Goal: Task Accomplishment & Management: Manage account settings

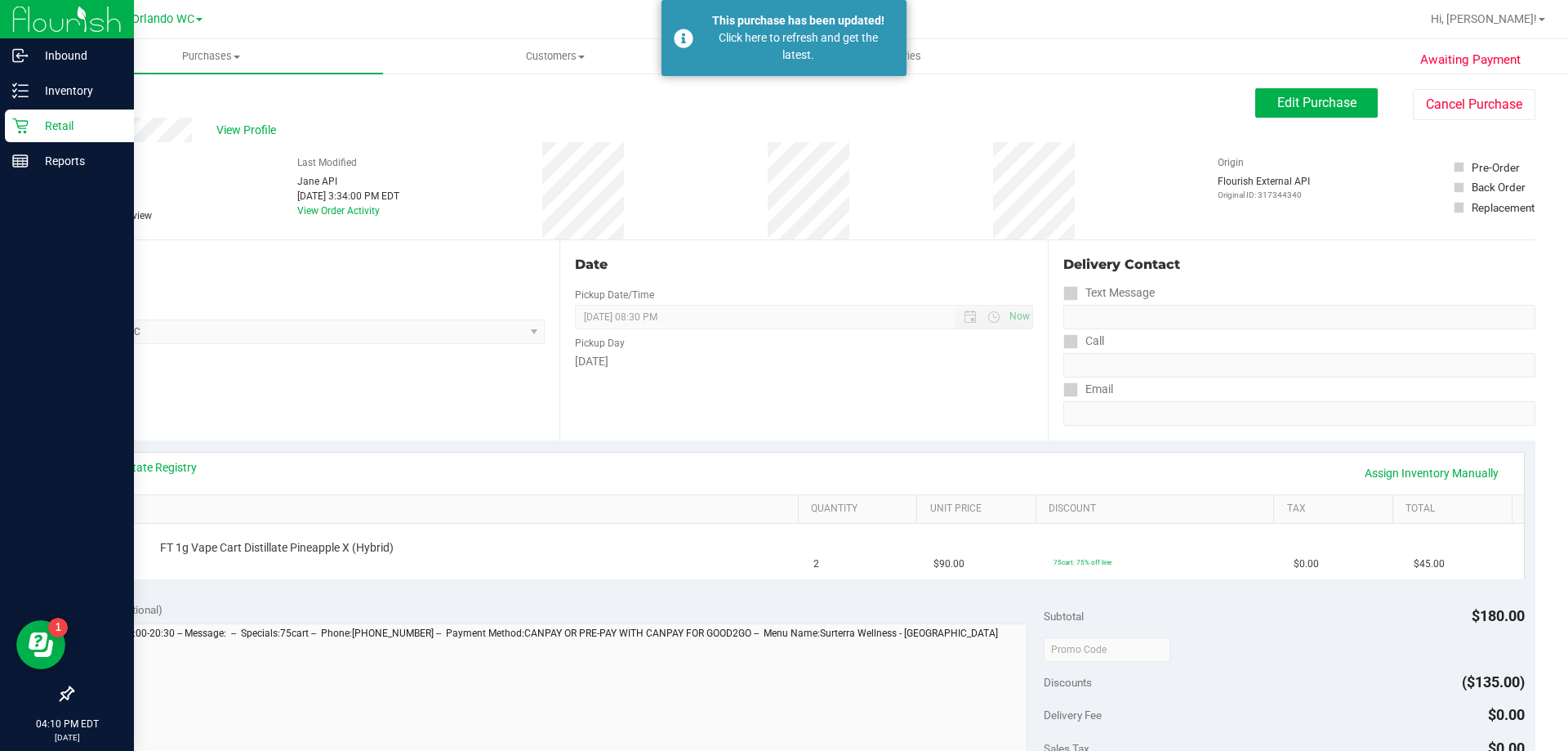
click at [16, 125] on icon at bounding box center [20, 126] width 16 height 16
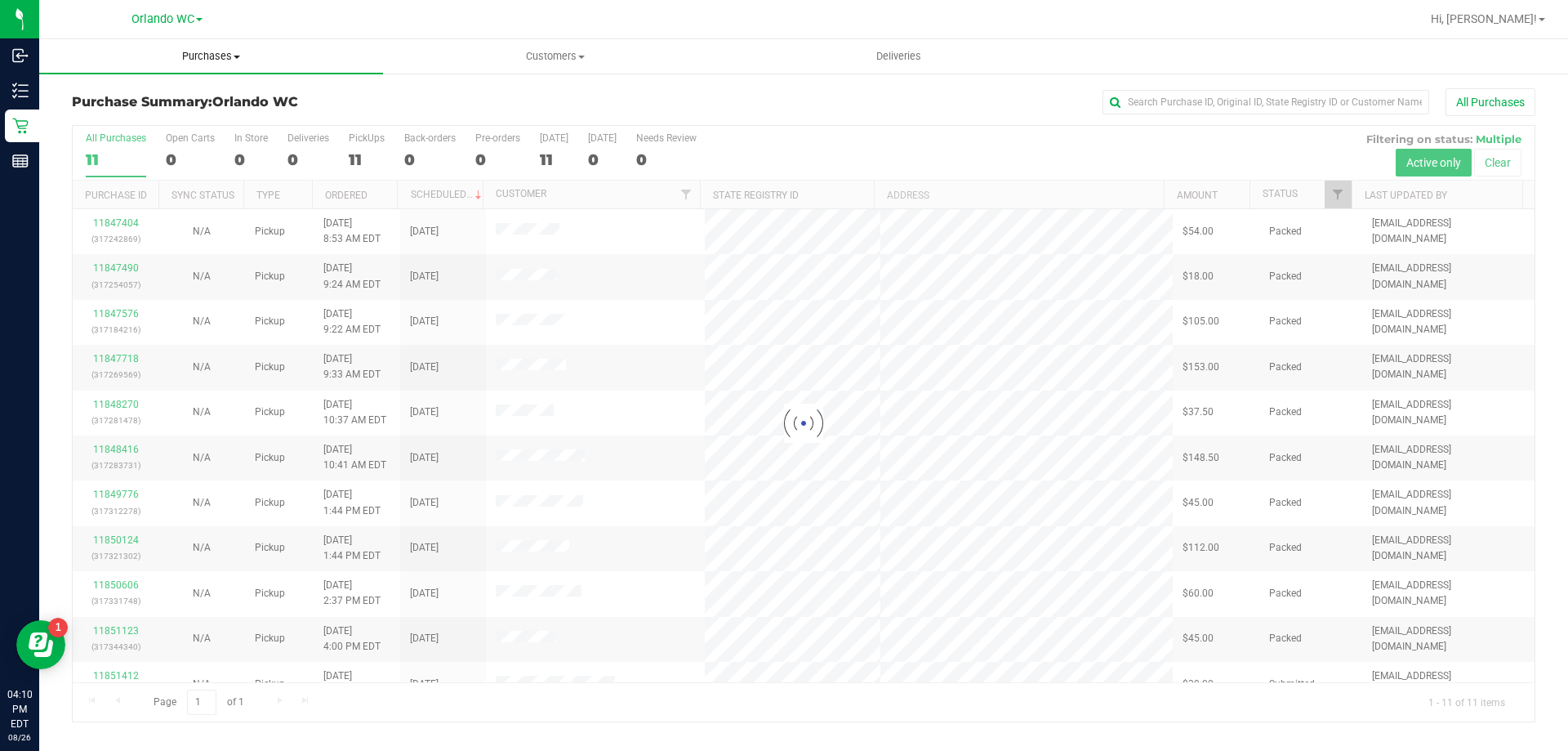
click at [231, 50] on span "Purchases" at bounding box center [210, 56] width 344 height 15
click at [219, 116] on li "Fulfillment" at bounding box center [210, 118] width 344 height 20
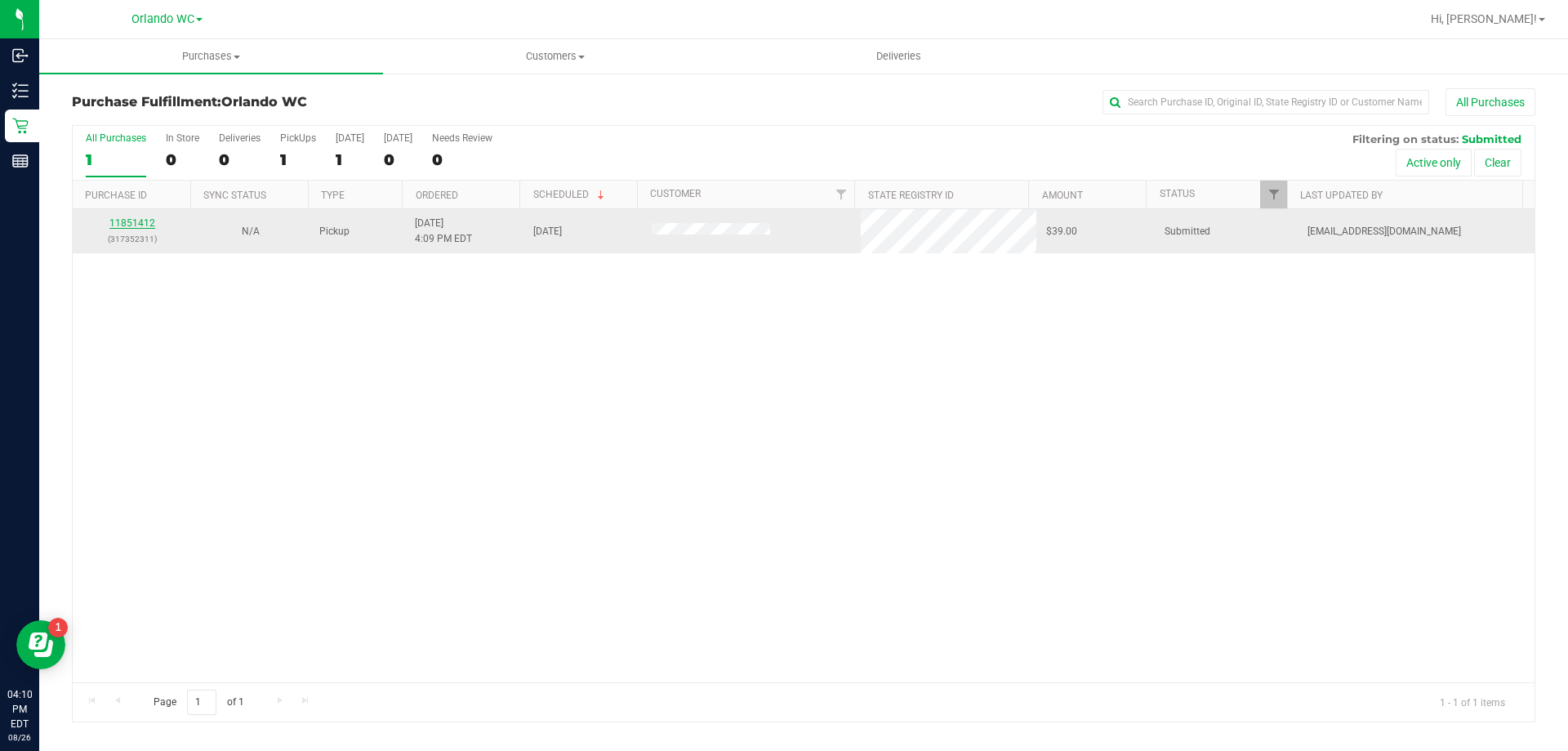
click at [149, 223] on link "11851412" at bounding box center [132, 223] width 46 height 11
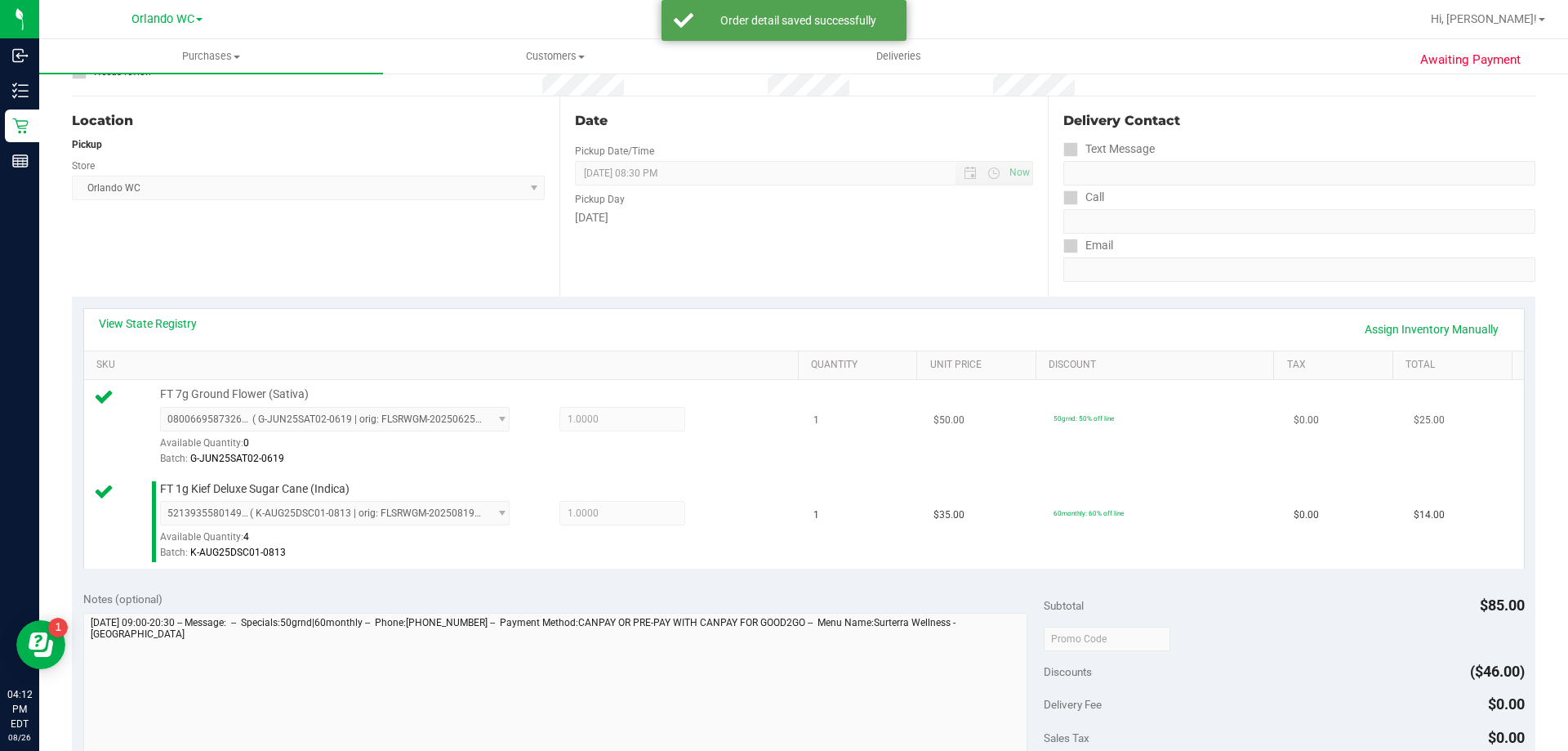
scroll to position [327, 0]
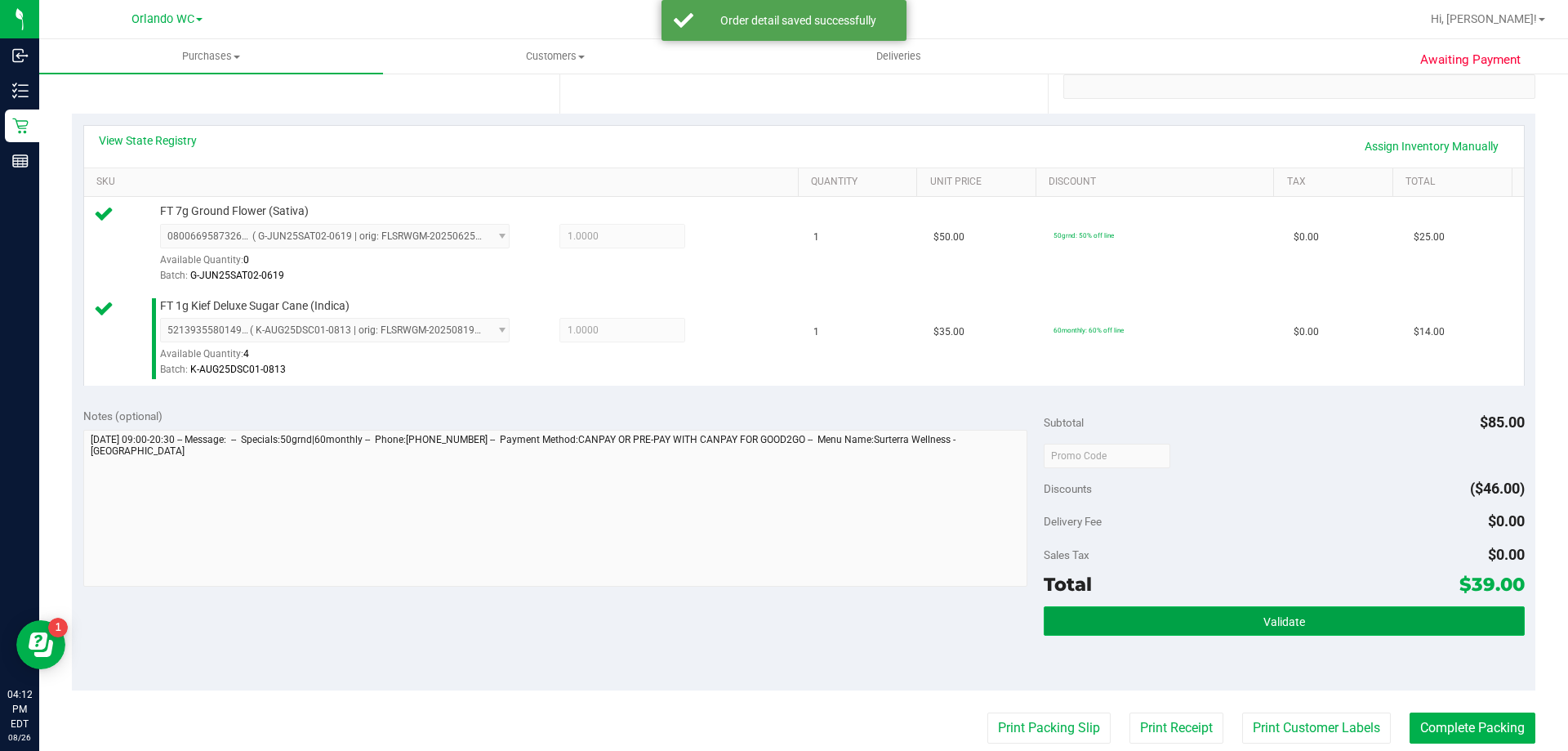
click at [1339, 632] on button "Validate" at bounding box center [1284, 621] width 481 height 29
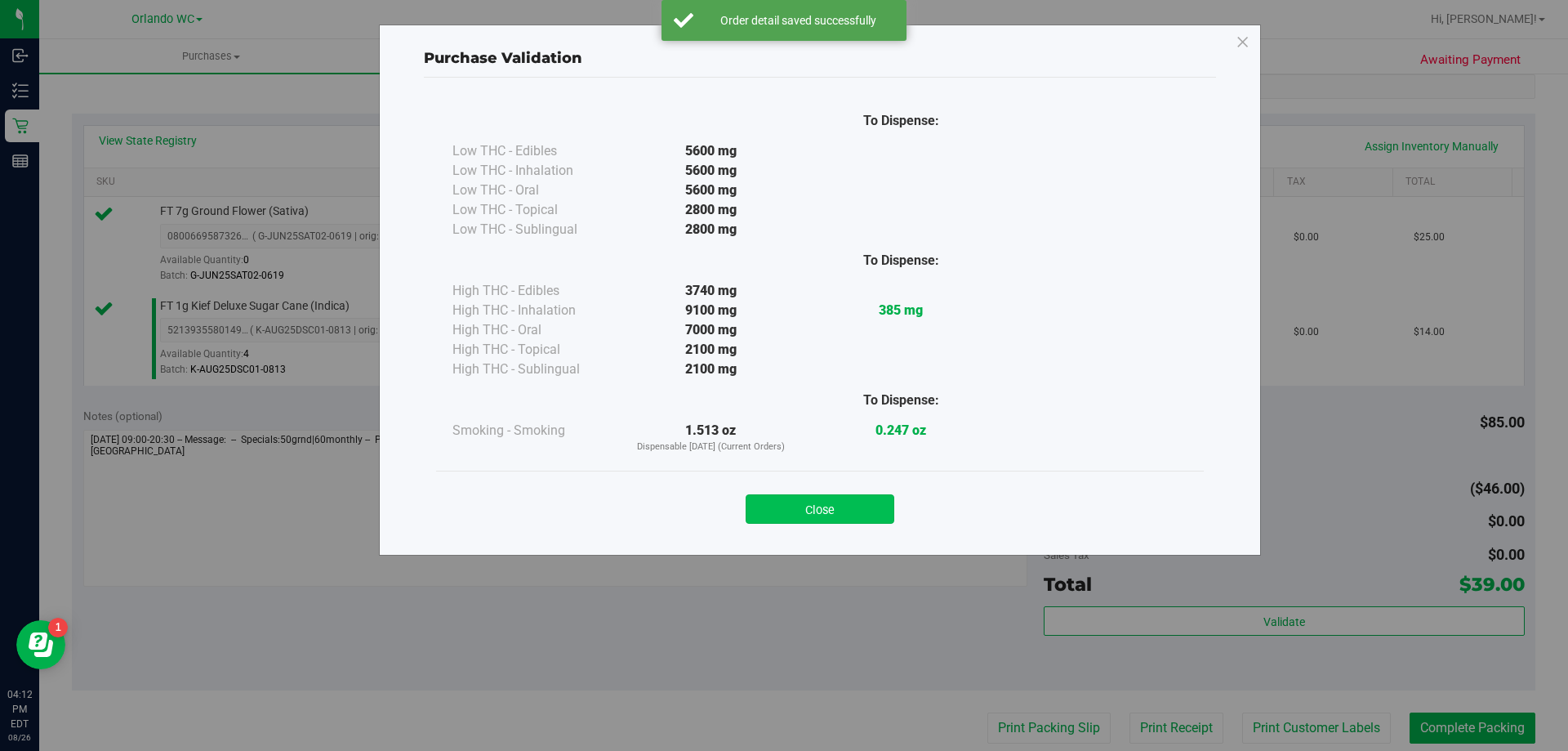
click at [799, 501] on button "Close" at bounding box center [820, 509] width 149 height 29
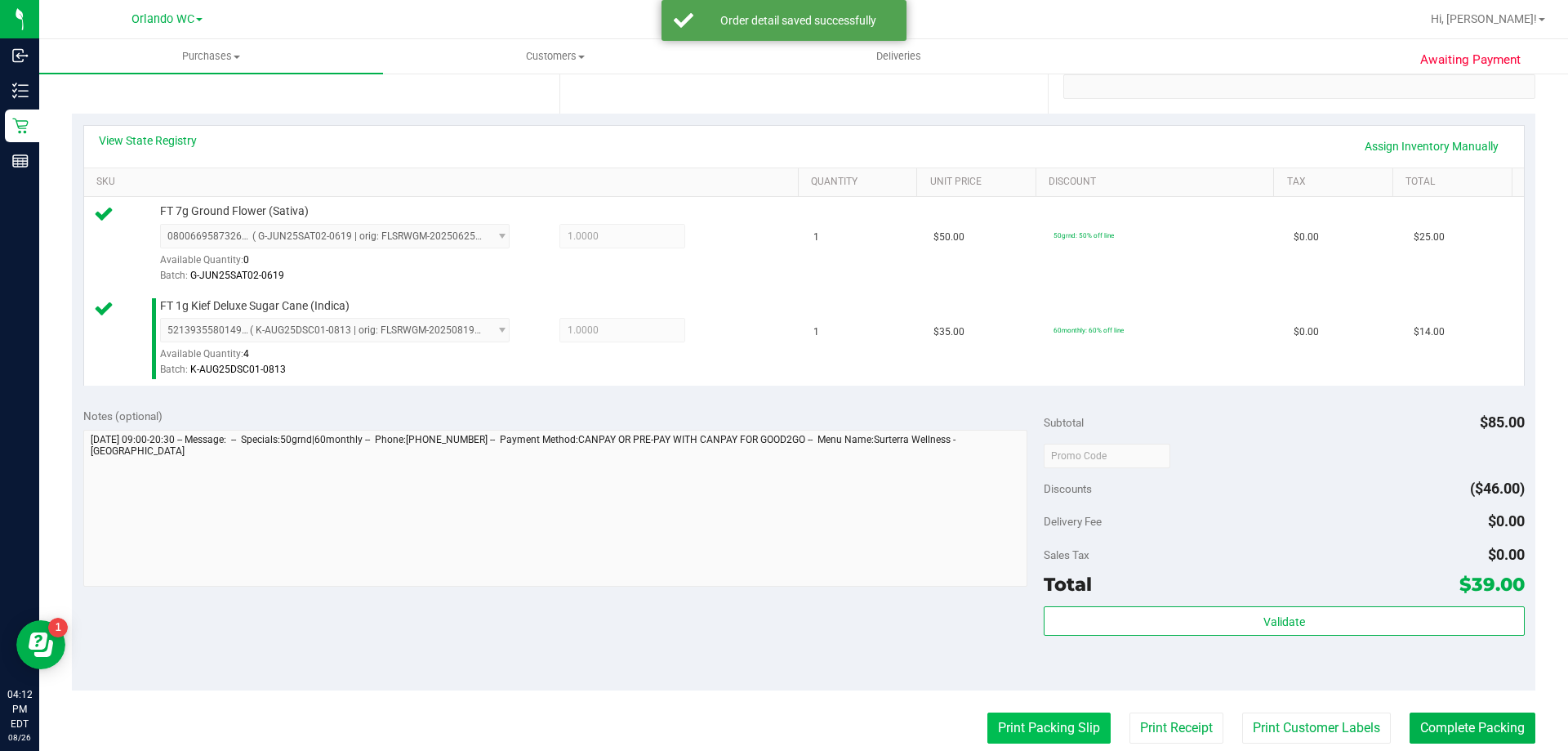
click at [1007, 734] on button "Print Packing Slip" at bounding box center [1049, 728] width 123 height 31
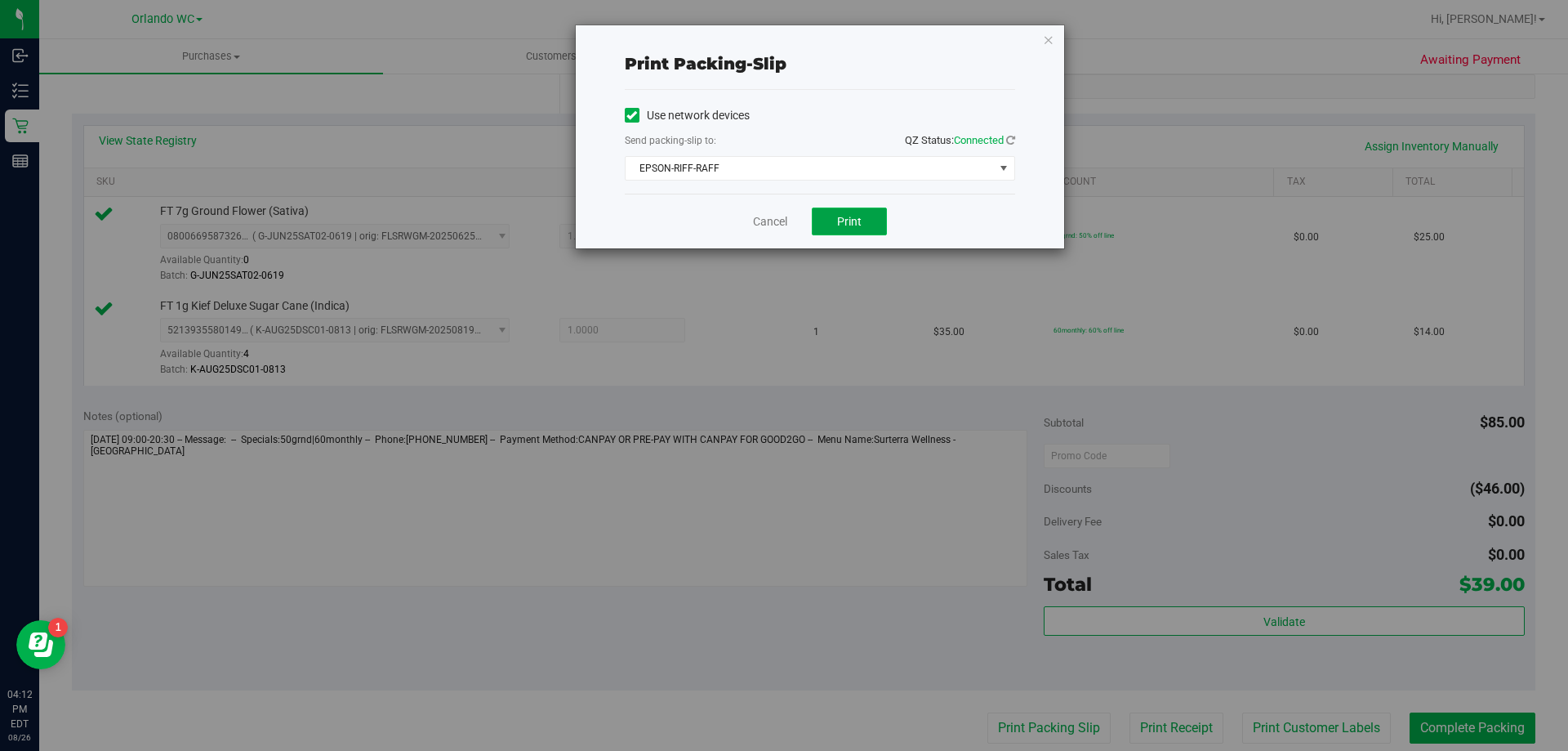
click at [854, 227] on span "Print" at bounding box center [849, 221] width 24 height 13
click at [1049, 41] on icon "button" at bounding box center [1049, 39] width 11 height 20
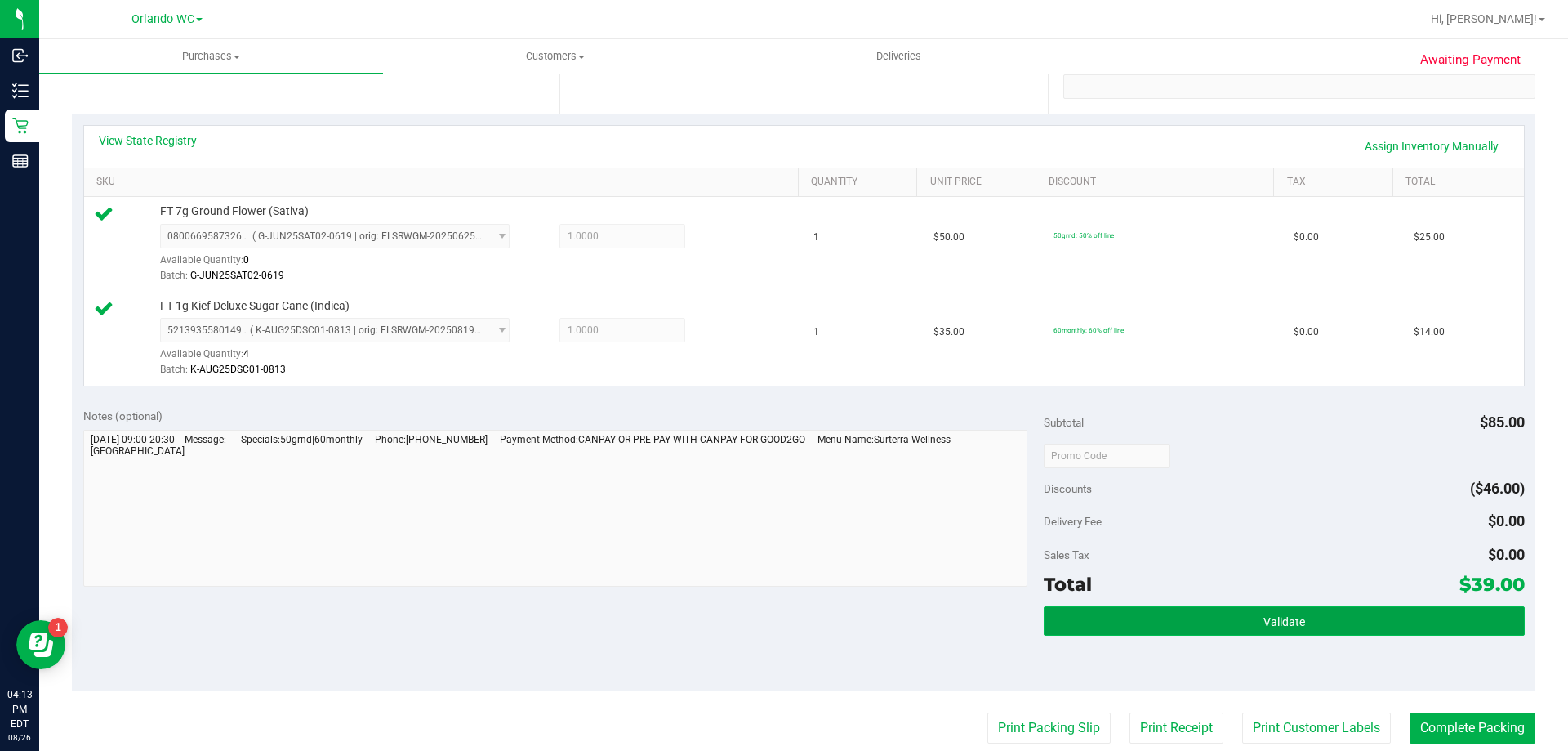
click at [1309, 611] on button "Validate" at bounding box center [1284, 621] width 481 height 29
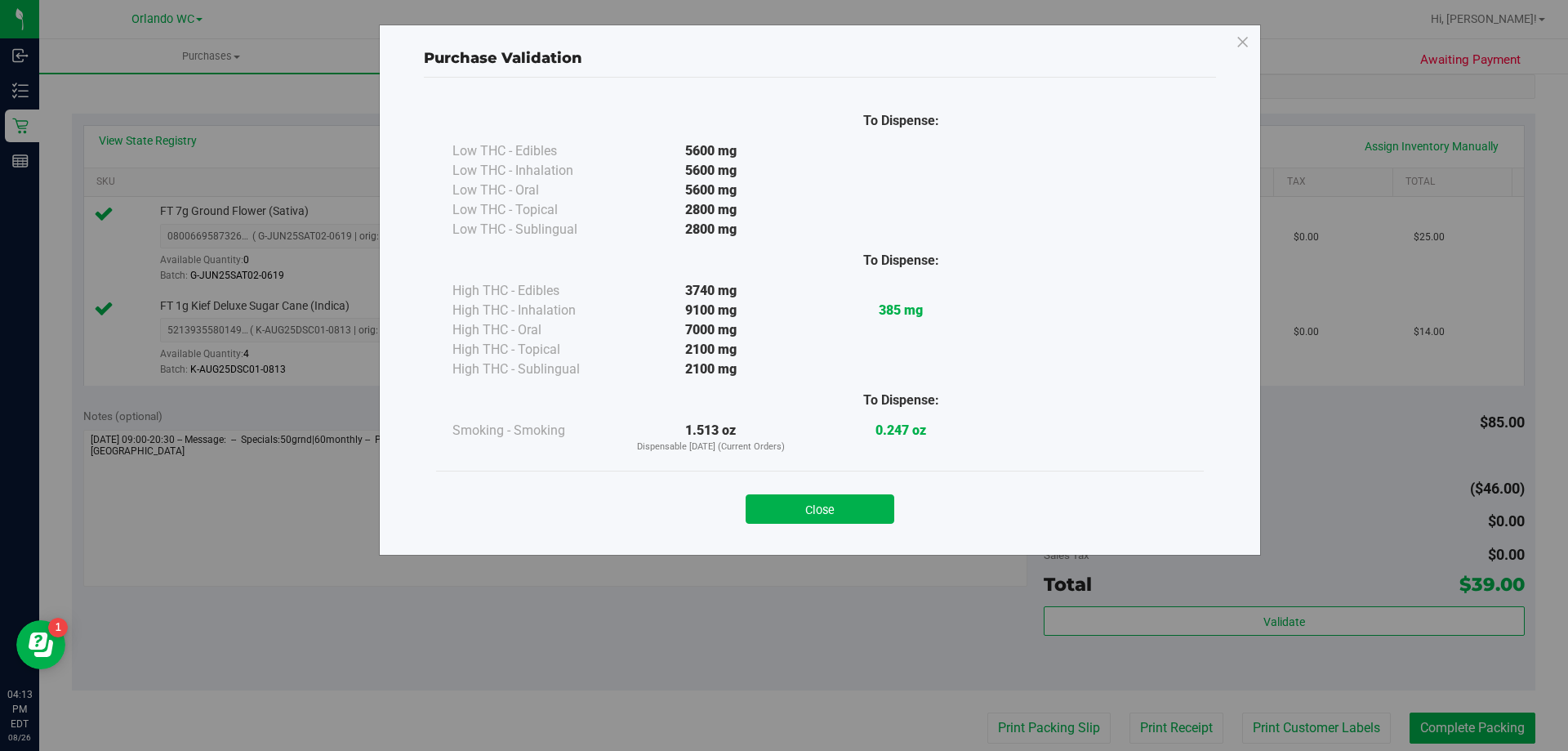
click at [819, 484] on div "Close" at bounding box center [820, 503] width 743 height 41
click at [842, 505] on button "Close" at bounding box center [820, 509] width 149 height 29
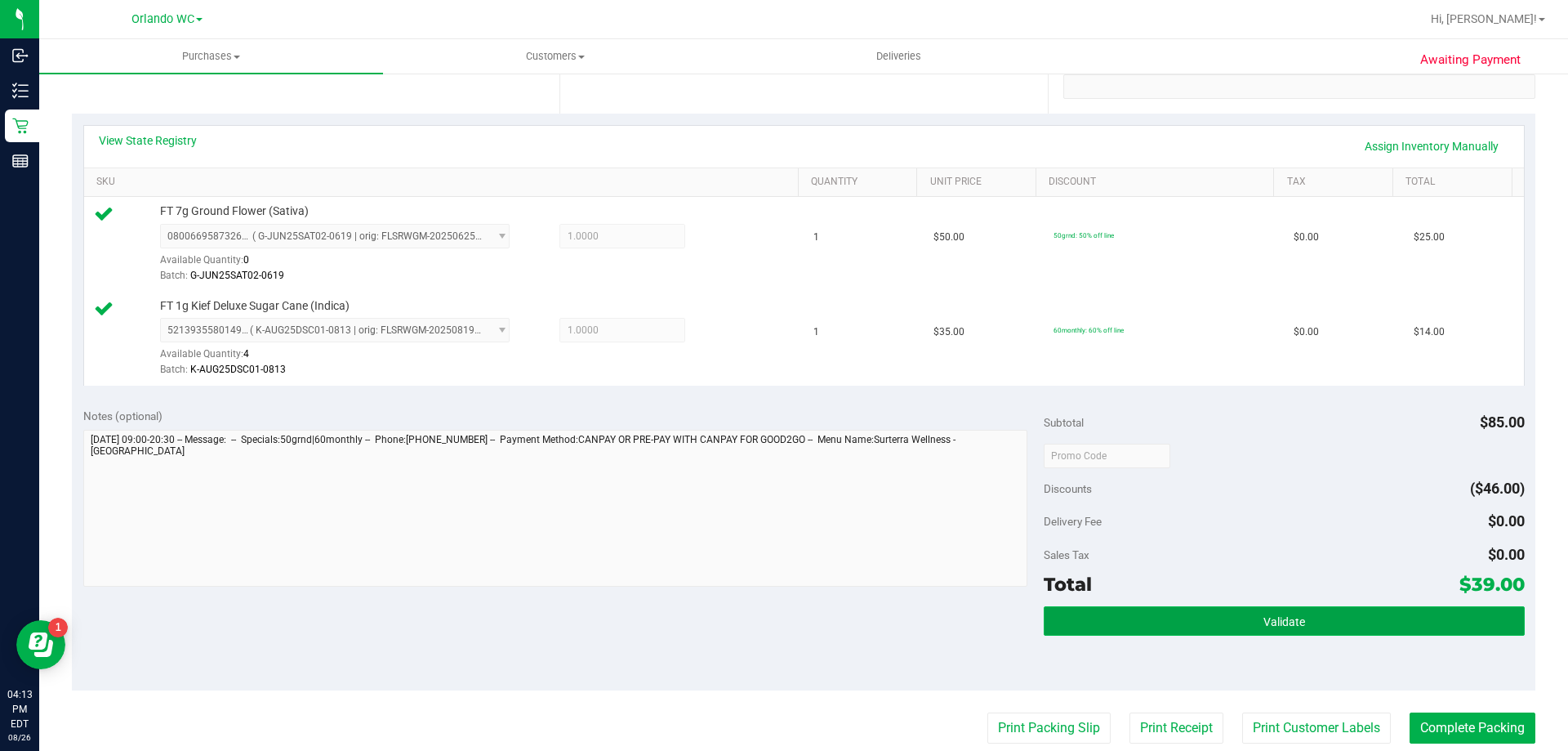
click at [1241, 622] on button "Validate" at bounding box center [1284, 621] width 481 height 29
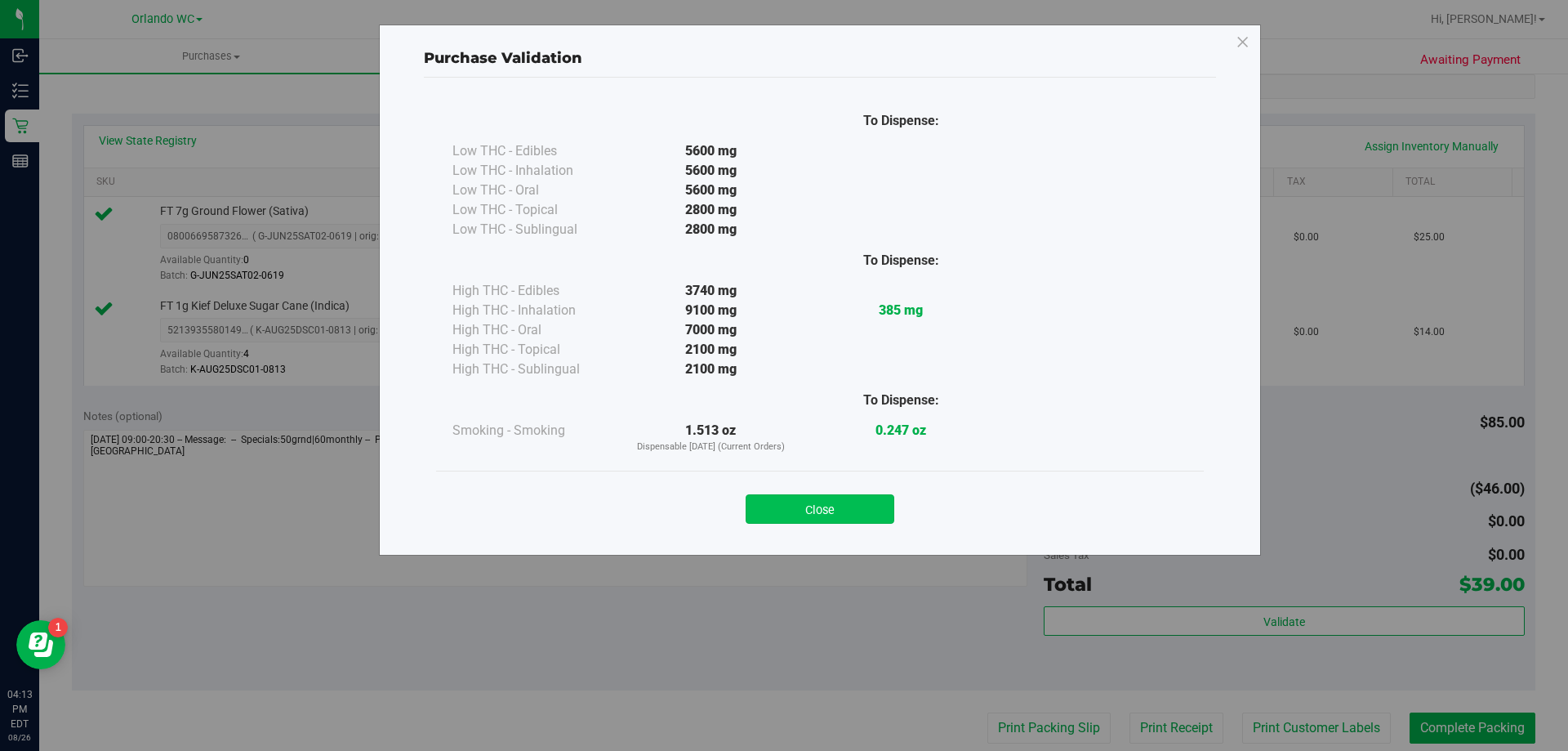
click at [844, 516] on button "Close" at bounding box center [820, 509] width 149 height 29
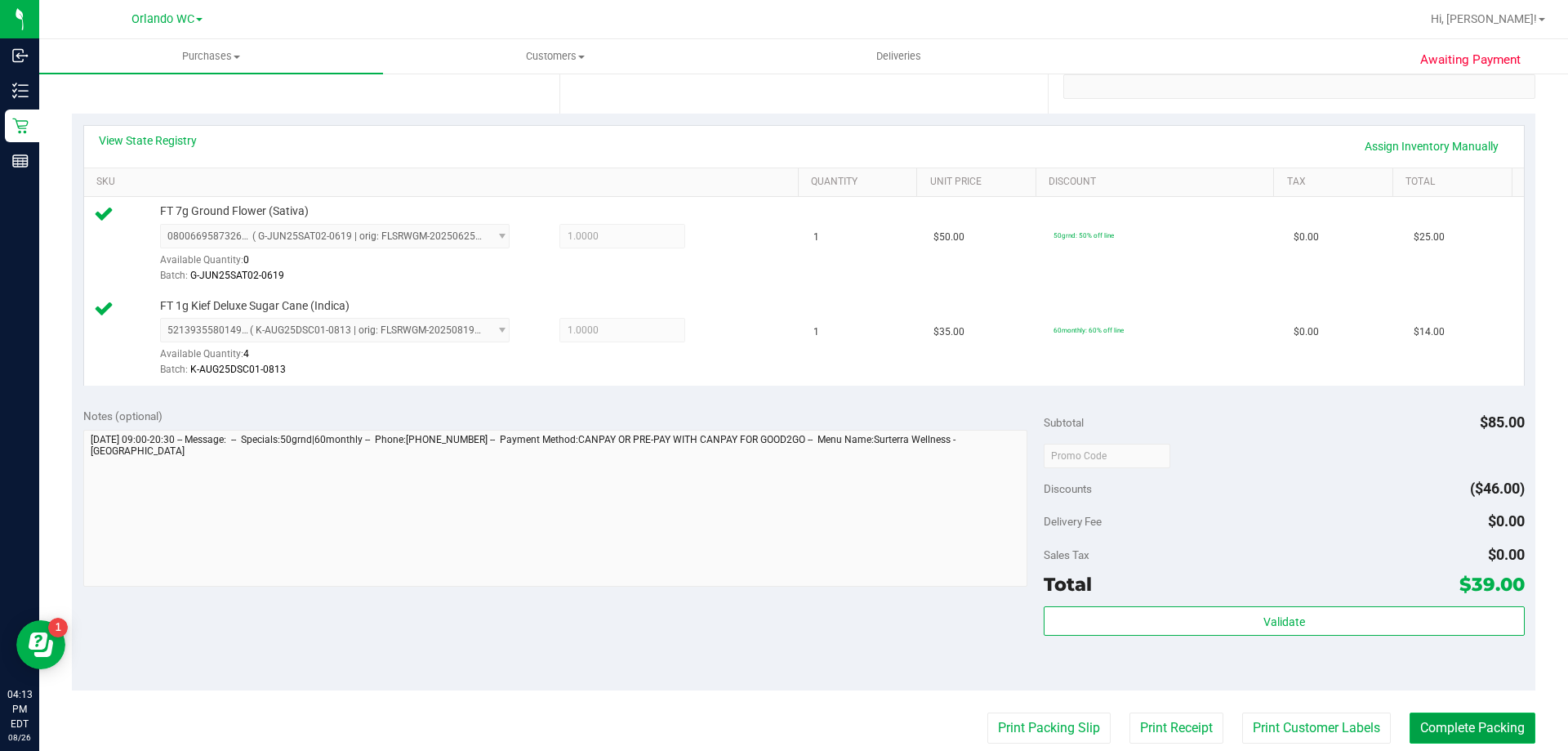
click at [1467, 732] on button "Complete Packing" at bounding box center [1472, 728] width 126 height 31
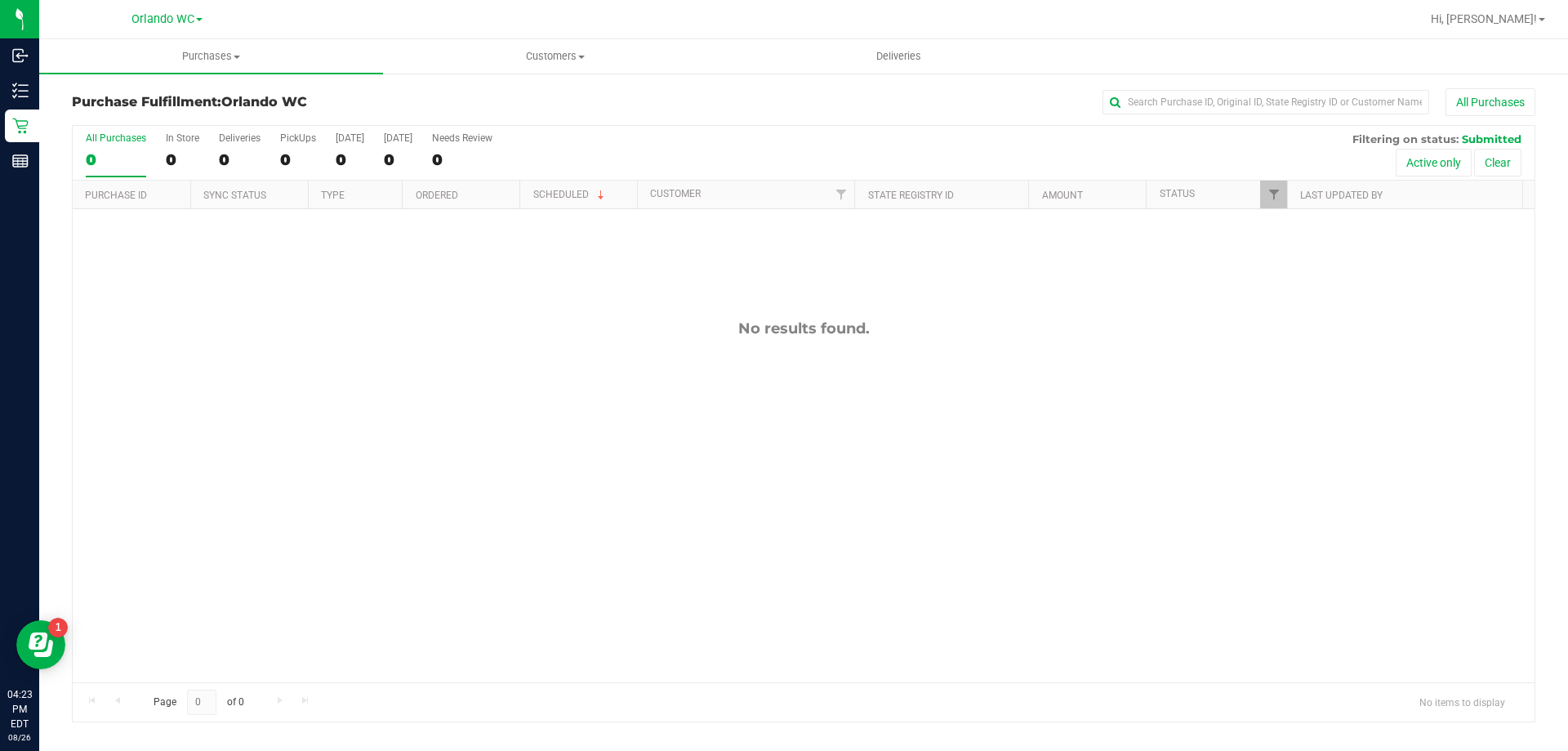
drag, startPoint x: 742, startPoint y: 332, endPoint x: 949, endPoint y: 340, distance: 207.2
click at [949, 340] on div "No results found." at bounding box center [803, 501] width 1462 height 584
click at [949, 342] on div "No results found." at bounding box center [803, 501] width 1462 height 584
drag, startPoint x: 894, startPoint y: 342, endPoint x: 655, endPoint y: 323, distance: 239.8
click at [655, 323] on div "No results found." at bounding box center [803, 501] width 1462 height 584
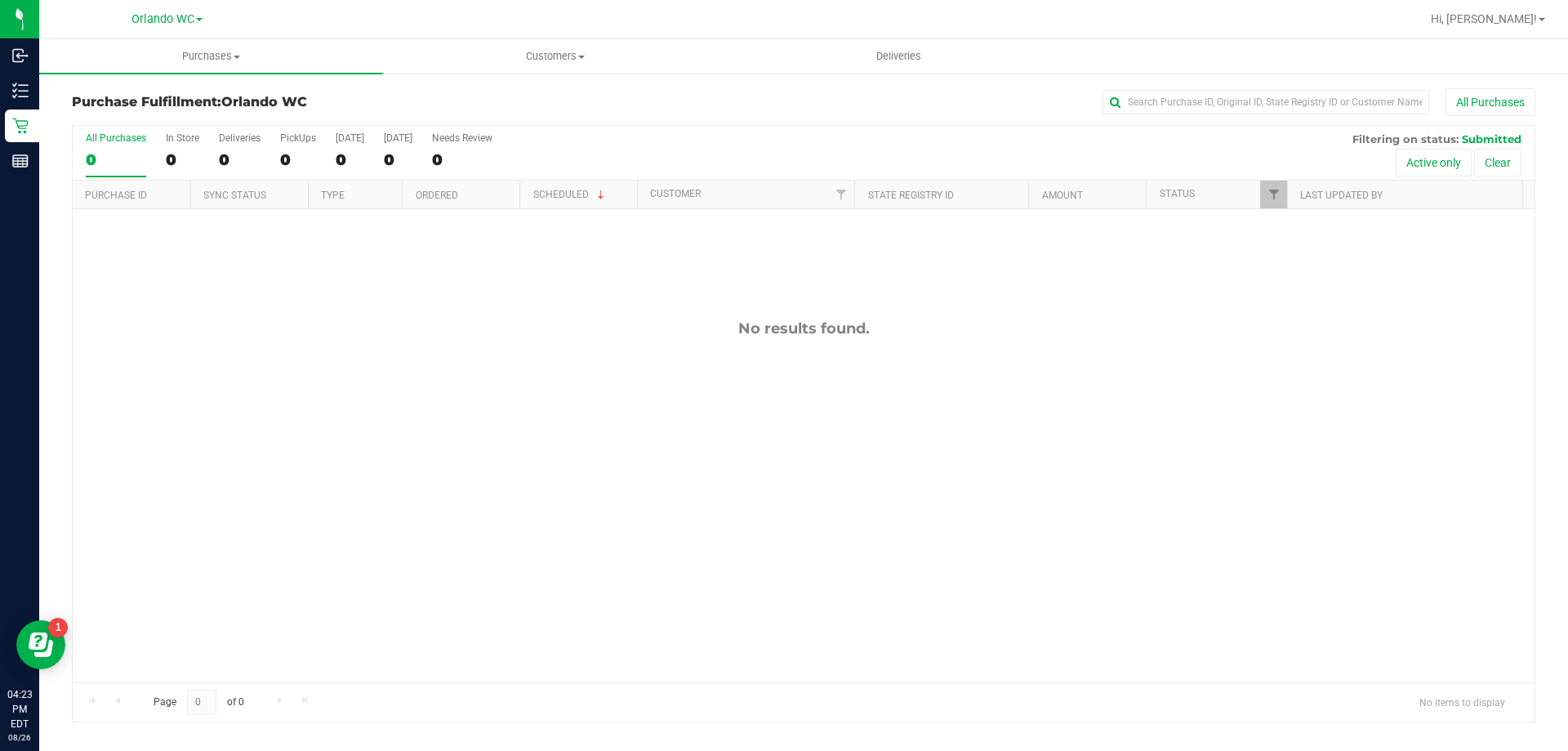
click at [655, 323] on div "No results found." at bounding box center [803, 328] width 1462 height 18
click at [673, 323] on div "No results found." at bounding box center [803, 328] width 1462 height 18
click at [744, 359] on div "No results found." at bounding box center [803, 501] width 1462 height 584
click at [771, 353] on div "No results found." at bounding box center [803, 501] width 1462 height 584
drag, startPoint x: 784, startPoint y: 349, endPoint x: 874, endPoint y: 325, distance: 93.1
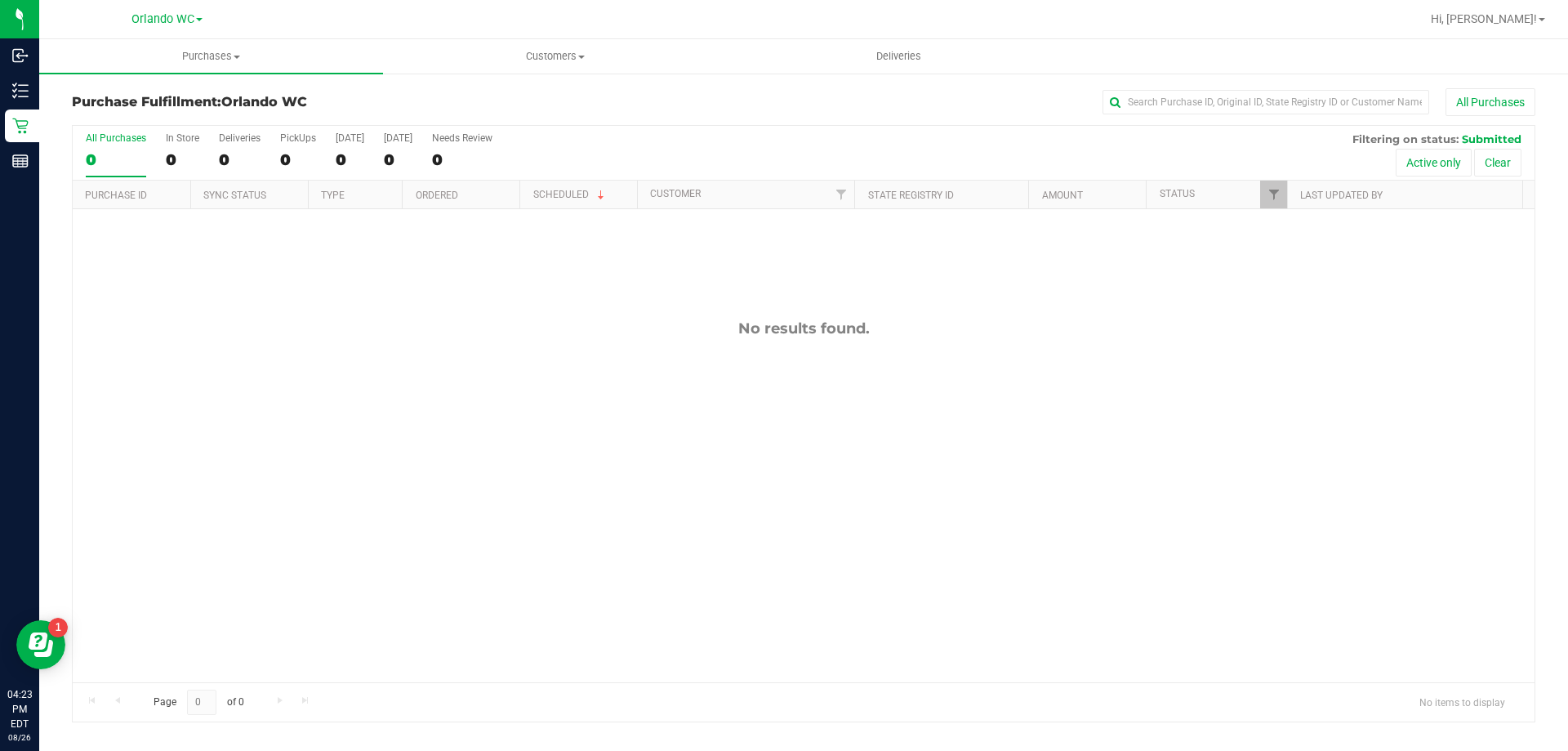
click at [784, 349] on div "No results found." at bounding box center [803, 501] width 1462 height 584
drag, startPoint x: 884, startPoint y: 321, endPoint x: 257, endPoint y: 133, distance: 654.6
click at [258, 134] on div "All Purchases 0 In Store 0 Deliveries 0 PickUps 0 Today 0 Tomorrow 0 Needs Revi…" at bounding box center [803, 424] width 1463 height 598
click at [941, 524] on div "No results found." at bounding box center [803, 501] width 1462 height 584
click at [747, 651] on div "No results found." at bounding box center [803, 501] width 1462 height 584
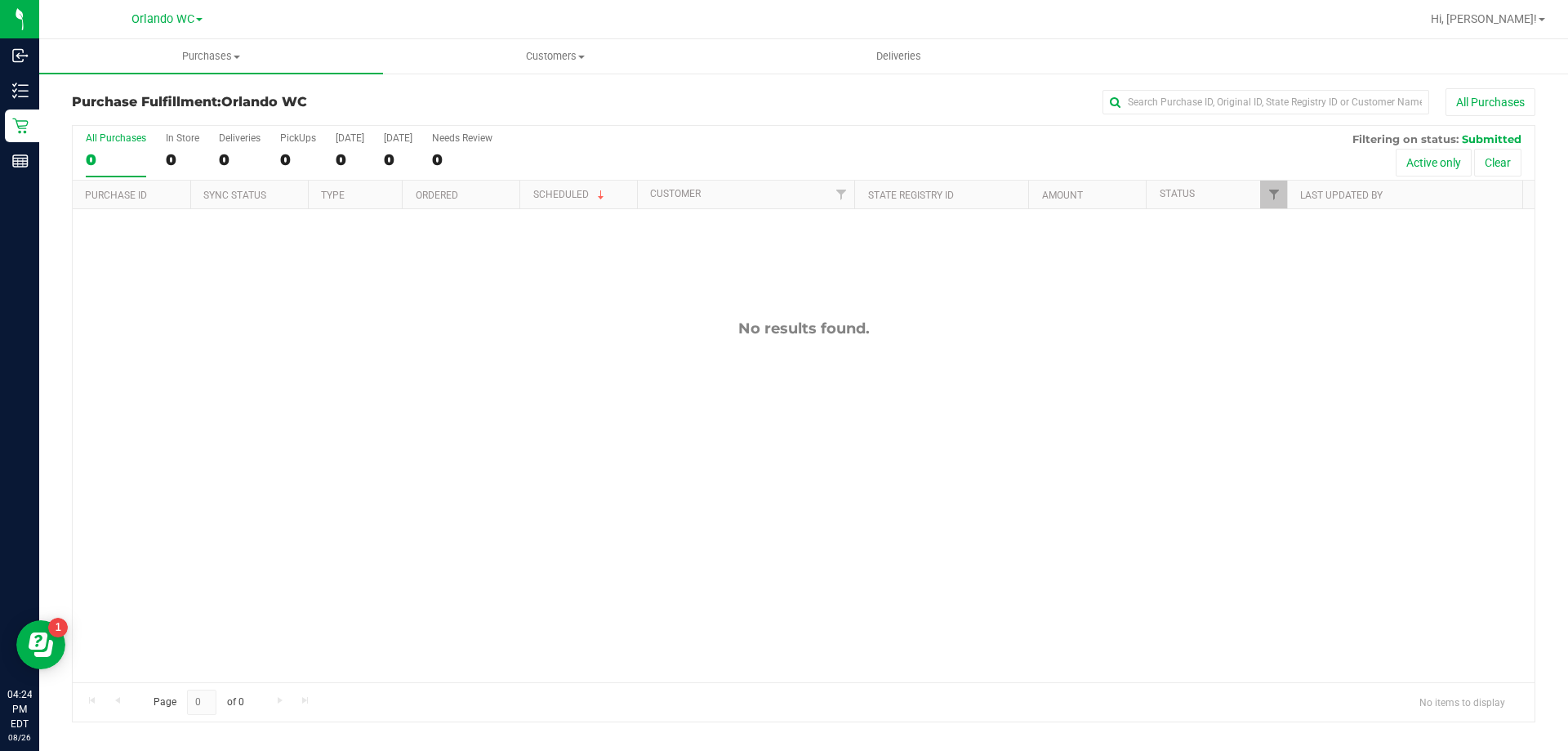
drag, startPoint x: 800, startPoint y: 699, endPoint x: 848, endPoint y: 699, distance: 48.0
click at [848, 699] on div "Page 0 of 0 No items to display" at bounding box center [803, 702] width 1462 height 39
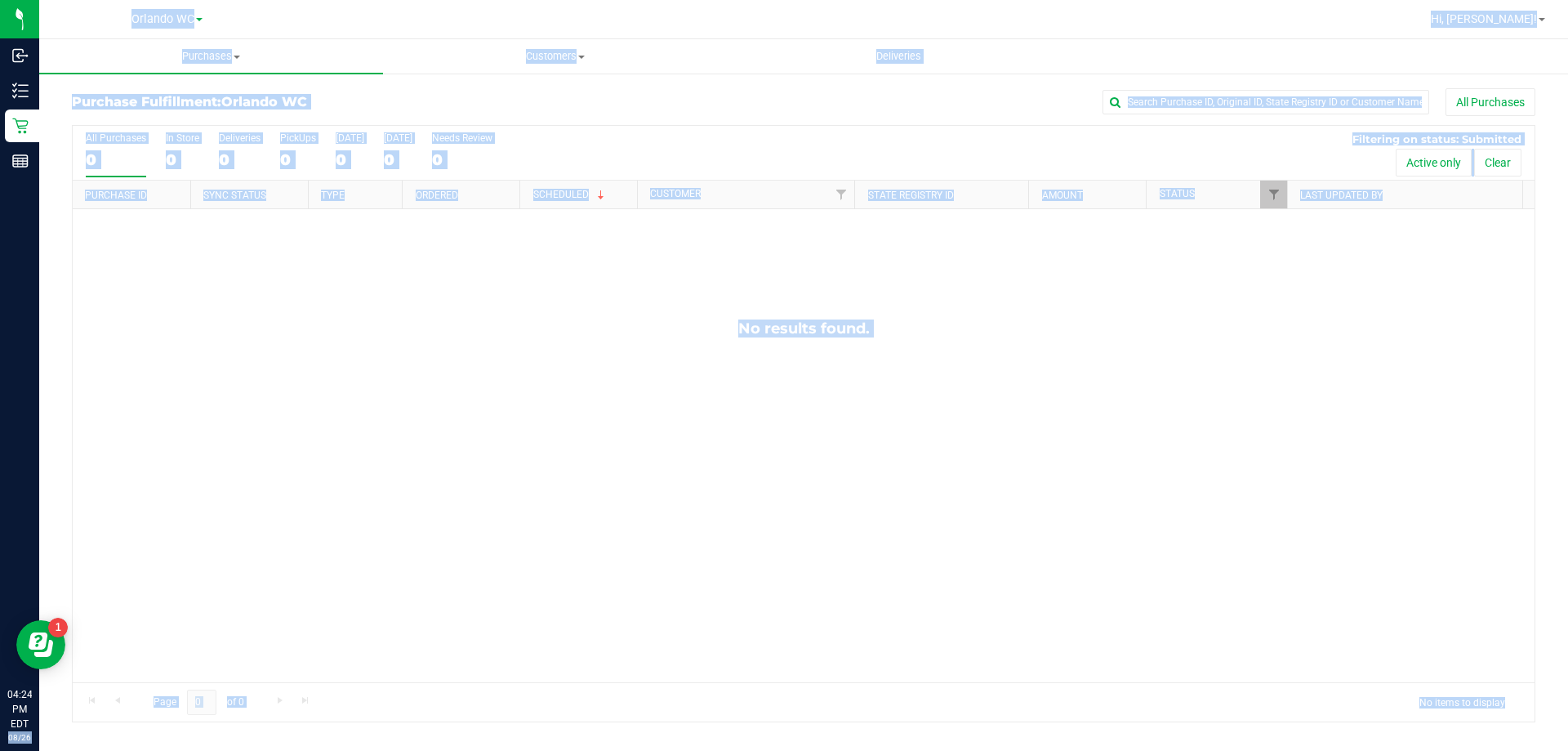
drag, startPoint x: 1528, startPoint y: 709, endPoint x: 0, endPoint y: 760, distance: 1528.9
click at [0, 750] on html "Inbound Inventory Retail Reports 04:24 PM EDT 08/26/2025 08/26 Orlando WC Hi, L…" at bounding box center [784, 375] width 1568 height 751
click at [227, 643] on div "No results found." at bounding box center [803, 501] width 1462 height 584
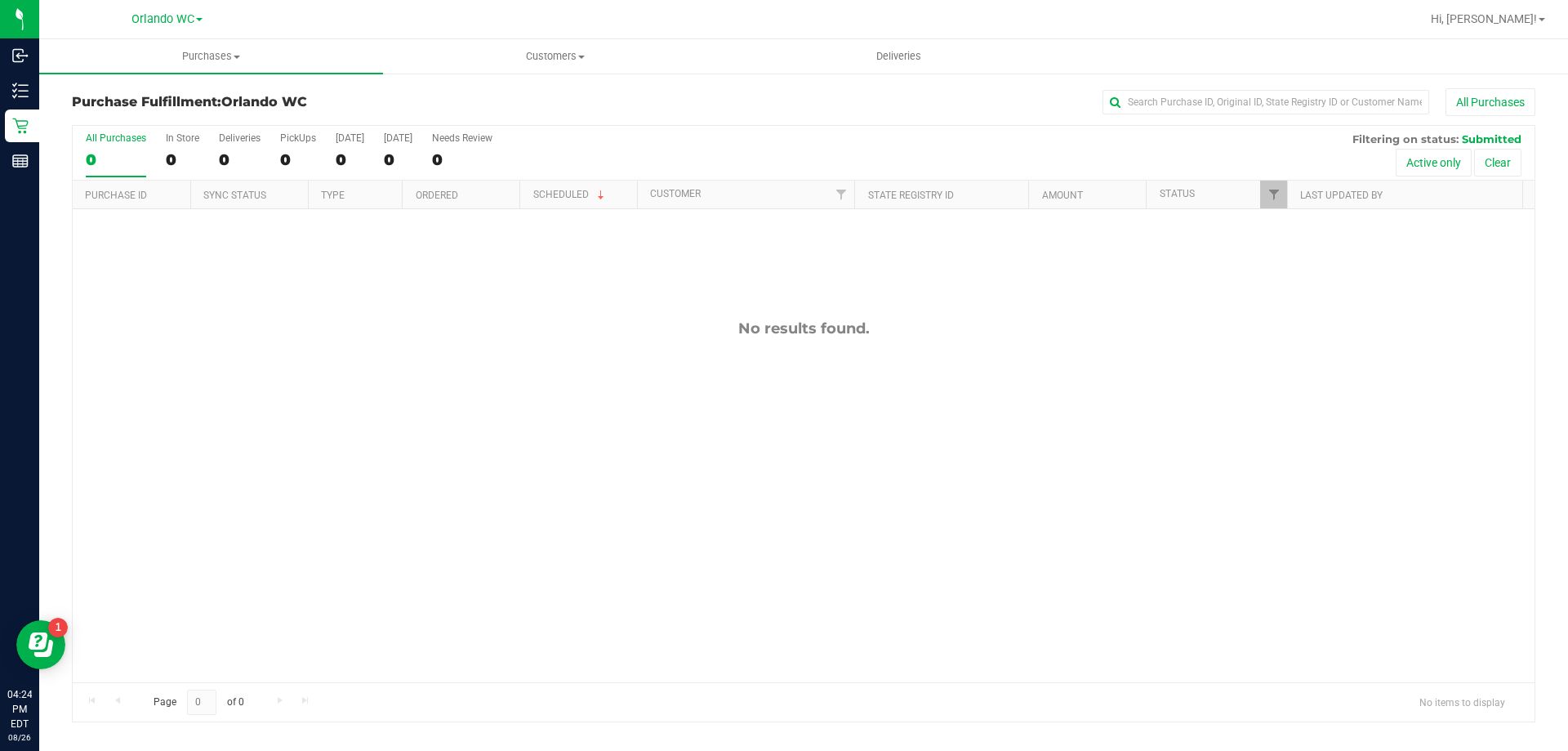
click at [227, 643] on div "No results found." at bounding box center [803, 501] width 1462 height 584
drag, startPoint x: 255, startPoint y: 707, endPoint x: 489, endPoint y: 684, distance: 235.1
click at [487, 684] on div "Page 0 of 0 No items to display" at bounding box center [803, 702] width 1462 height 39
click at [489, 684] on div "Page 0 of 0 No items to display" at bounding box center [803, 702] width 1462 height 39
drag, startPoint x: 371, startPoint y: 697, endPoint x: 140, endPoint y: 691, distance: 231.1
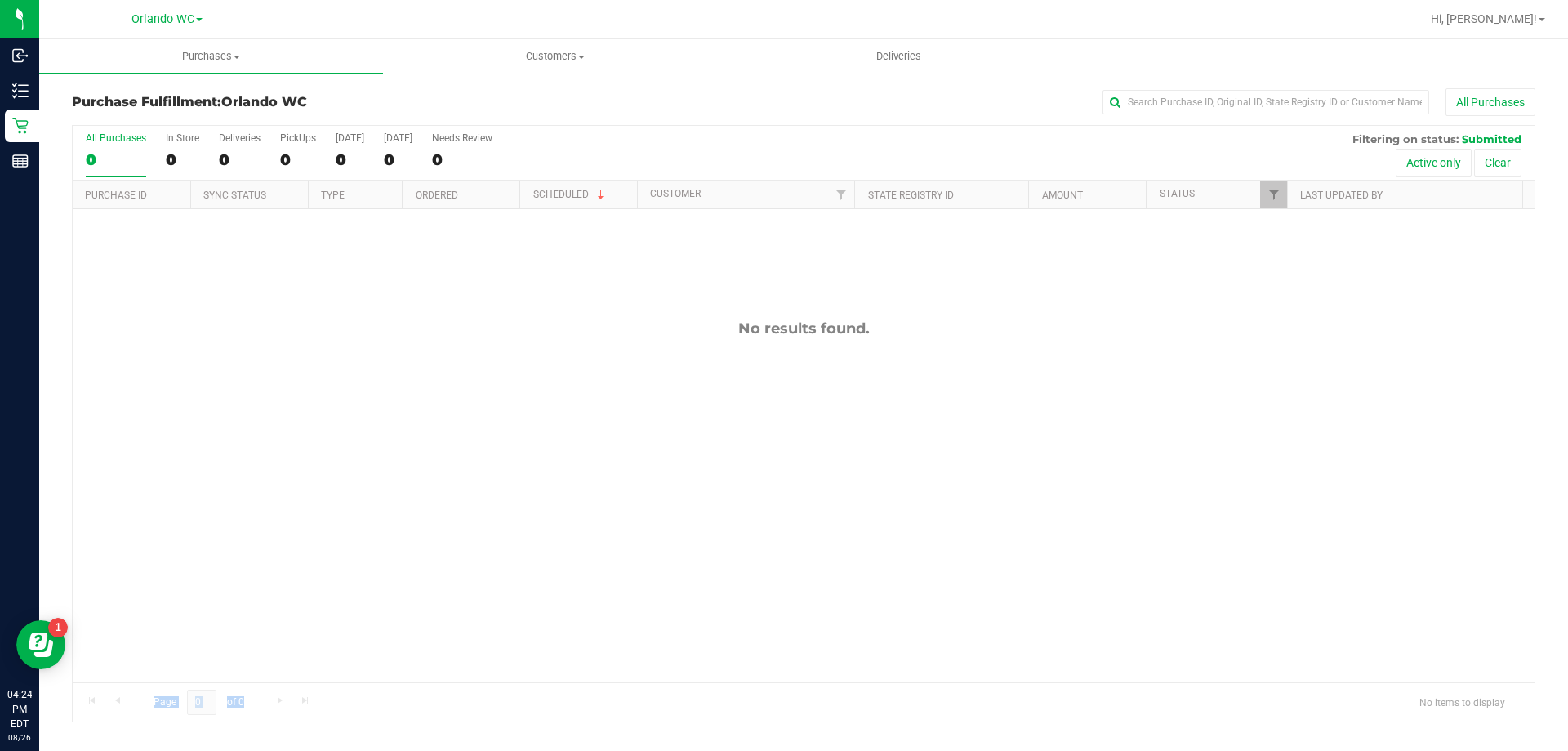
click at [140, 691] on div "Page 0 of 0 No items to display" at bounding box center [803, 702] width 1462 height 39
click at [140, 691] on span "Page 0 of 0" at bounding box center [198, 702] width 118 height 25
drag, startPoint x: 140, startPoint y: 691, endPoint x: 297, endPoint y: 700, distance: 157.3
click at [297, 700] on div "Page 0 of 0 No items to display" at bounding box center [803, 702] width 1462 height 39
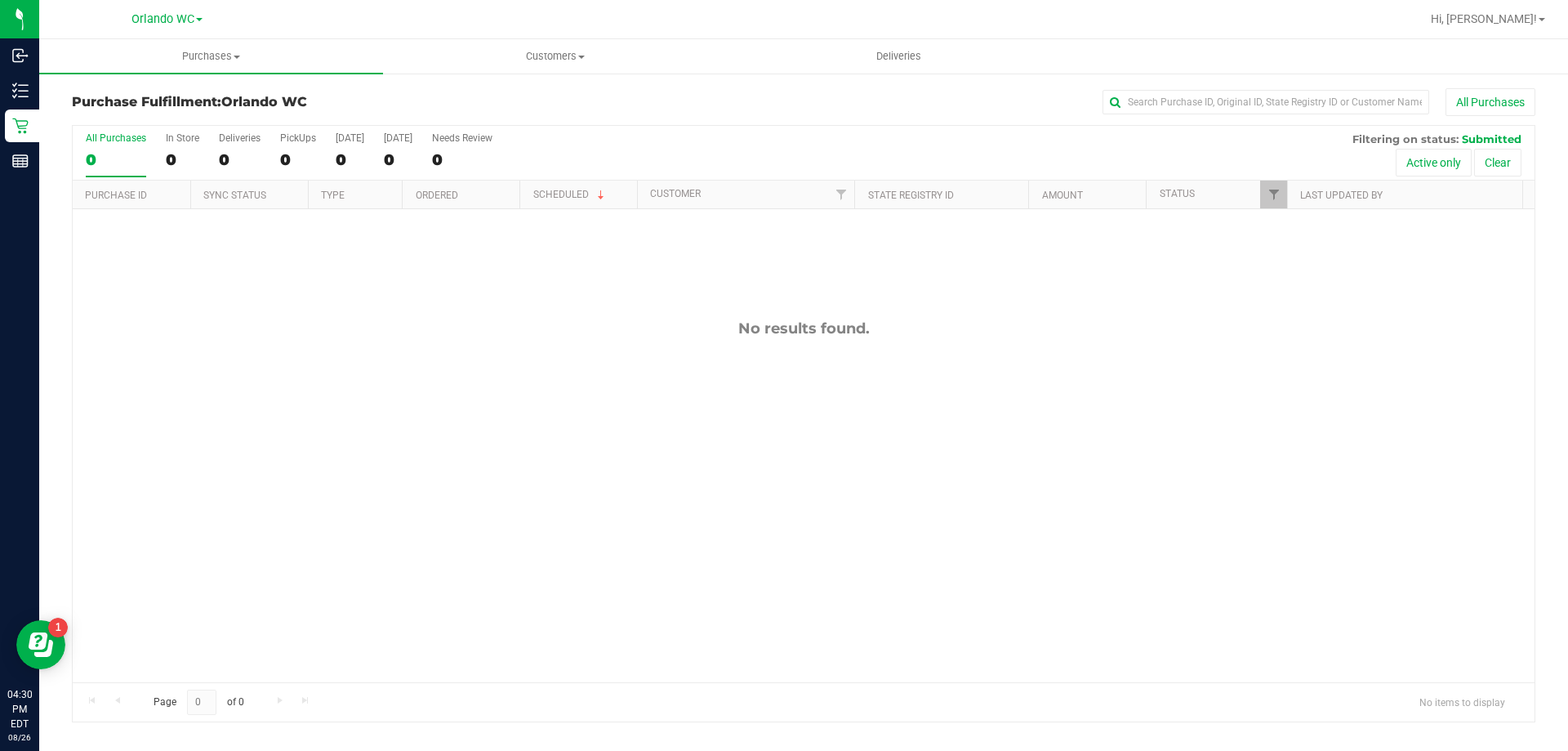
drag, startPoint x: 743, startPoint y: 333, endPoint x: 884, endPoint y: 333, distance: 141.0
click at [884, 333] on div "No results found." at bounding box center [803, 328] width 1462 height 18
click at [699, 340] on div "11851917 (317366376) N/A Pickup 8/26/2025 5:16 PM EDT 8/26/2025 $79.00 Submitte…" at bounding box center [803, 445] width 1462 height 473
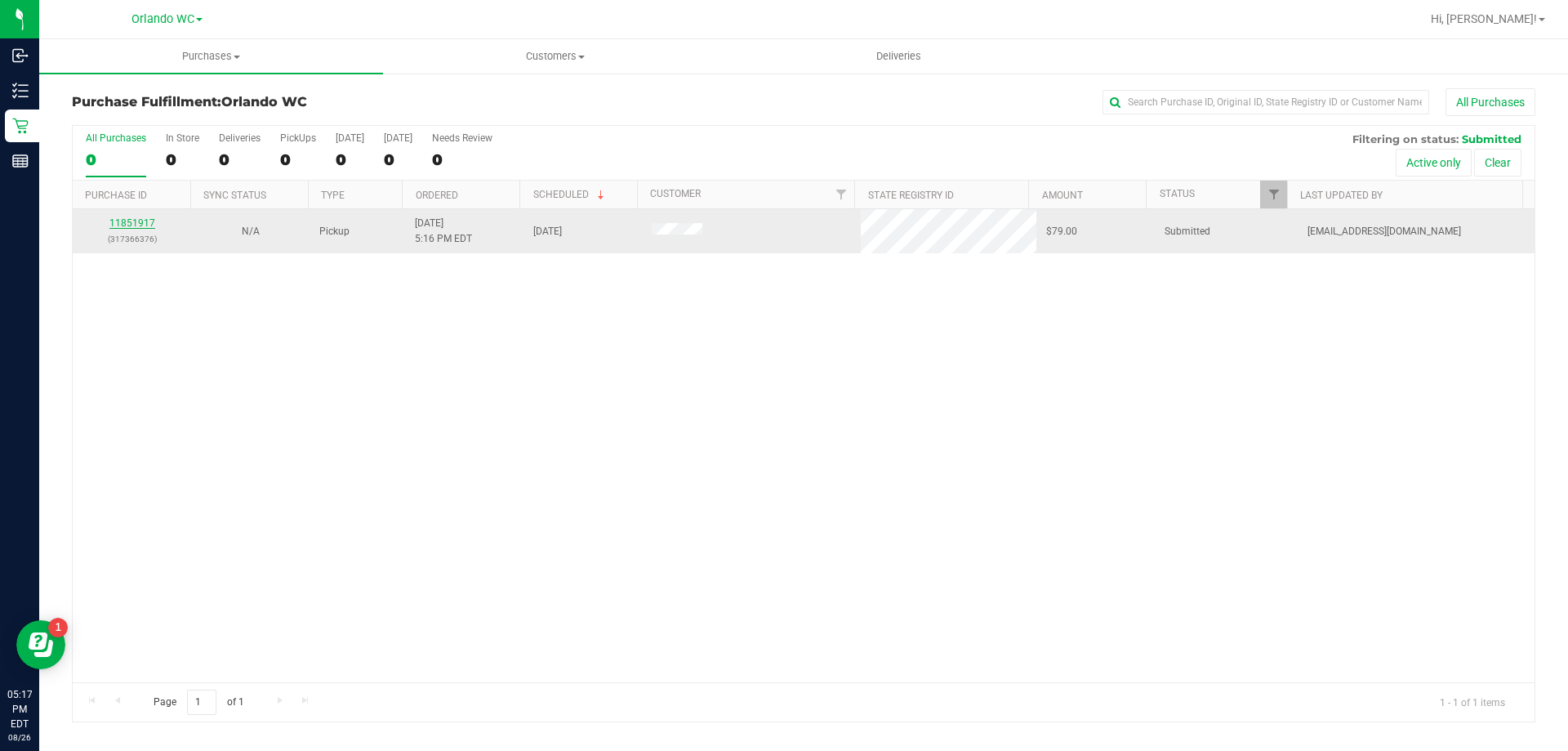
click at [139, 218] on link "11851917" at bounding box center [132, 223] width 46 height 11
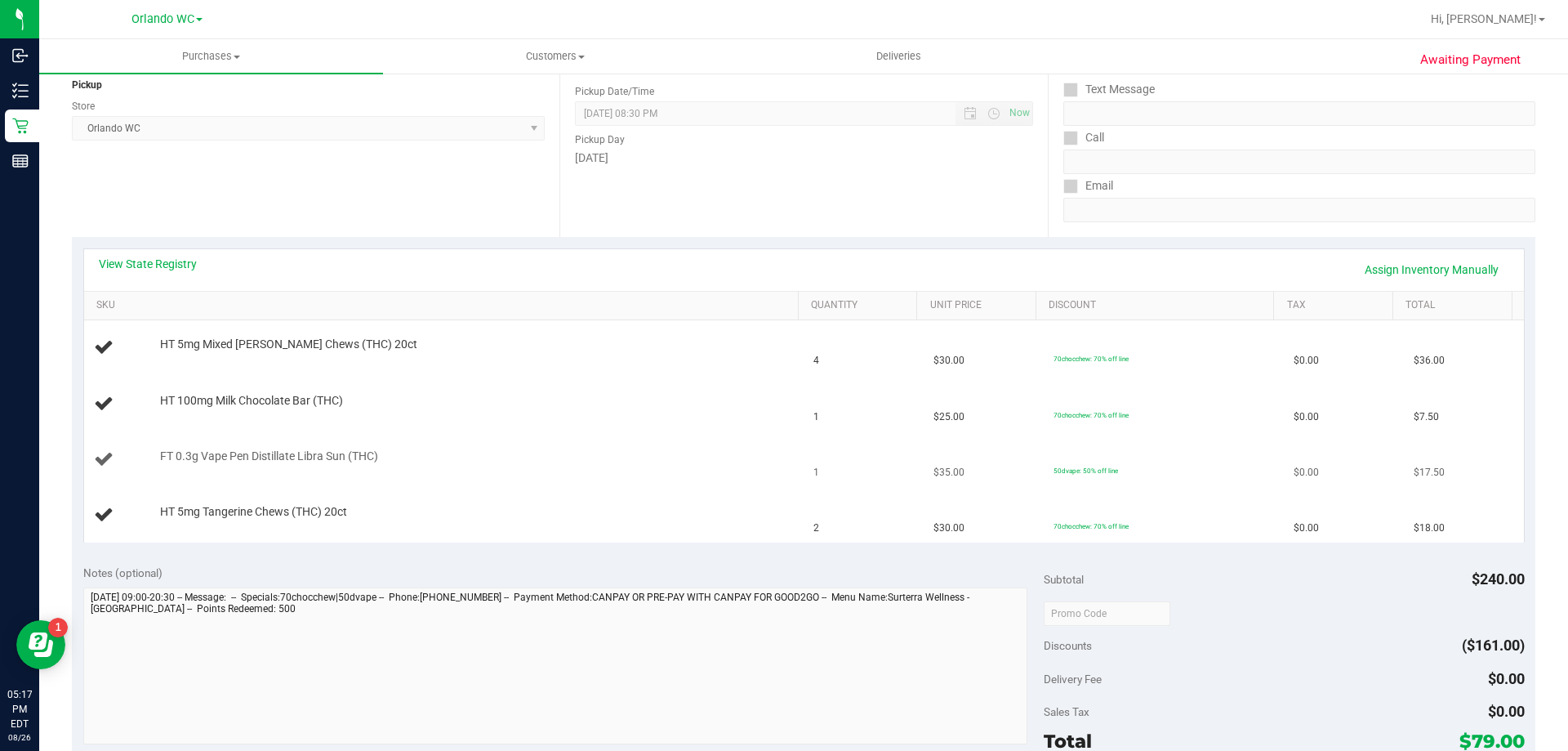
scroll to position [245, 0]
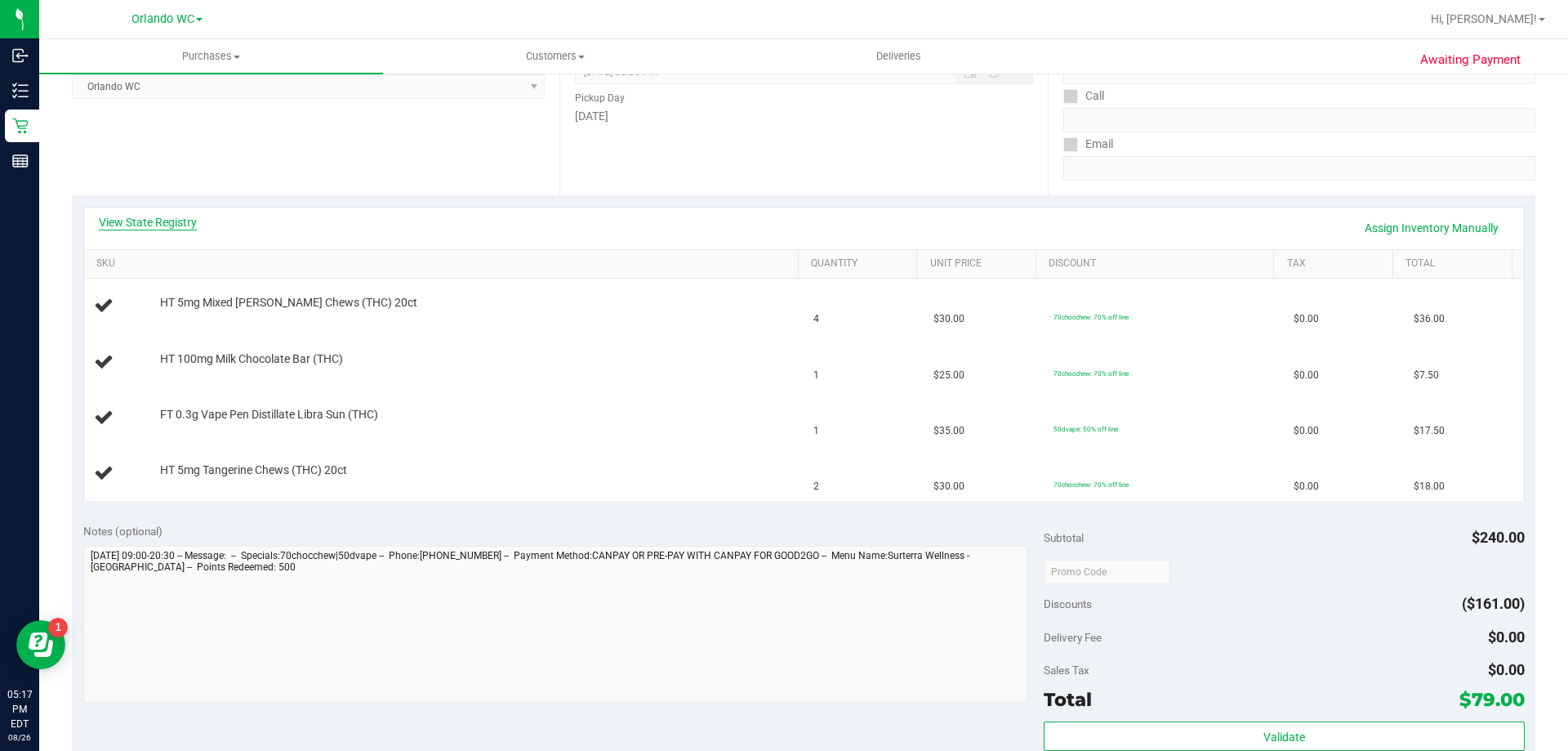
click at [177, 221] on link "View State Registry" at bounding box center [147, 222] width 98 height 16
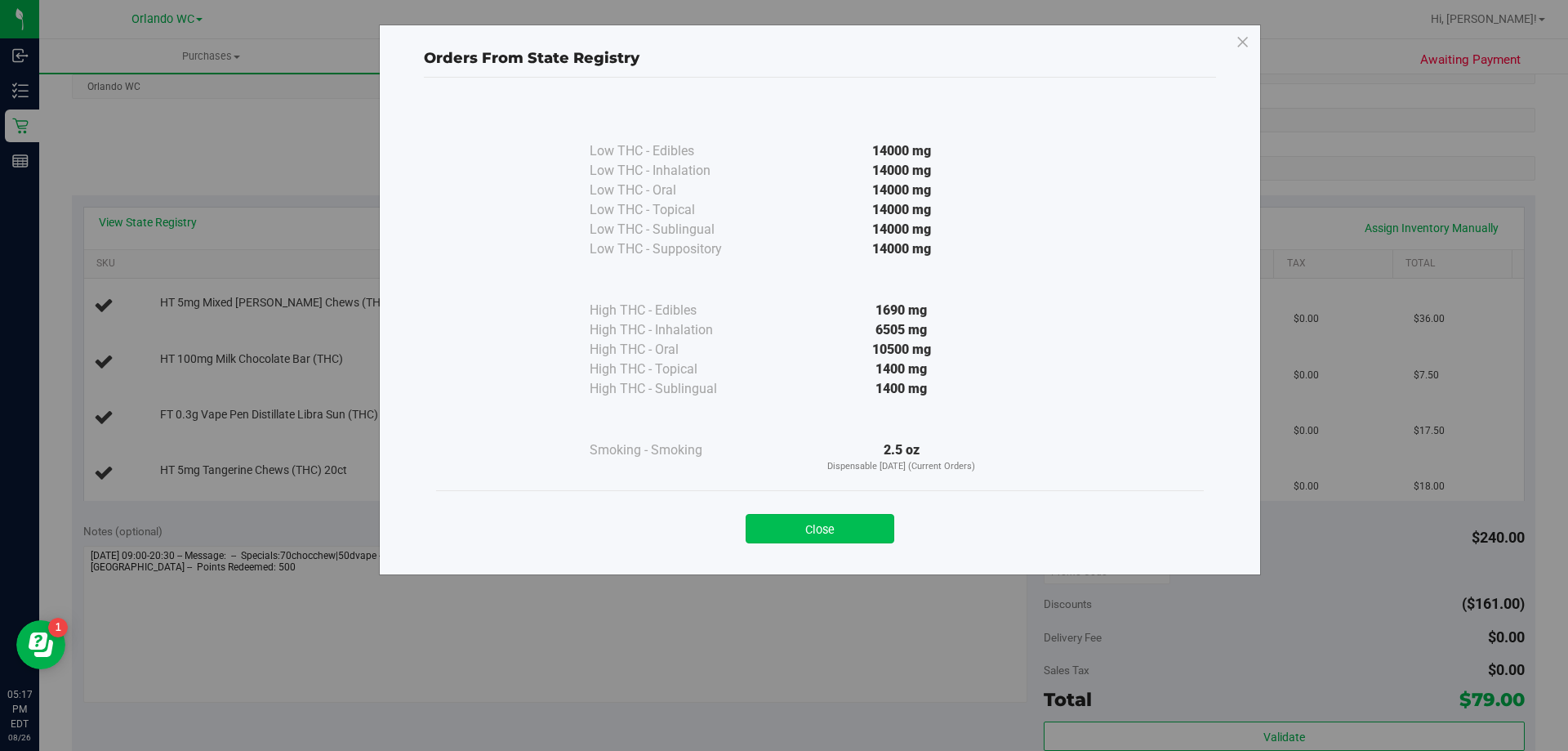
click at [856, 534] on button "Close" at bounding box center [820, 528] width 149 height 29
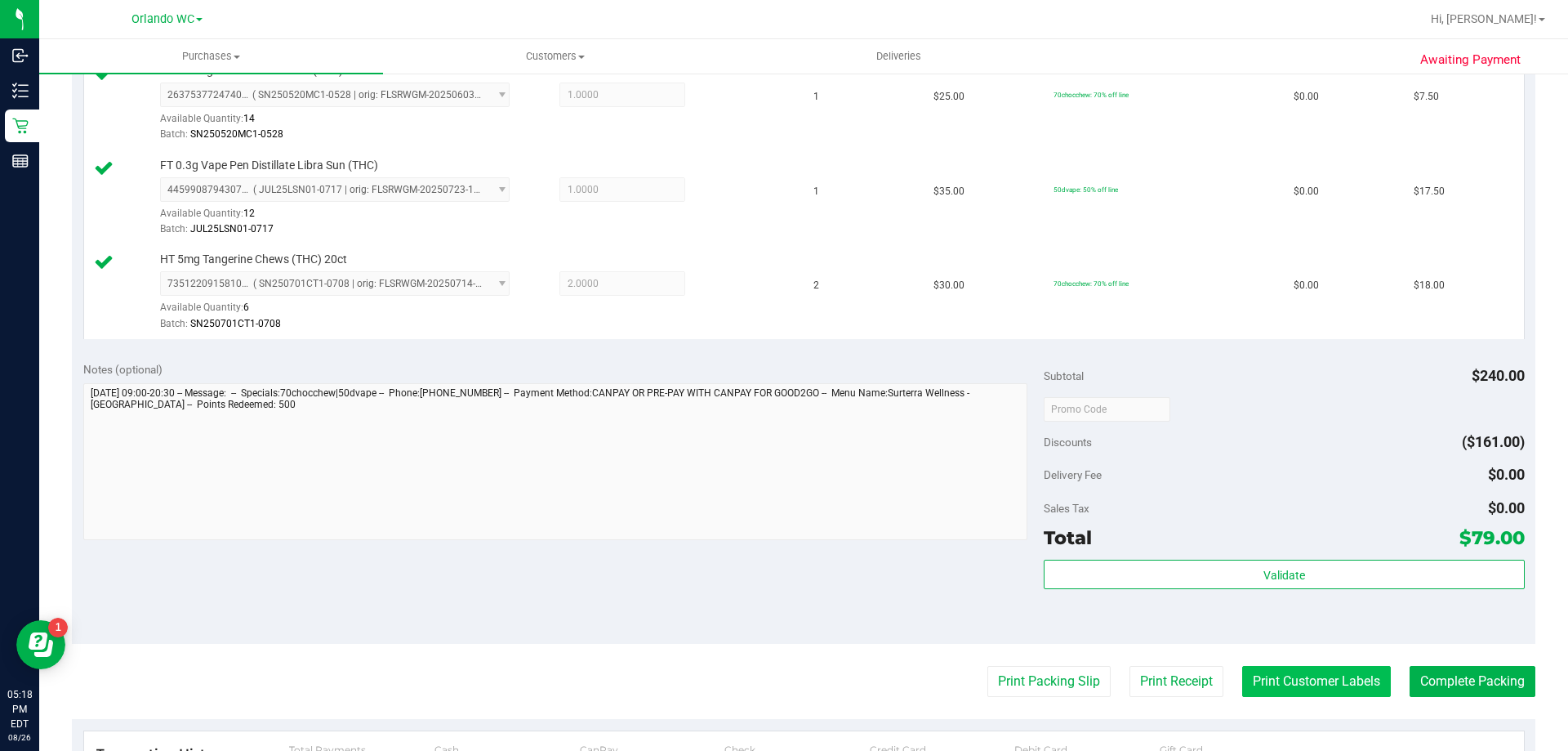
scroll to position [572, 0]
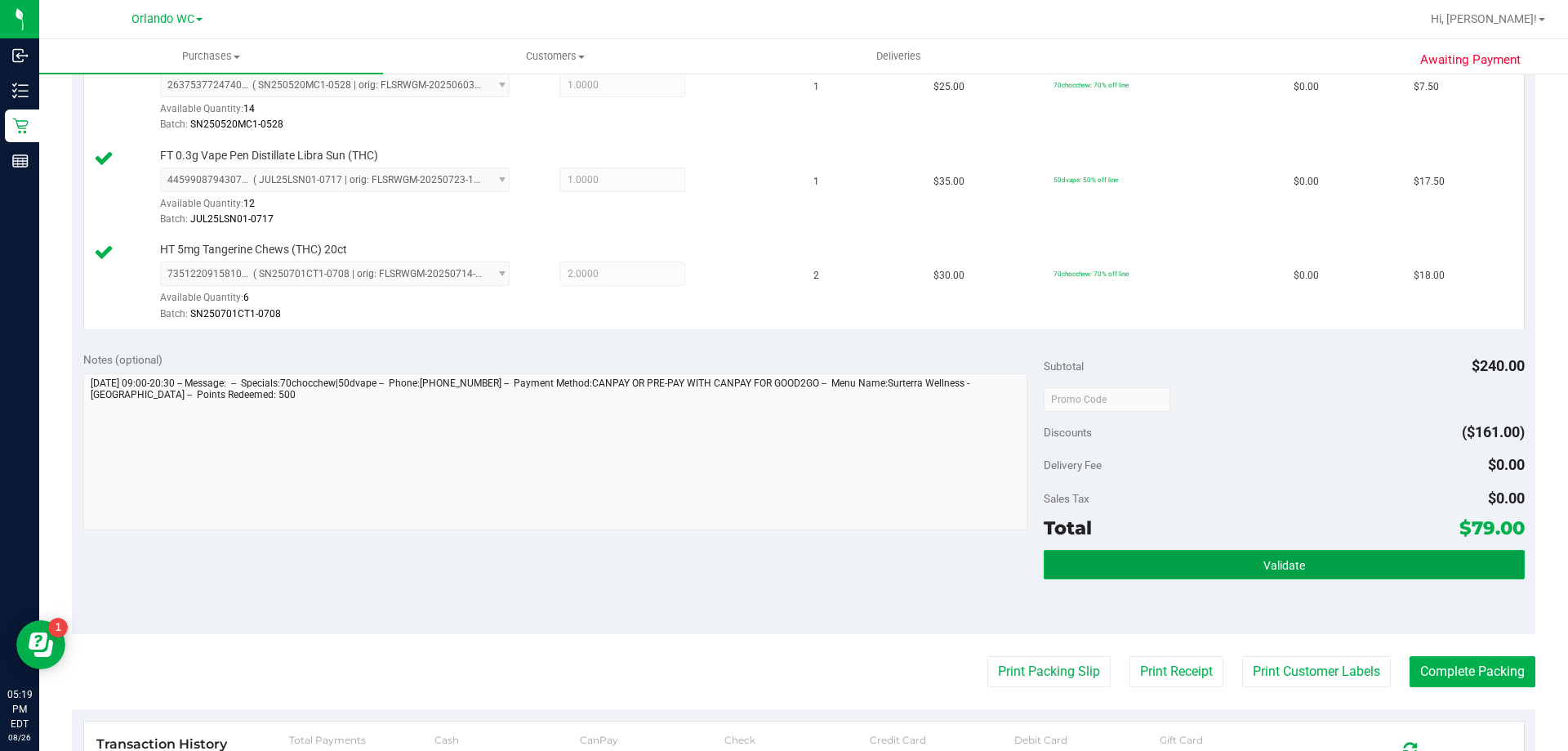
click at [1231, 561] on button "Validate" at bounding box center [1284, 565] width 481 height 29
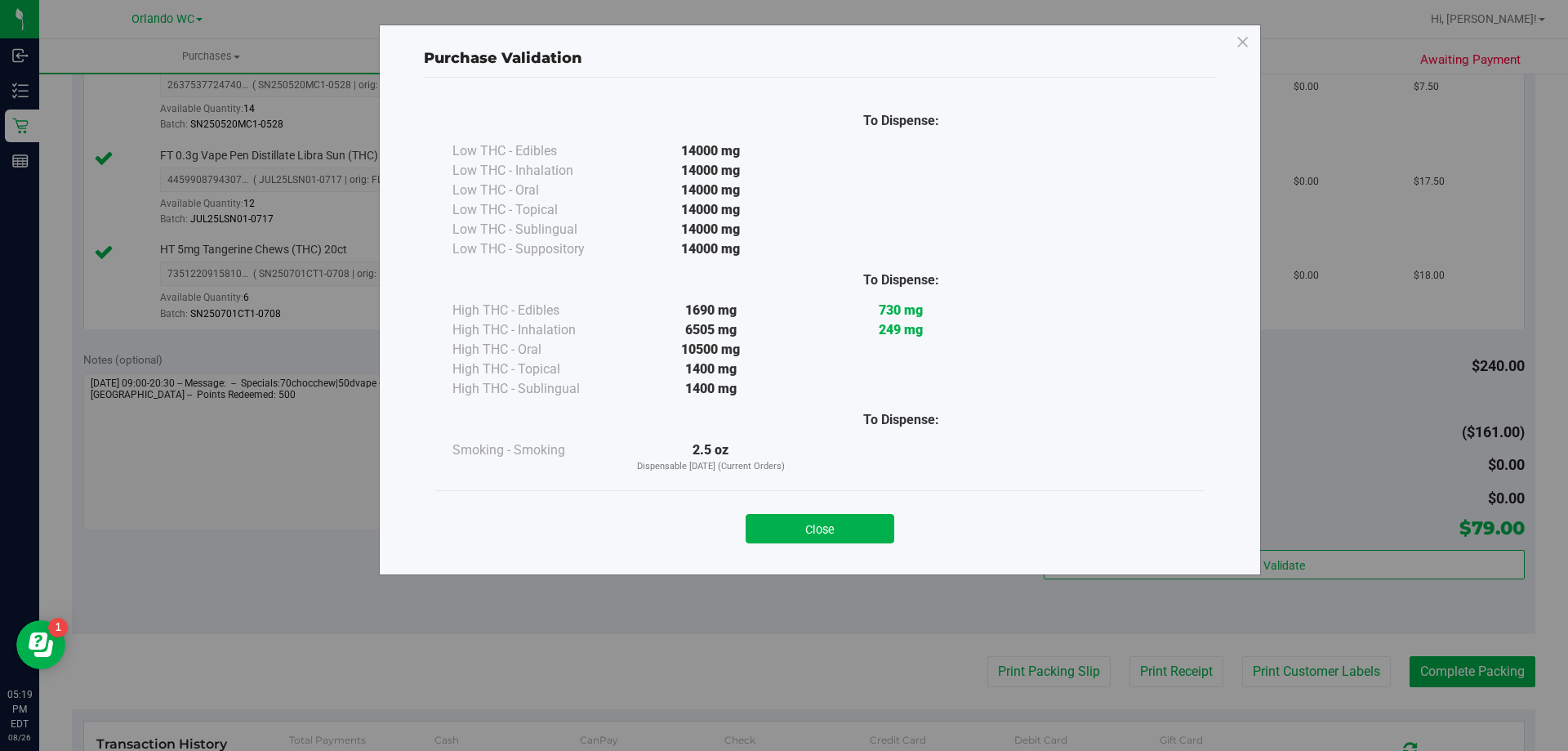
click at [845, 513] on div "Close" at bounding box center [820, 523] width 743 height 41
click at [883, 545] on div "Close" at bounding box center [820, 523] width 768 height 66
drag, startPoint x: 812, startPoint y: 498, endPoint x: 815, endPoint y: 524, distance: 26.2
click at [811, 498] on div "Close" at bounding box center [820, 523] width 768 height 66
click at [815, 524] on button "Close" at bounding box center [820, 528] width 149 height 29
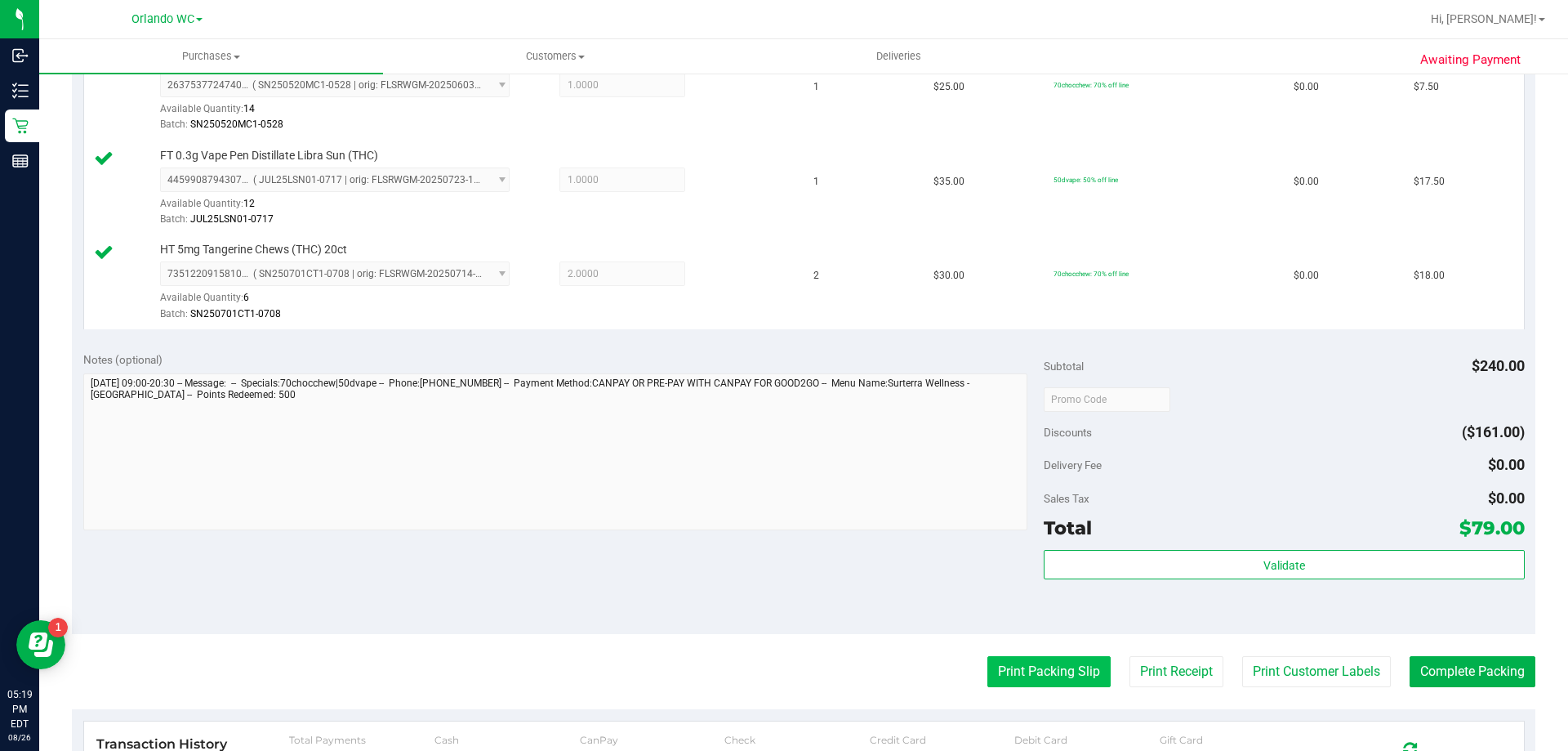
click at [997, 667] on button "Print Packing Slip" at bounding box center [1049, 671] width 123 height 31
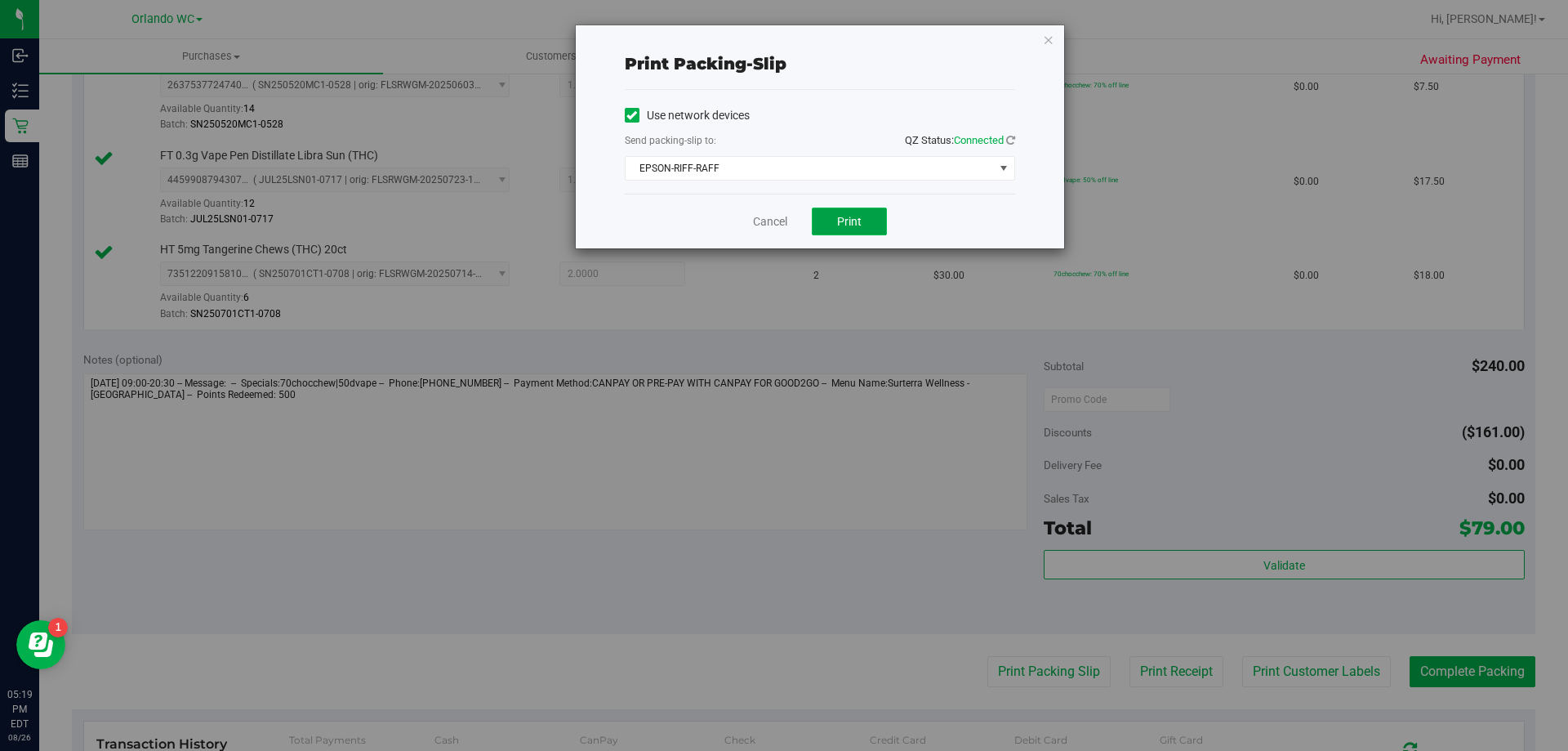
click at [824, 214] on button "Print" at bounding box center [849, 222] width 75 height 28
click at [1055, 49] on div "Print packing-slip Use network devices Send packing-slip to: QZ Status: Connect…" at bounding box center [820, 137] width 488 height 223
click at [1051, 39] on icon "button" at bounding box center [1049, 39] width 11 height 20
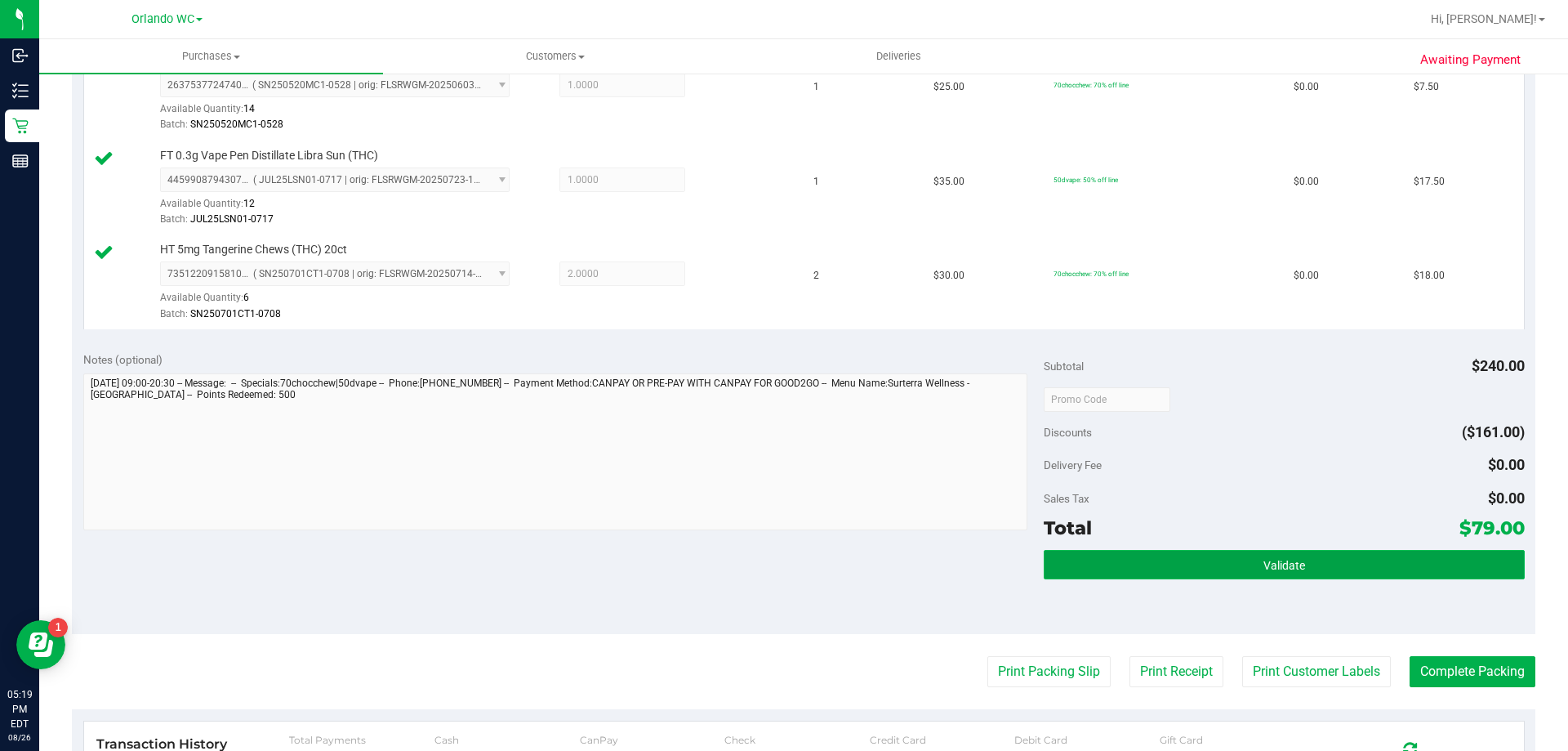
click at [1212, 572] on button "Validate" at bounding box center [1284, 565] width 481 height 29
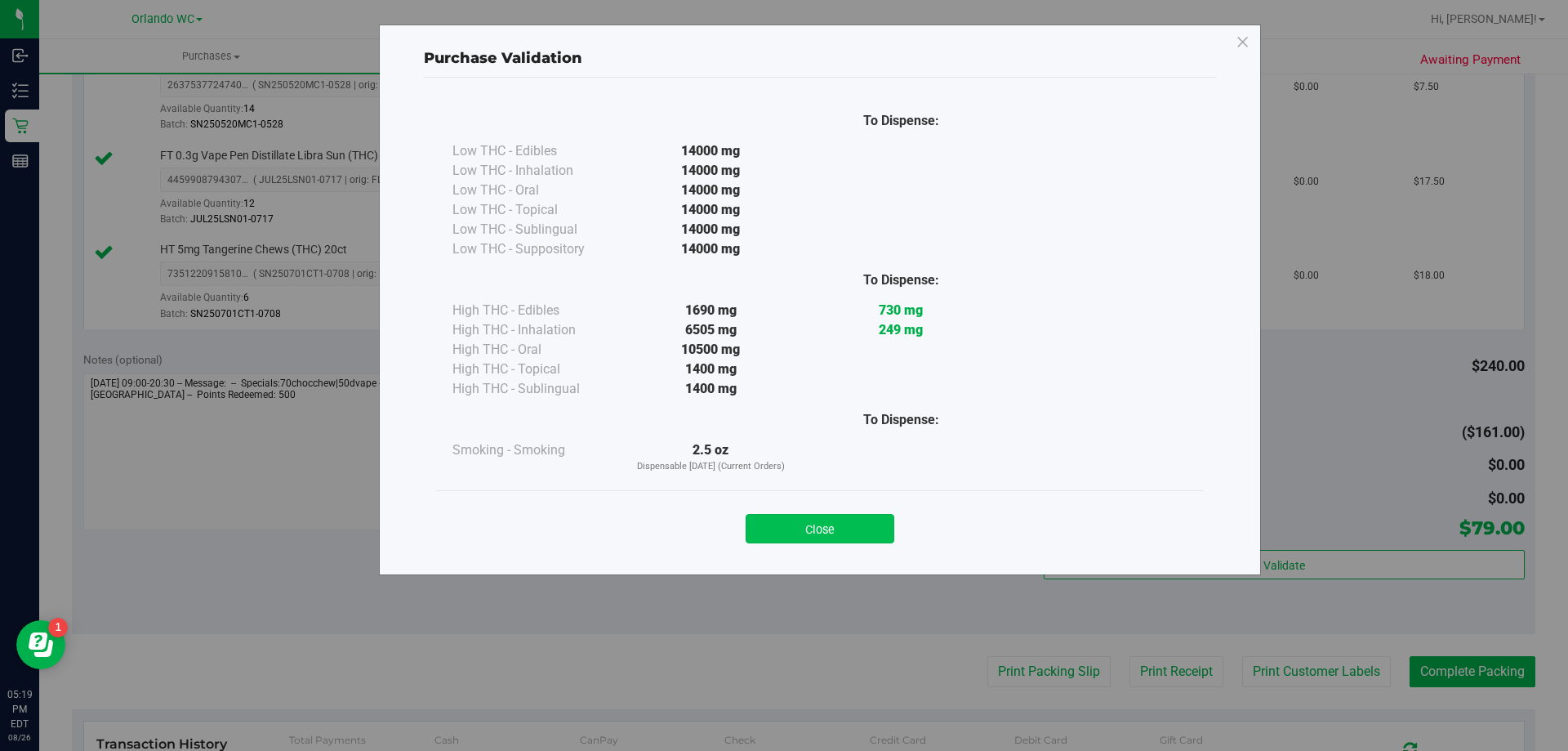
click at [803, 521] on button "Close" at bounding box center [820, 528] width 149 height 29
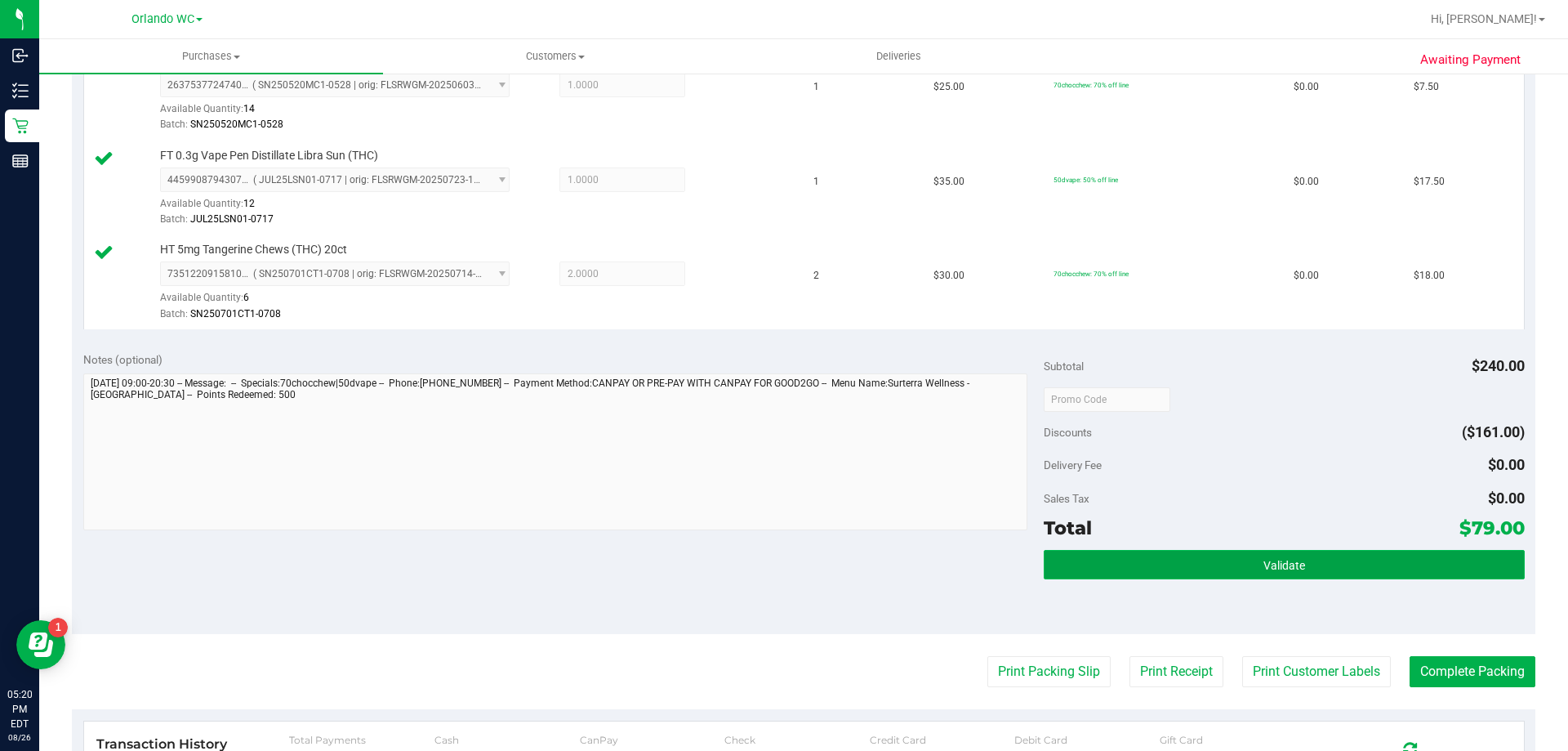
click at [1315, 560] on button "Validate" at bounding box center [1284, 565] width 481 height 29
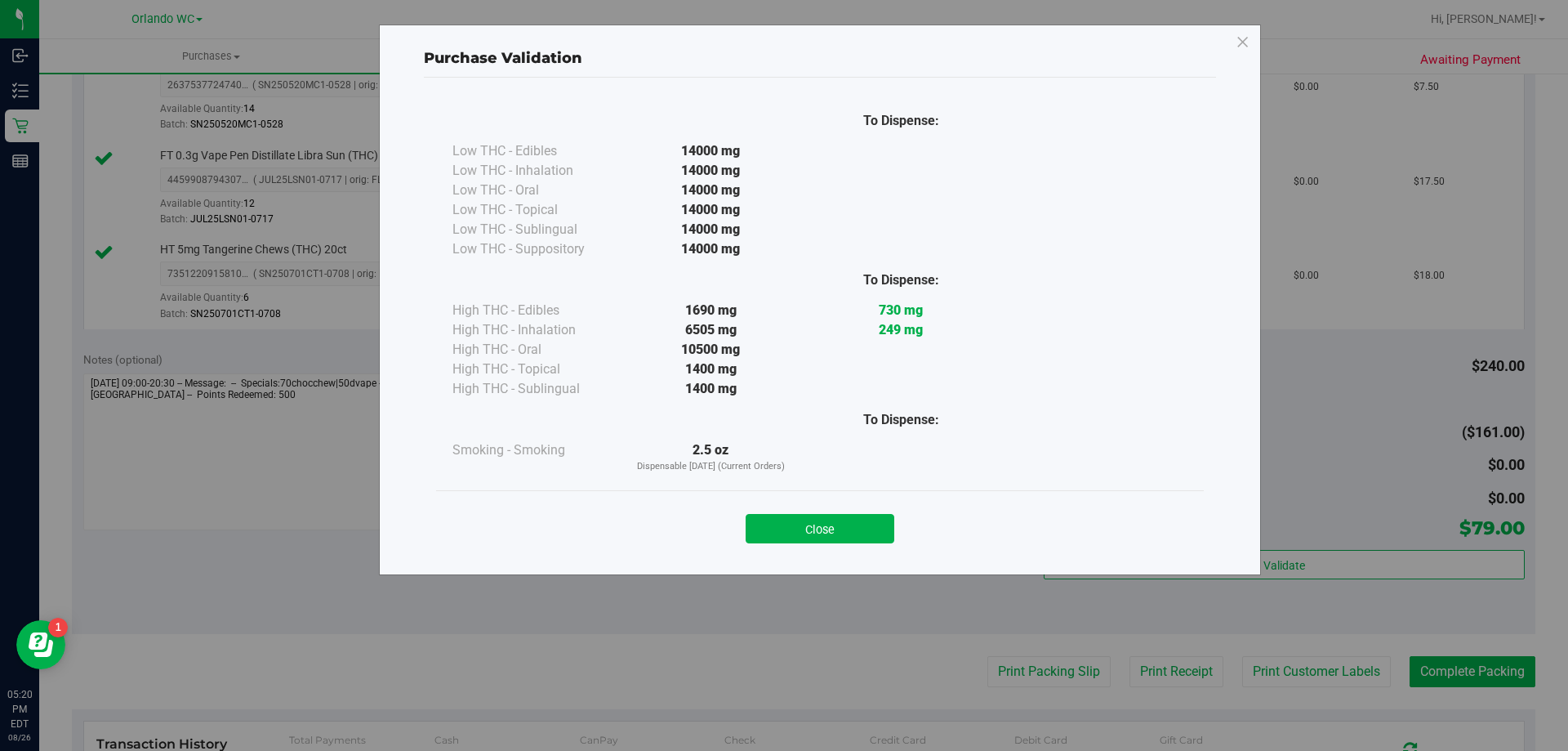
click at [787, 512] on div "Close" at bounding box center [820, 523] width 743 height 41
click at [792, 517] on button "Close" at bounding box center [820, 528] width 149 height 29
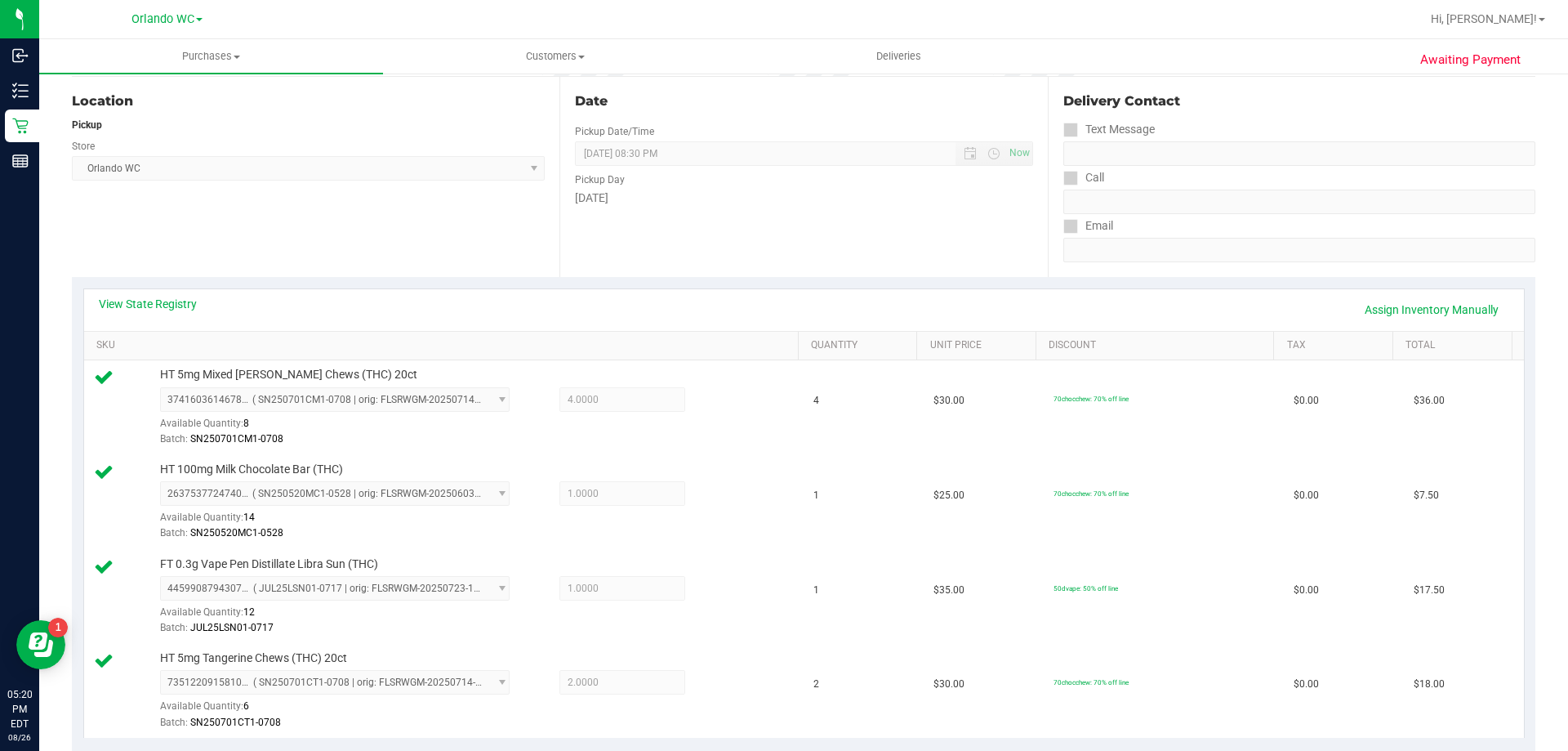
scroll to position [0, 0]
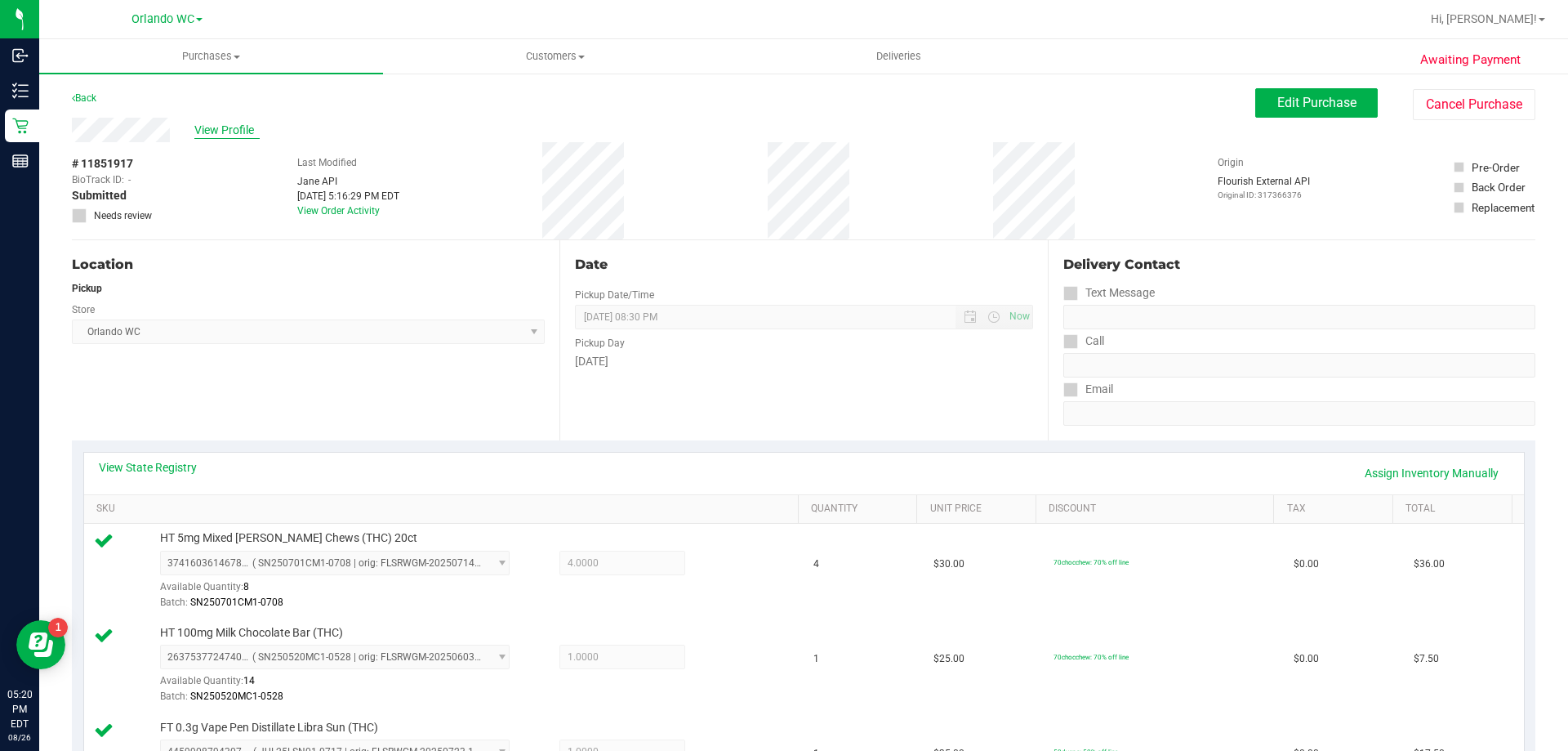
click at [195, 122] on span "View Profile" at bounding box center [227, 131] width 65 height 17
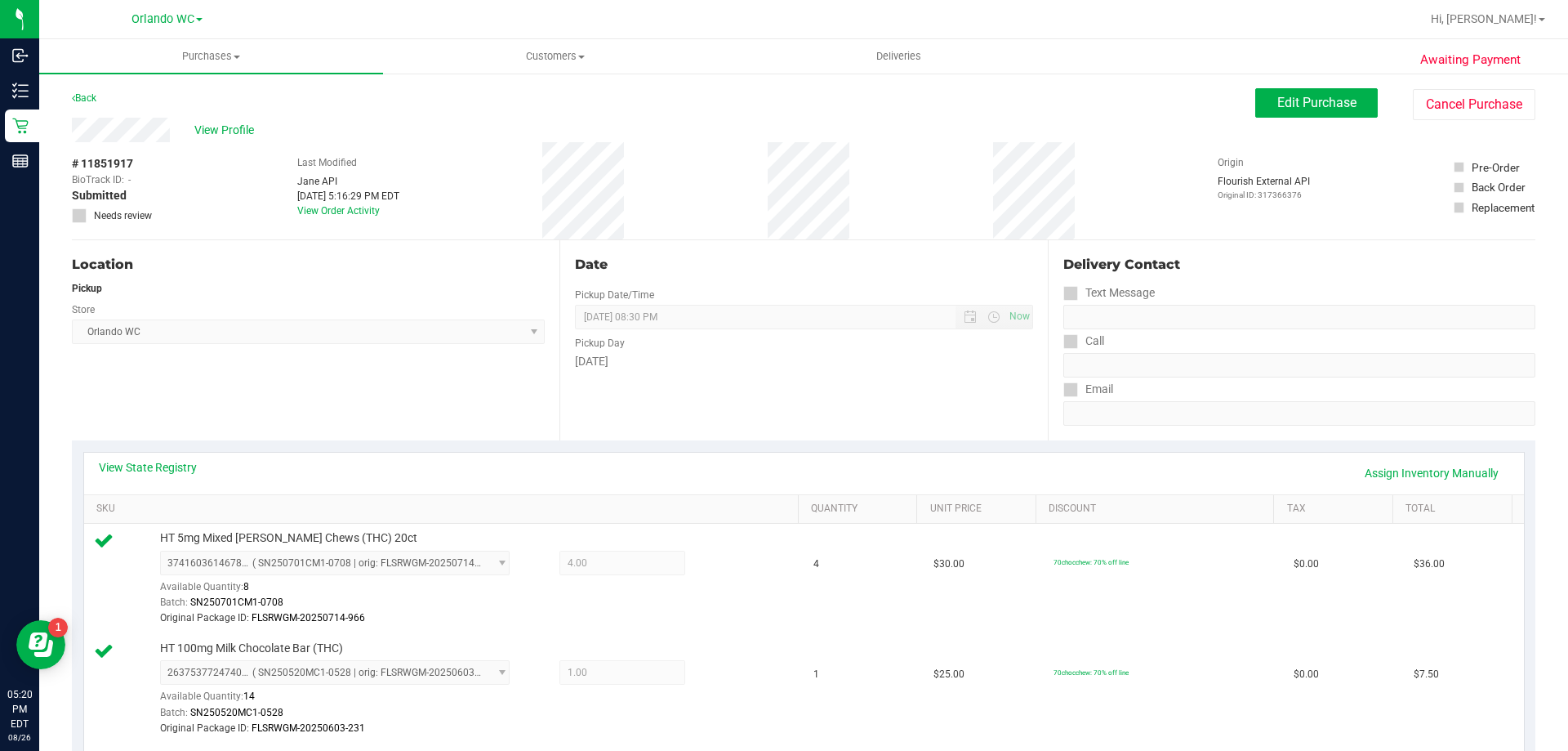
click at [1277, 100] on span "Edit Purchase" at bounding box center [1317, 102] width 80 height 16
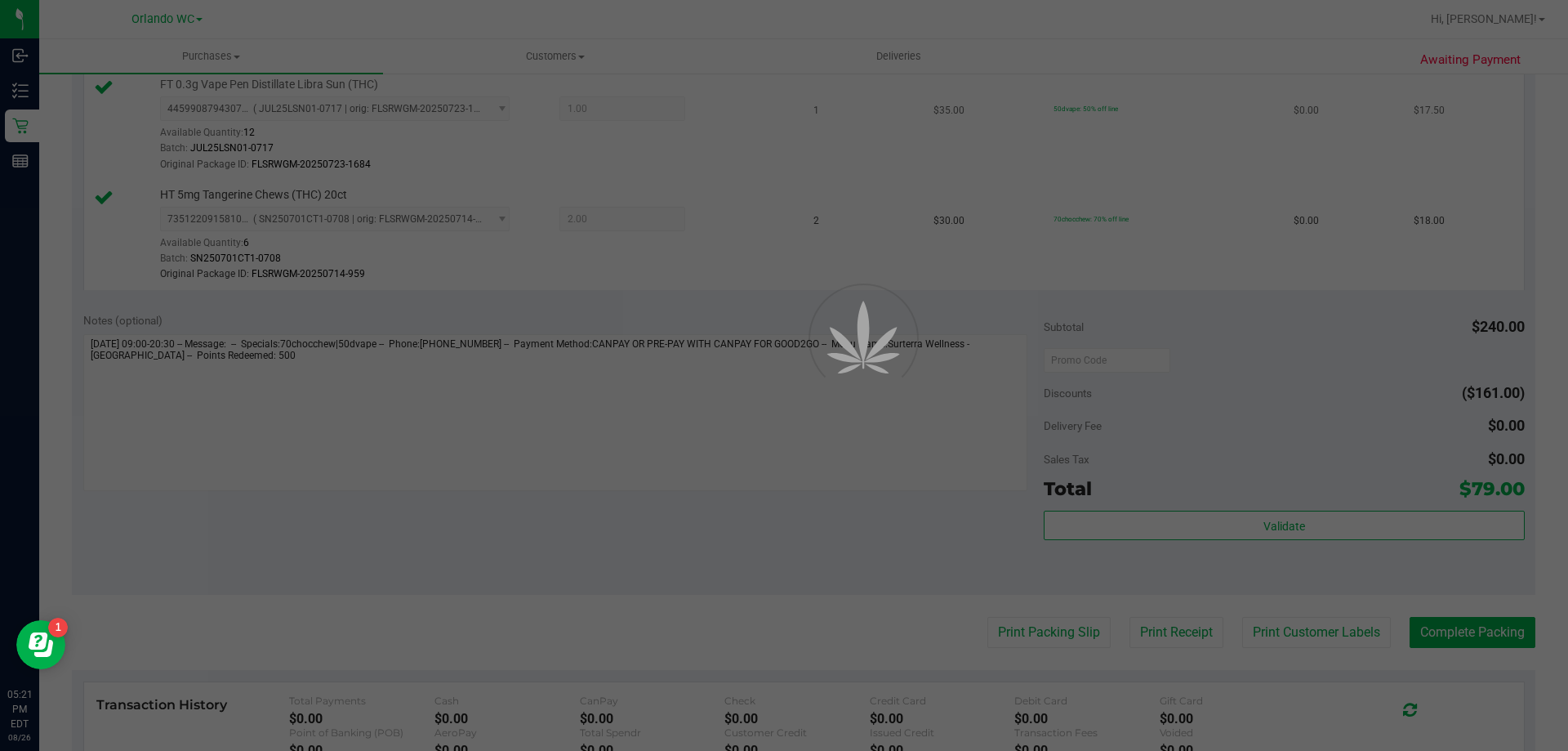
scroll to position [817, 0]
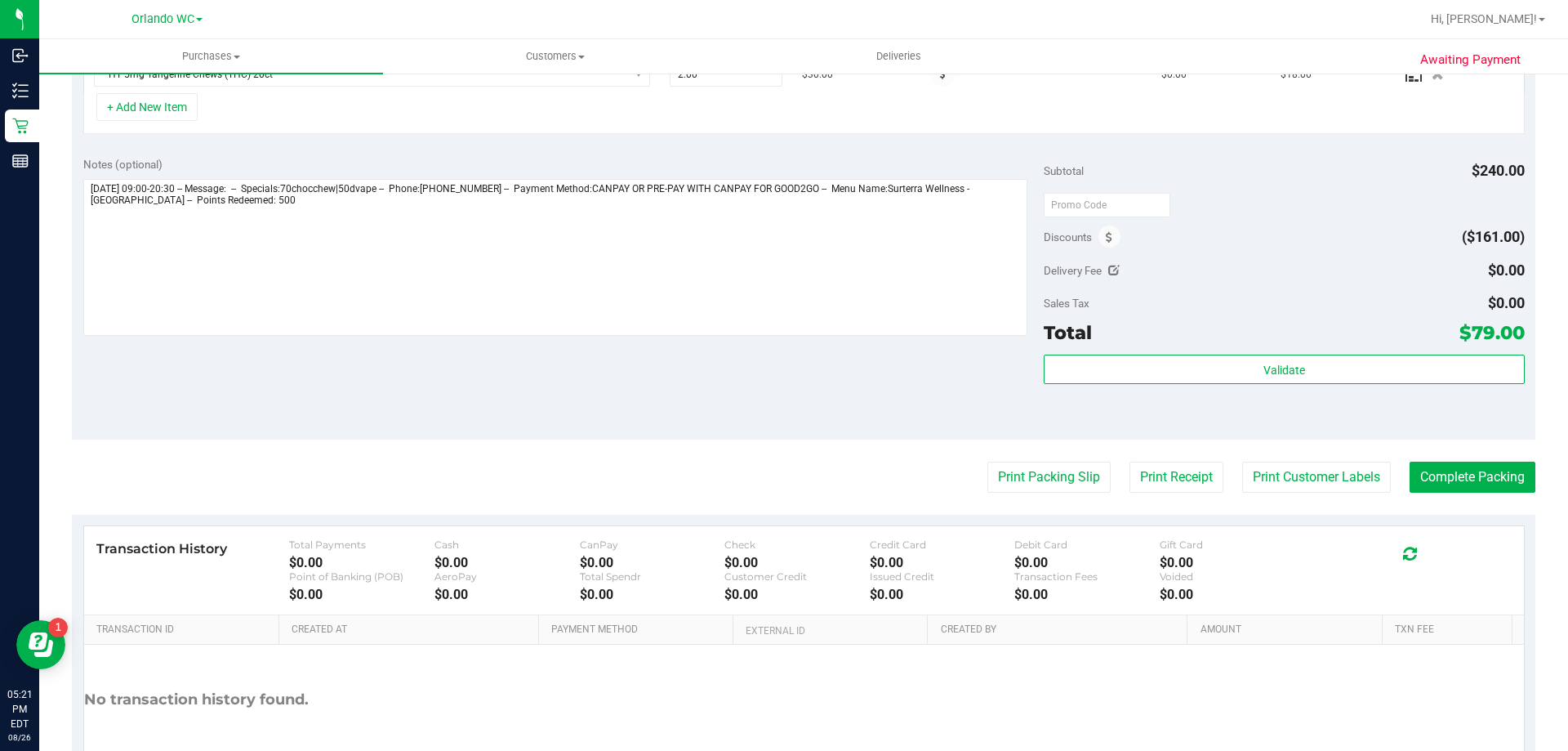
scroll to position [440, 0]
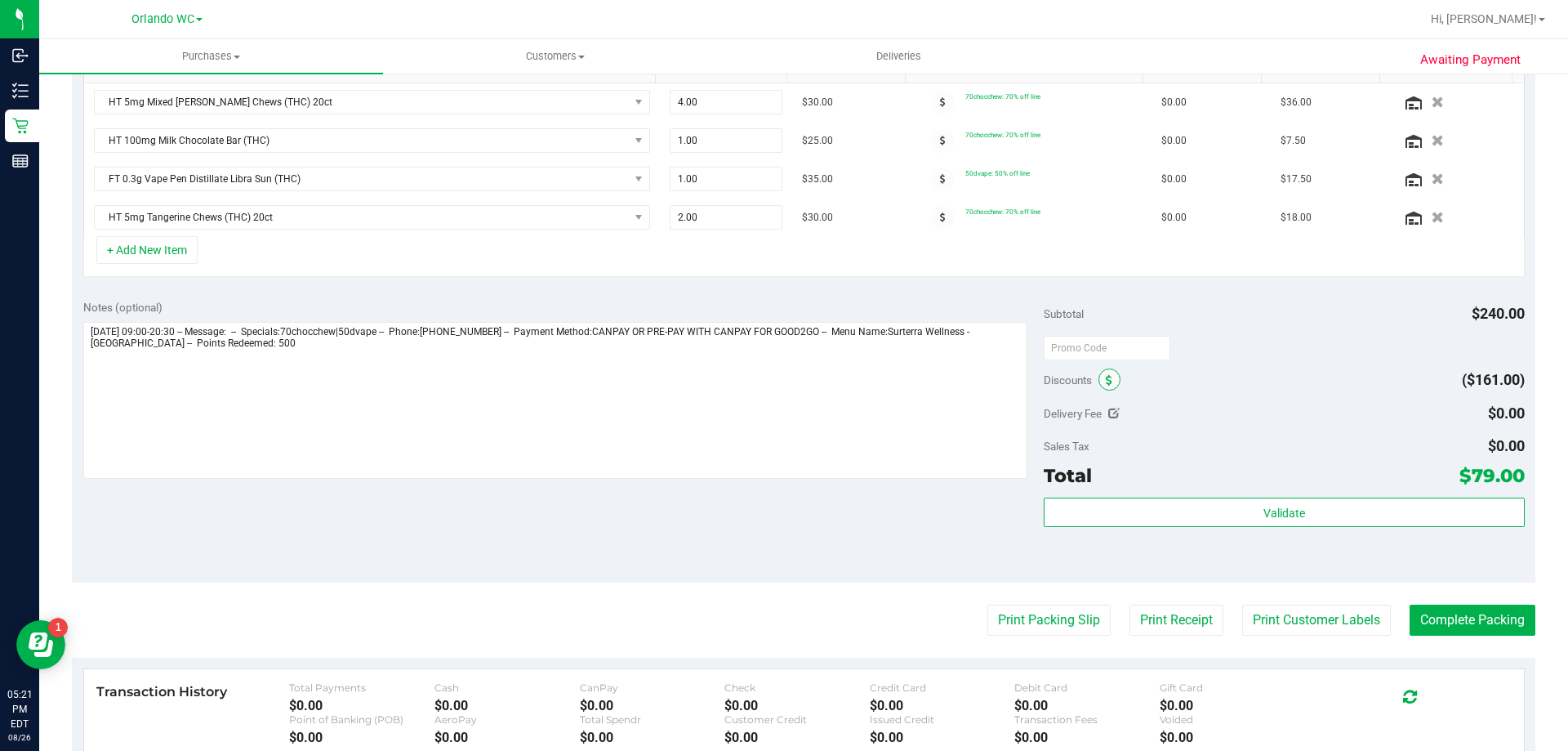
click at [1106, 382] on icon at bounding box center [1109, 380] width 7 height 11
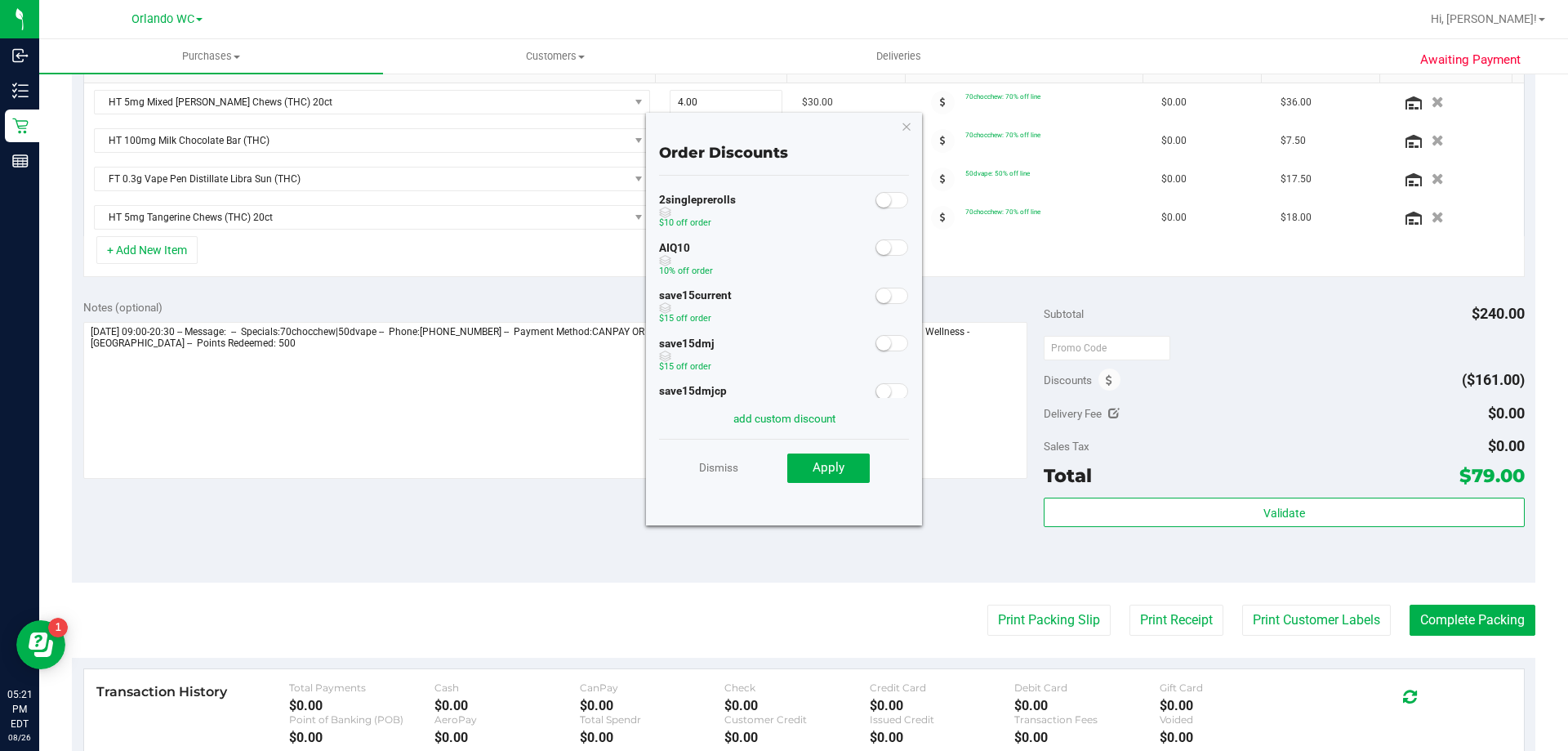
click at [876, 243] on small at bounding box center [883, 247] width 15 height 15
click at [846, 465] on button "Apply" at bounding box center [828, 469] width 82 height 29
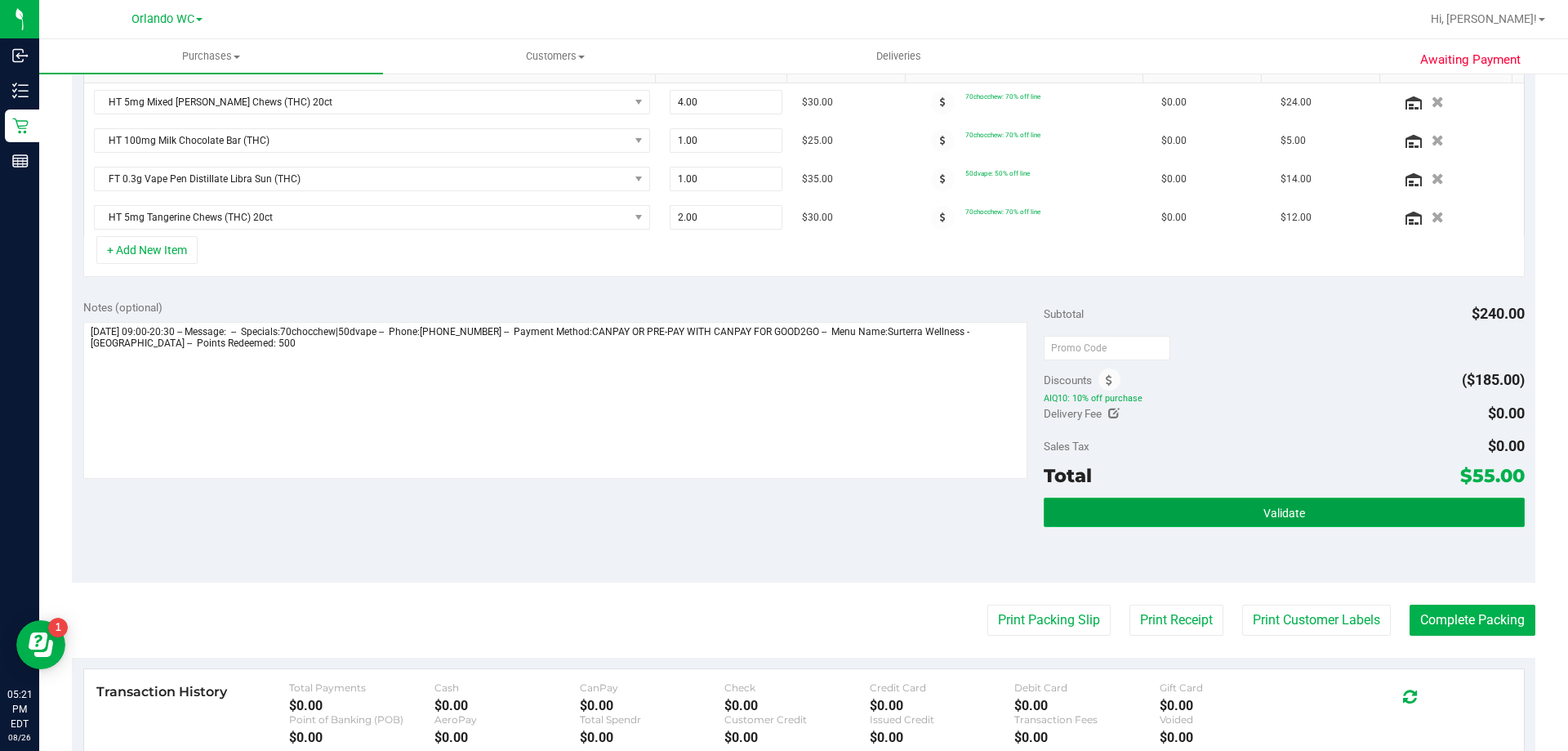
click at [1293, 509] on span "Validate" at bounding box center [1284, 513] width 42 height 13
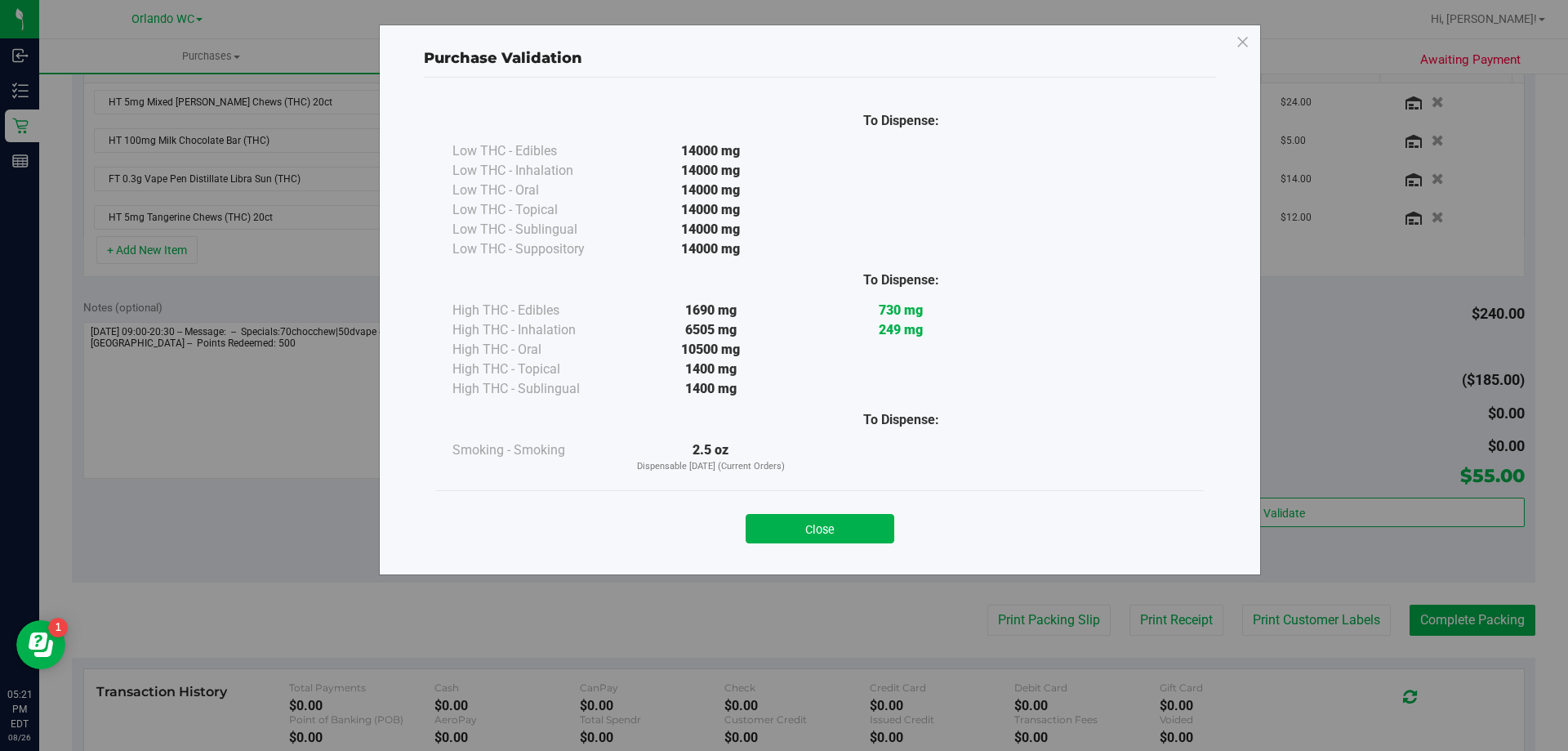
click at [808, 513] on div "Close" at bounding box center [820, 523] width 743 height 41
click at [817, 518] on button "Close" at bounding box center [820, 528] width 149 height 29
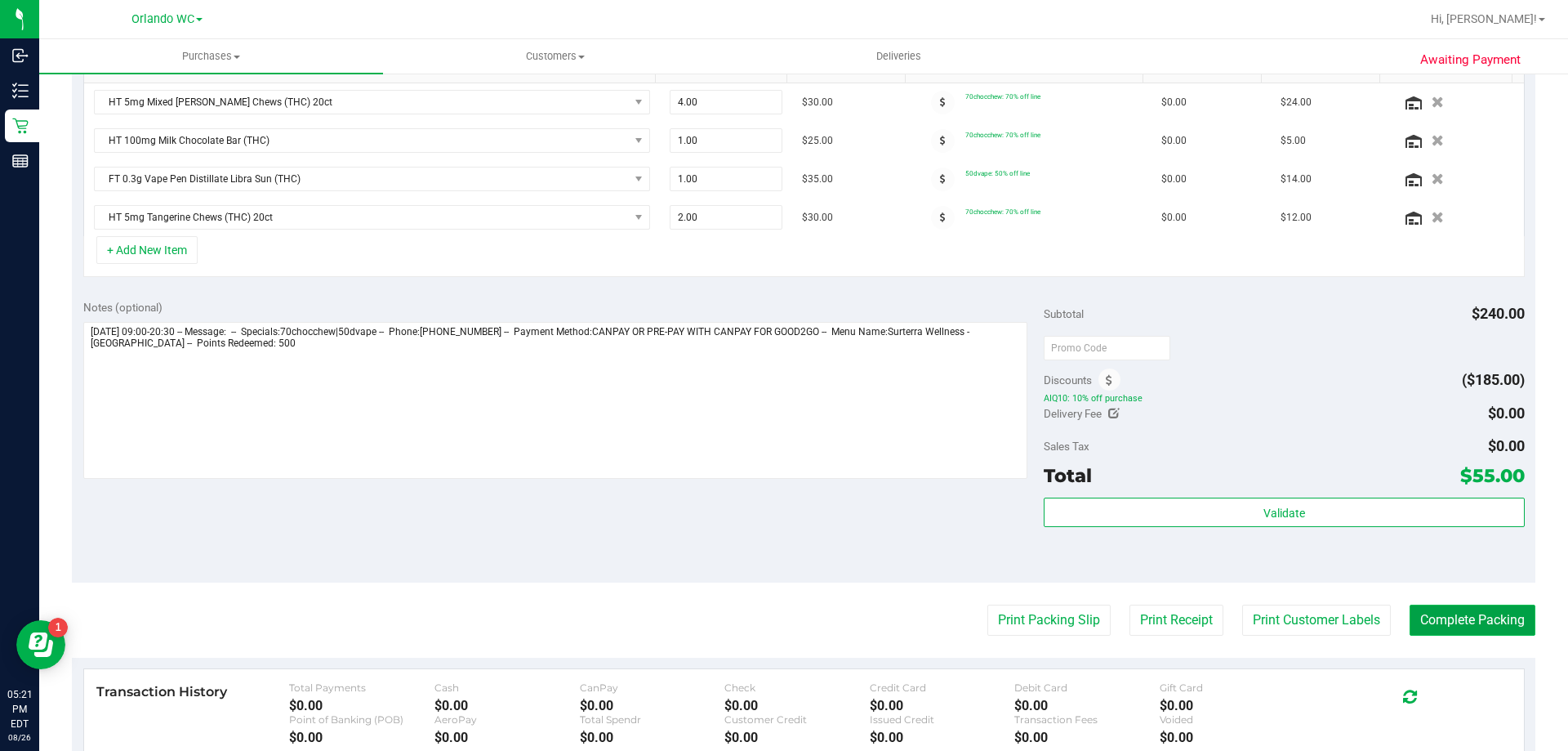
click at [1437, 627] on button "Complete Packing" at bounding box center [1472, 620] width 126 height 31
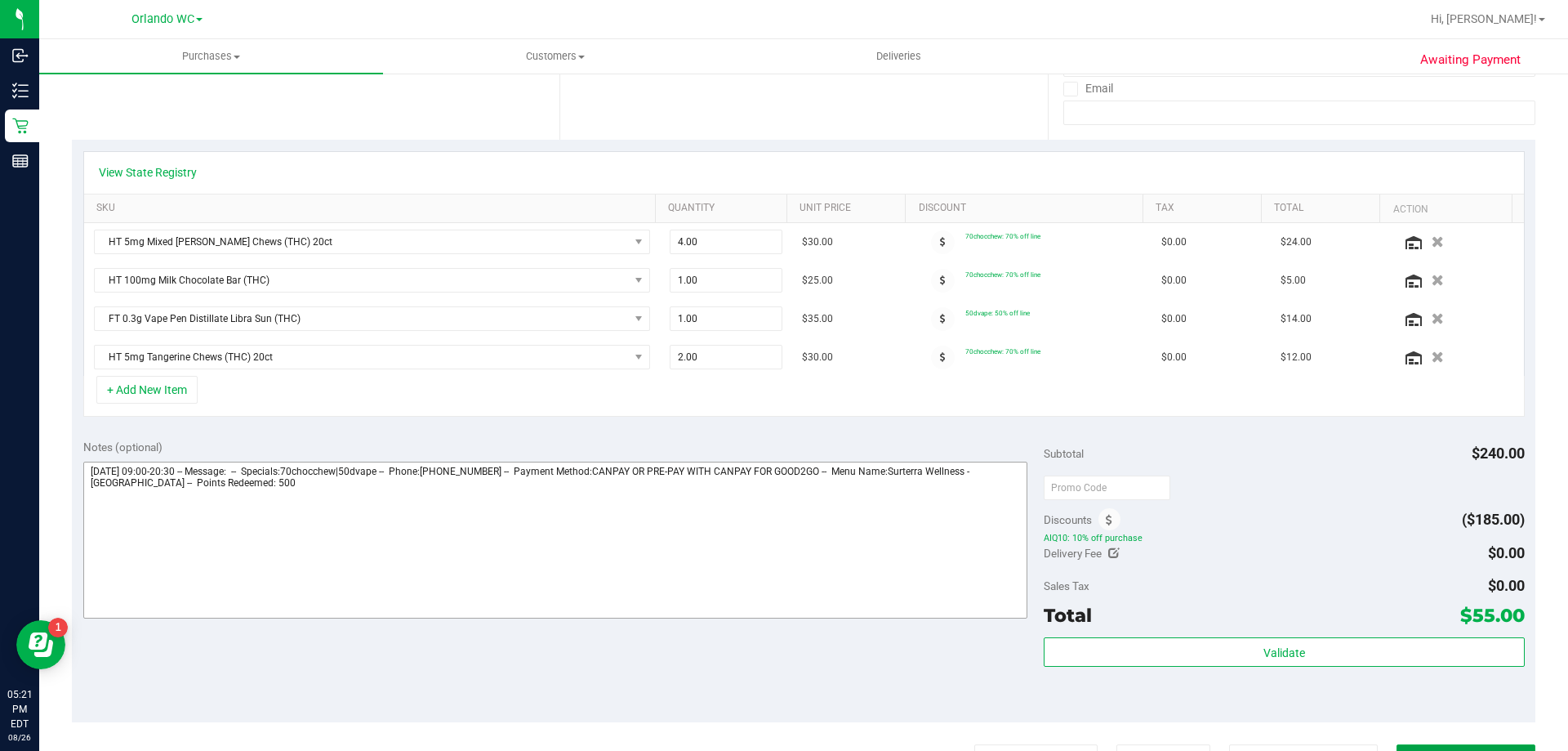
scroll to position [195, 0]
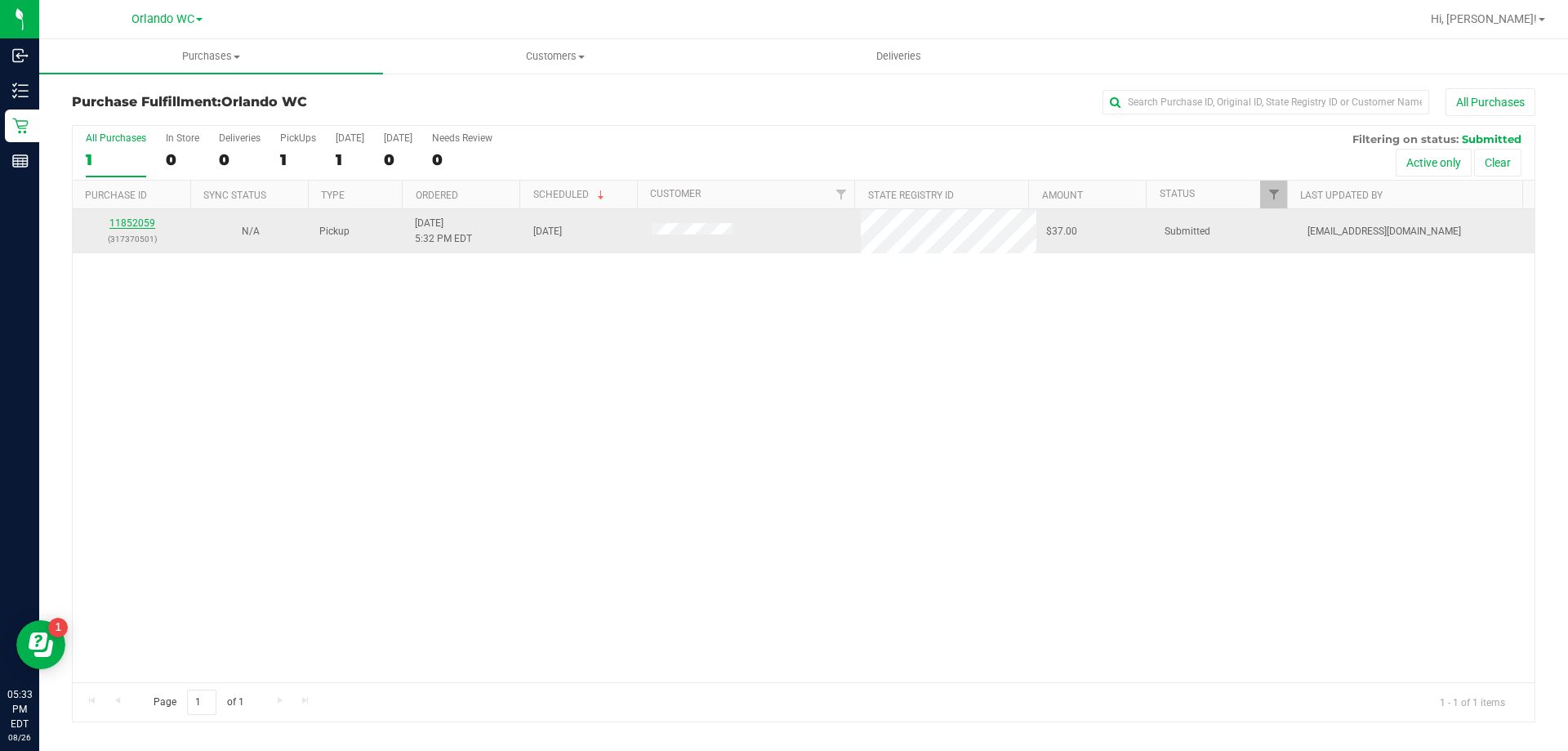
click at [144, 223] on link "11852059" at bounding box center [132, 223] width 46 height 11
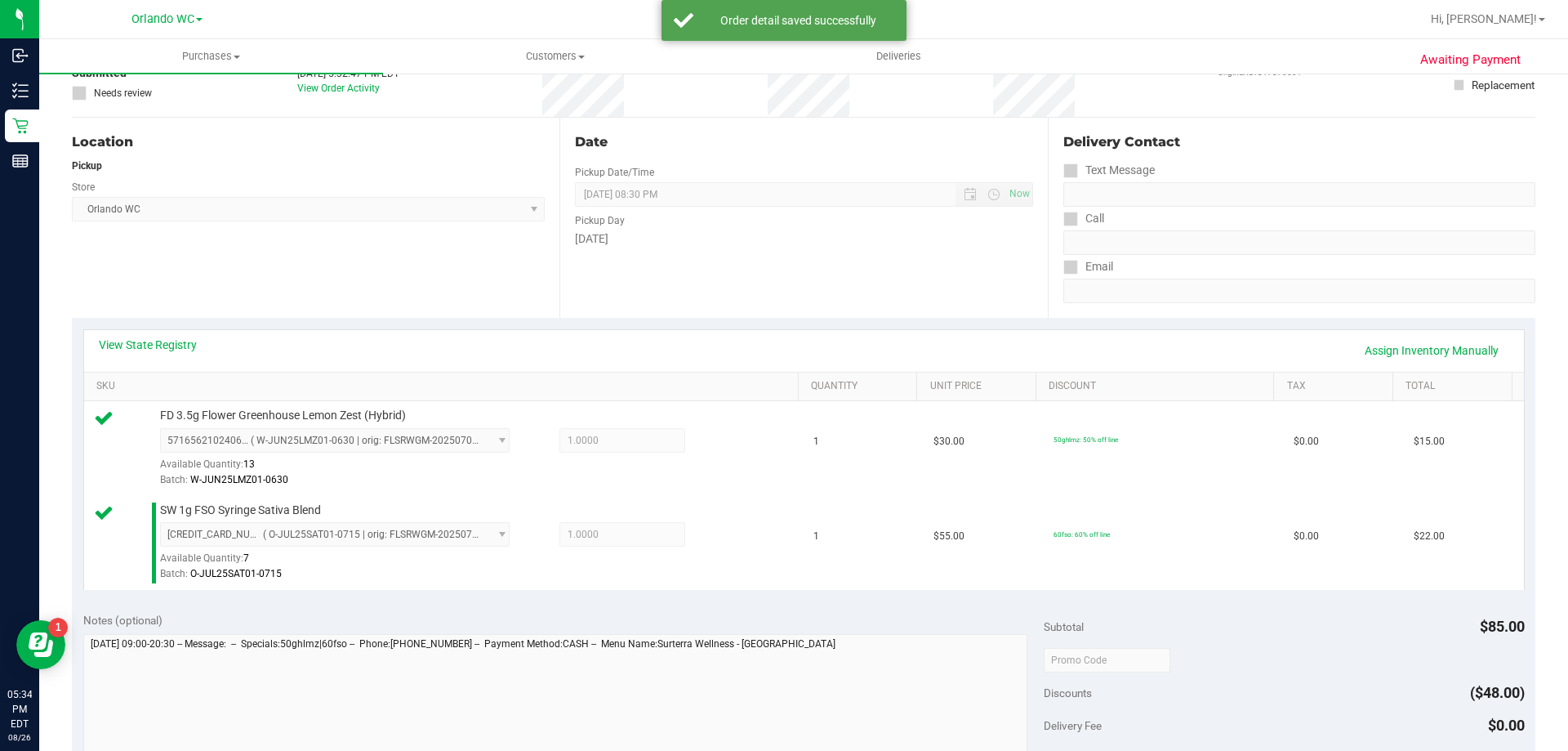
scroll to position [245, 0]
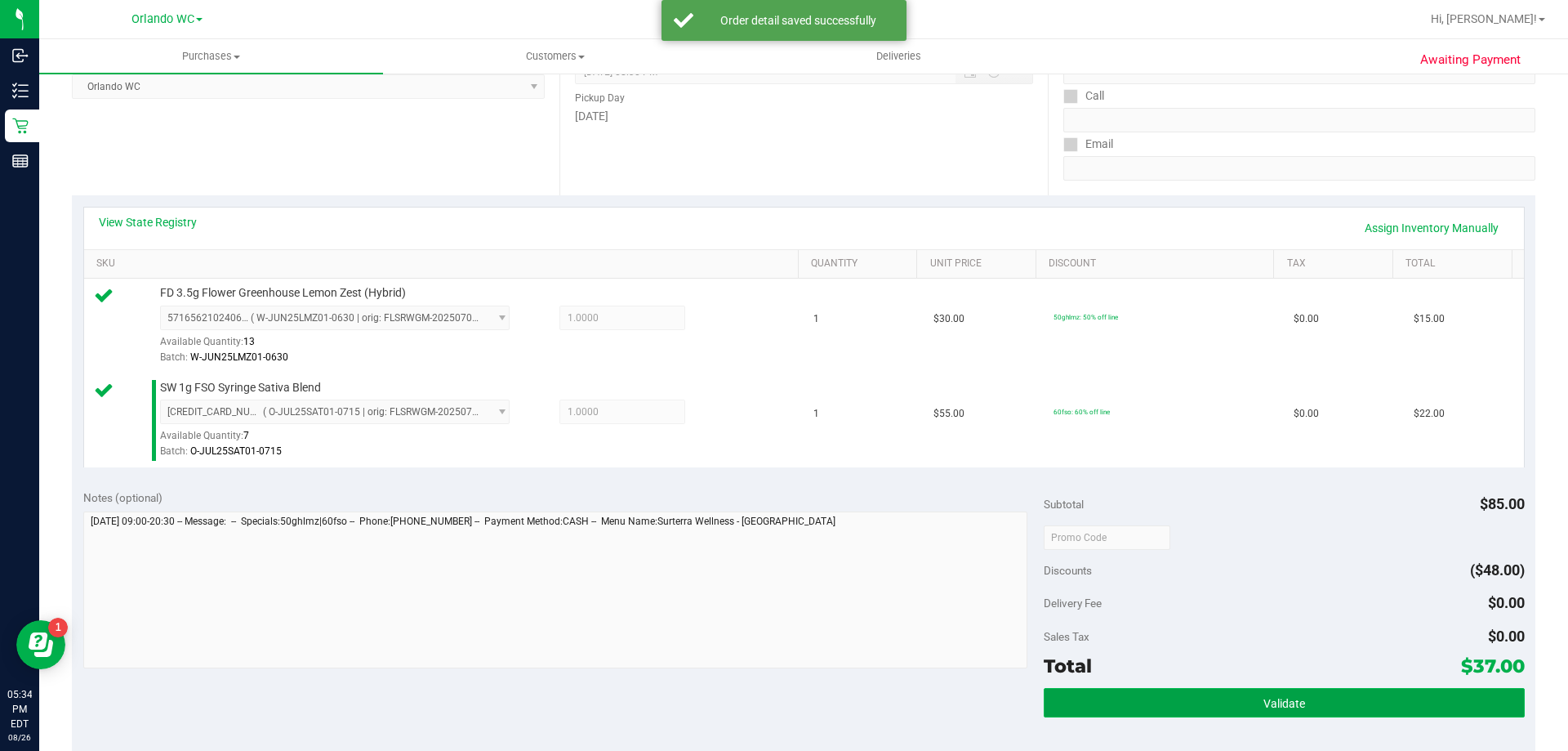
click at [1312, 715] on button "Validate" at bounding box center [1284, 702] width 481 height 29
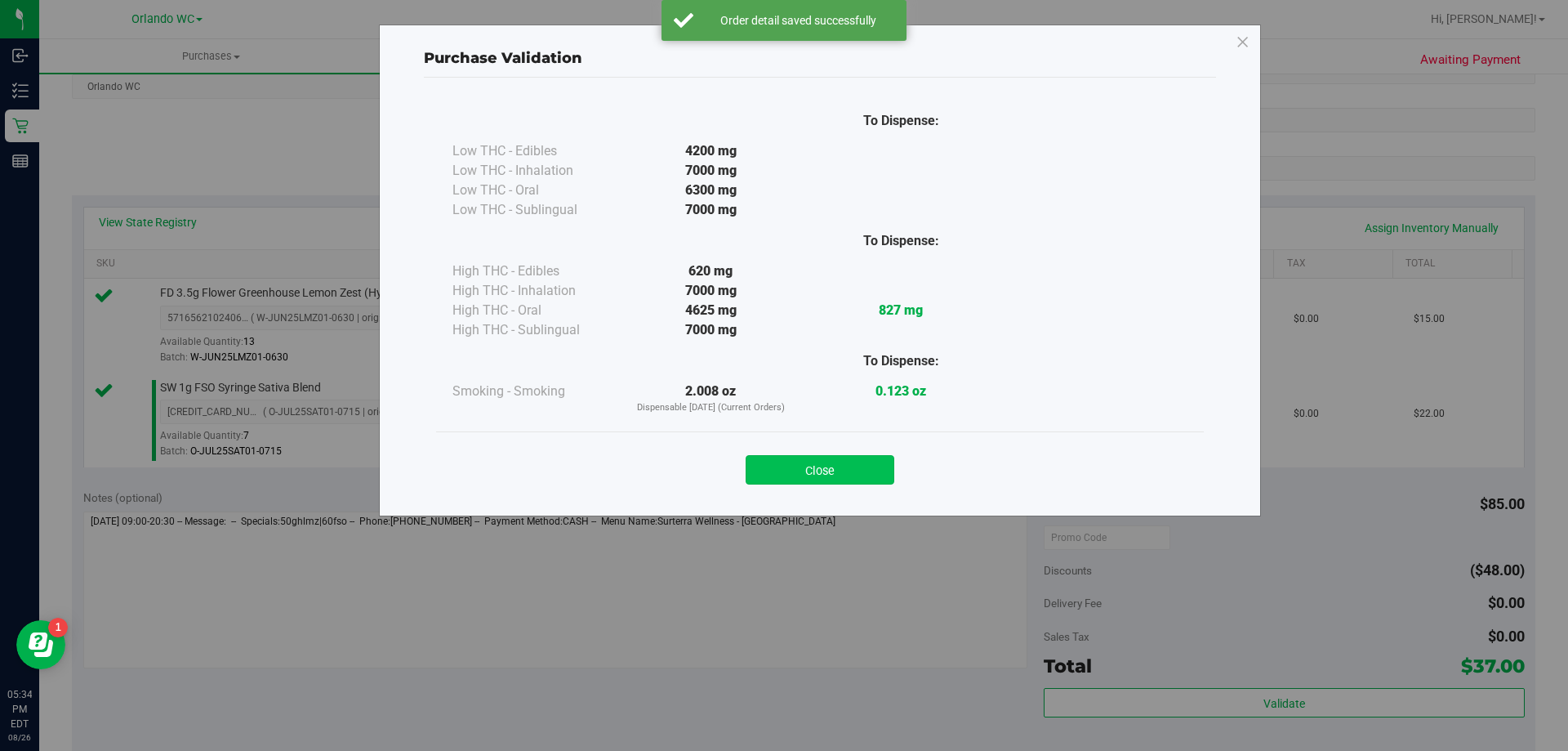
click at [848, 477] on button "Close" at bounding box center [820, 469] width 149 height 29
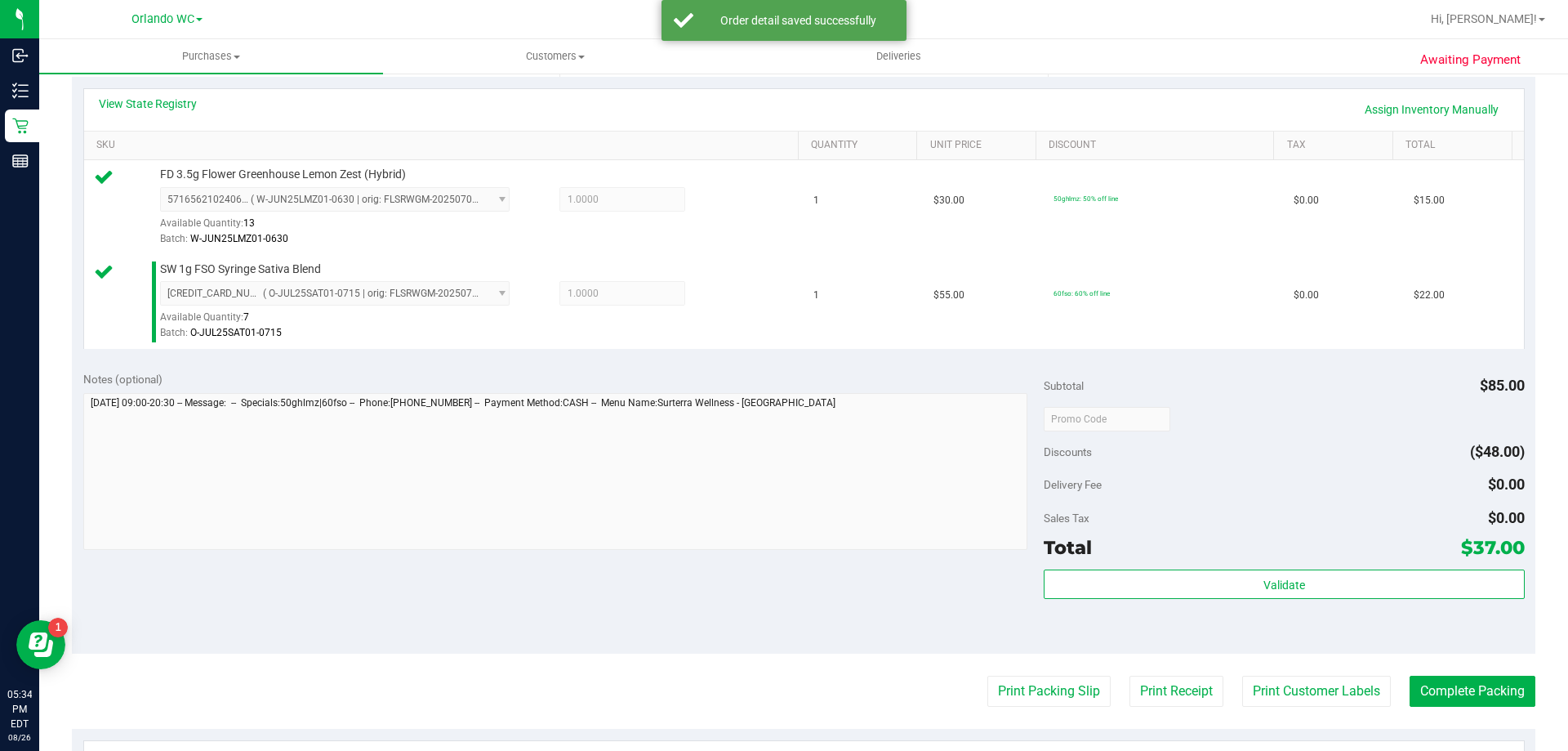
scroll to position [490, 0]
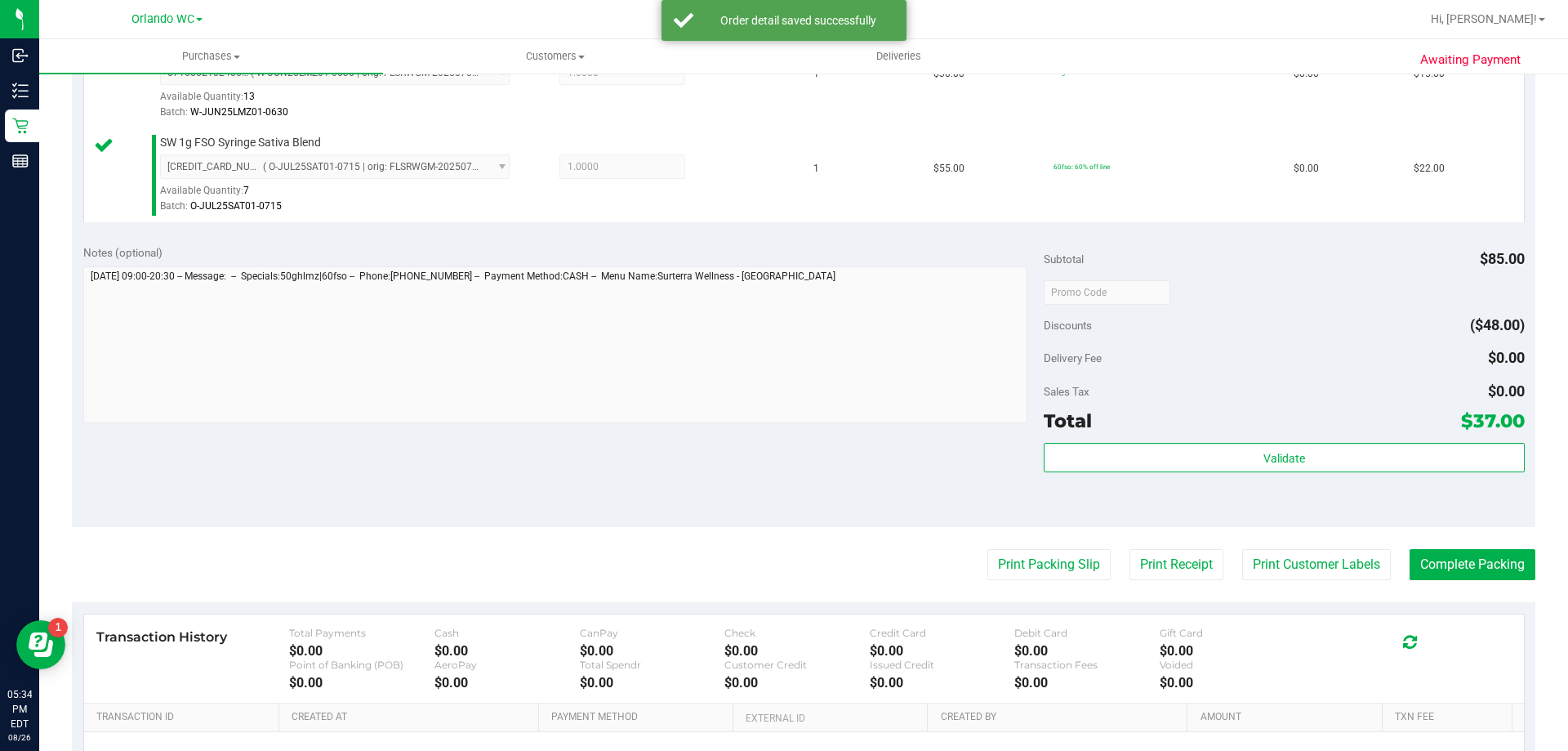
click at [1060, 585] on purchase-details "Back Edit Purchase Cancel Purchase View Profile # 11852059 BioTrack ID: - Submi…" at bounding box center [803, 253] width 1463 height 1310
click at [1055, 561] on button "Print Packing Slip" at bounding box center [1049, 565] width 123 height 31
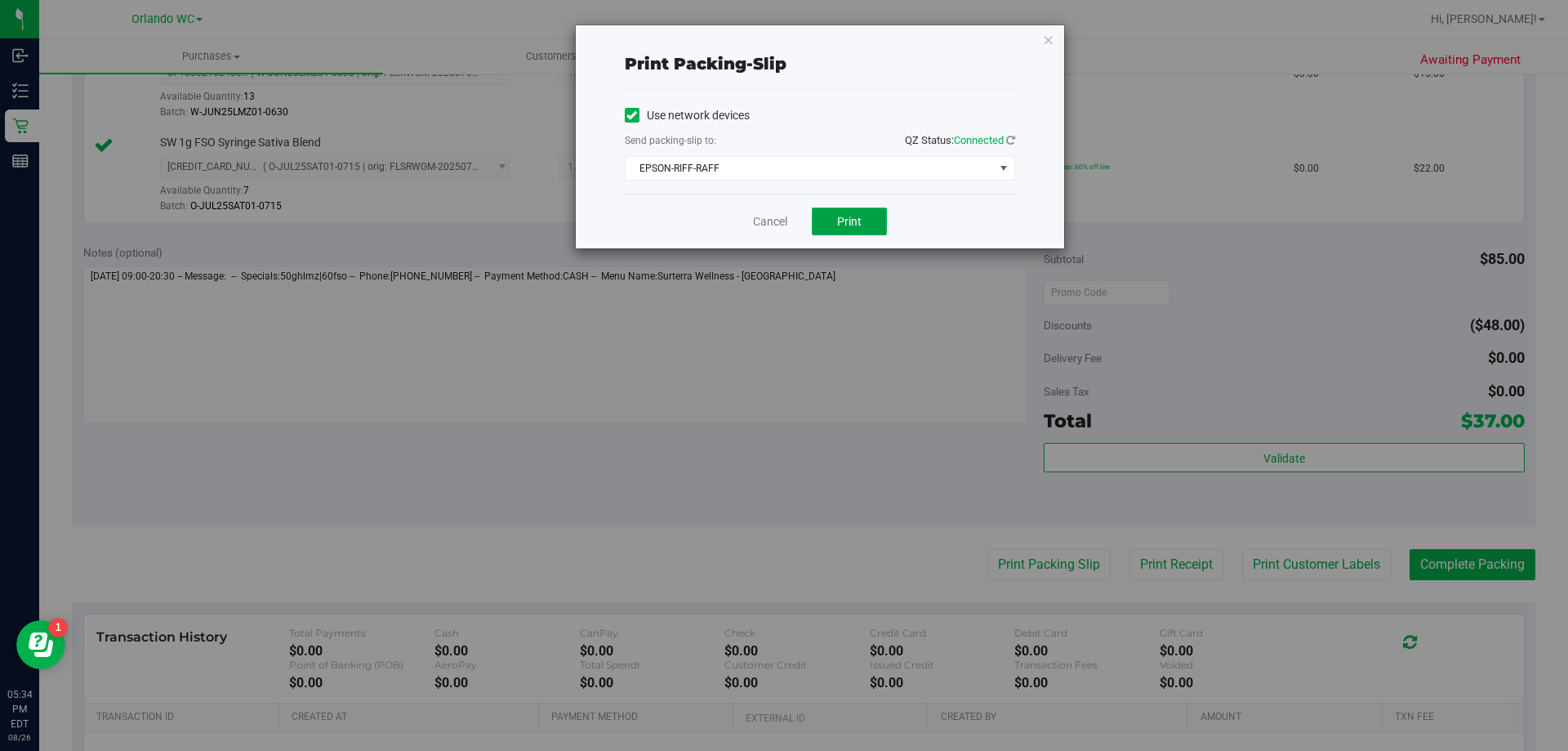
click at [829, 224] on button "Print" at bounding box center [849, 222] width 75 height 28
click at [1055, 41] on div "Print packing-slip Use network devices Send packing-slip to: QZ Status: Connect…" at bounding box center [820, 137] width 488 height 223
click at [1049, 42] on icon "button" at bounding box center [1049, 39] width 11 height 20
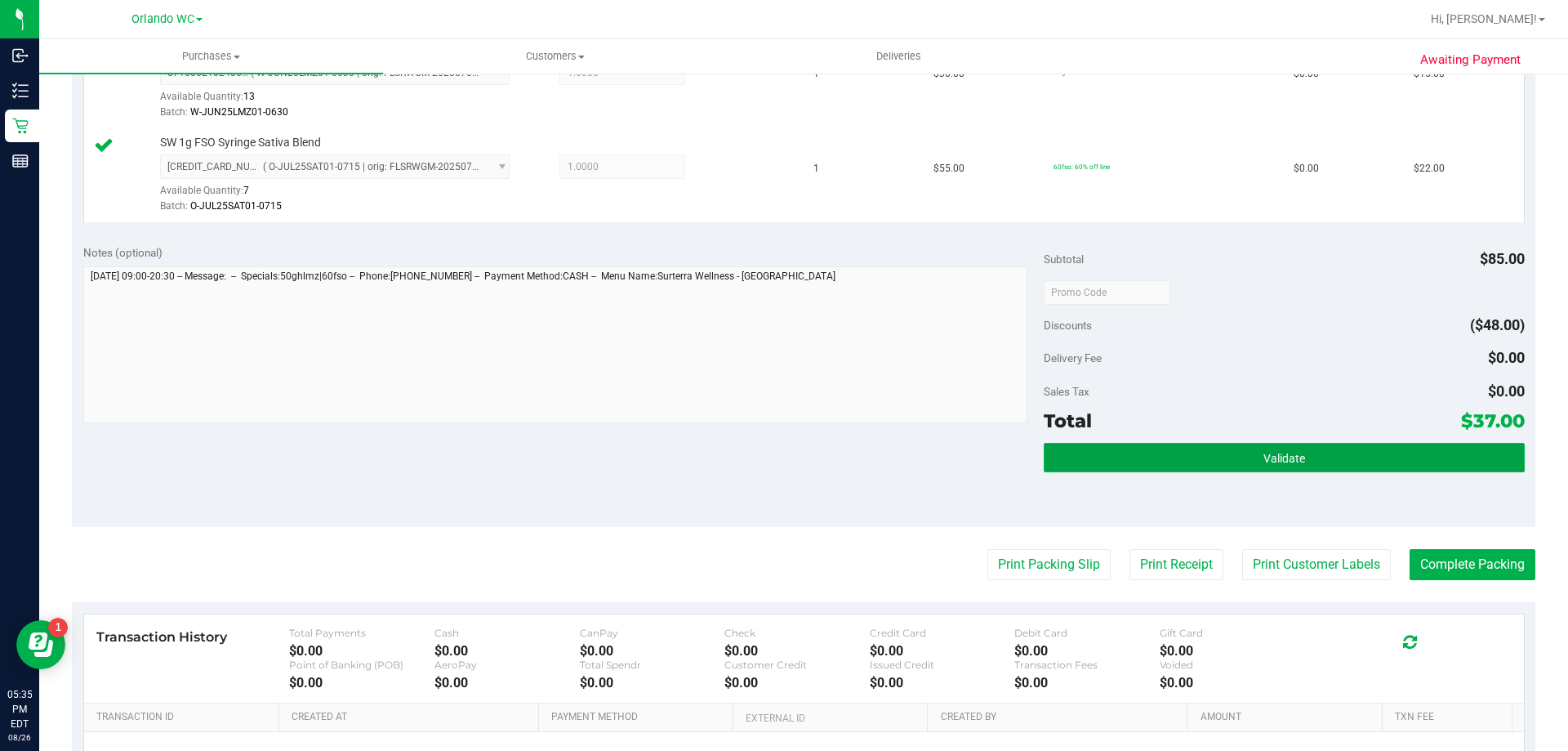
click at [1293, 457] on span "Validate" at bounding box center [1284, 458] width 42 height 13
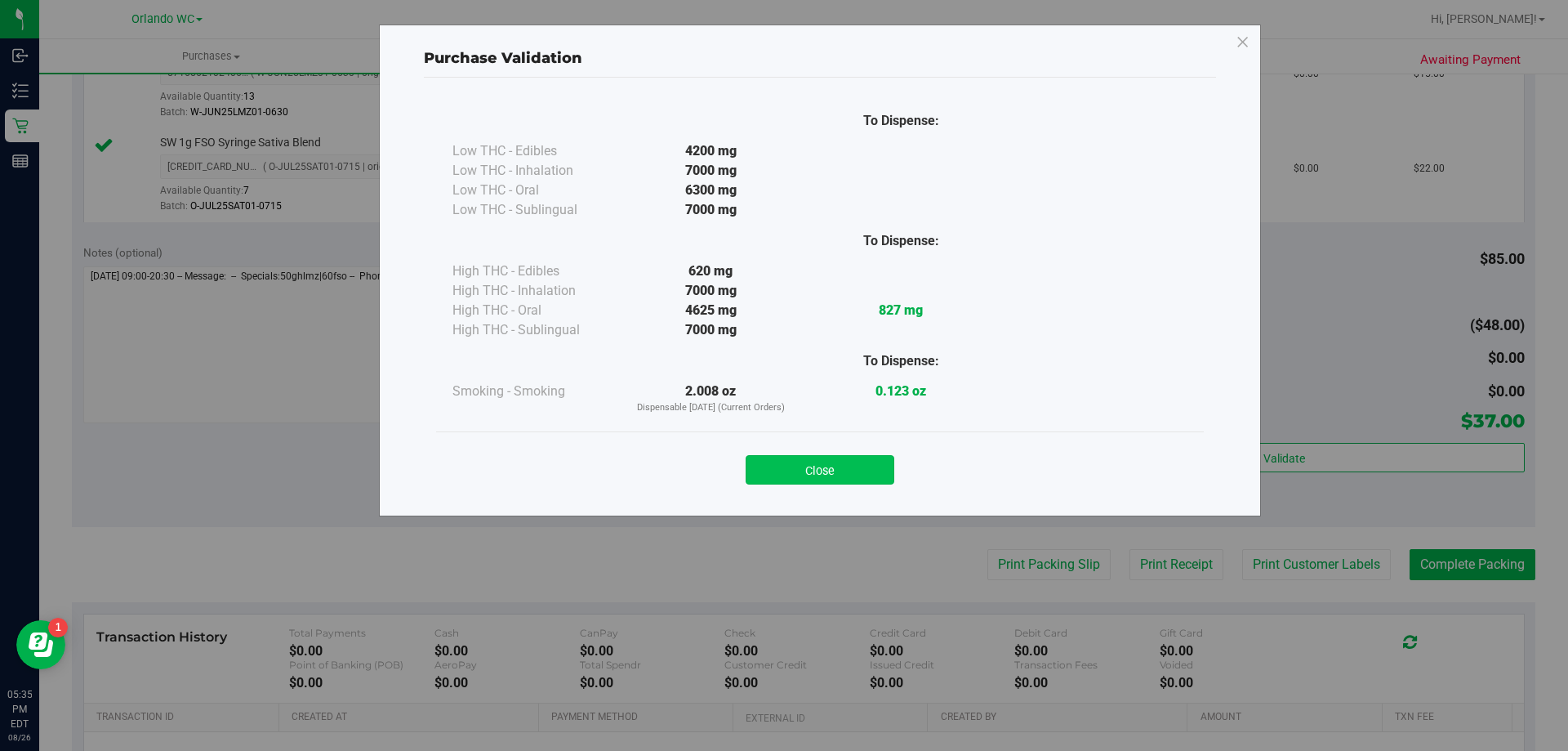
click at [849, 480] on button "Close" at bounding box center [820, 469] width 149 height 29
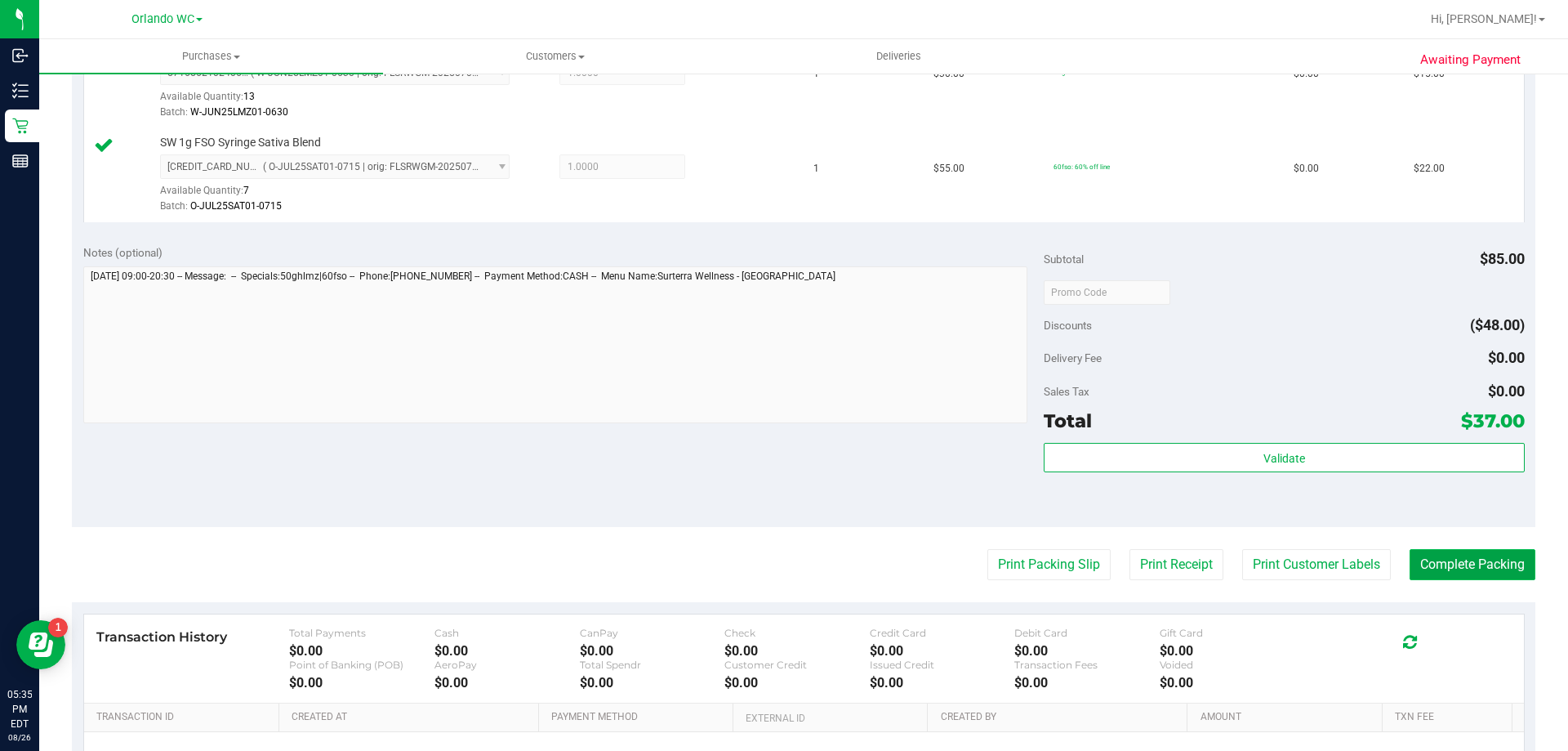
click at [1426, 554] on button "Complete Packing" at bounding box center [1472, 565] width 126 height 31
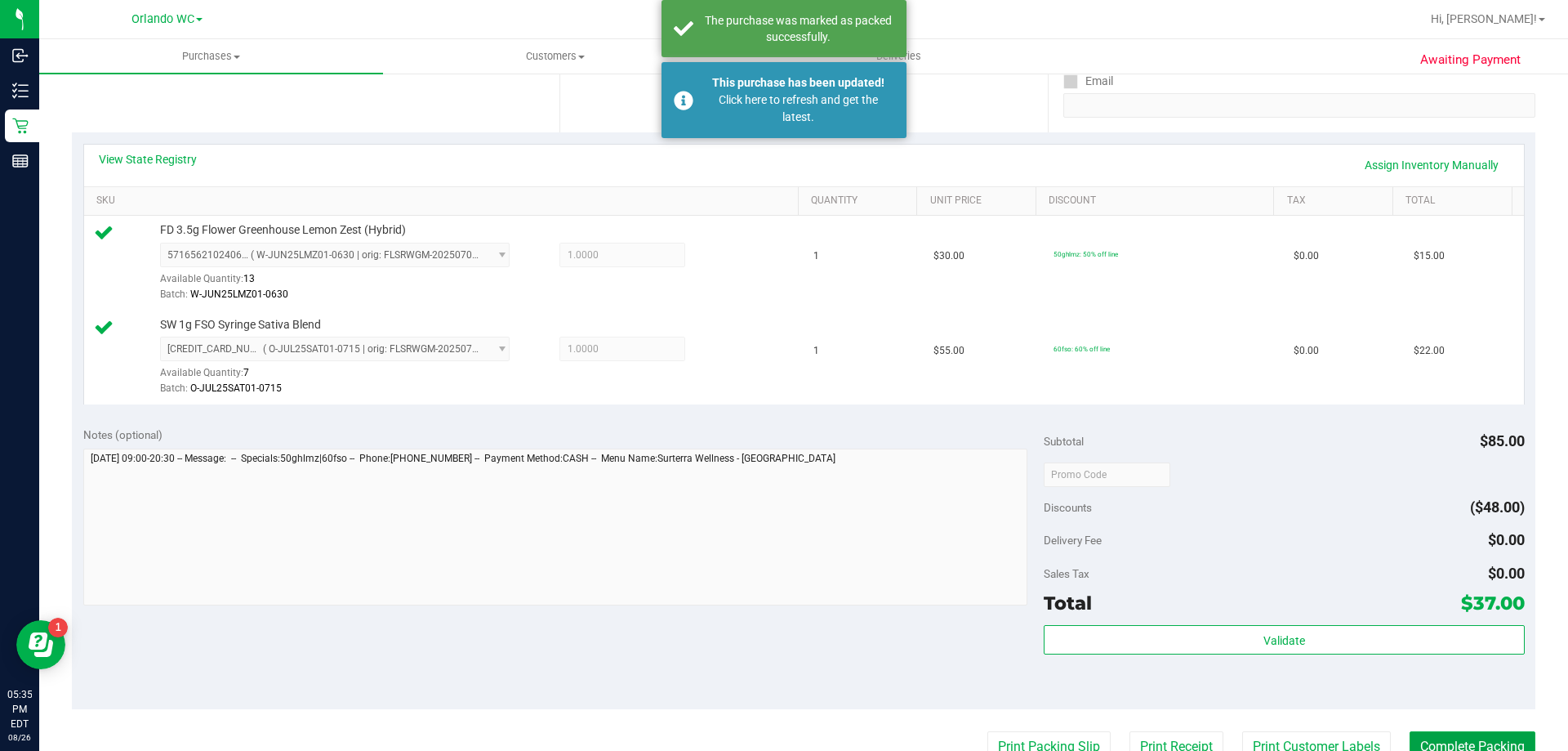
scroll to position [0, 0]
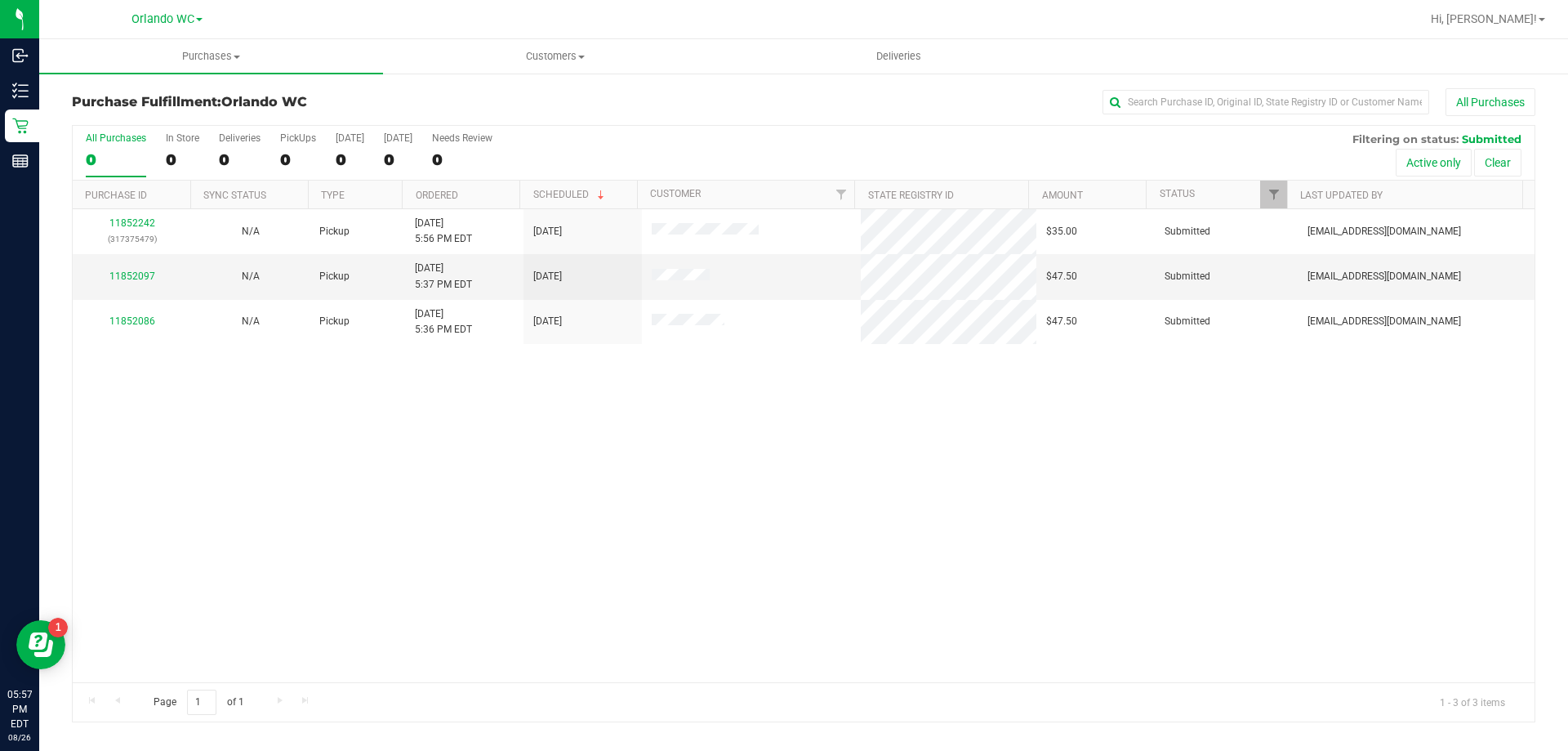
click at [402, 440] on div "11852242 (317375479) N/A Pickup 8/26/2025 5:56 PM EDT 8/26/2025 $35.00 Submitte…" at bounding box center [803, 445] width 1462 height 473
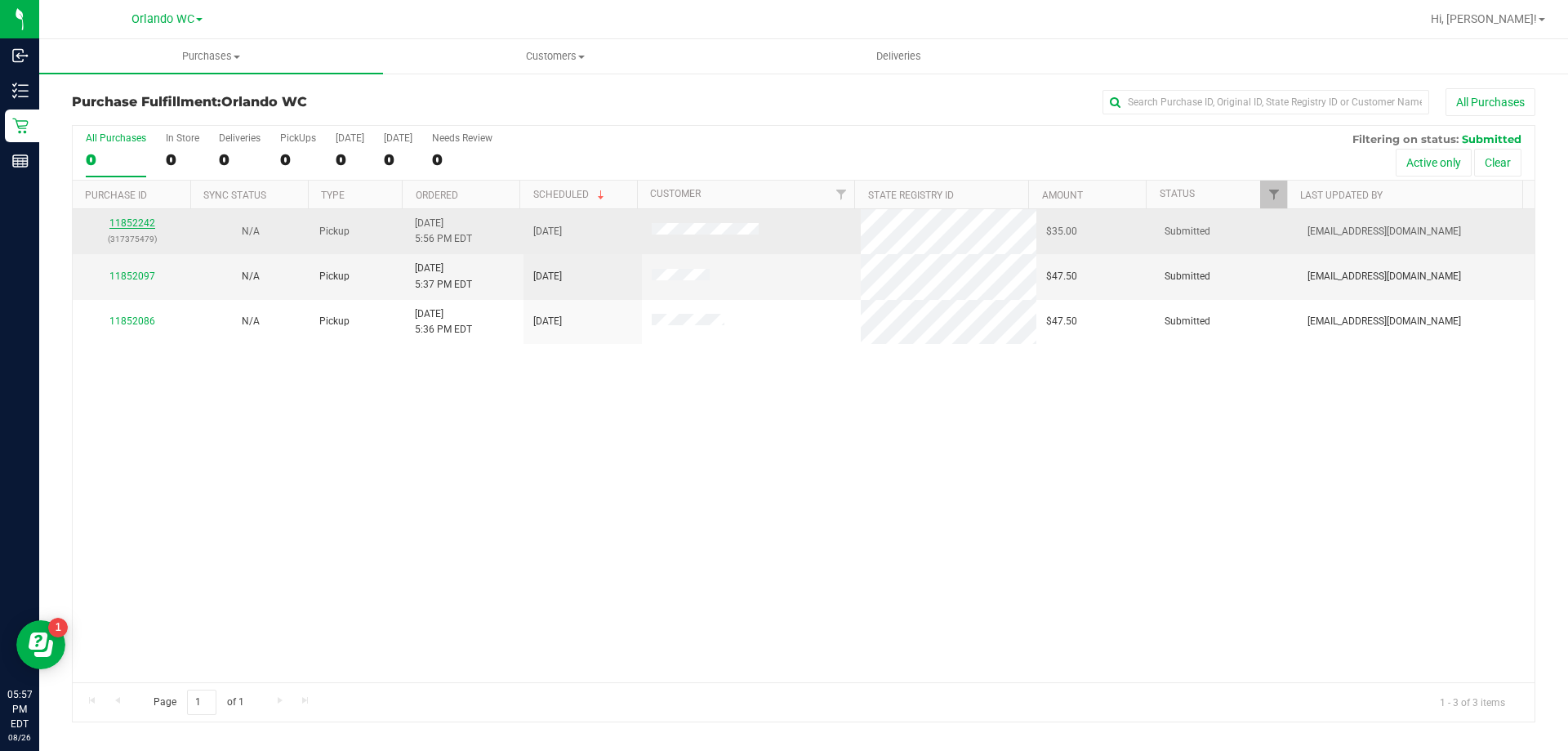
click at [137, 223] on link "11852242" at bounding box center [132, 223] width 46 height 11
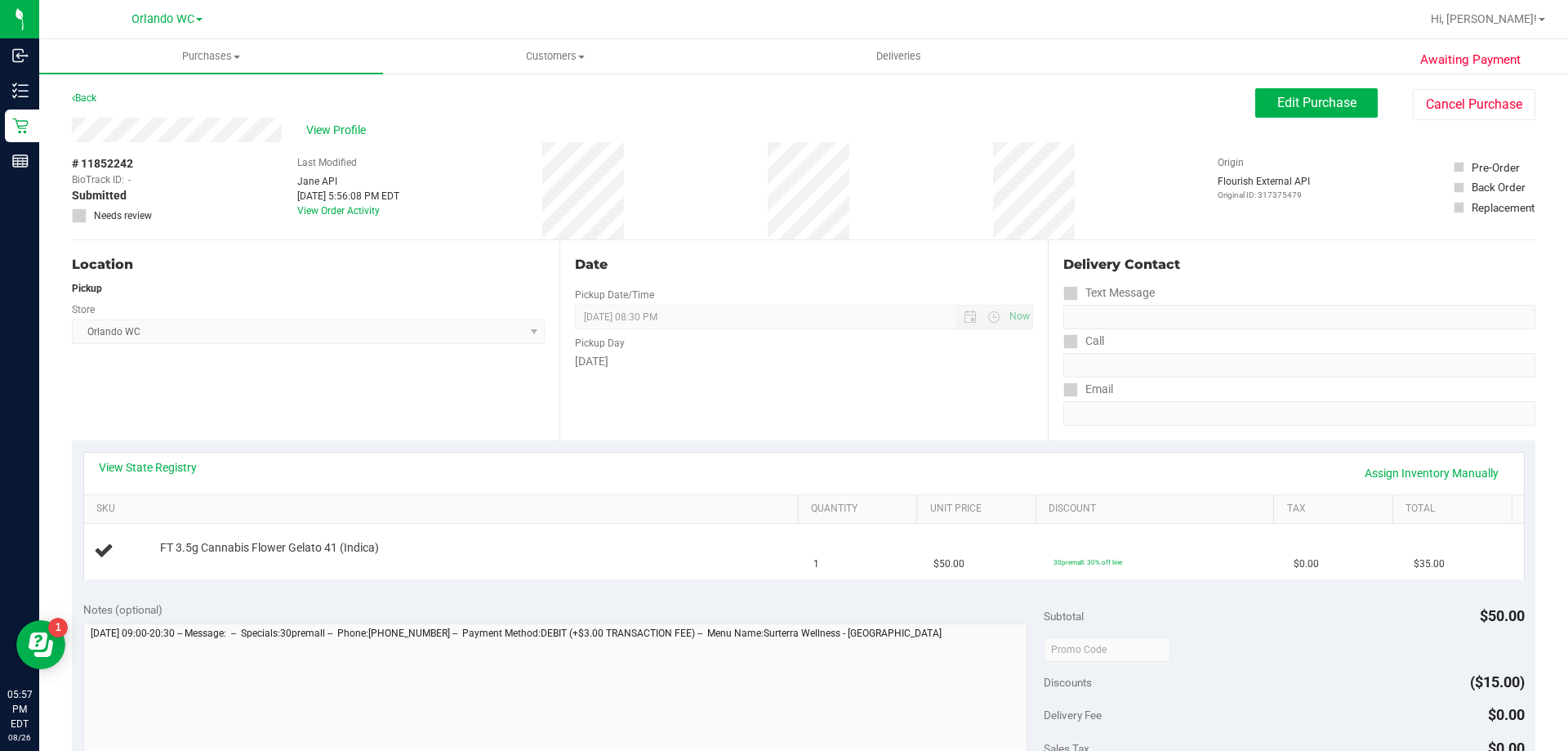
click at [296, 593] on div "Notes (optional) Subtotal $50.00 Discounts ($15.00) Delivery Fee $0.00 Sales Ta…" at bounding box center [803, 737] width 1463 height 295
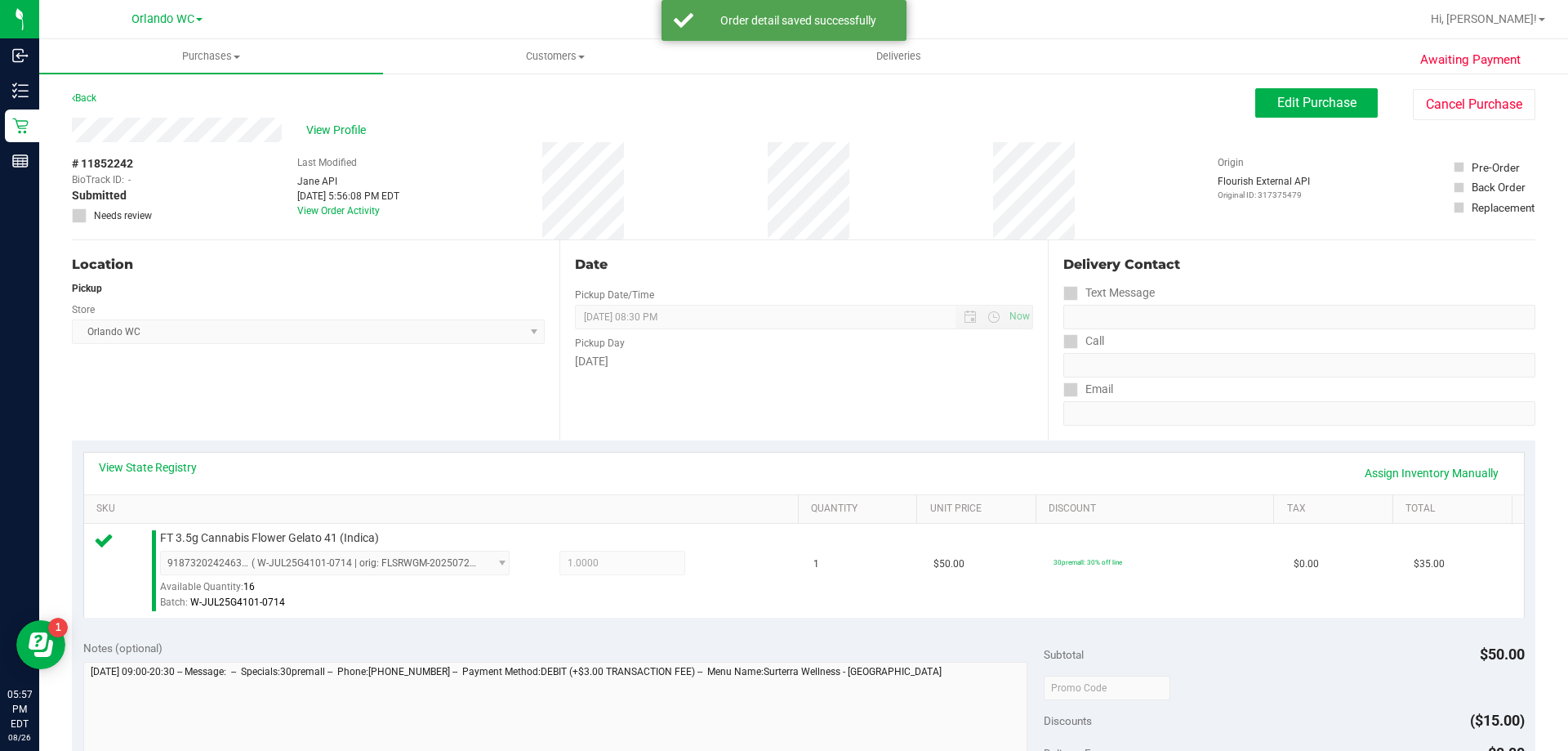
scroll to position [164, 0]
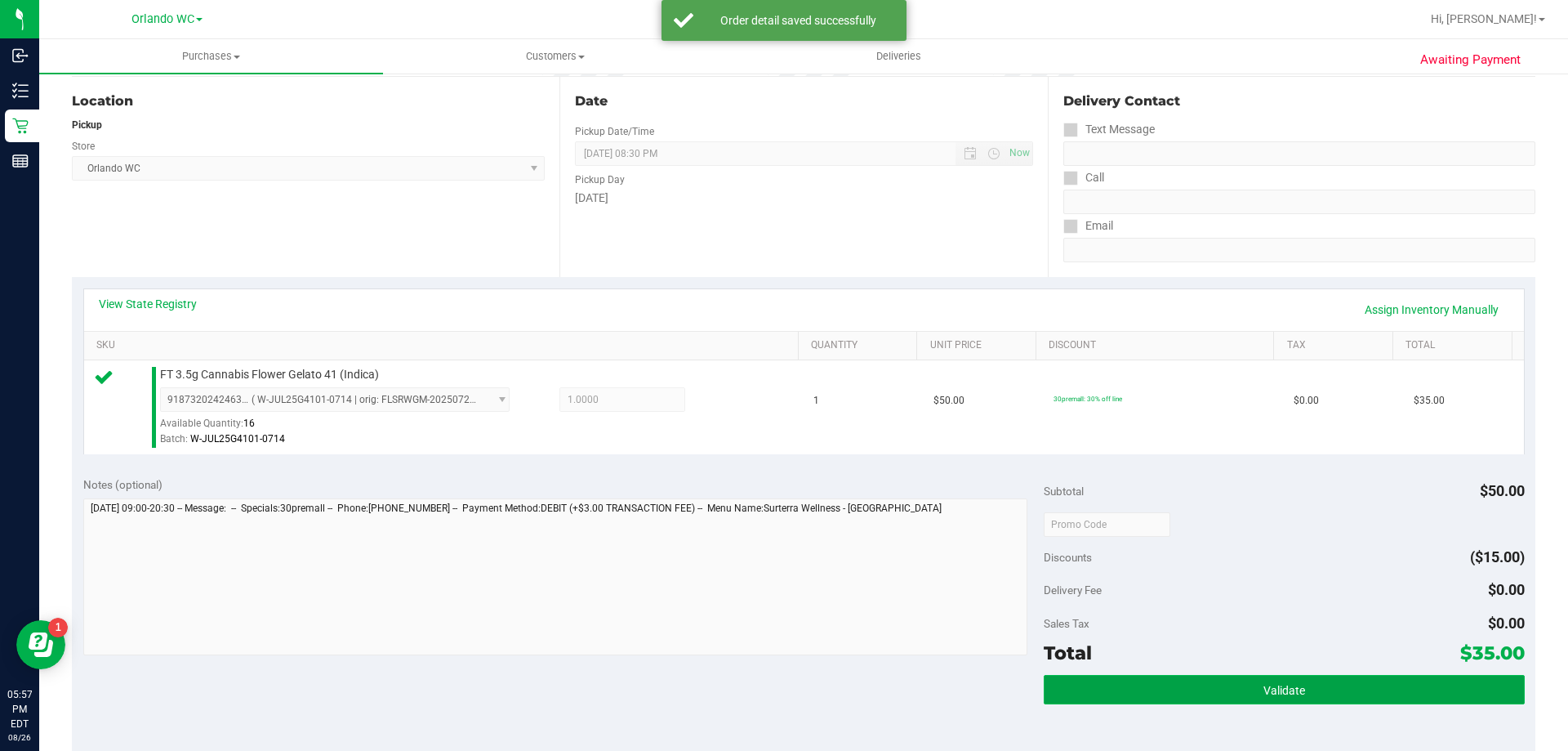
click at [1229, 701] on button "Validate" at bounding box center [1284, 689] width 481 height 29
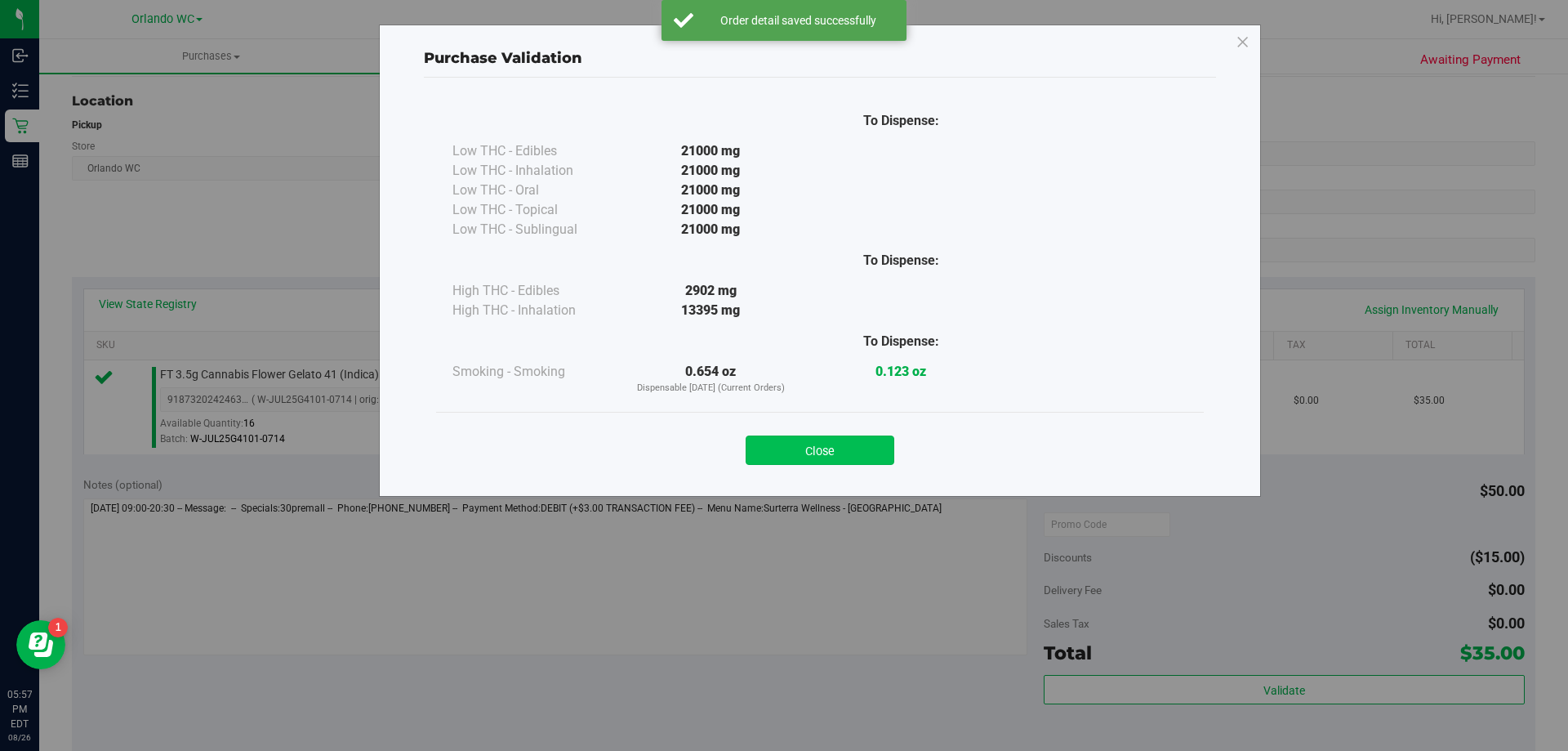
click at [852, 439] on button "Close" at bounding box center [820, 450] width 149 height 29
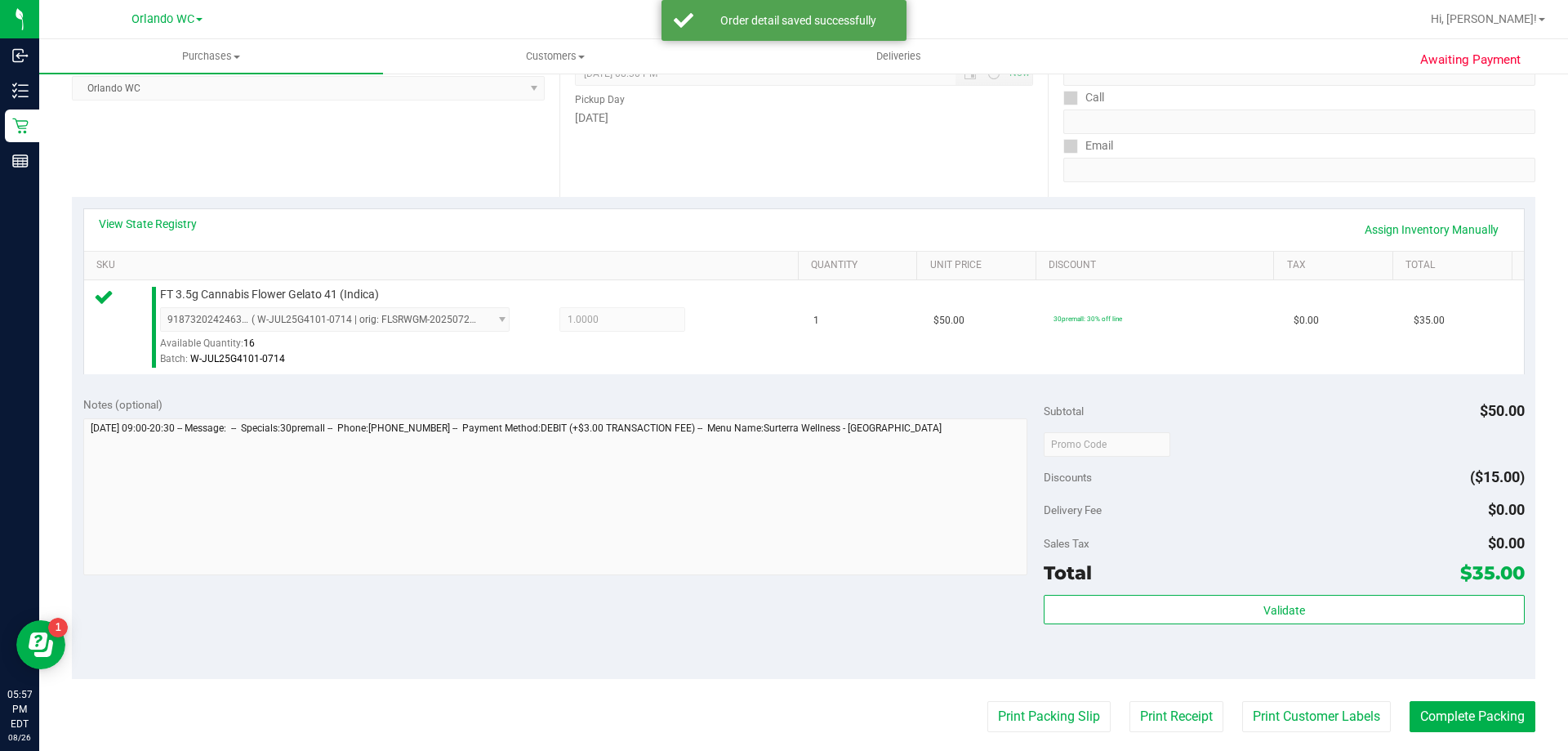
scroll to position [409, 0]
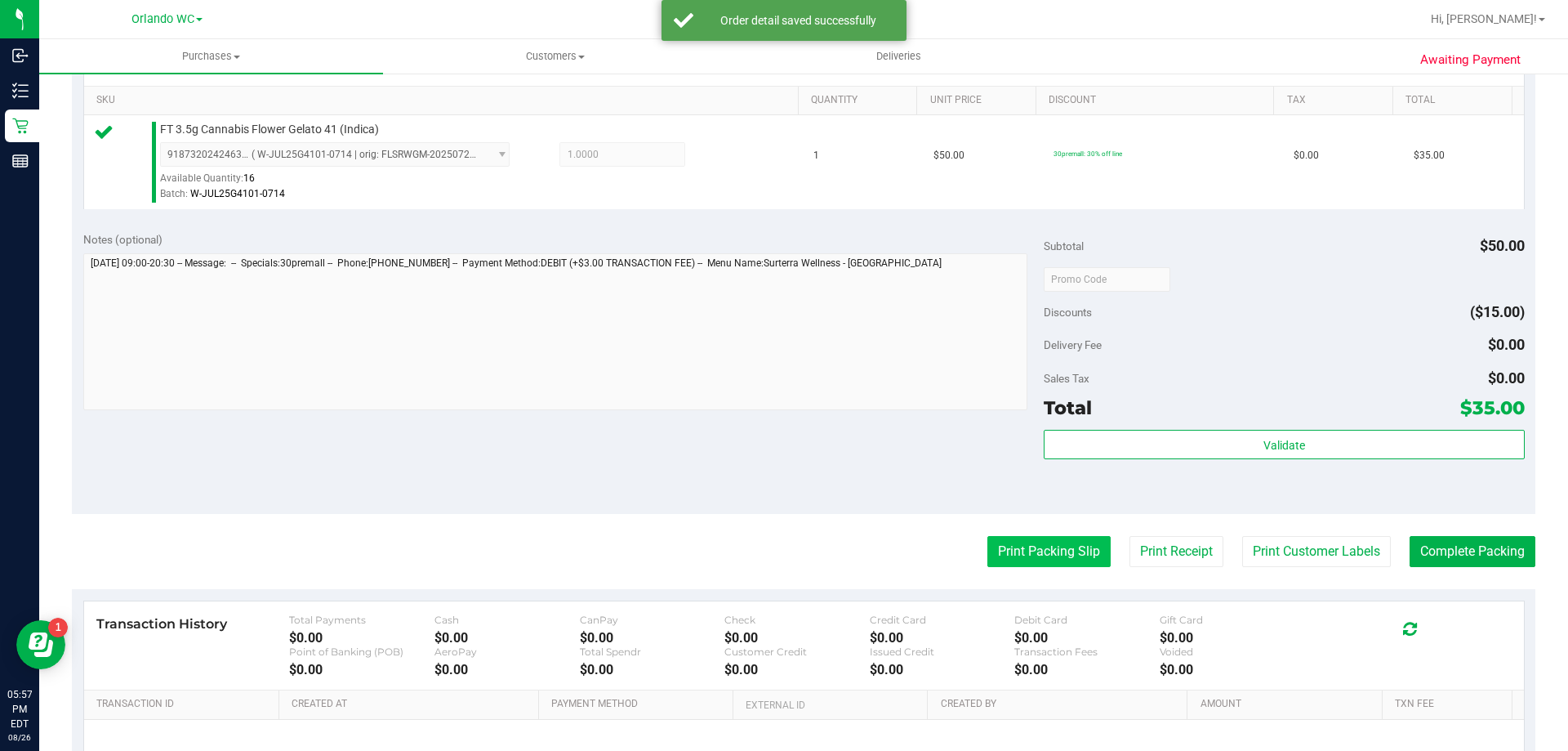
click at [1056, 544] on button "Print Packing Slip" at bounding box center [1049, 552] width 123 height 31
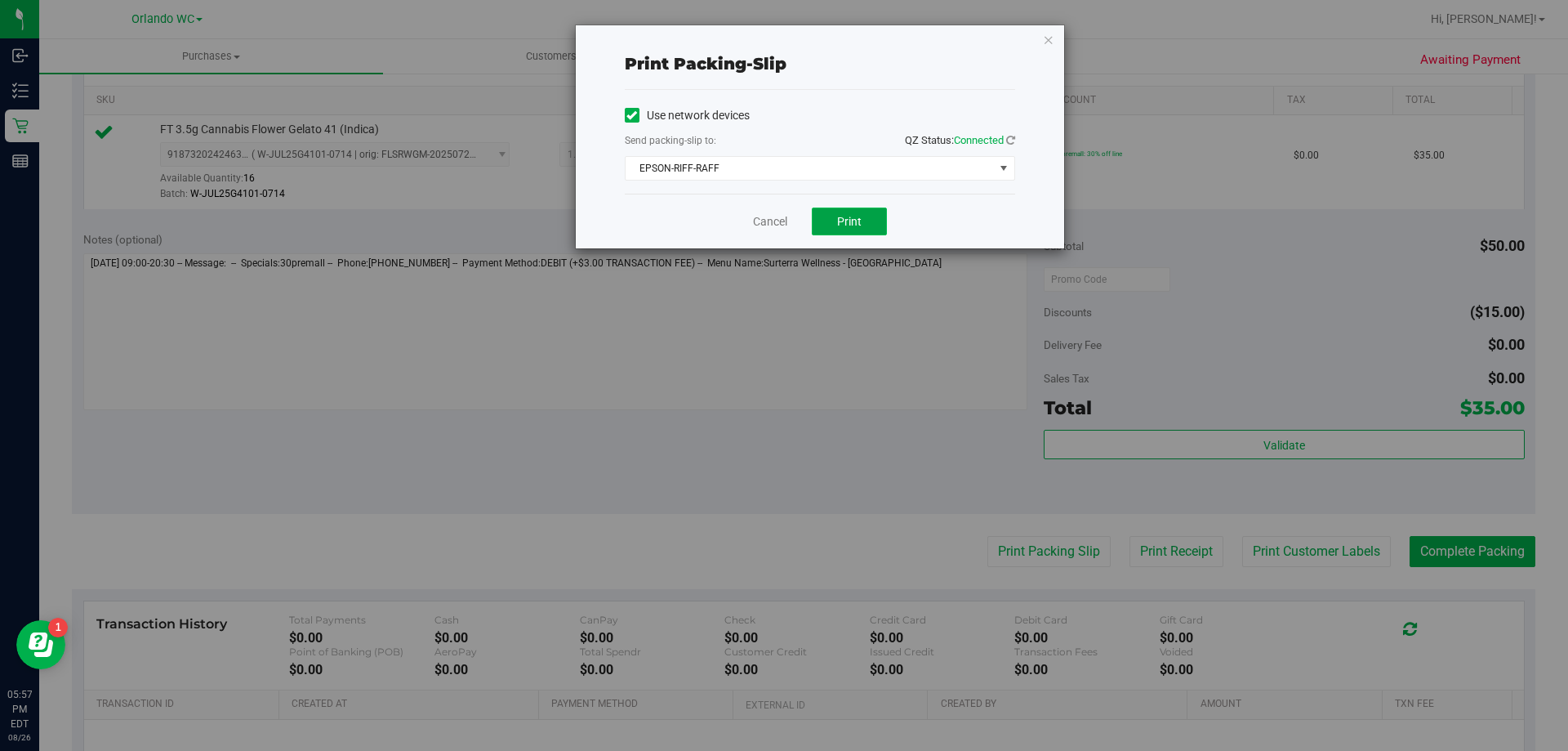
click at [823, 223] on button "Print" at bounding box center [849, 222] width 75 height 28
click at [1043, 36] on icon "button" at bounding box center [1049, 39] width 11 height 20
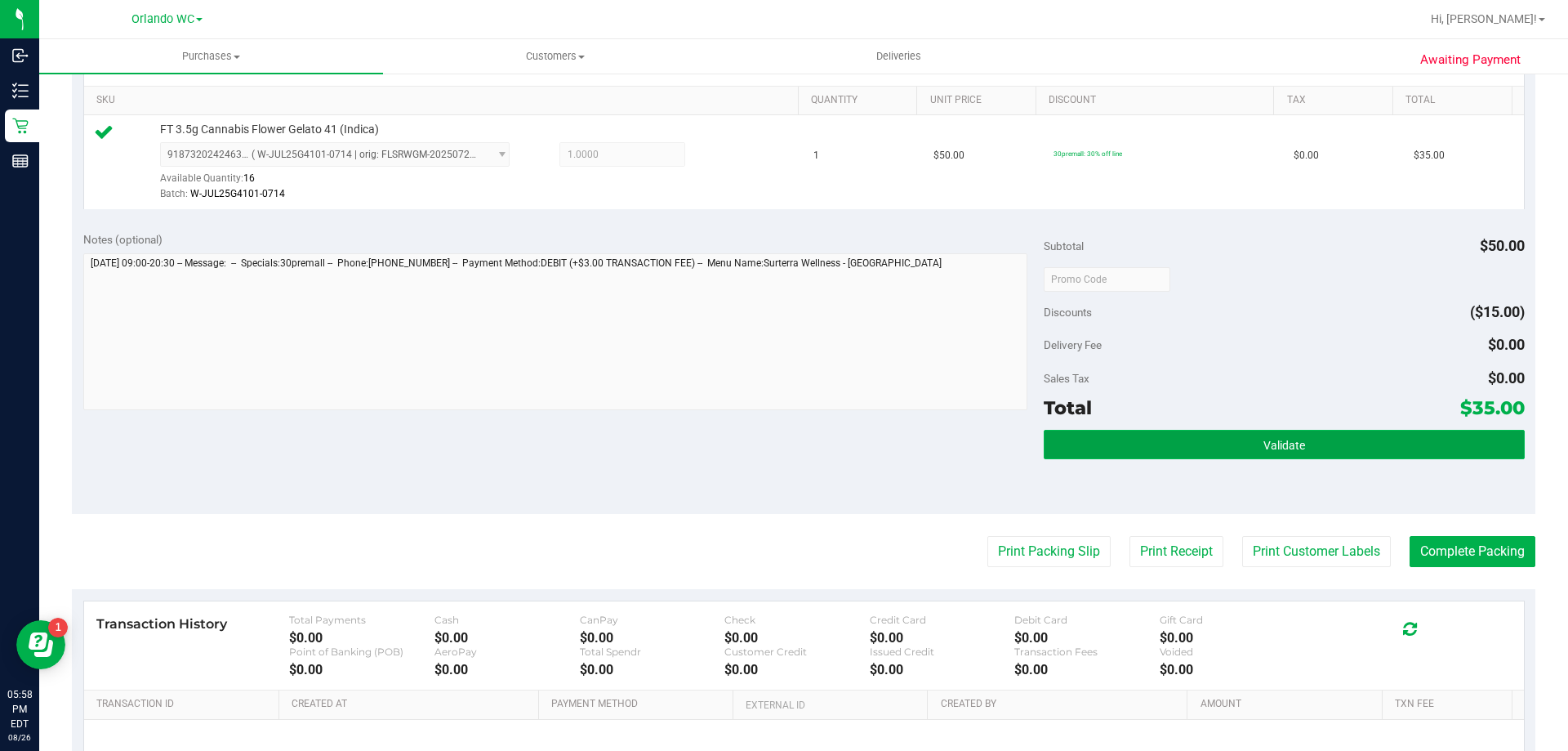
click at [1197, 442] on button "Validate" at bounding box center [1284, 444] width 481 height 29
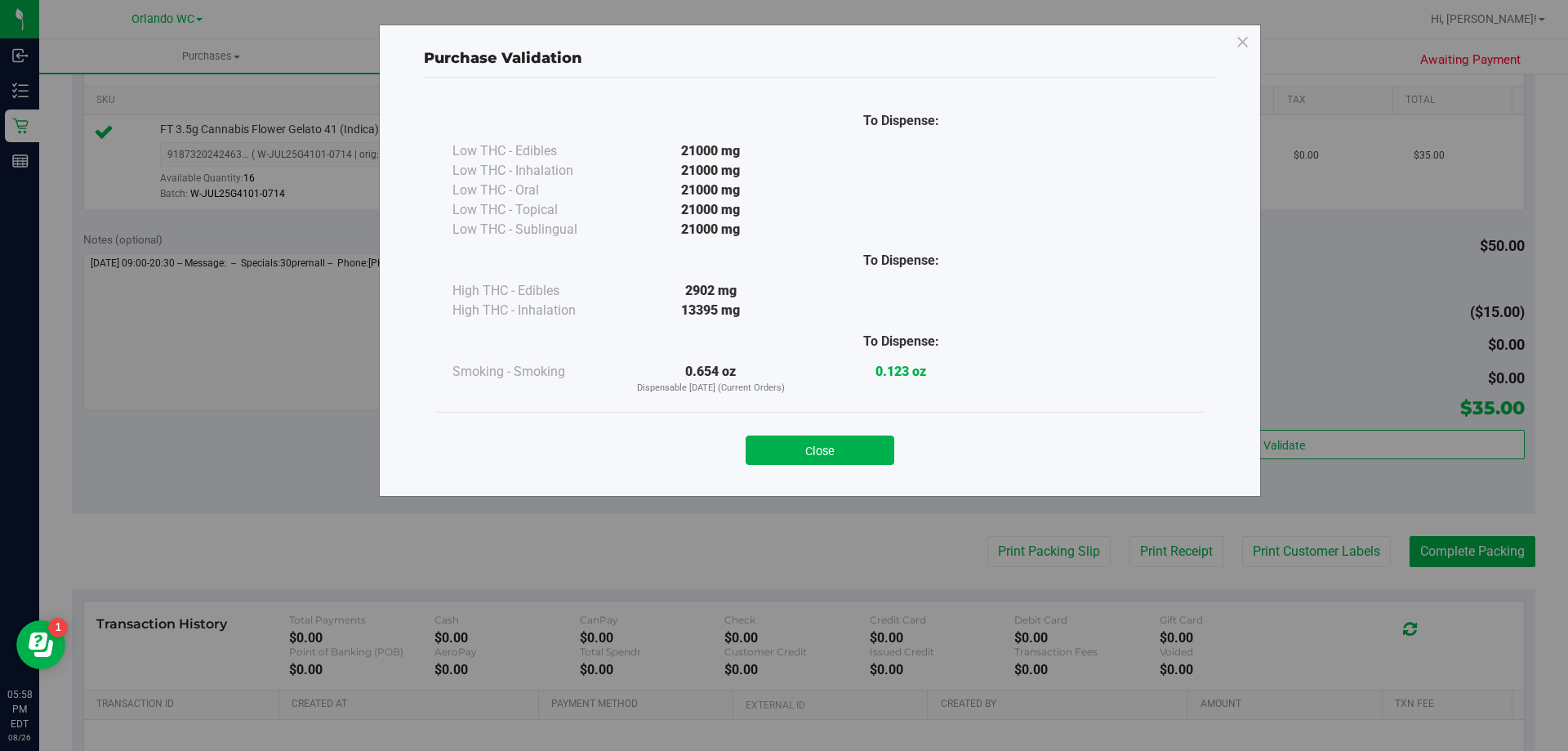
click at [821, 469] on div "Close" at bounding box center [820, 444] width 768 height 66
click at [831, 449] on button "Close" at bounding box center [820, 450] width 149 height 29
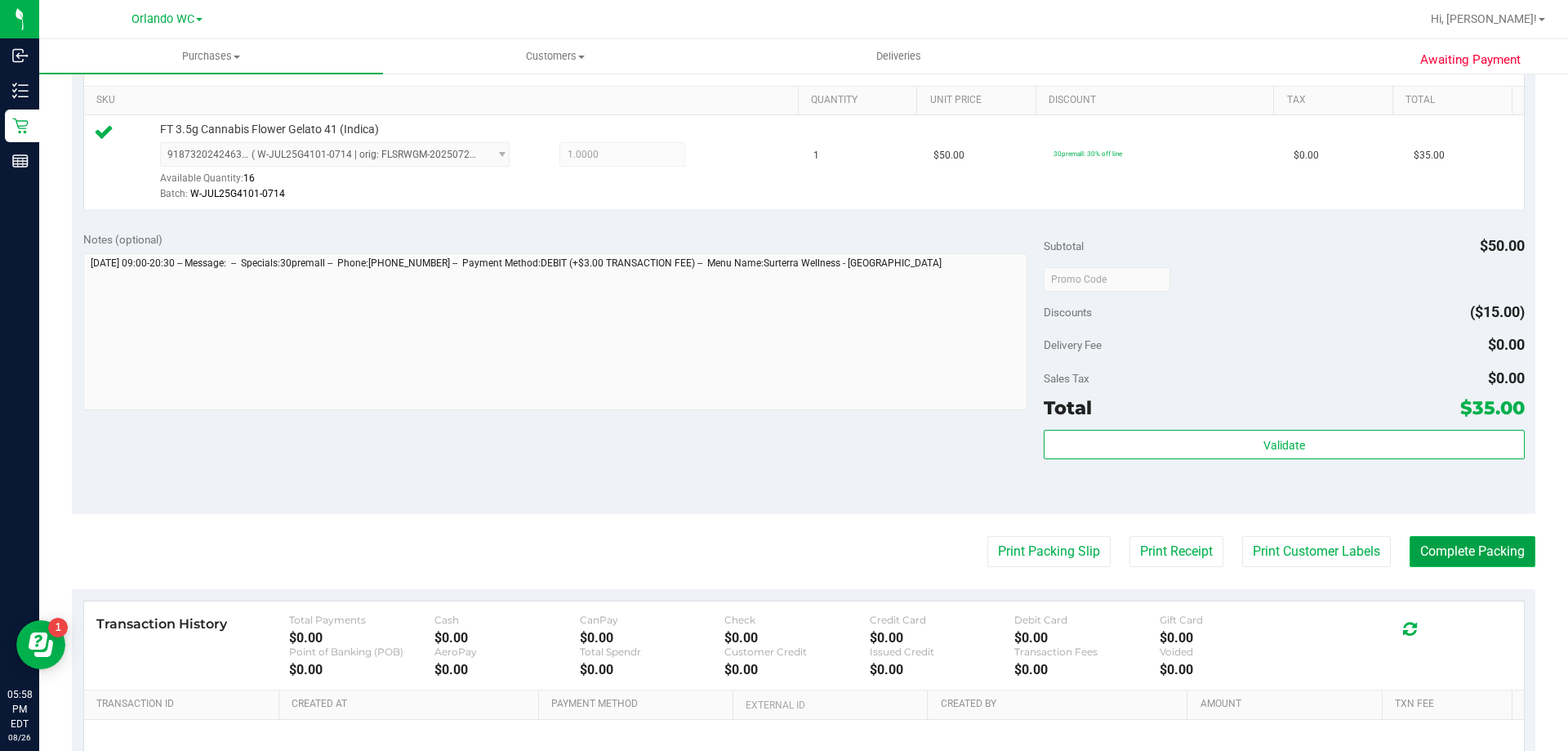
click at [1436, 542] on button "Complete Packing" at bounding box center [1472, 552] width 126 height 31
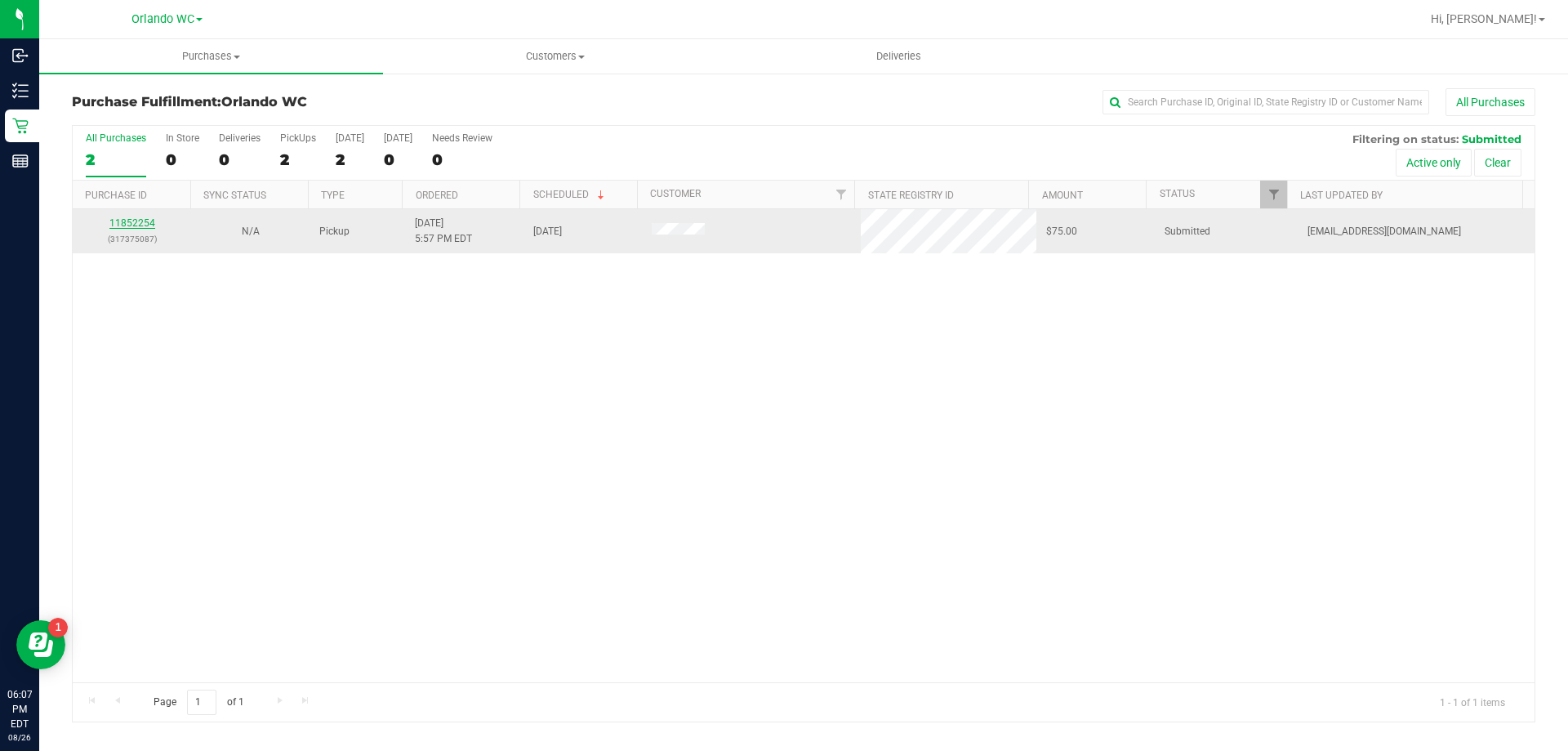
click at [123, 223] on link "11852254" at bounding box center [132, 223] width 46 height 11
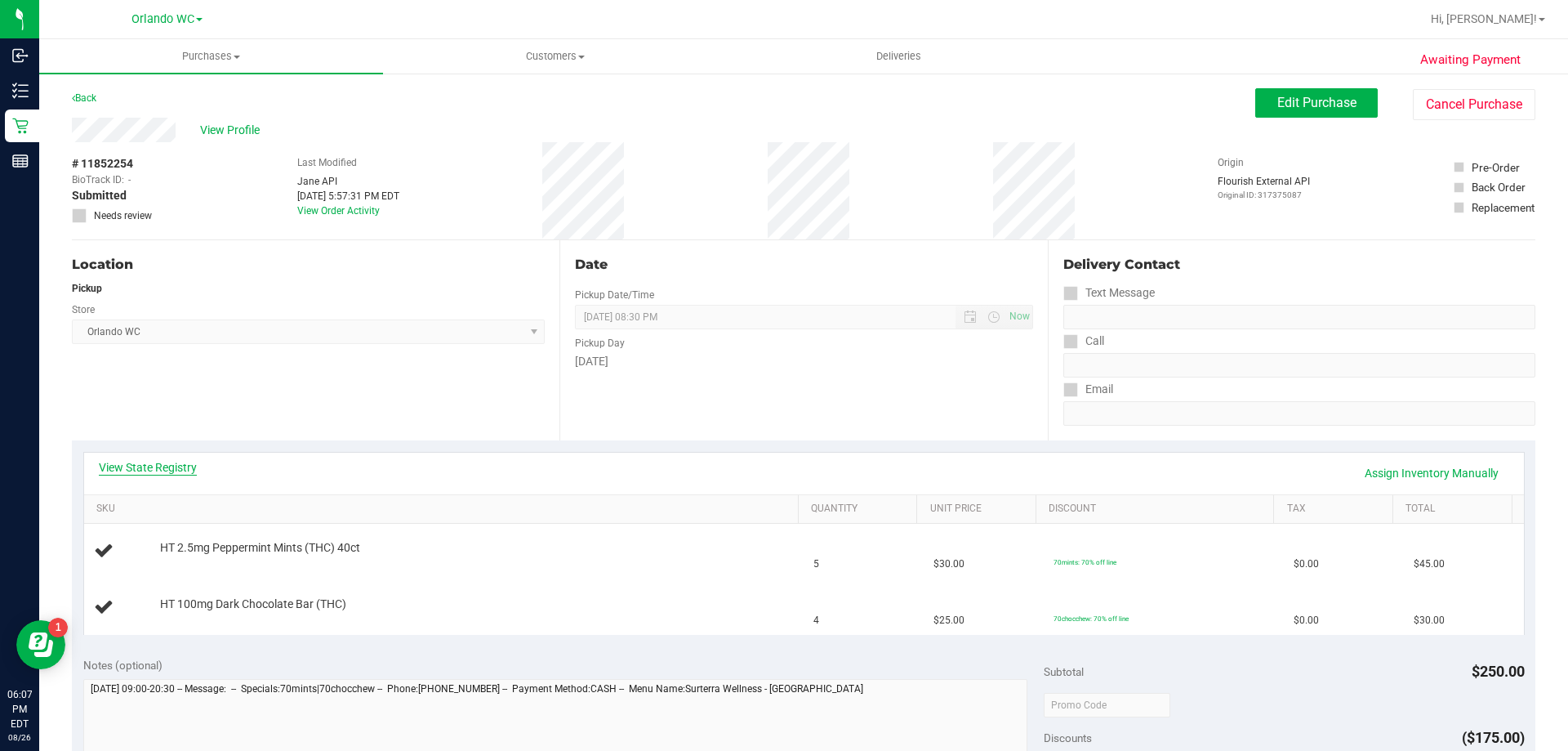
click at [174, 474] on link "View State Registry" at bounding box center [147, 467] width 98 height 16
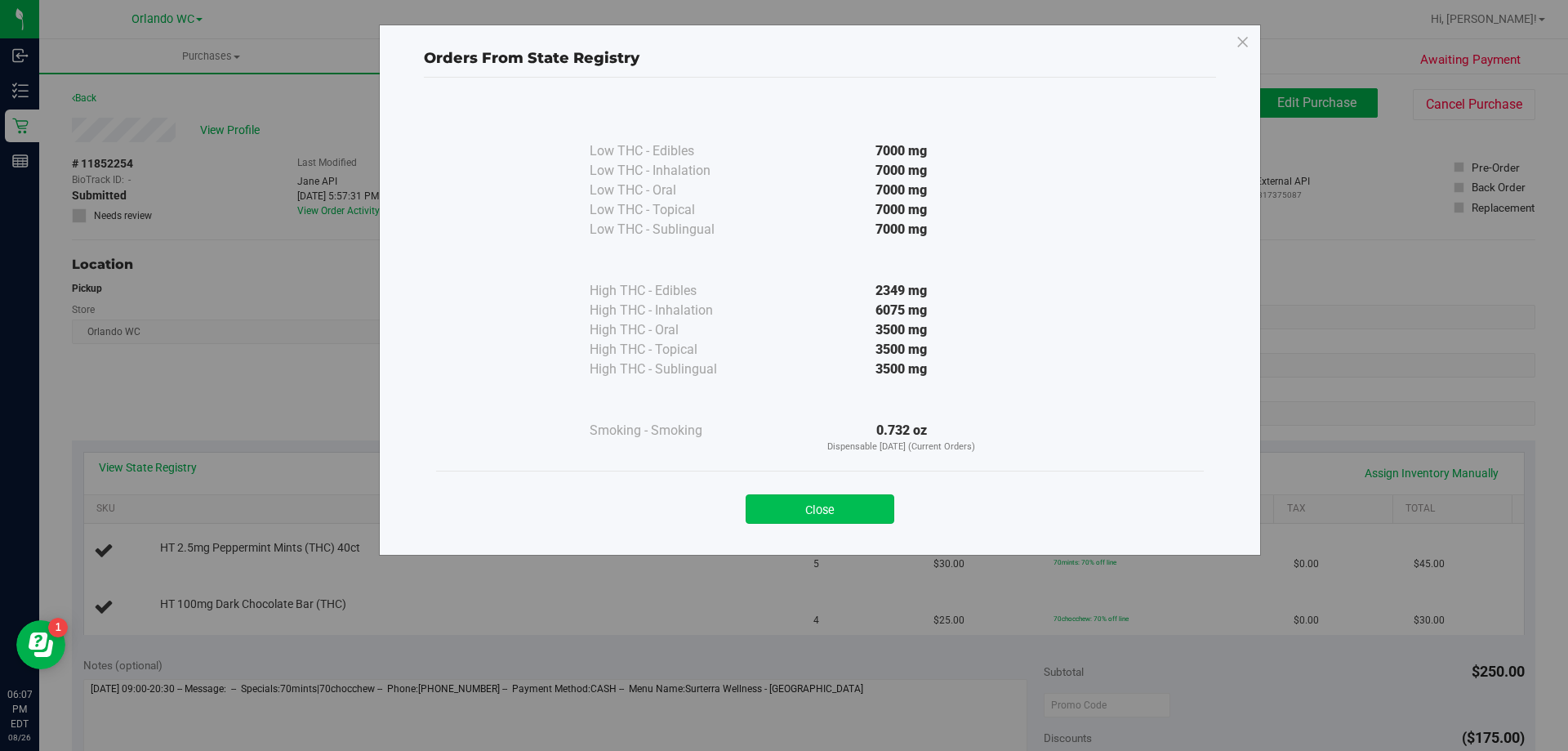
click at [835, 503] on button "Close" at bounding box center [820, 509] width 149 height 29
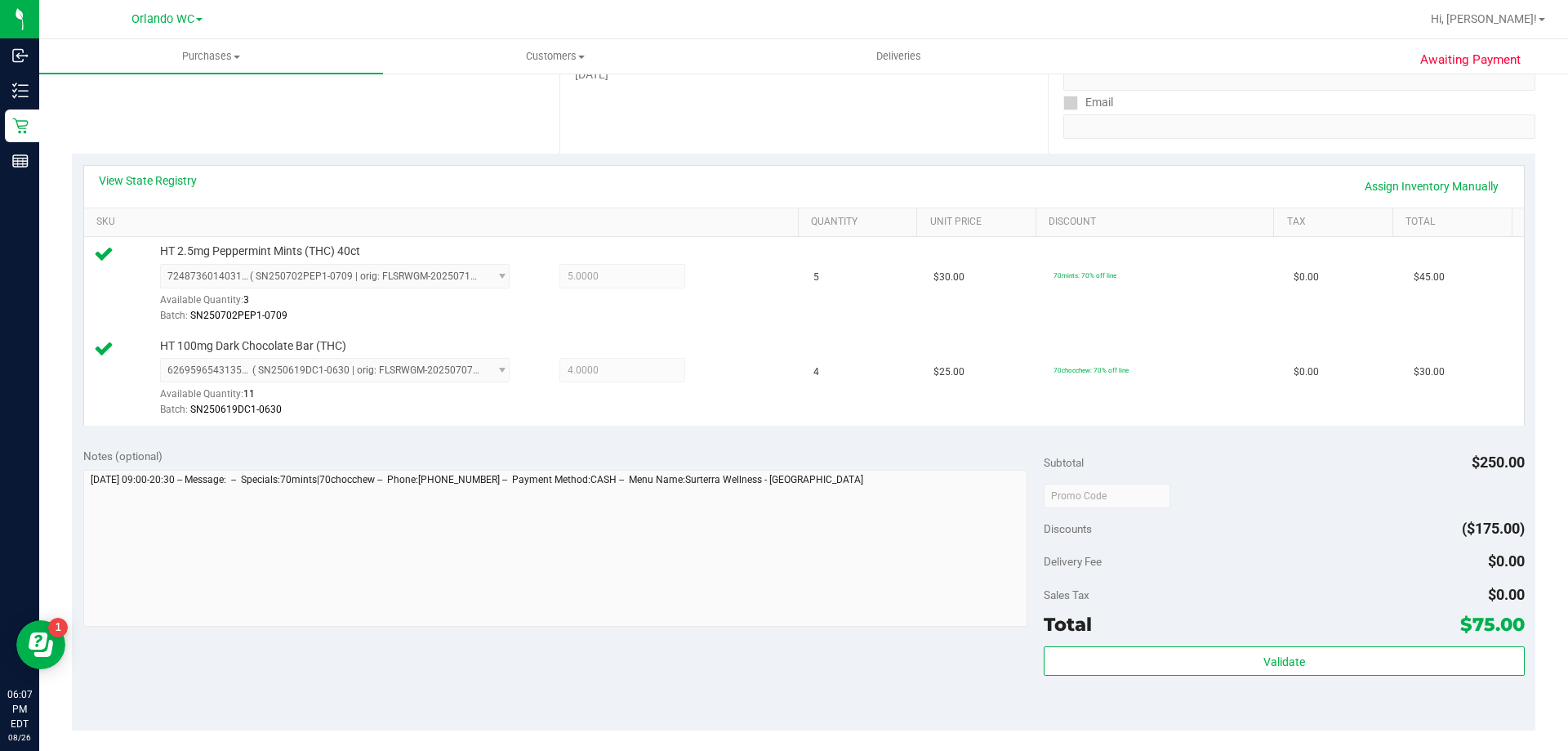
scroll to position [409, 0]
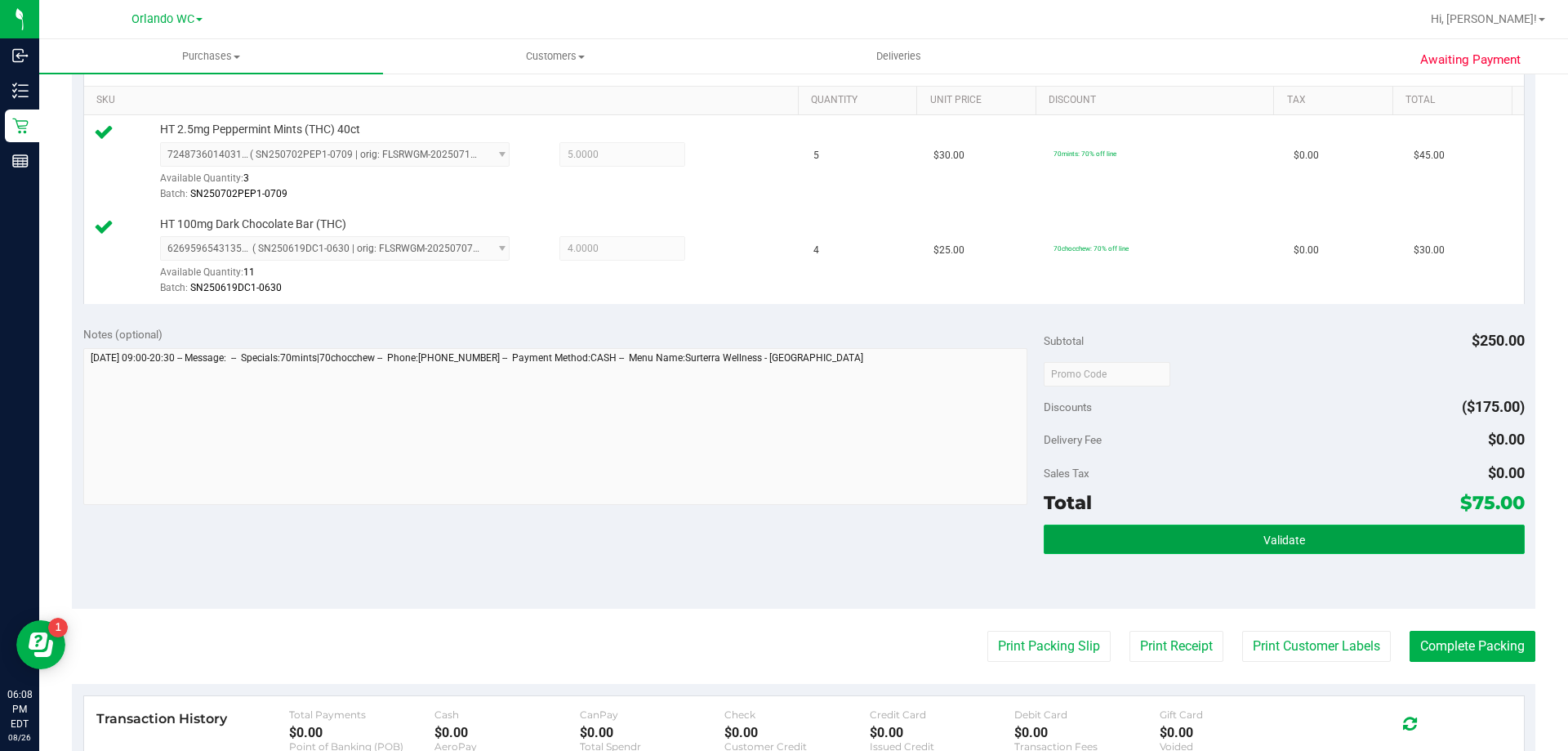
click at [1263, 528] on button "Validate" at bounding box center [1284, 540] width 481 height 29
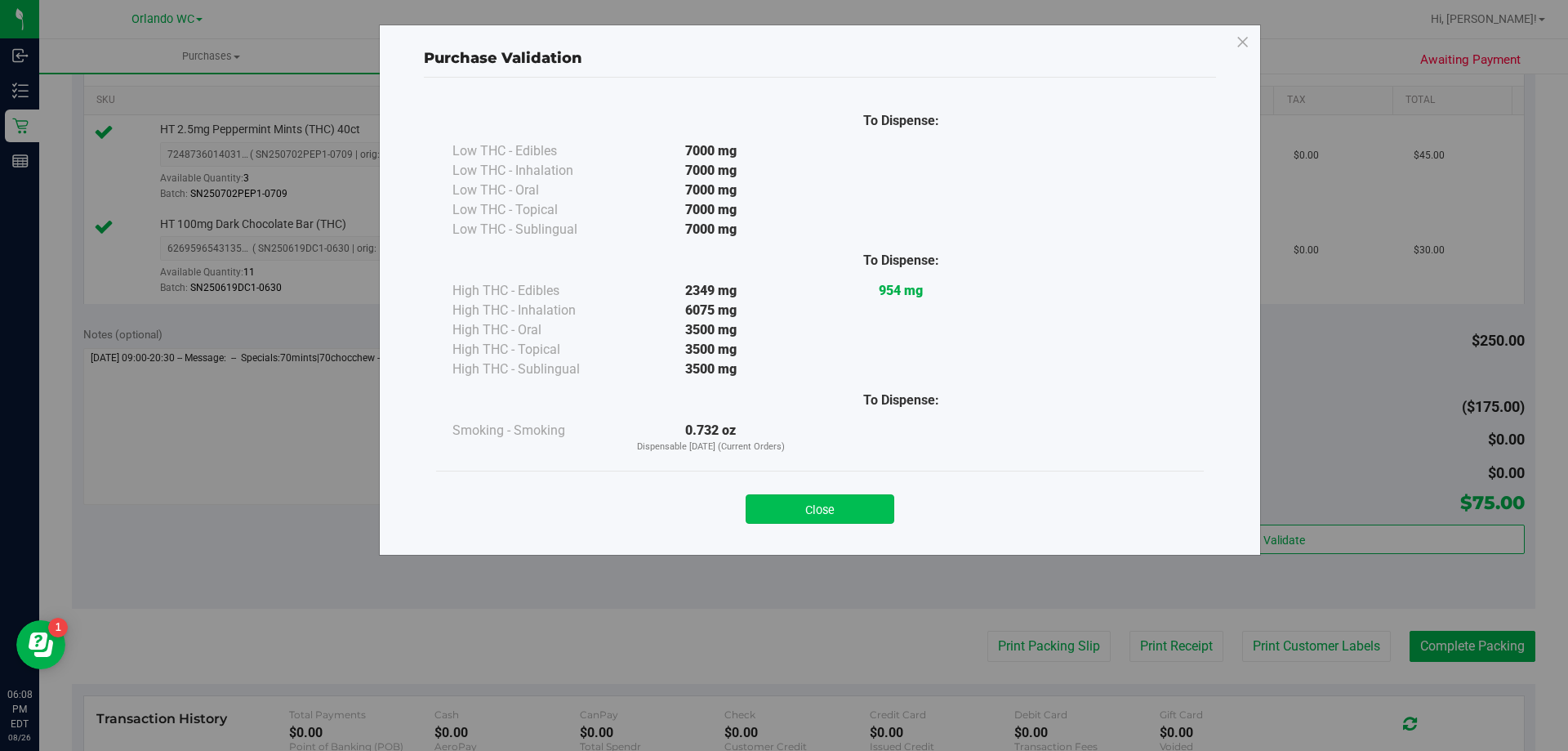
click at [848, 506] on button "Close" at bounding box center [820, 509] width 149 height 29
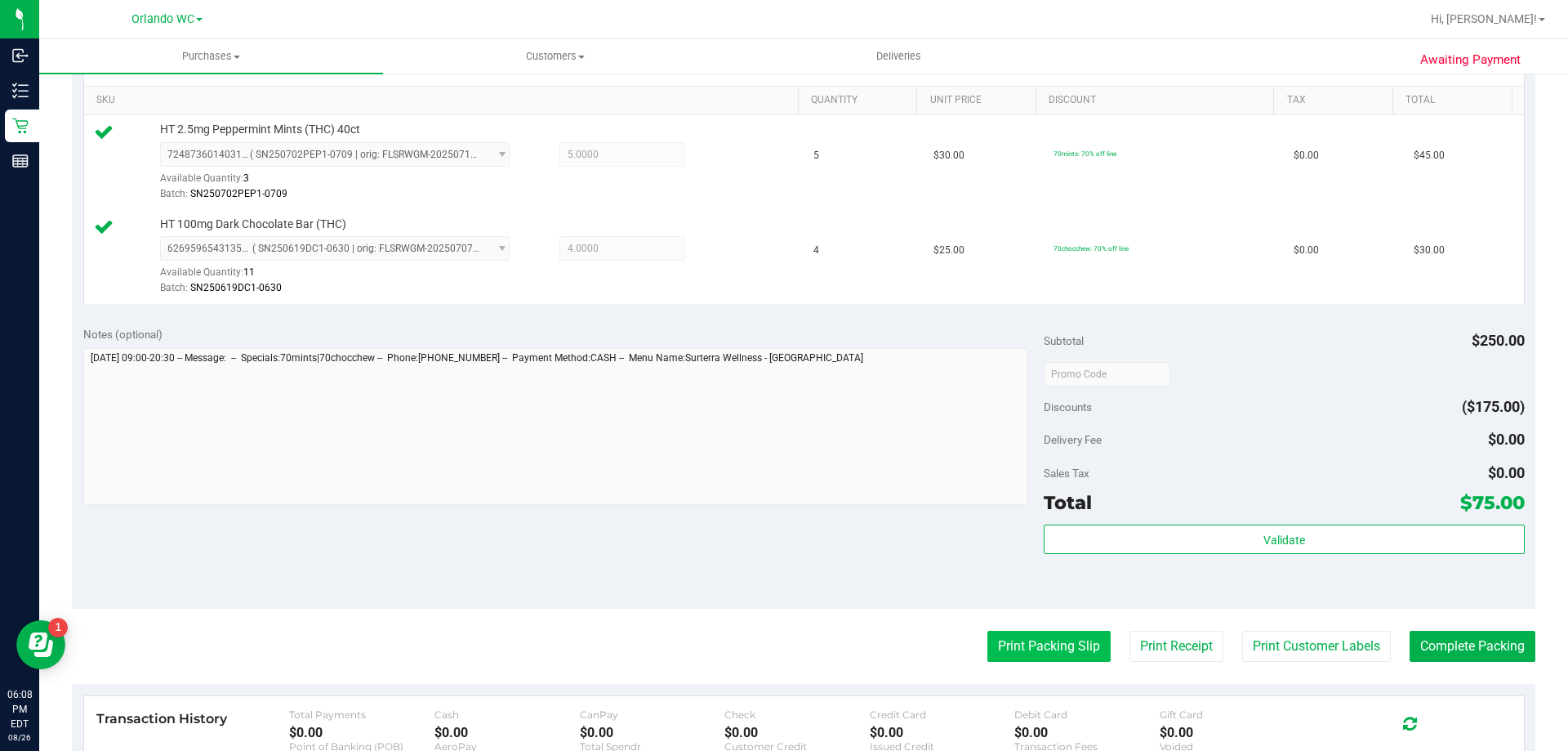
click at [1020, 644] on button "Print Packing Slip" at bounding box center [1049, 646] width 123 height 31
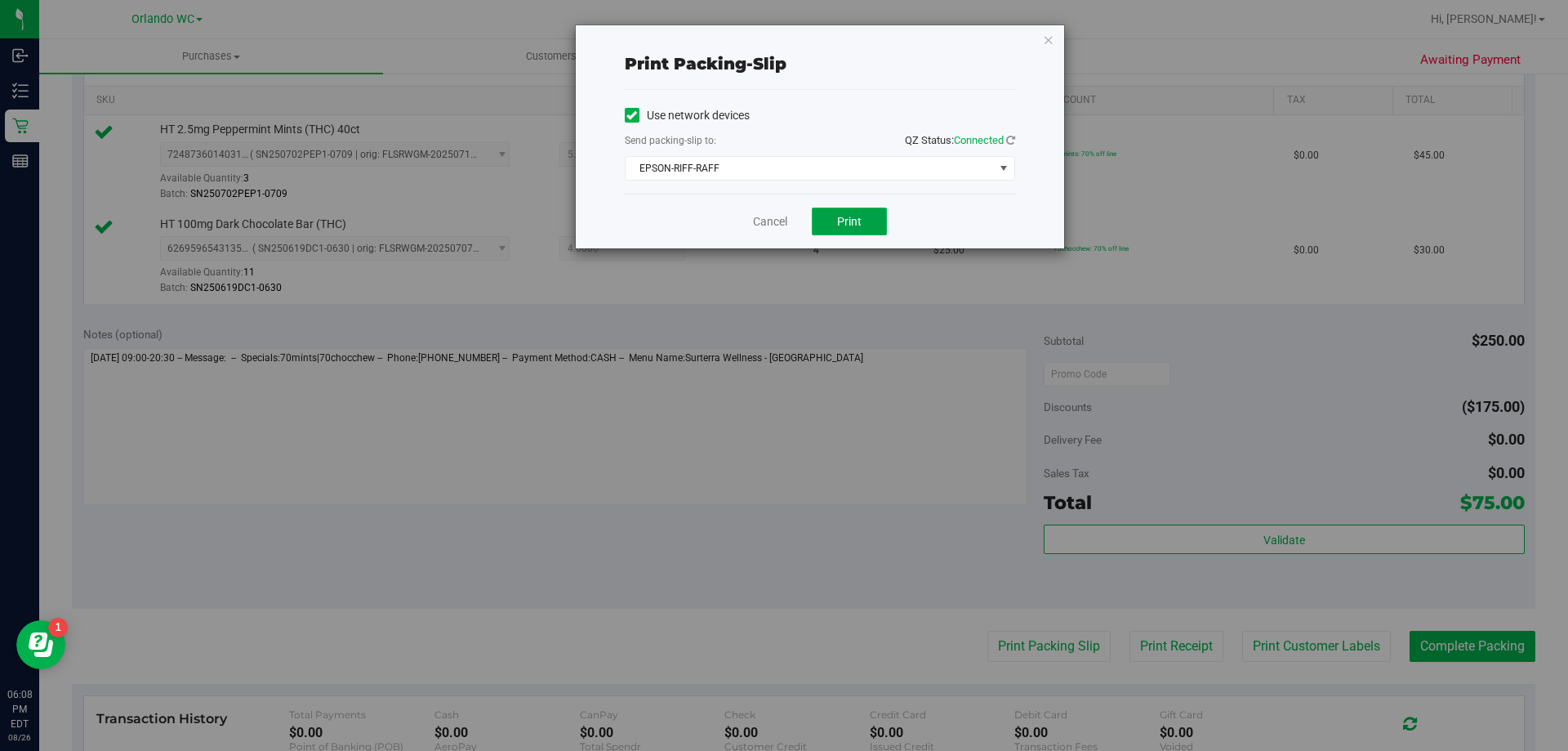
click at [856, 217] on span "Print" at bounding box center [849, 221] width 24 height 13
click at [1052, 40] on icon "button" at bounding box center [1049, 39] width 11 height 20
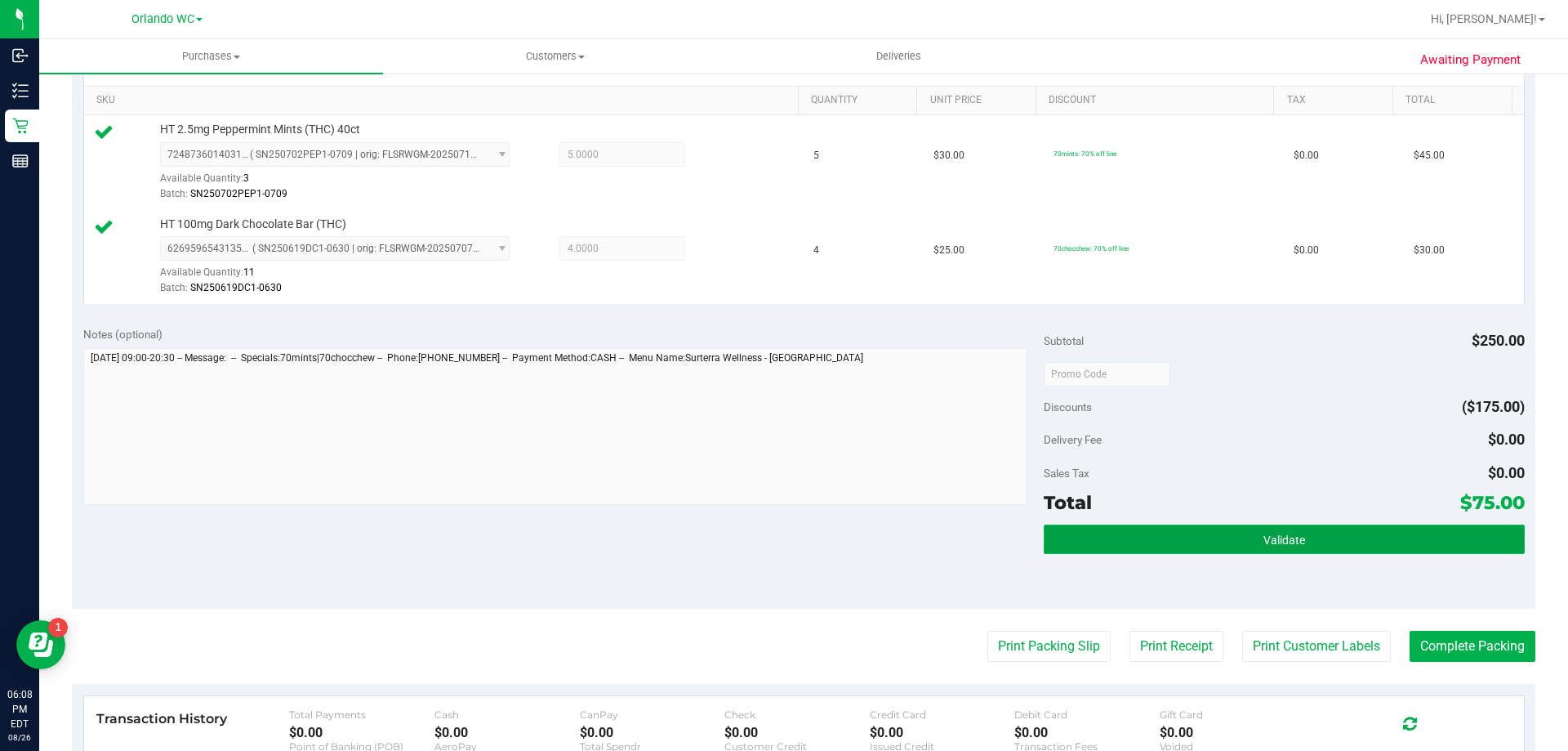
click at [1313, 542] on button "Validate" at bounding box center [1284, 540] width 481 height 29
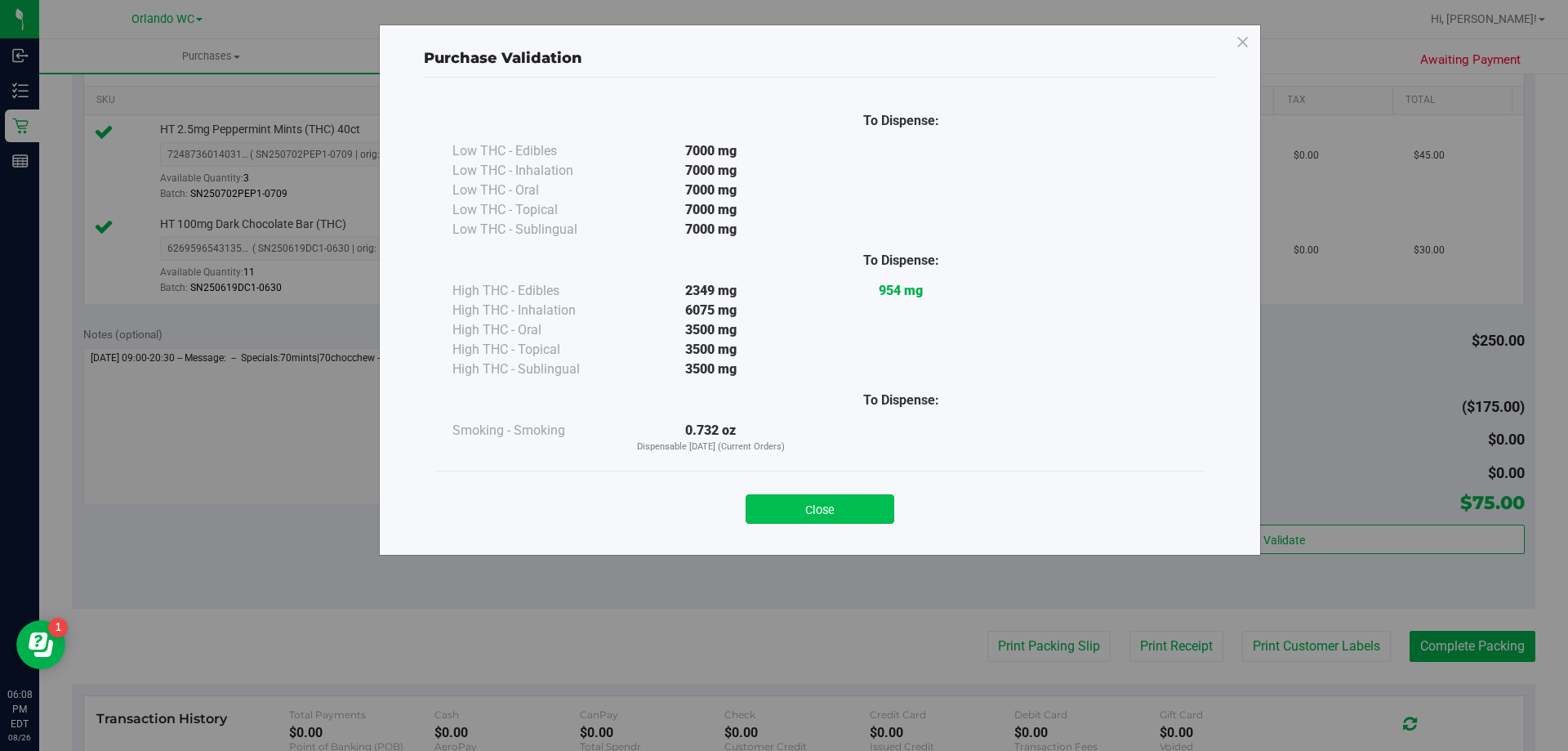
click at [838, 512] on button "Close" at bounding box center [820, 509] width 149 height 29
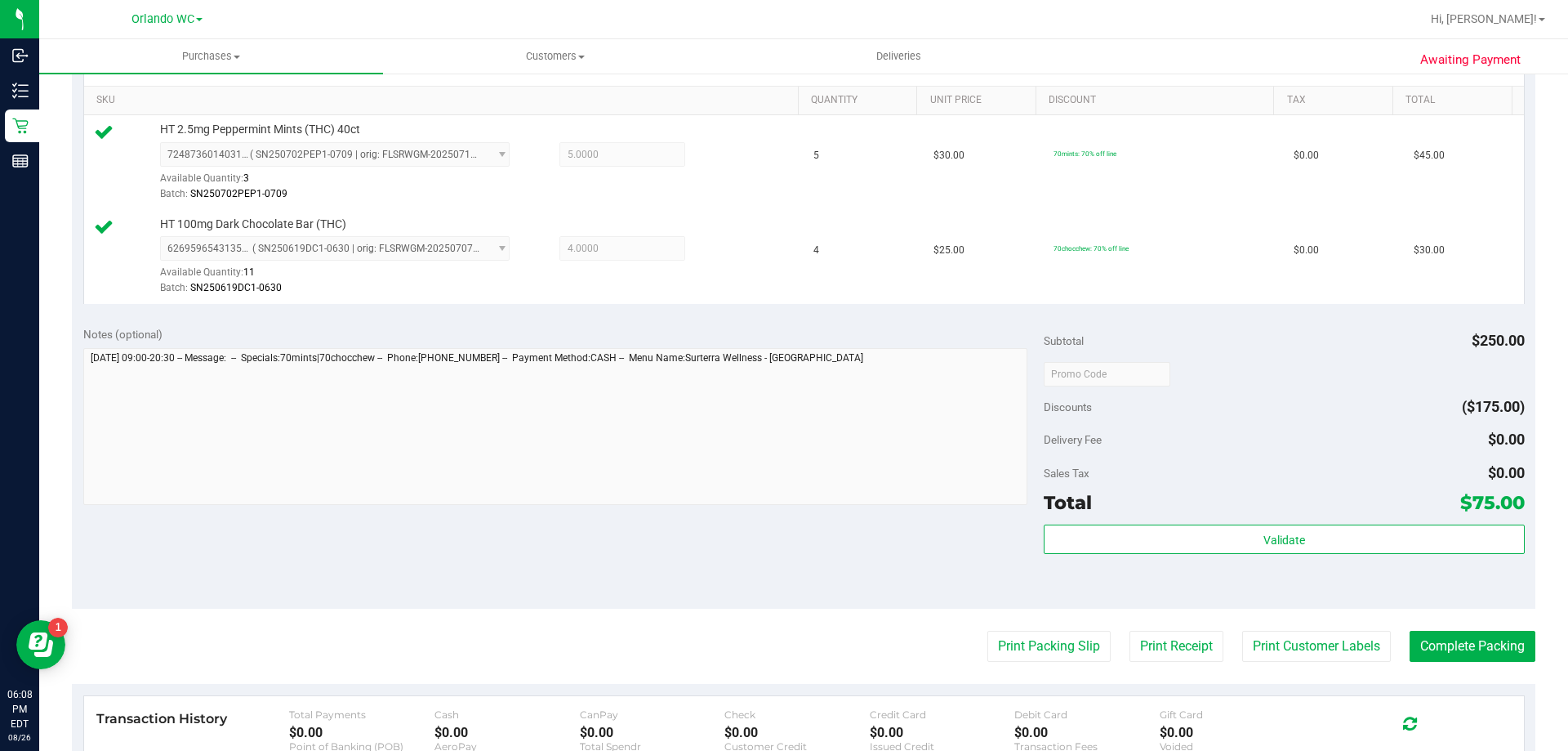
click at [1437, 621] on purchase-details "Back Edit Purchase Cancel Purchase View Profile # 11852254 BioTrack ID: - Submi…" at bounding box center [803, 334] width 1463 height 1310
click at [1435, 643] on button "Complete Packing" at bounding box center [1472, 646] width 126 height 31
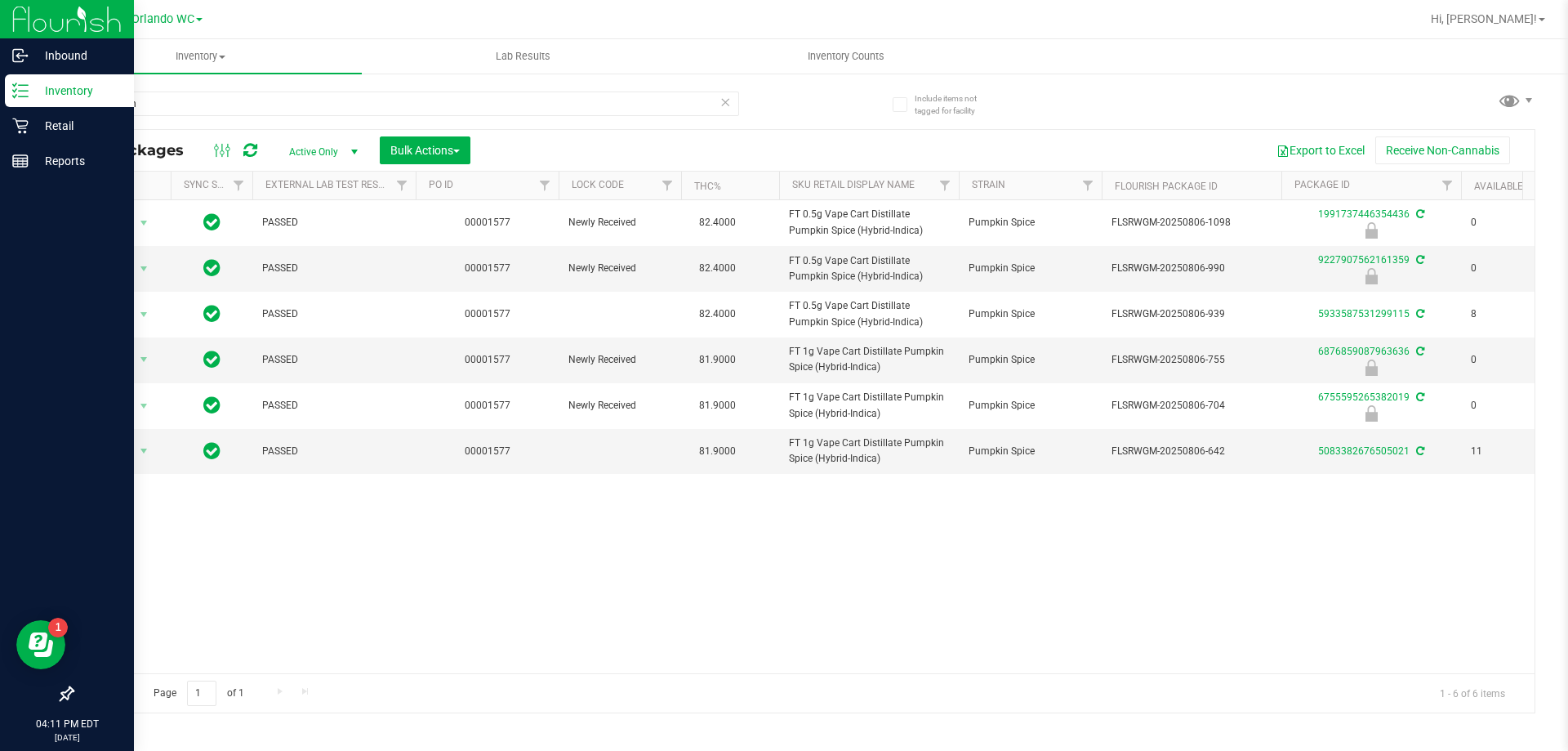
drag, startPoint x: 197, startPoint y: 100, endPoint x: 0, endPoint y: 95, distance: 197.1
click at [0, 113] on div "Inbound Inventory Retail Reports 04:11 PM EDT 08/26/2025 08/26 Orlando WC Hi, L…" at bounding box center [784, 375] width 1568 height 751
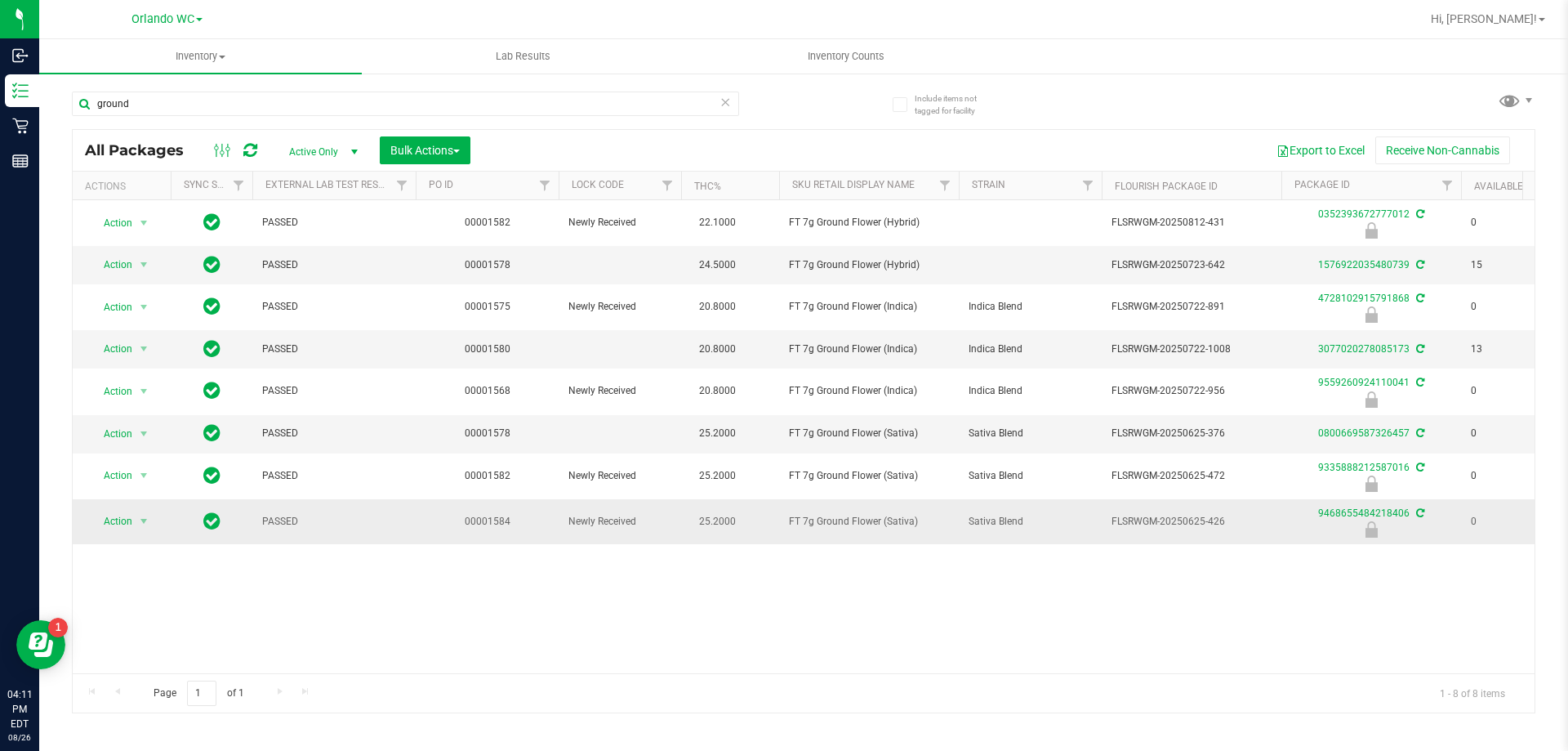
drag, startPoint x: 928, startPoint y: 521, endPoint x: 750, endPoint y: 521, distance: 178.0
click at [750, 521] on tr "Action Action Edit attributes Global inventory Locate package Package audit log…" at bounding box center [1269, 521] width 2393 height 45
copy tr "FT 7g Ground Flower (Sativa)"
click at [134, 631] on div "Action Action Edit attributes Global inventory Locate package Package audit log…" at bounding box center [803, 437] width 1462 height 473
click at [1214, 522] on span "FLSRWGM-20250625-426" at bounding box center [1191, 521] width 160 height 16
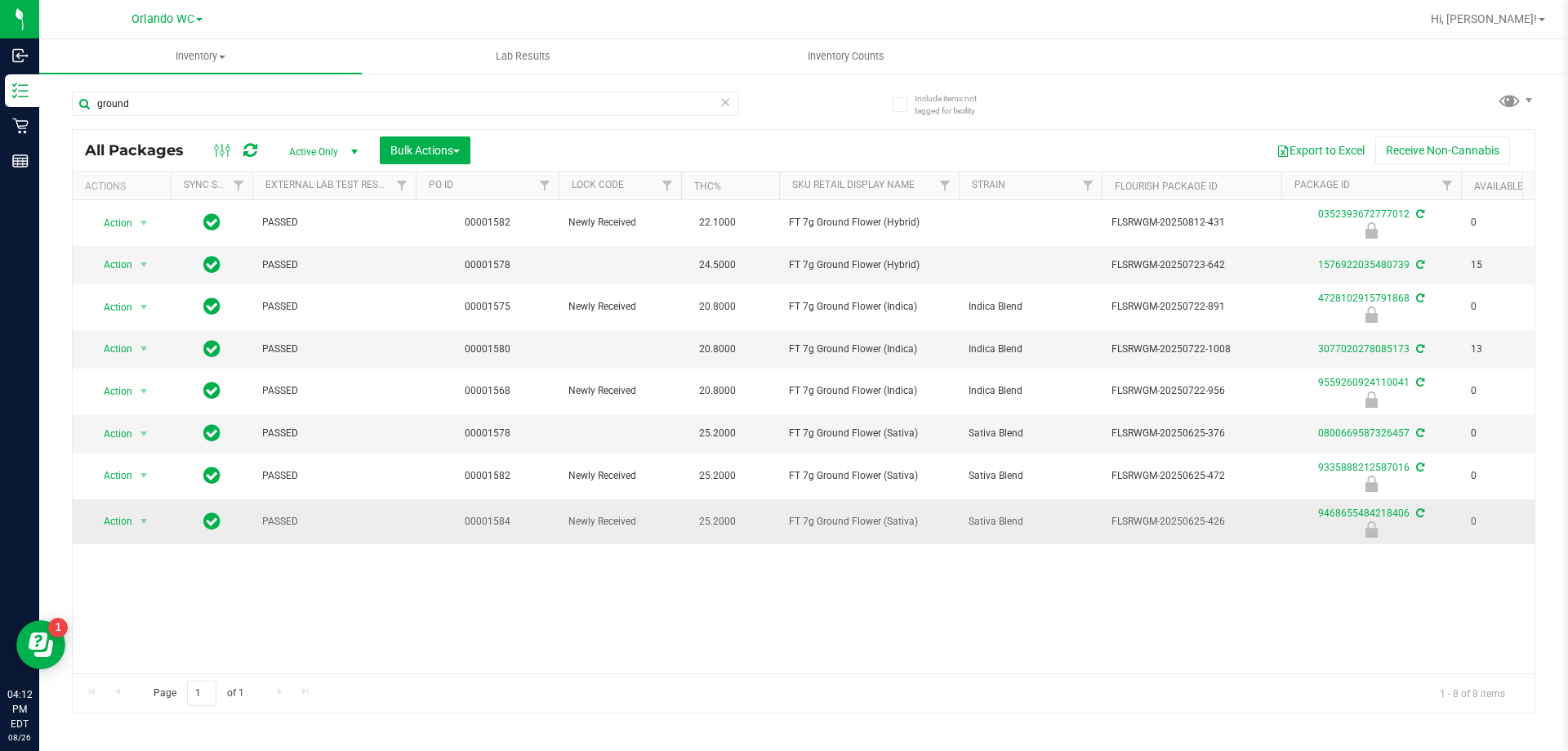
click at [1214, 522] on span "FLSRWGM-20250625-426" at bounding box center [1191, 521] width 160 height 16
copy span "426"
click at [165, 598] on div "Action Action Edit attributes Global inventory Locate package Package audit log…" at bounding box center [803, 437] width 1462 height 473
drag, startPoint x: 178, startPoint y: 89, endPoint x: 126, endPoint y: 91, distance: 52.0
click at [126, 91] on div "ground" at bounding box center [437, 103] width 732 height 52
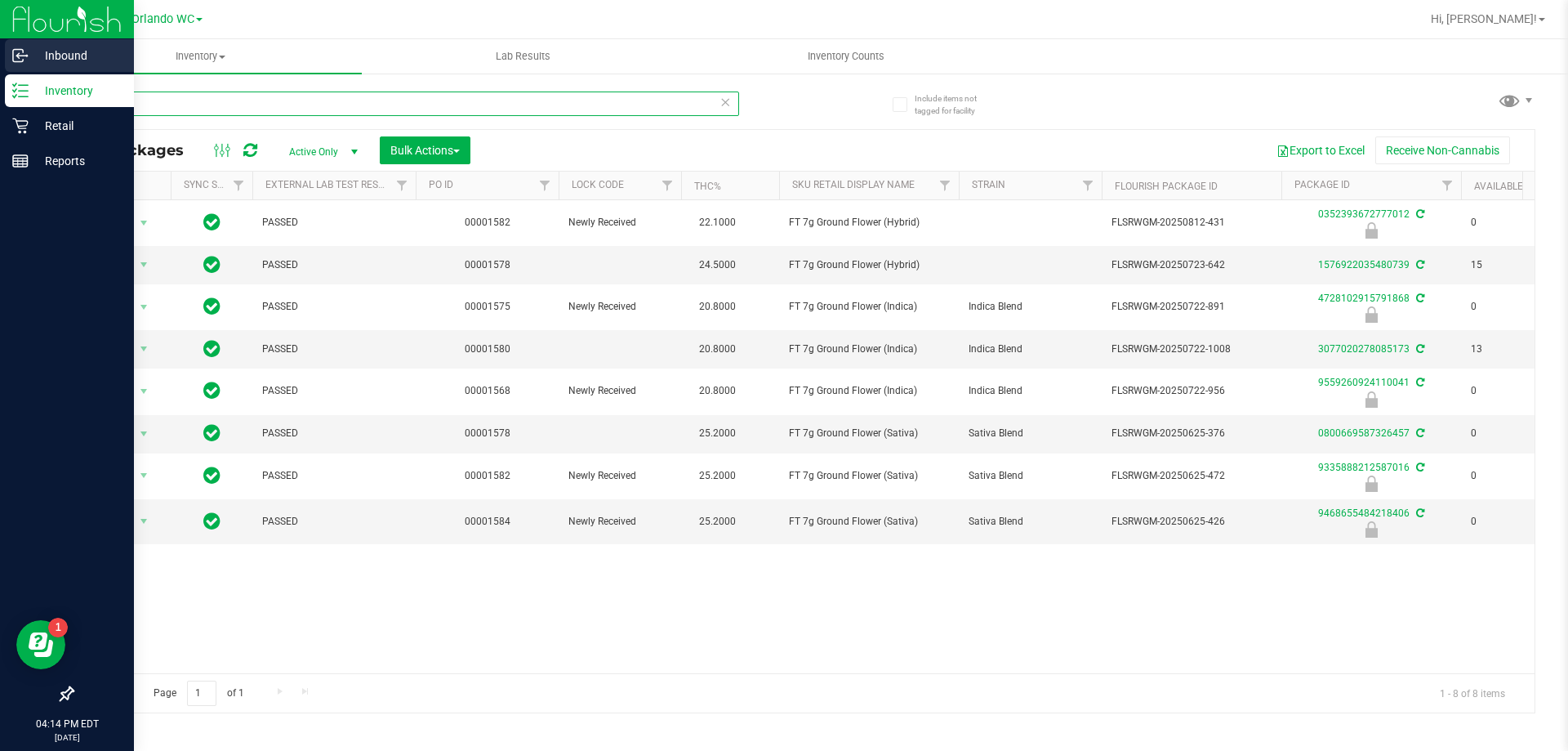
drag, startPoint x: 134, startPoint y: 98, endPoint x: 0, endPoint y: 49, distance: 142.7
click at [0, 49] on div "Inbound Inventory Retail Reports 04:14 PM EDT 08/26/2025 08/26 Orlando WC Hi, L…" at bounding box center [784, 375] width 1568 height 751
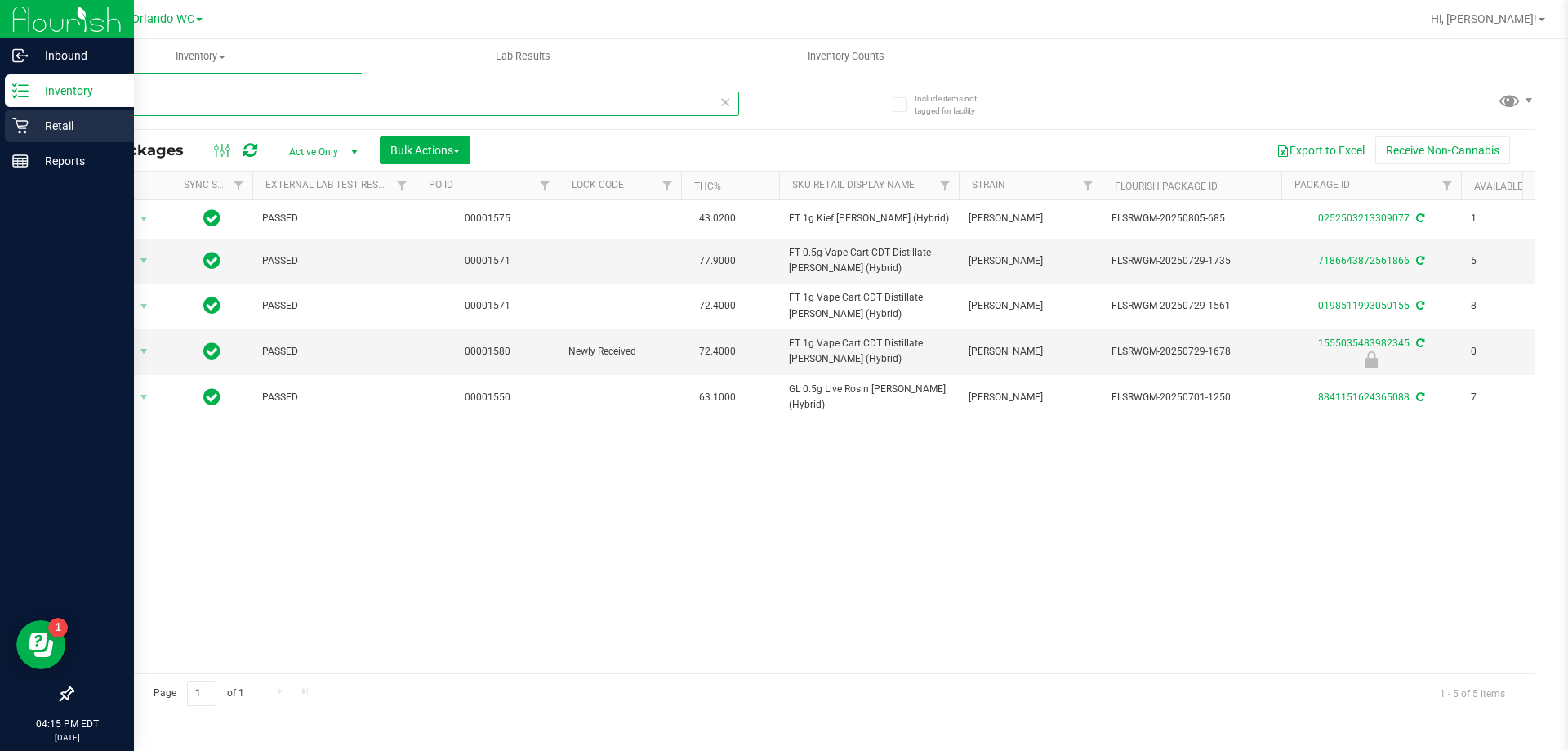
drag, startPoint x: 226, startPoint y: 103, endPoint x: 0, endPoint y: 119, distance: 226.6
click at [0, 119] on div "Inbound Inventory Retail Reports 04:15 PM EDT 08/26/2025 08/26 Orlando WC Hi, L…" at bounding box center [784, 375] width 1568 height 751
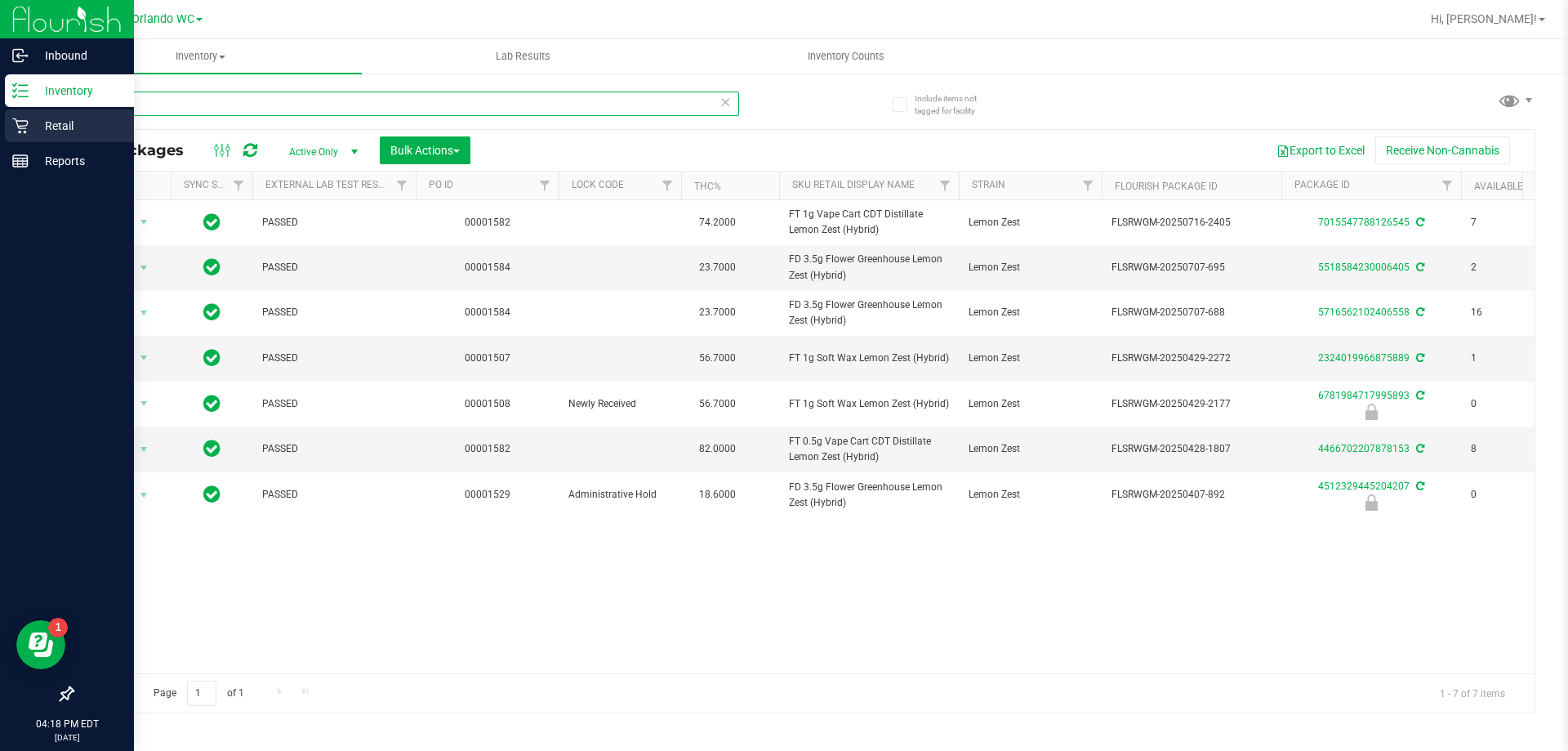
drag, startPoint x: 319, startPoint y: 110, endPoint x: 0, endPoint y: 115, distance: 319.0
click at [0, 119] on div "Inbound Inventory Retail Reports 04:18 PM EDT 08/26/2025 08/26 Orlando WC Hi, L…" at bounding box center [784, 375] width 1568 height 751
type input "dbp"
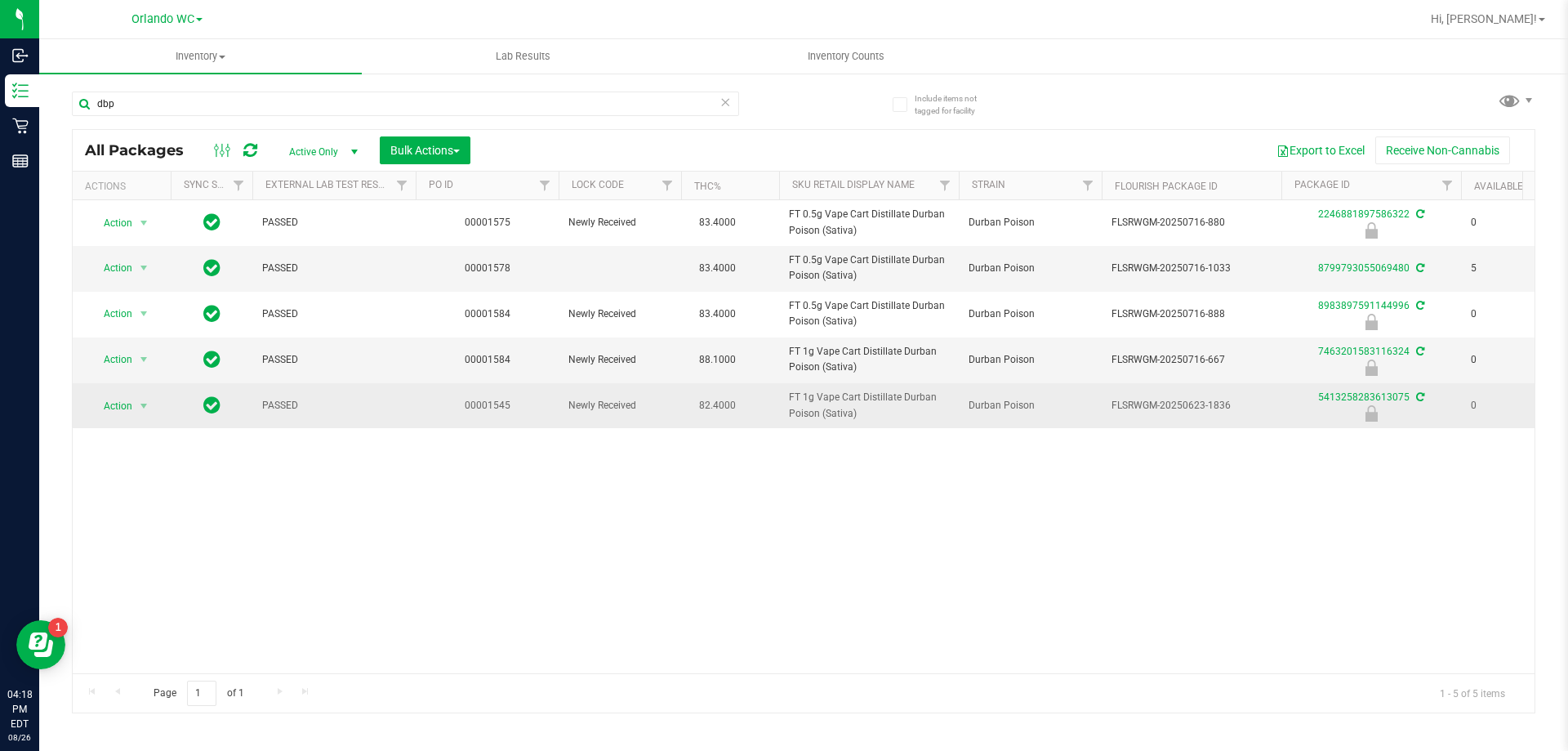
click at [874, 414] on span "FT 1g Vape Cart Distillate Durban Poison (Sativa)" at bounding box center [868, 405] width 160 height 31
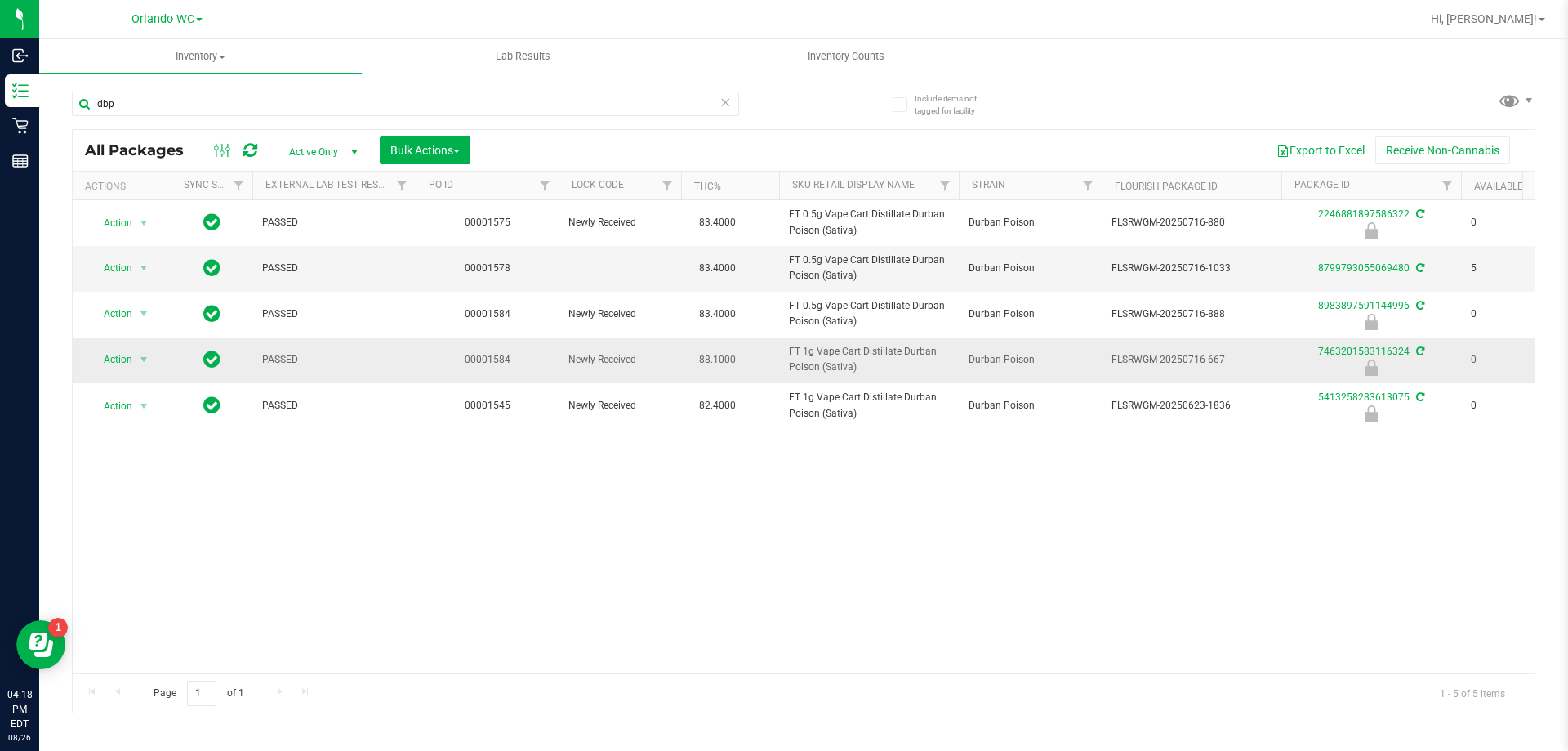
drag, startPoint x: 869, startPoint y: 368, endPoint x: 786, endPoint y: 354, distance: 84.2
click at [786, 354] on td "FT 1g Vape Cart Distillate Durban Poison (Sativa)" at bounding box center [869, 360] width 180 height 46
copy span "FT 1g Vape Cart Distillate Durban Poison (Sativa)"
drag, startPoint x: 133, startPoint y: 527, endPoint x: 160, endPoint y: 520, distance: 27.9
click at [135, 527] on div "Action Action Edit attributes Global inventory Locate package Package audit log…" at bounding box center [803, 437] width 1462 height 473
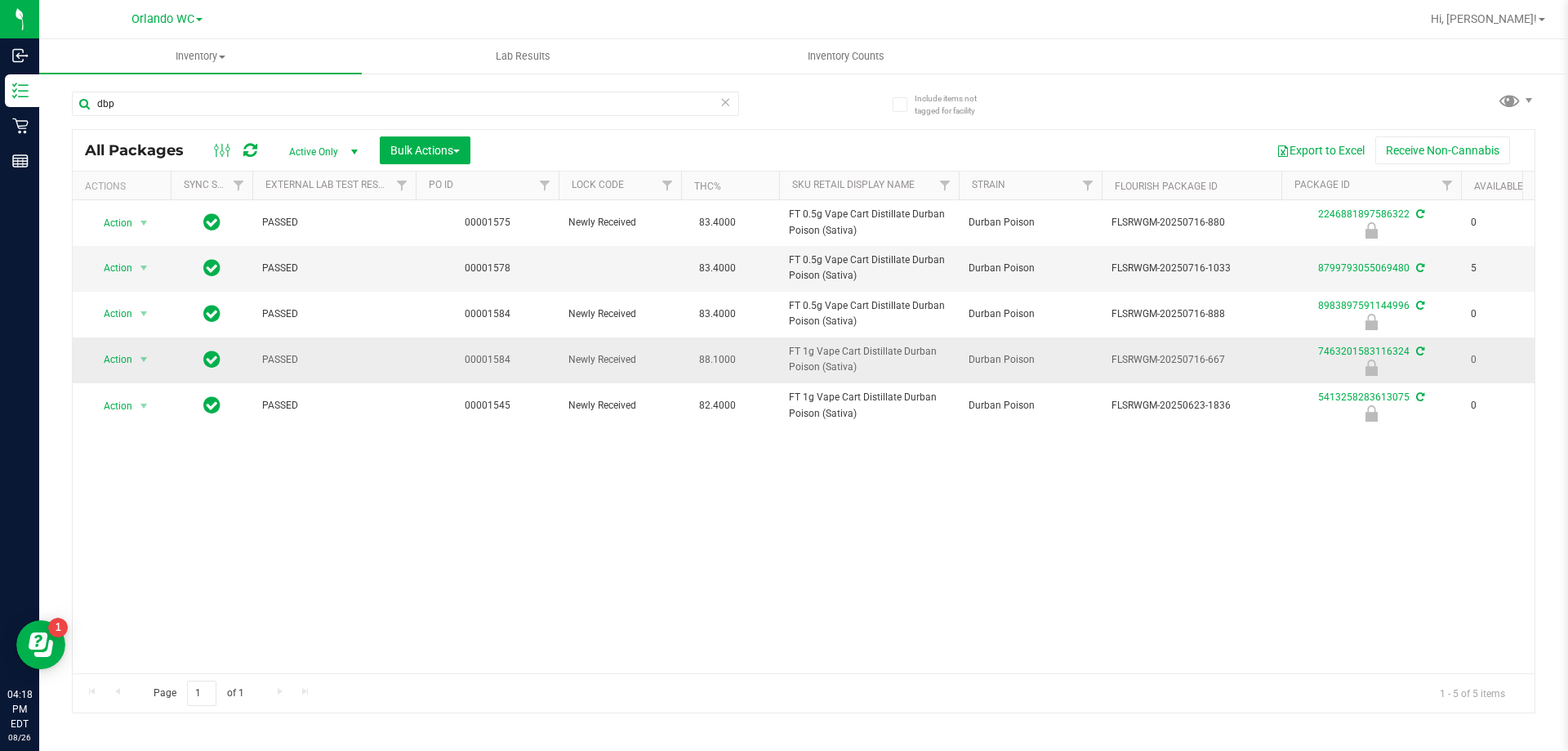
drag, startPoint x: 1207, startPoint y: 359, endPoint x: 1239, endPoint y: 359, distance: 32.0
click at [1239, 359] on span "FLSRWGM-20250716-667" at bounding box center [1191, 360] width 160 height 16
copy span "667"
click at [136, 560] on div "Action Action Edit attributes Global inventory Locate package Package audit log…" at bounding box center [803, 437] width 1462 height 473
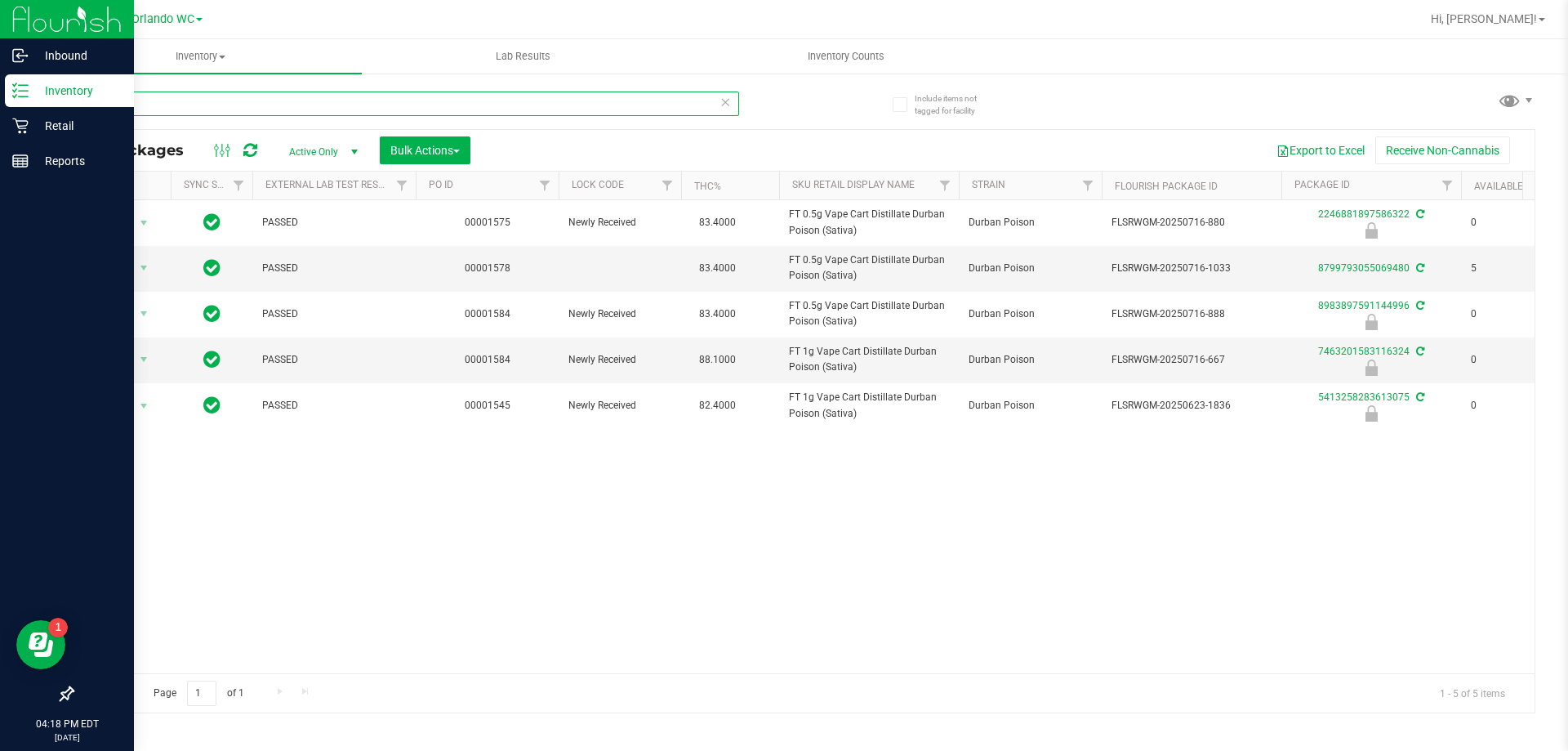
drag, startPoint x: 143, startPoint y: 105, endPoint x: 3, endPoint y: 105, distance: 140.0
click at [3, 105] on div "Inbound Inventory Retail Reports 04:18 PM EDT 08/26/2025 08/26 Orlando WC Hi, L…" at bounding box center [784, 375] width 1568 height 751
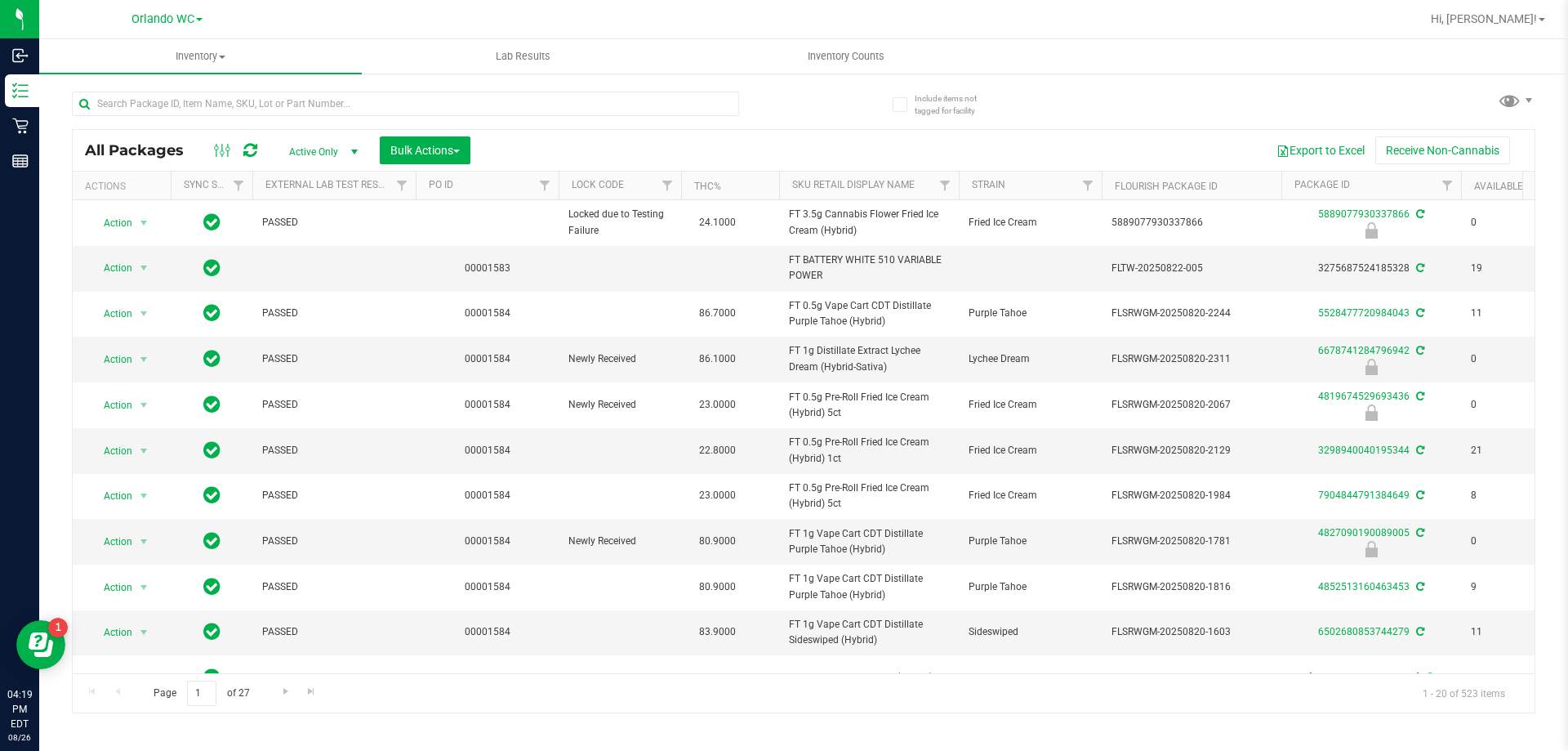
click at [788, 156] on div "Export to Excel Receive Non-Cannabis" at bounding box center [1003, 151] width 1040 height 28
click at [352, 741] on div "Inventory All packages All inventory Waste log Create inventory Lab Results Inv…" at bounding box center [803, 395] width 1529 height 712
click at [794, 186] on link "Sku Retail Display Name" at bounding box center [854, 185] width 123 height 11
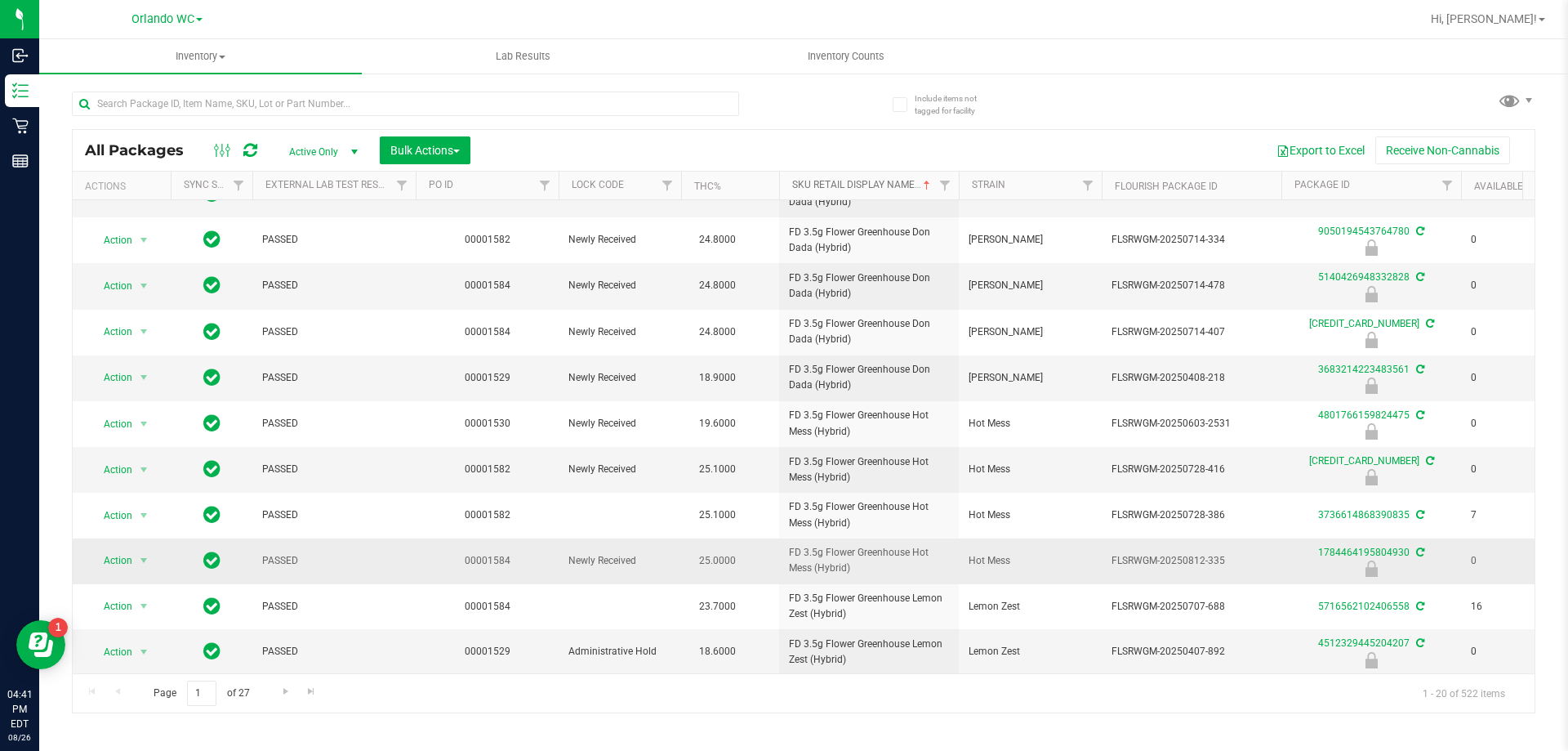
scroll to position [439, 0]
click at [280, 695] on span "Go to the next page" at bounding box center [286, 691] width 13 height 13
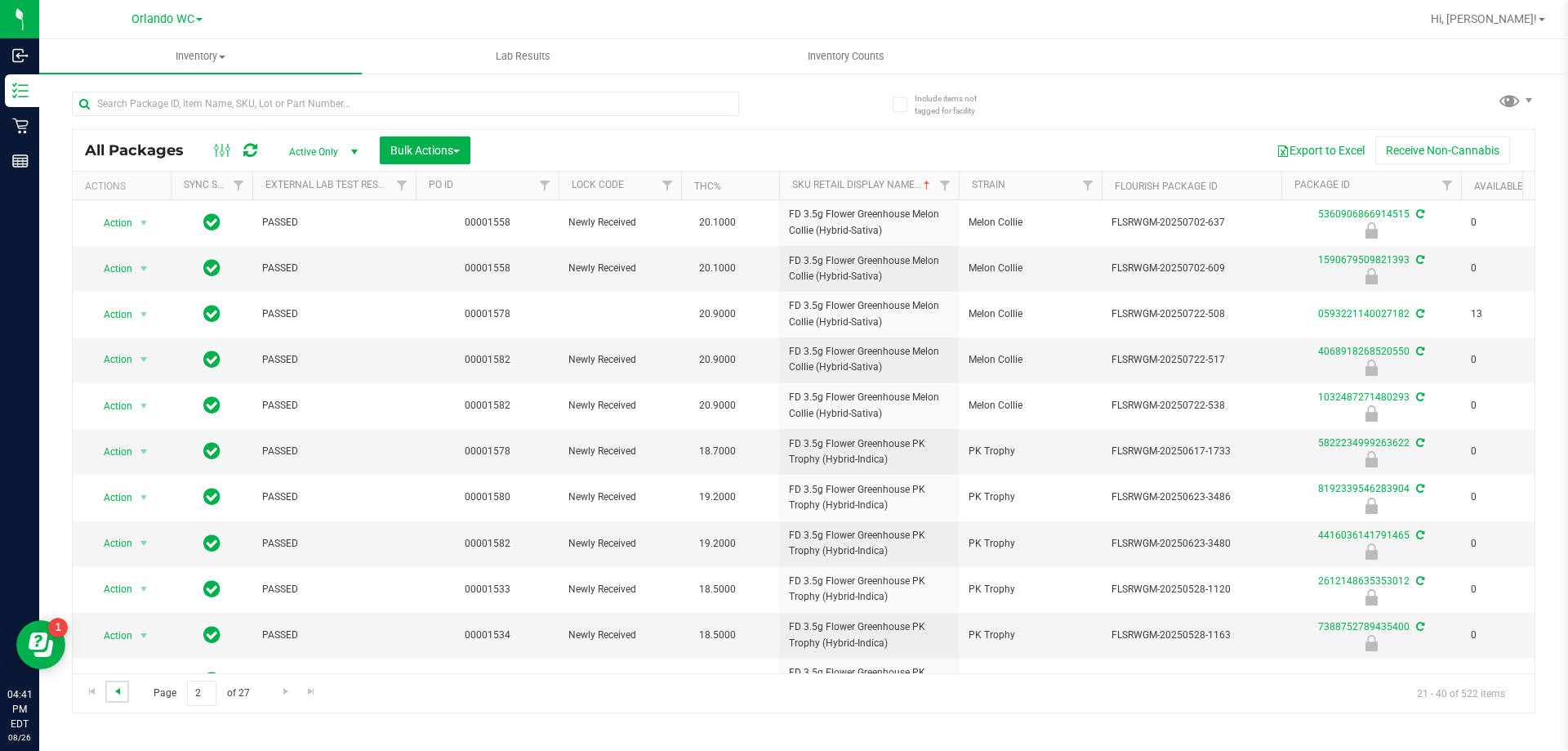
click at [112, 695] on span "Go to the previous page" at bounding box center [117, 691] width 13 height 13
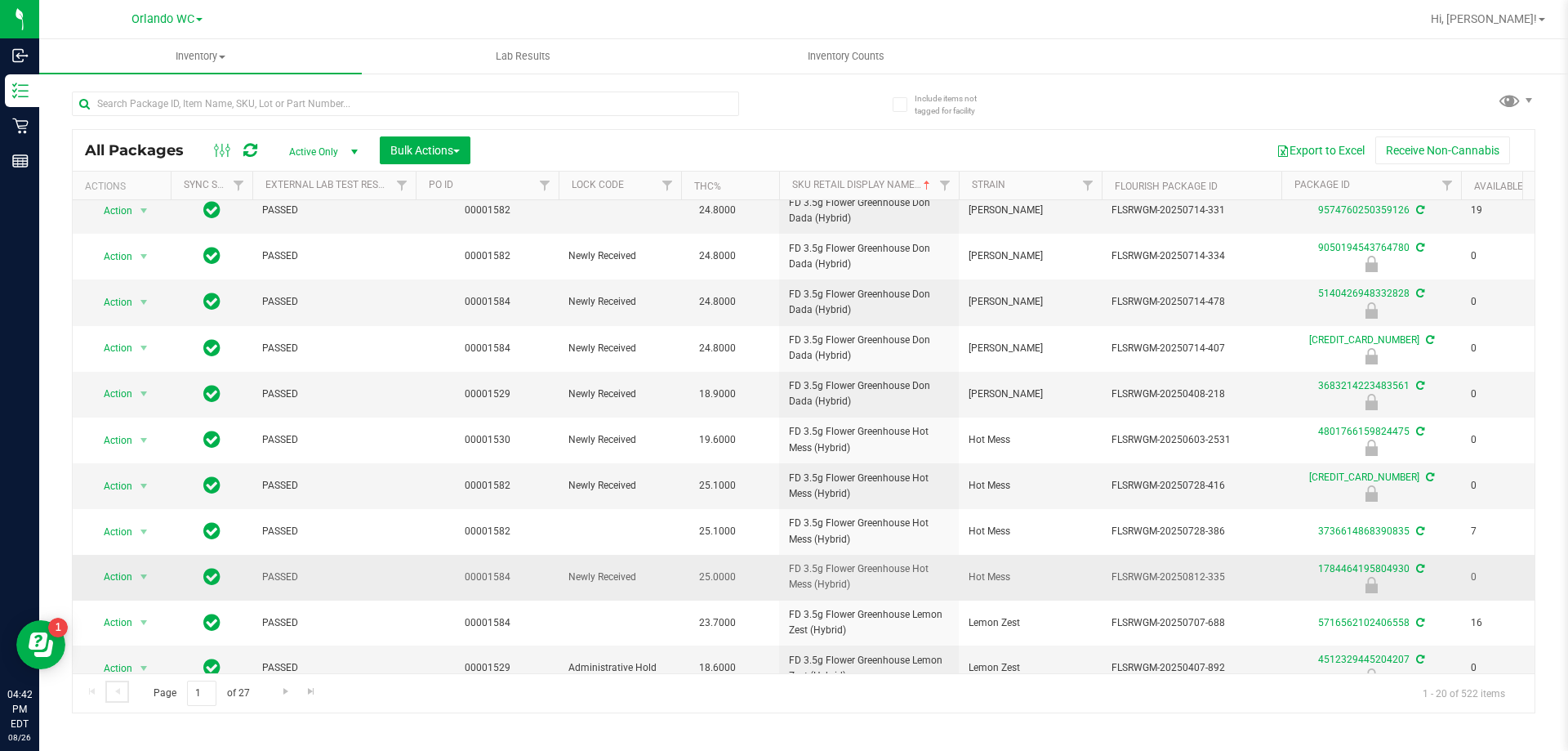
scroll to position [439, 0]
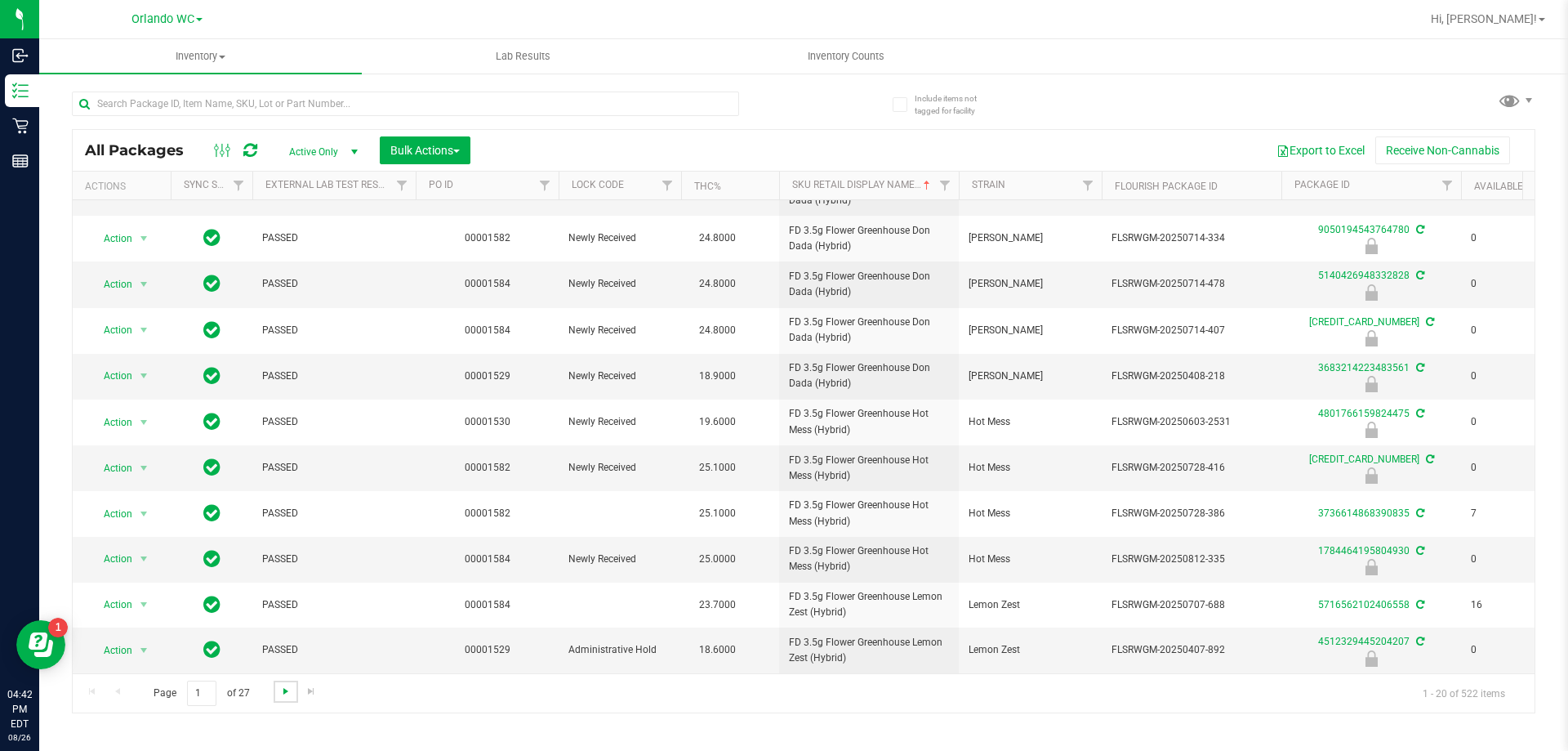
click at [287, 691] on span "Go to the next page" at bounding box center [286, 691] width 13 height 13
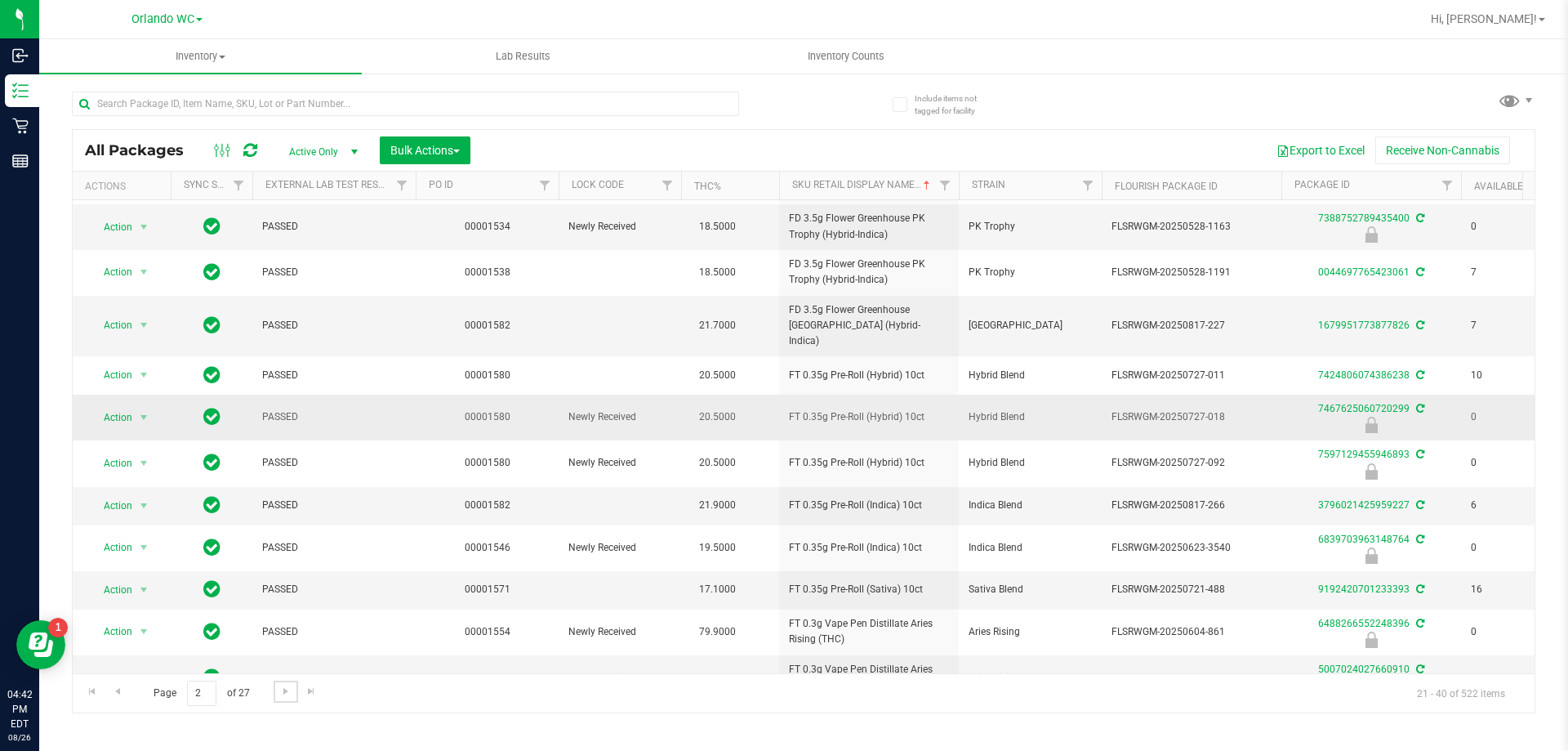
scroll to position [432, 0]
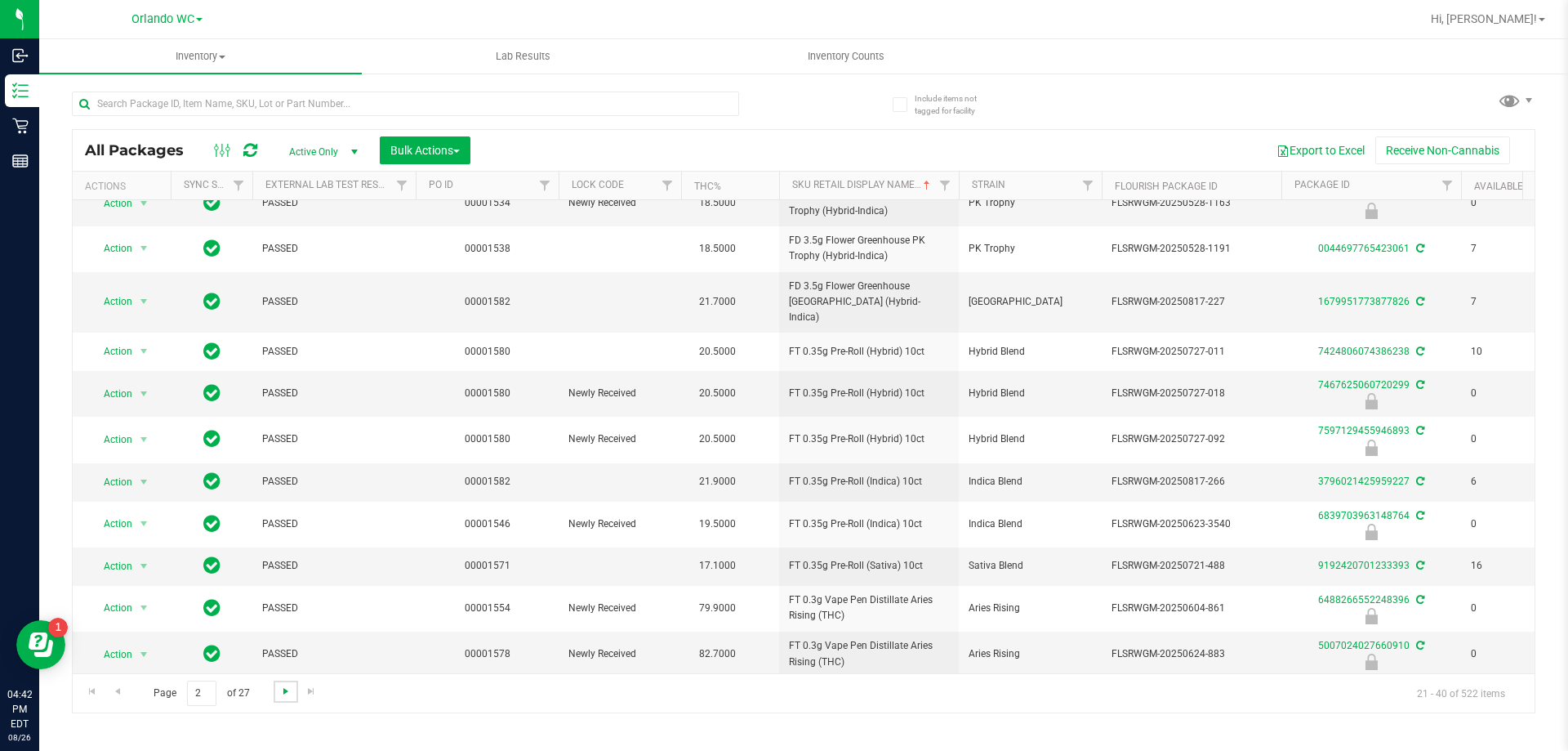
click at [291, 690] on span "Go to the next page" at bounding box center [286, 691] width 13 height 13
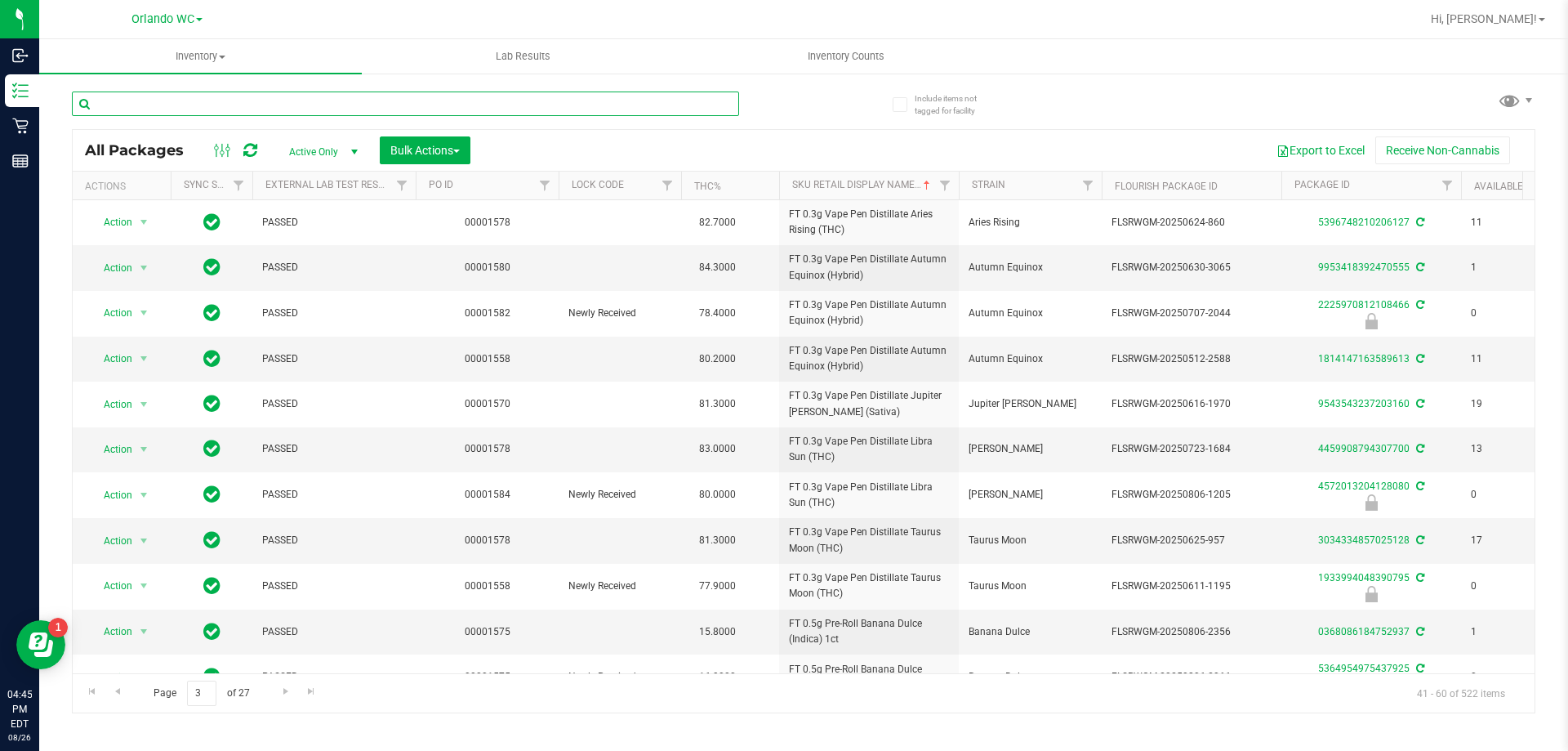
click at [316, 102] on input "text" at bounding box center [405, 104] width 668 height 24
type input "zkr"
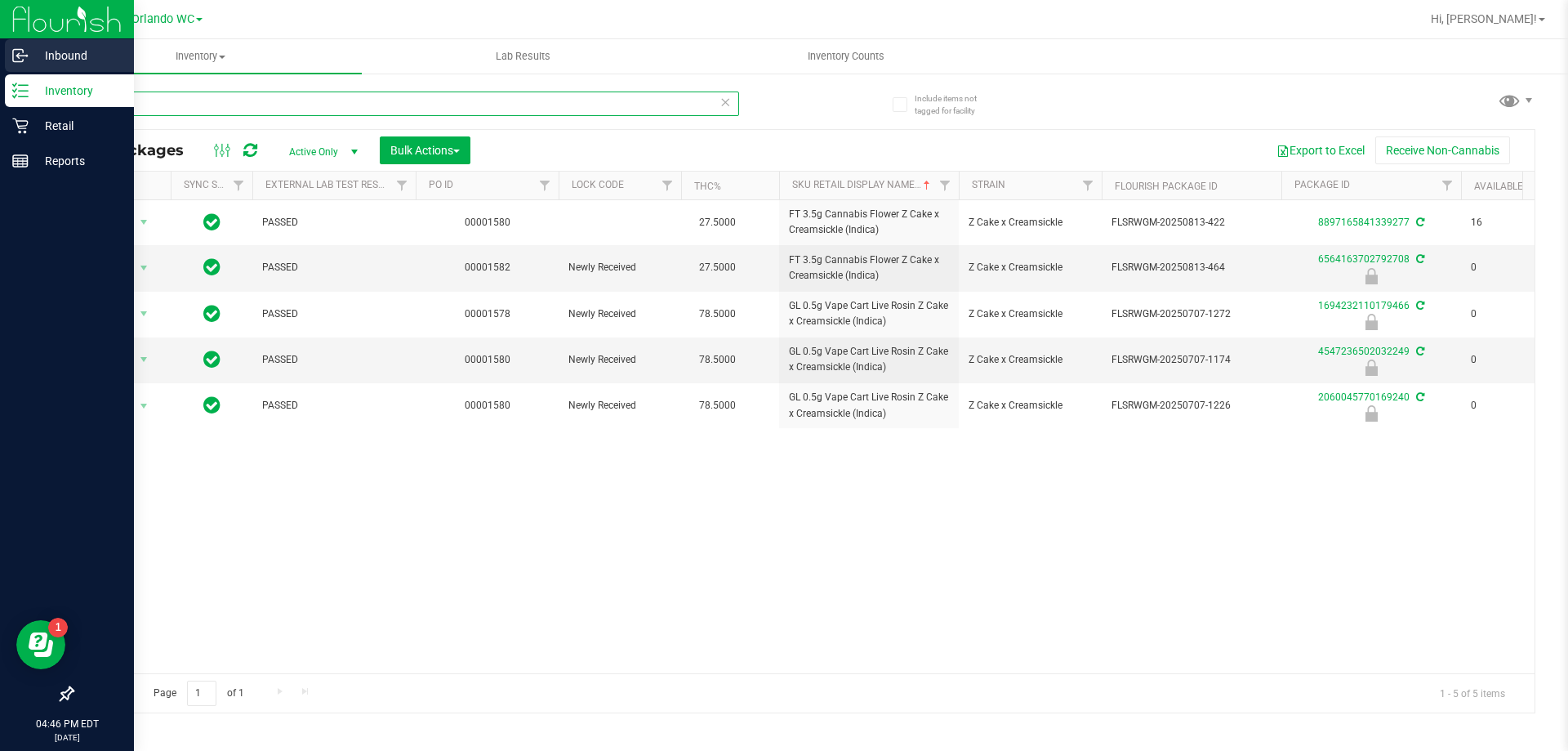
drag, startPoint x: 137, startPoint y: 94, endPoint x: 0, endPoint y: 61, distance: 140.9
click at [0, 69] on div "Inbound Inventory Retail Reports 04:46 PM EDT 08/26/2025 08/26 Orlando WC Hi, L…" at bounding box center [784, 375] width 1568 height 751
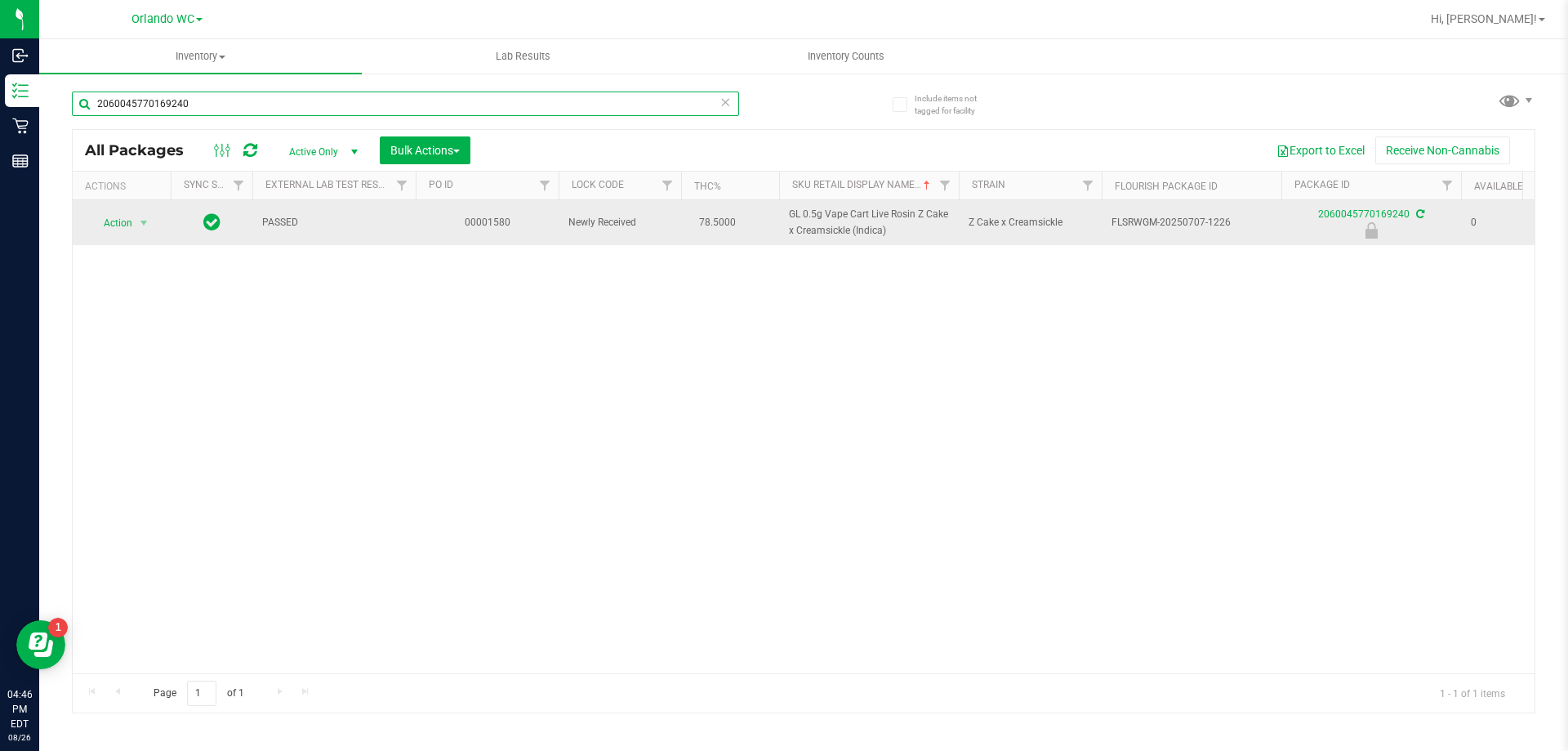
type input "2060045770169240"
click at [112, 209] on td "Action Action Edit attributes Global inventory Locate package Package audit log…" at bounding box center [121, 223] width 98 height 45
click at [119, 219] on span "Action" at bounding box center [111, 223] width 44 height 23
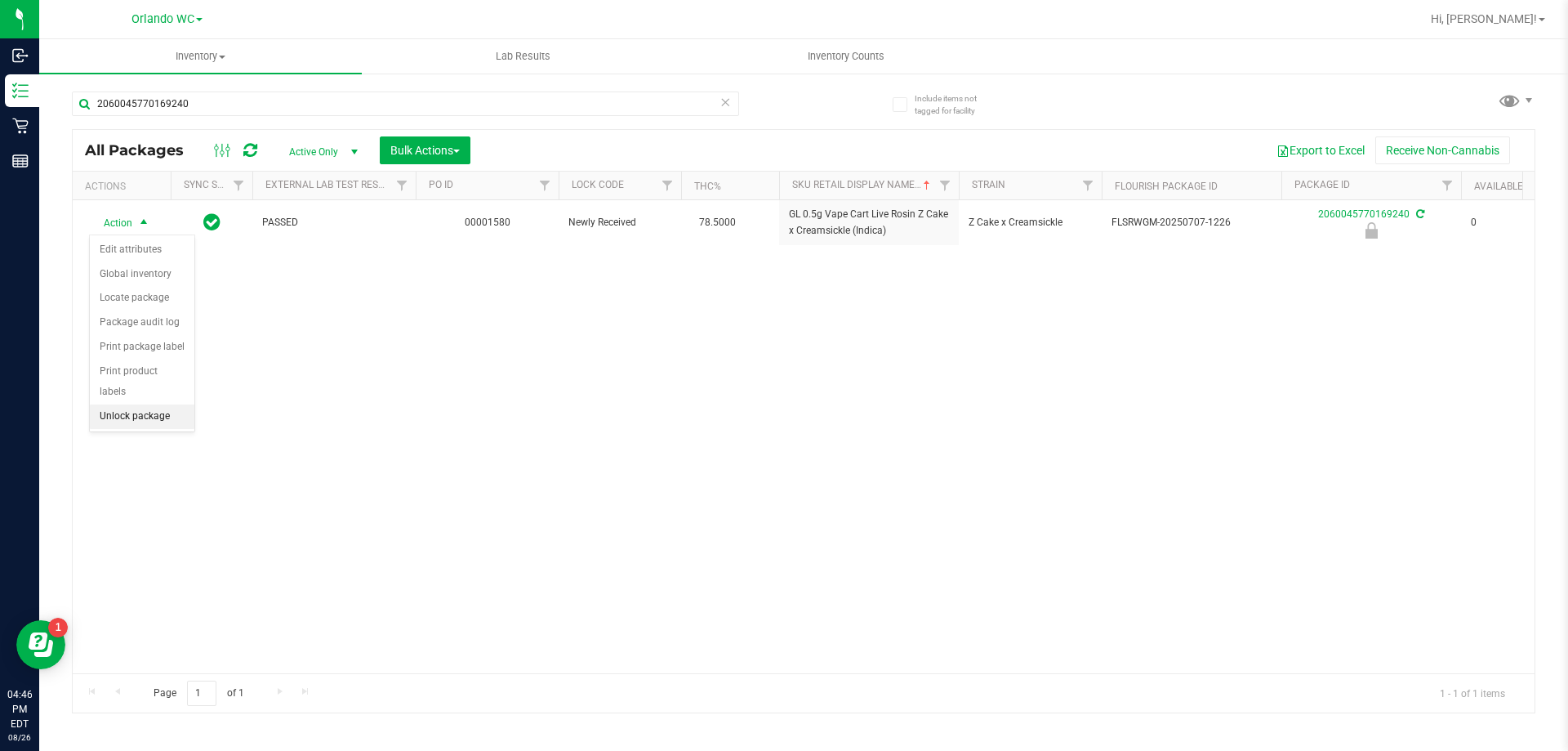
click at [149, 405] on li "Unlock package" at bounding box center [142, 417] width 105 height 24
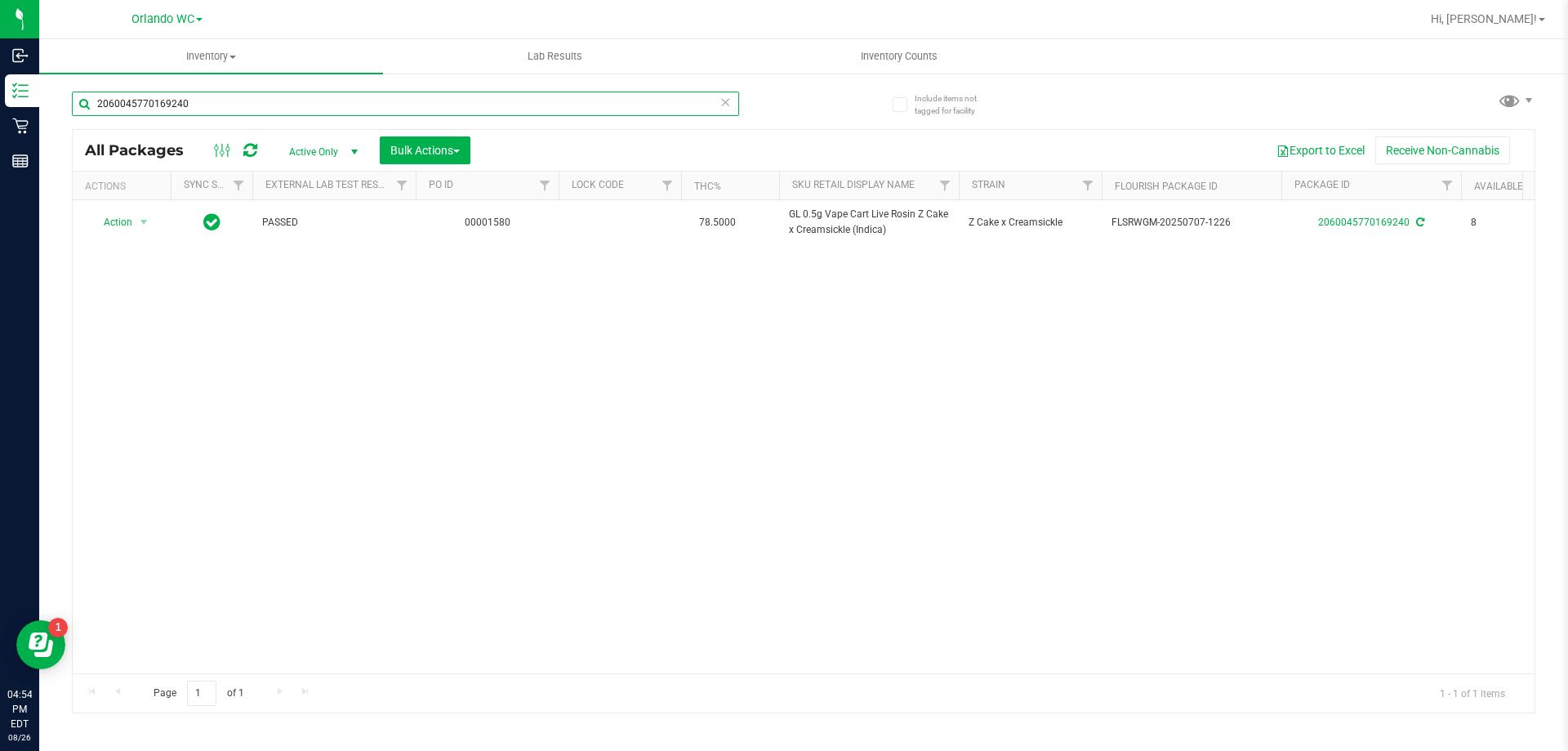
click at [732, 103] on input "2060045770169240" at bounding box center [405, 104] width 668 height 24
click at [726, 102] on icon at bounding box center [725, 101] width 11 height 20
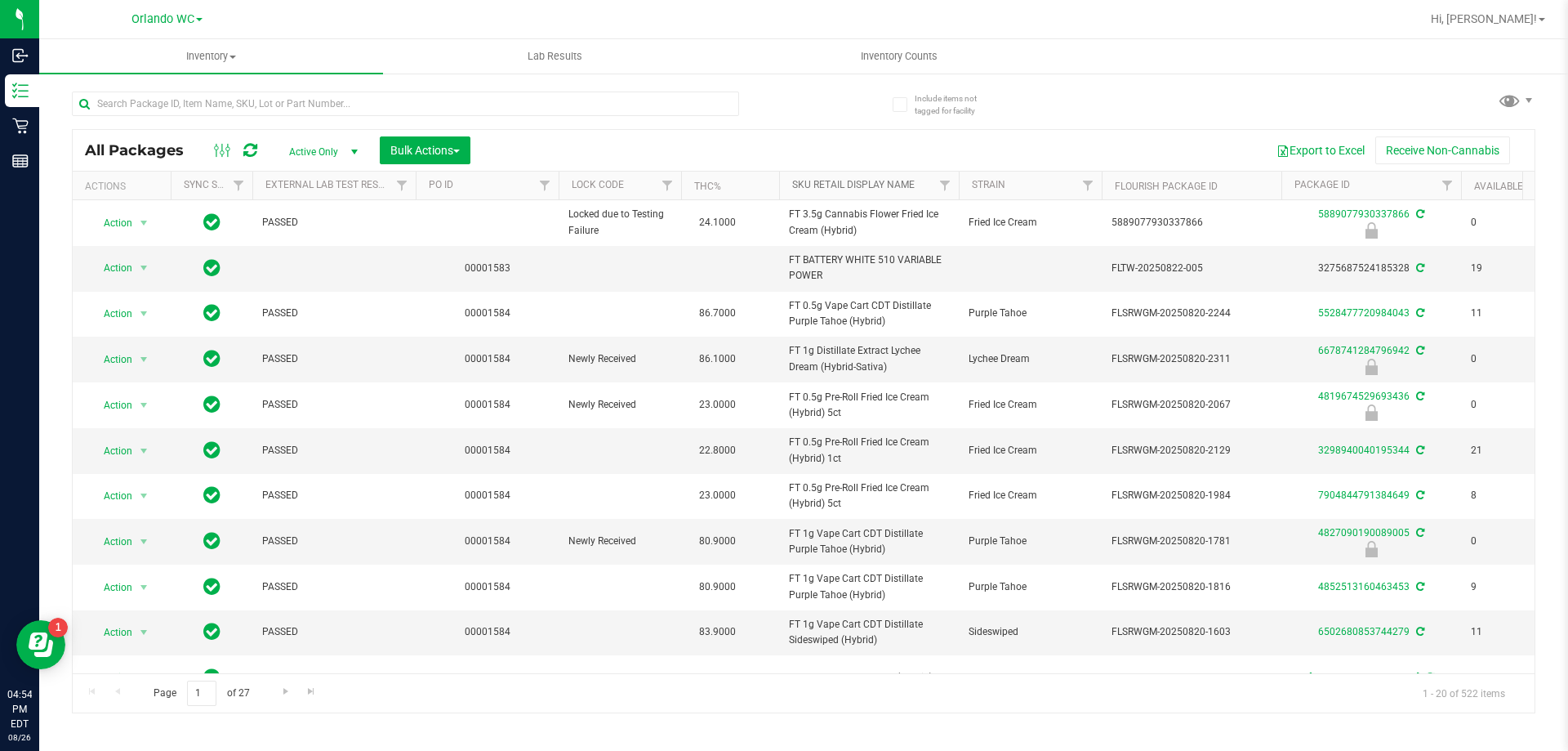
click at [801, 182] on link "Sku Retail Display Name" at bounding box center [854, 185] width 123 height 11
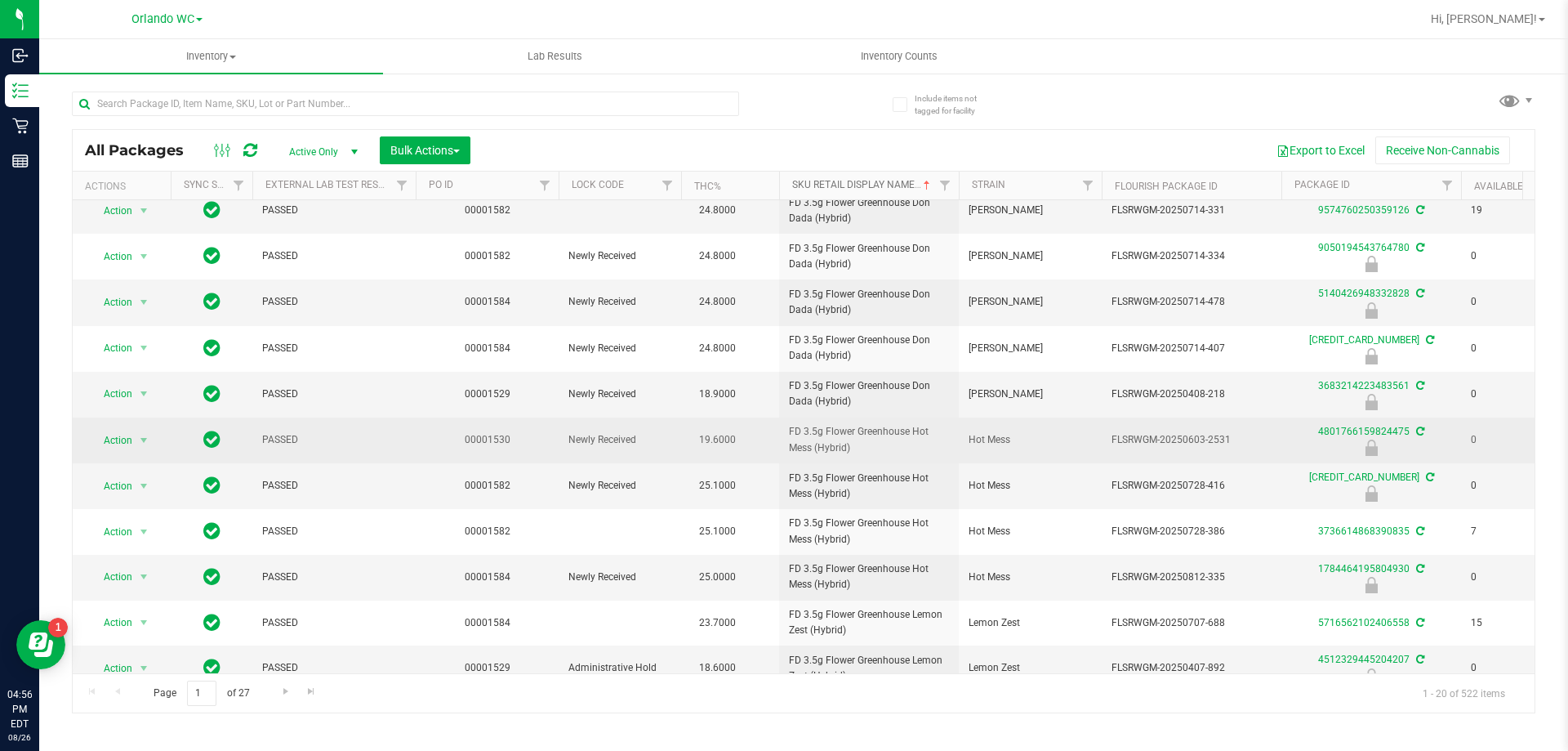
scroll to position [439, 0]
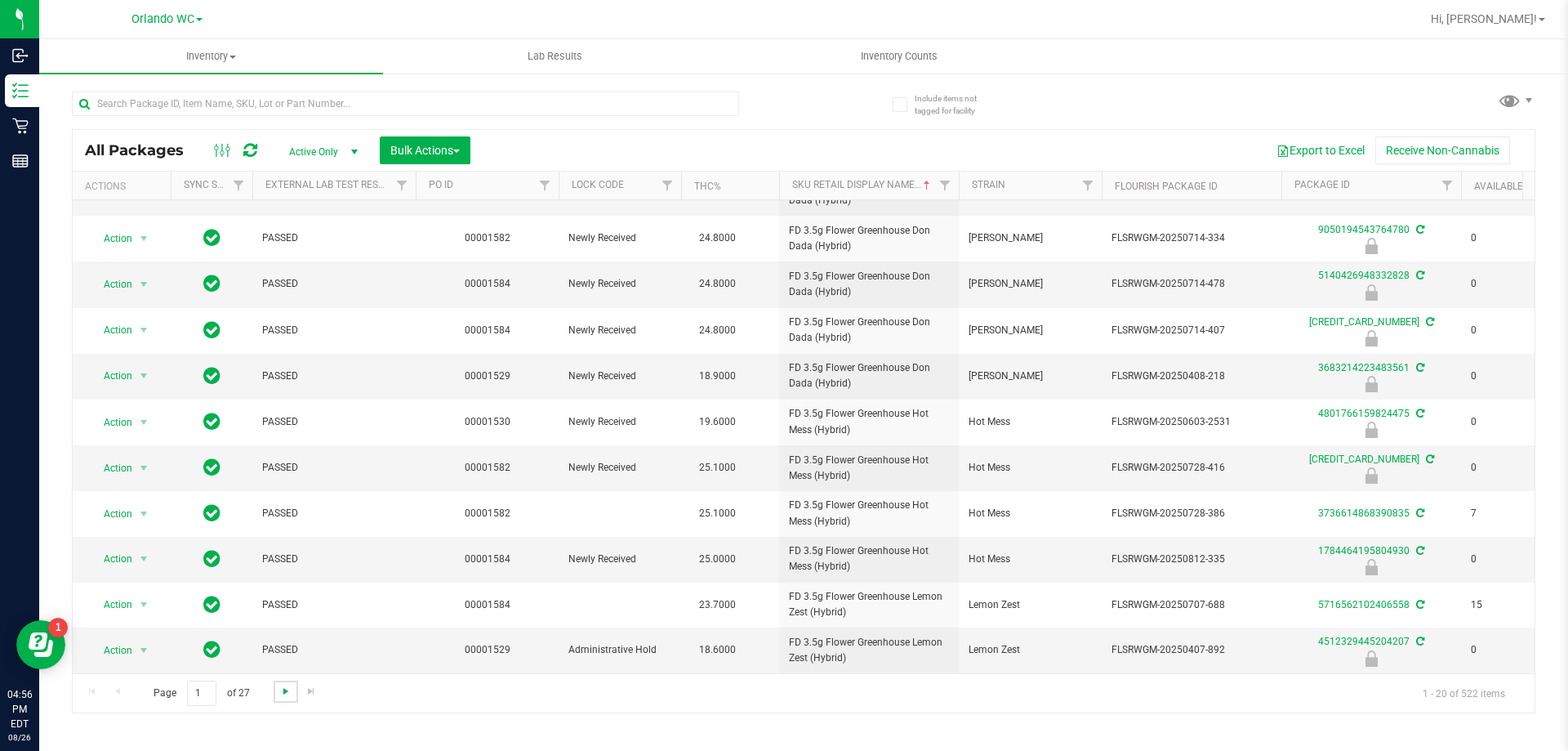
click at [287, 695] on span "Go to the next page" at bounding box center [286, 691] width 13 height 13
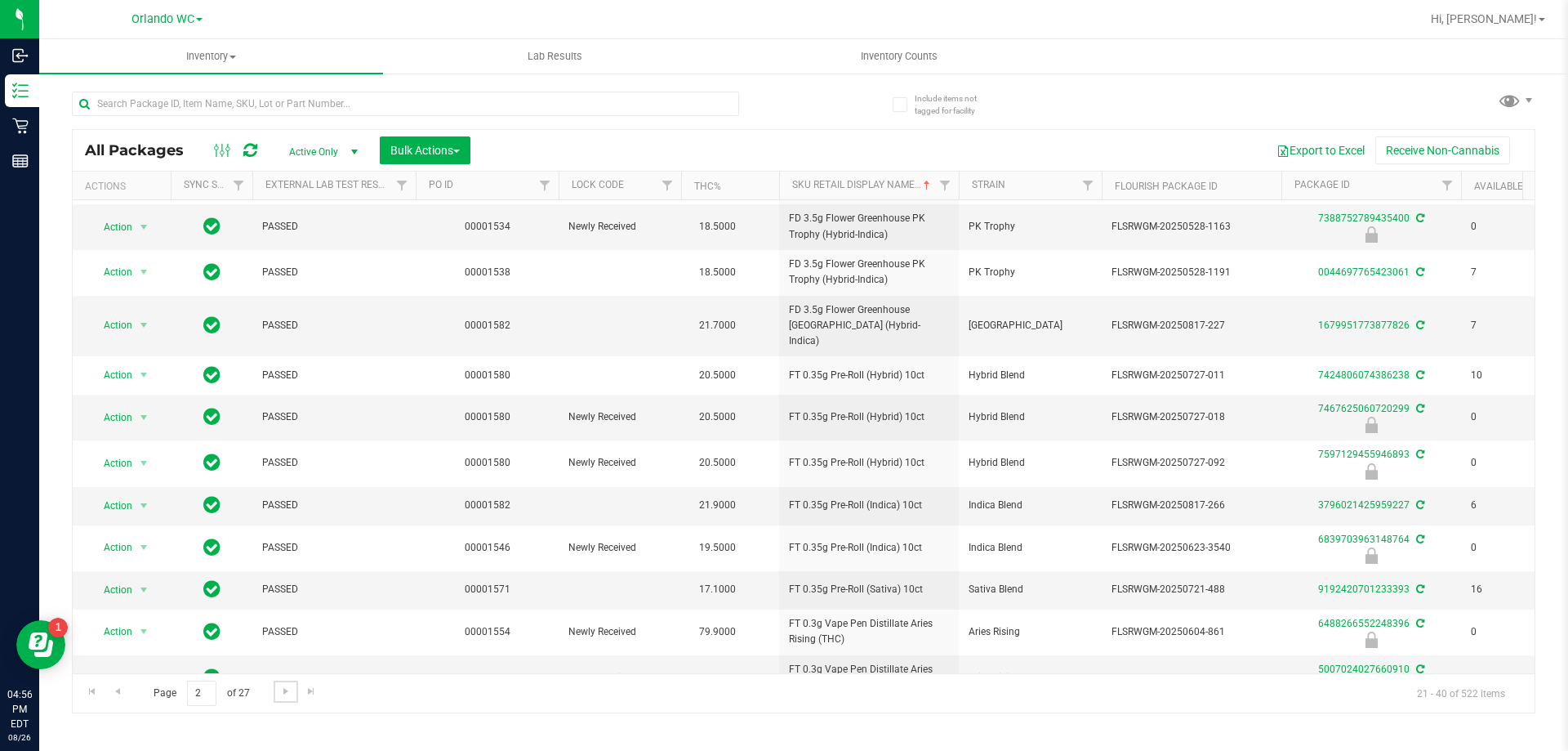
scroll to position [432, 0]
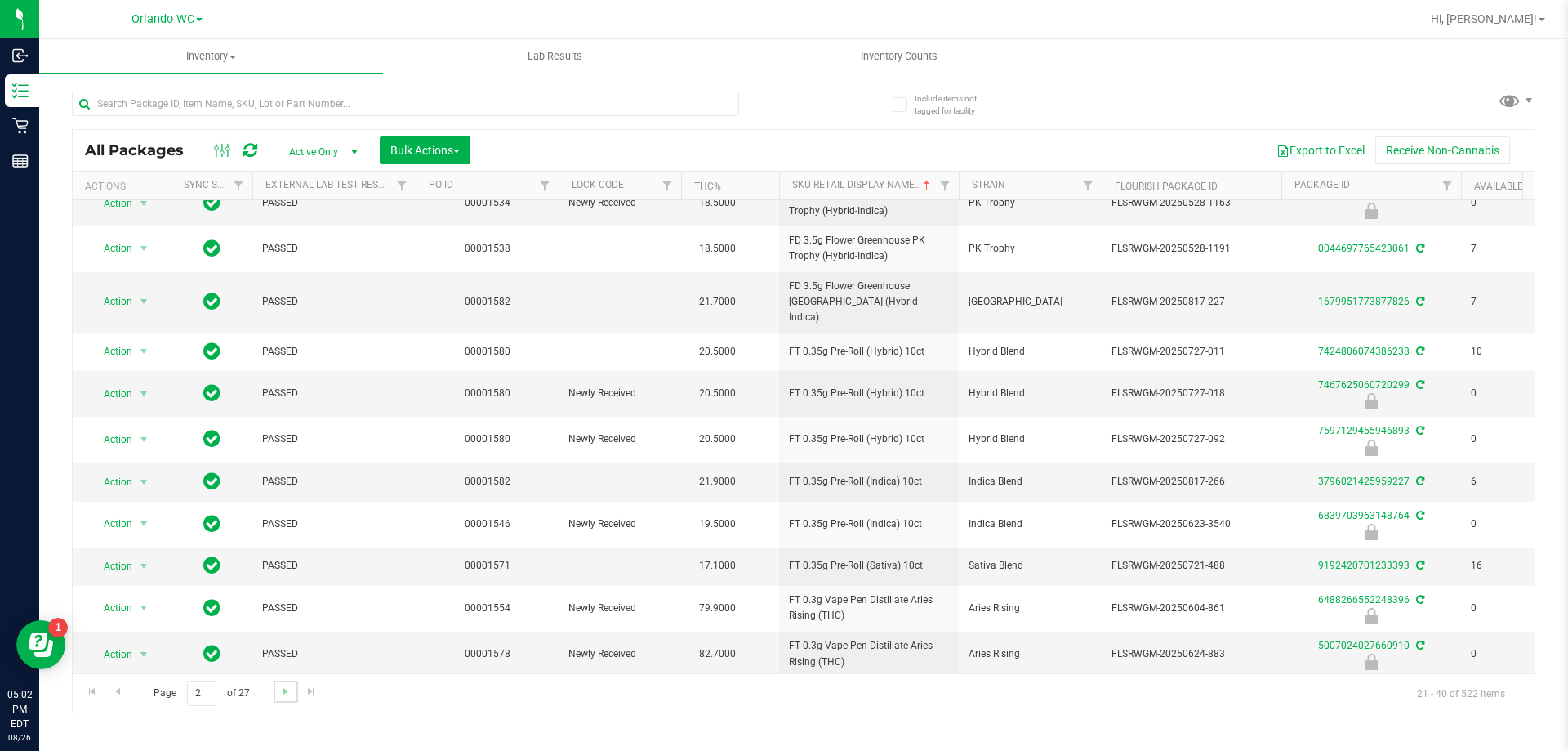
click at [279, 699] on link "Go to the next page" at bounding box center [285, 691] width 23 height 22
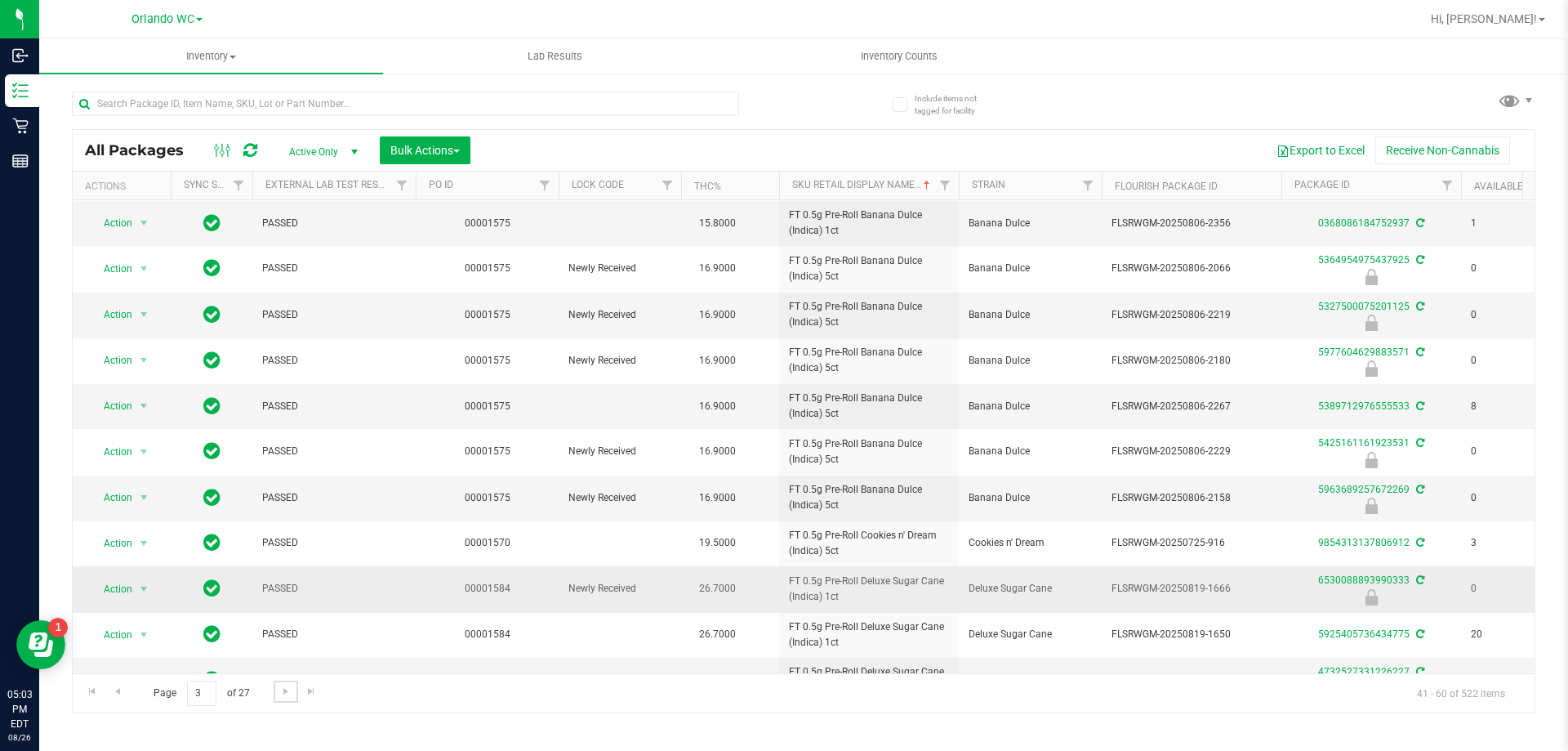
scroll to position [450, 0]
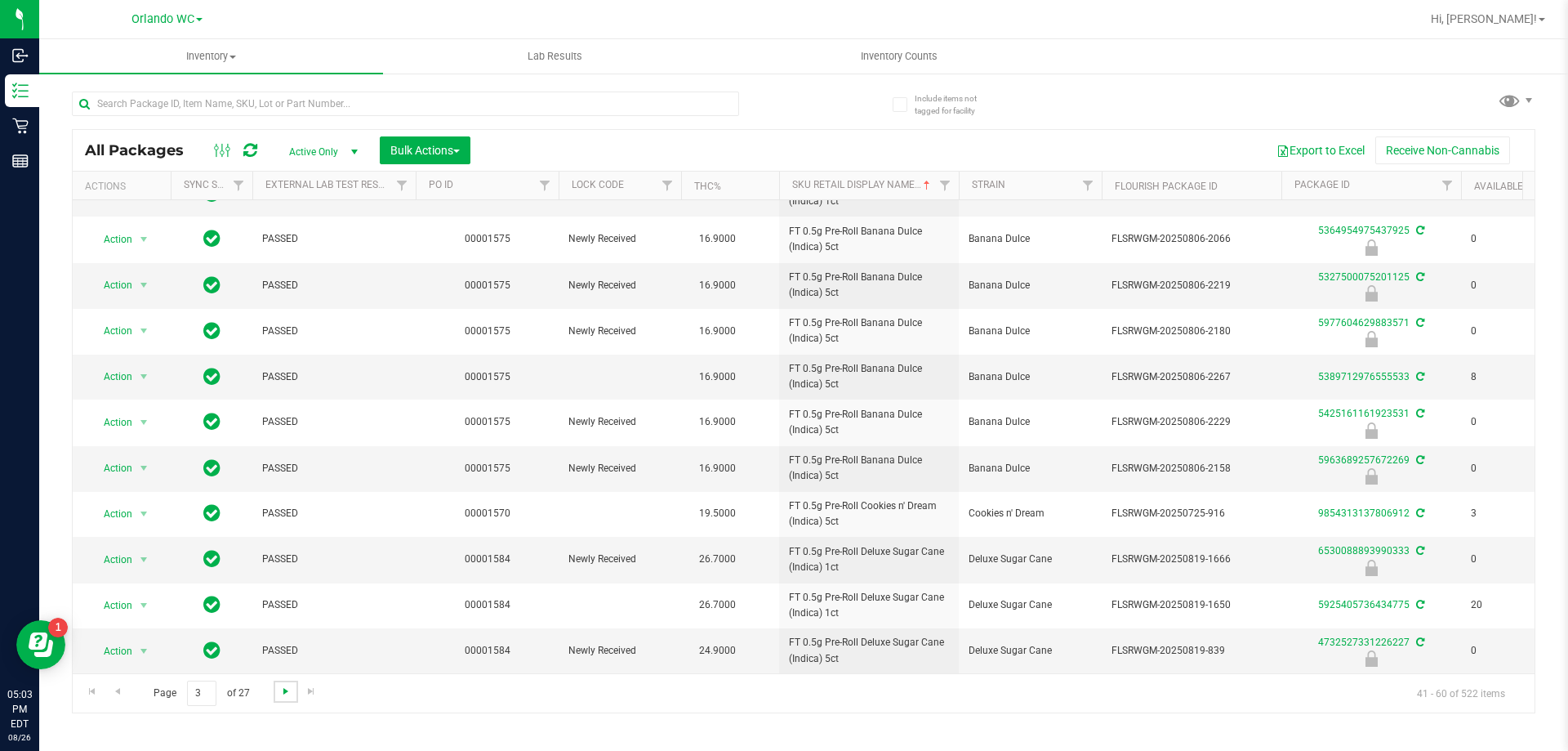
click at [284, 689] on span "Go to the next page" at bounding box center [286, 691] width 13 height 13
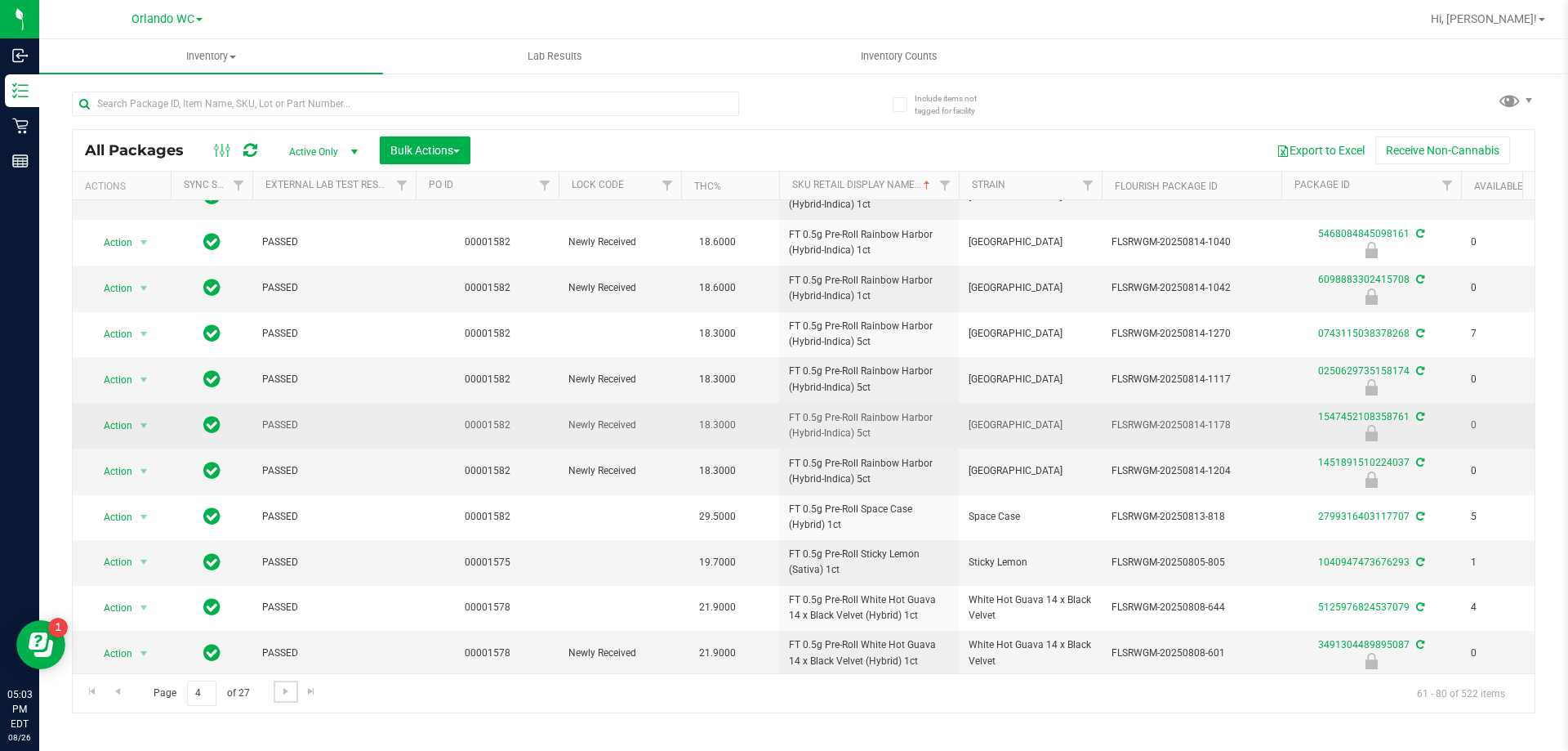
scroll to position [450, 0]
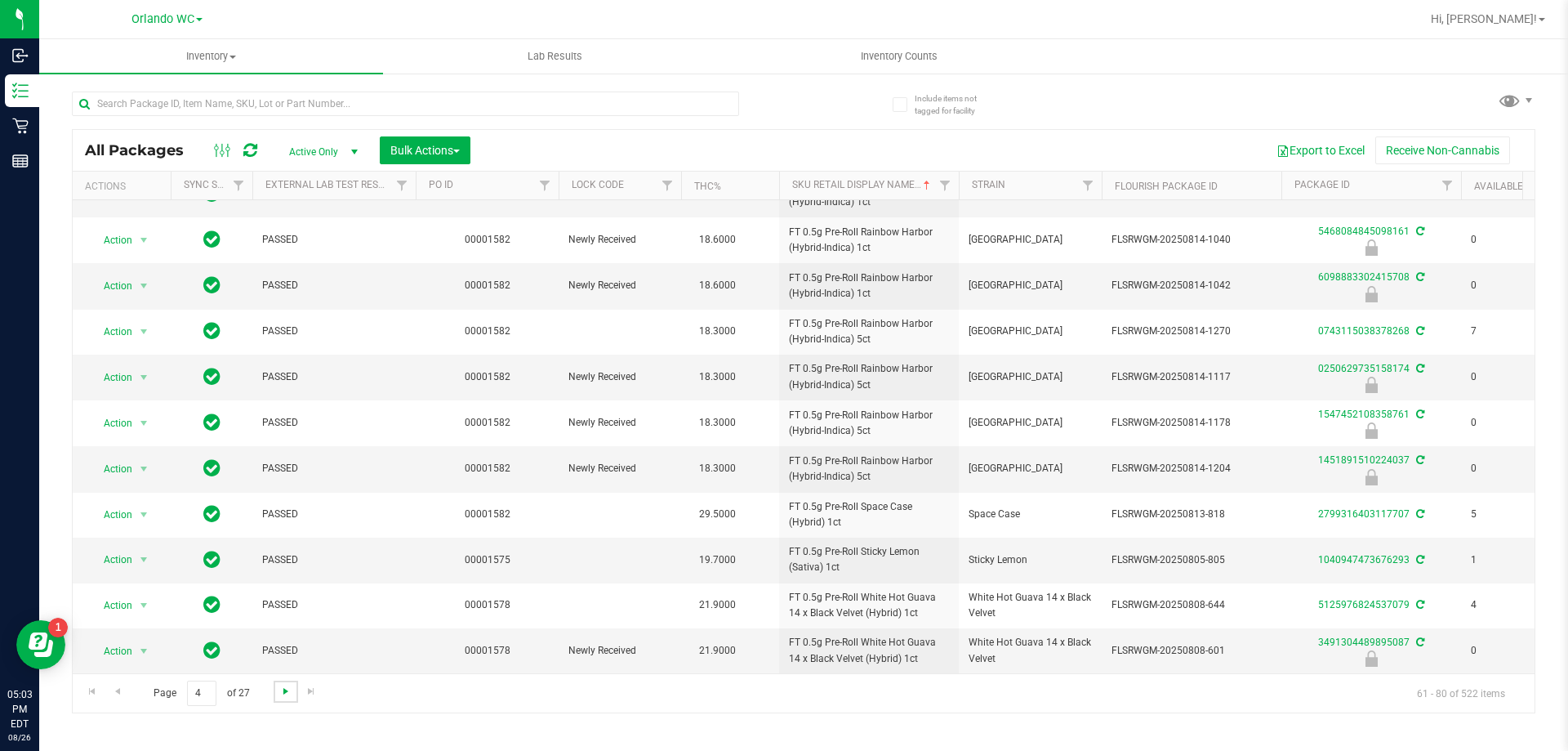
click at [280, 691] on span "Go to the next page" at bounding box center [286, 691] width 13 height 13
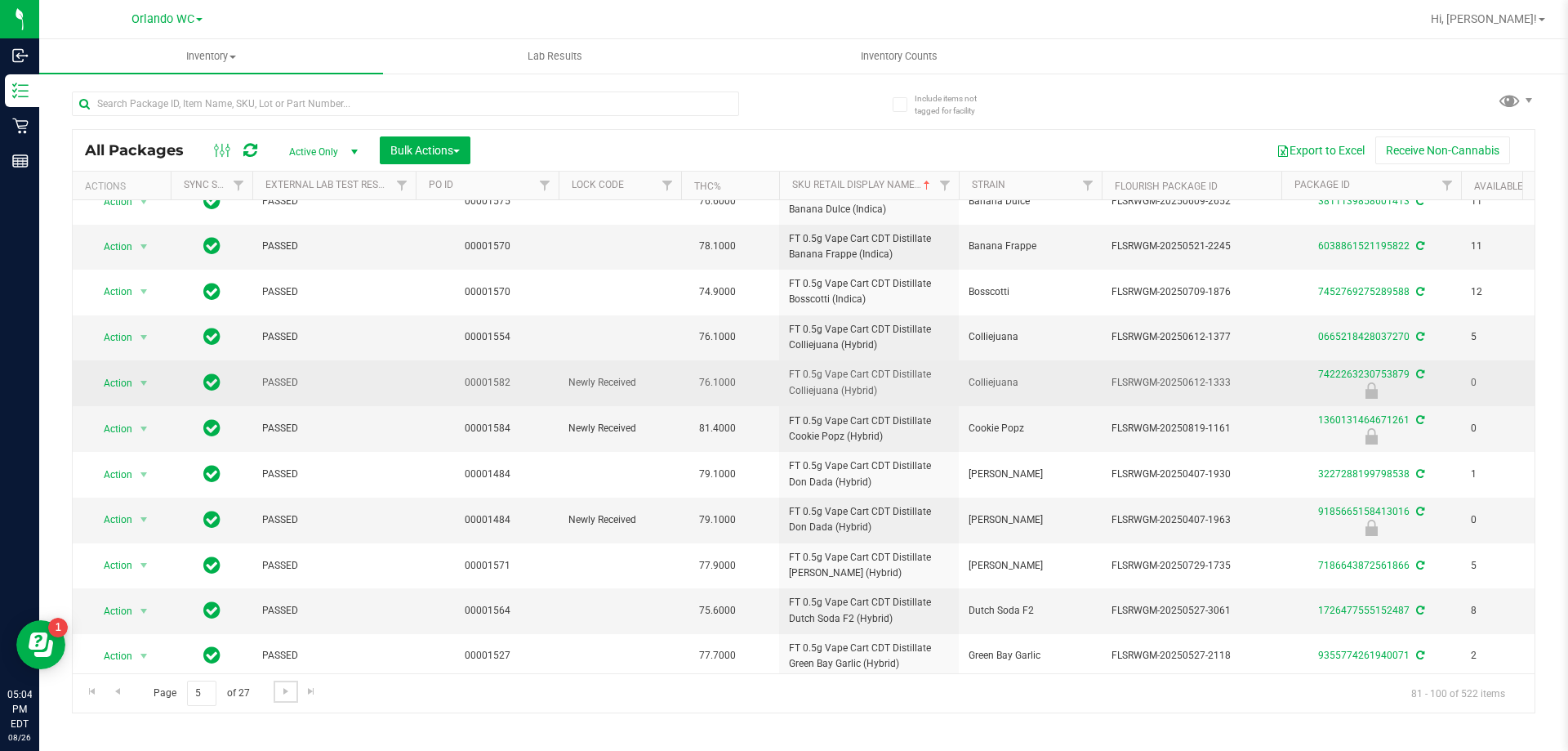
scroll to position [327, 0]
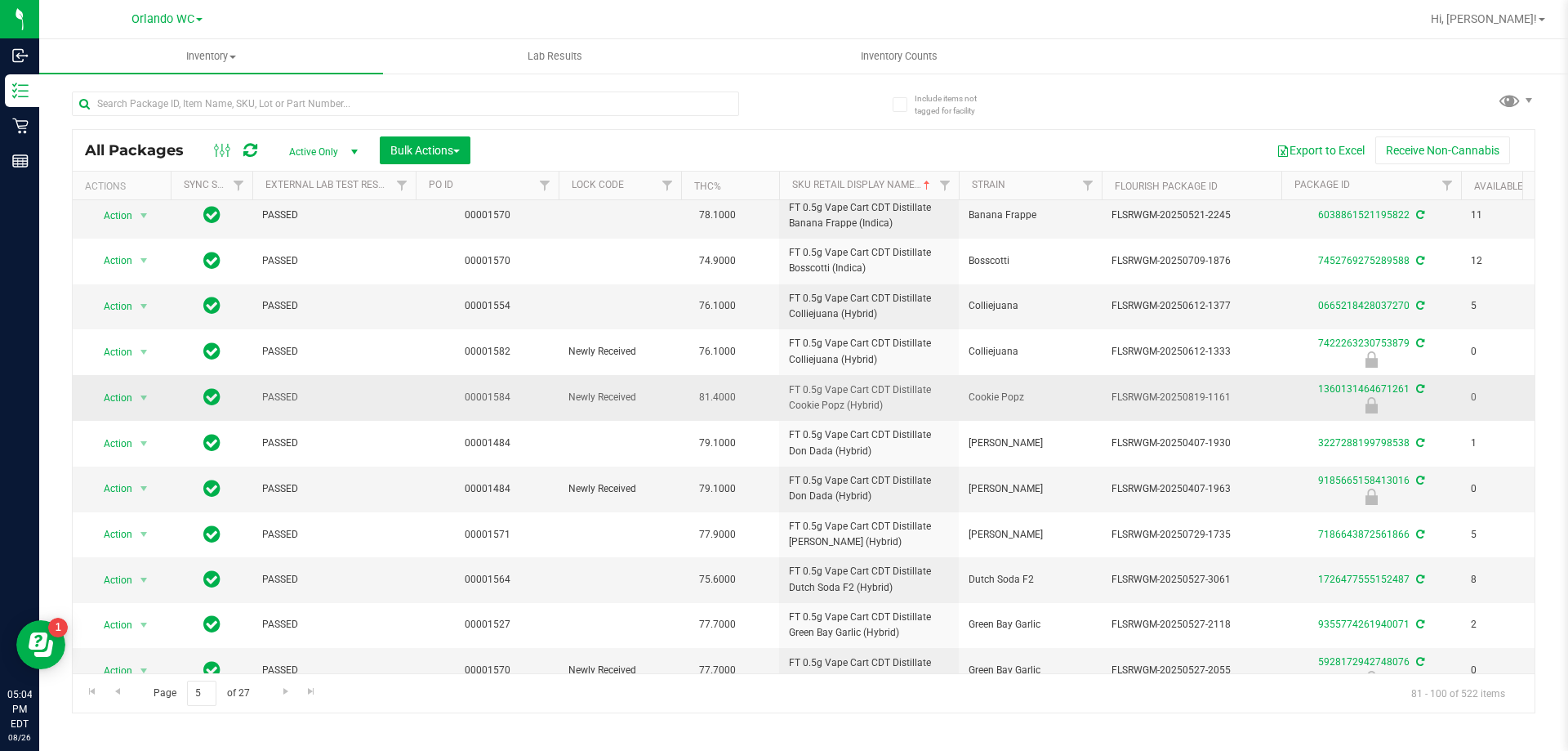
drag, startPoint x: 900, startPoint y: 412, endPoint x: 738, endPoint y: 394, distance: 163.0
click at [738, 394] on tr "Action Action Edit attributes Global inventory Locate package Package audit log…" at bounding box center [1269, 398] width 2393 height 46
copy tr "FT 0.5g Vape Cart CDT Distillate Cookie Popz (Hybrid)"
click at [94, 735] on div "Inventory All packages All inventory Waste log Create inventory Lab Results Inv…" at bounding box center [803, 395] width 1529 height 712
drag, startPoint x: 1204, startPoint y: 398, endPoint x: 1255, endPoint y: 397, distance: 51.0
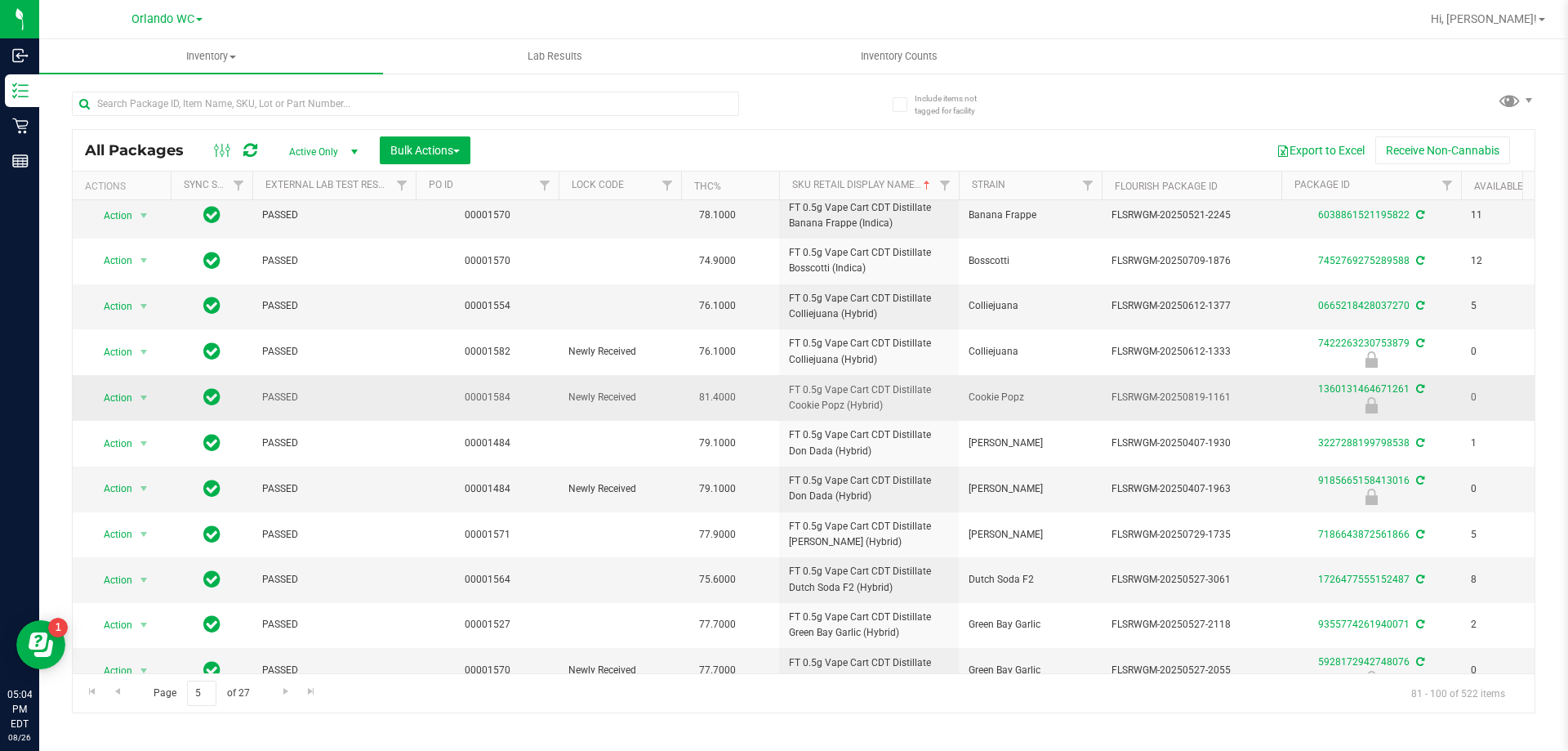
click at [1255, 397] on span "FLSRWGM-20250819-1161" at bounding box center [1191, 398] width 160 height 16
copy span "-1161"
click at [155, 715] on div "Inventory All packages All inventory Waste log Create inventory Lab Results Inv…" at bounding box center [803, 395] width 1529 height 712
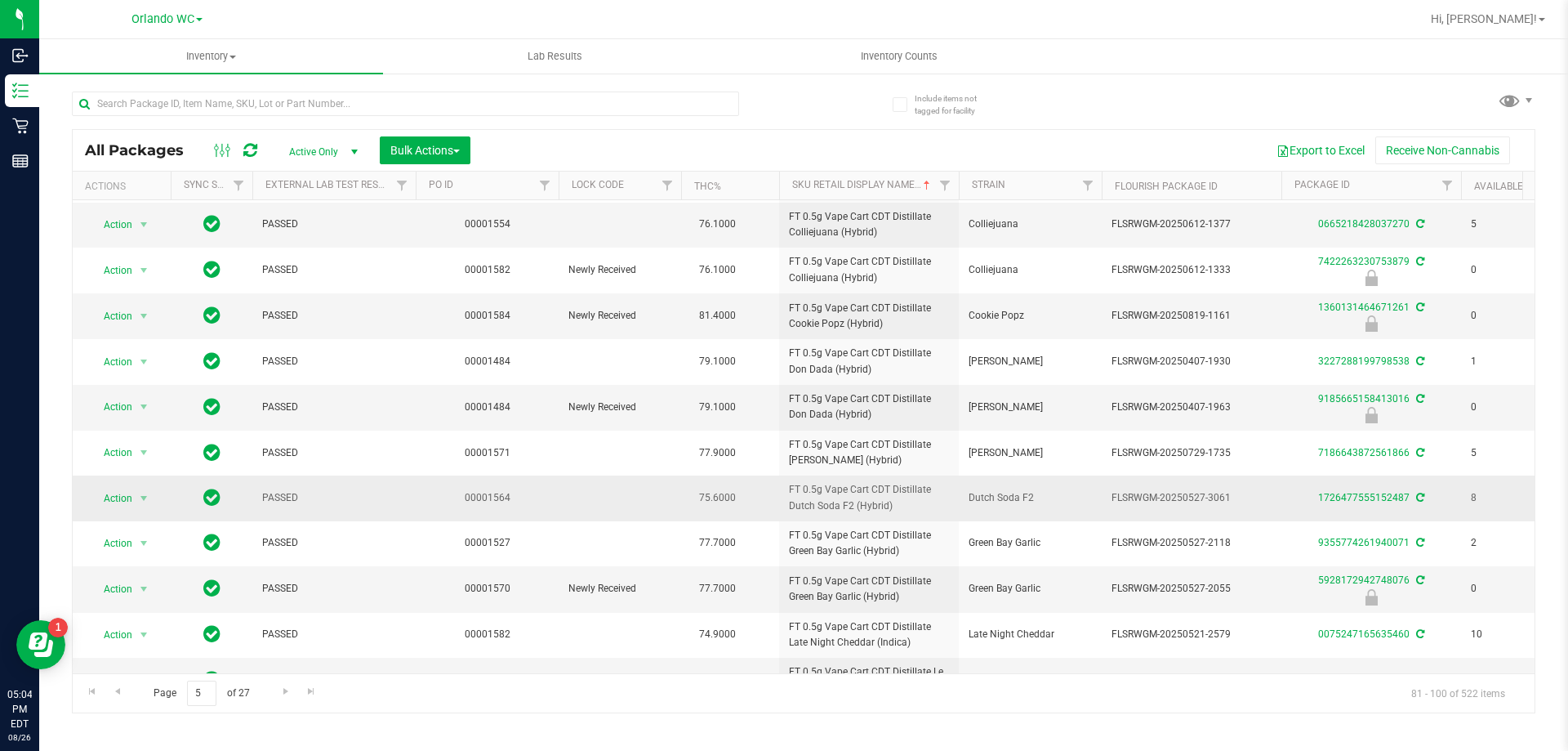
scroll to position [450, 0]
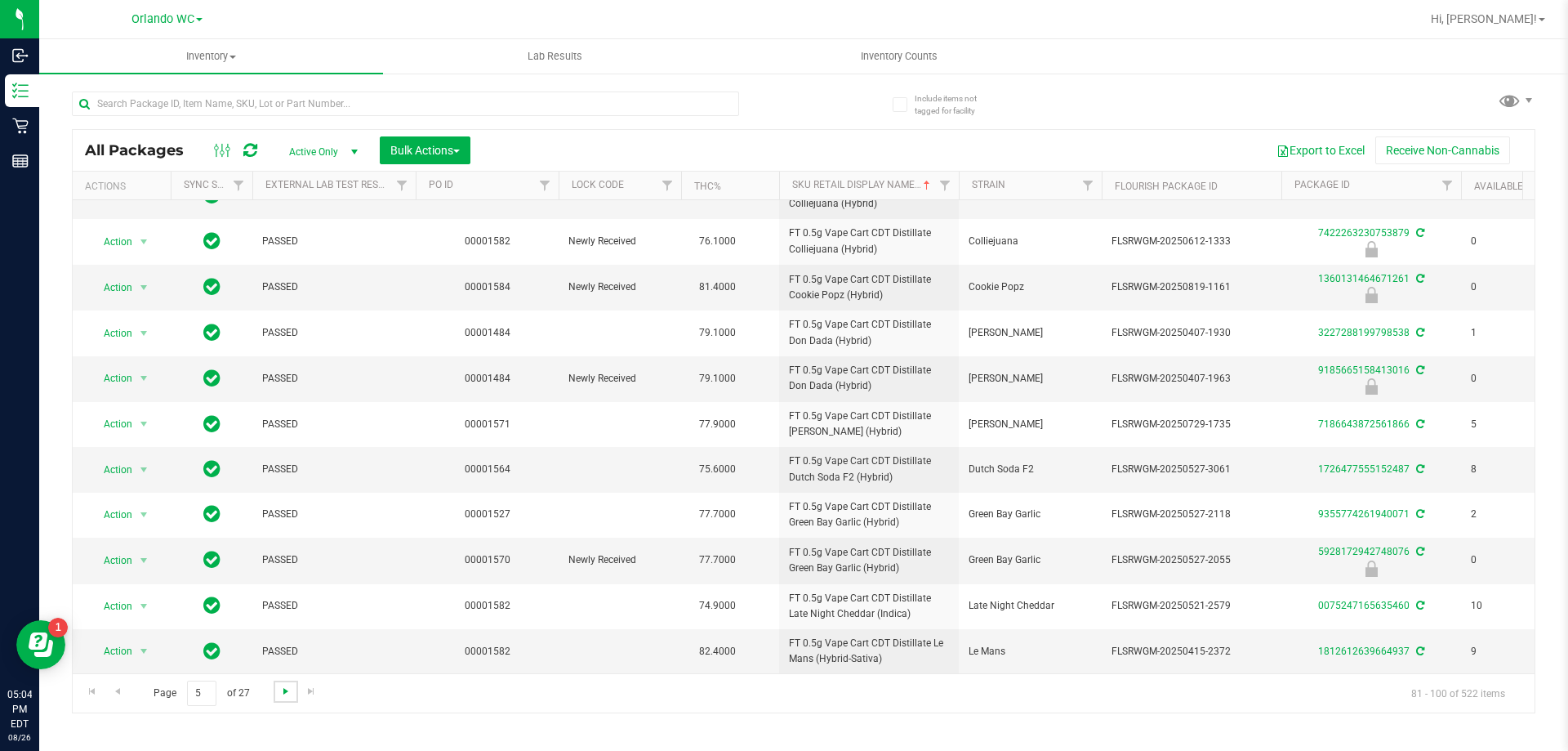
click at [285, 688] on span "Go to the next page" at bounding box center [286, 691] width 13 height 13
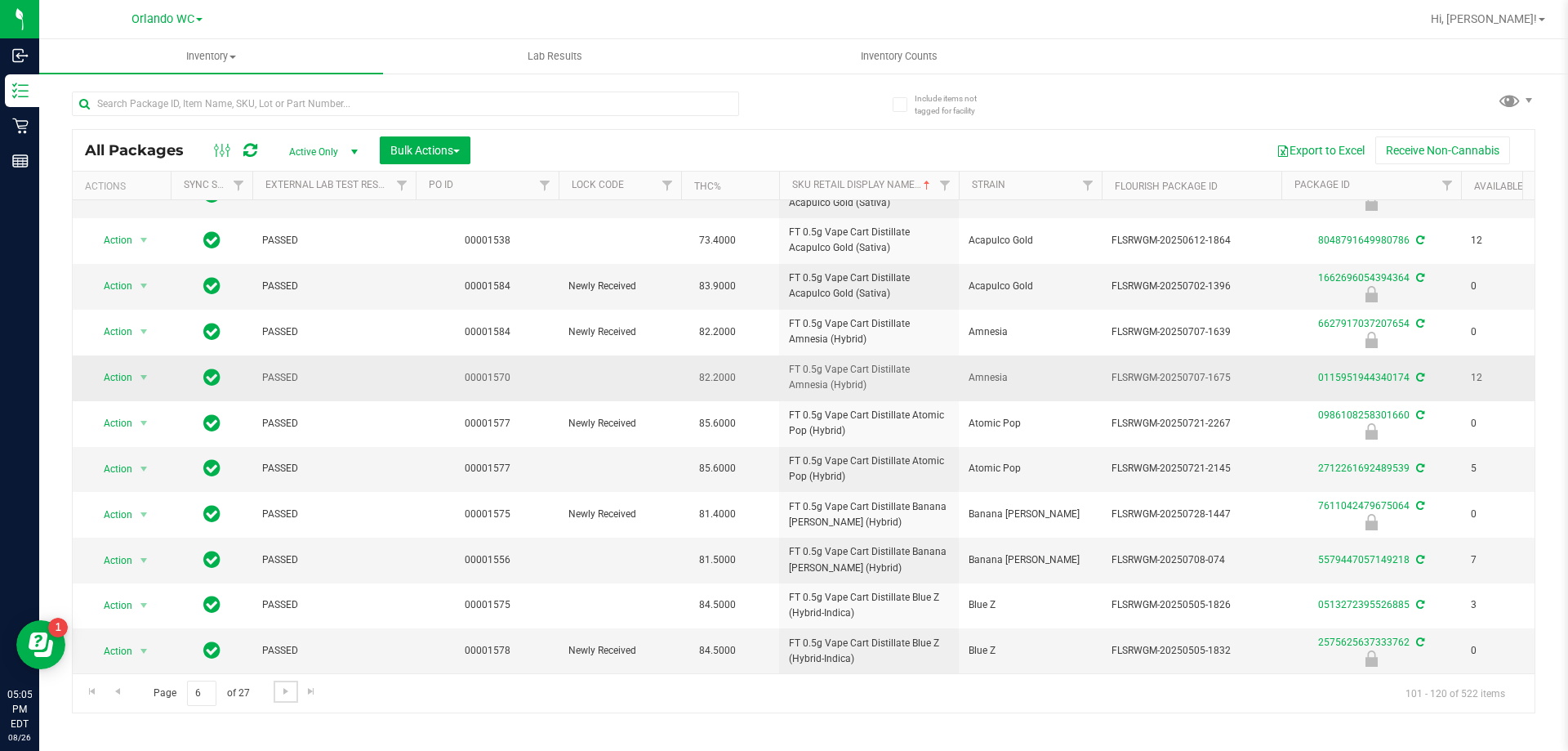
scroll to position [479, 0]
click at [282, 695] on span "Go to the next page" at bounding box center [286, 691] width 13 height 13
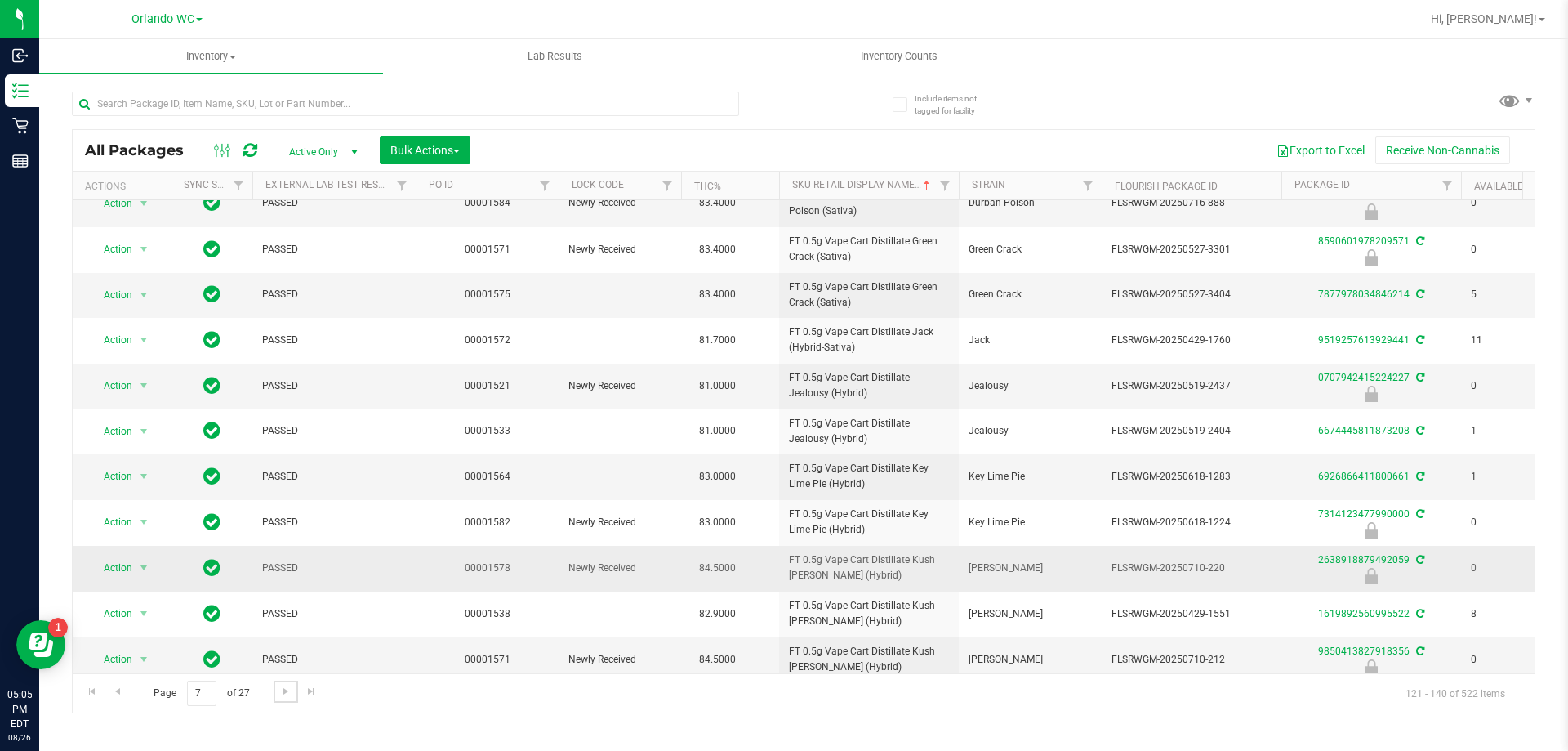
scroll to position [452, 0]
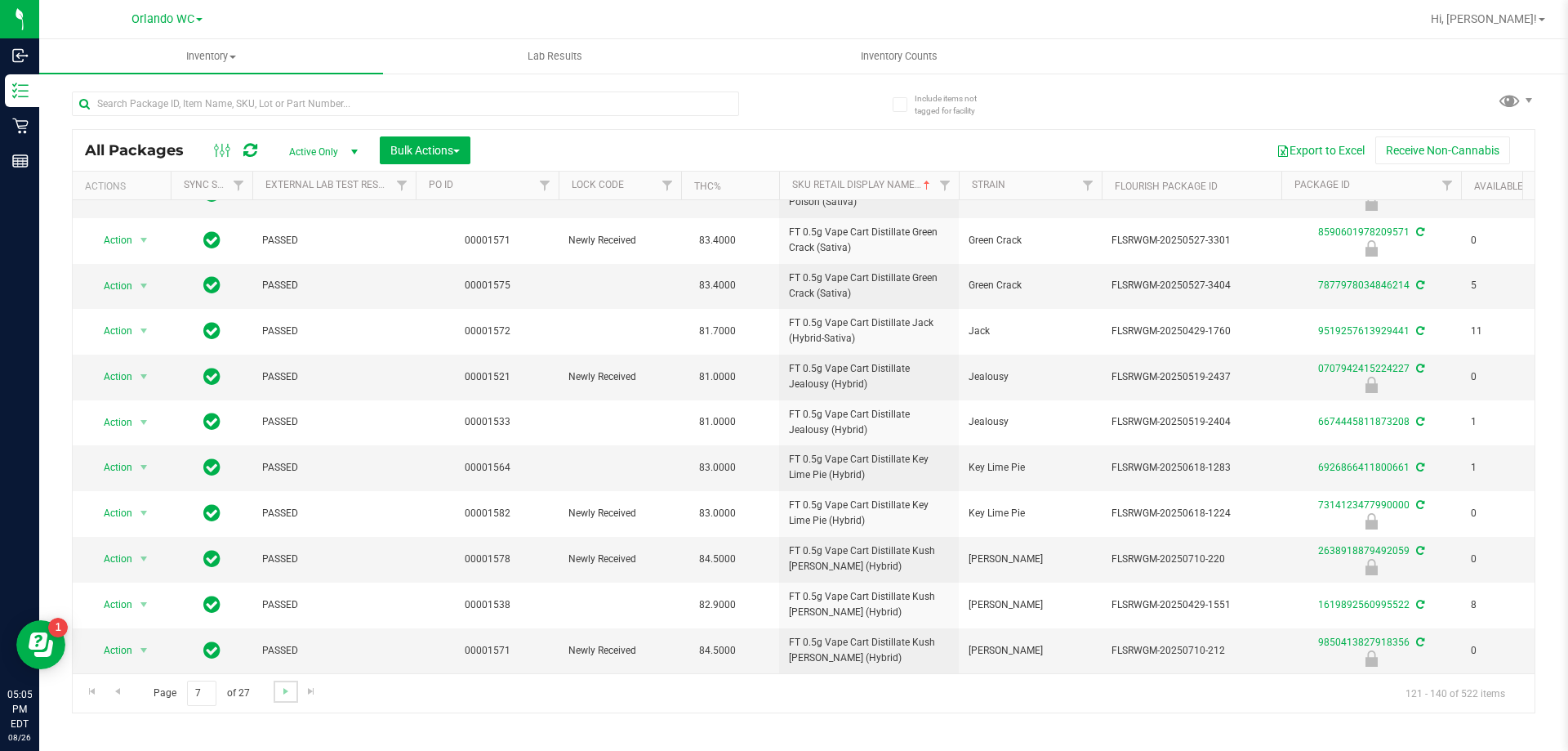
click at [282, 698] on link "Go to the next page" at bounding box center [285, 691] width 23 height 22
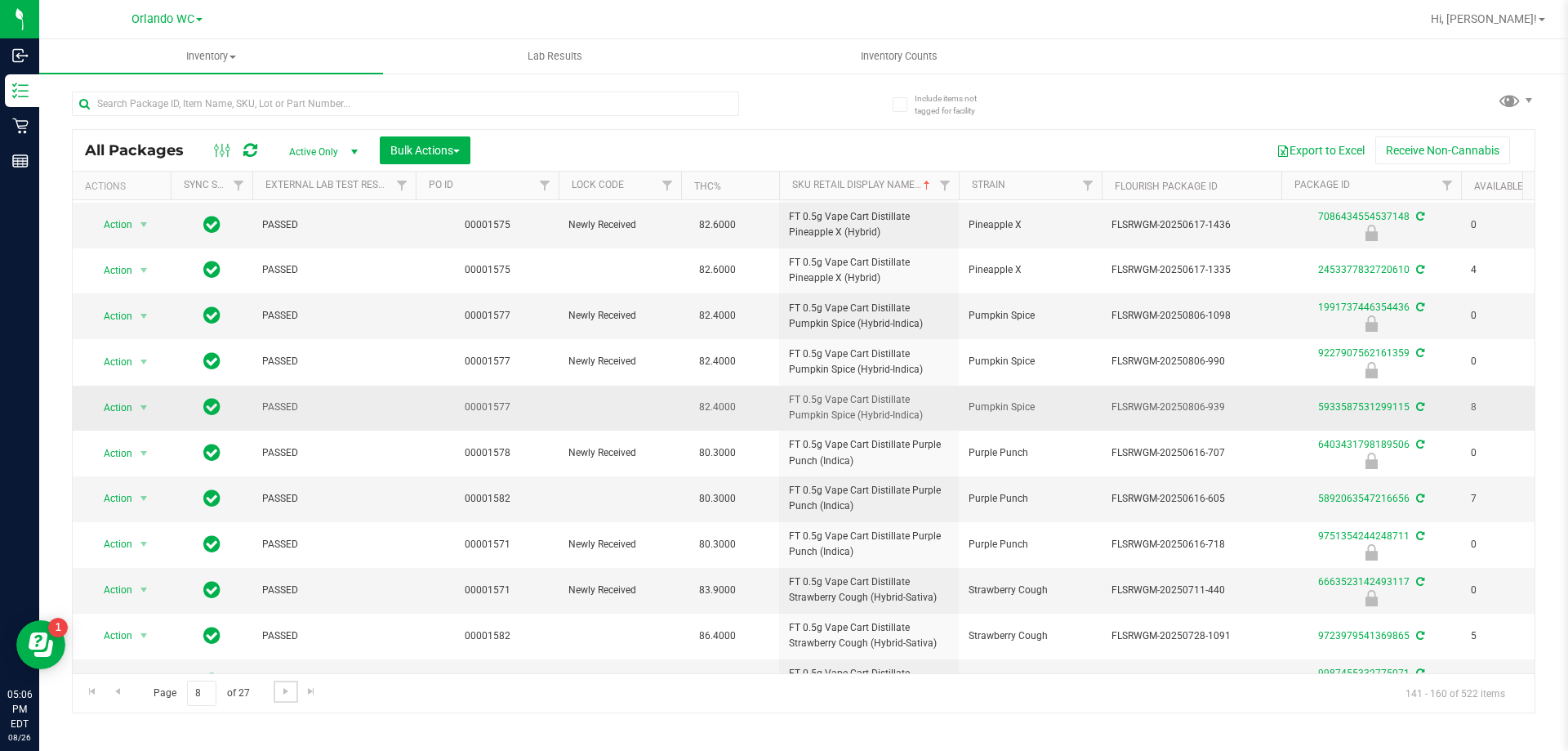
scroll to position [452, 0]
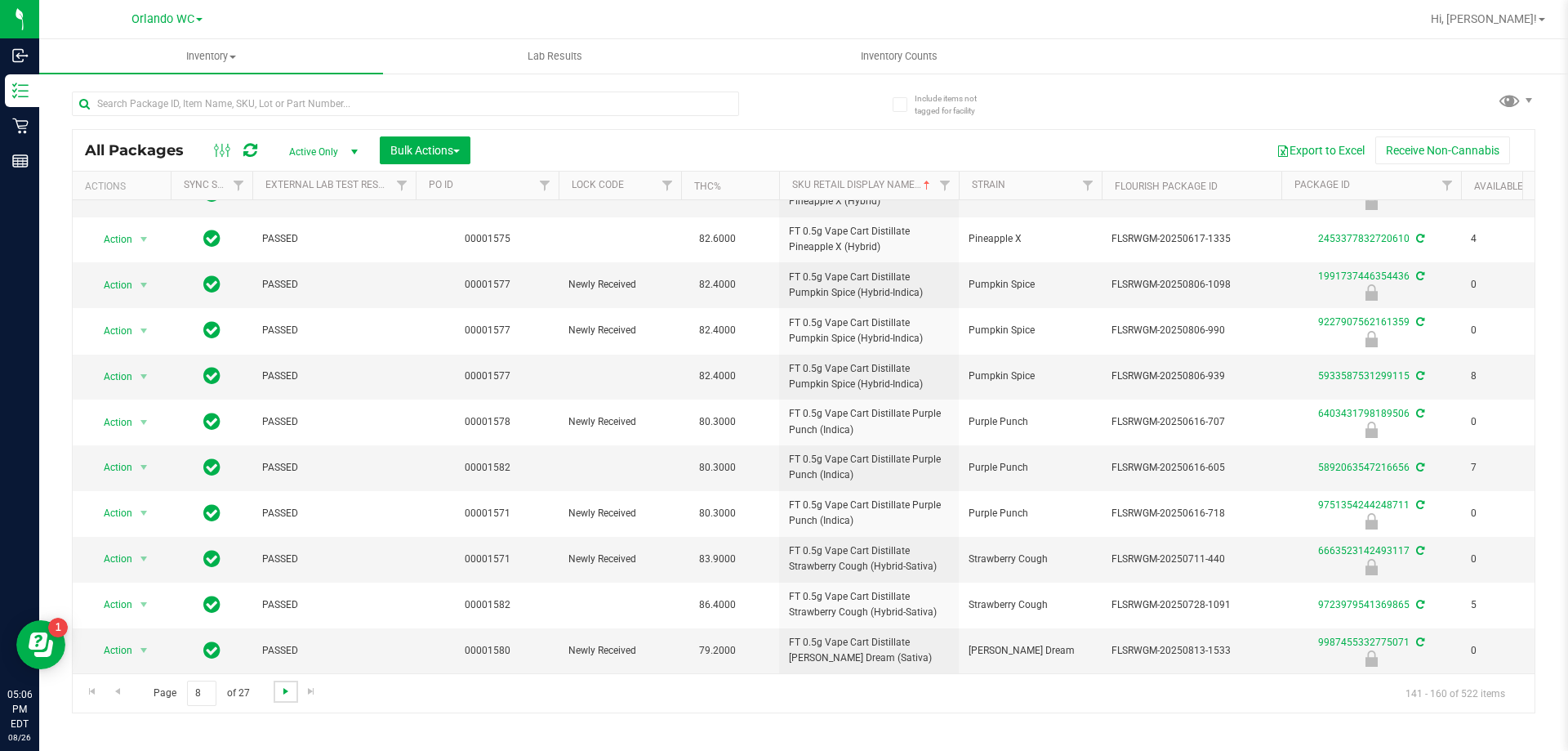
click at [287, 693] on span "Go to the next page" at bounding box center [286, 691] width 13 height 13
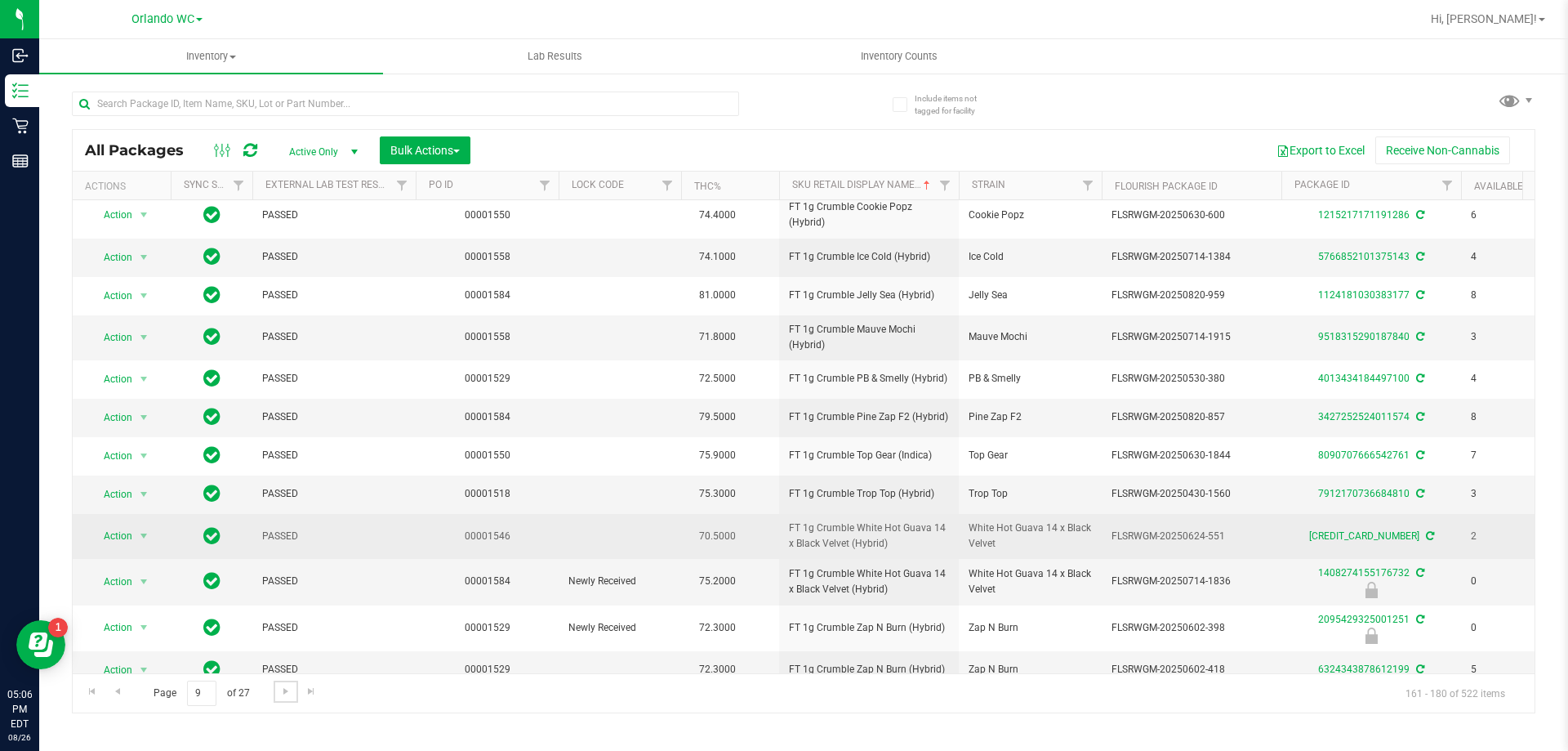
scroll to position [385, 0]
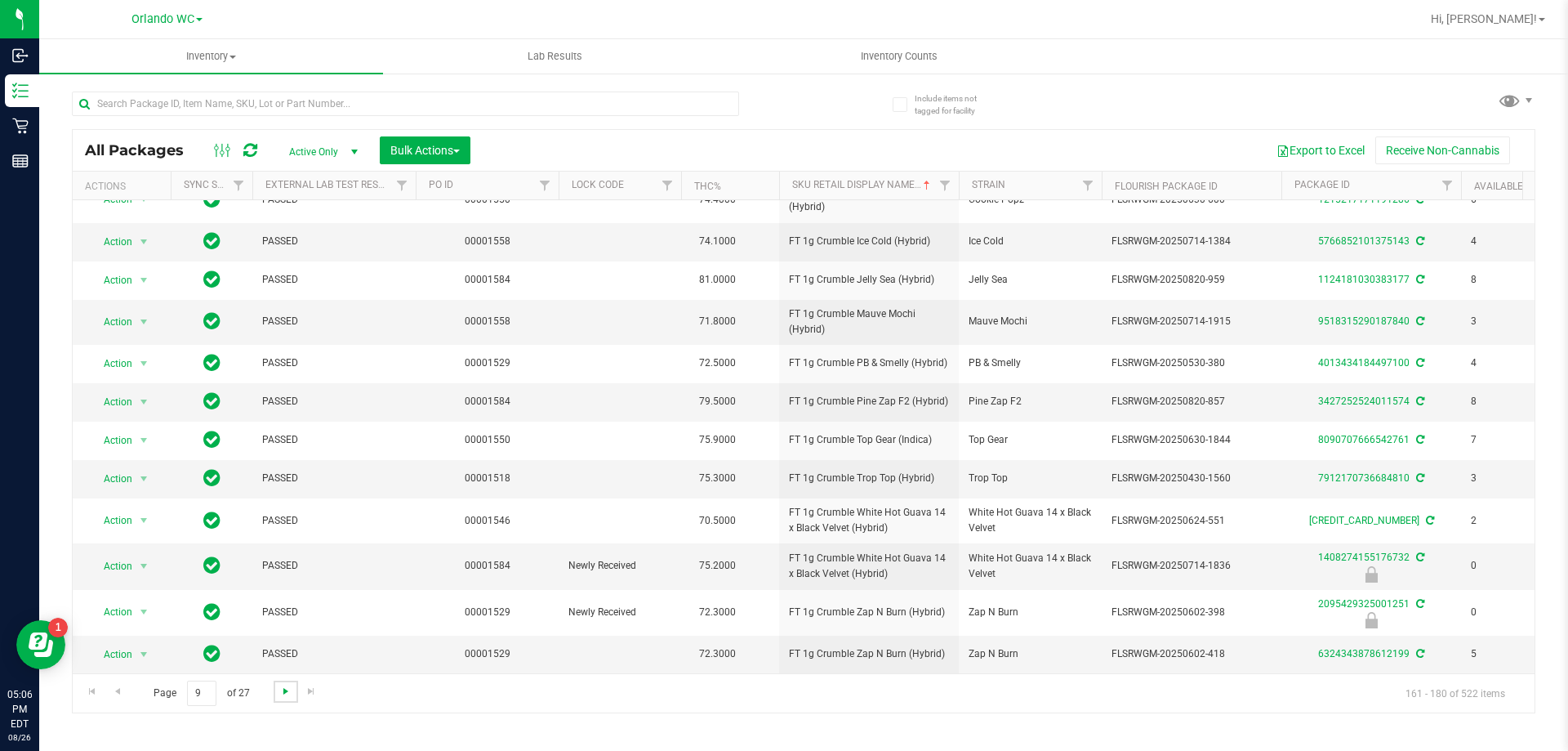
click at [291, 691] on span "Go to the next page" at bounding box center [286, 691] width 13 height 13
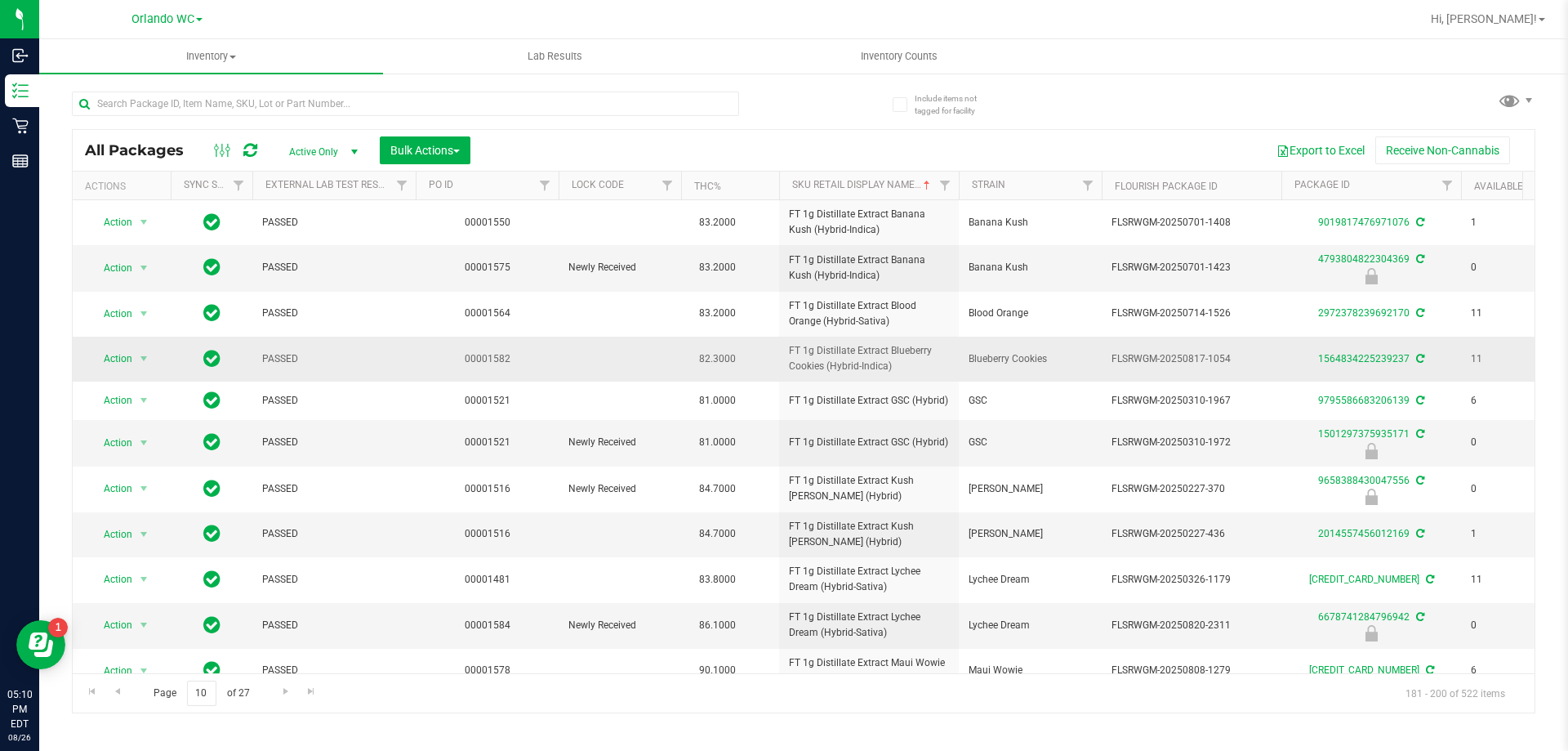
click at [858, 352] on span "FT 1g Distillate Extract Blueberry Cookies (Hybrid-Indica)" at bounding box center [868, 359] width 160 height 31
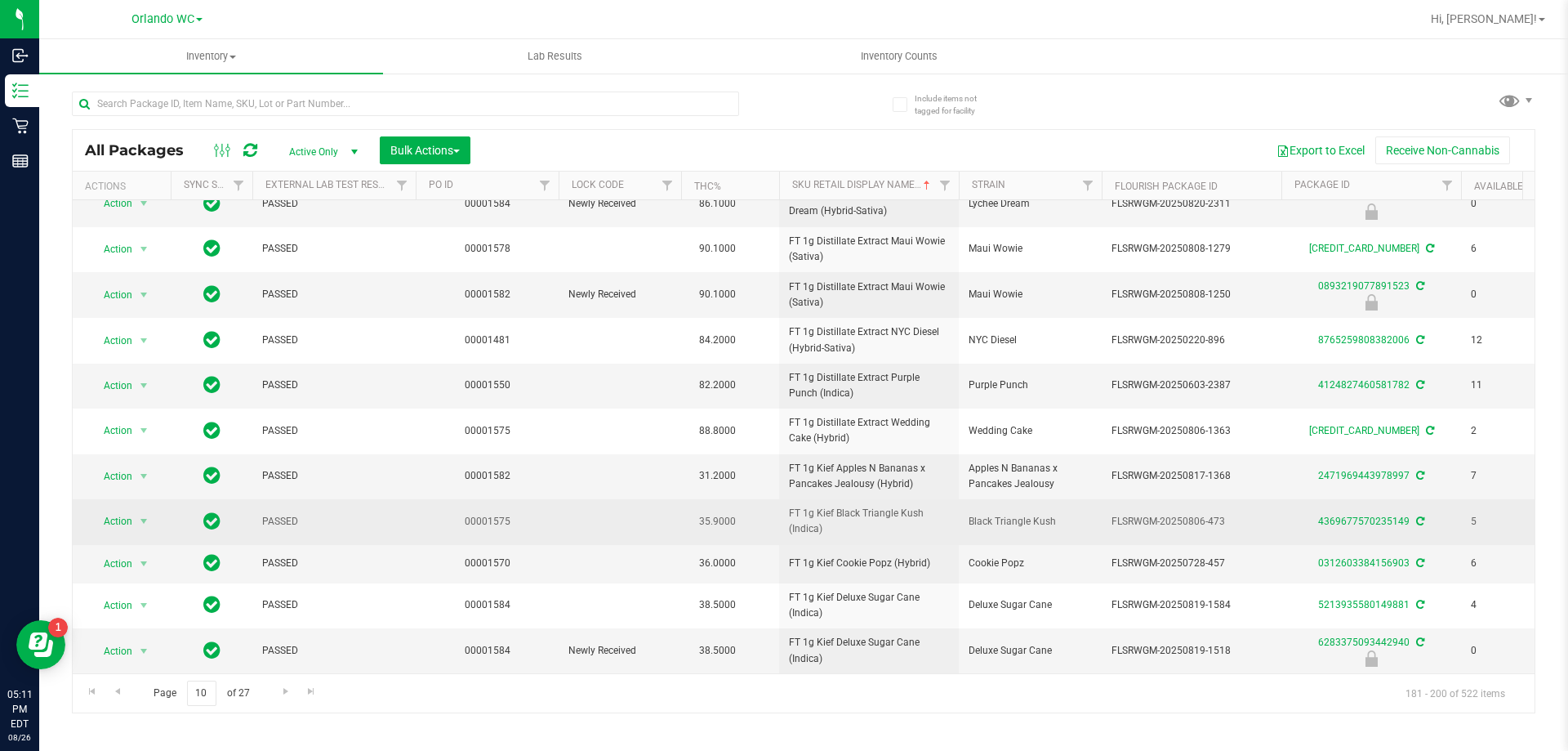
scroll to position [434, 0]
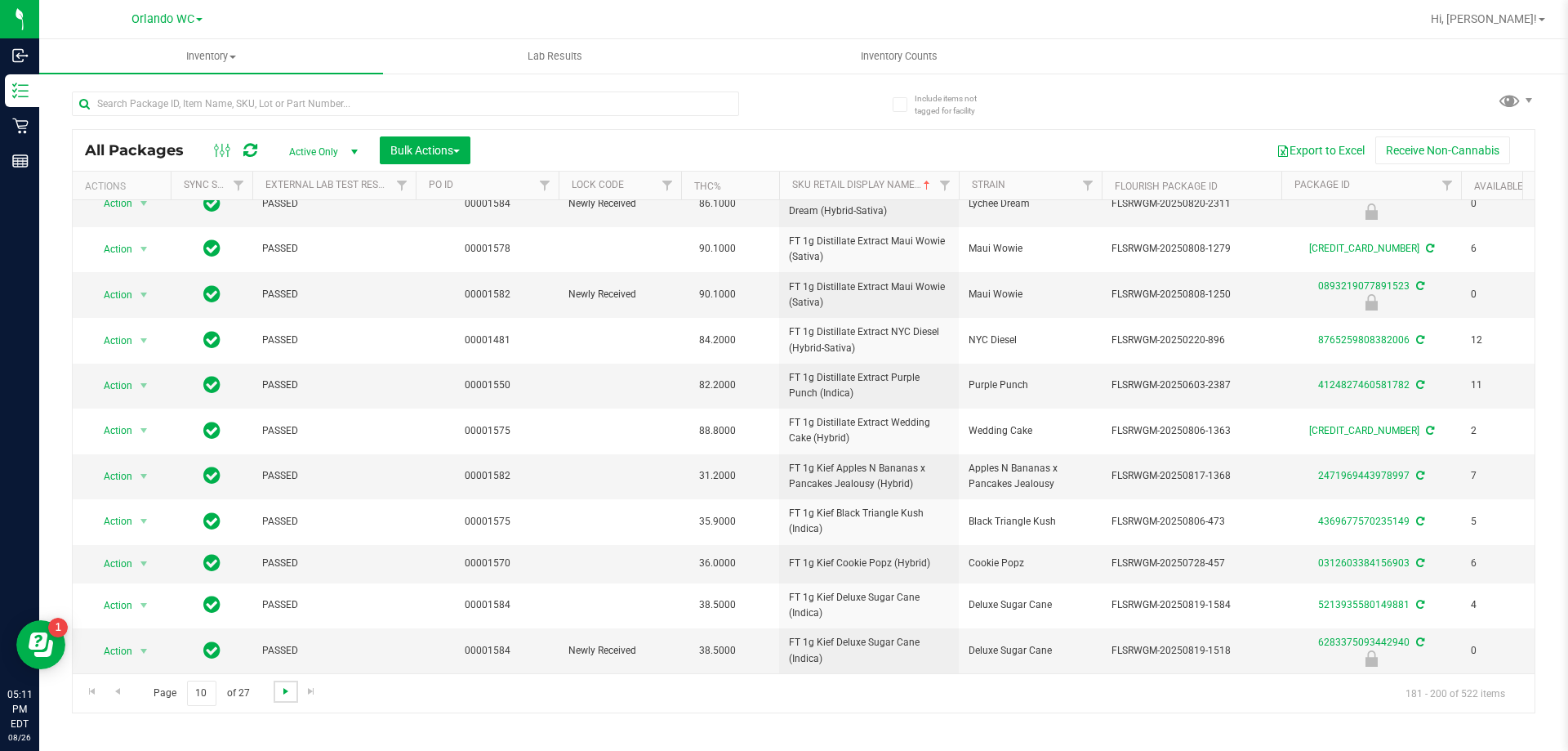
click at [282, 693] on span "Go to the next page" at bounding box center [286, 691] width 13 height 13
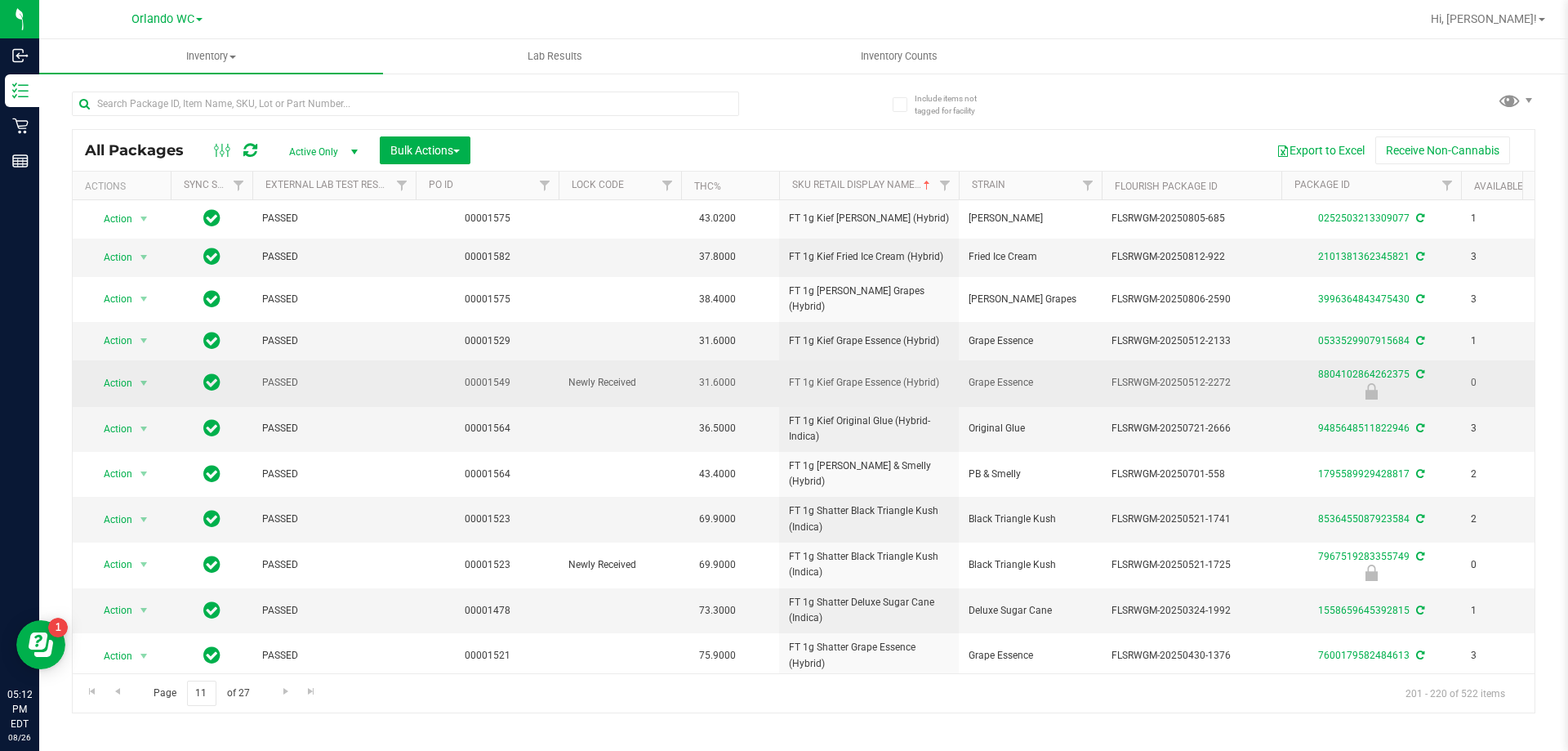
drag, startPoint x: 969, startPoint y: 332, endPoint x: 1052, endPoint y: 397, distance: 105.4
click at [1052, 397] on tbody "Action Action Create package Edit attributes Global inventory Locate package Lo…" at bounding box center [1269, 625] width 2393 height 851
click at [1052, 397] on td "Grape Essence" at bounding box center [1029, 383] width 143 height 46
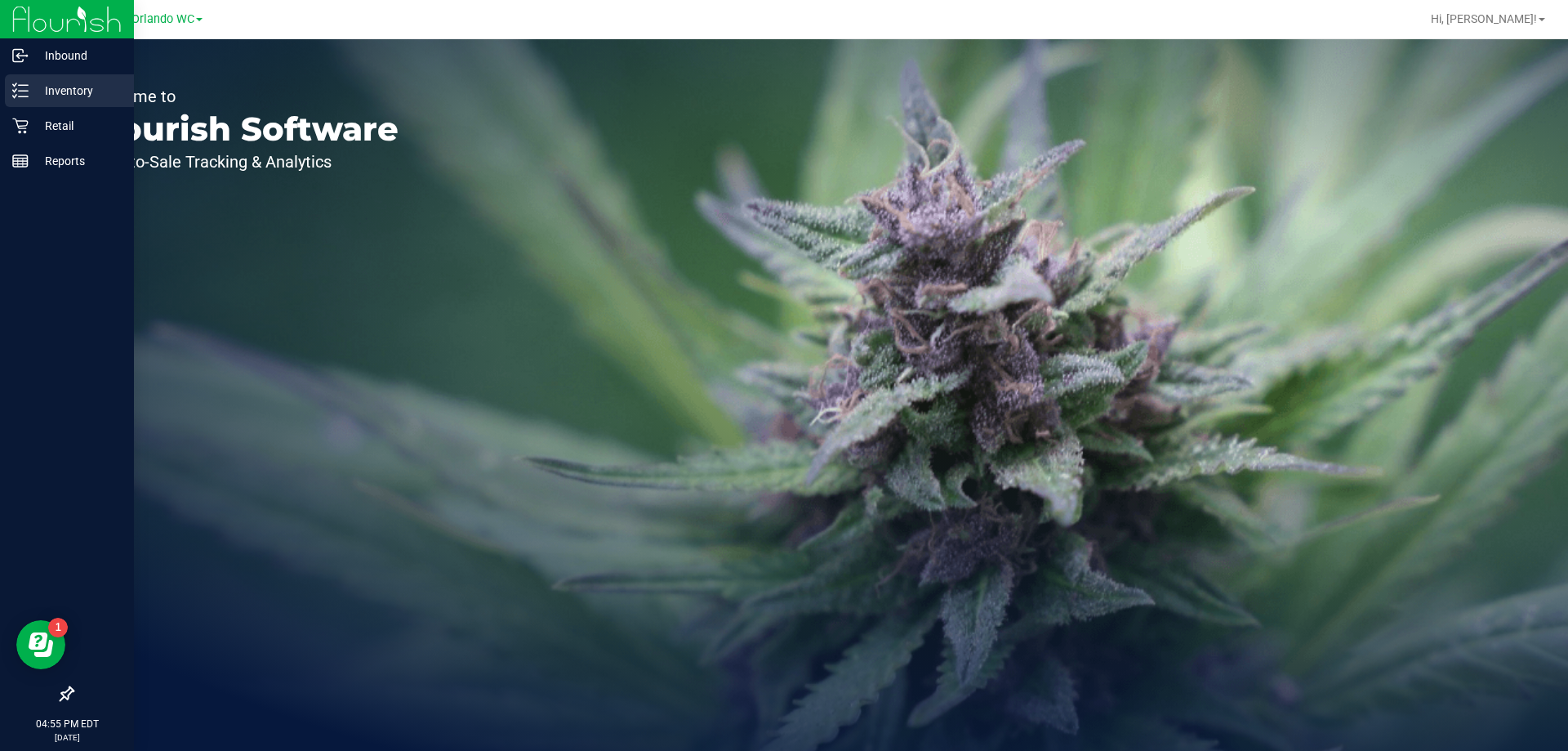
click at [42, 87] on p "Inventory" at bounding box center [77, 90] width 98 height 20
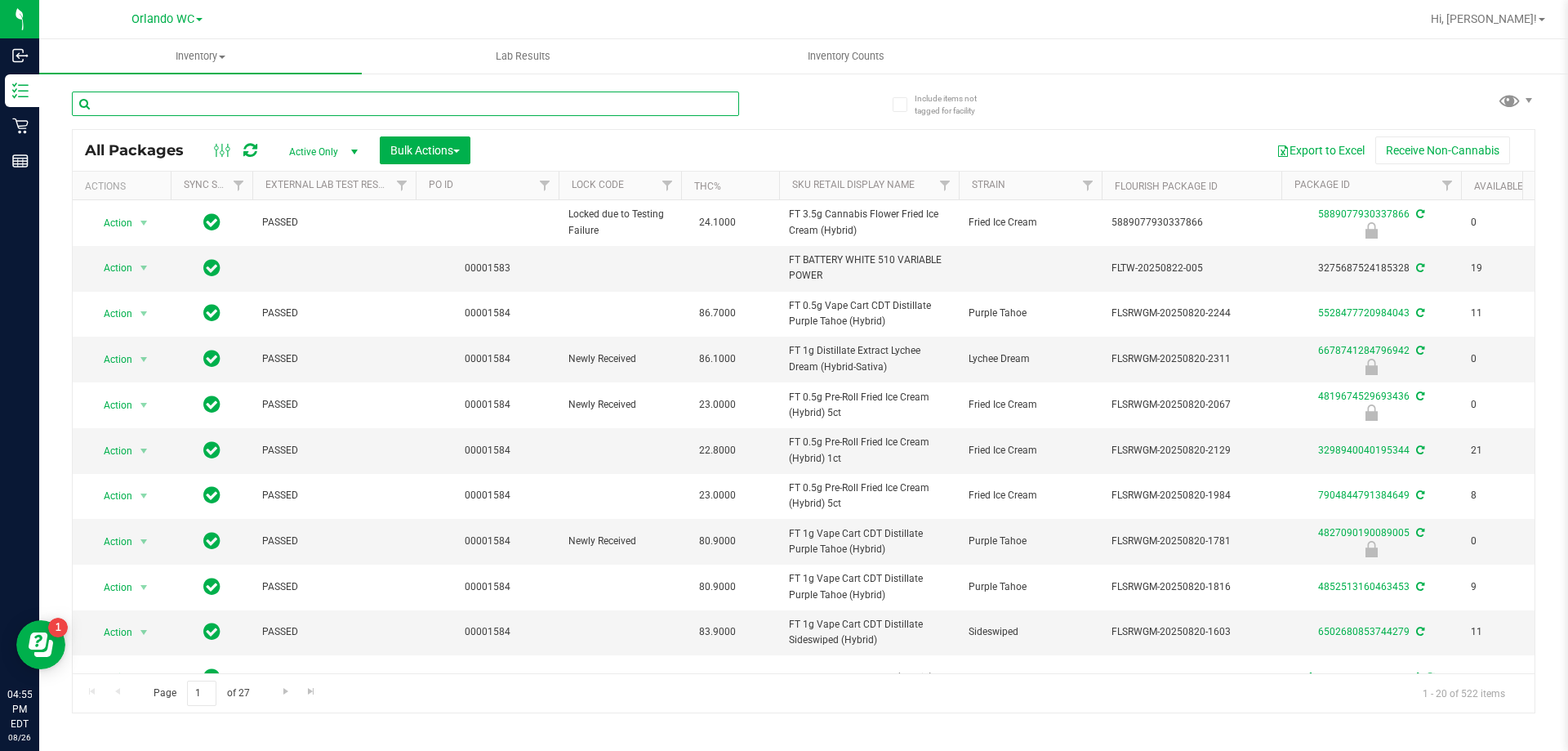
click at [176, 100] on input "text" at bounding box center [405, 104] width 668 height 24
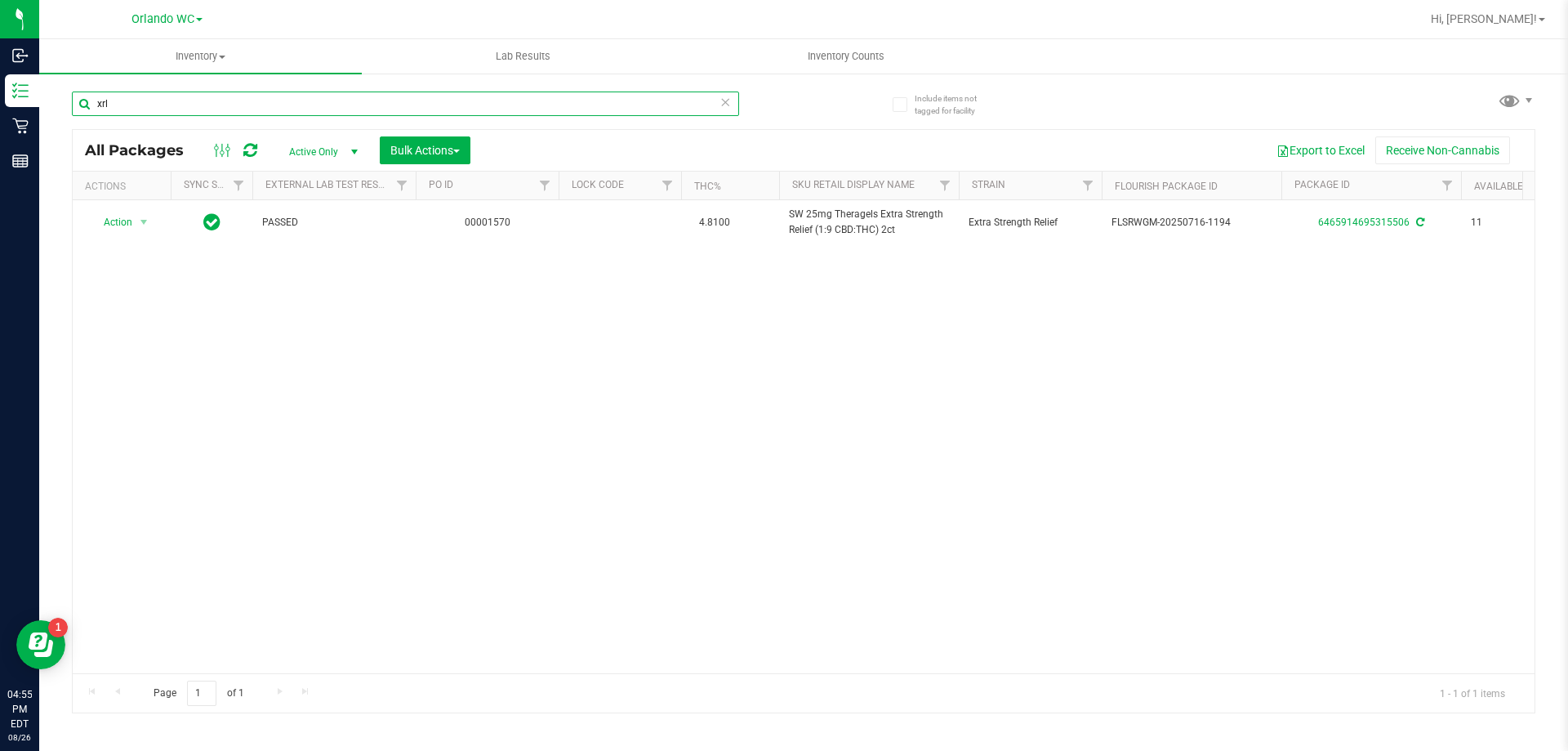
scroll to position [0, 73]
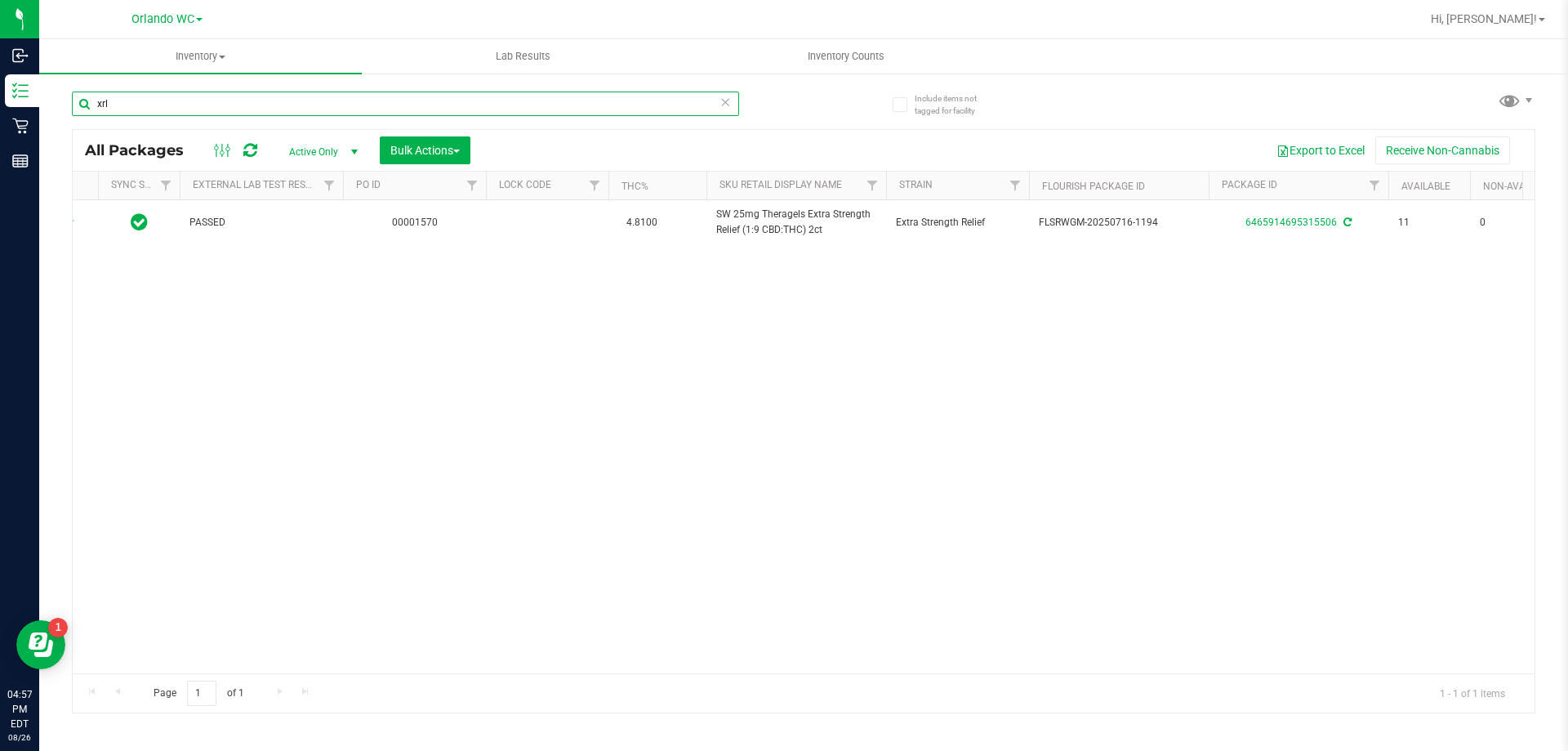
drag, startPoint x: 247, startPoint y: 100, endPoint x: 0, endPoint y: -43, distance: 285.4
click at [0, 0] on html "Inbound Inventory Retail Reports 04:57 PM EDT 08/26/2025 08/26 Orlando WC Hi, L…" at bounding box center [784, 375] width 1568 height 751
type input "purple tahoe"
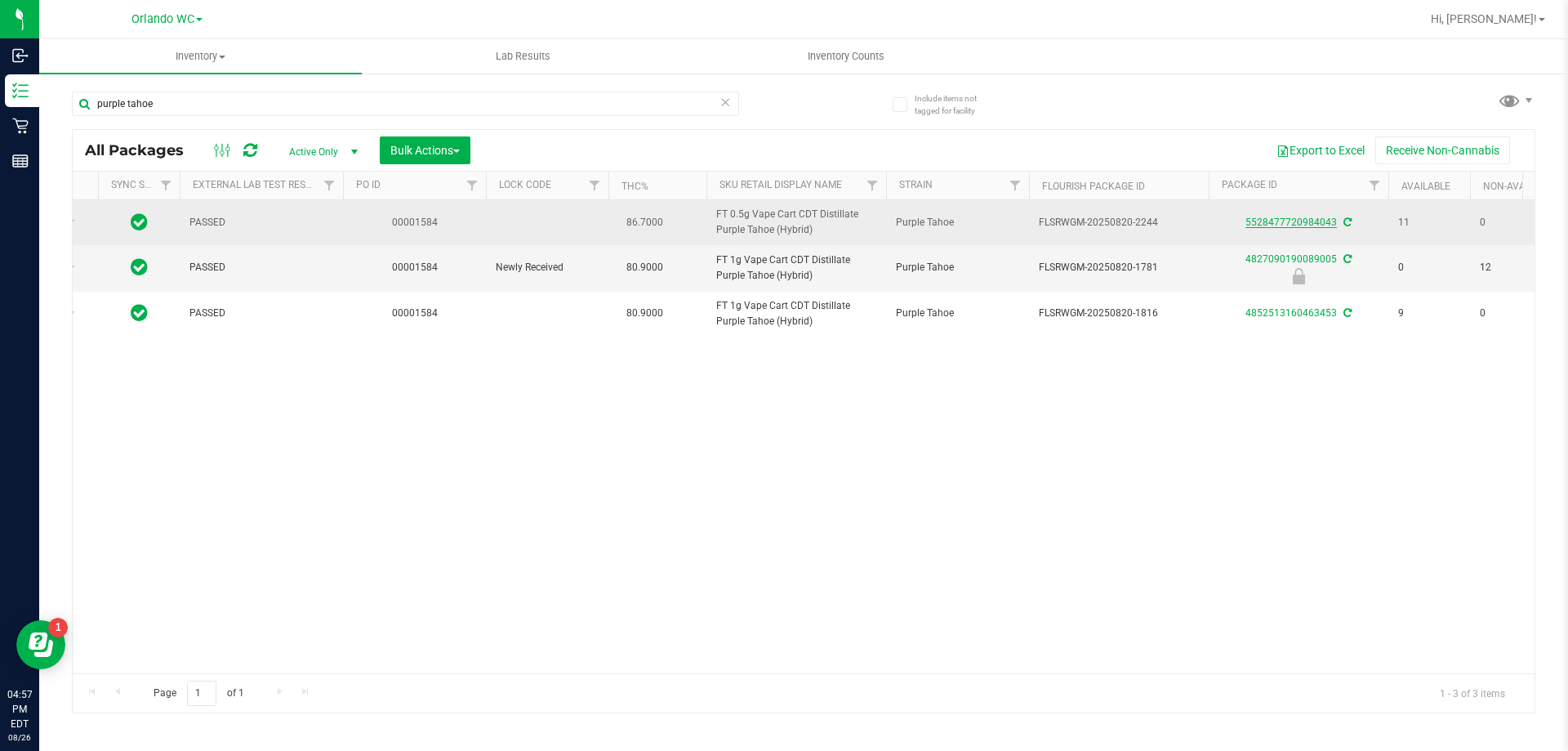
click at [1282, 223] on link "5528477720984043" at bounding box center [1292, 222] width 92 height 11
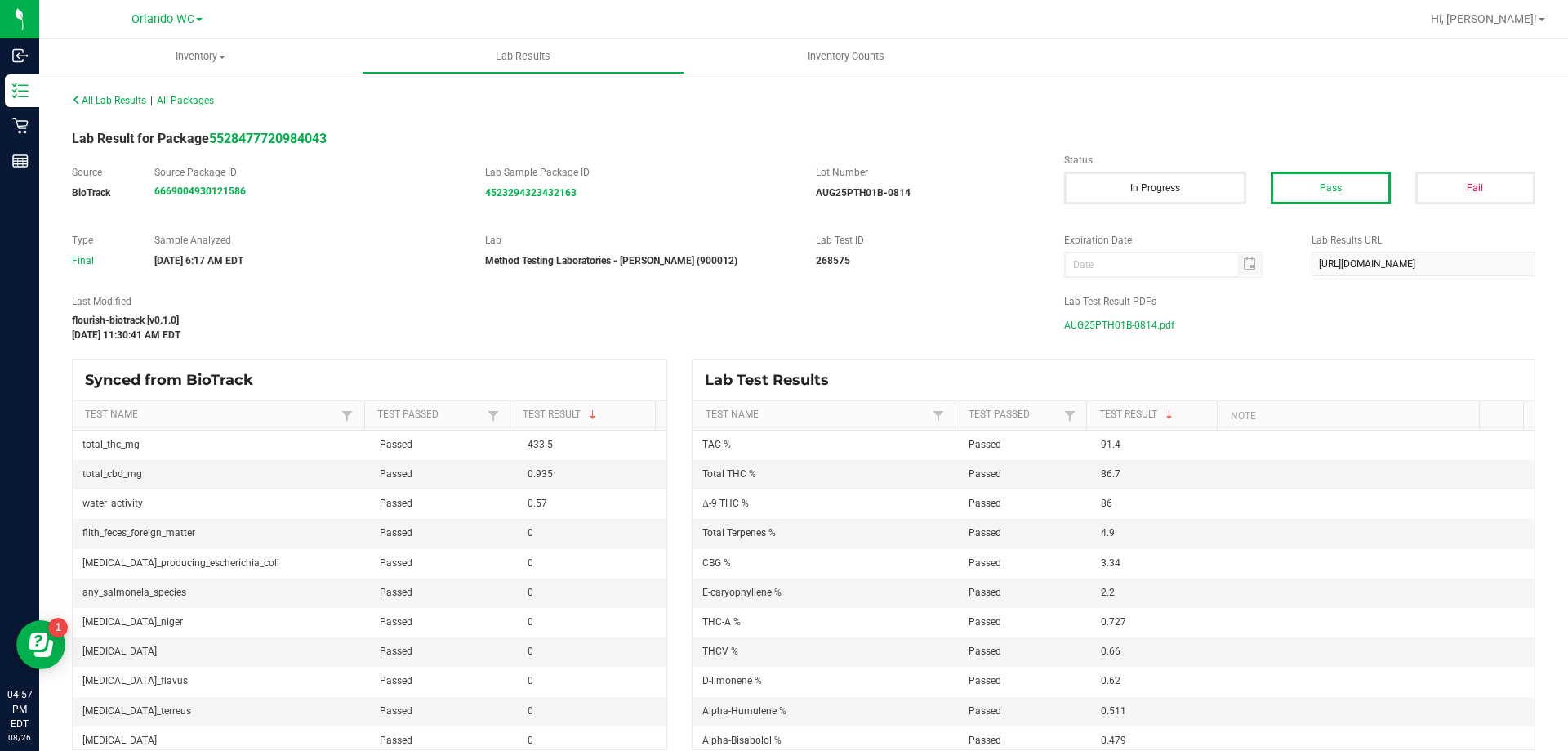
click at [1102, 325] on span "AUG25PTH01B-0814.pdf" at bounding box center [1119, 325] width 110 height 24
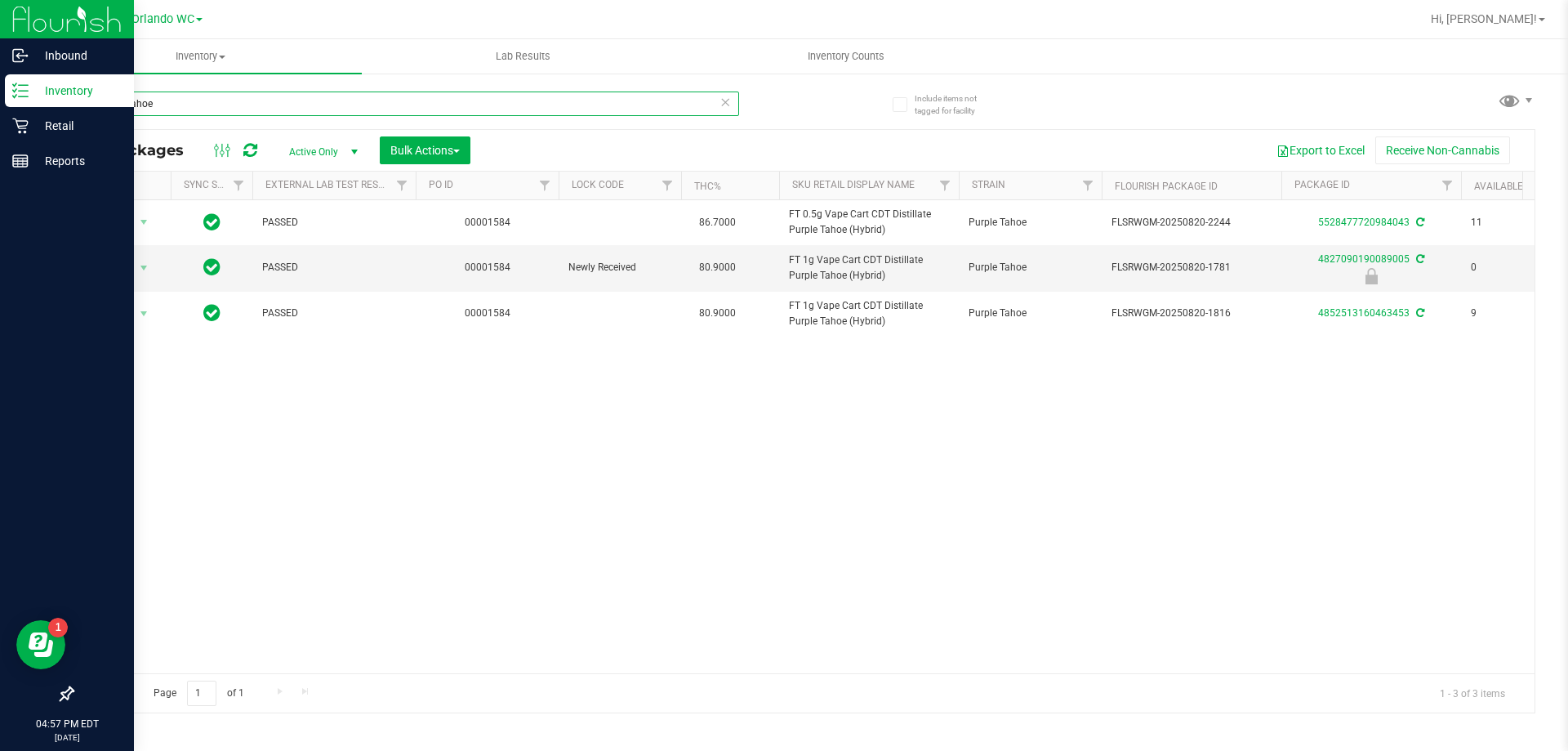
drag, startPoint x: 169, startPoint y: 99, endPoint x: 0, endPoint y: 95, distance: 169.0
click at [0, 95] on div "Inbound Inventory Retail Reports 04:57 PM EDT 08/26/2025 08/26 Orlando WC Hi, L…" at bounding box center [784, 375] width 1568 height 751
type input "sideswipe"
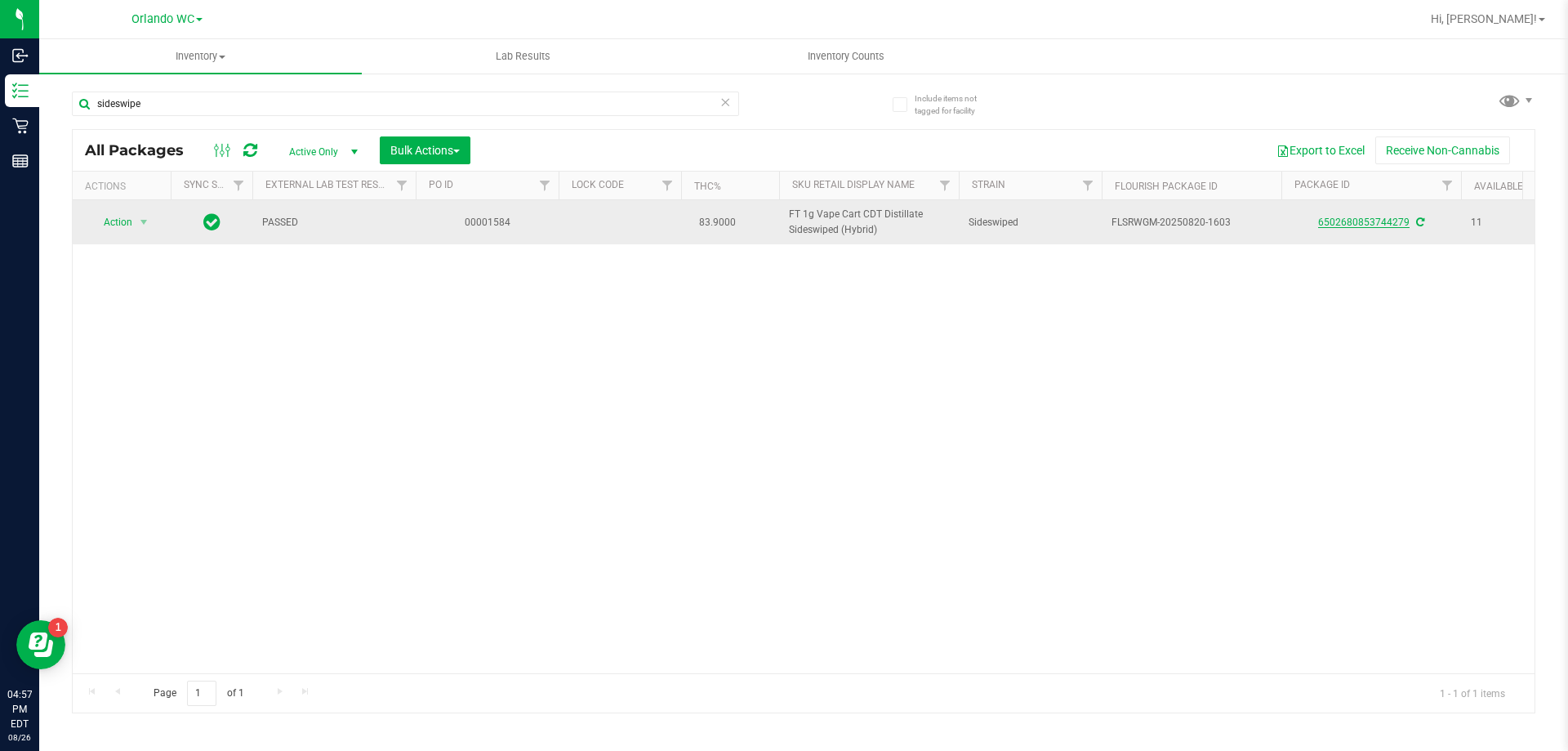
click at [1377, 217] on link "6502680853744279" at bounding box center [1365, 222] width 92 height 11
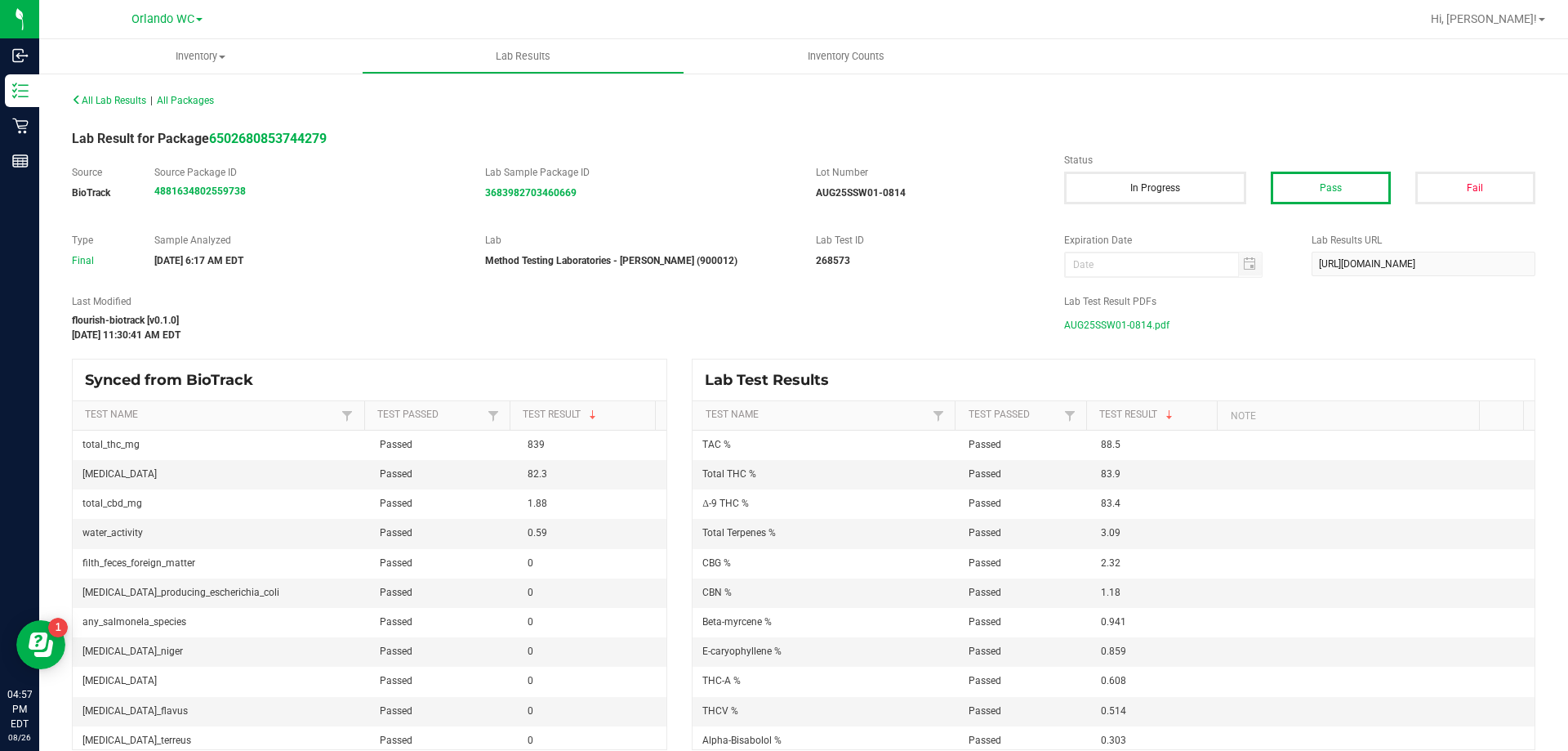
click at [1068, 331] on span "AUG25SSW01-0814.pdf" at bounding box center [1117, 325] width 106 height 24
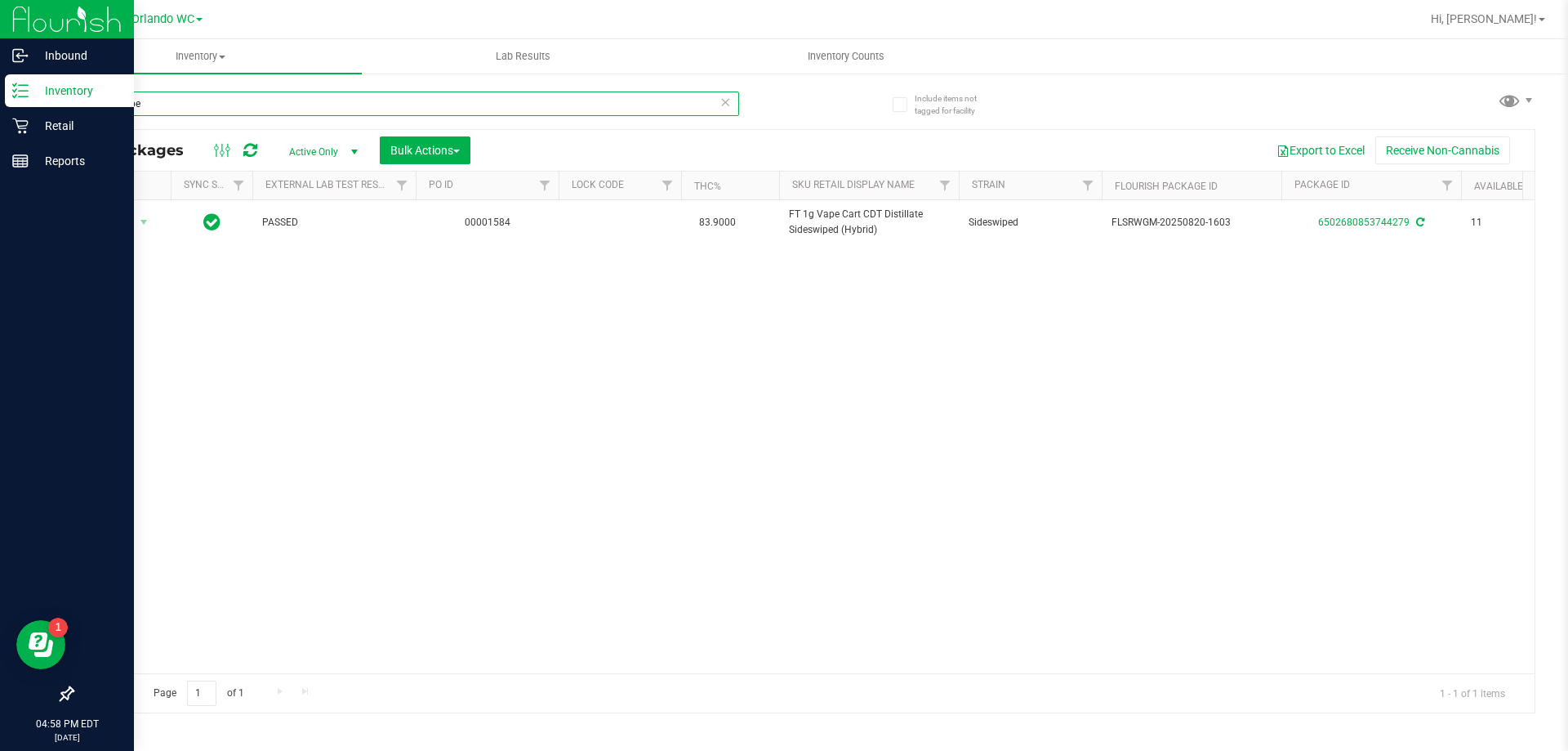
drag, startPoint x: 301, startPoint y: 111, endPoint x: 0, endPoint y: 16, distance: 315.6
click at [0, 19] on div "Inbound Inventory Retail Reports 04:58 PM EDT 08/26/2025 08/26 Orlando WC Hi, L…" at bounding box center [784, 375] width 1568 height 751
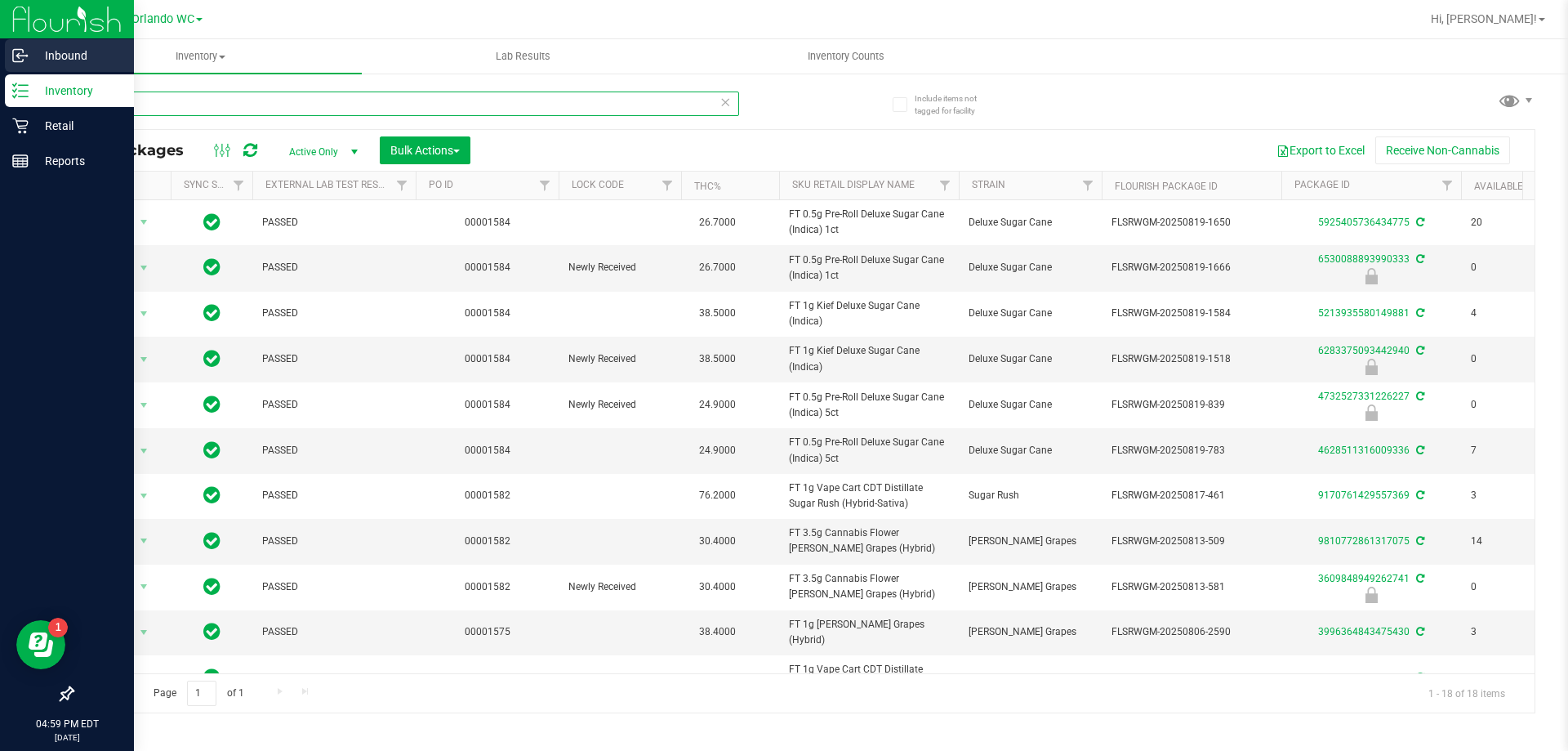
drag, startPoint x: 155, startPoint y: 108, endPoint x: 38, endPoint y: 58, distance: 127.2
click at [40, 74] on div "Include items not tagged for facility ga All Packages Active Only Active Only L…" at bounding box center [803, 320] width 1529 height 498
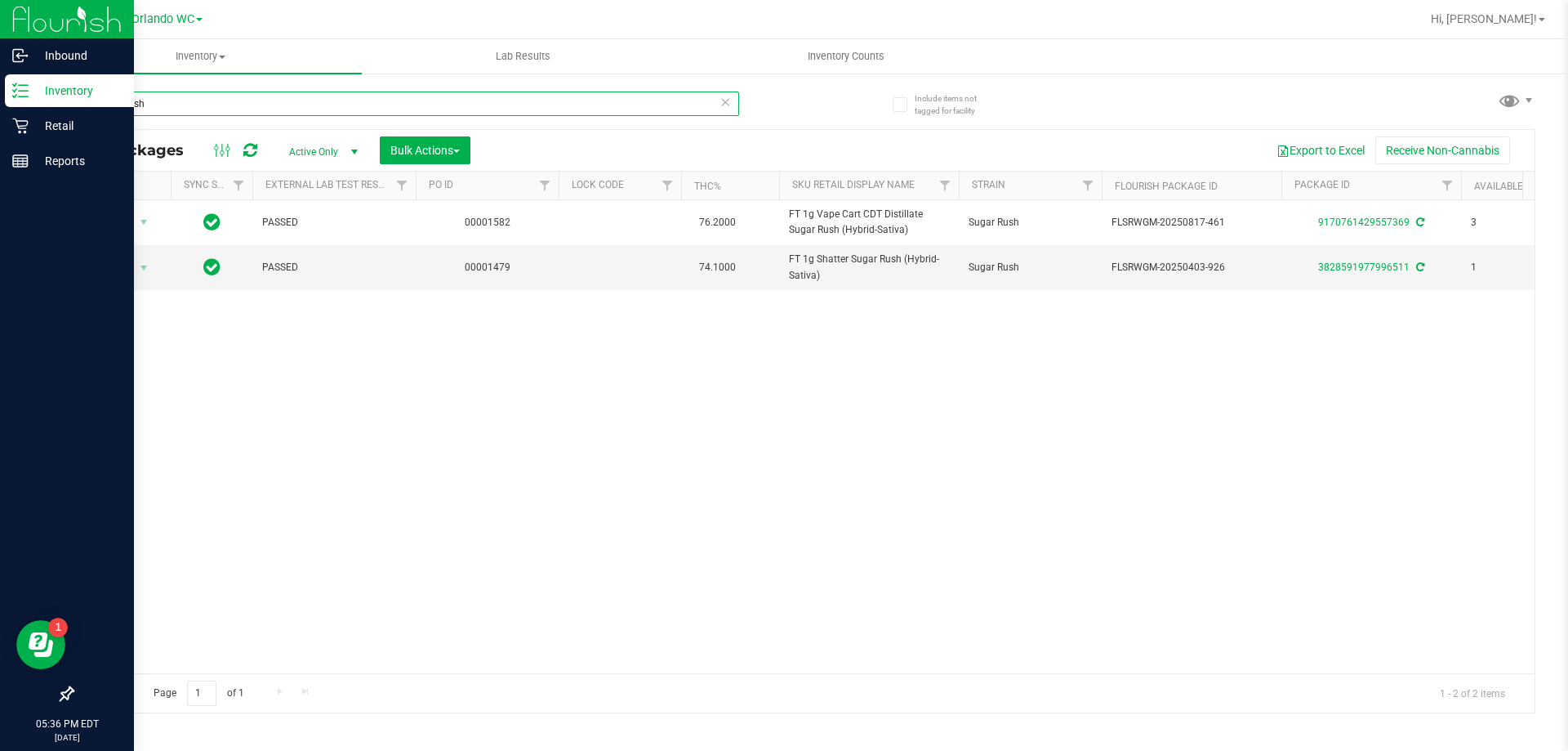
drag, startPoint x: 165, startPoint y: 107, endPoint x: 0, endPoint y: 29, distance: 182.5
click at [0, 29] on div "Inbound Inventory Retail Reports 05:36 PM EDT 08/26/2025 08/26 Orlando WC Hi, L…" at bounding box center [784, 375] width 1568 height 751
type input "pbs"
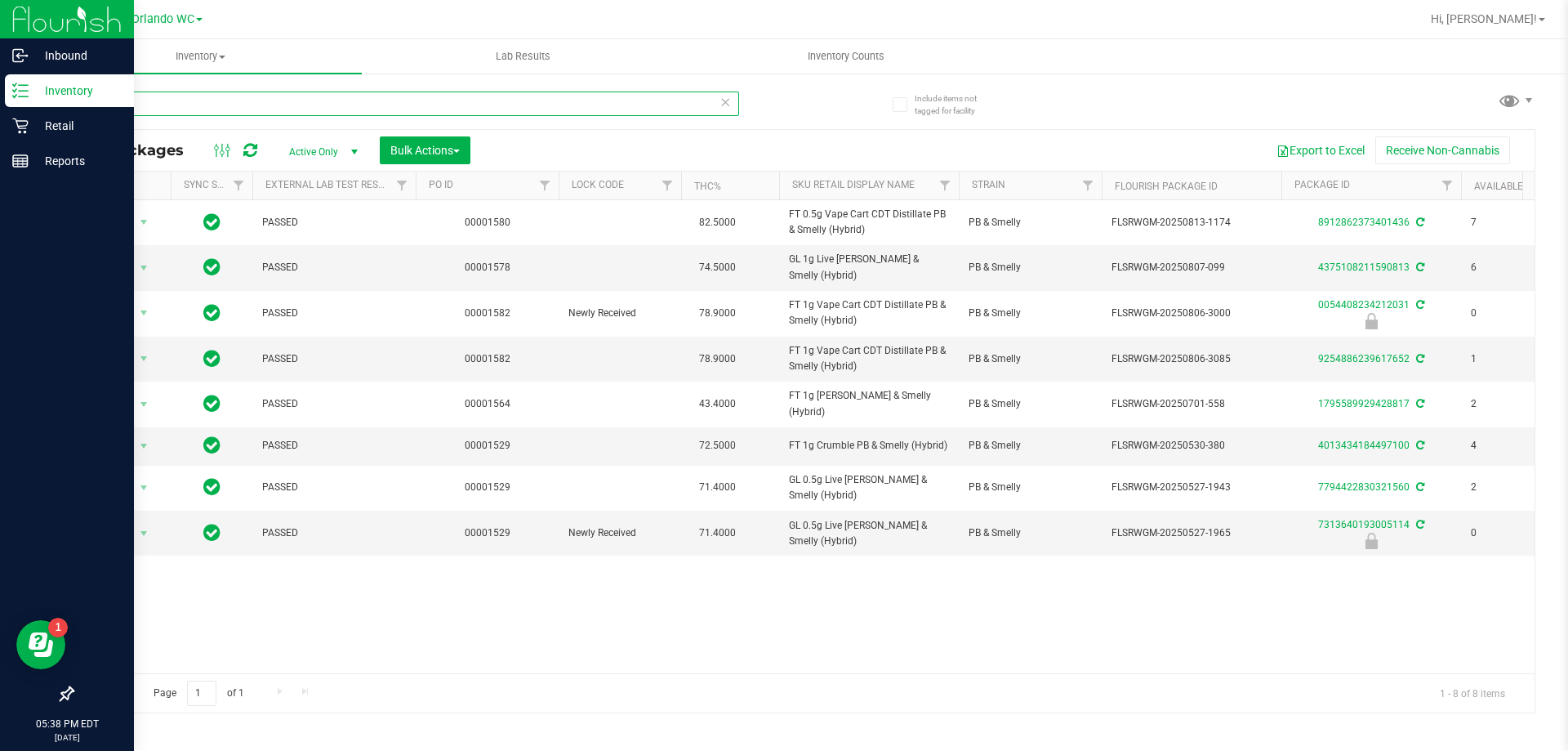
drag, startPoint x: 123, startPoint y: 103, endPoint x: 0, endPoint y: 107, distance: 123.1
click at [0, 107] on div "Inbound Inventory Retail Reports 05:38 PM EDT 08/26/2025 08/26 Orlando WC Hi, L…" at bounding box center [784, 375] width 1568 height 751
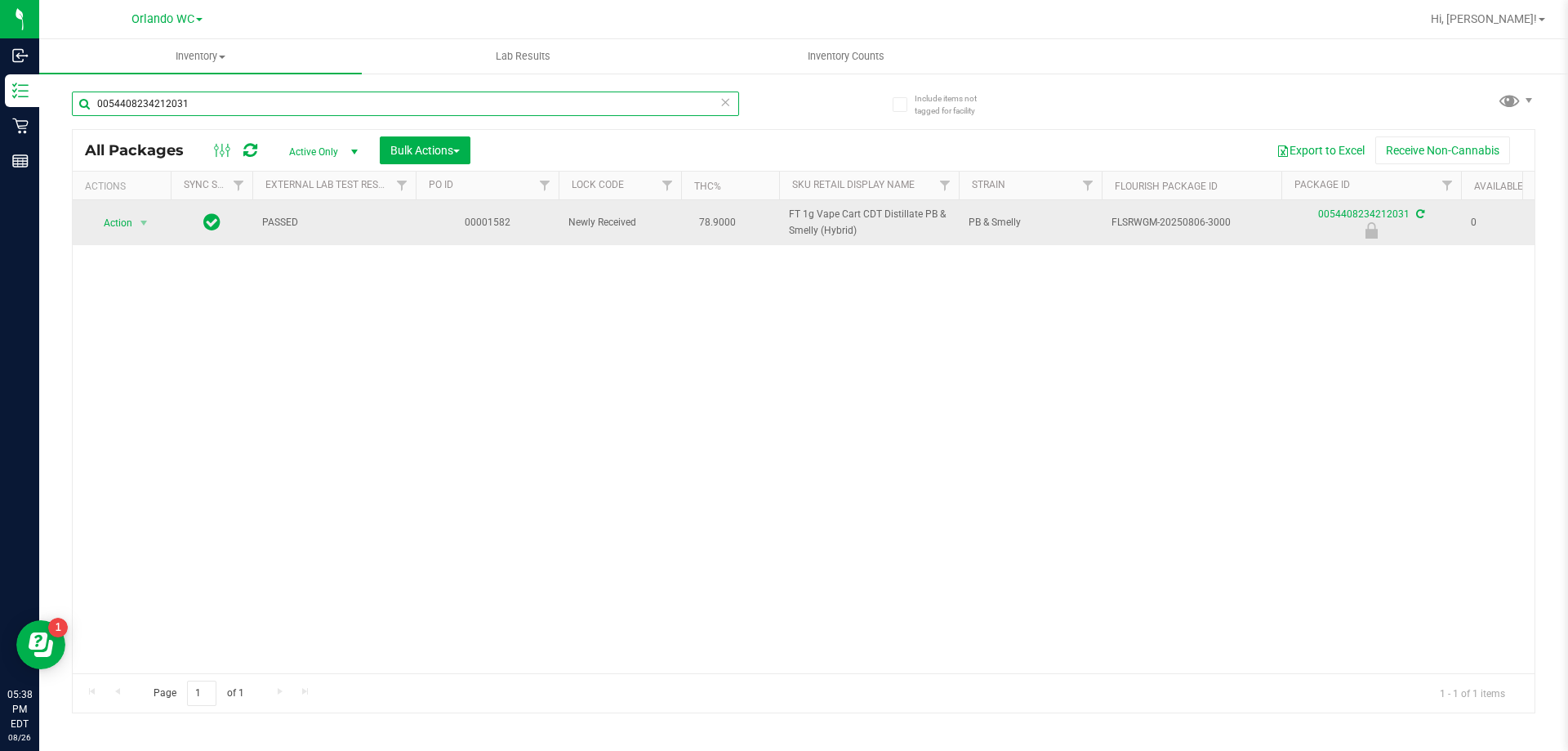
type input "0054408234212031"
drag, startPoint x: 152, startPoint y: 208, endPoint x: 137, endPoint y: 229, distance: 25.8
click at [152, 209] on td "Action Action Edit attributes Global inventory Locate package Package audit log…" at bounding box center [121, 223] width 98 height 45
click at [123, 239] on td "Action Action Edit attributes Global inventory Locate package Package audit log…" at bounding box center [121, 223] width 98 height 45
click at [141, 230] on span "select" at bounding box center [145, 223] width 21 height 23
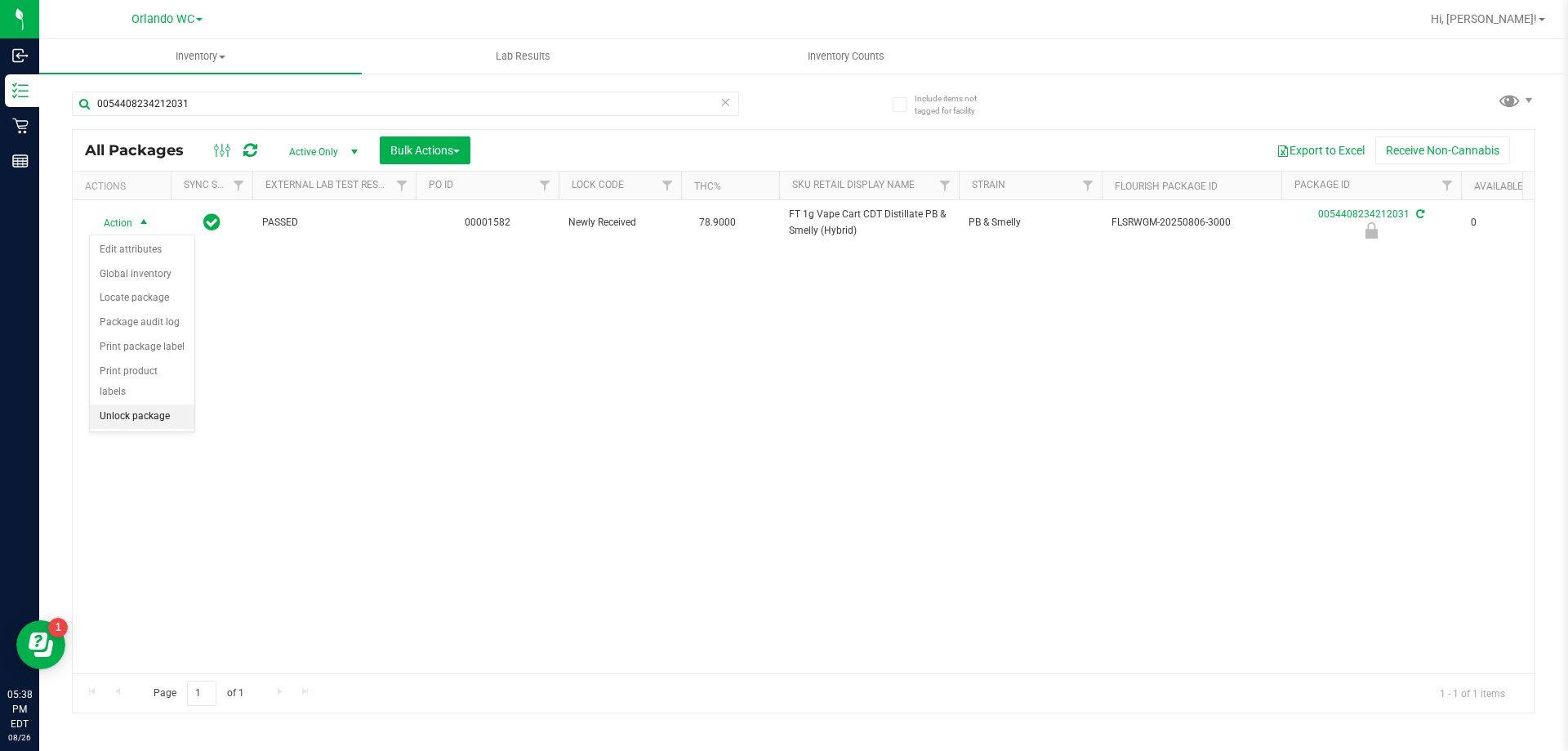
click at [137, 405] on li "Unlock package" at bounding box center [142, 417] width 105 height 24
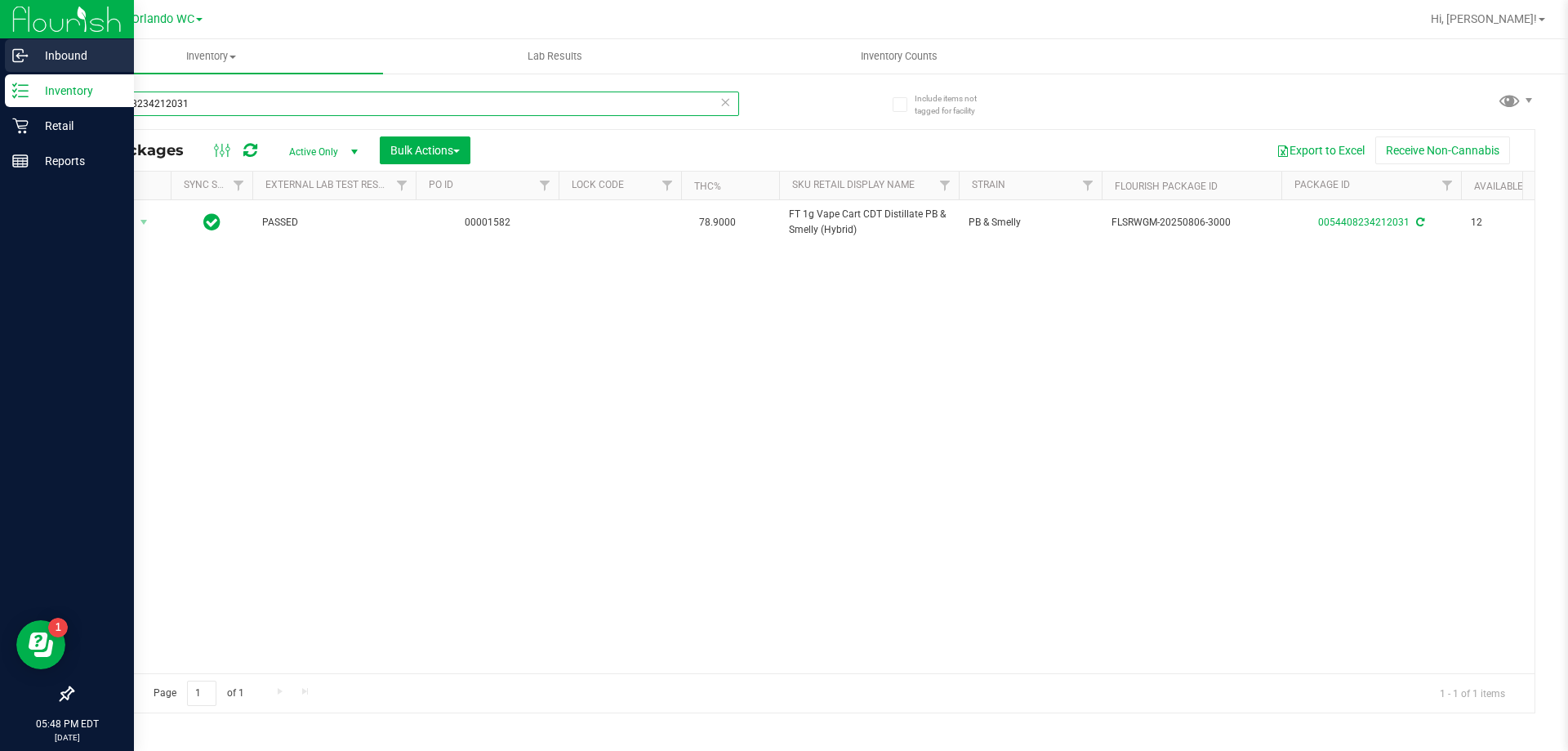
drag, startPoint x: 235, startPoint y: 113, endPoint x: 0, endPoint y: 70, distance: 238.9
click at [0, 70] on div "Inbound Inventory Retail Reports 05:48 PM EDT 08/26/2025 08/26 Orlando WC Hi, L…" at bounding box center [784, 375] width 1568 height 751
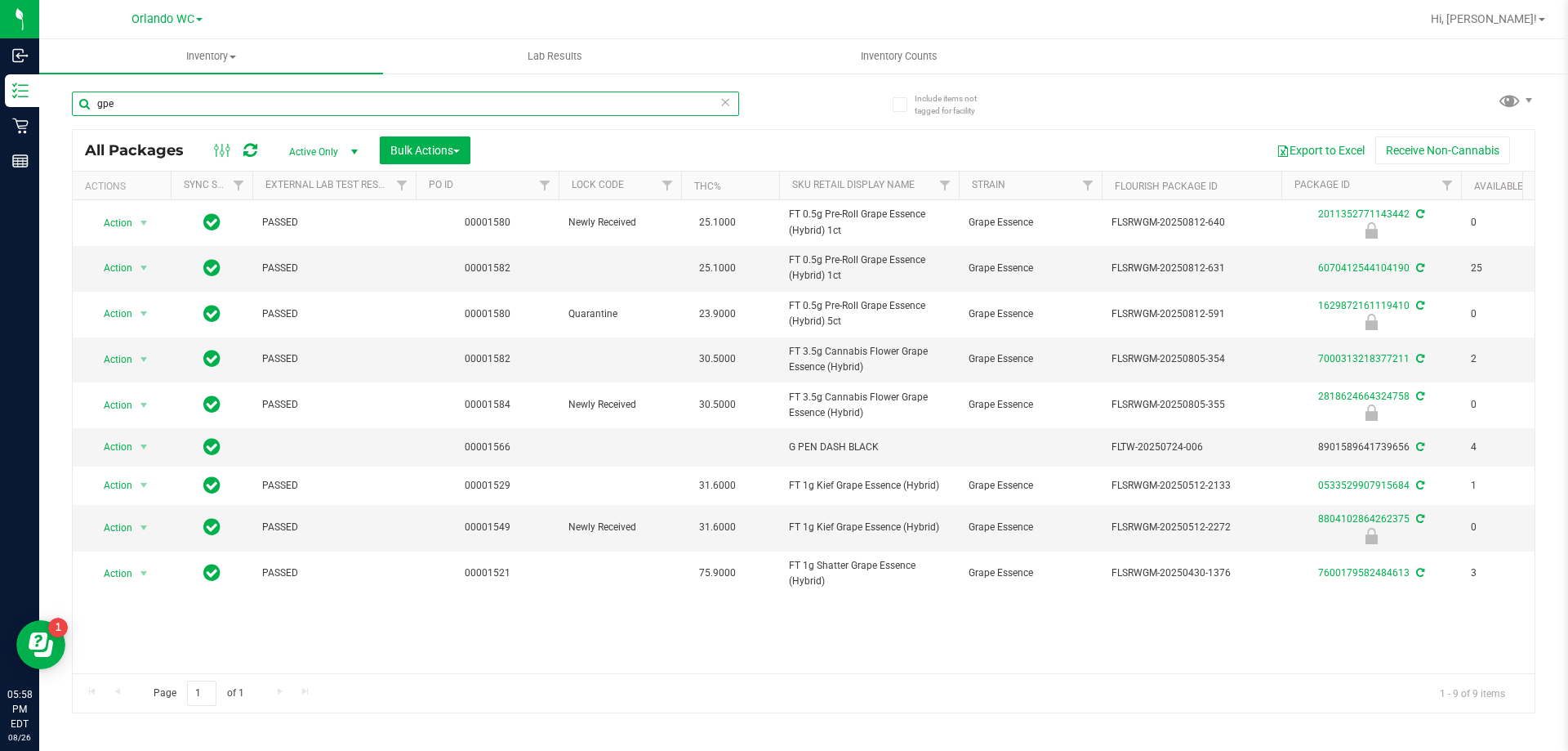
drag, startPoint x: 313, startPoint y: 111, endPoint x: 294, endPoint y: 108, distance: 19.2
click at [305, 111] on input "gpe" at bounding box center [405, 104] width 668 height 24
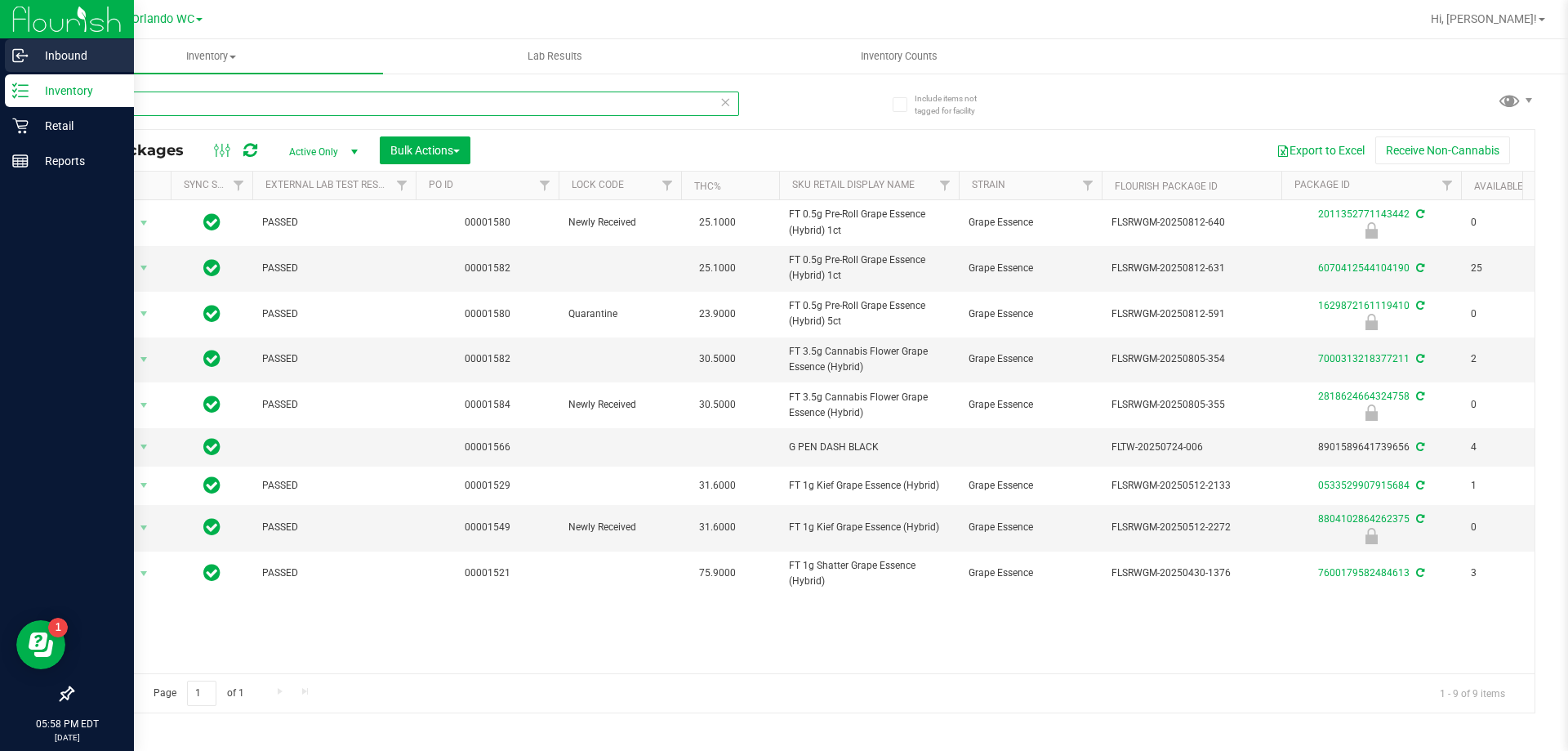
drag, startPoint x: 294, startPoint y: 108, endPoint x: 0, endPoint y: 46, distance: 300.5
click at [0, 46] on div "Inbound Inventory Retail Reports 05:58 PM EDT 08/26/2025 08/26 Orlando WC Hi, L…" at bounding box center [784, 375] width 1568 height 751
type input "srh"
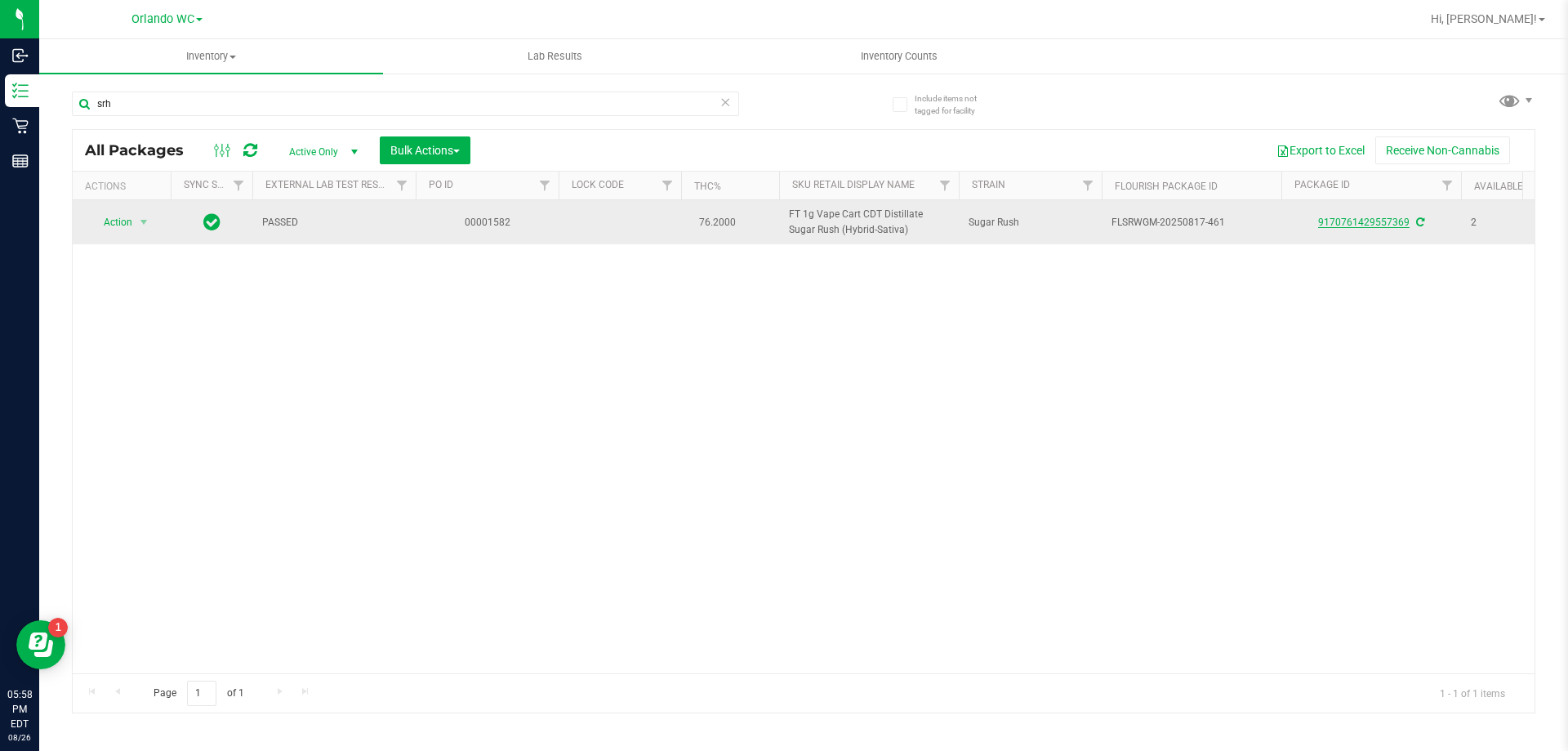
click at [1352, 223] on link "9170761429557369" at bounding box center [1365, 222] width 92 height 11
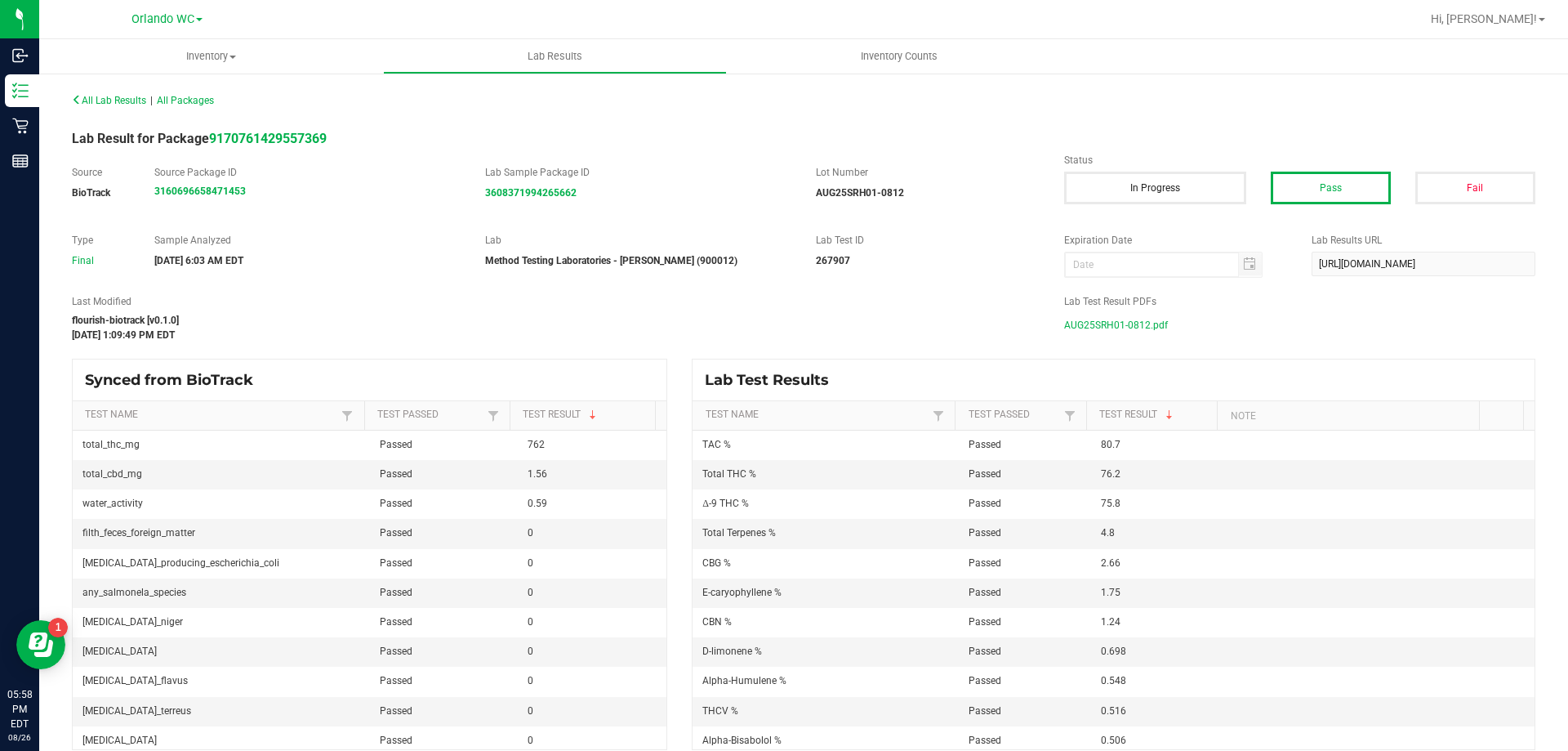
click at [1088, 322] on span "AUG25SRH01-0812.pdf" at bounding box center [1116, 325] width 104 height 24
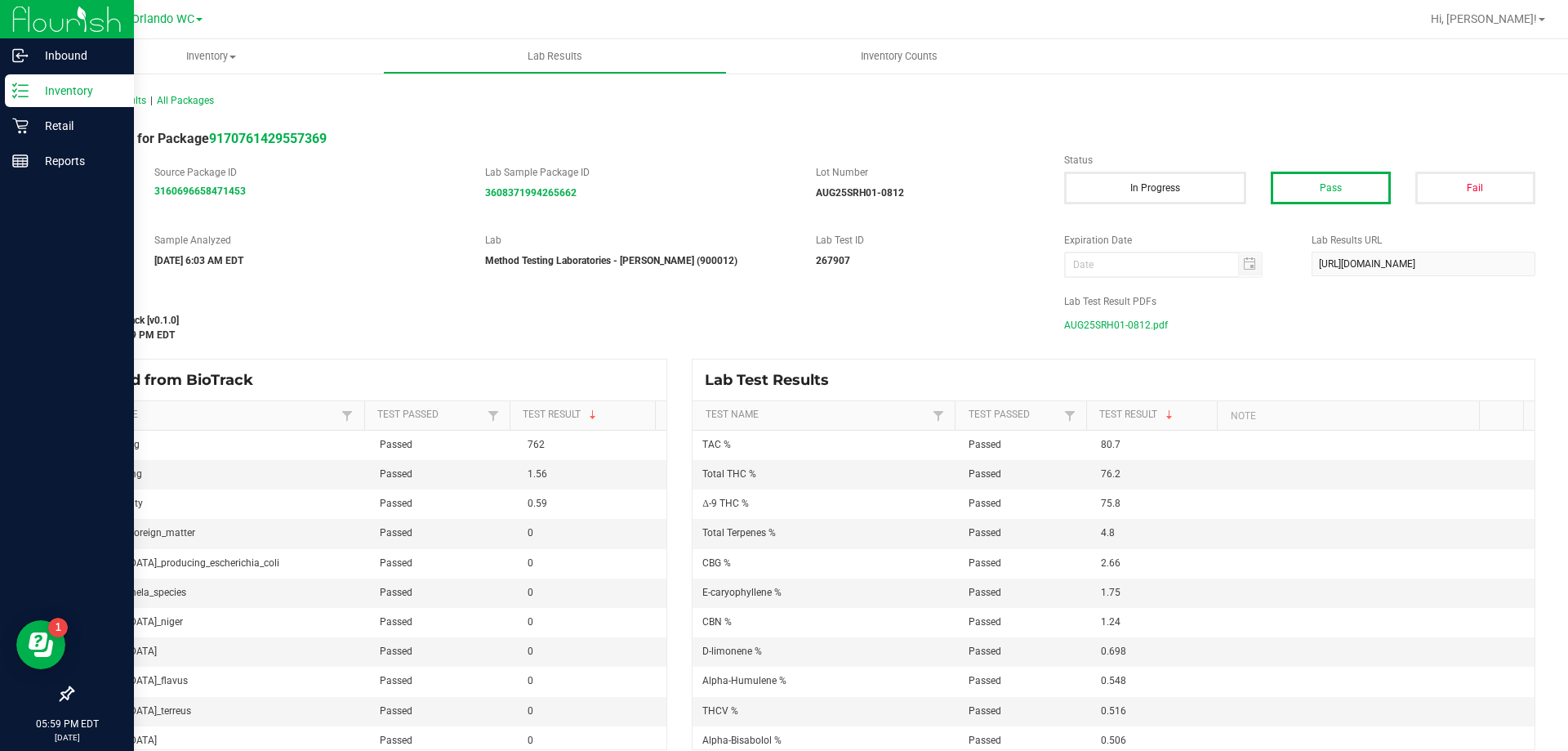
click at [24, 94] on icon at bounding box center [20, 90] width 16 height 16
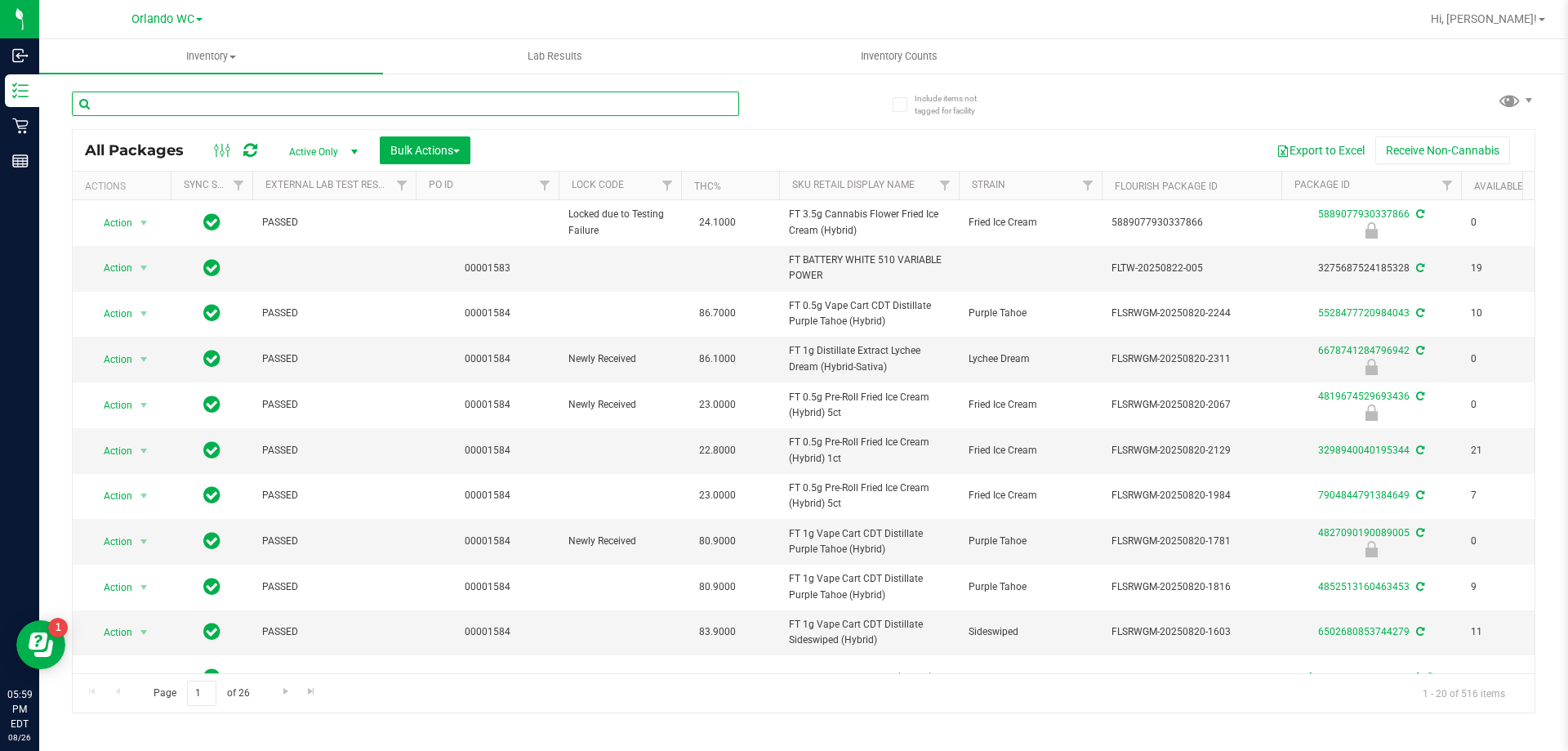
click at [216, 109] on input "text" at bounding box center [405, 104] width 668 height 24
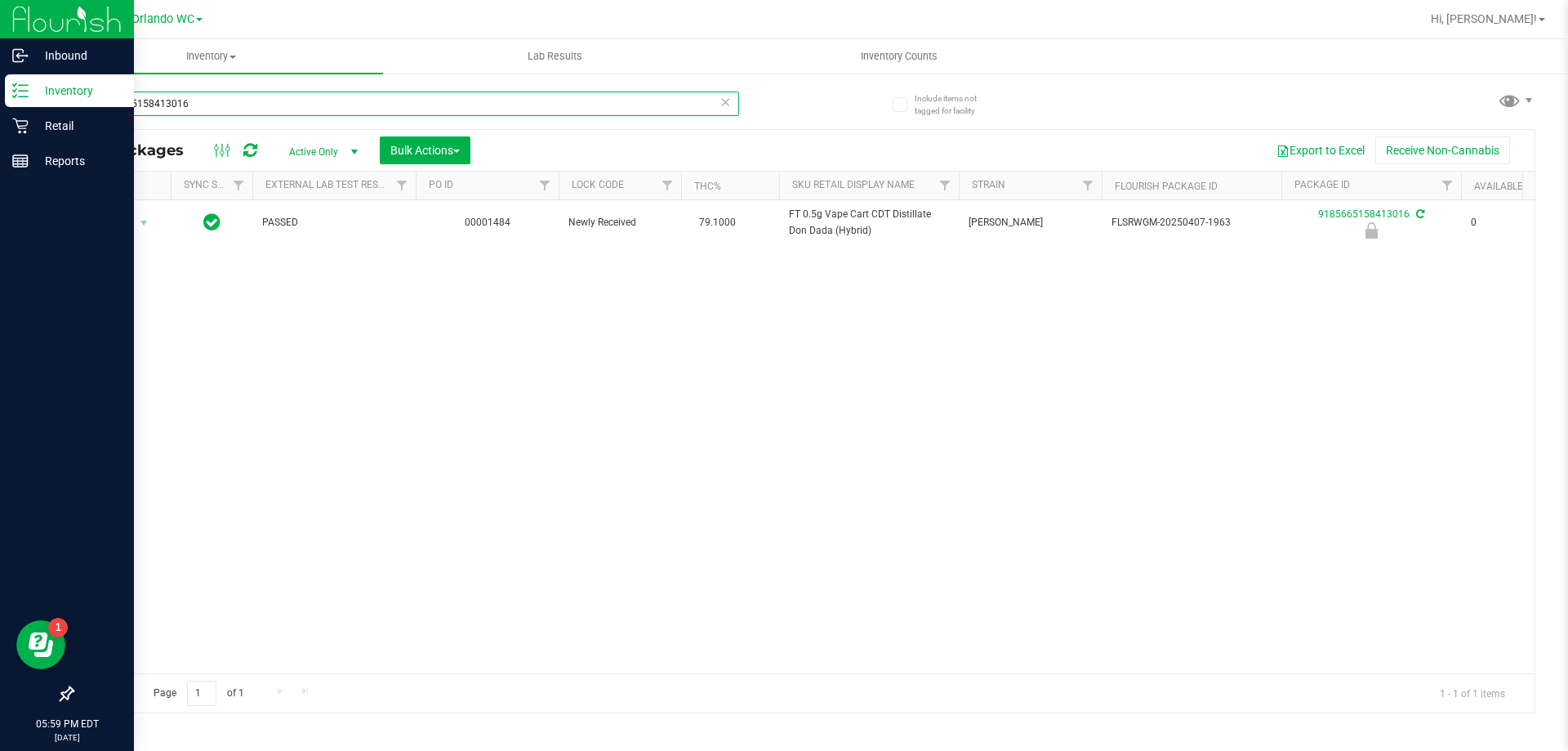
drag, startPoint x: 222, startPoint y: 103, endPoint x: 0, endPoint y: 33, distance: 232.8
click at [0, 88] on div "Inbound Inventory Retail Reports 05:59 PM EDT 08/26/2025 08/26 Orlando WC Hi, L…" at bounding box center [784, 375] width 1568 height 751
type input "dda"
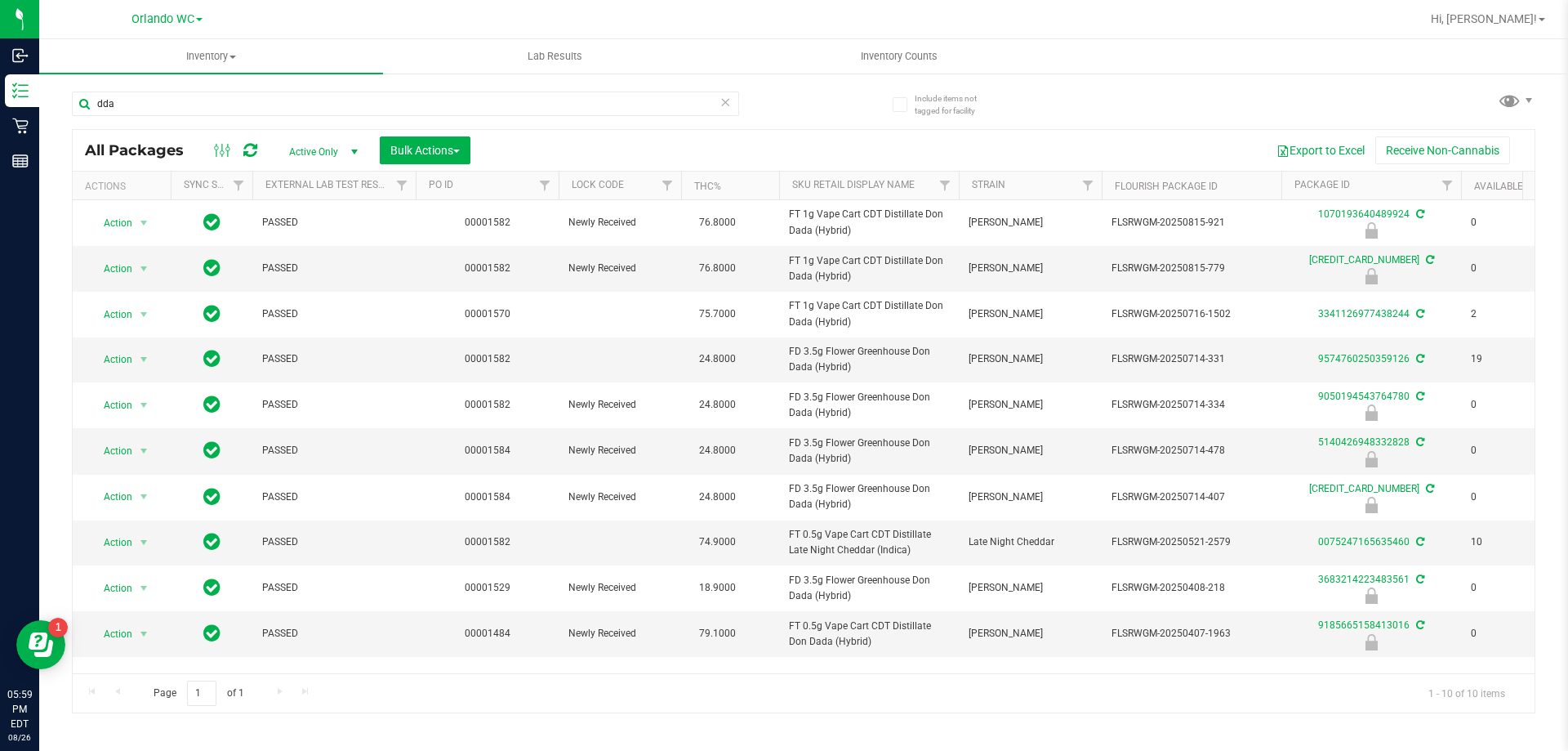
click at [894, 176] on th "Sku Retail Display Name" at bounding box center [869, 185] width 180 height 29
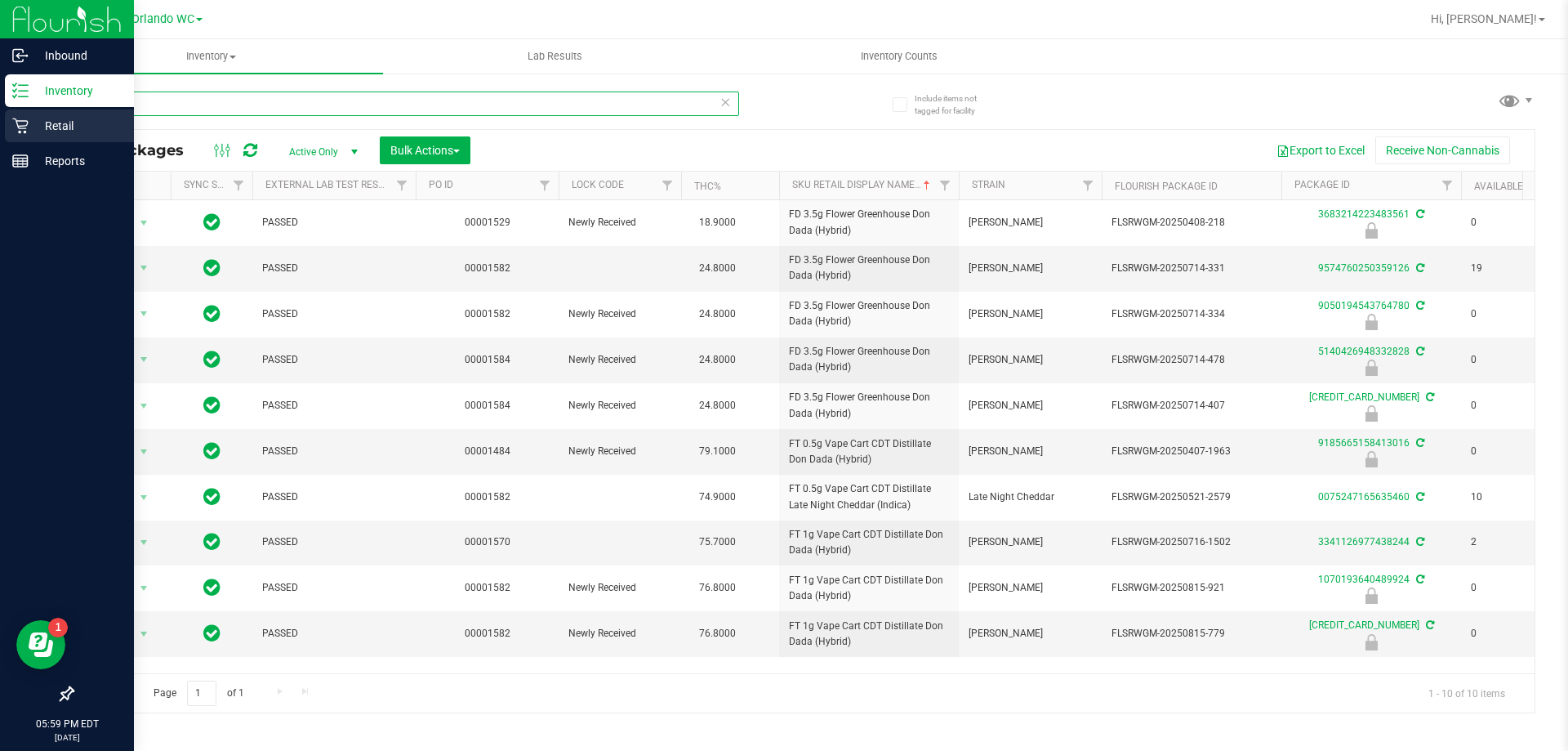
drag, startPoint x: 156, startPoint y: 112, endPoint x: 4, endPoint y: 110, distance: 152.0
click at [4, 111] on div "Inbound Inventory Retail Reports 05:59 PM EDT 08/26/2025 08/26 Orlando WC Hi, L…" at bounding box center [784, 375] width 1568 height 751
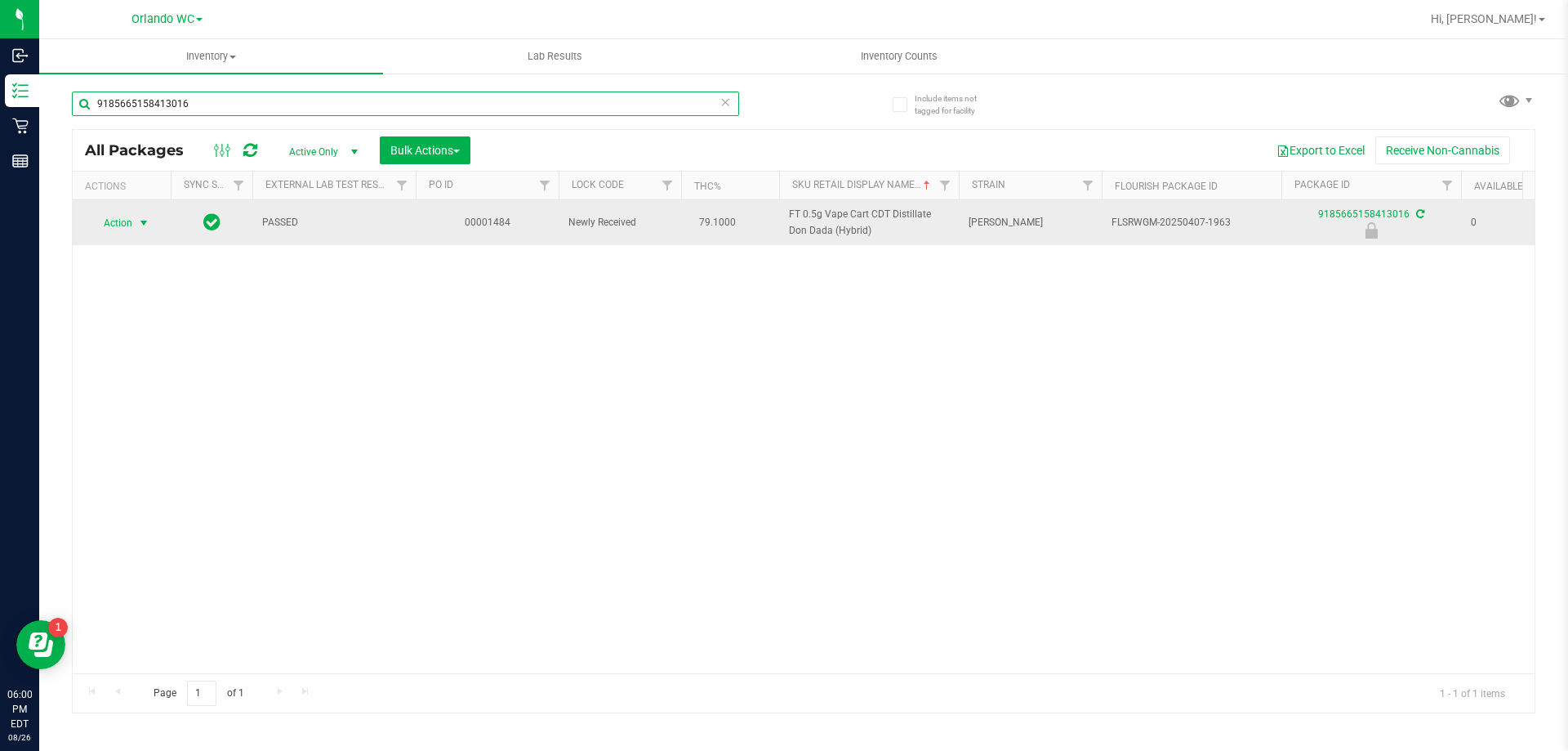
type input "9185665158413016"
click at [105, 218] on span "Action" at bounding box center [111, 223] width 44 height 23
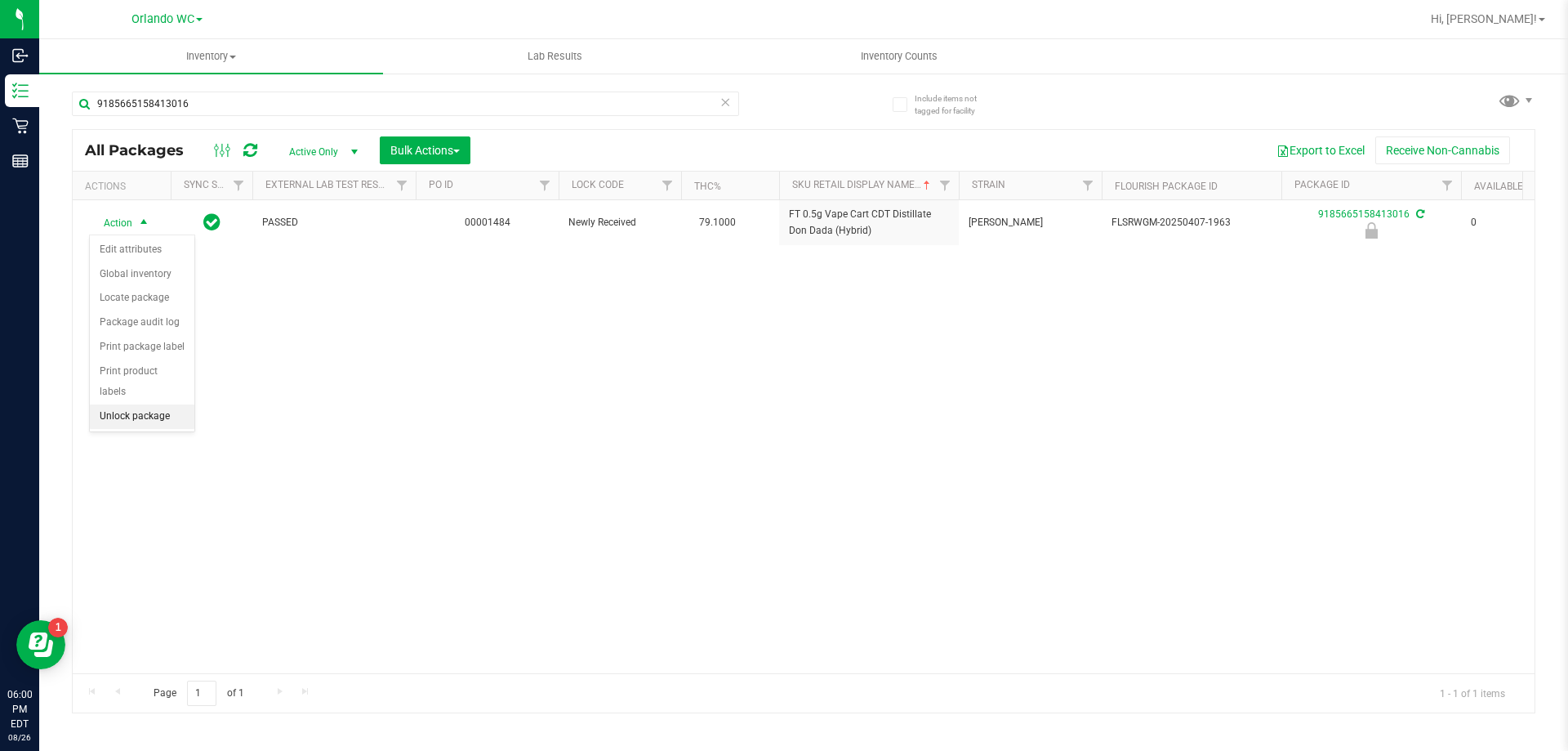
click at [141, 405] on li "Unlock package" at bounding box center [142, 417] width 105 height 24
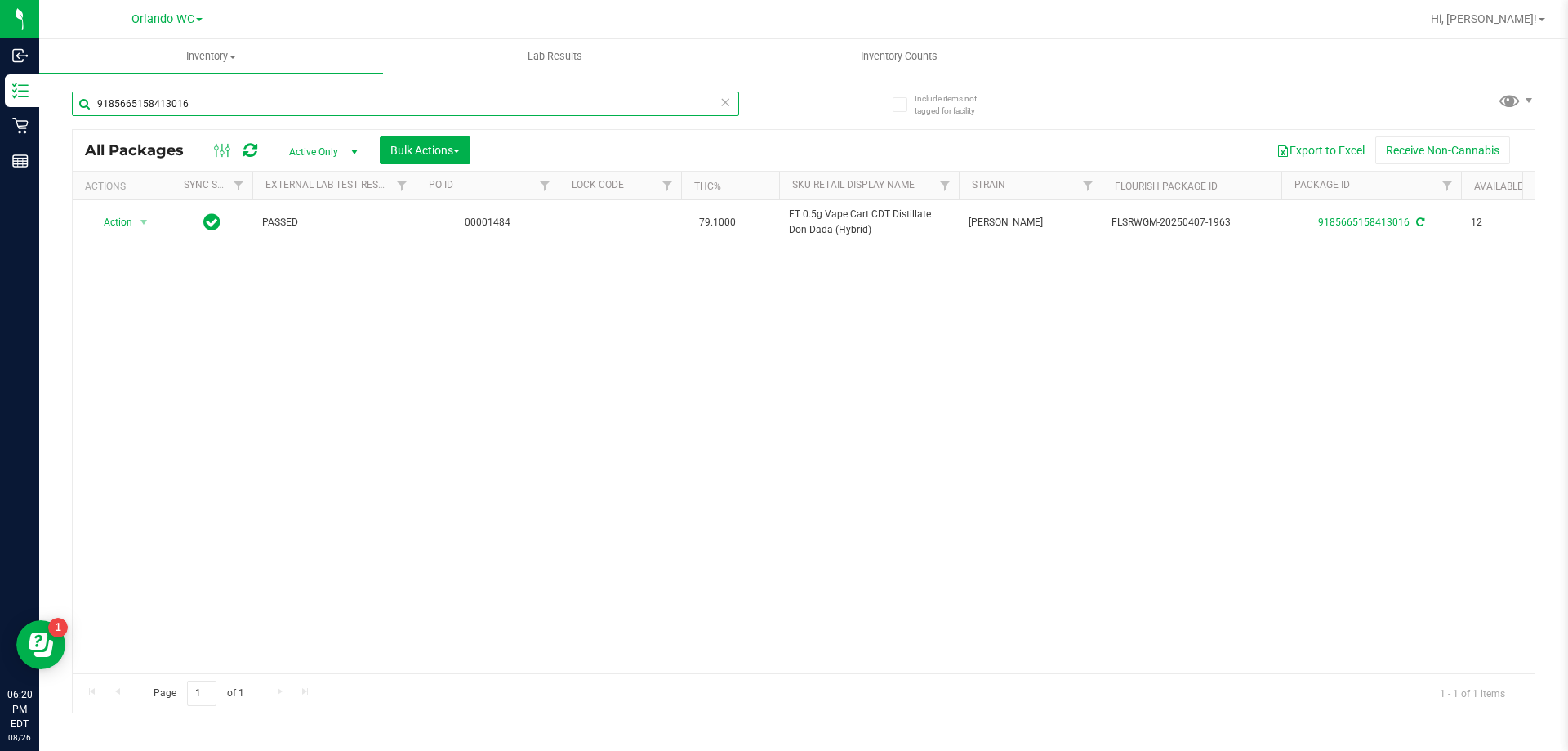
drag, startPoint x: 189, startPoint y: 103, endPoint x: 0, endPoint y: -19, distance: 225.0
click at [0, 0] on html "Inbound Inventory Retail Reports 06:20 PM EDT 08/26/2025 08/26 Orlando WC Hi, L…" at bounding box center [784, 375] width 1568 height 751
type input "apple banana peach ring"
click at [354, 515] on div "Action Action Edit attributes Global inventory Locate package Package audit log…" at bounding box center [803, 437] width 1462 height 473
drag, startPoint x: 436, startPoint y: 673, endPoint x: 373, endPoint y: 675, distance: 63.0
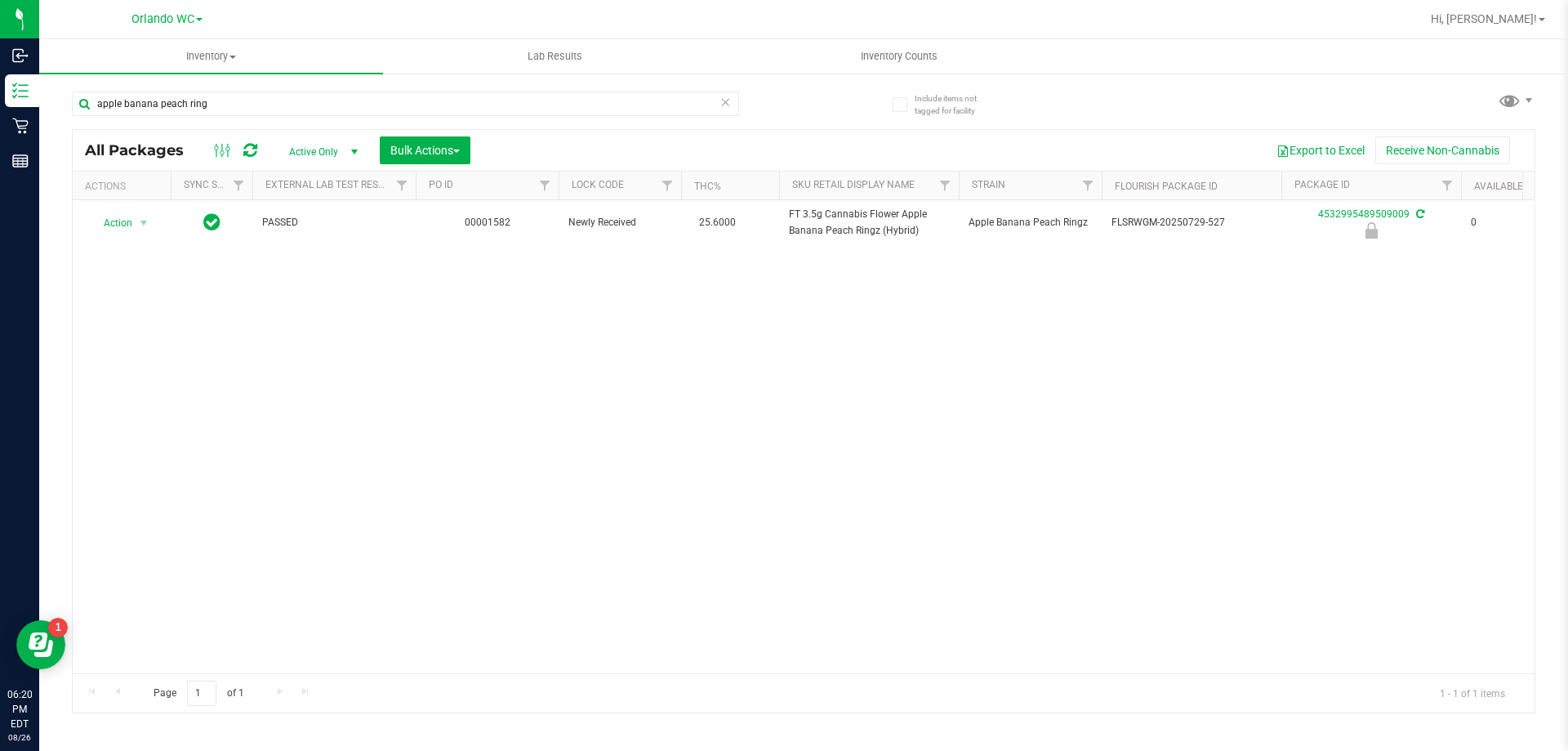
click at [373, 675] on div "Page 1 of 1 1 - 1 of 1 items" at bounding box center [803, 692] width 1462 height 39
drag, startPoint x: 401, startPoint y: 683, endPoint x: 540, endPoint y: 683, distance: 139.0
click at [538, 683] on div "Page 1 of 1 1 - 1 of 1 items" at bounding box center [803, 692] width 1462 height 39
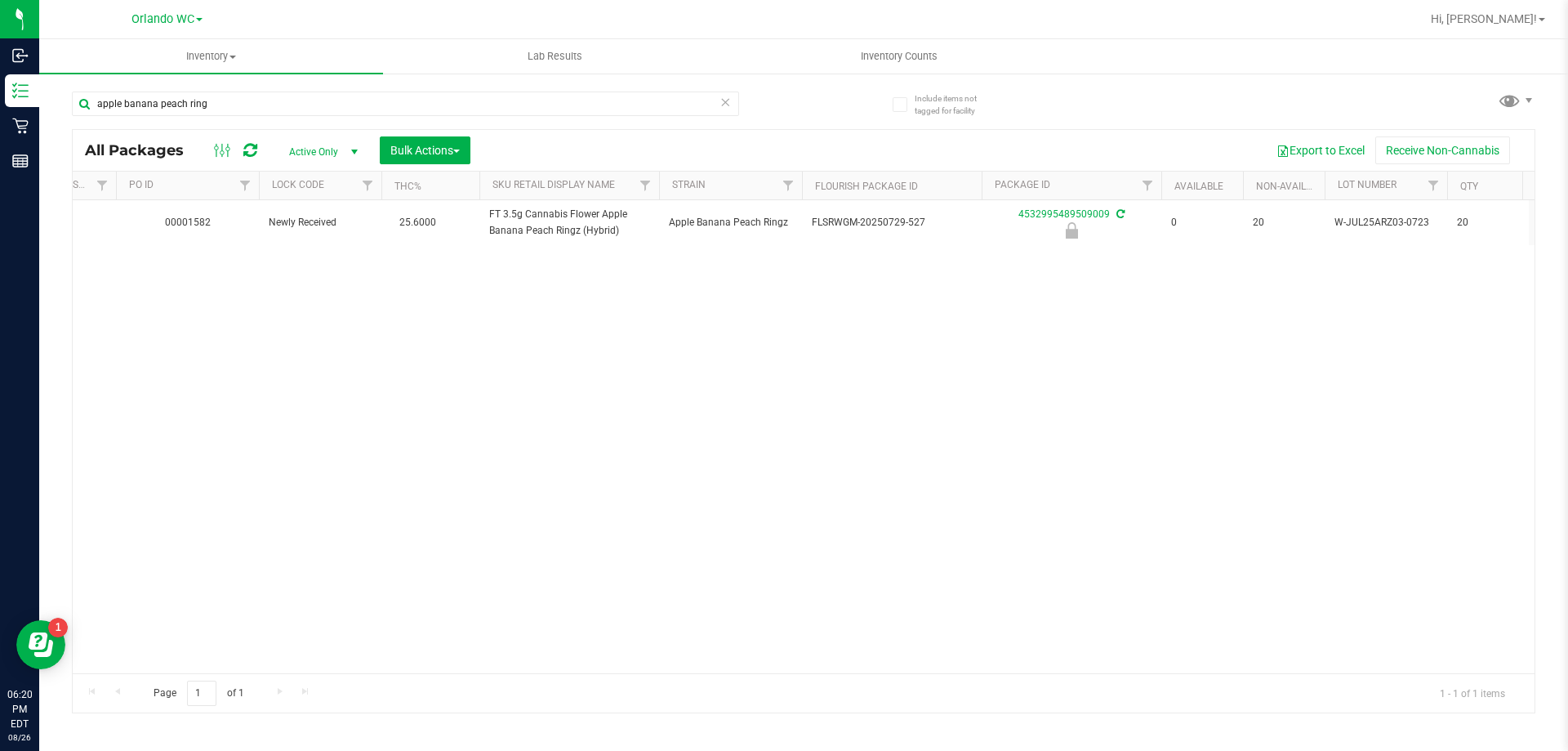
scroll to position [0, 325]
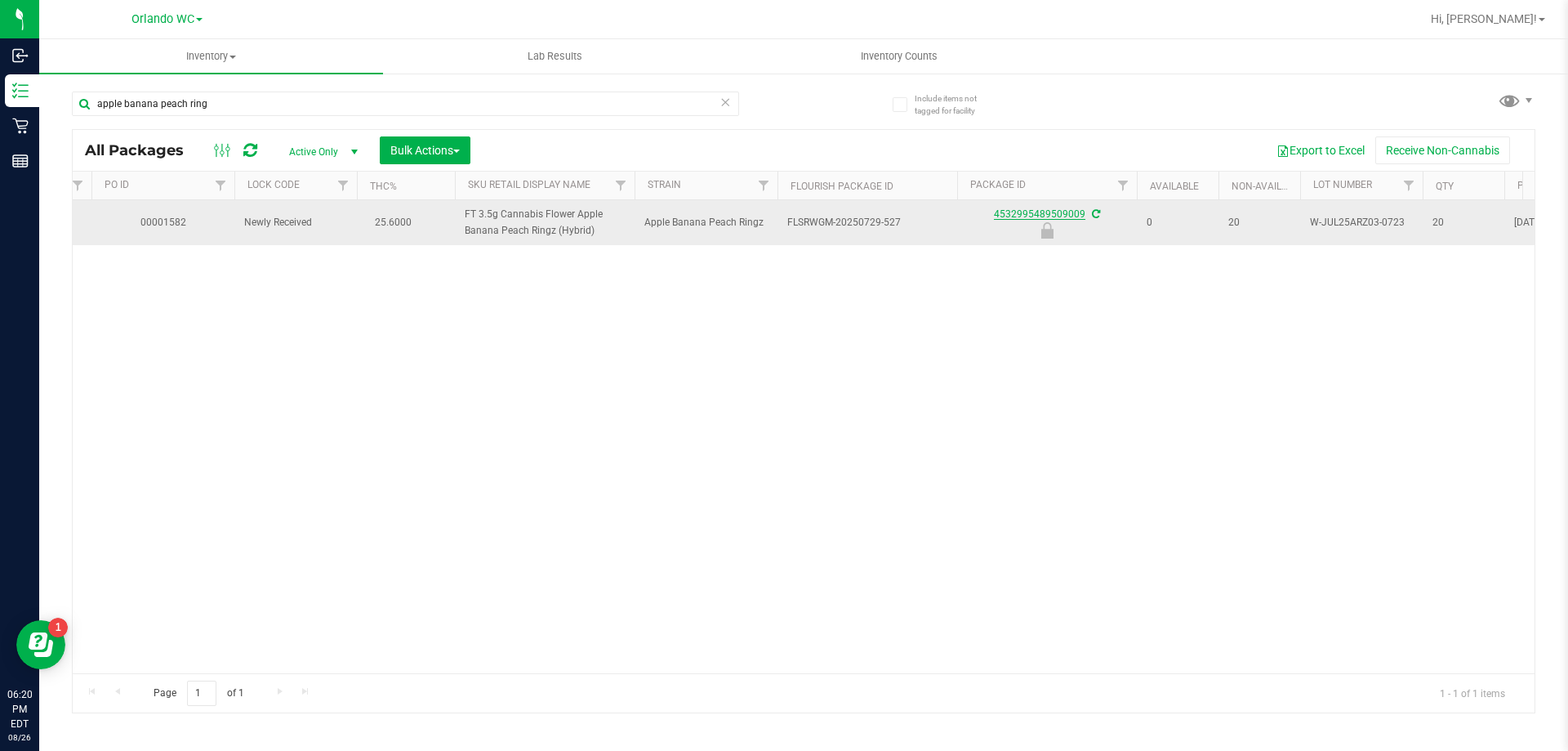
click at [1054, 205] on td "4532995489509009" at bounding box center [1048, 223] width 180 height 45
click at [1049, 214] on link "4532995489509009" at bounding box center [1040, 214] width 92 height 11
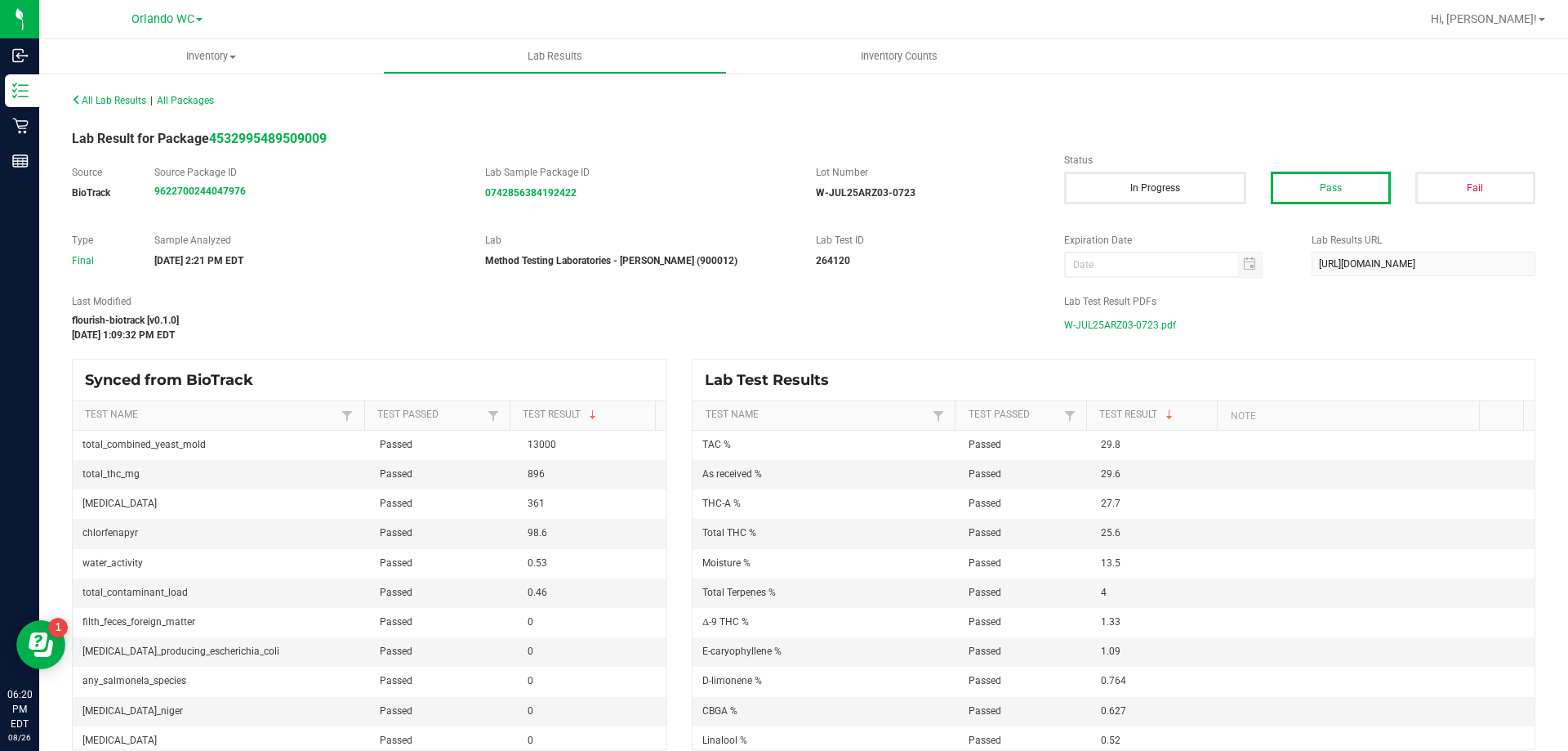
click at [1112, 322] on span "W-JUL25ARZ03-0723.pdf" at bounding box center [1120, 325] width 112 height 24
click at [193, 52] on span "Inventory" at bounding box center [210, 56] width 344 height 15
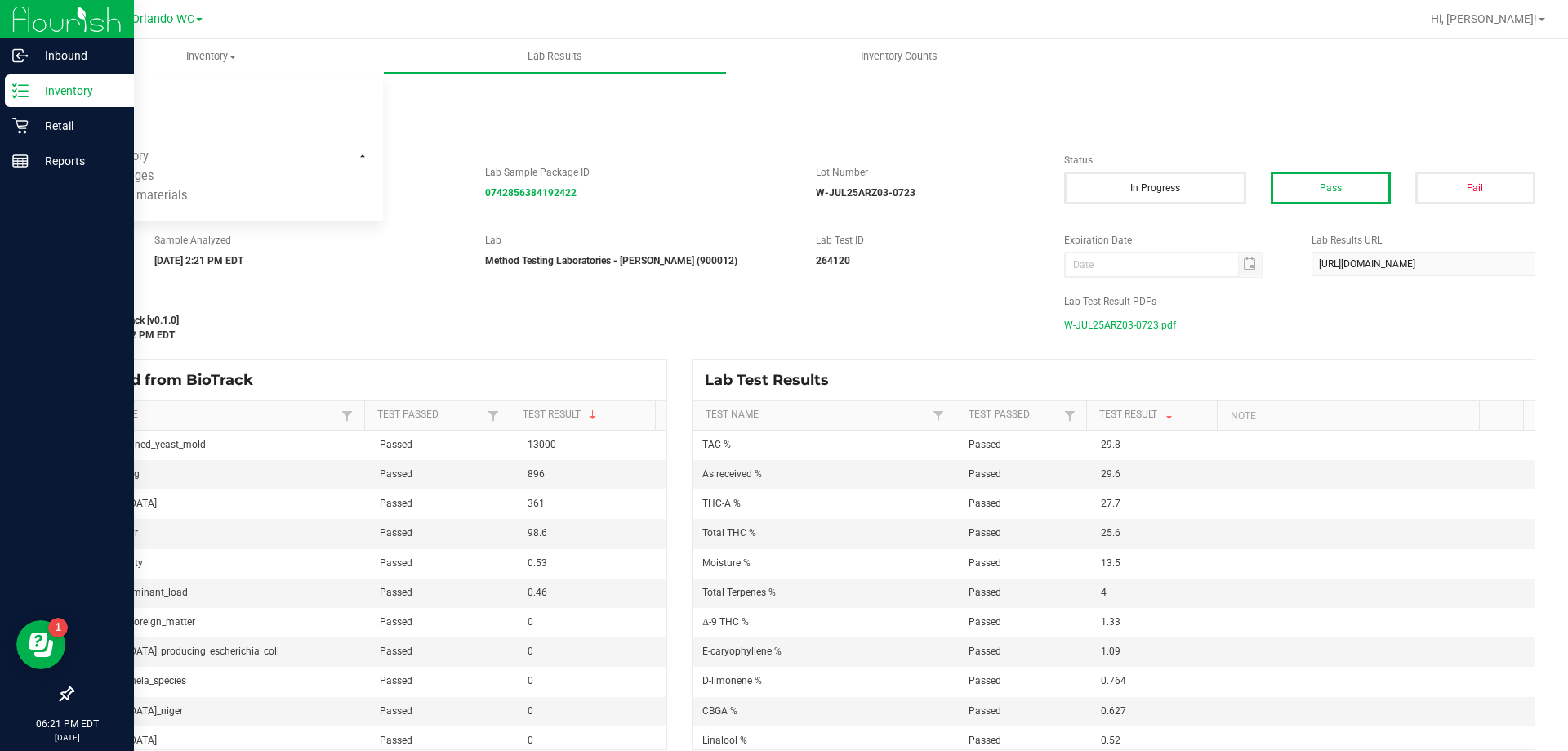
click at [52, 93] on p "Inventory" at bounding box center [77, 90] width 98 height 20
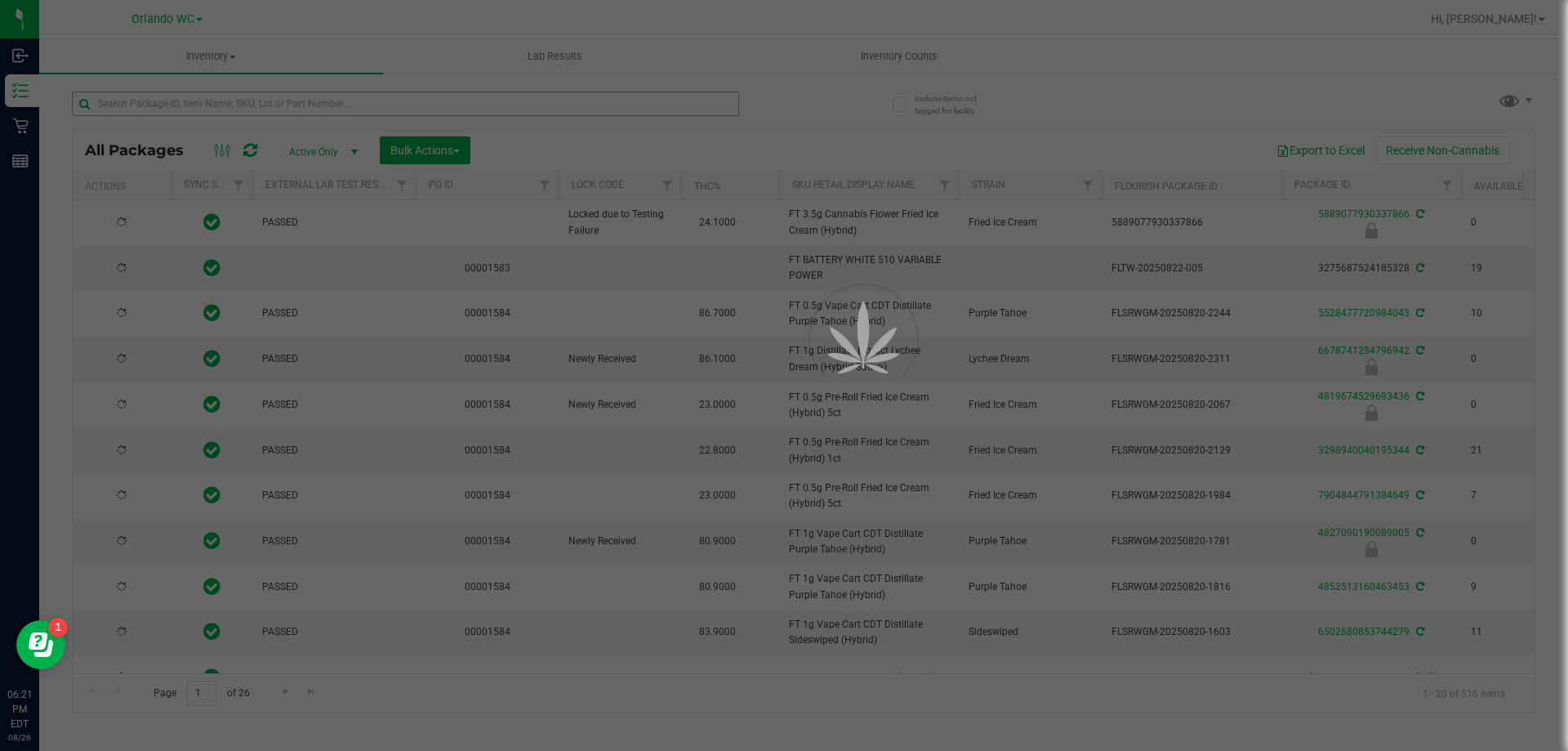
type input "2026-08-12"
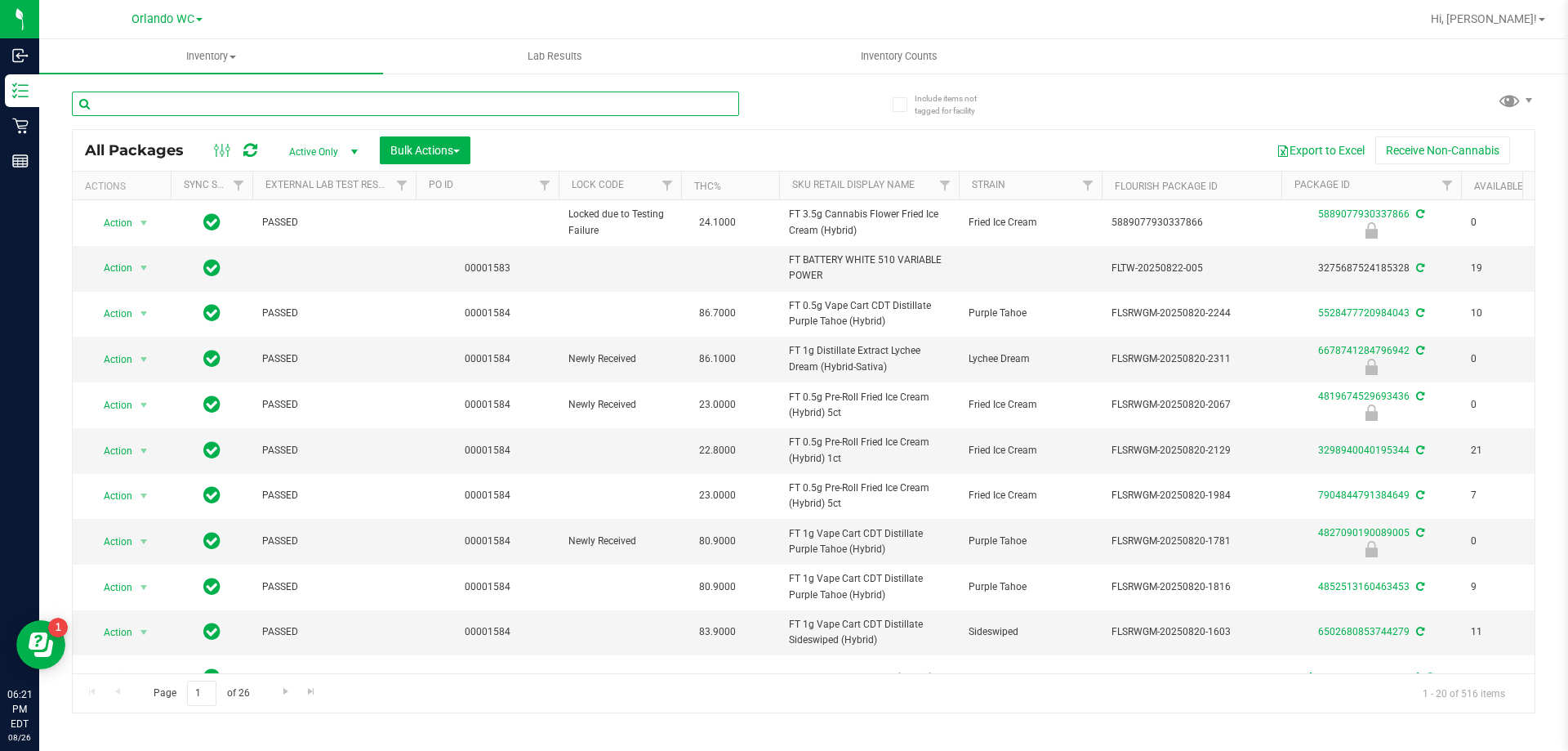
click at [165, 95] on input "text" at bounding box center [405, 104] width 668 height 24
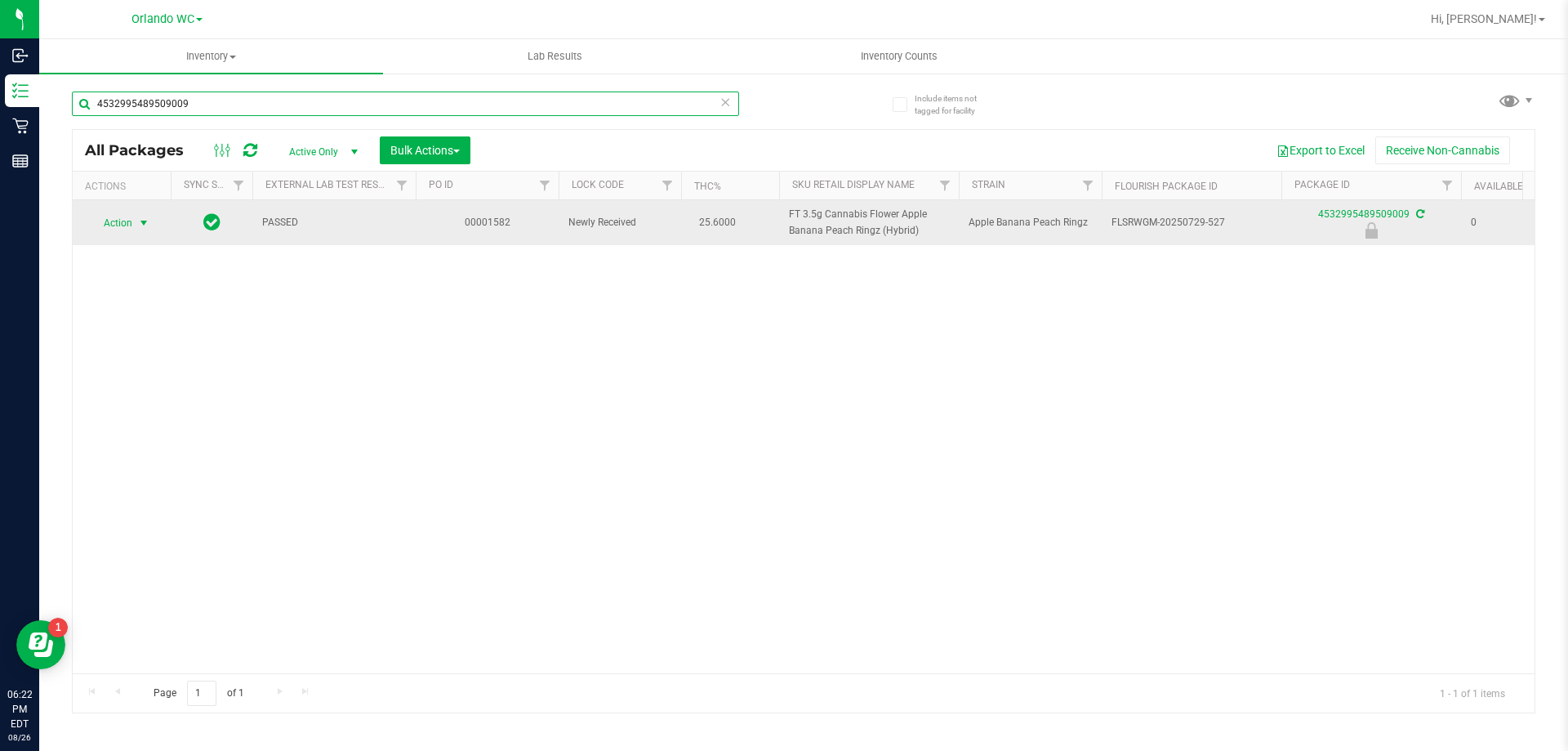
type input "4532995489509009"
click at [152, 216] on span "select" at bounding box center [145, 223] width 21 height 23
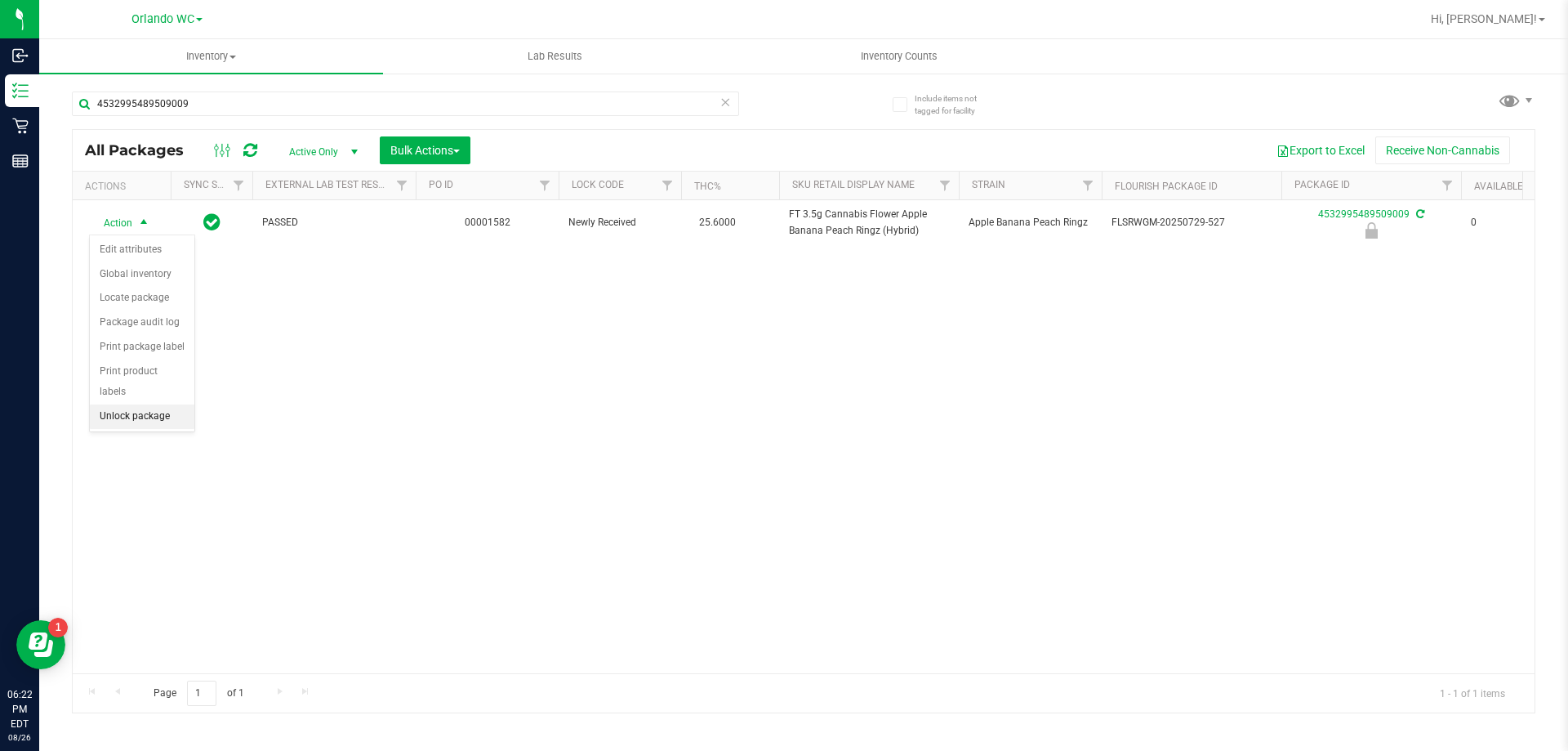
click at [172, 405] on li "Unlock package" at bounding box center [142, 417] width 105 height 24
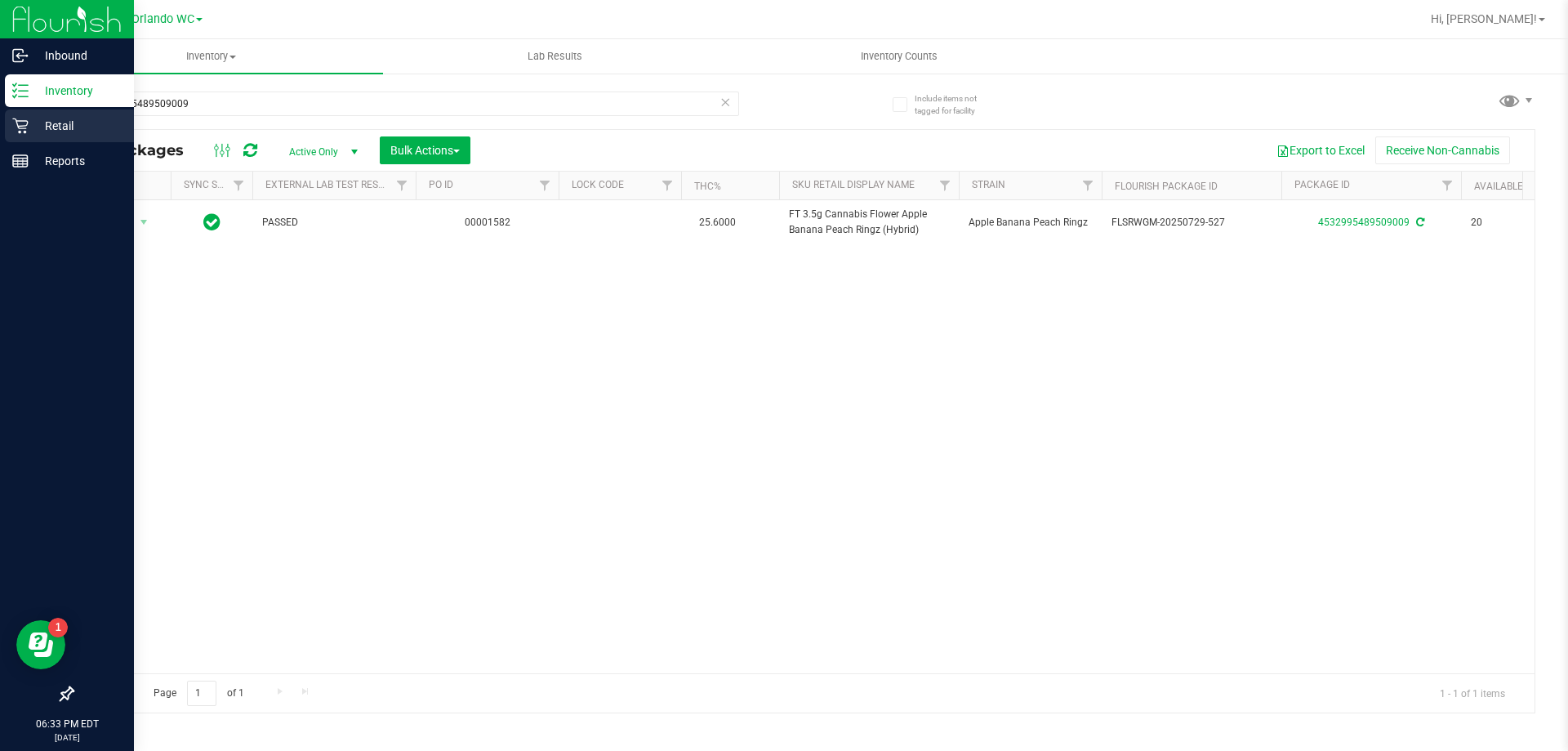
click at [47, 133] on p "Retail" at bounding box center [77, 126] width 98 height 20
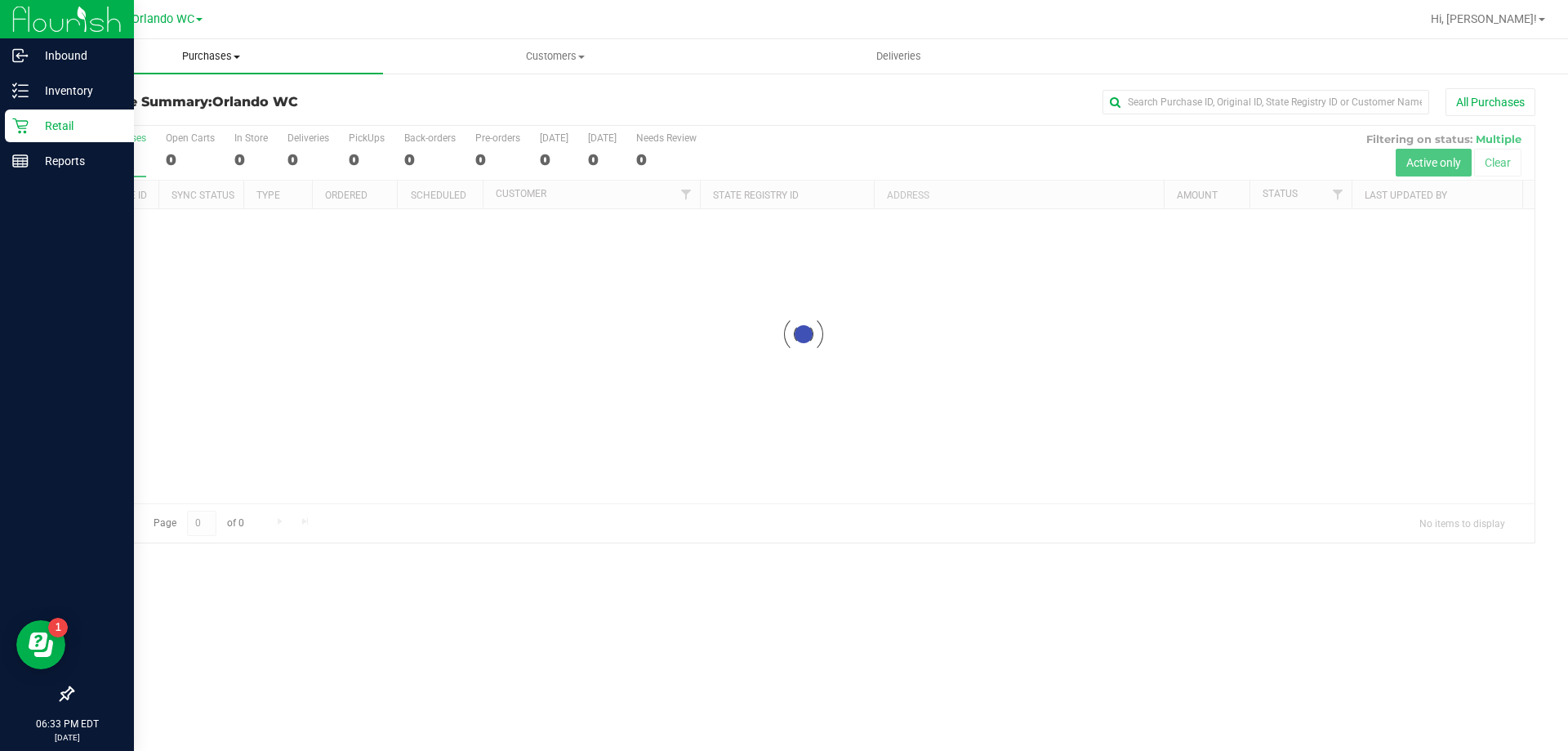
click at [244, 61] on span "Purchases" at bounding box center [210, 56] width 344 height 15
click at [169, 114] on li "Fulfillment" at bounding box center [210, 118] width 344 height 20
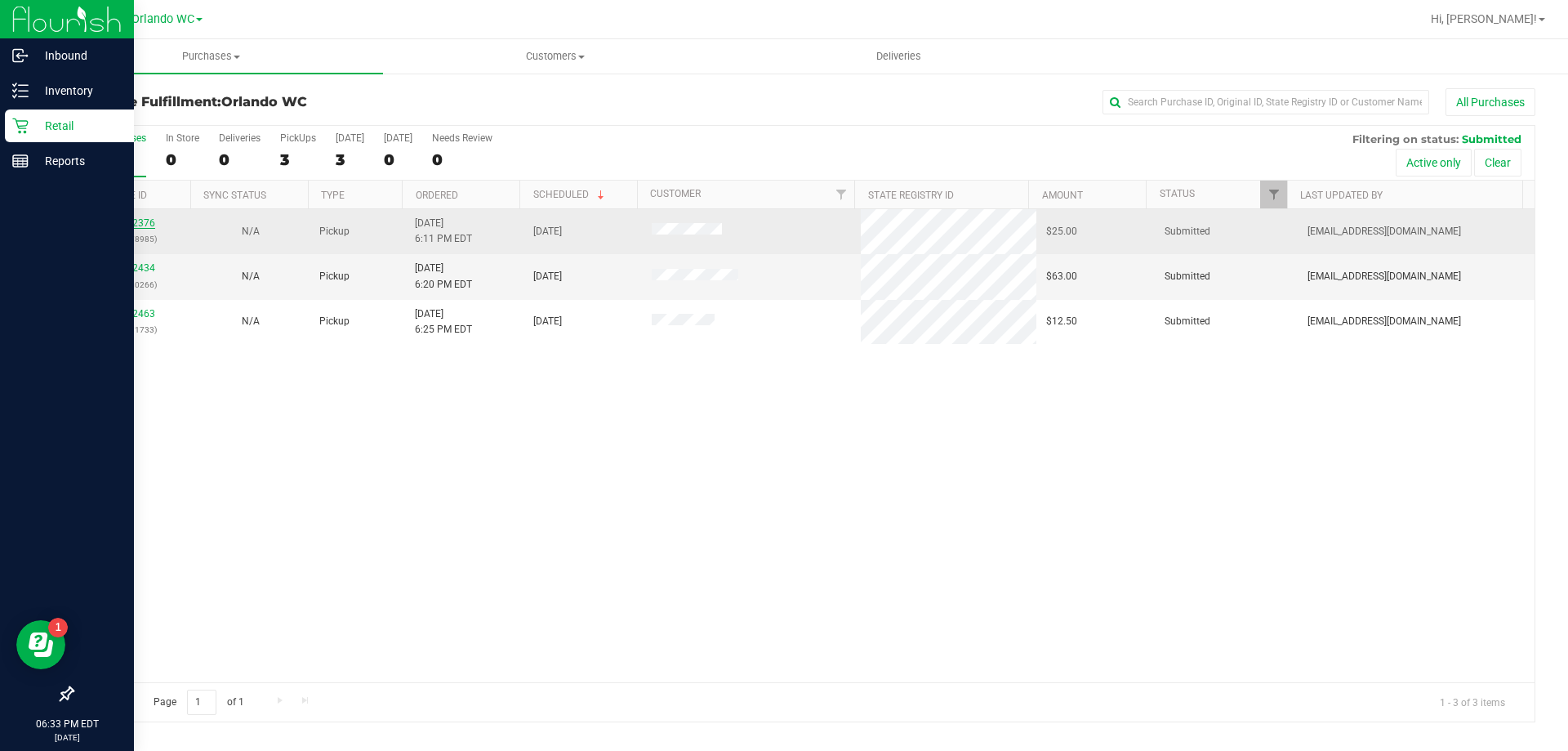
click at [139, 222] on link "11852376" at bounding box center [132, 223] width 46 height 11
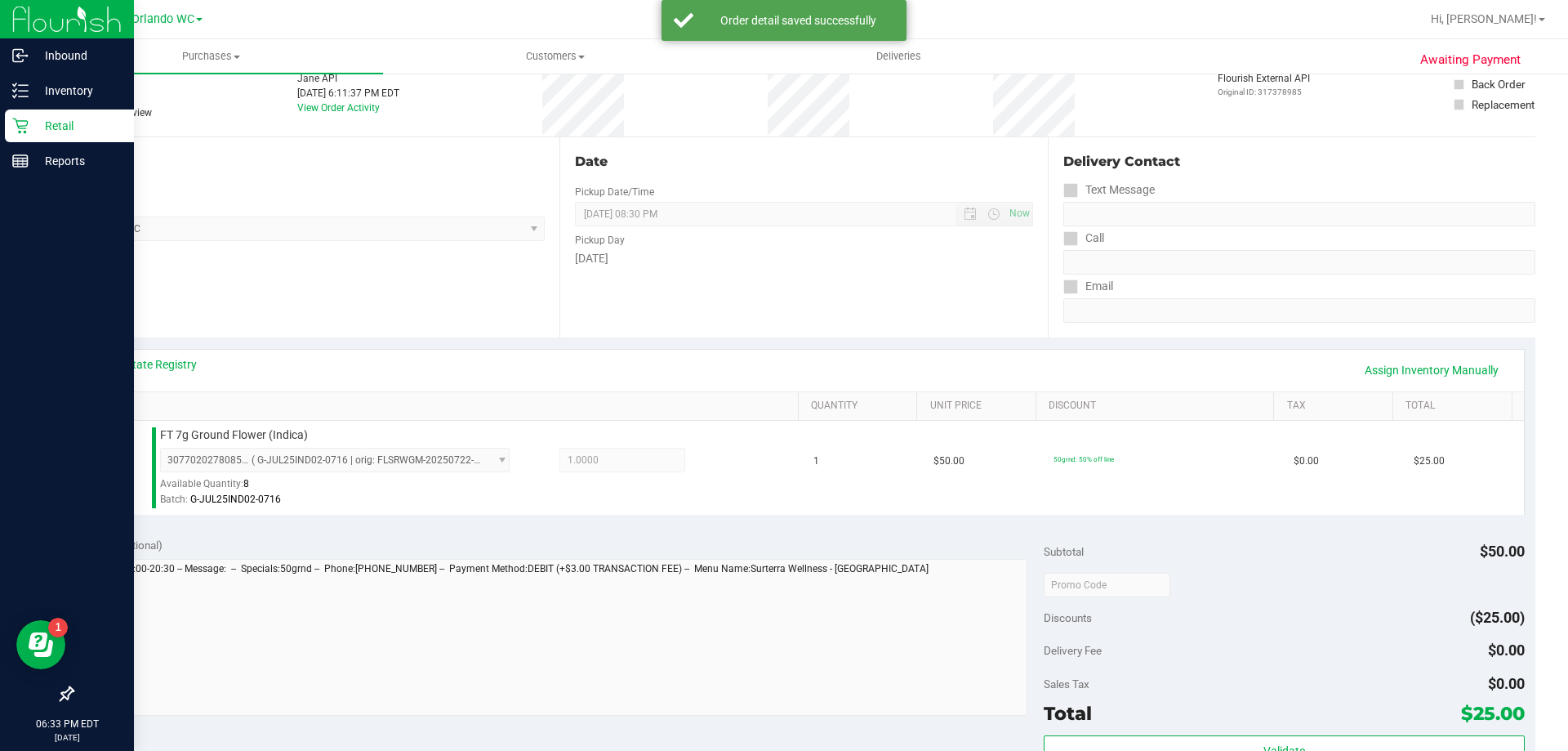
scroll to position [327, 0]
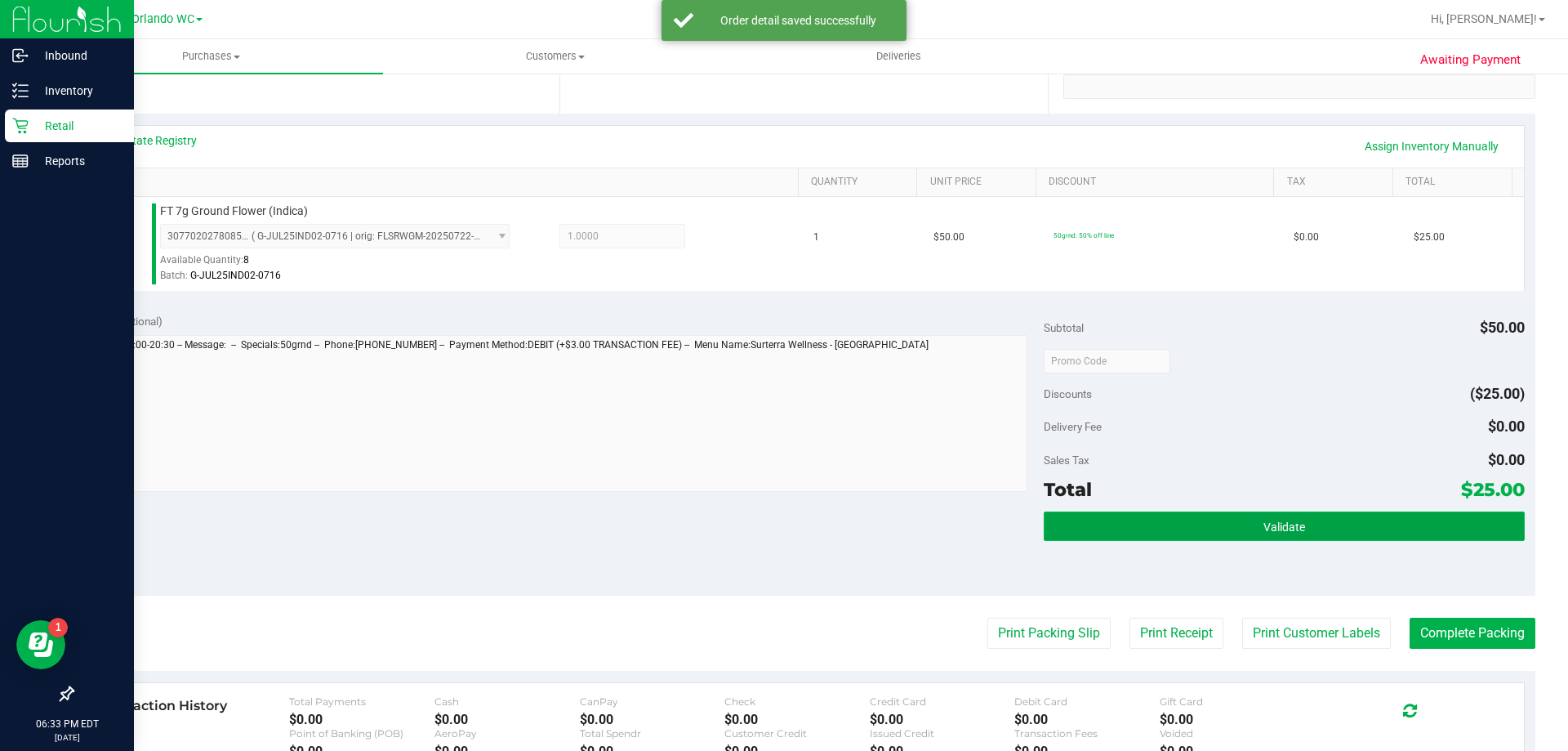
click at [1228, 539] on button "Validate" at bounding box center [1284, 527] width 481 height 29
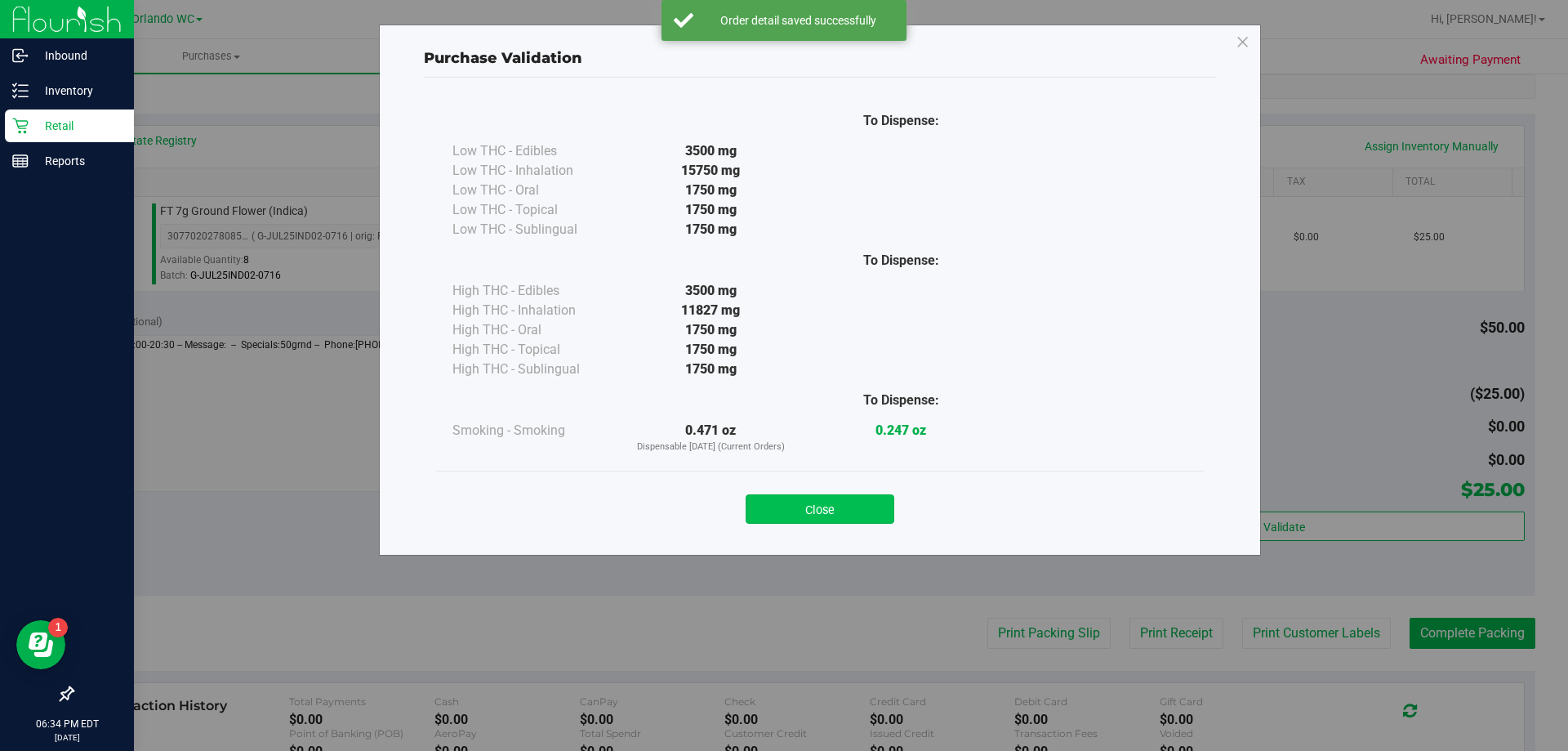
click at [852, 500] on button "Close" at bounding box center [820, 509] width 149 height 29
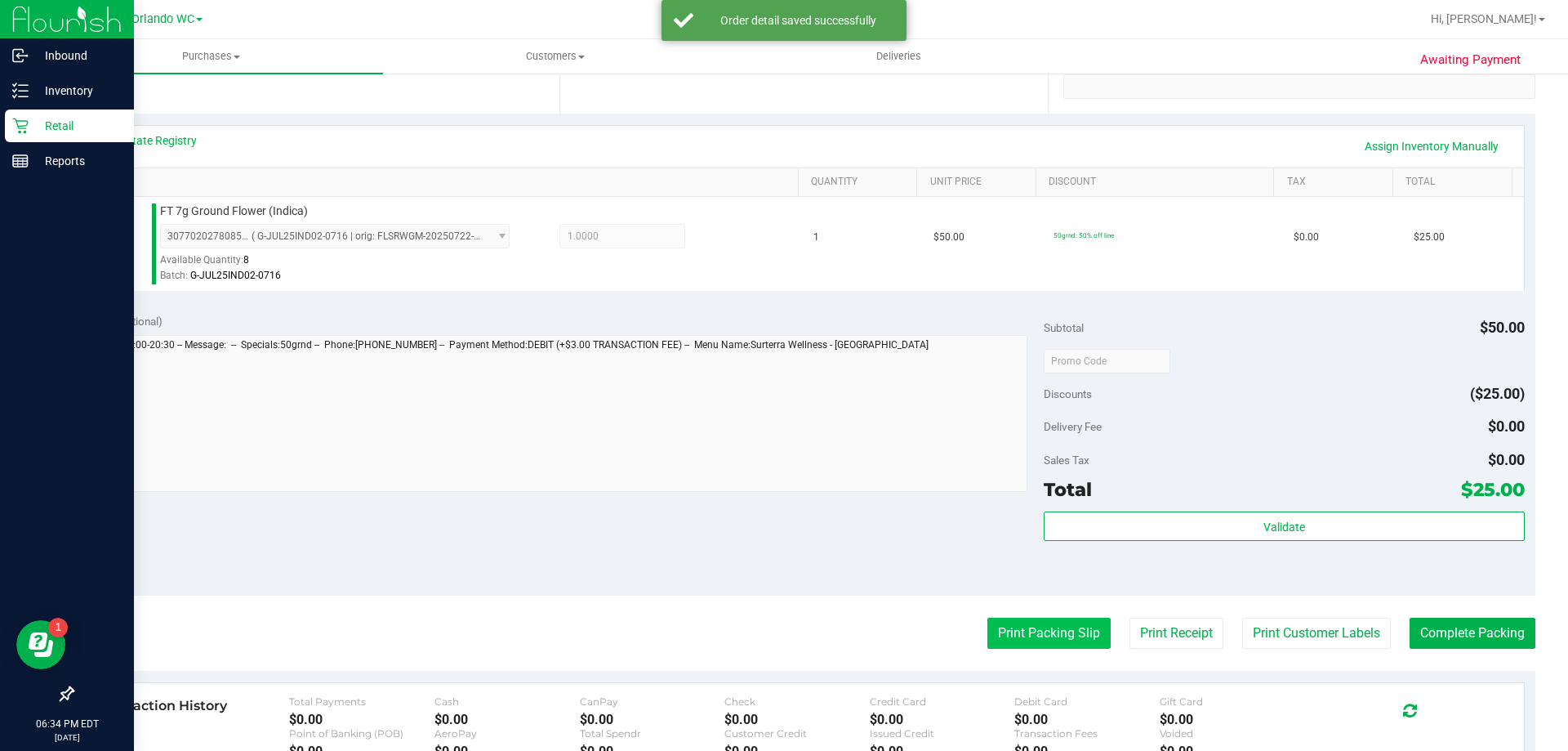
click at [1006, 627] on button "Print Packing Slip" at bounding box center [1049, 633] width 123 height 31
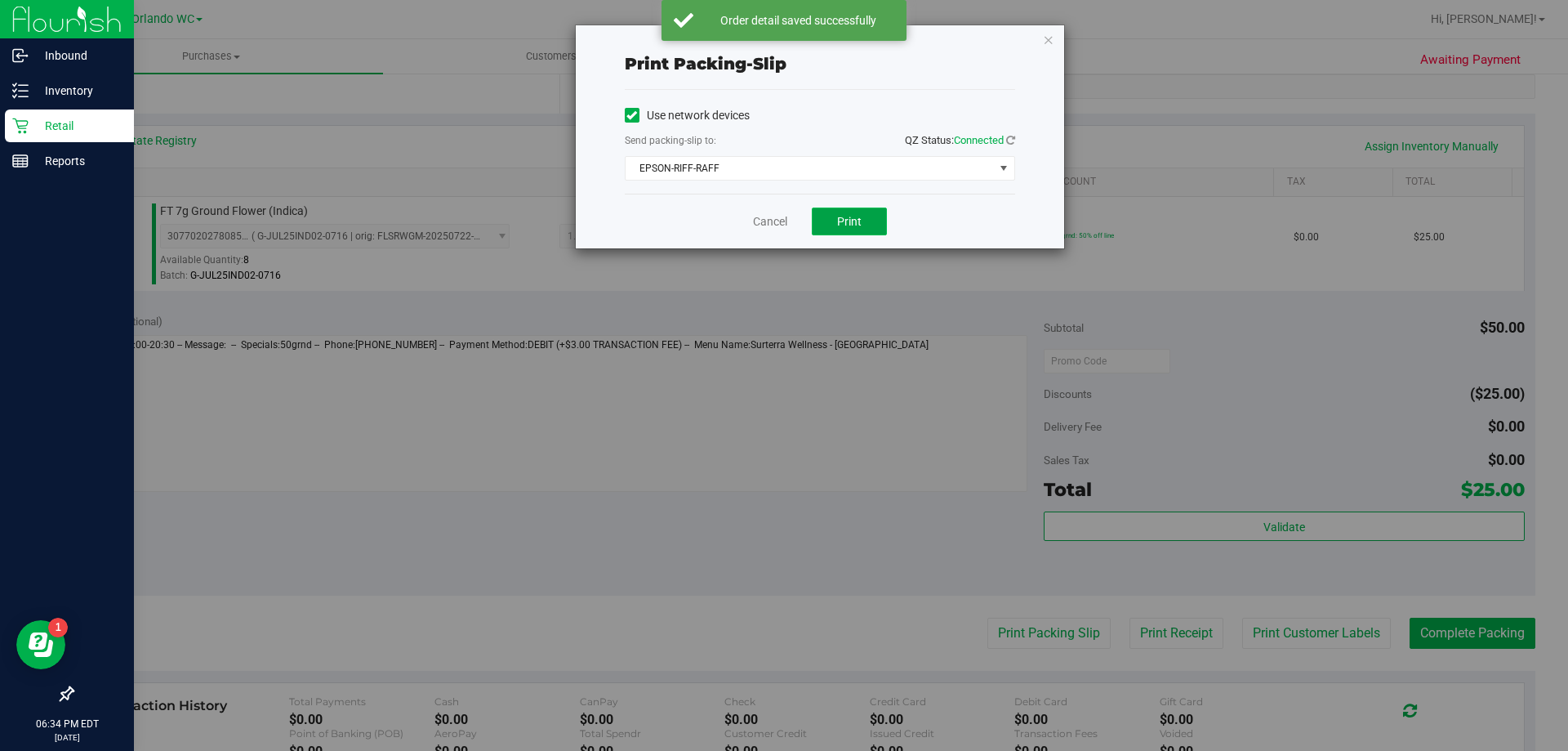
click at [866, 221] on button "Print" at bounding box center [849, 222] width 75 height 28
click at [1044, 33] on icon "button" at bounding box center [1049, 39] width 11 height 20
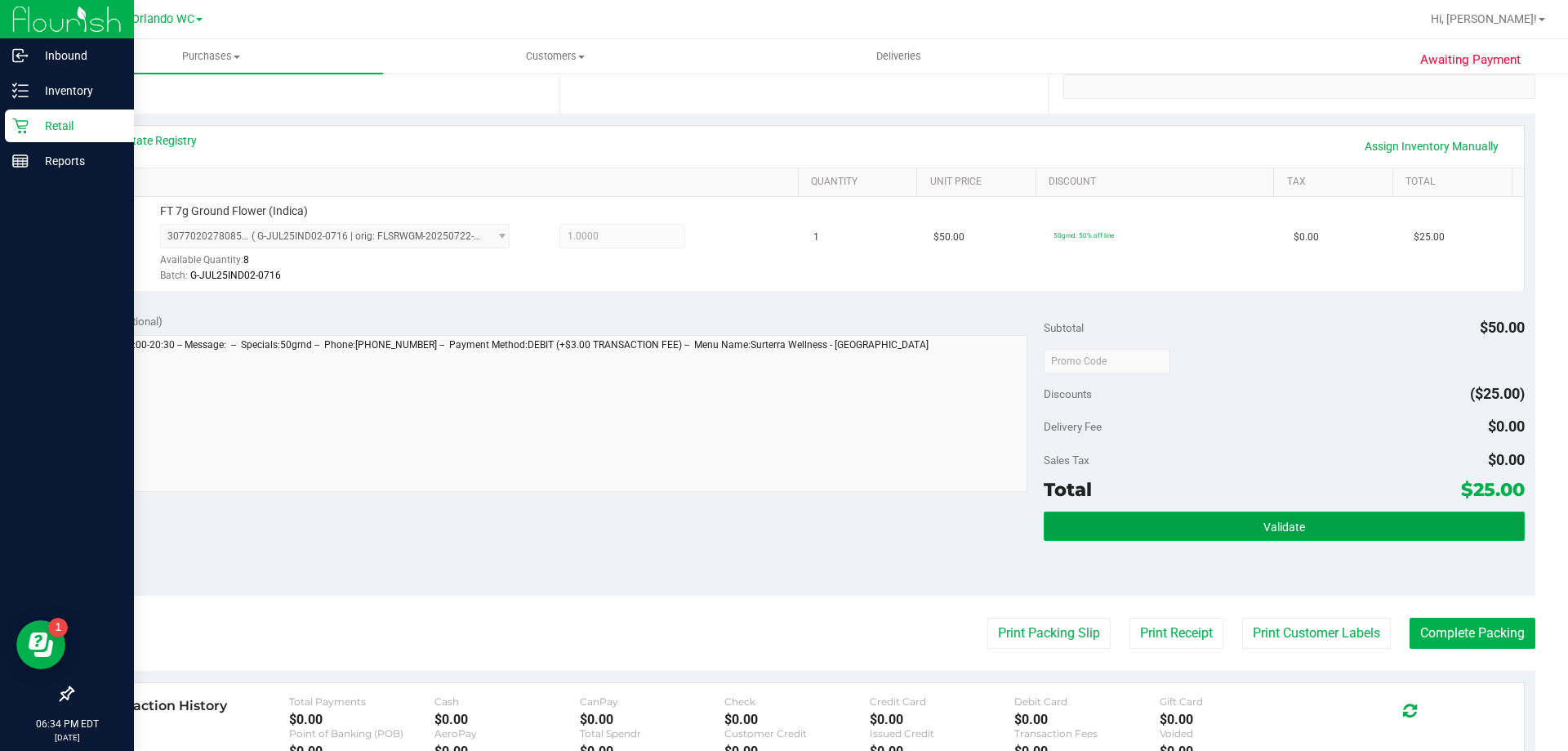
click at [1158, 512] on button "Validate" at bounding box center [1284, 527] width 481 height 29
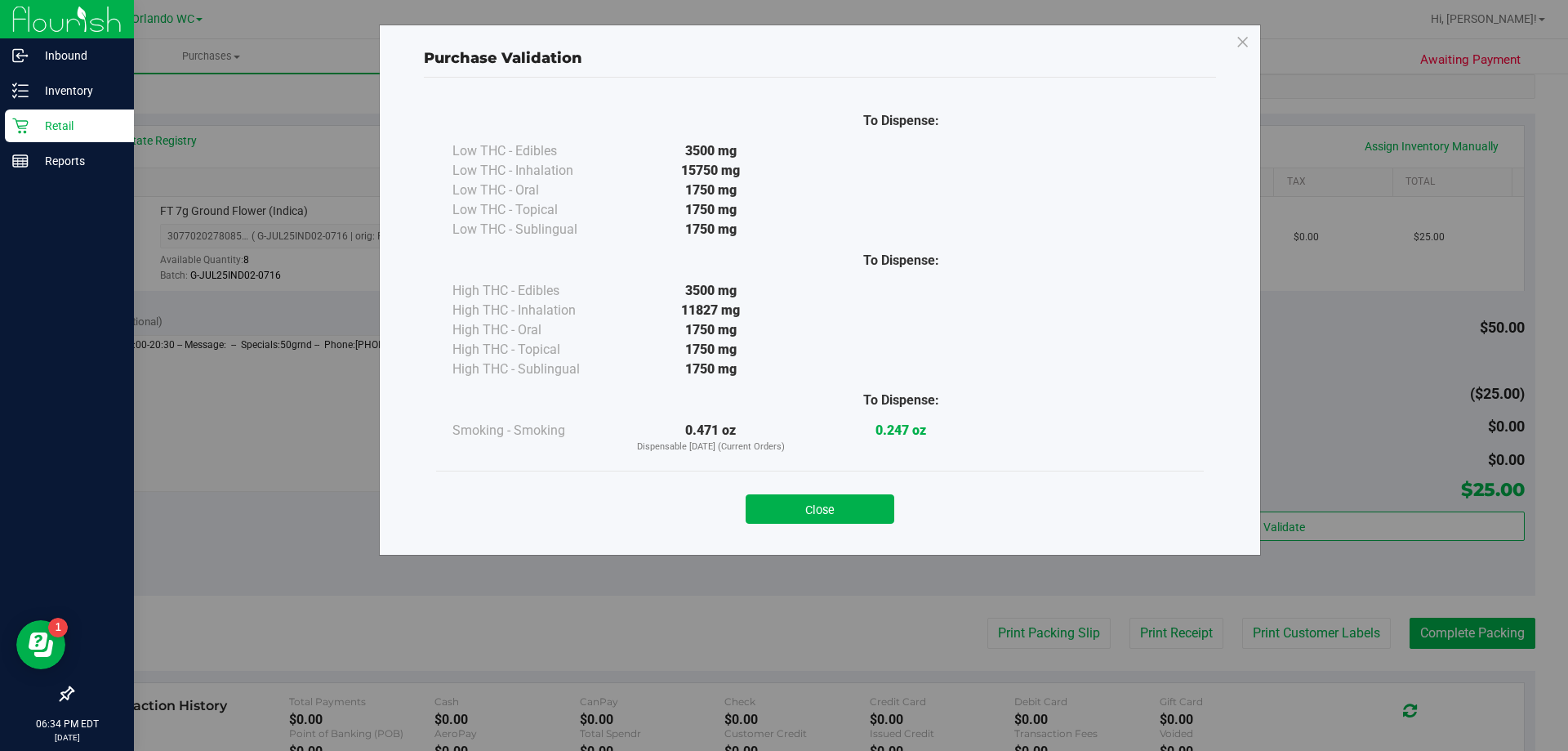
click at [794, 524] on div "Close" at bounding box center [820, 503] width 768 height 66
click at [838, 525] on div "Close" at bounding box center [820, 503] width 768 height 66
click at [861, 519] on button "Close" at bounding box center [820, 509] width 149 height 29
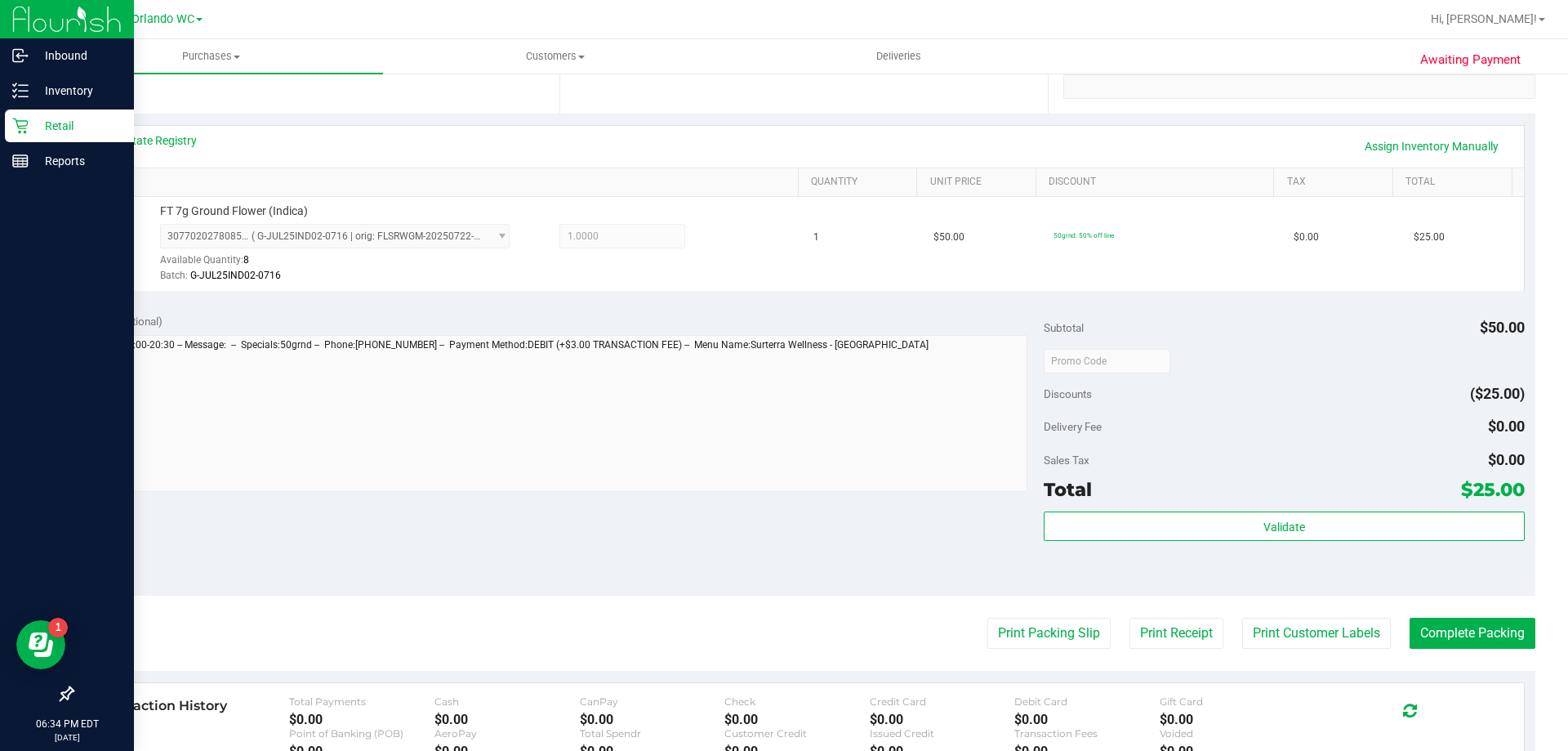
click at [1437, 654] on purchase-details "Back Edit Purchase Cancel Purchase View Profile # 11852376 BioTrack ID: - Submi…" at bounding box center [803, 369] width 1463 height 1215
click at [1438, 640] on button "Complete Packing" at bounding box center [1472, 633] width 126 height 31
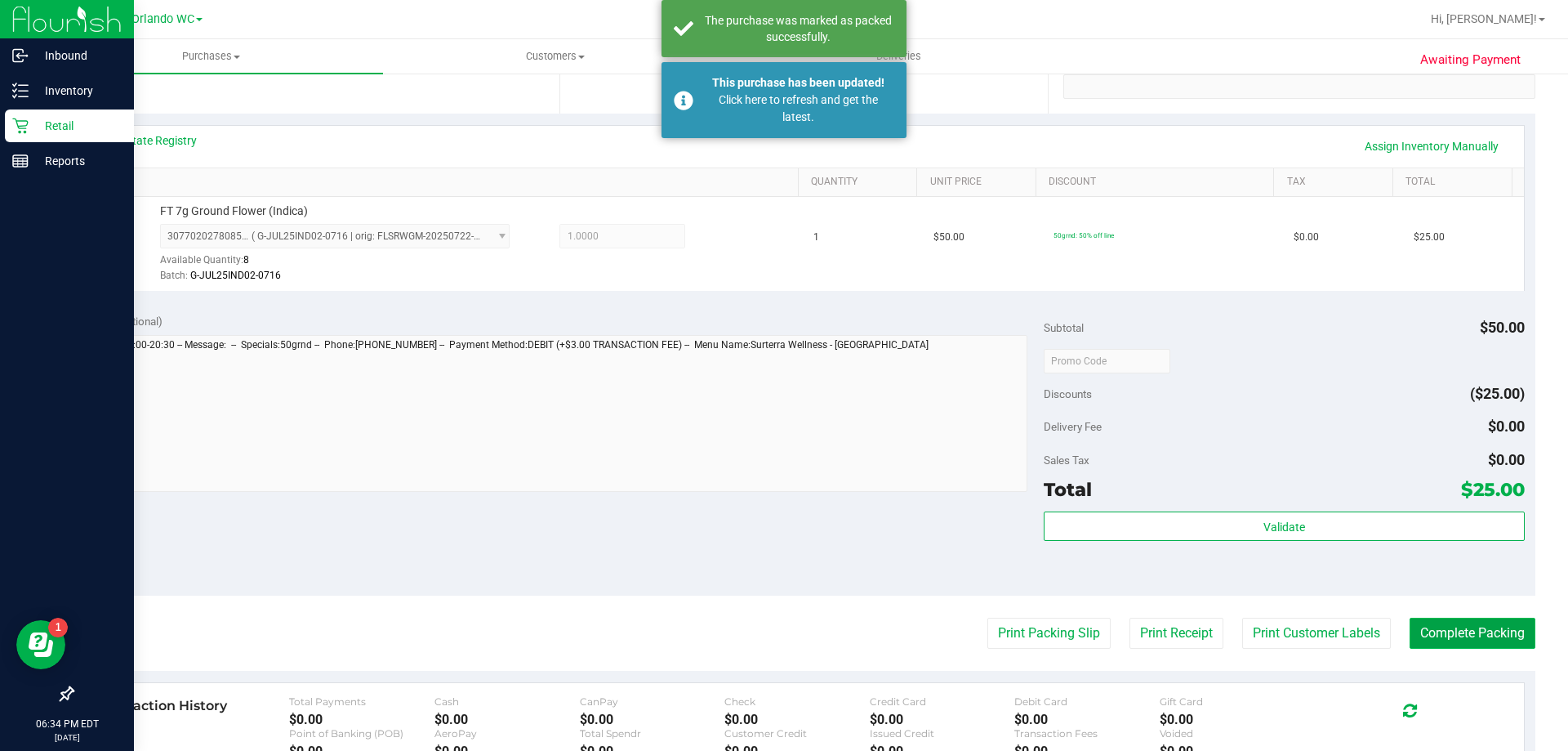
click at [1508, 627] on button "Complete Packing" at bounding box center [1472, 633] width 126 height 31
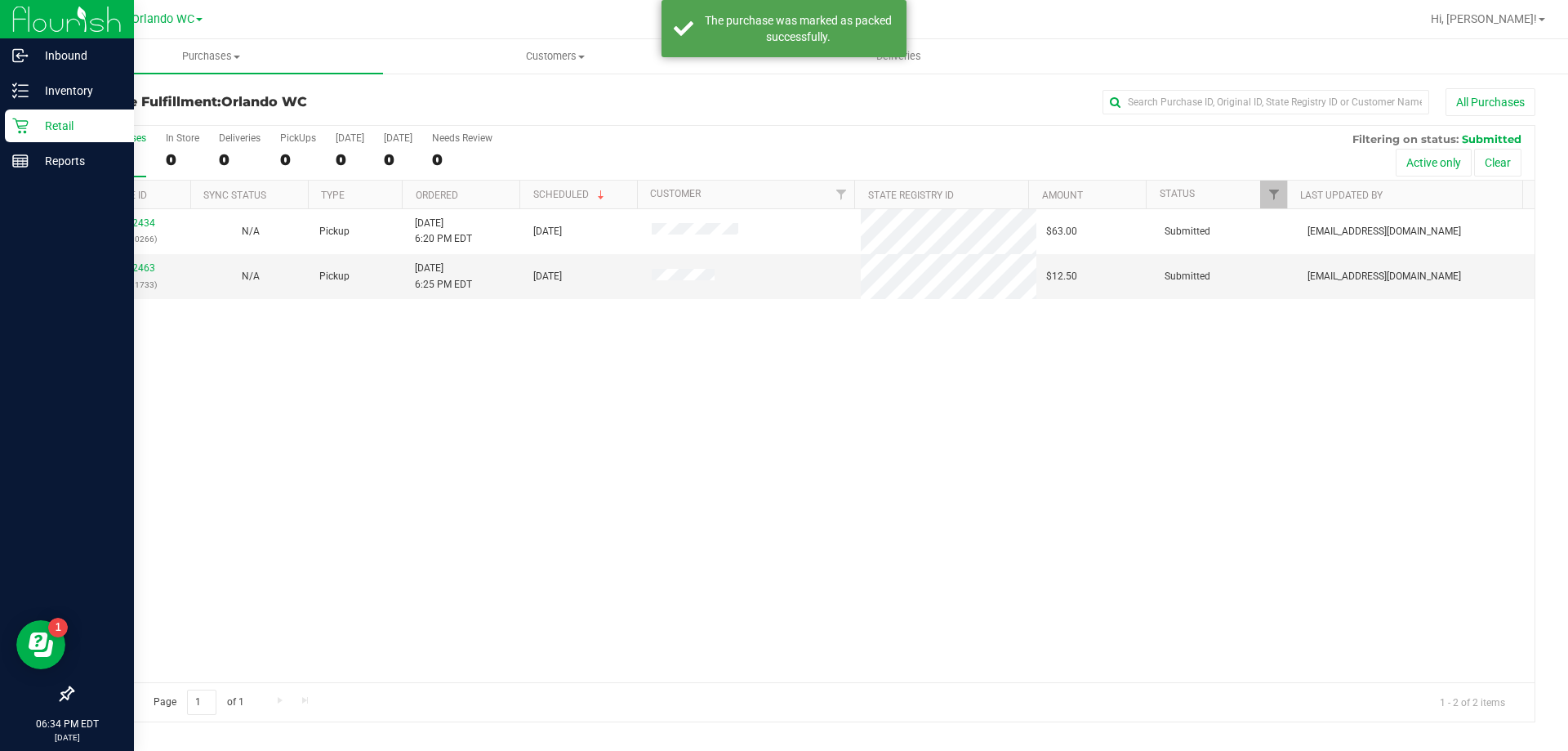
click at [1085, 581] on div "11852434 (317380266) N/A Pickup 8/26/2025 6:20 PM EDT 8/26/2025 $63.00 Submitte…" at bounding box center [803, 445] width 1462 height 473
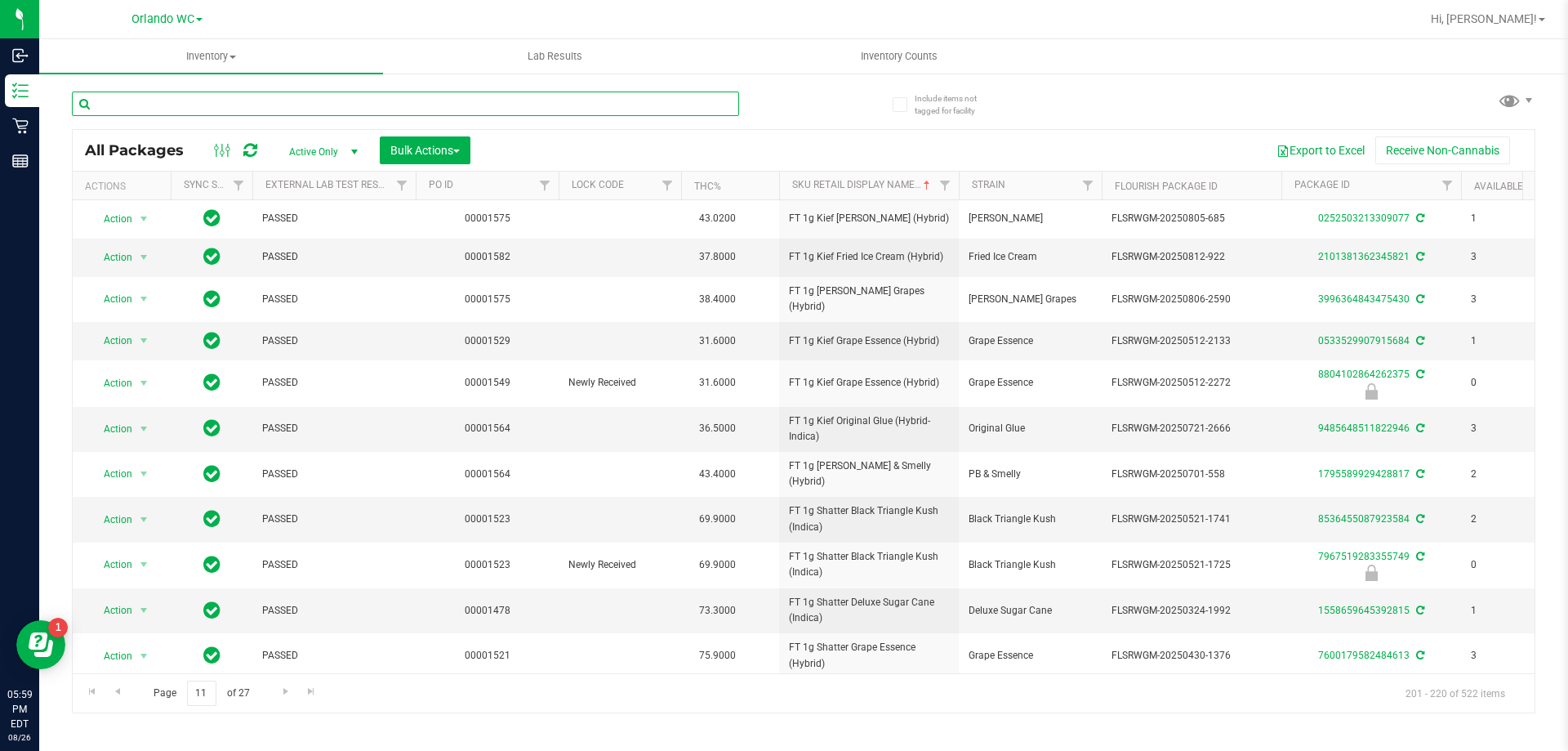
click at [259, 110] on input "text" at bounding box center [405, 104] width 668 height 24
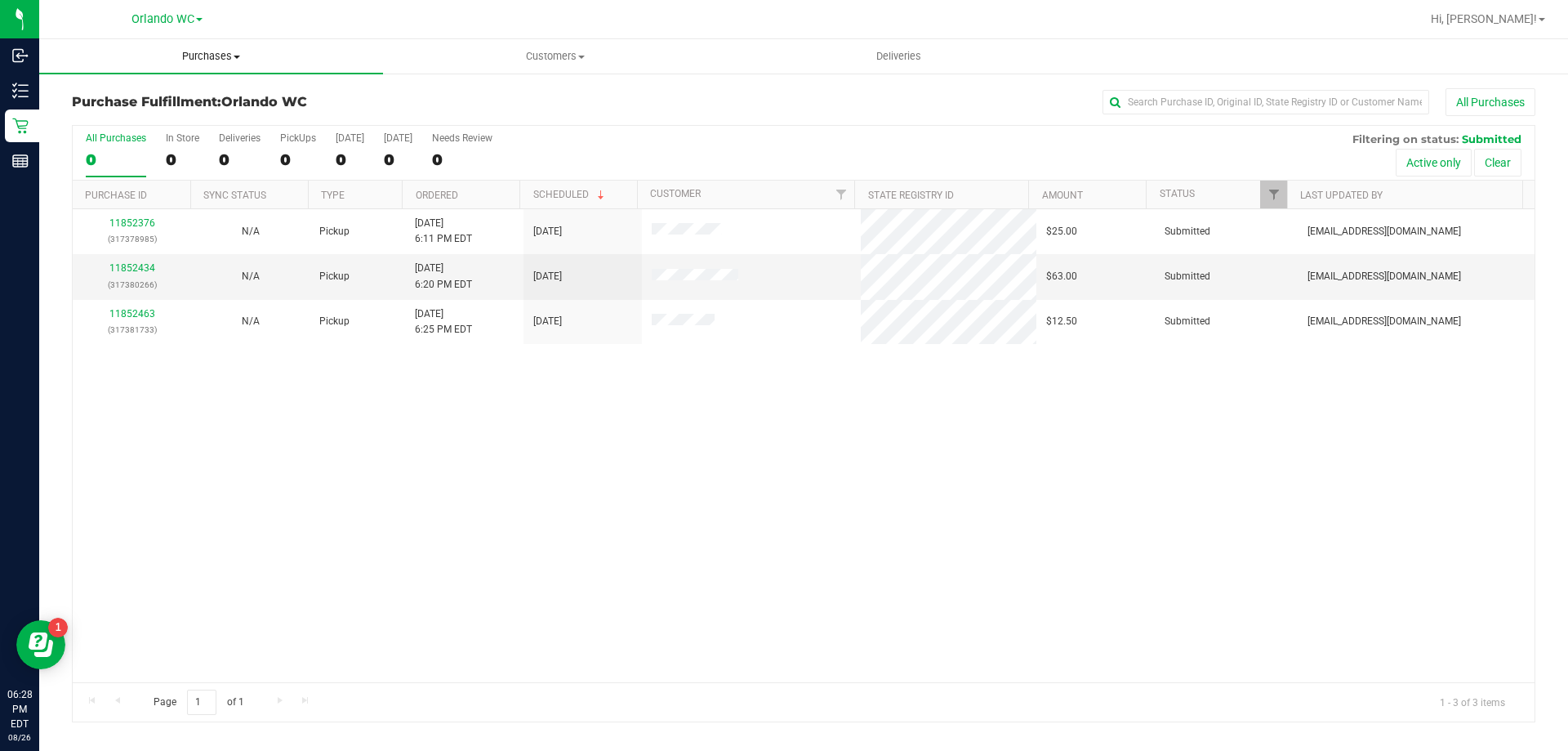
click at [243, 55] on span "Purchases" at bounding box center [210, 56] width 344 height 15
click at [197, 101] on span "Summary of purchases" at bounding box center [122, 99] width 167 height 14
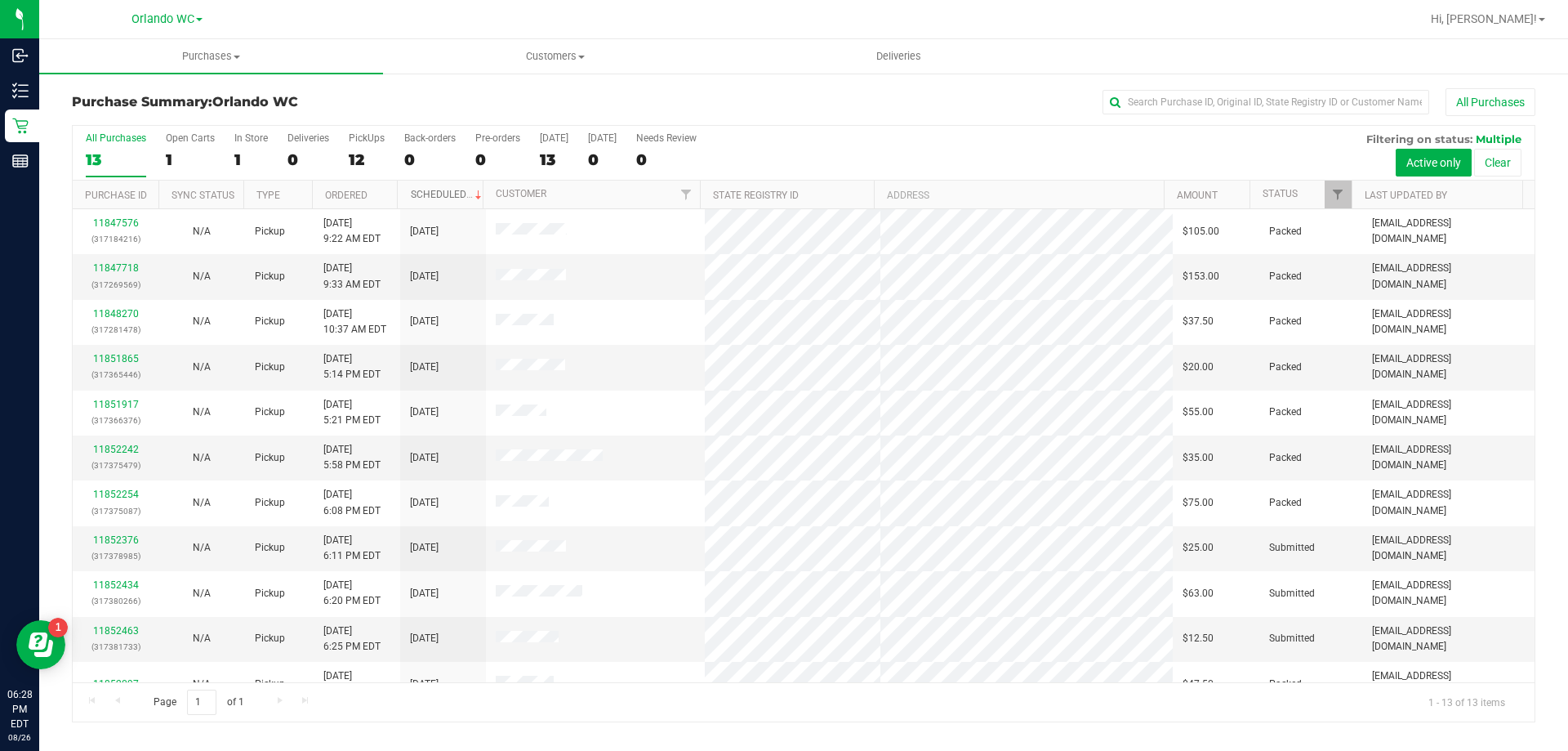
click at [428, 197] on link "Scheduled" at bounding box center [448, 194] width 74 height 11
click at [353, 195] on link "Ordered" at bounding box center [345, 195] width 42 height 11
click at [353, 195] on link "Ordered" at bounding box center [355, 194] width 61 height 11
click at [208, 52] on span "Purchases" at bounding box center [210, 56] width 344 height 15
click at [120, 144] on span "All purchases" at bounding box center [97, 138] width 116 height 14
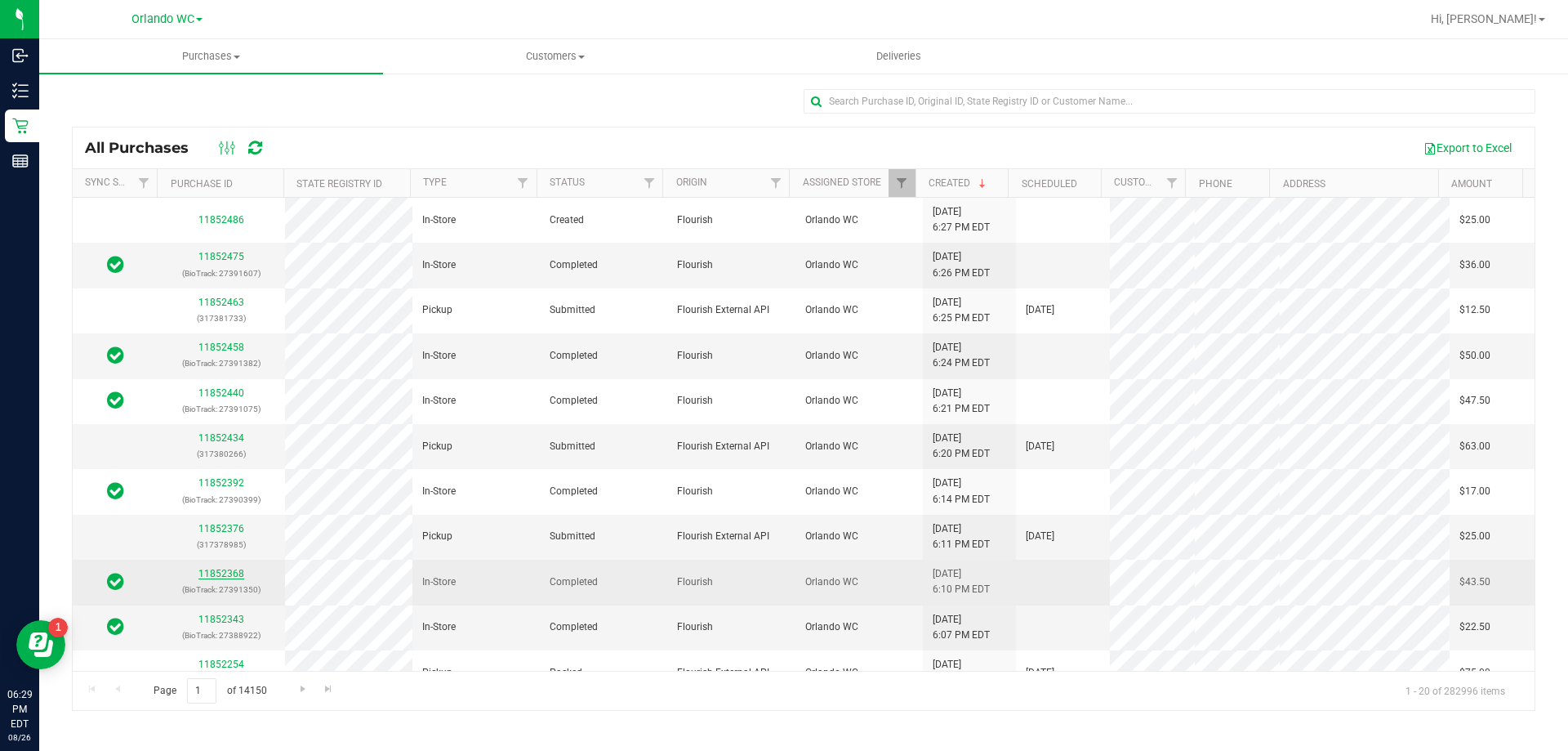
click at [226, 579] on link "11852368" at bounding box center [221, 573] width 46 height 11
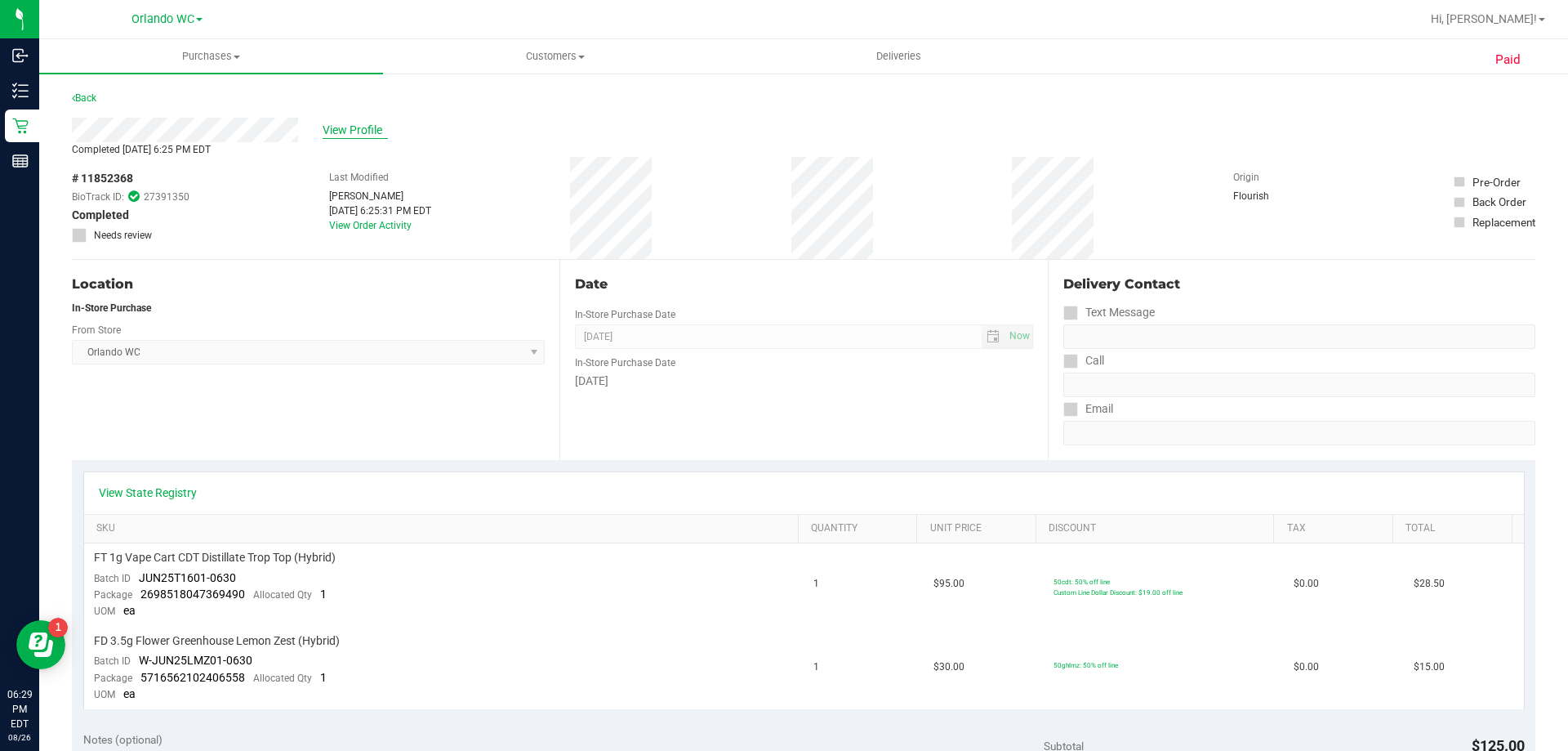
click at [365, 126] on span "View Profile" at bounding box center [355, 131] width 65 height 17
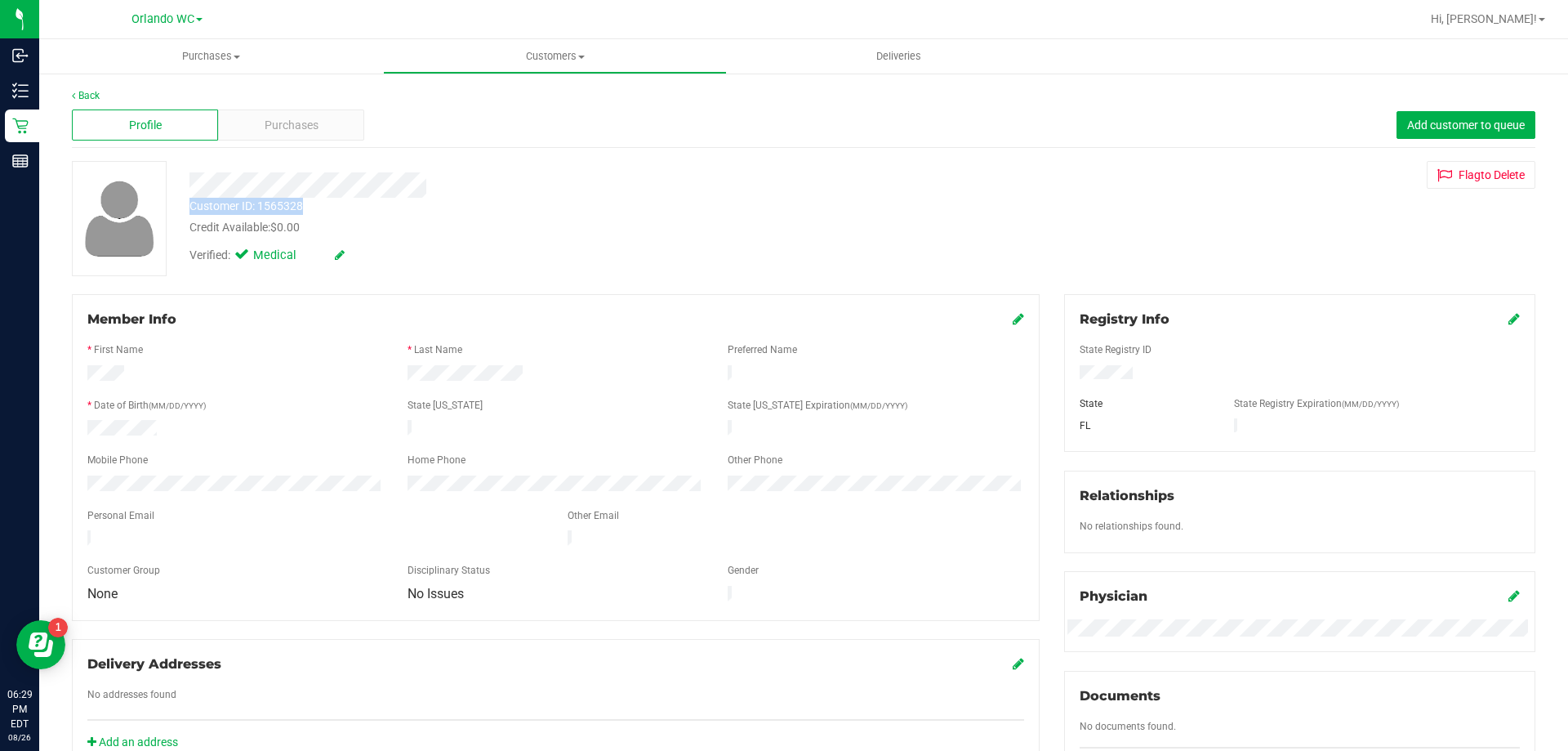
drag, startPoint x: 310, startPoint y: 202, endPoint x: 181, endPoint y: 201, distance: 129.0
click at [181, 201] on div "Customer ID: 1565328 Credit Available: $0.00" at bounding box center [549, 217] width 744 height 38
click at [264, 202] on div "Customer ID: 1565328" at bounding box center [246, 206] width 113 height 17
click at [306, 107] on div "Profile Purchases Add customer to queue" at bounding box center [803, 126] width 1463 height 45
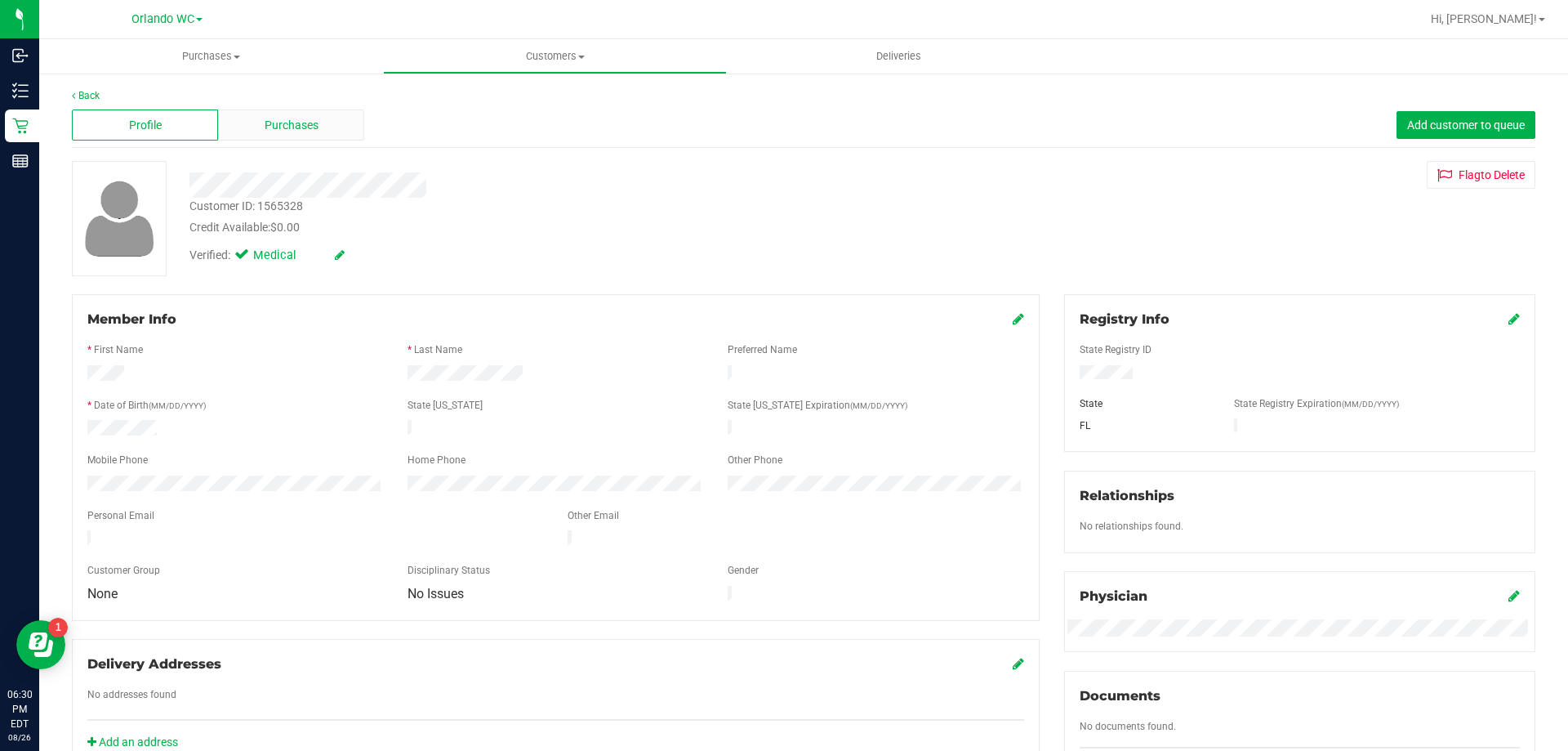
click at [306, 109] on div "Purchases" at bounding box center [291, 125] width 146 height 31
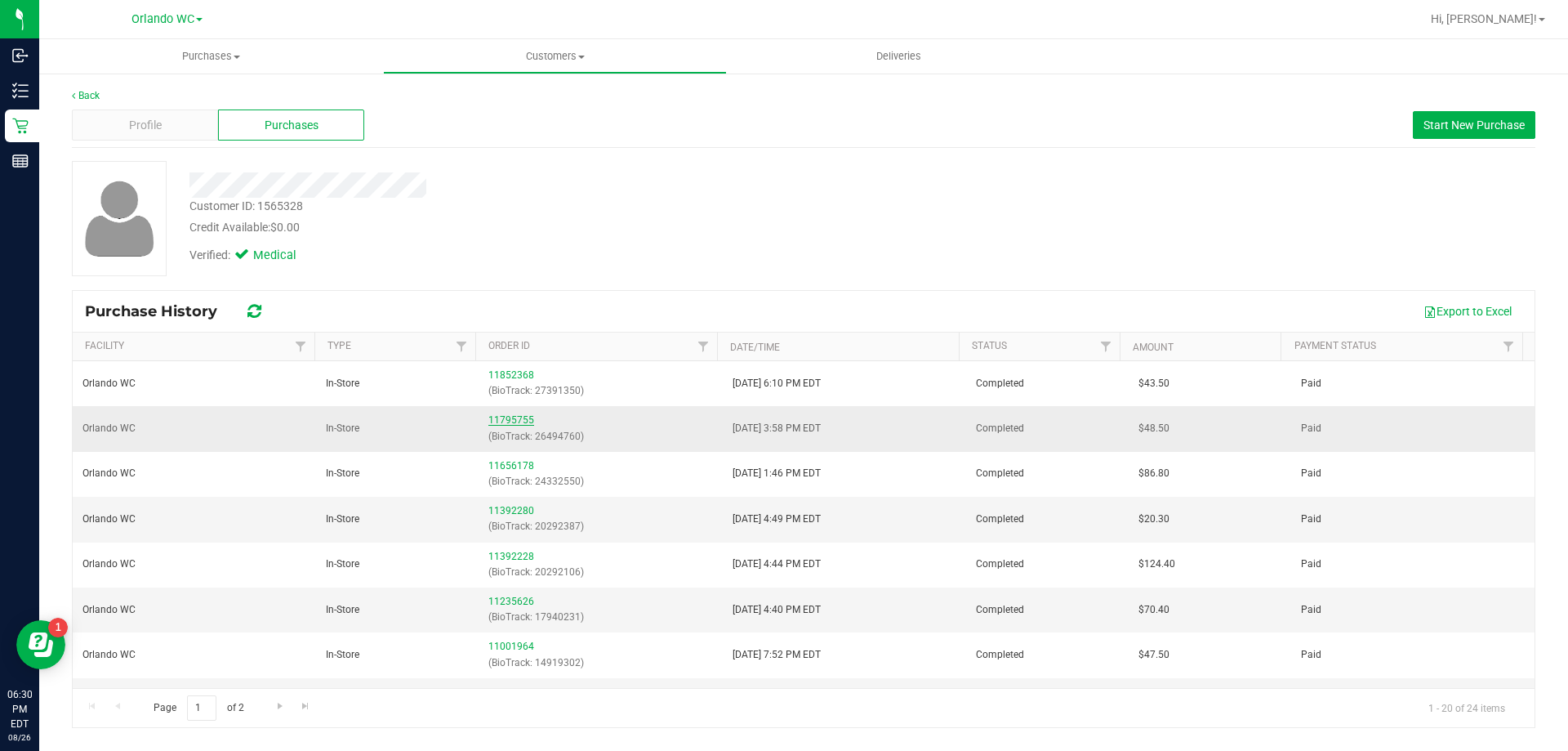
click at [513, 418] on link "11795755" at bounding box center [511, 419] width 46 height 11
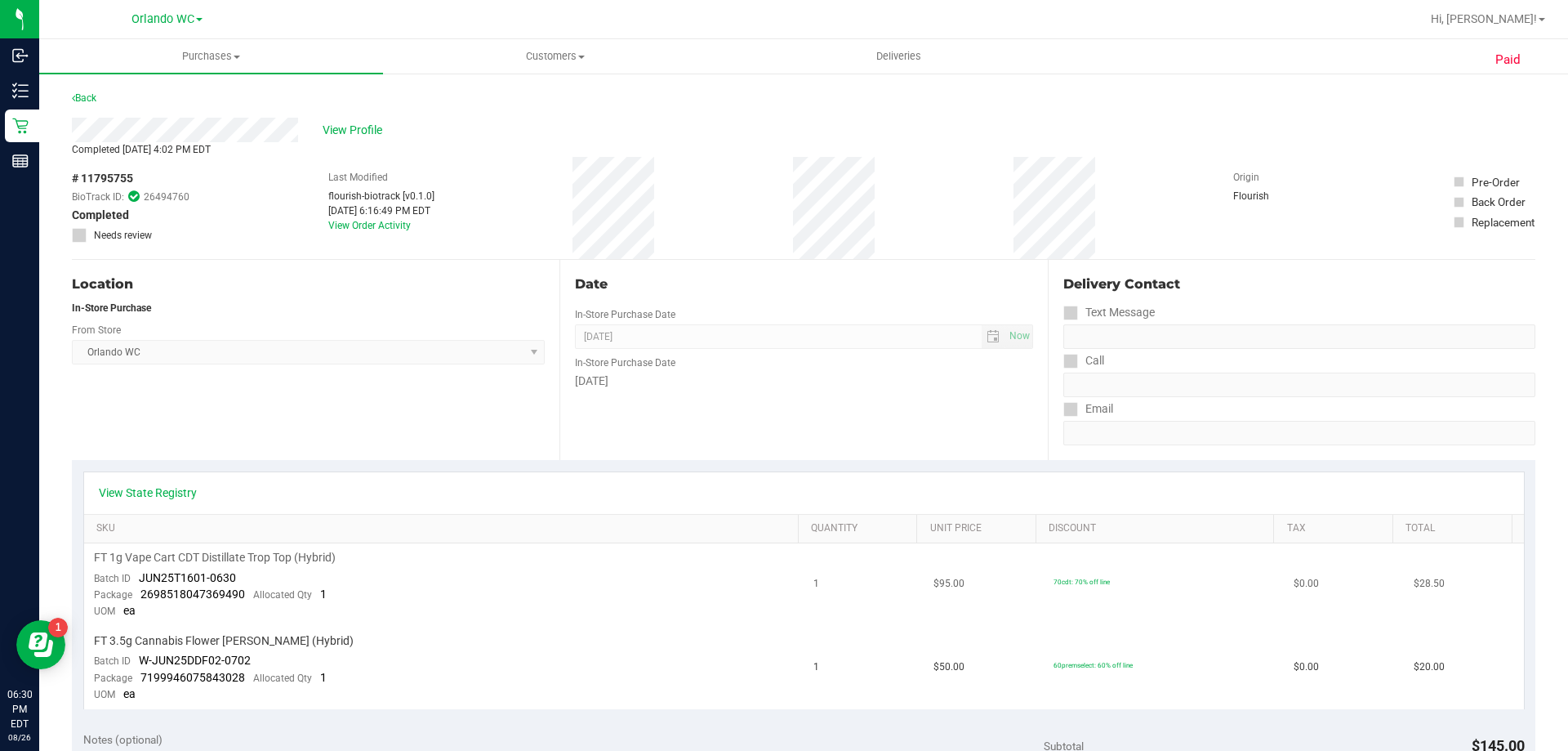
click at [171, 573] on span "JUN25T1601-0630" at bounding box center [187, 577] width 97 height 13
click at [171, 573] on span "JUN25T1601-0630" at bounding box center [187, 577] width 97 height 13
click at [241, 579] on td "FT 1g Vape Cart CDT Distillate Trop Top (Hybrid) Batch ID JUN25T1601-0630 Packa…" at bounding box center [444, 585] width 720 height 83
drag, startPoint x: 242, startPoint y: 575, endPoint x: 141, endPoint y: 574, distance: 101.0
click at [141, 574] on td "FT 1g Vape Cart CDT Distillate Trop Top (Hybrid) Batch ID JUN25T1601-0630 Packa…" at bounding box center [444, 585] width 720 height 83
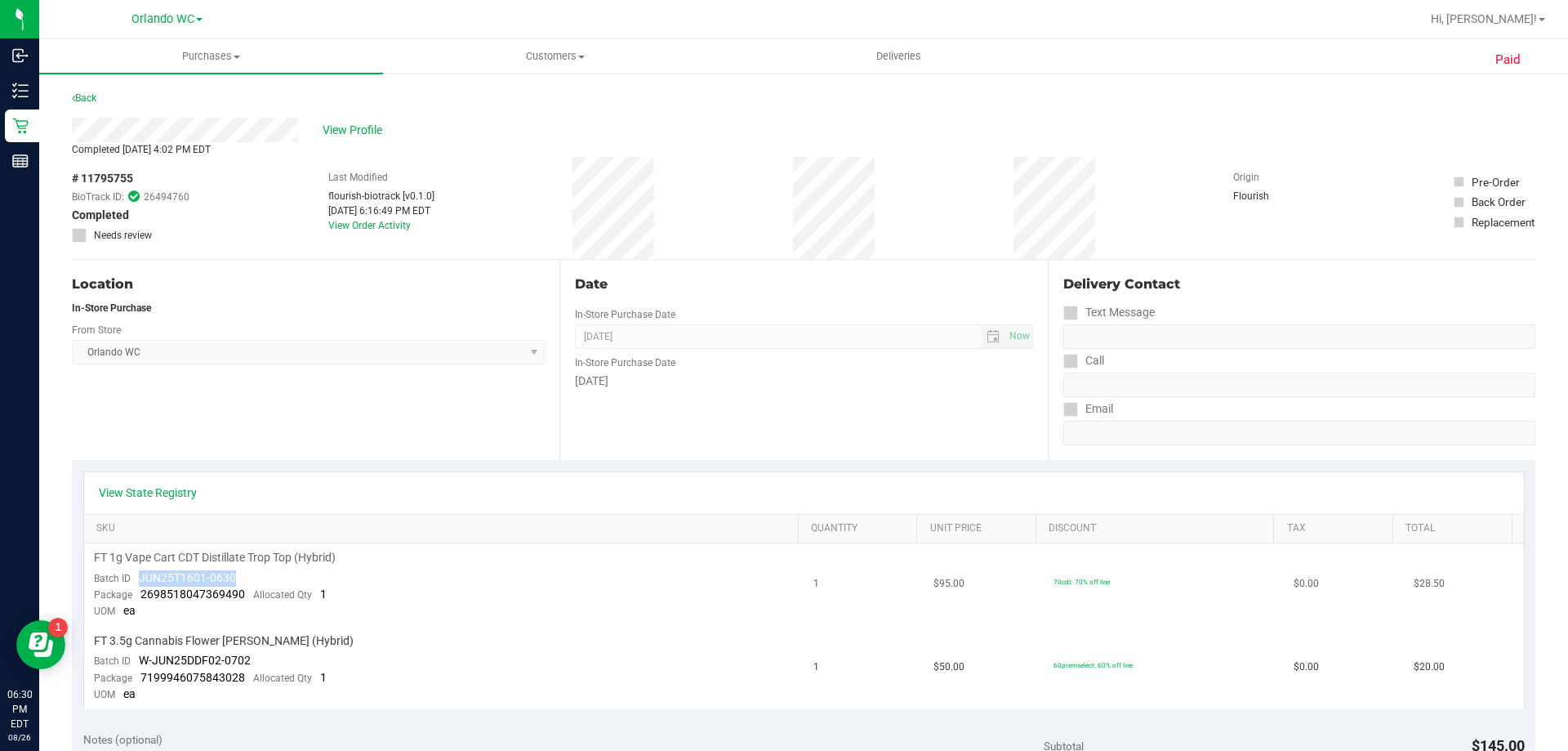
copy span "JUN25T1601-0630"
click at [344, 126] on span "View Profile" at bounding box center [355, 131] width 65 height 17
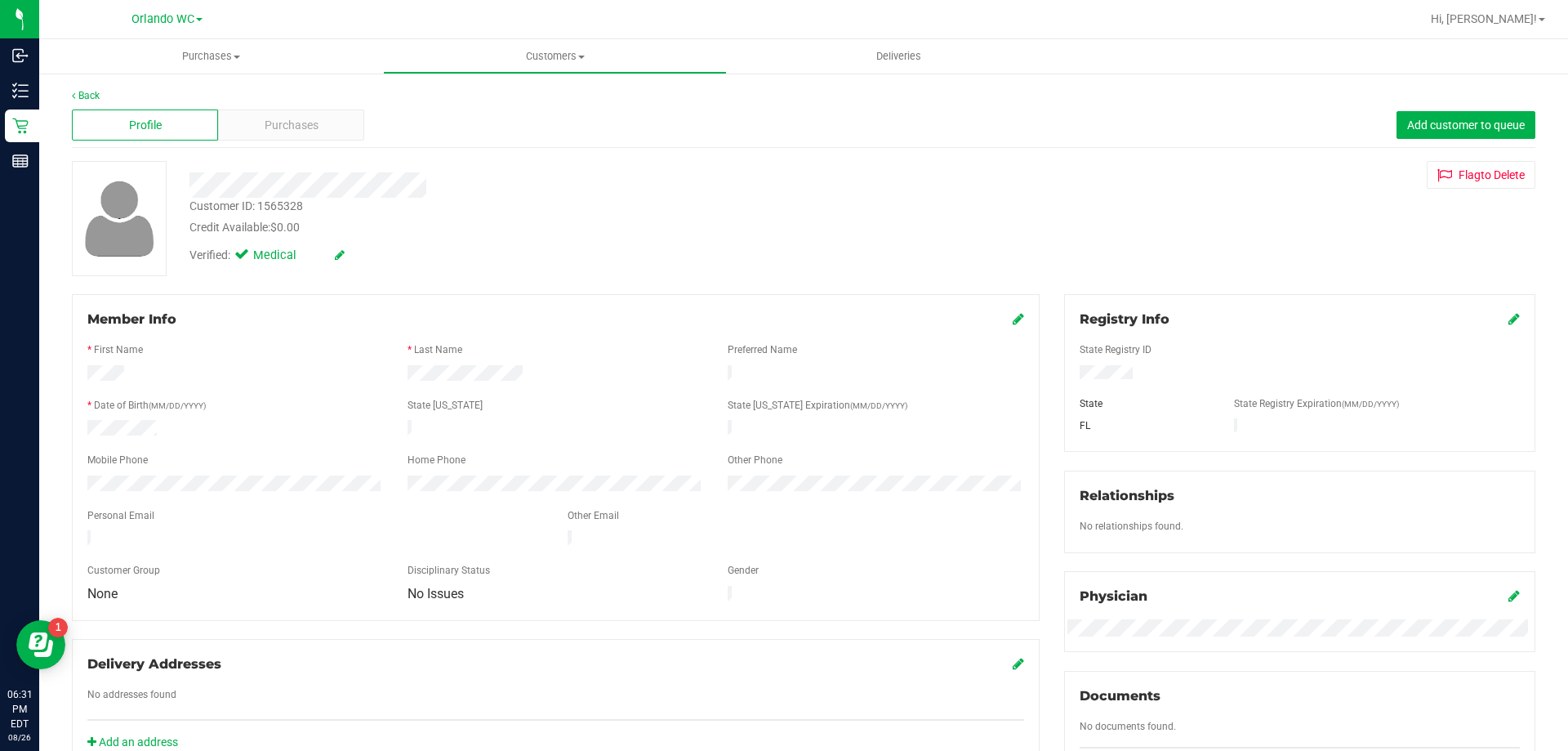
click at [282, 206] on div "Customer ID: 1565328" at bounding box center [246, 206] width 113 height 17
copy div "1565328"
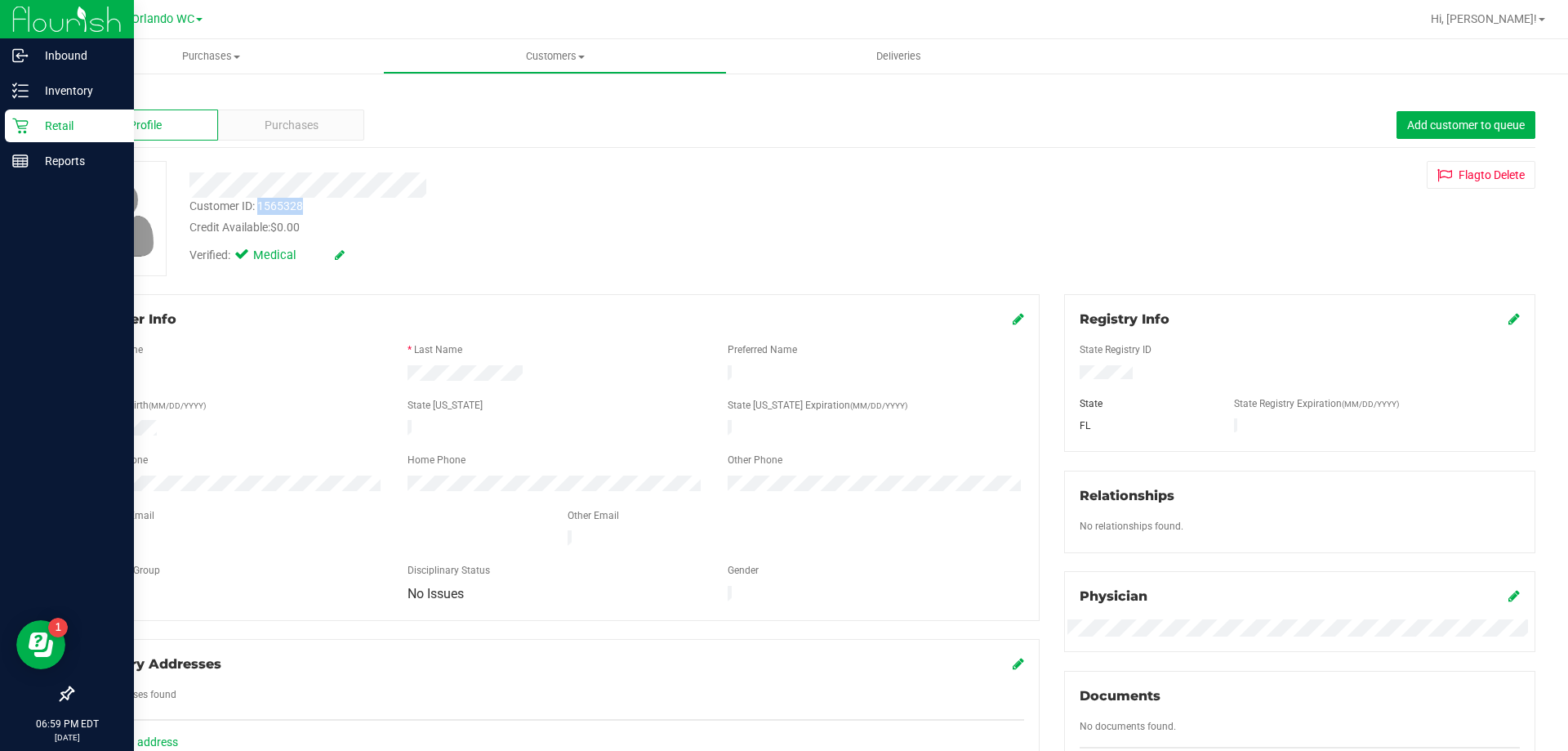
click at [35, 121] on p "Retail" at bounding box center [77, 126] width 98 height 20
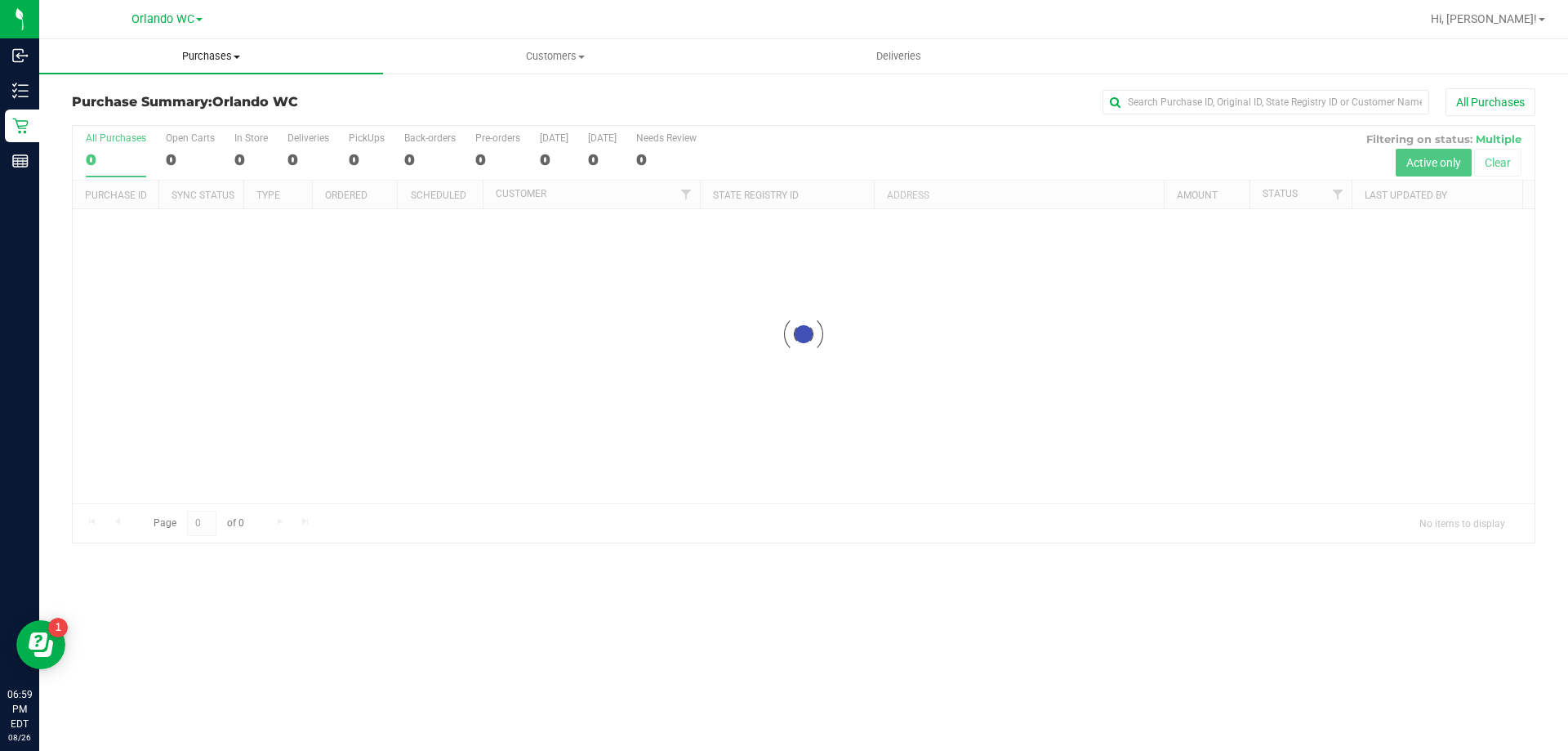
click at [185, 59] on span "Purchases" at bounding box center [210, 56] width 344 height 15
click at [171, 121] on li "Fulfillment" at bounding box center [210, 118] width 344 height 20
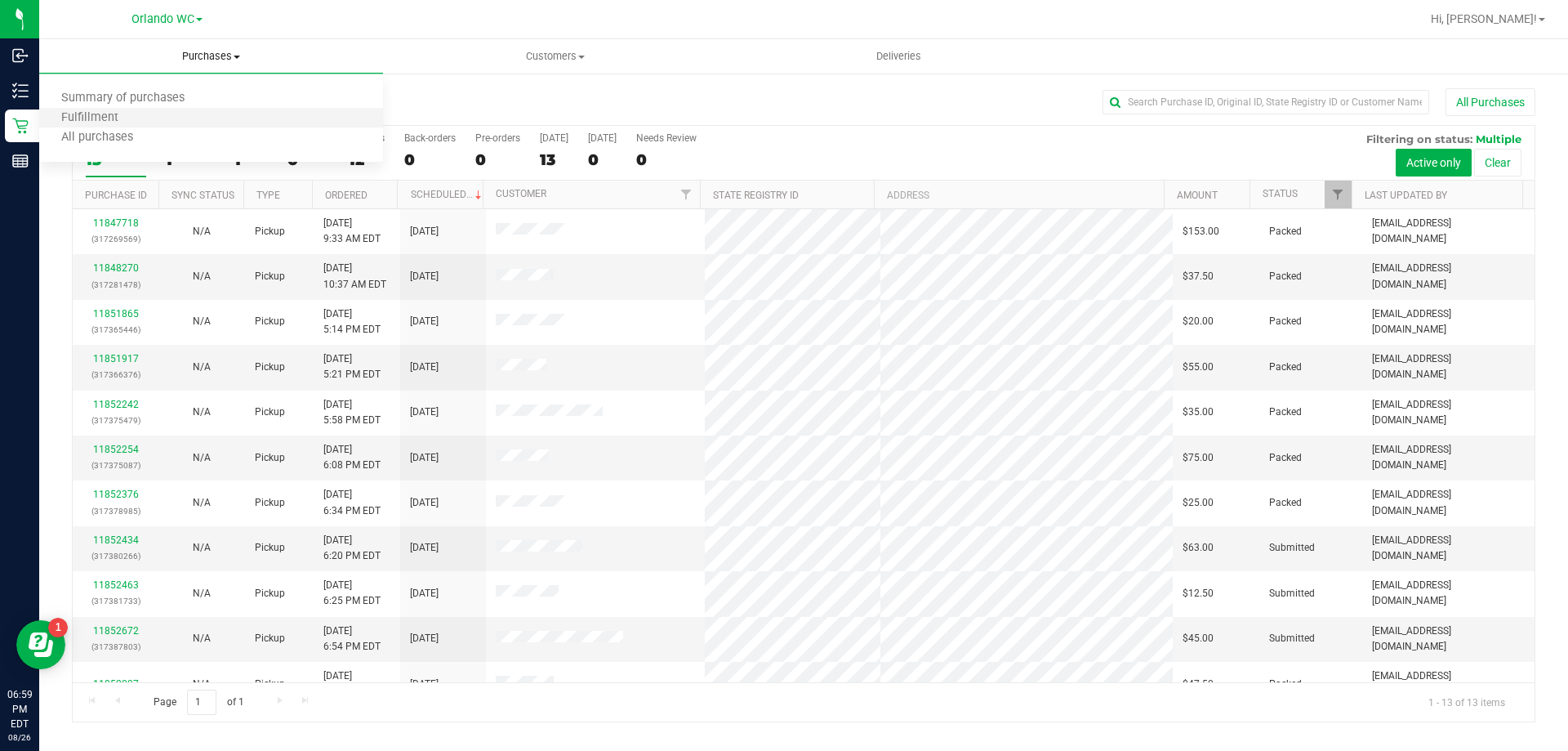
click at [145, 116] on li "Fulfillment" at bounding box center [210, 118] width 344 height 20
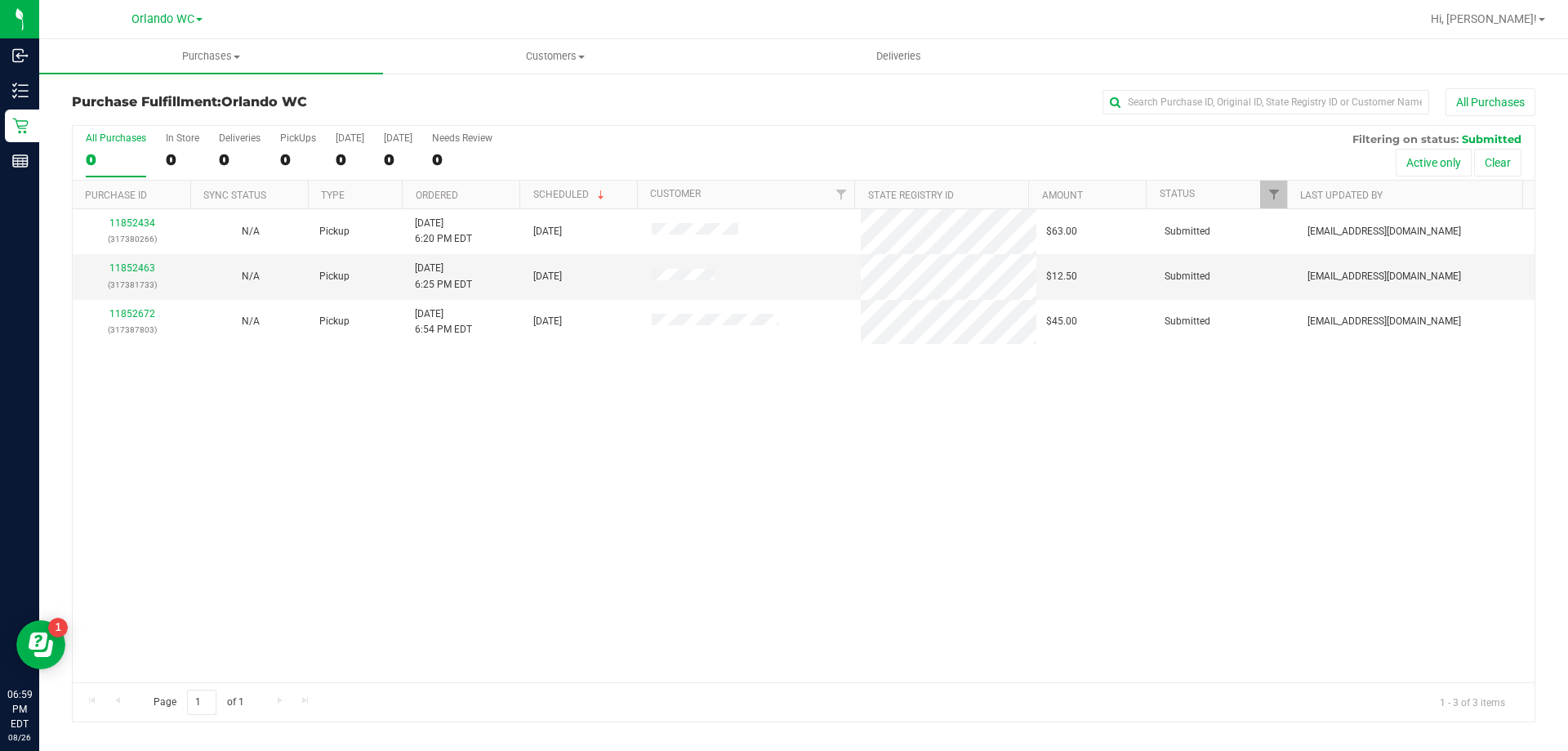
click at [786, 511] on div "11852434 (317380266) N/A Pickup [DATE] 6:20 PM EDT 8/26/2025 $63.00 Submitted […" at bounding box center [803, 445] width 1462 height 473
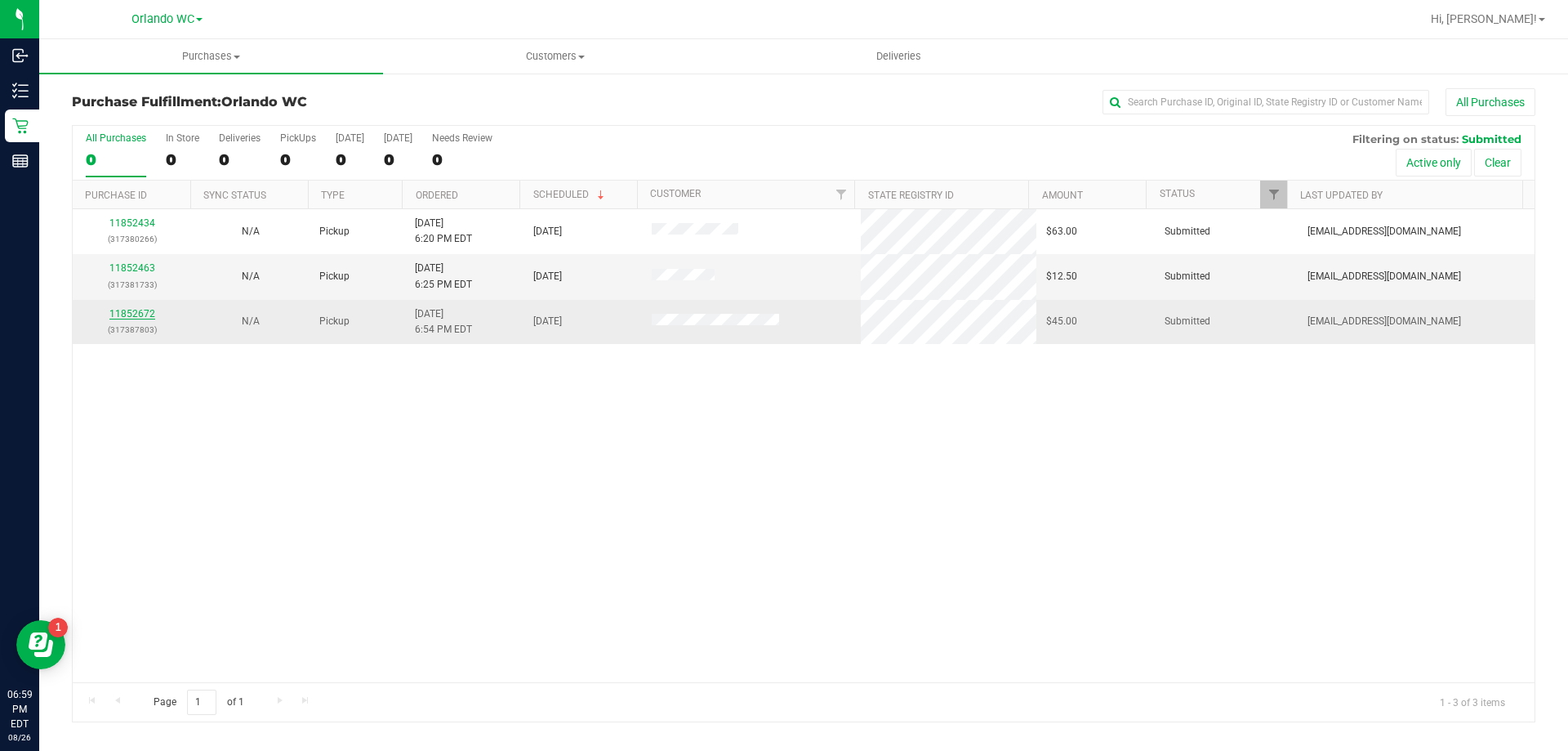
click at [133, 316] on link "11852672" at bounding box center [132, 314] width 46 height 11
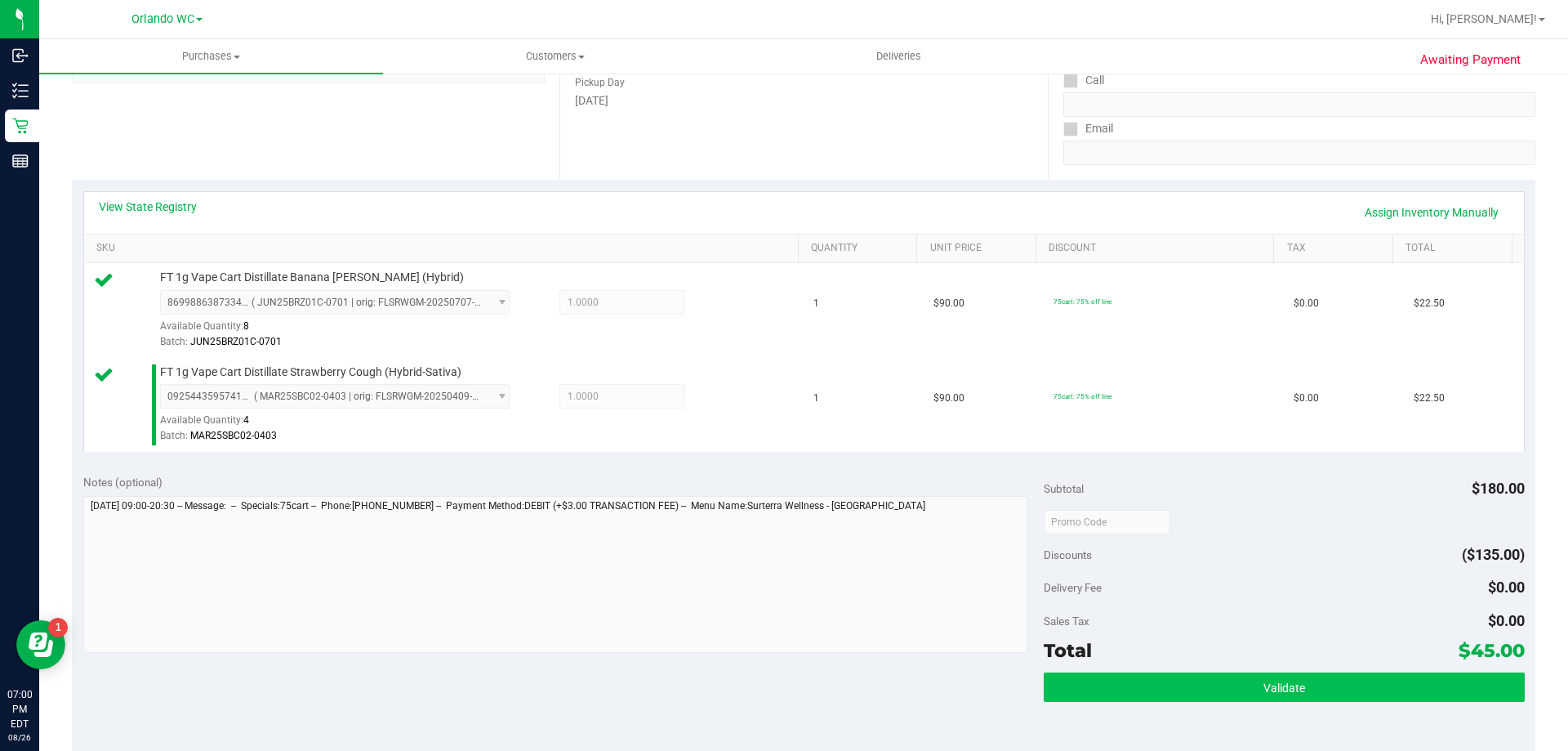
scroll to position [327, 0]
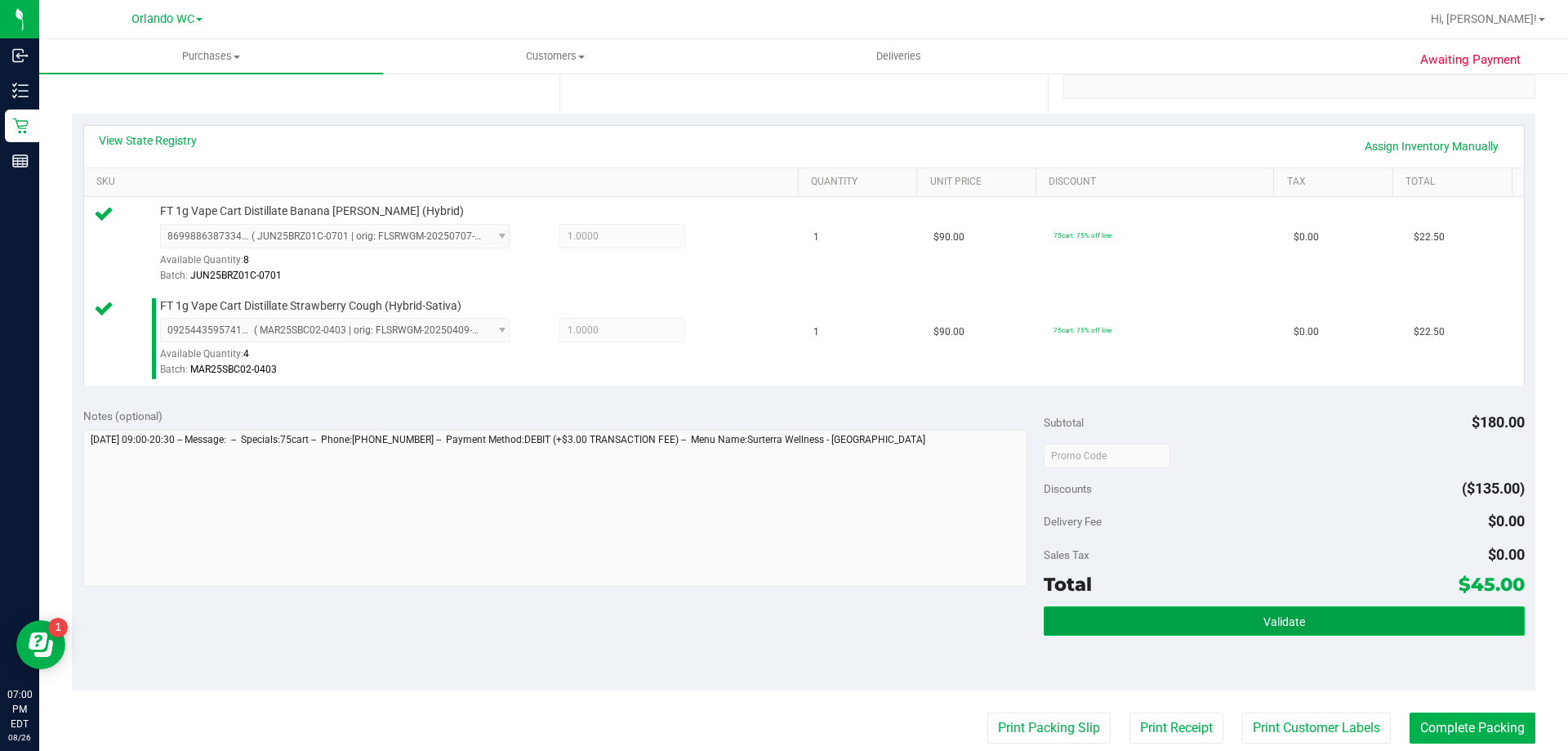
click at [1138, 608] on button "Validate" at bounding box center [1284, 621] width 481 height 29
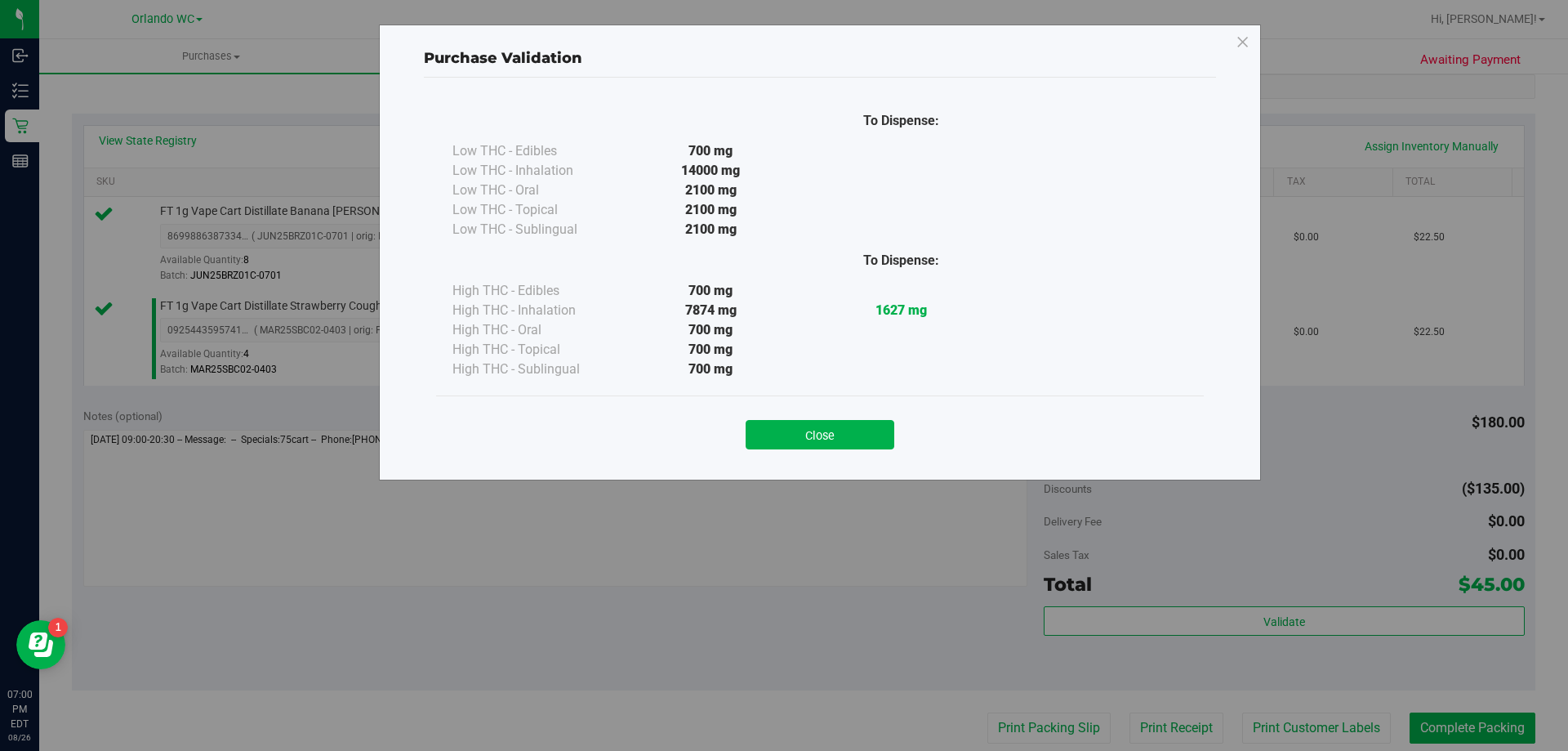
click at [810, 411] on div "Close" at bounding box center [820, 429] width 743 height 41
click at [812, 424] on button "Close" at bounding box center [820, 435] width 149 height 29
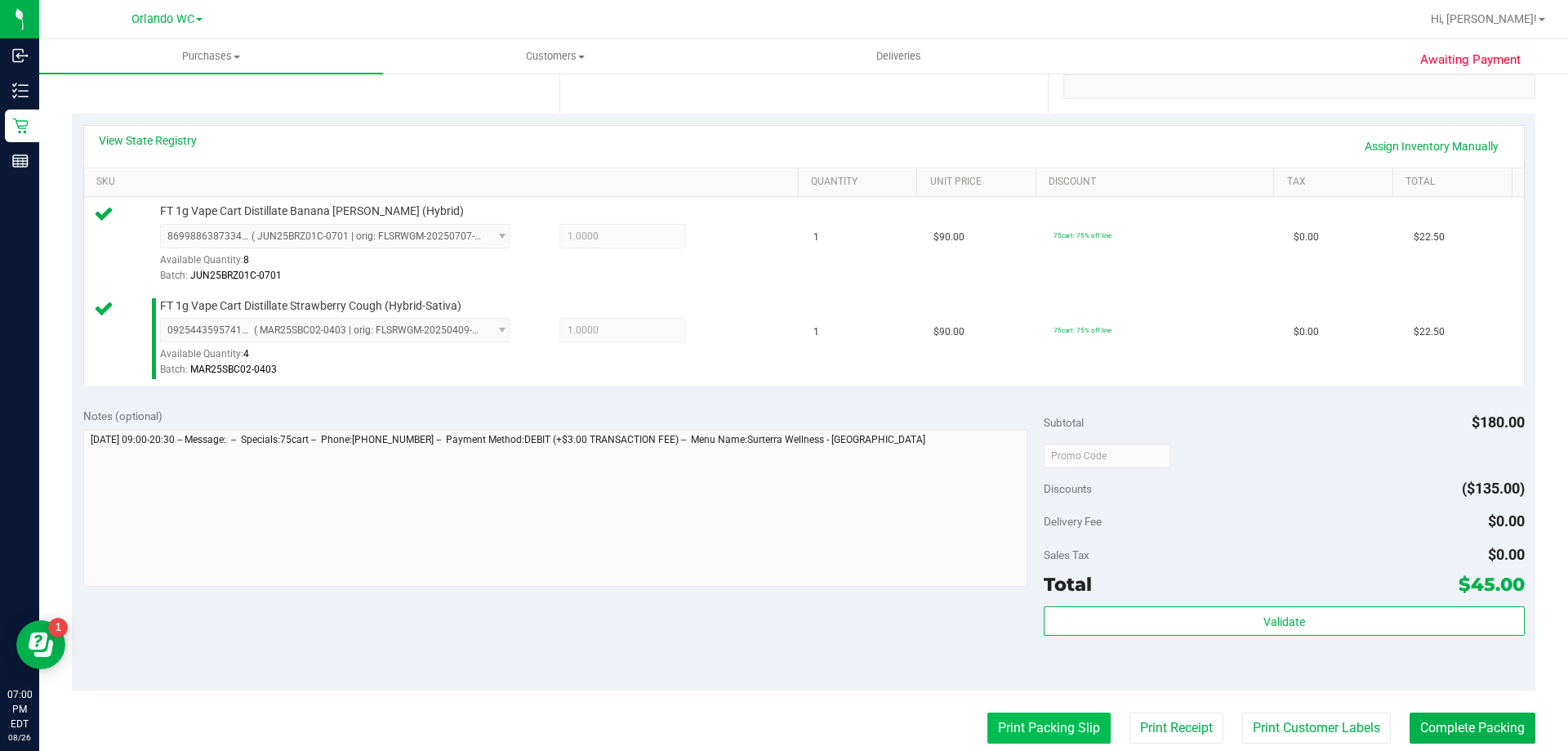
click at [1048, 733] on button "Print Packing Slip" at bounding box center [1049, 728] width 123 height 31
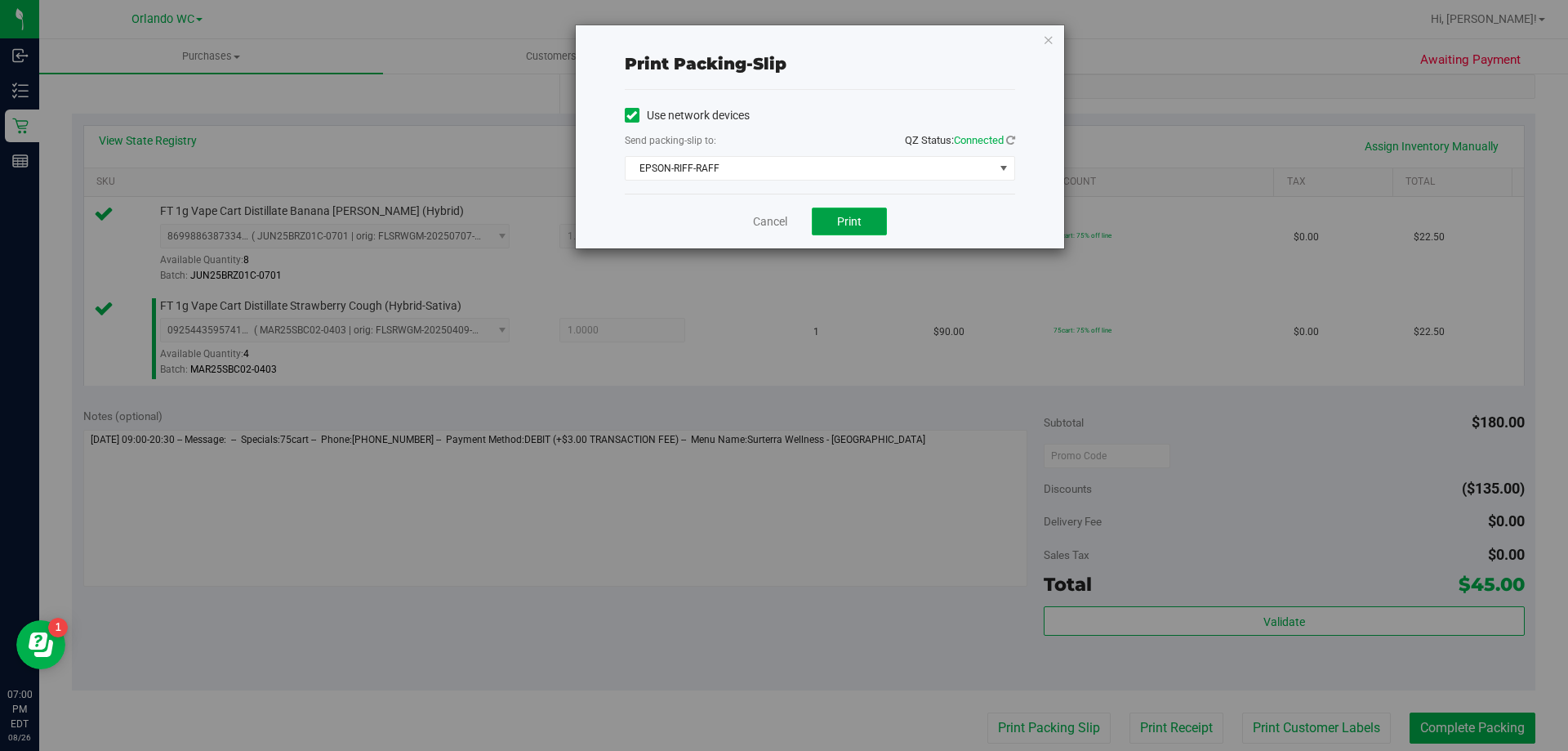
click at [832, 217] on button "Print" at bounding box center [849, 222] width 75 height 28
click at [1055, 29] on div "Print packing-slip Use network devices Send packing-slip to: QZ Status: Connect…" at bounding box center [820, 137] width 488 height 223
click at [1054, 41] on icon "button" at bounding box center [1049, 39] width 11 height 20
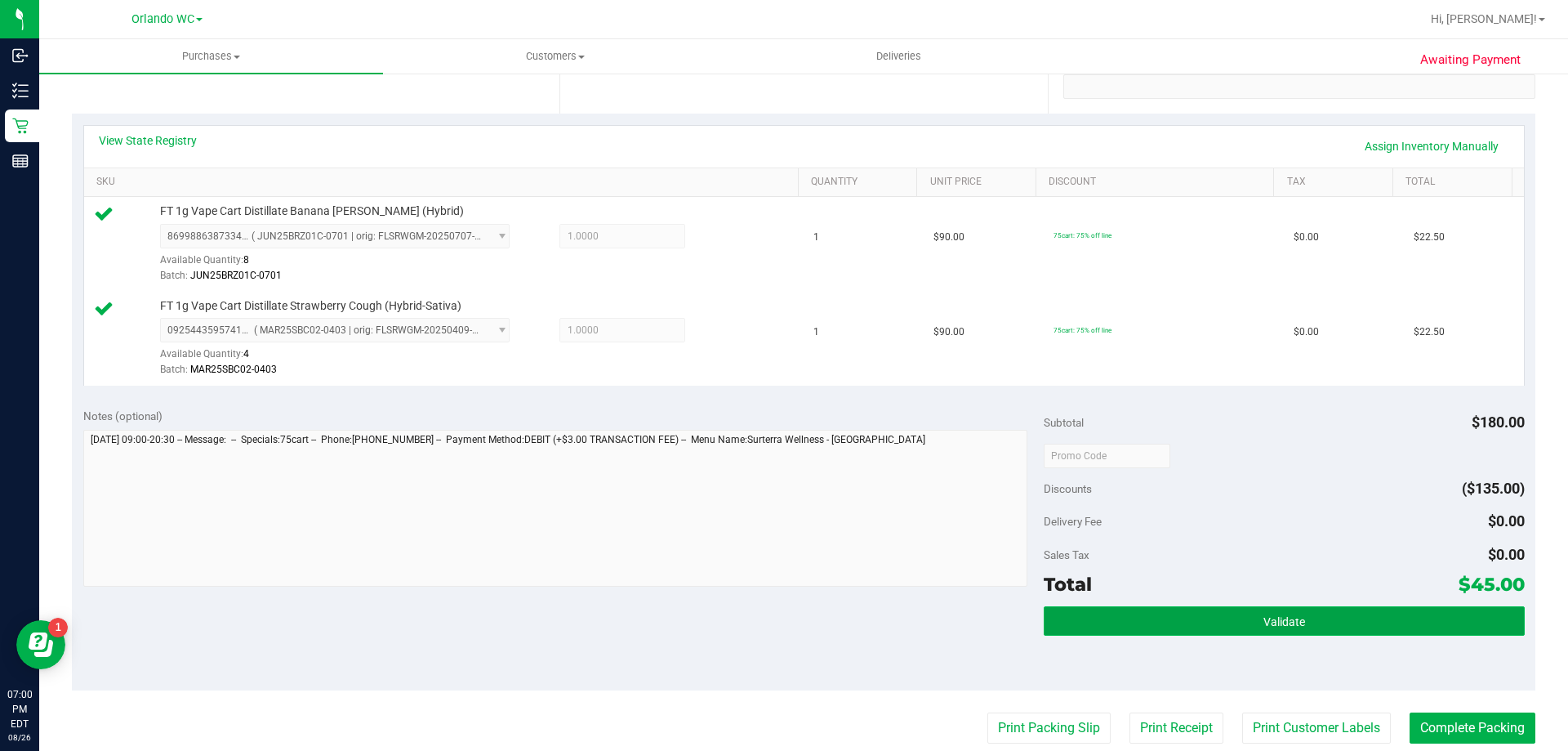
click at [1232, 614] on button "Validate" at bounding box center [1284, 621] width 481 height 29
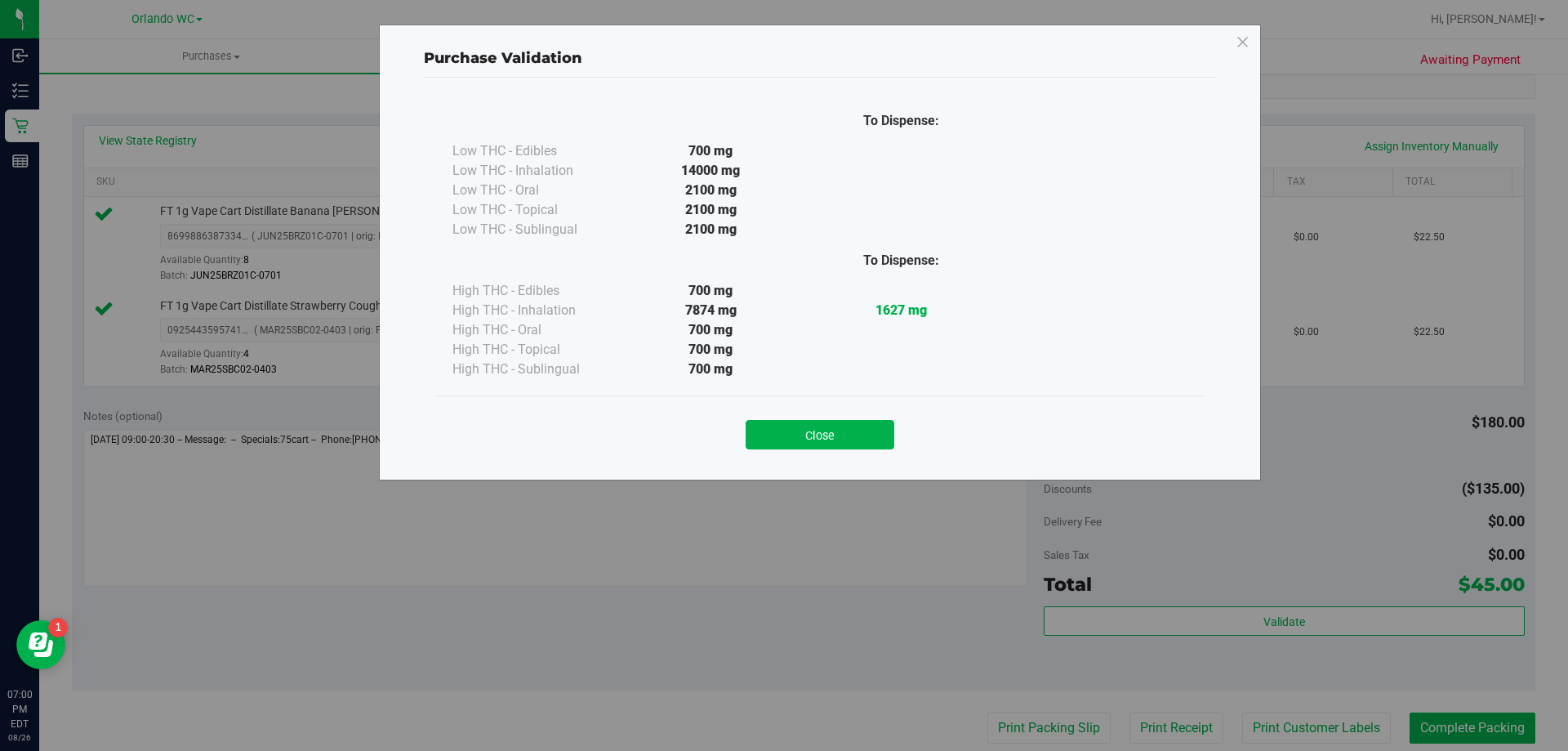
drag, startPoint x: 855, startPoint y: 424, endPoint x: 887, endPoint y: 463, distance: 50.4
click at [855, 427] on button "Close" at bounding box center [820, 435] width 149 height 29
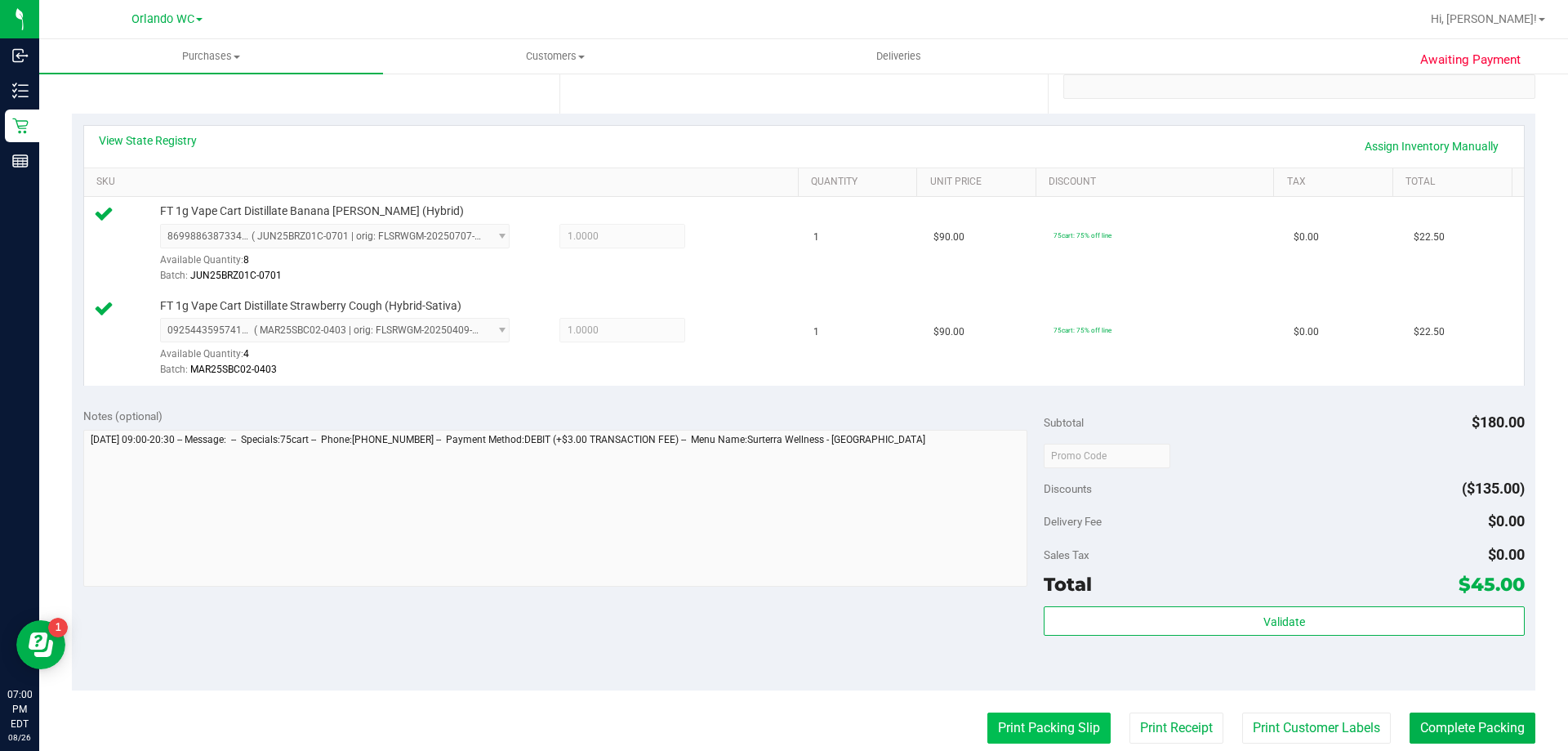
click at [1063, 721] on button "Print Packing Slip" at bounding box center [1049, 728] width 123 height 31
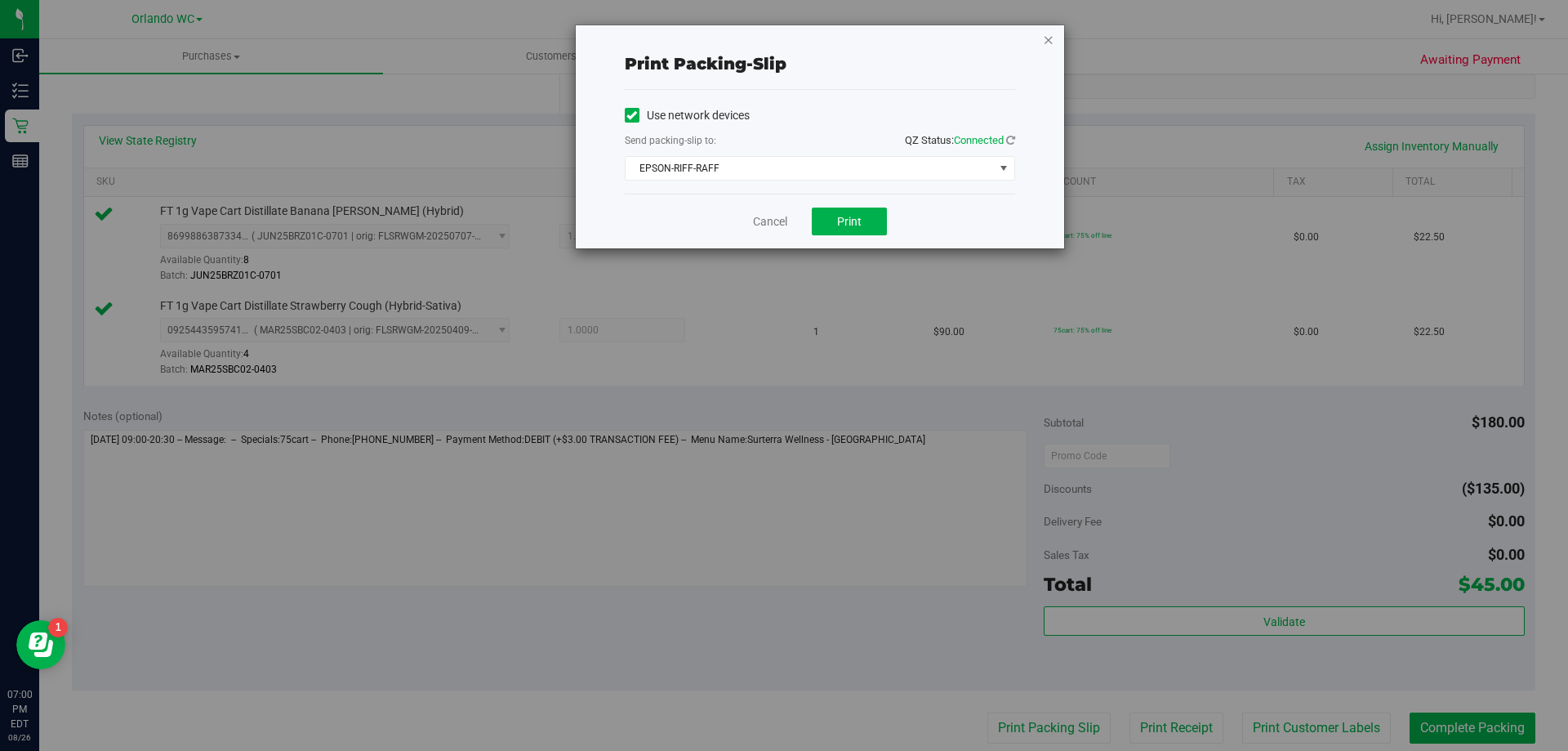
click at [1048, 47] on icon "button" at bounding box center [1049, 39] width 11 height 20
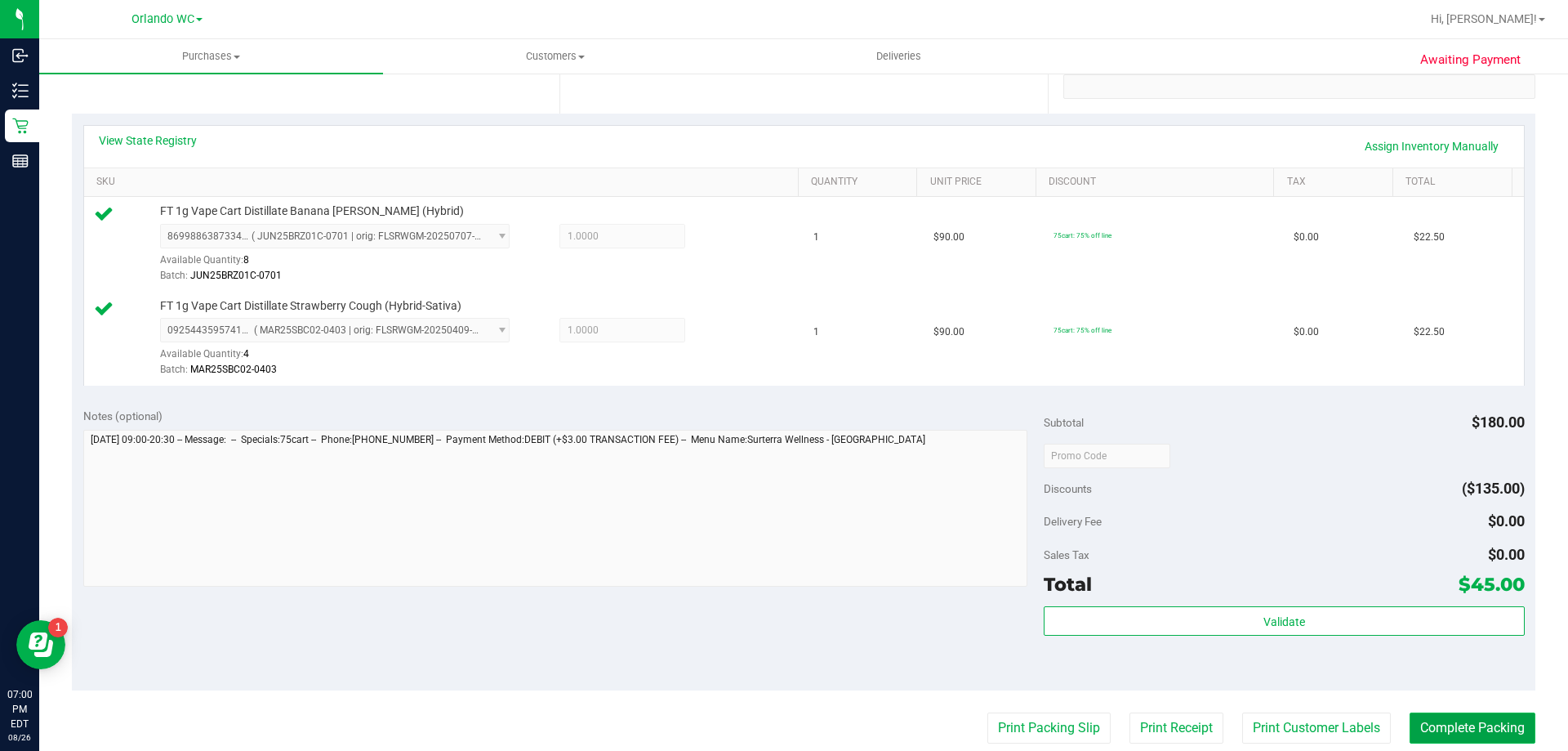
click at [1464, 742] on button "Complete Packing" at bounding box center [1472, 728] width 126 height 31
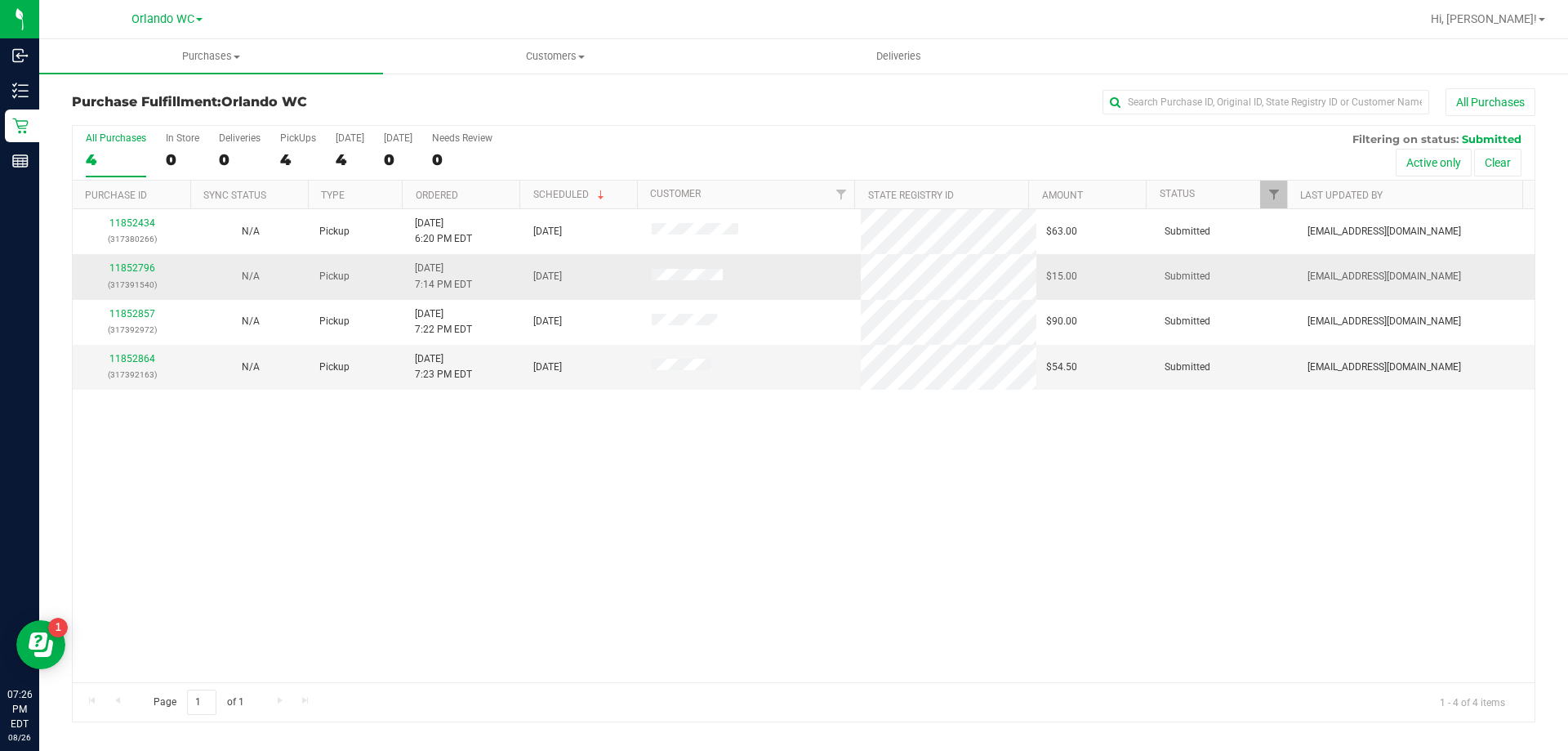
click at [128, 274] on div "11852796 (317391540)" at bounding box center [132, 276] width 99 height 31
click at [131, 270] on link "11852796" at bounding box center [132, 268] width 46 height 11
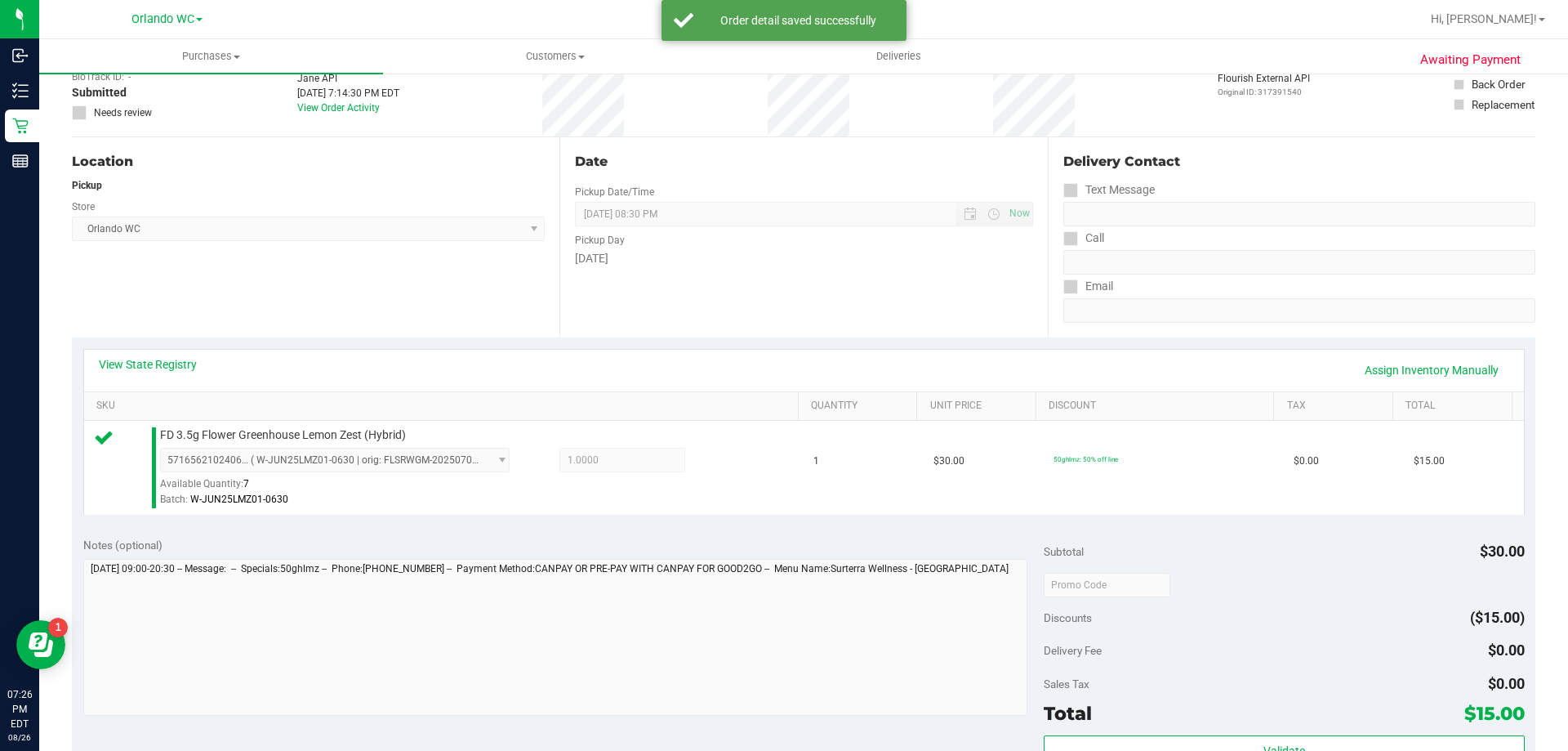
scroll to position [164, 0]
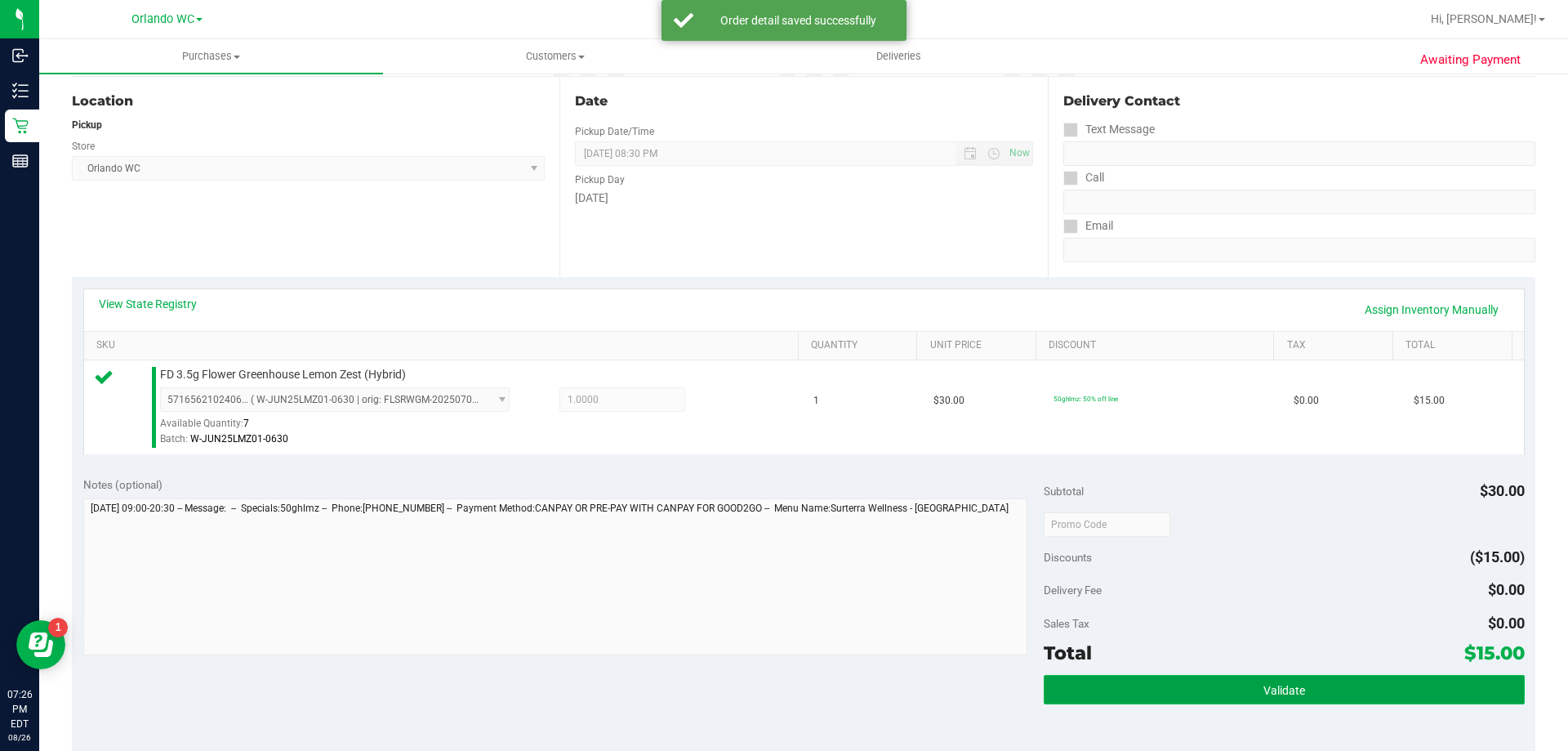
click at [1419, 697] on button "Validate" at bounding box center [1284, 689] width 481 height 29
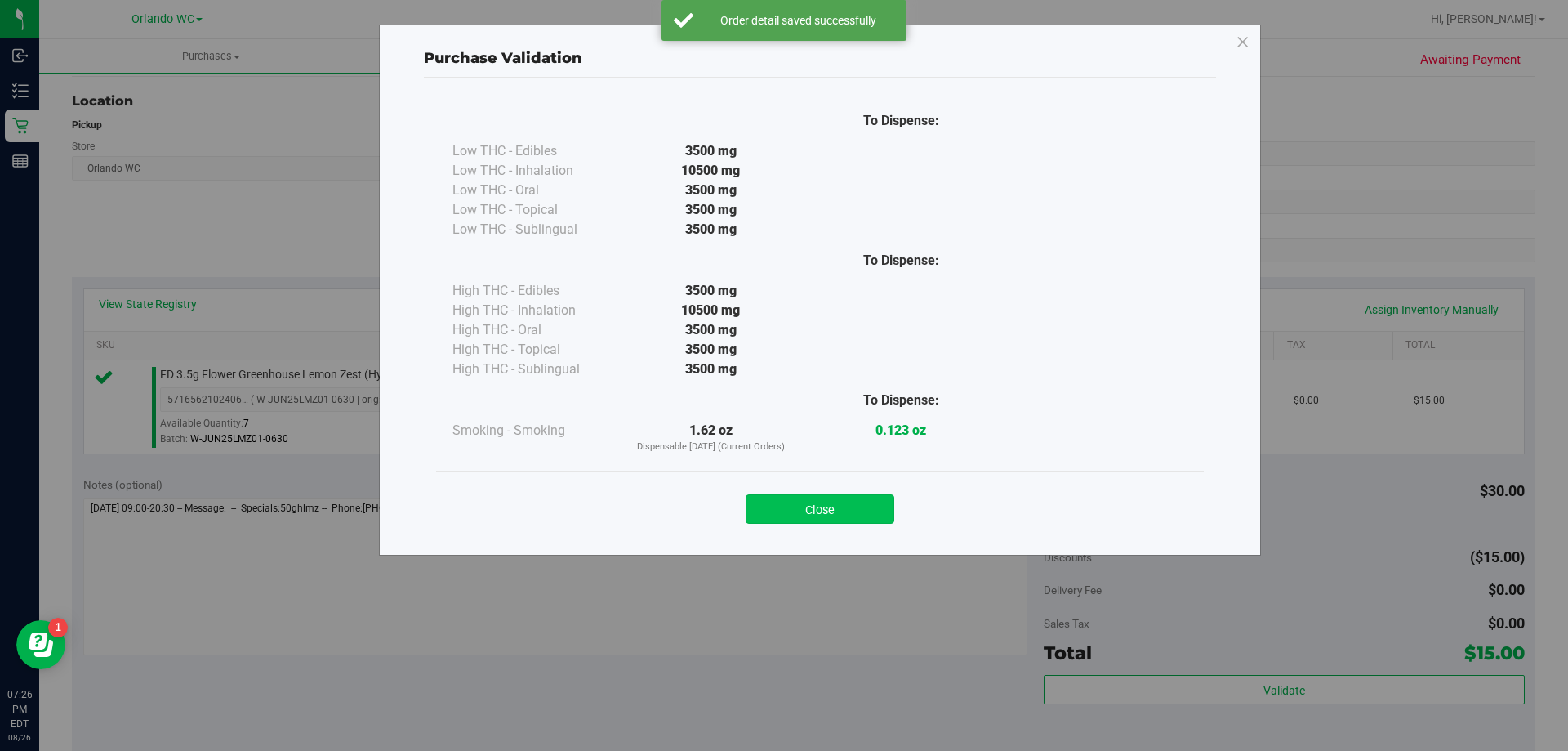
click at [870, 500] on button "Close" at bounding box center [820, 509] width 149 height 29
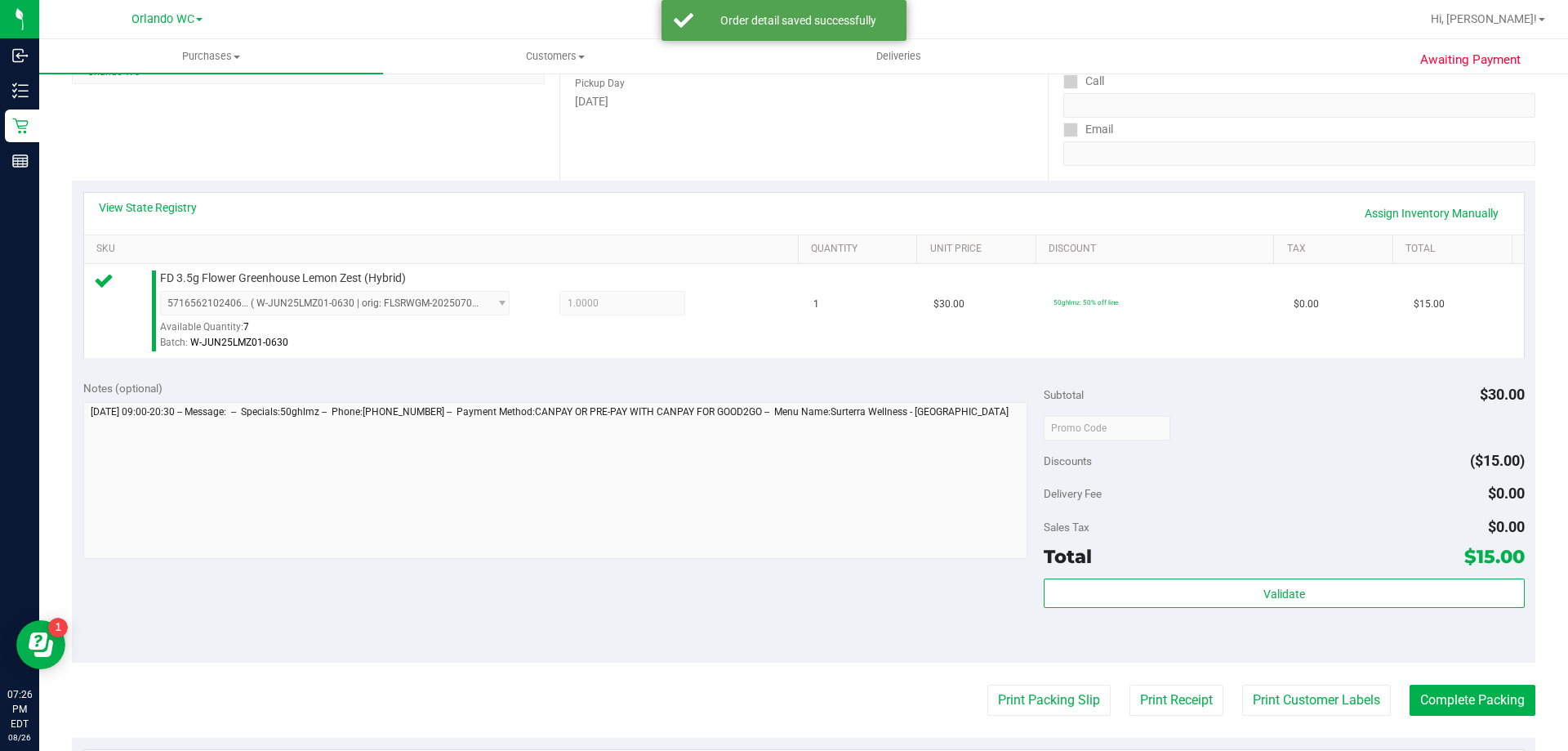
scroll to position [409, 0]
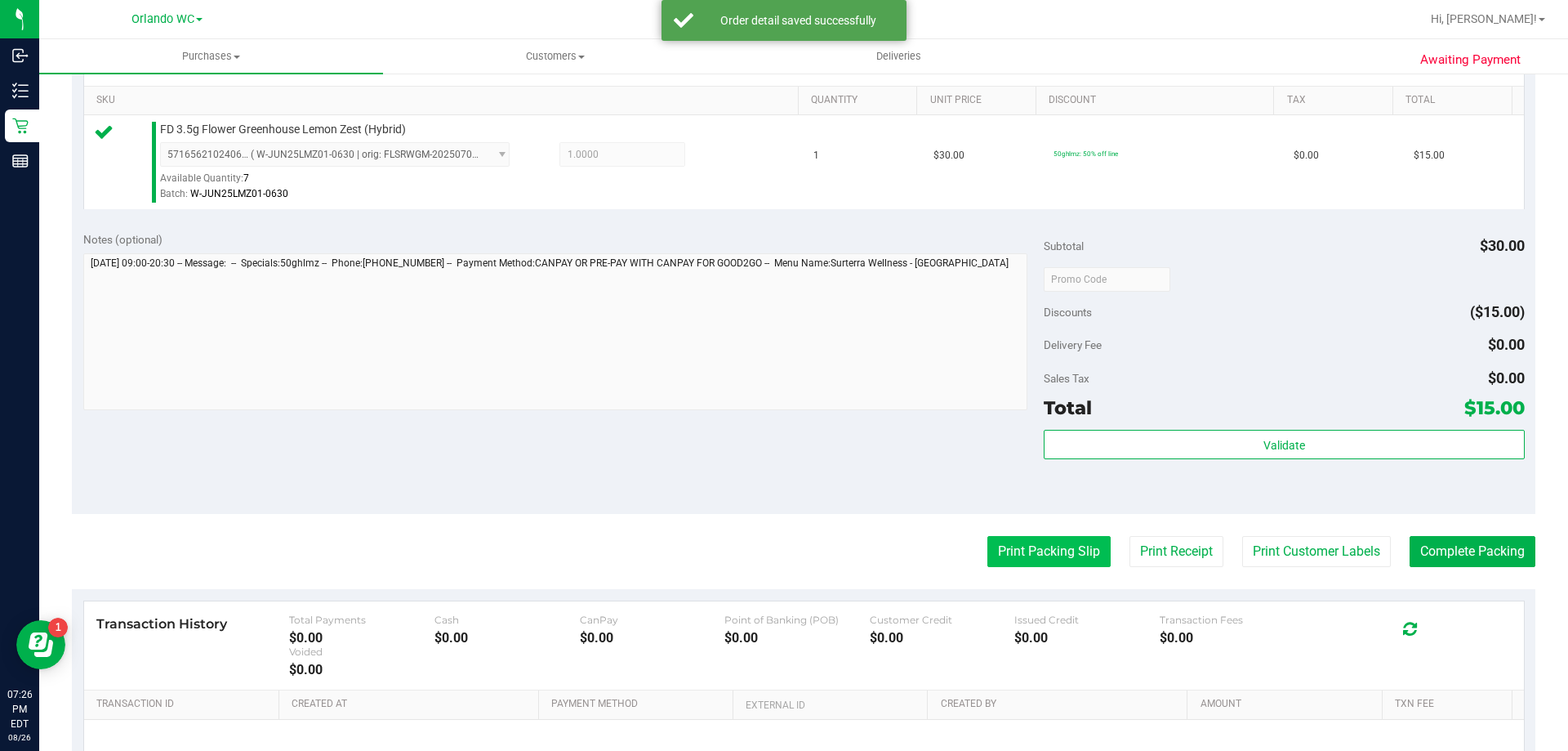
click at [1068, 546] on button "Print Packing Slip" at bounding box center [1049, 552] width 123 height 31
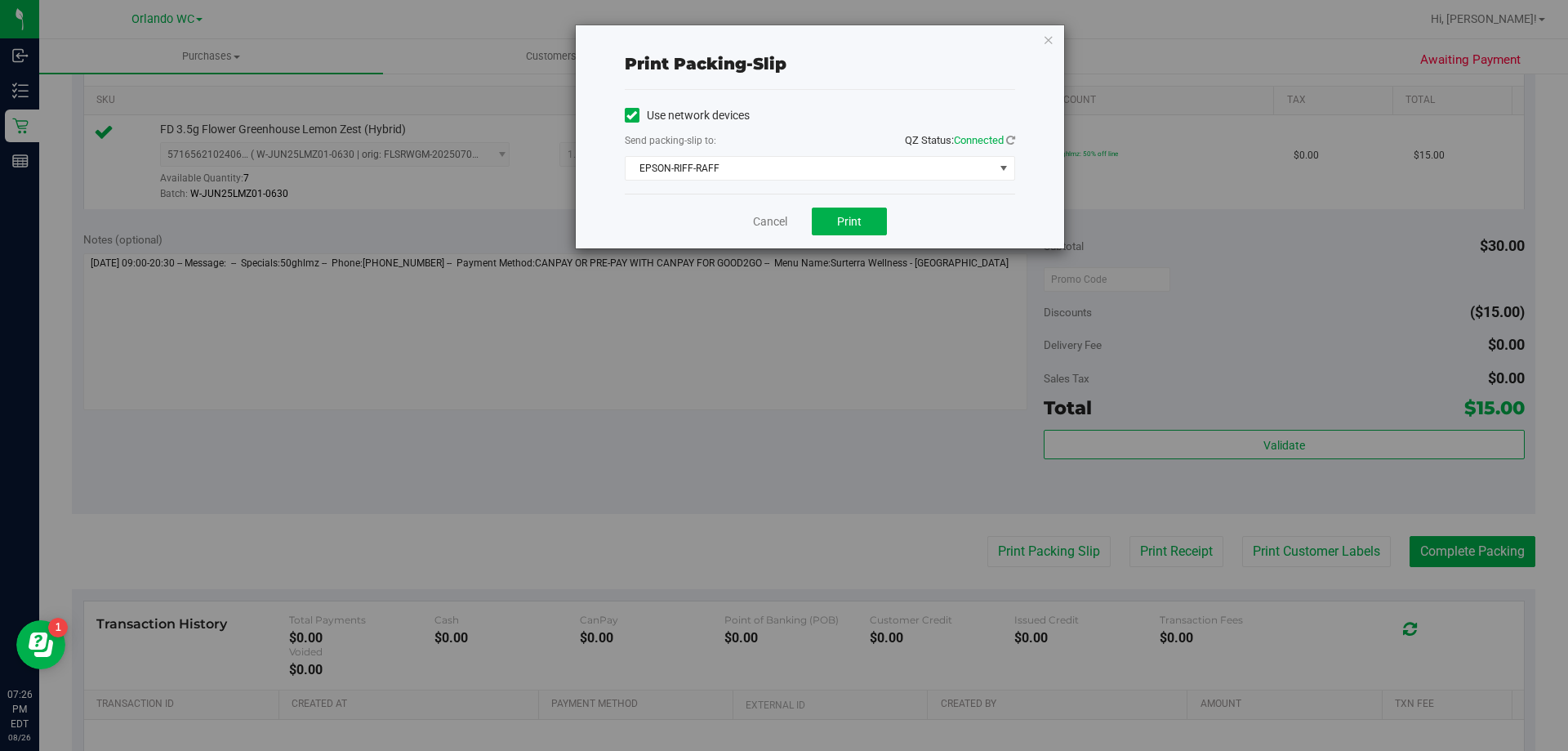
click at [1042, 31] on div "Print packing-slip Use network devices Send packing-slip to: QZ Status: Connect…" at bounding box center [820, 137] width 488 height 223
click at [1045, 43] on icon "button" at bounding box center [1049, 39] width 11 height 20
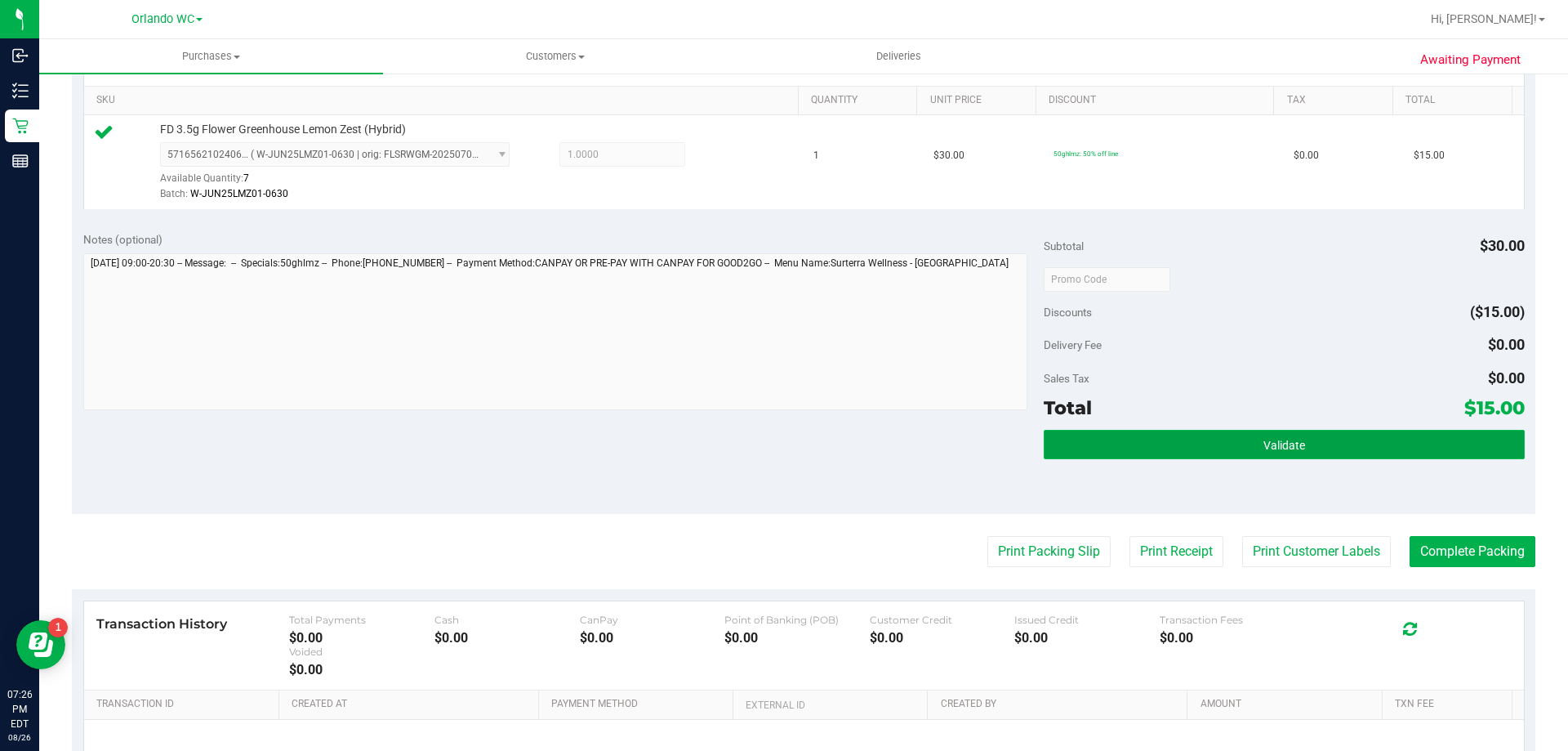
click at [1239, 433] on button "Validate" at bounding box center [1284, 444] width 481 height 29
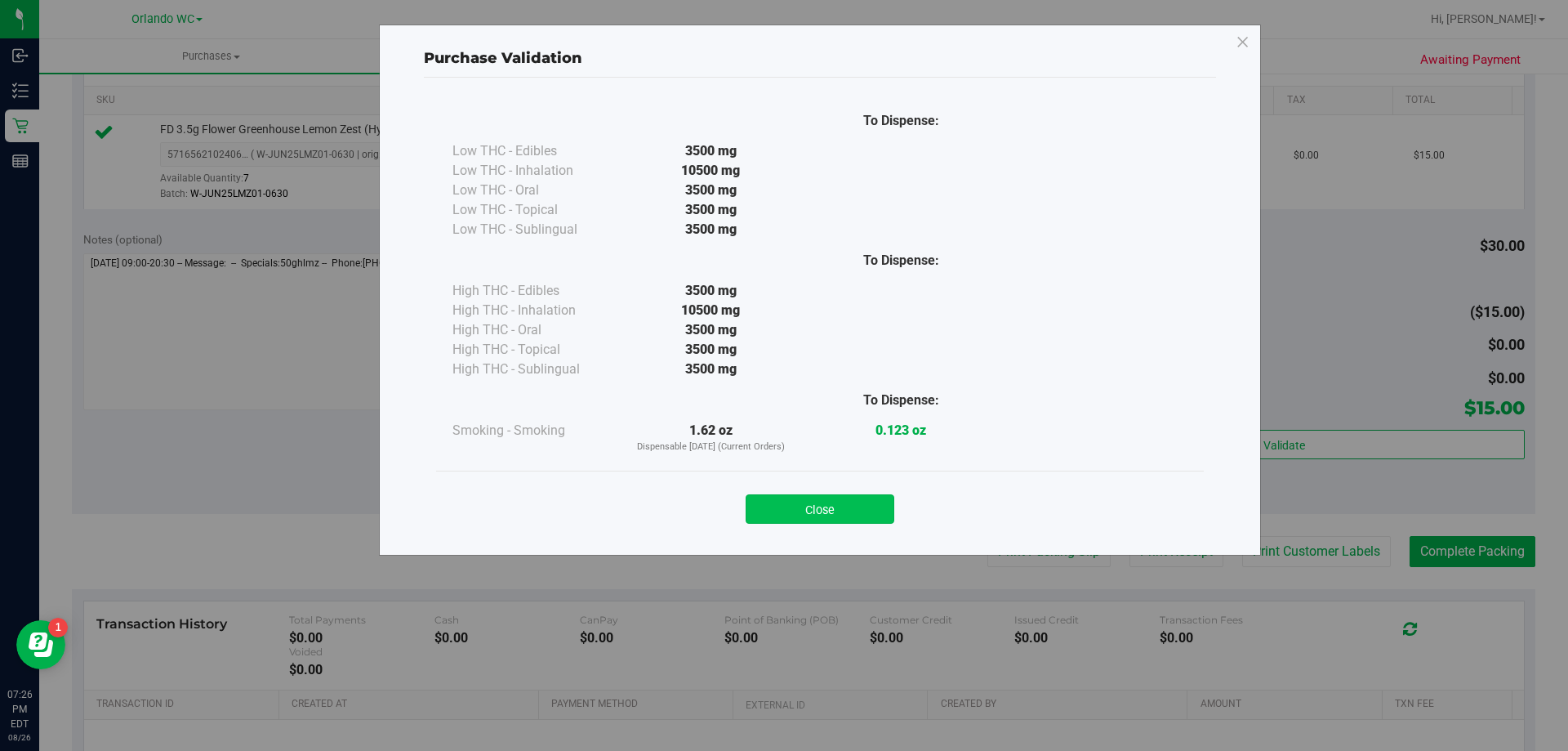
click at [831, 499] on button "Close" at bounding box center [820, 509] width 149 height 29
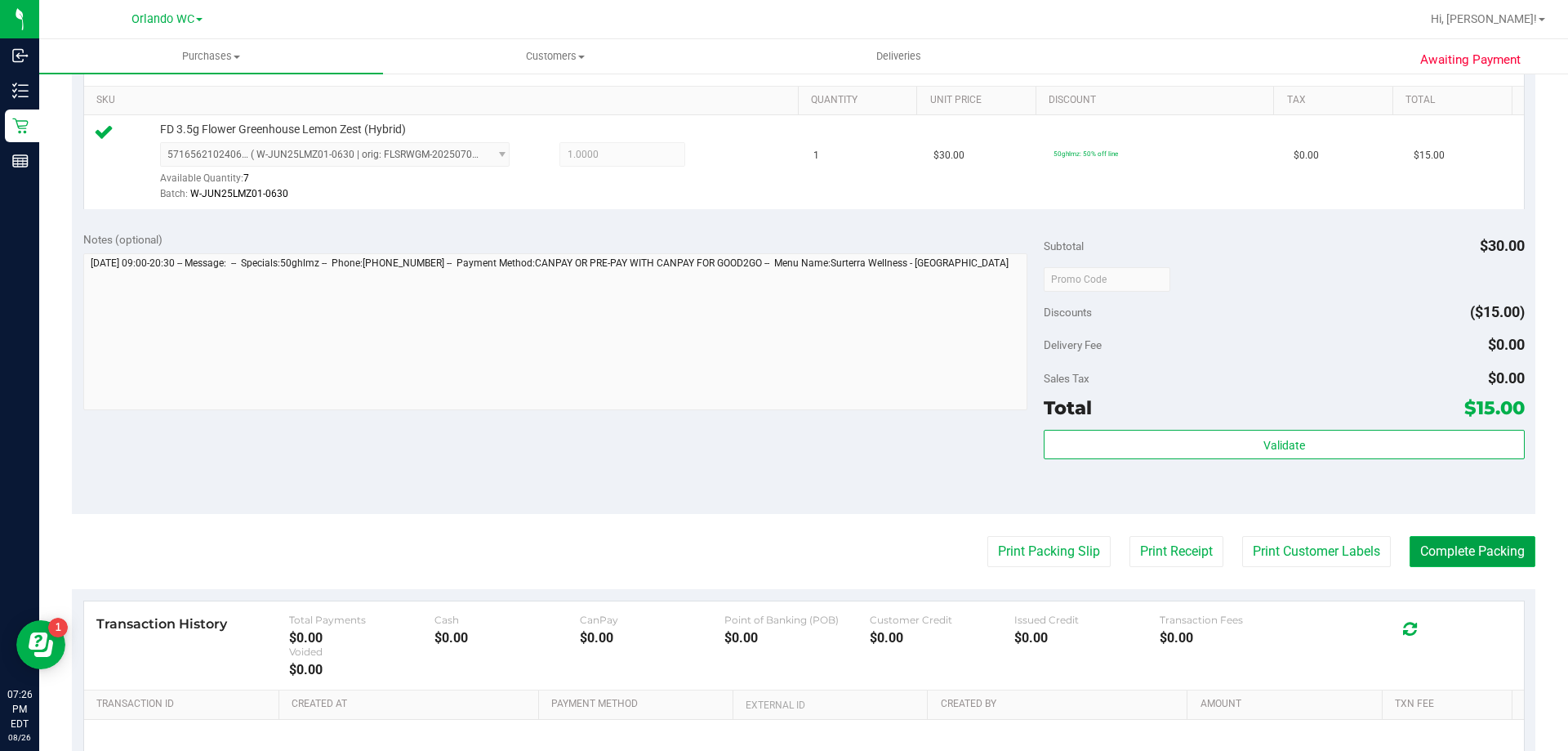
click at [1468, 550] on button "Complete Packing" at bounding box center [1472, 552] width 126 height 31
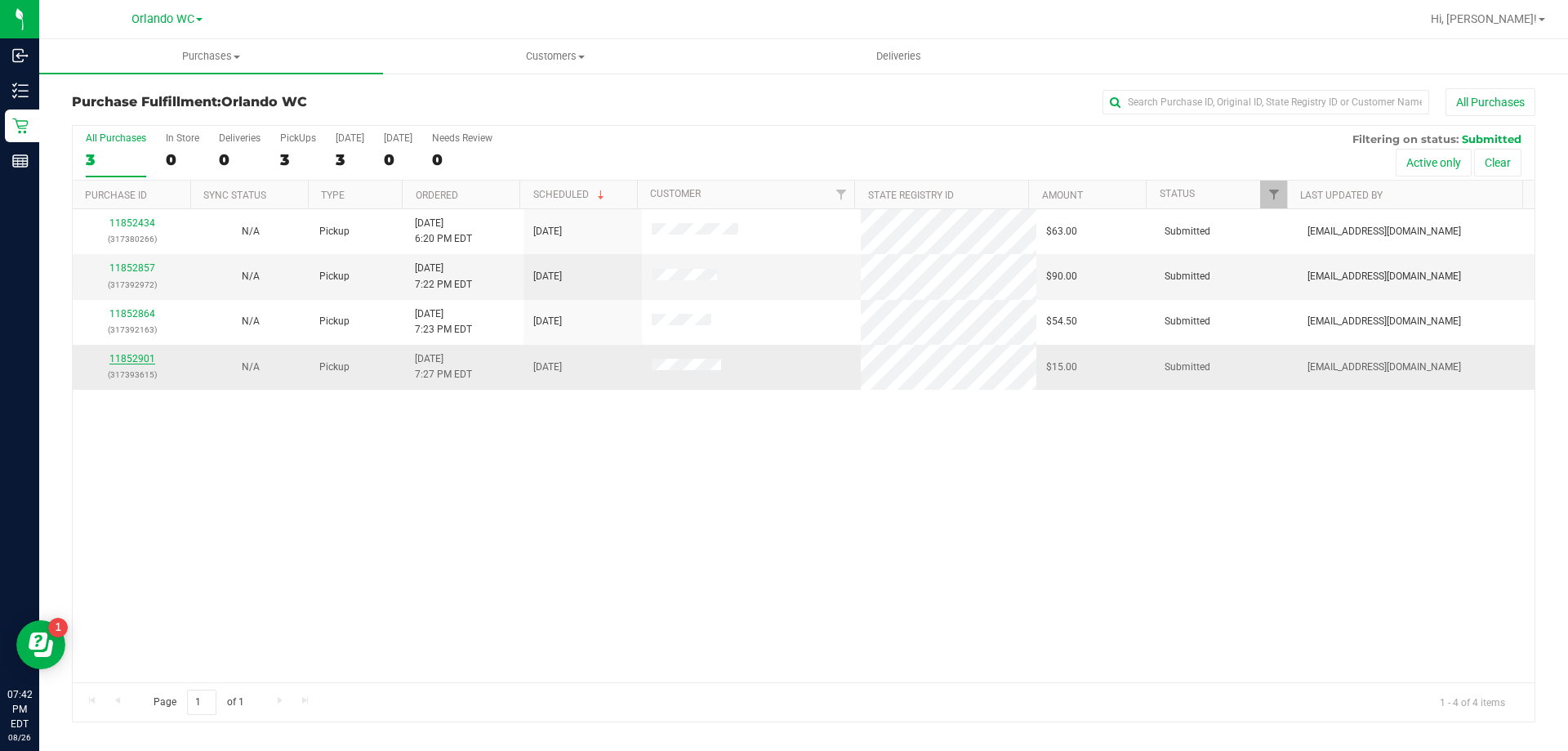
click at [129, 353] on link "11852901" at bounding box center [132, 359] width 46 height 11
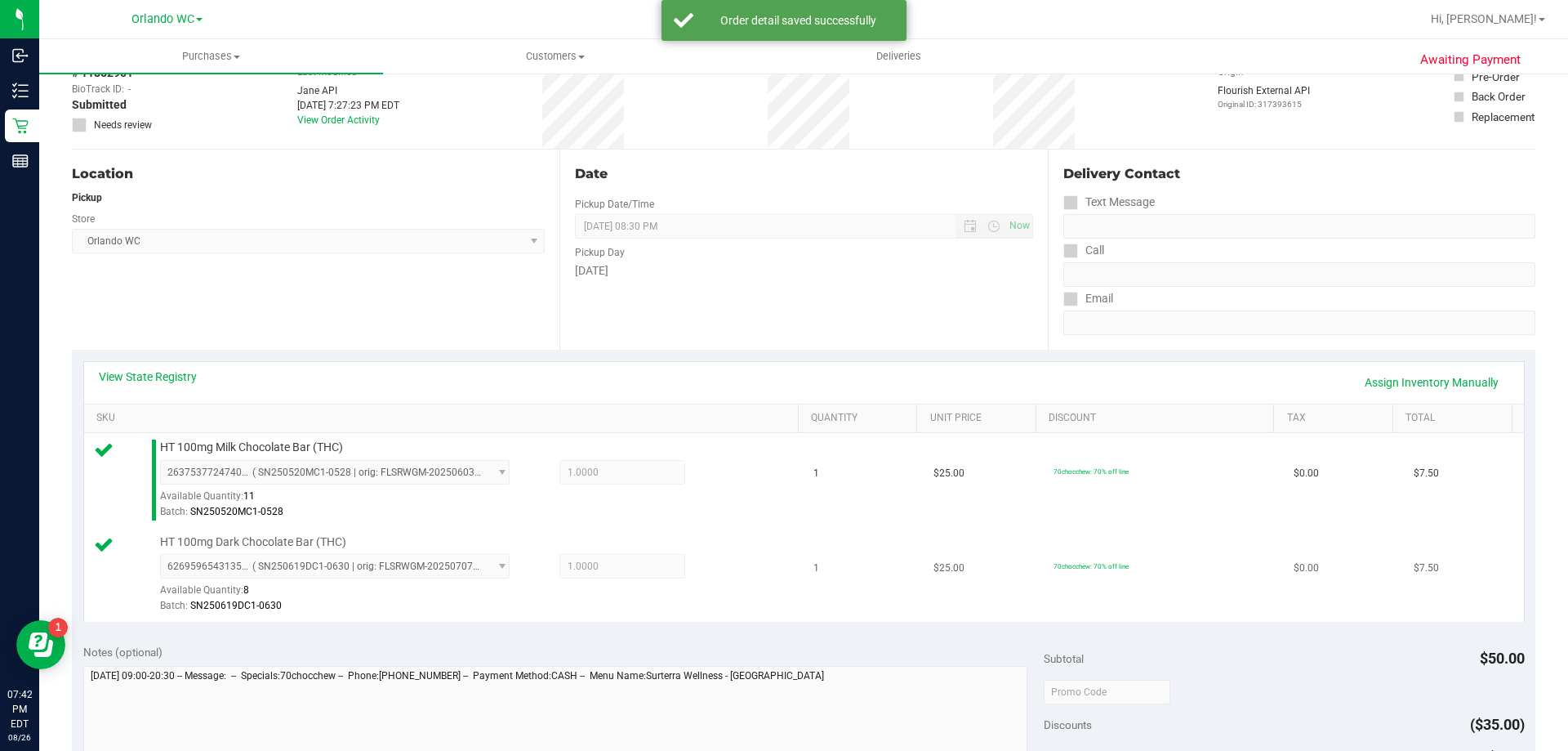
scroll to position [245, 0]
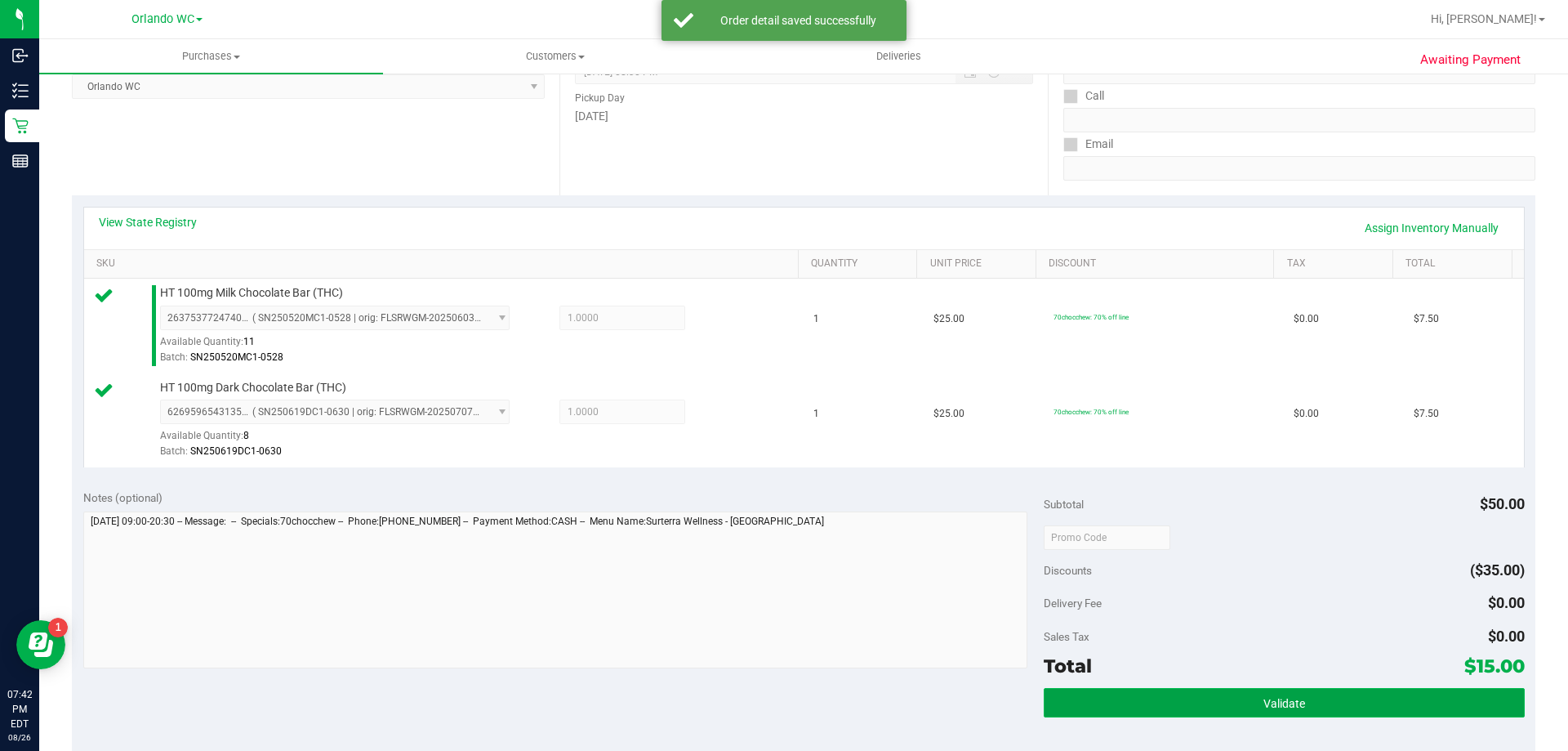
click at [1212, 688] on button "Validate" at bounding box center [1284, 702] width 481 height 29
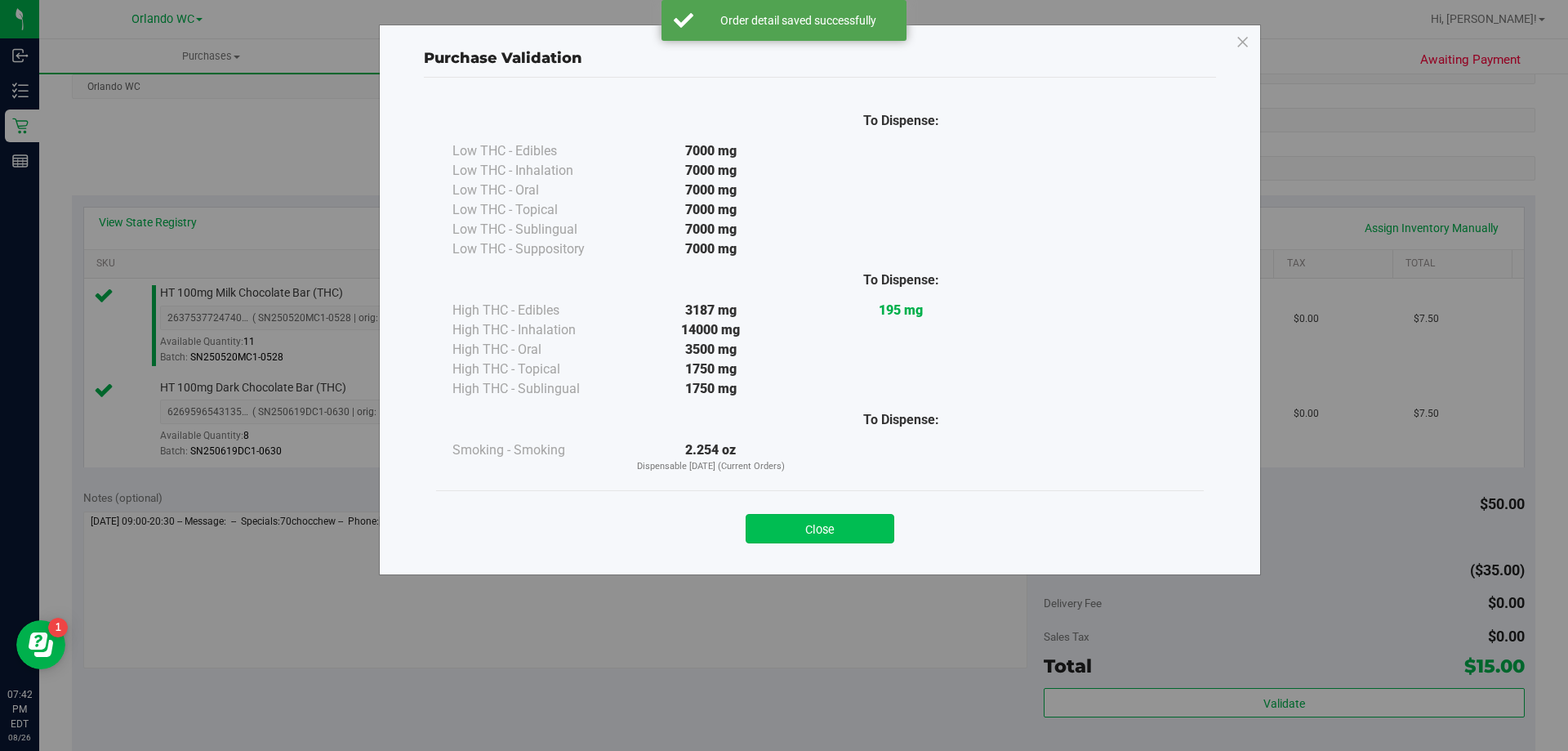
click at [824, 522] on button "Close" at bounding box center [820, 528] width 149 height 29
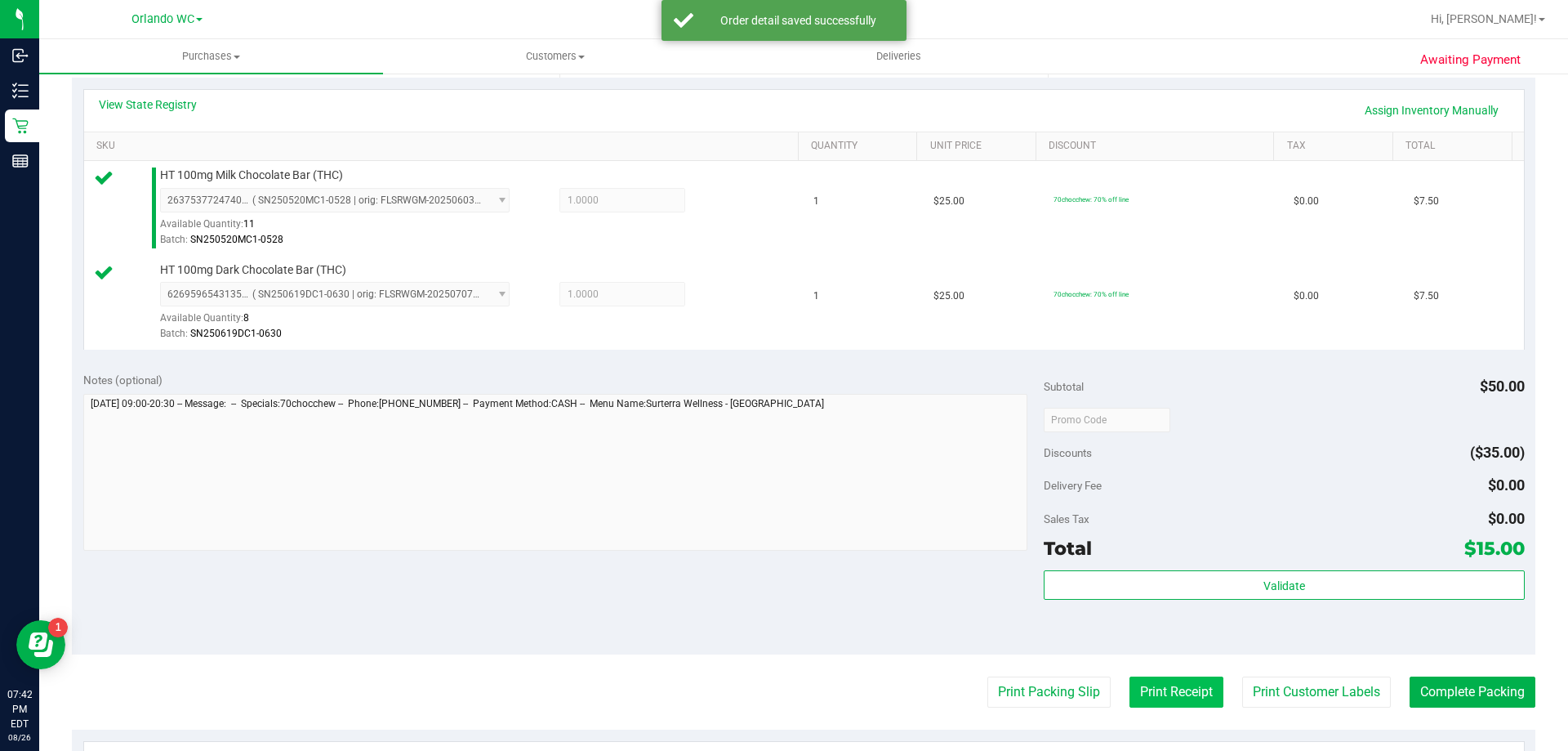
scroll to position [490, 0]
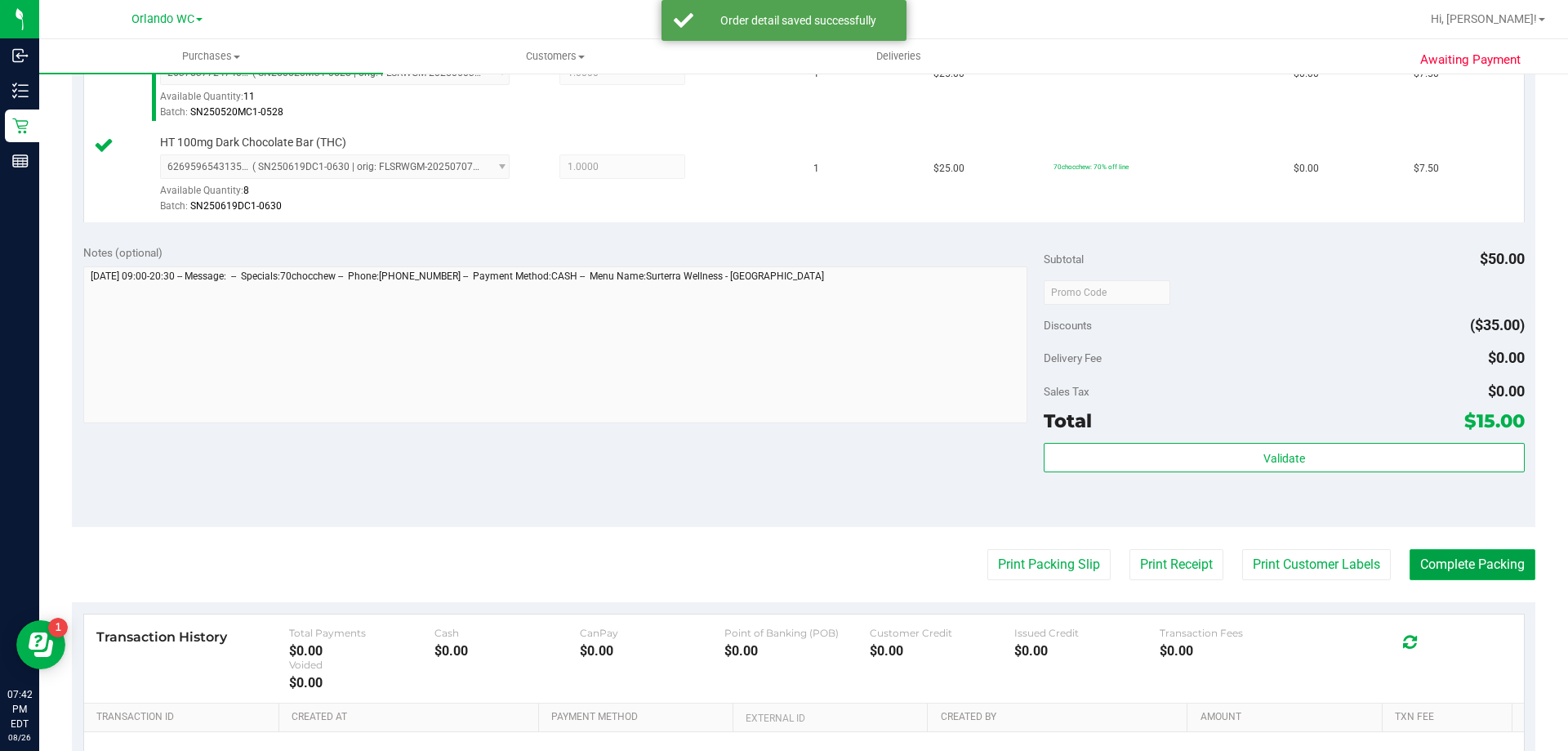
click at [1493, 578] on button "Complete Packing" at bounding box center [1472, 565] width 126 height 31
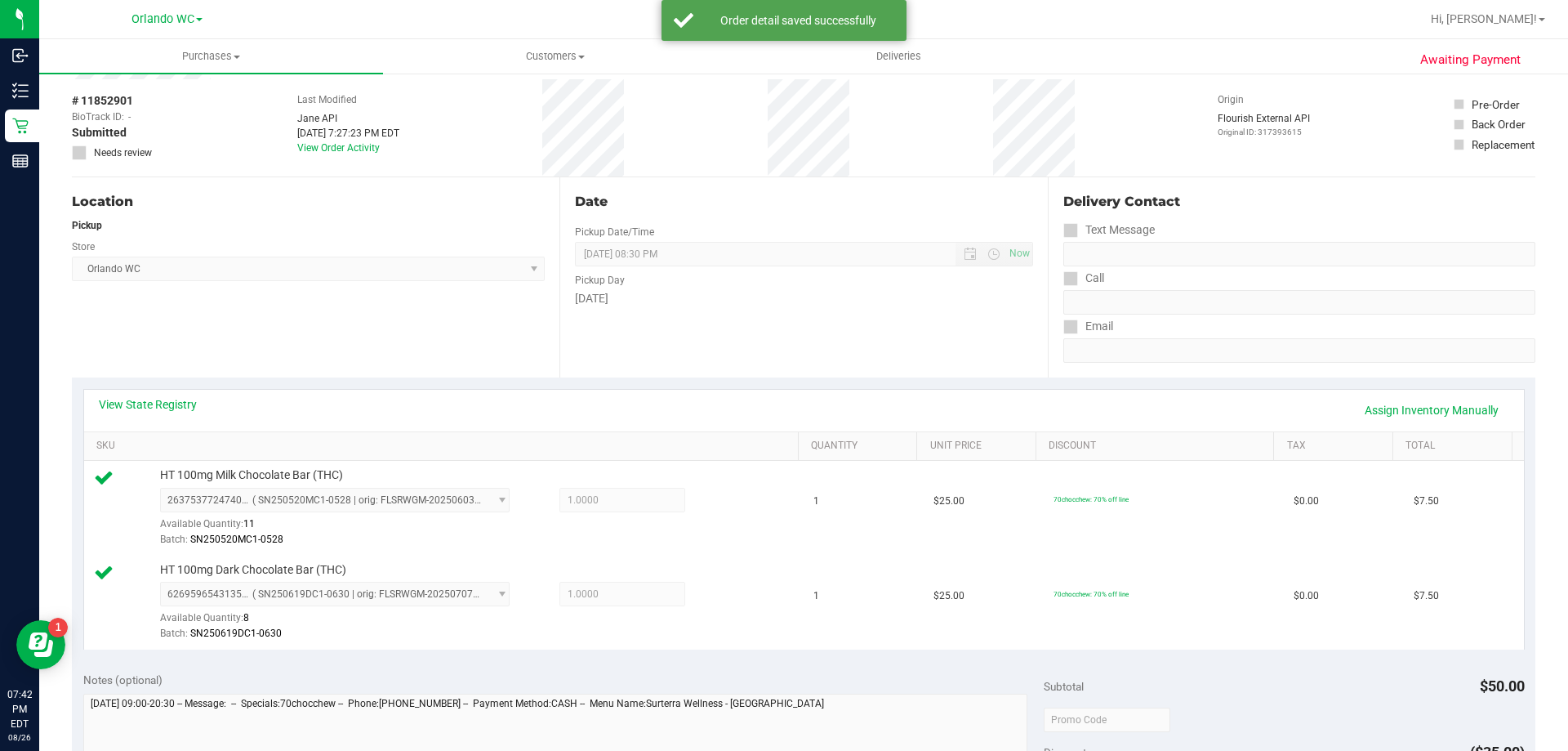
scroll to position [0, 0]
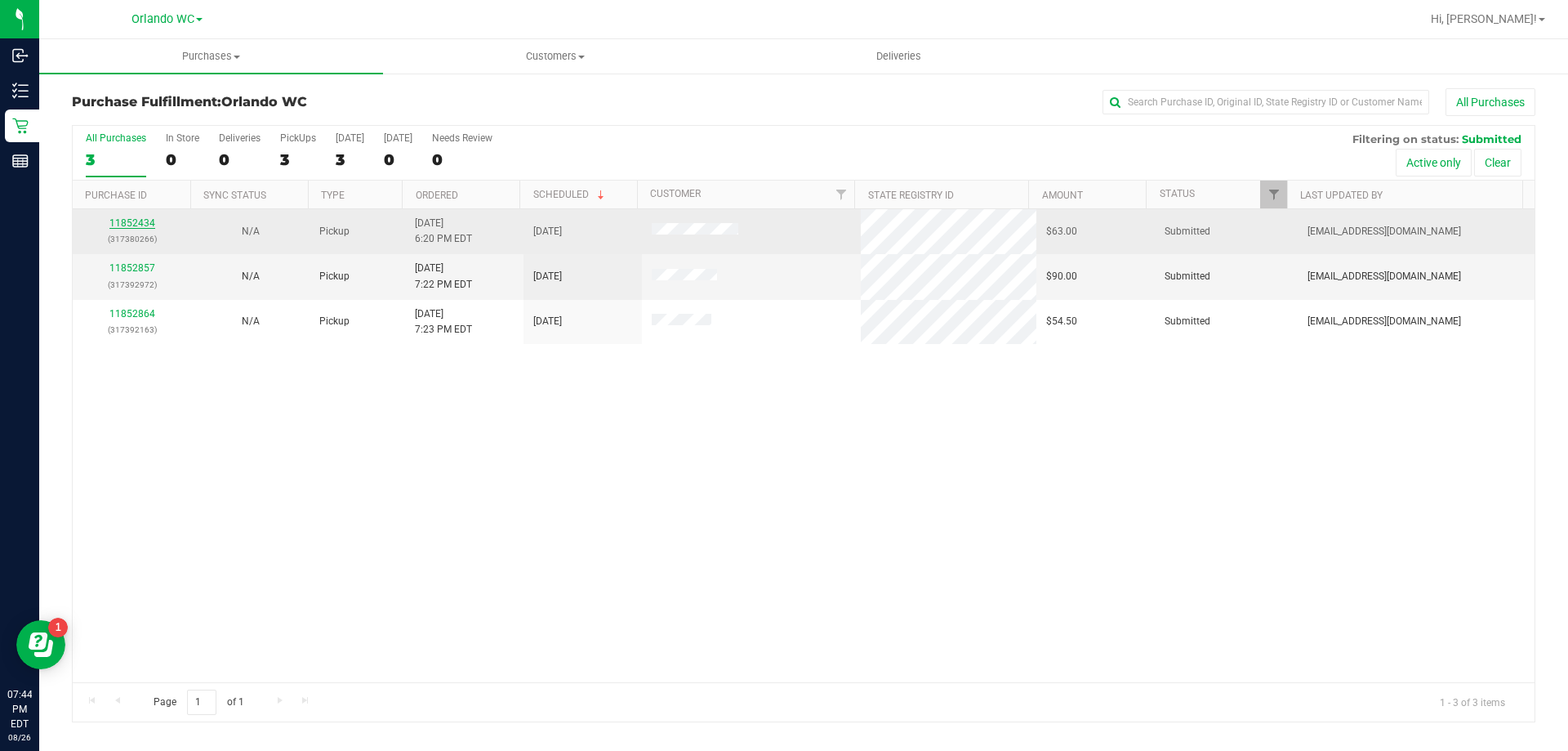
click at [132, 229] on link "11852434" at bounding box center [132, 223] width 46 height 11
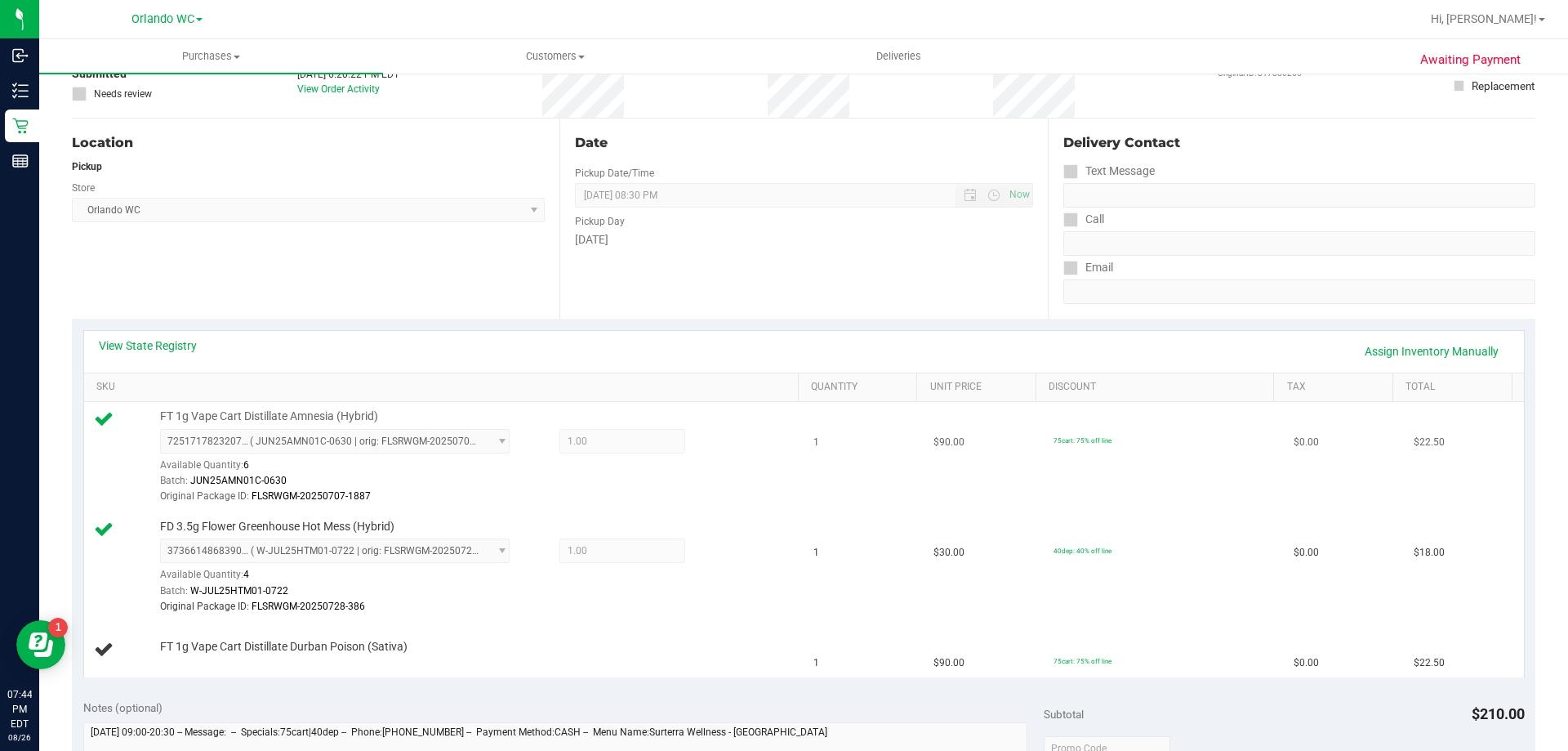
scroll to position [245, 0]
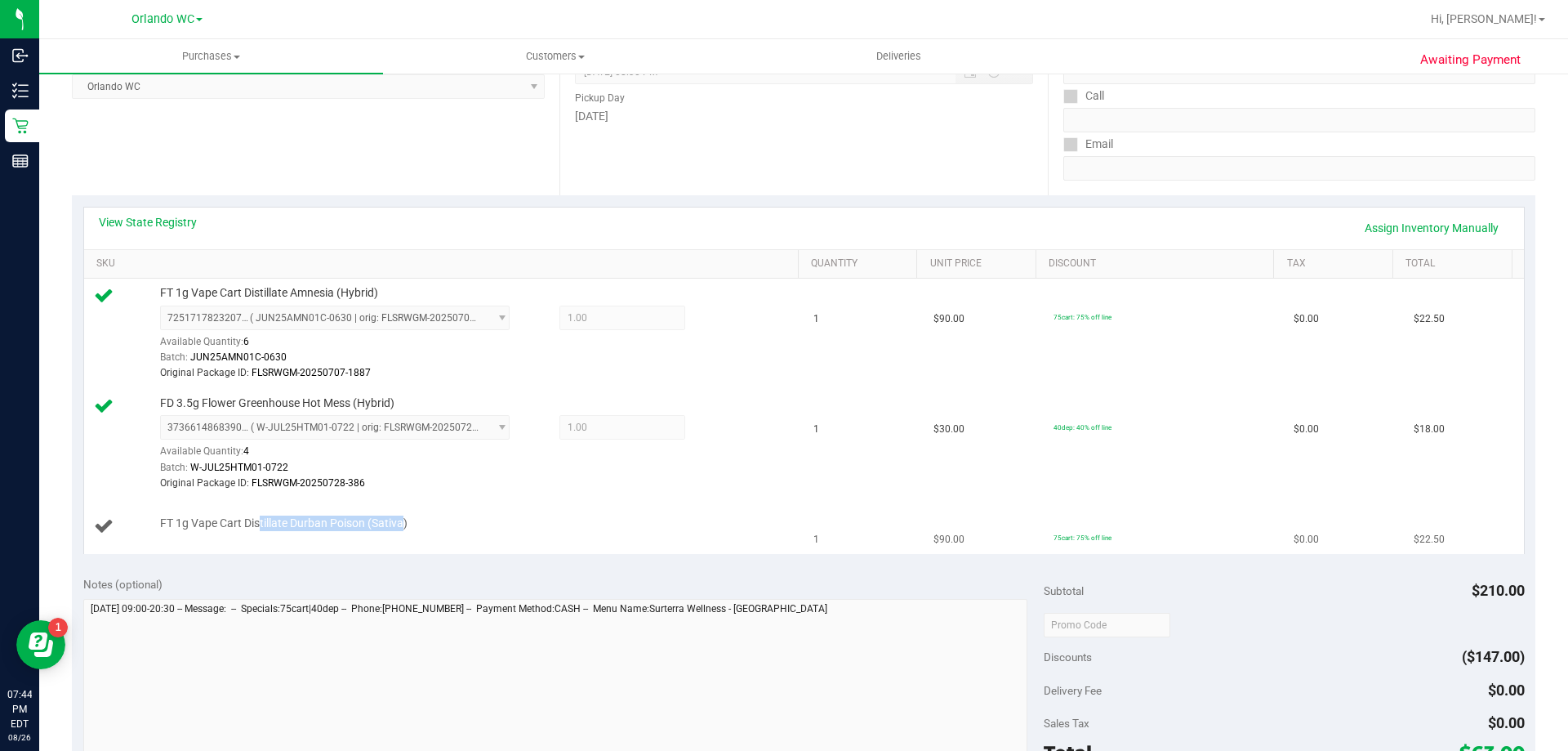
drag, startPoint x: 403, startPoint y: 519, endPoint x: 258, endPoint y: 527, distance: 145.2
click at [258, 527] on span "FT 1g Vape Cart Distillate Durban Poison (Sativa)" at bounding box center [284, 523] width 248 height 16
click at [436, 527] on div "FT 1g Vape Cart Distillate Durban Poison (Sativa)" at bounding box center [471, 523] width 639 height 16
drag, startPoint x: 426, startPoint y: 523, endPoint x: 147, endPoint y: 521, distance: 279.0
click at [147, 521] on div "FT 1g Vape Cart Distillate Durban Poison (Sativa)" at bounding box center [443, 526] width 700 height 22
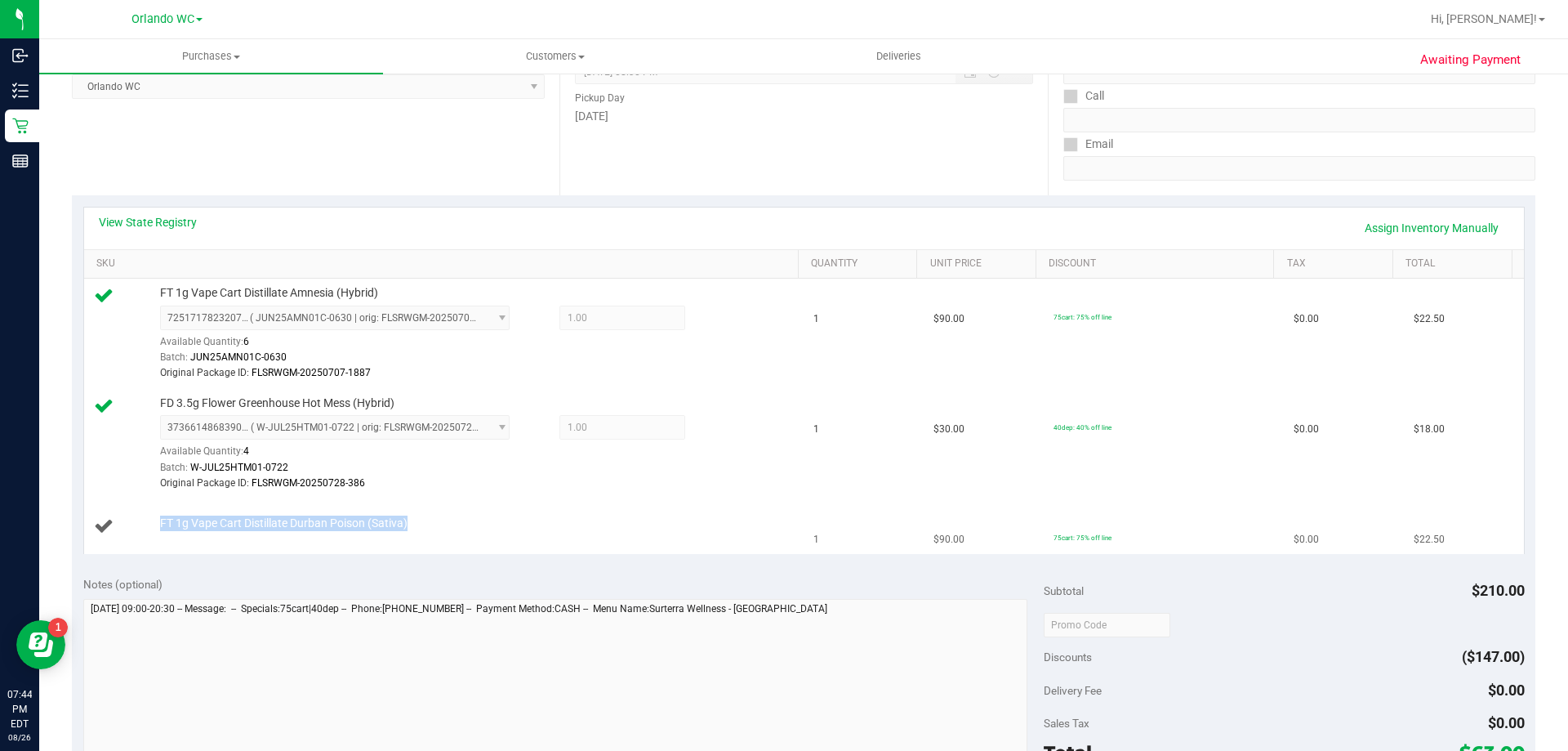
copy div "FT 1g Vape Cart Distillate Durban Poison (Sativa)"
click at [258, 539] on td "FT 1g Vape Cart Distillate Durban Poison (Sativa)" at bounding box center [444, 526] width 720 height 55
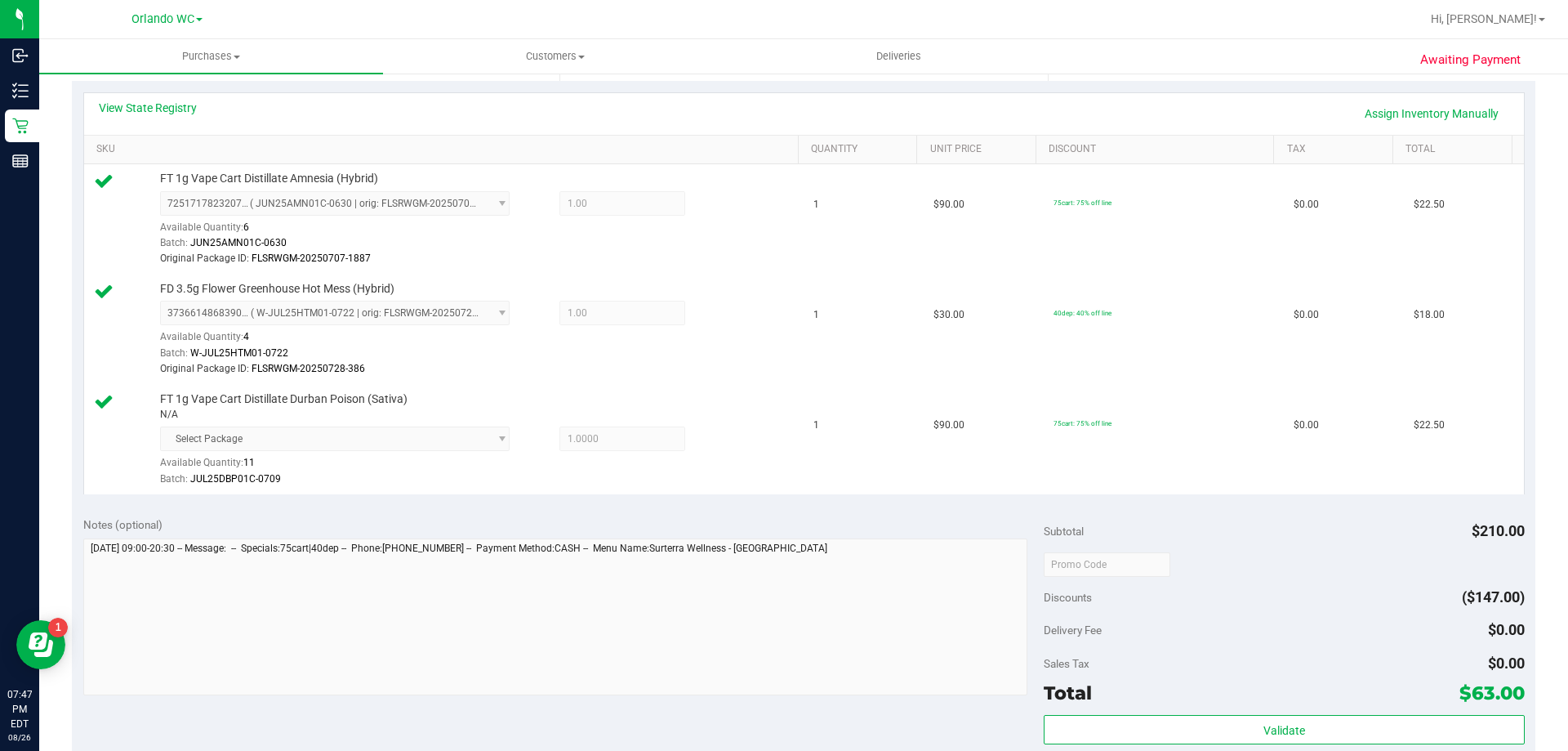
scroll to position [490, 0]
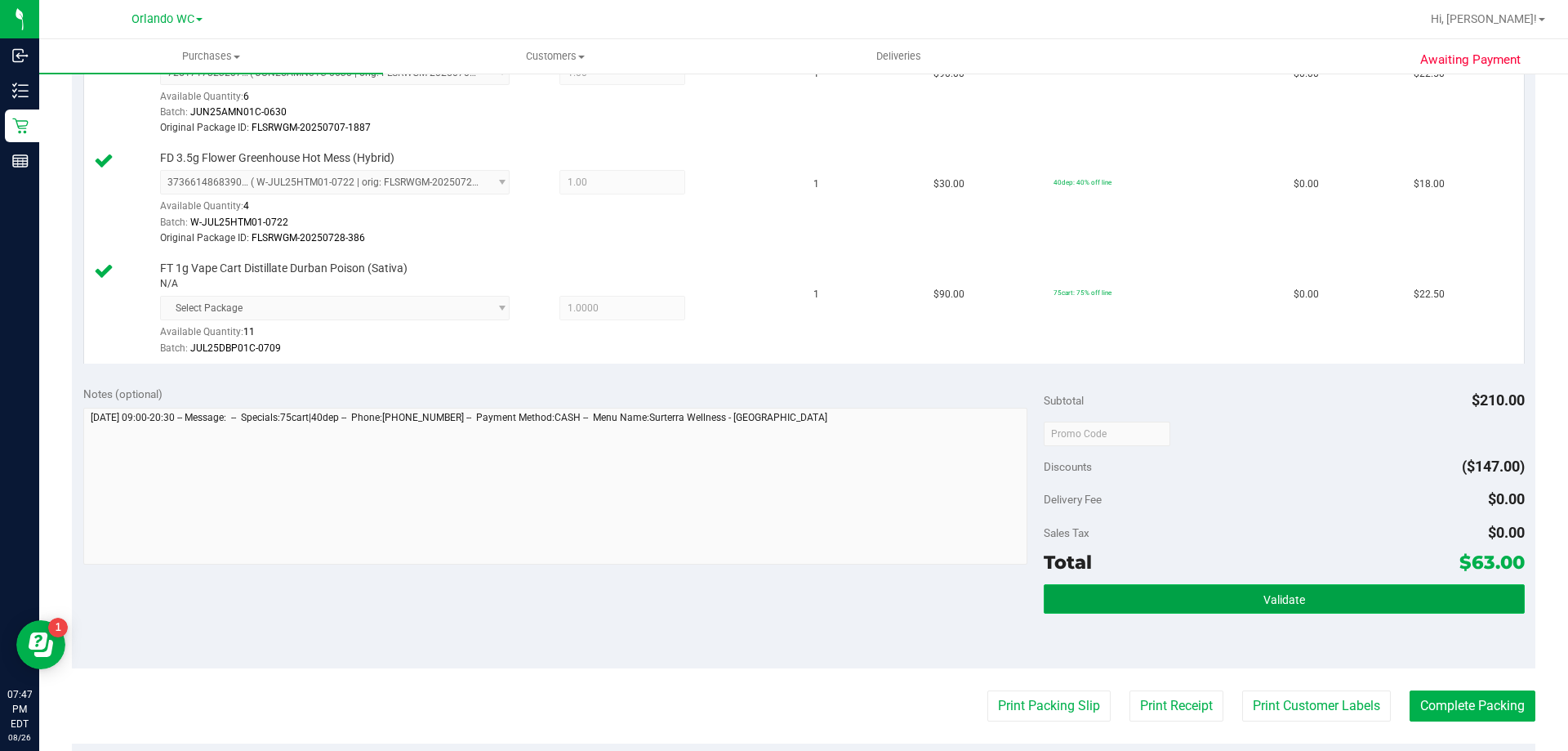
click at [1422, 602] on button "Validate" at bounding box center [1284, 599] width 481 height 29
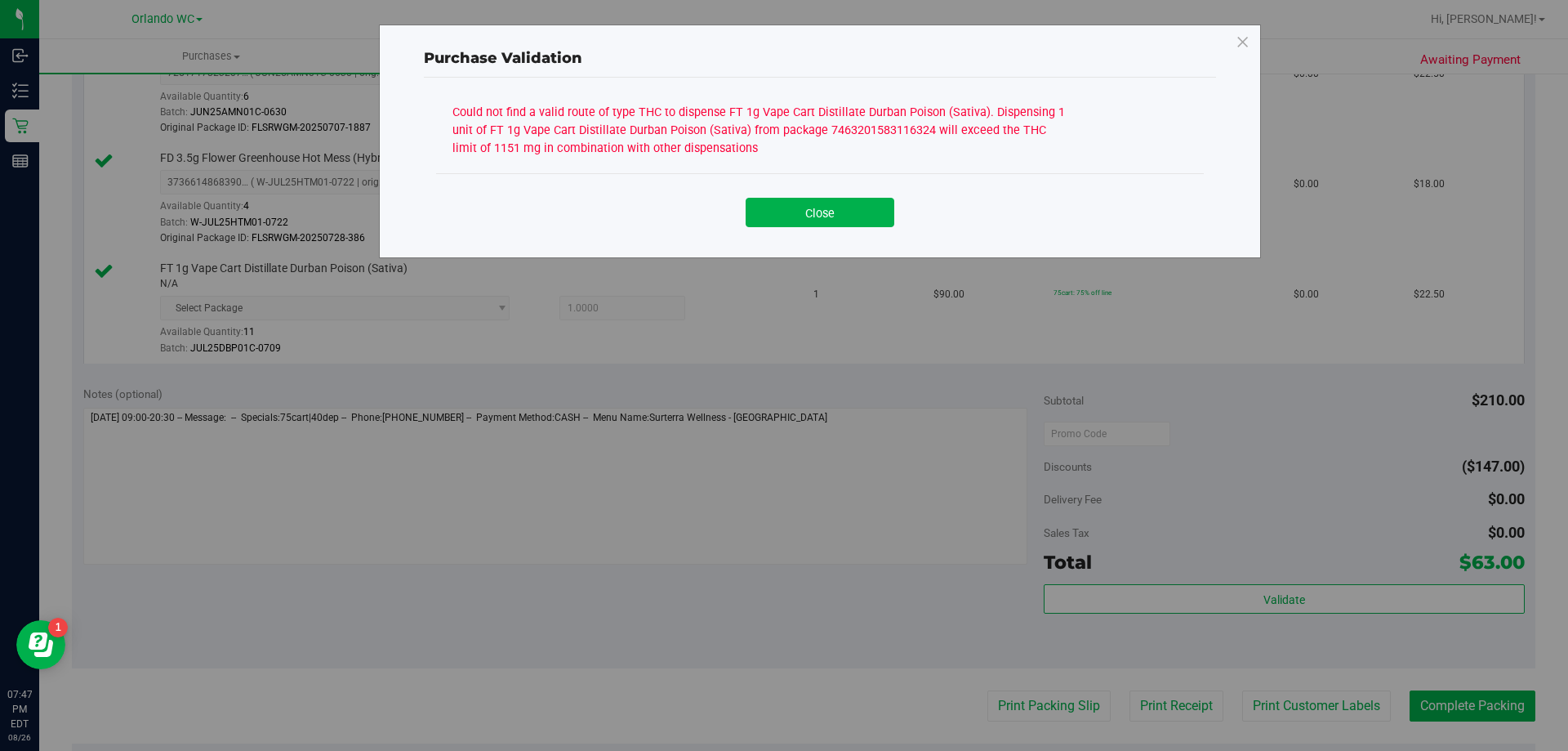
click at [842, 238] on div "Close" at bounding box center [820, 206] width 768 height 66
click at [789, 228] on div "Close" at bounding box center [820, 206] width 768 height 66
click at [868, 216] on button "Close" at bounding box center [820, 212] width 149 height 29
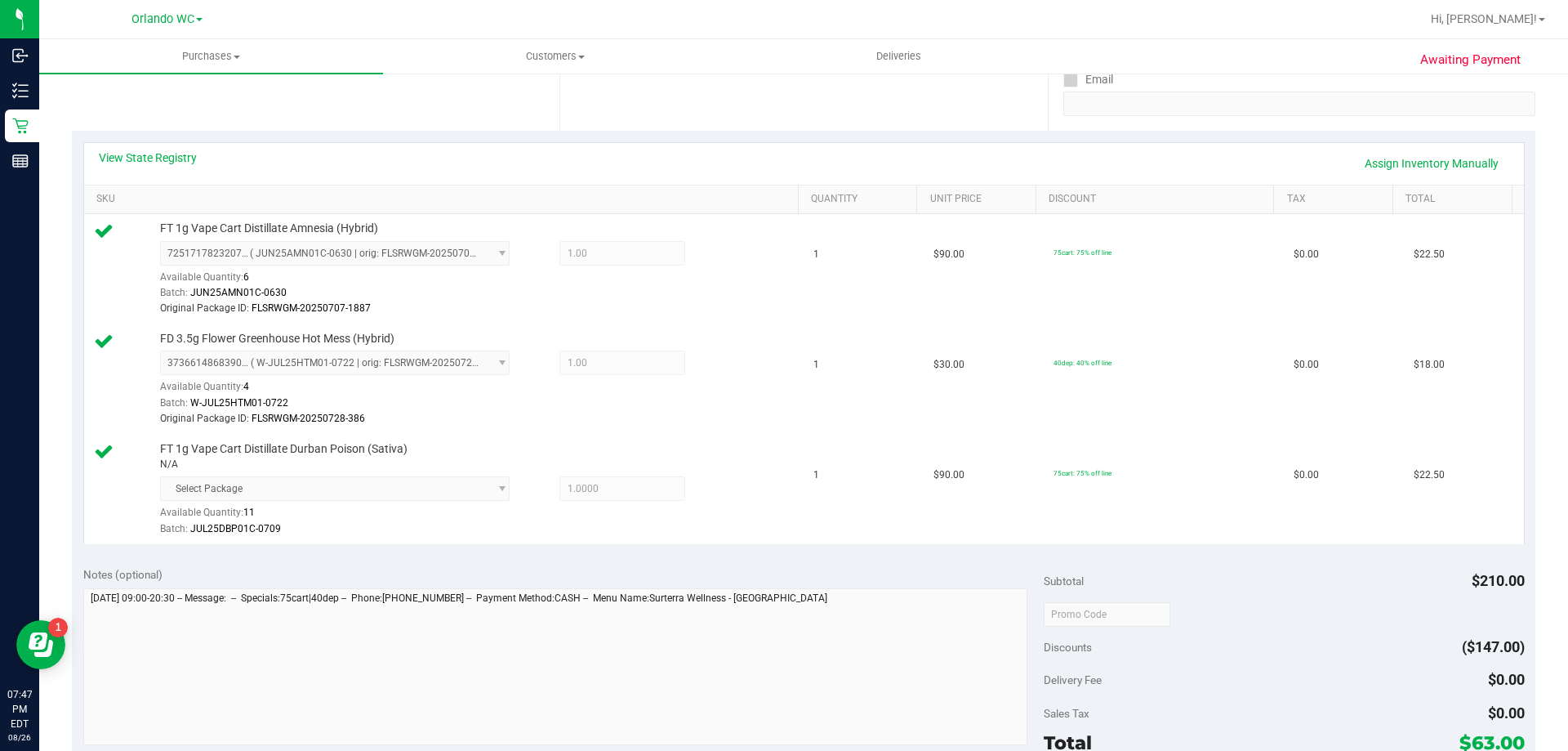
scroll to position [81, 0]
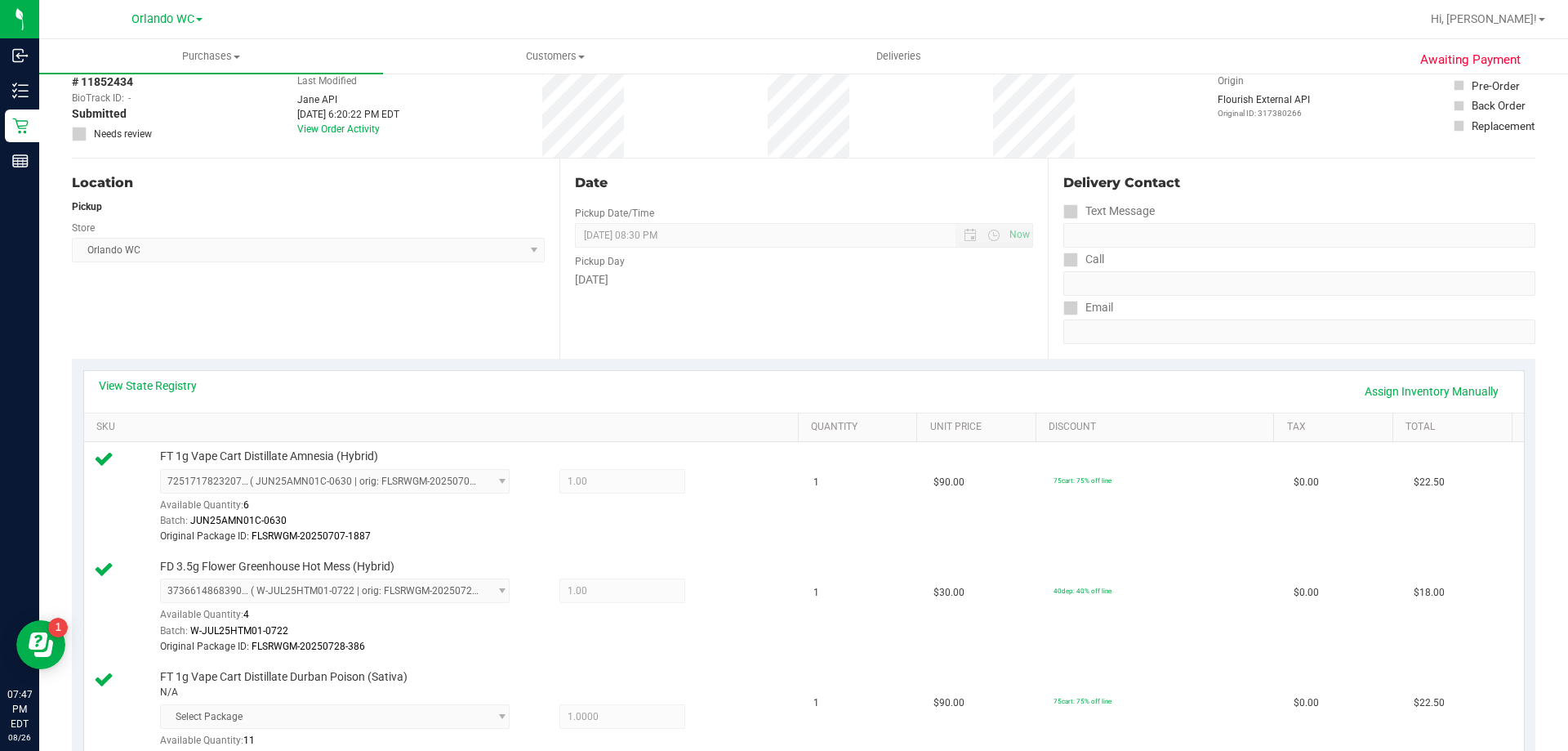
click at [200, 383] on div "View State Registry Assign Inventory Manually" at bounding box center [803, 392] width 1410 height 28
click at [173, 382] on link "View State Registry" at bounding box center [147, 385] width 98 height 16
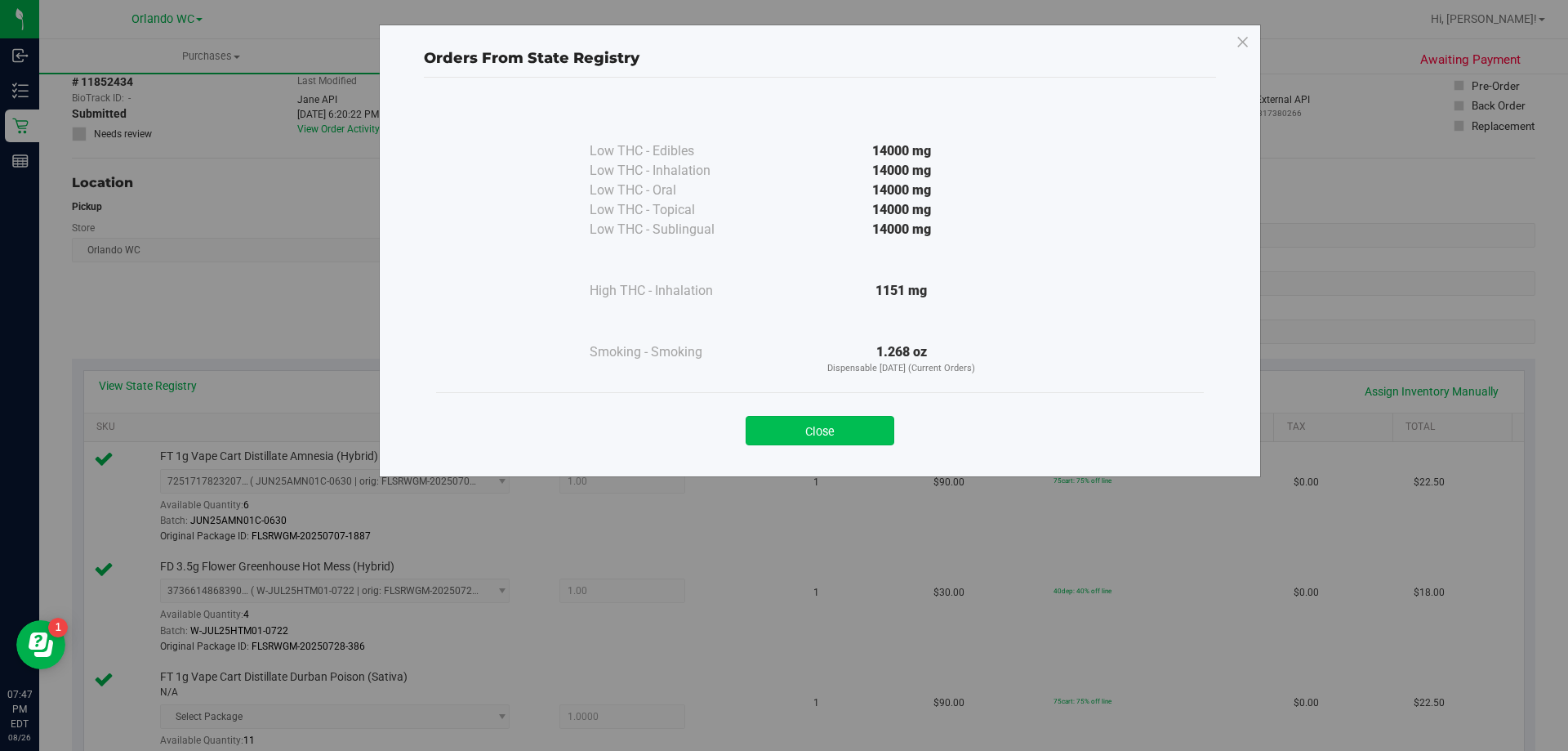
click at [816, 425] on button "Close" at bounding box center [820, 431] width 149 height 29
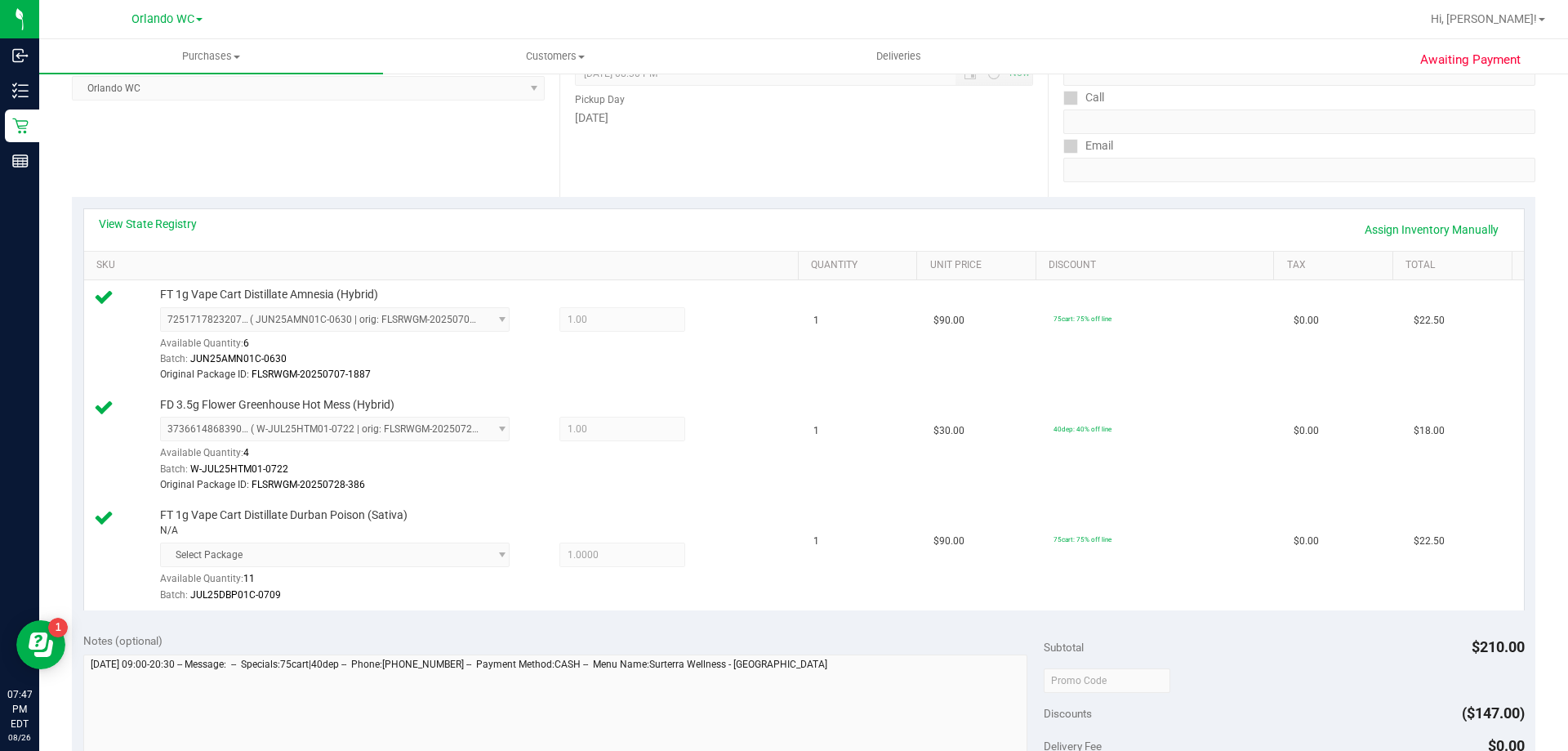
scroll to position [245, 0]
click at [183, 223] on link "View State Registry" at bounding box center [147, 222] width 98 height 16
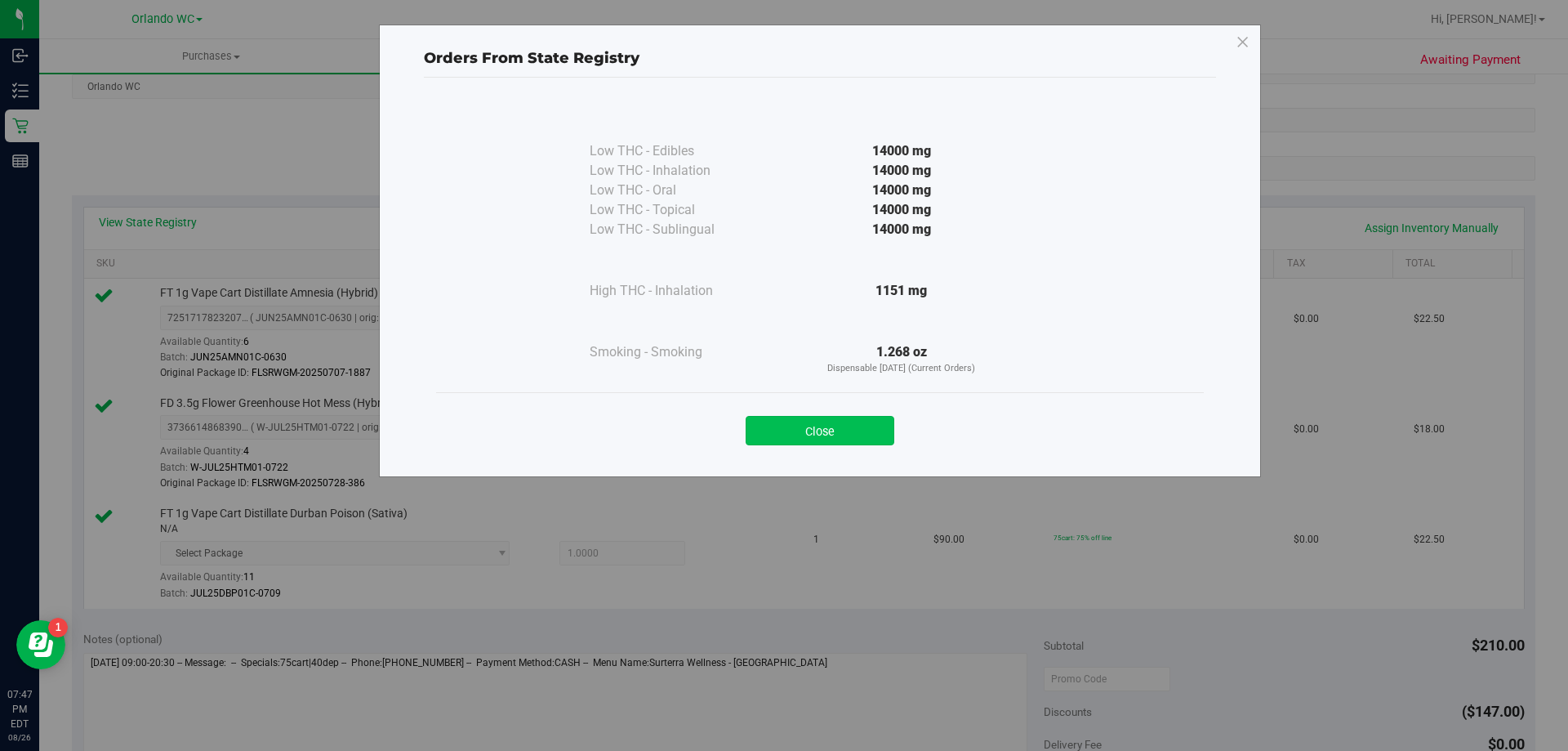
click at [832, 433] on button "Close" at bounding box center [820, 431] width 149 height 29
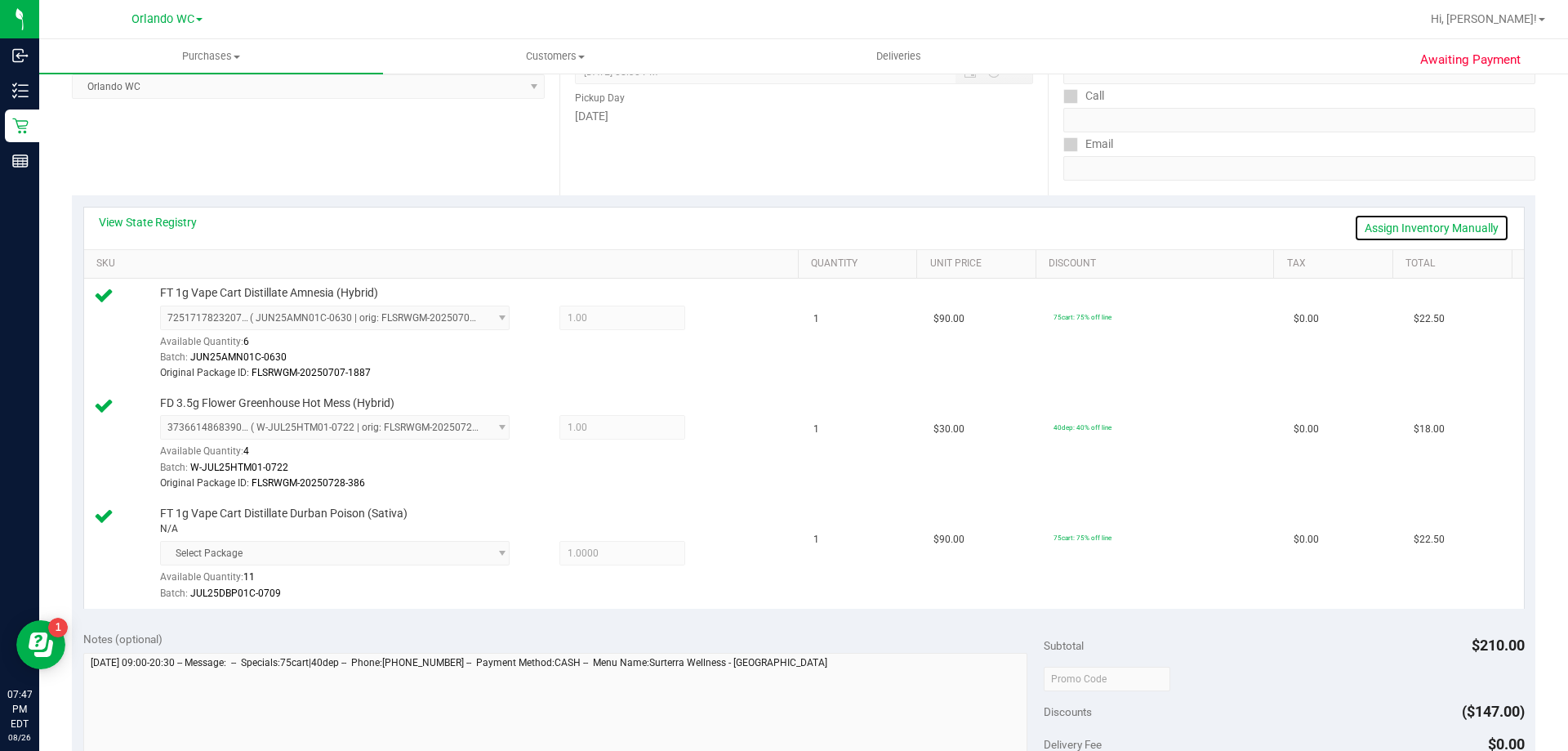
click at [1437, 219] on link "Assign Inventory Manually" at bounding box center [1431, 228] width 155 height 28
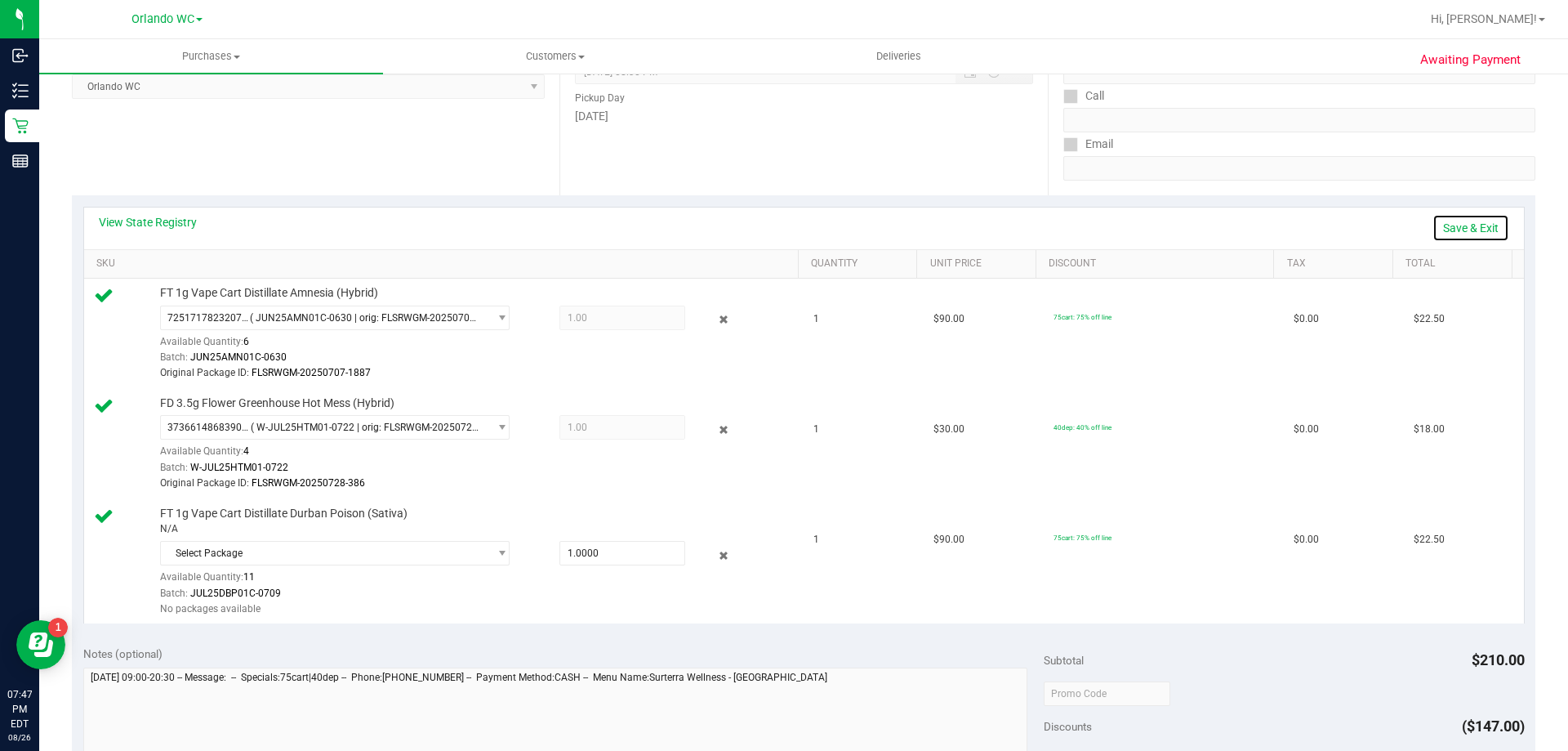
click at [1444, 240] on link "Save & Exit" at bounding box center [1471, 228] width 77 height 28
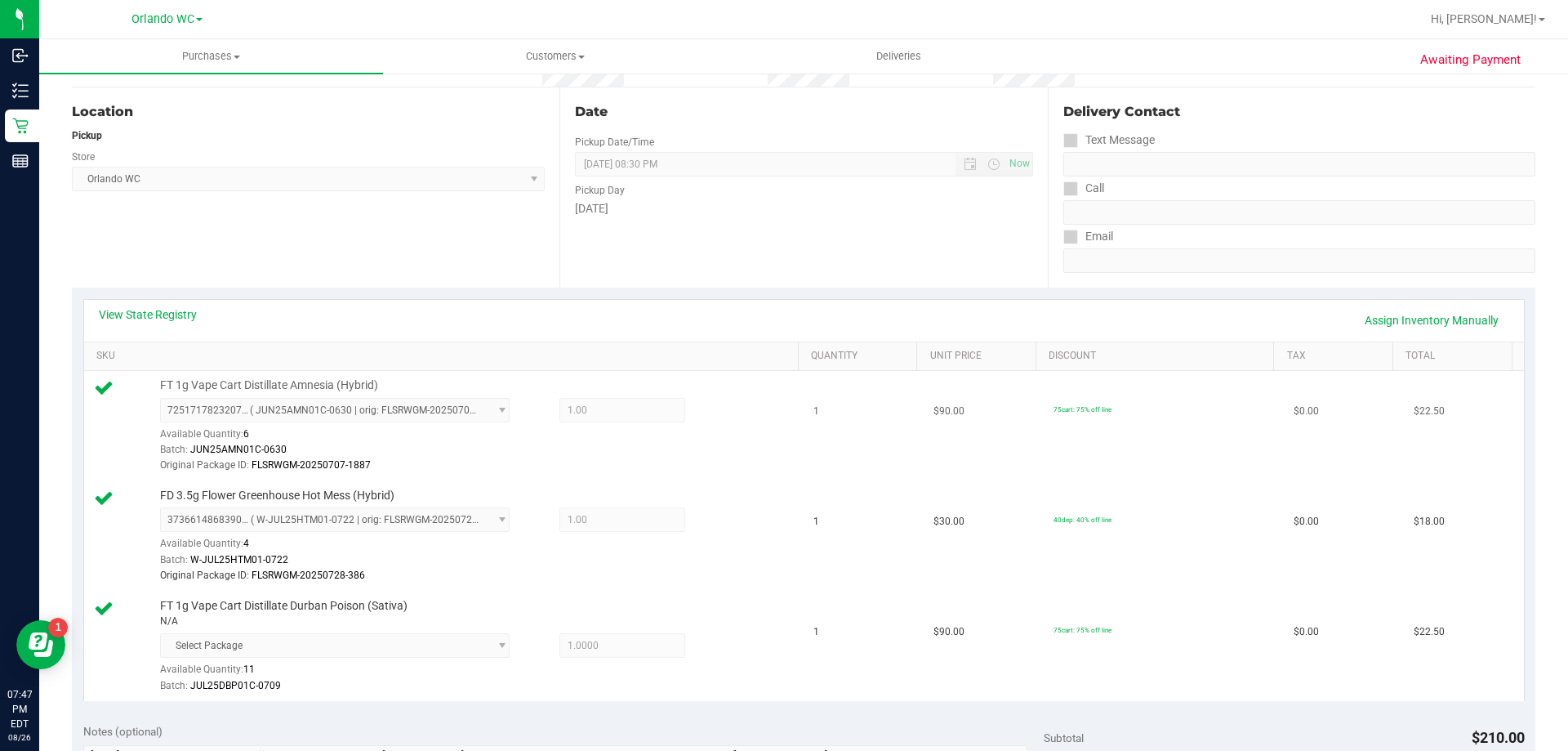
scroll to position [164, 0]
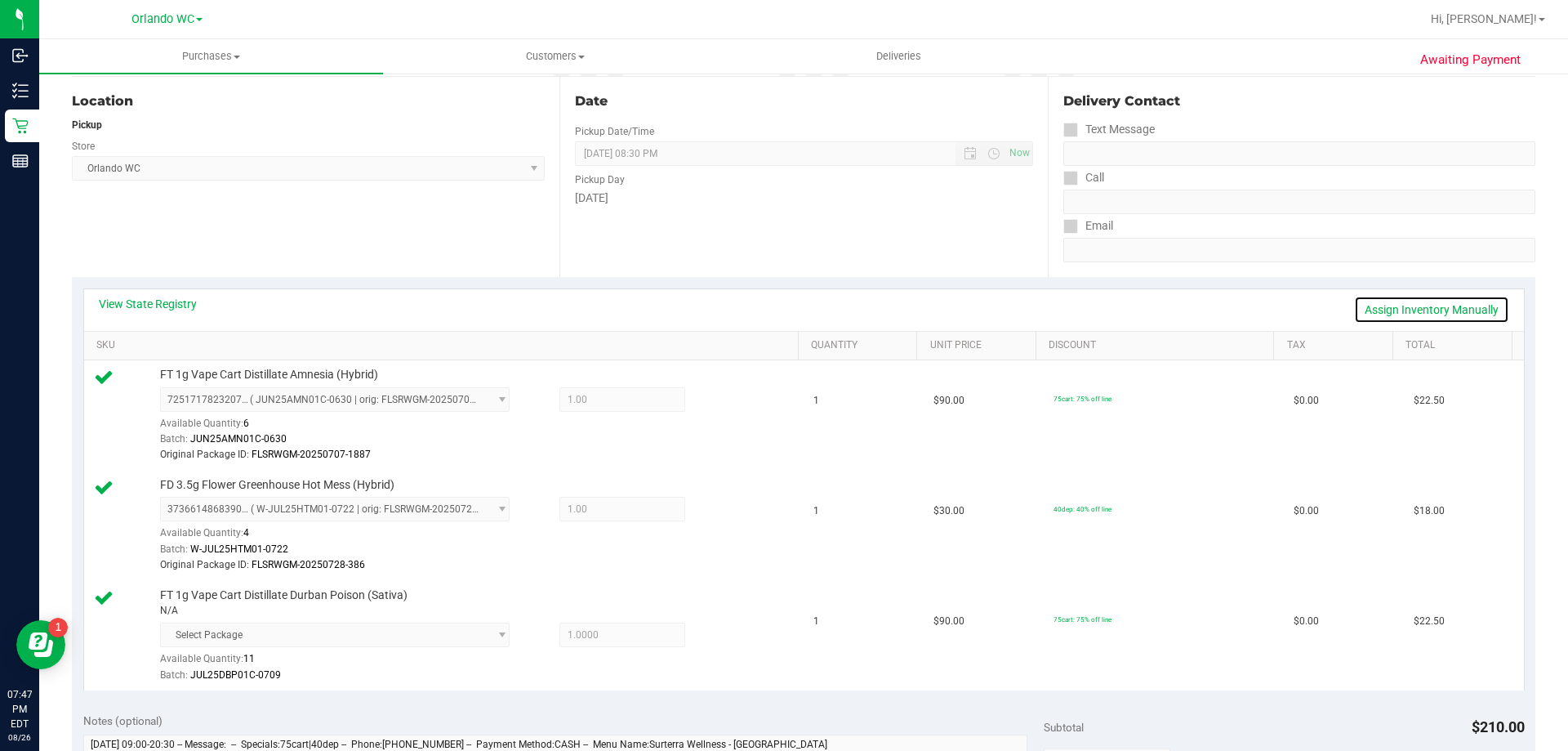
click at [1439, 305] on link "Assign Inventory Manually" at bounding box center [1431, 309] width 155 height 28
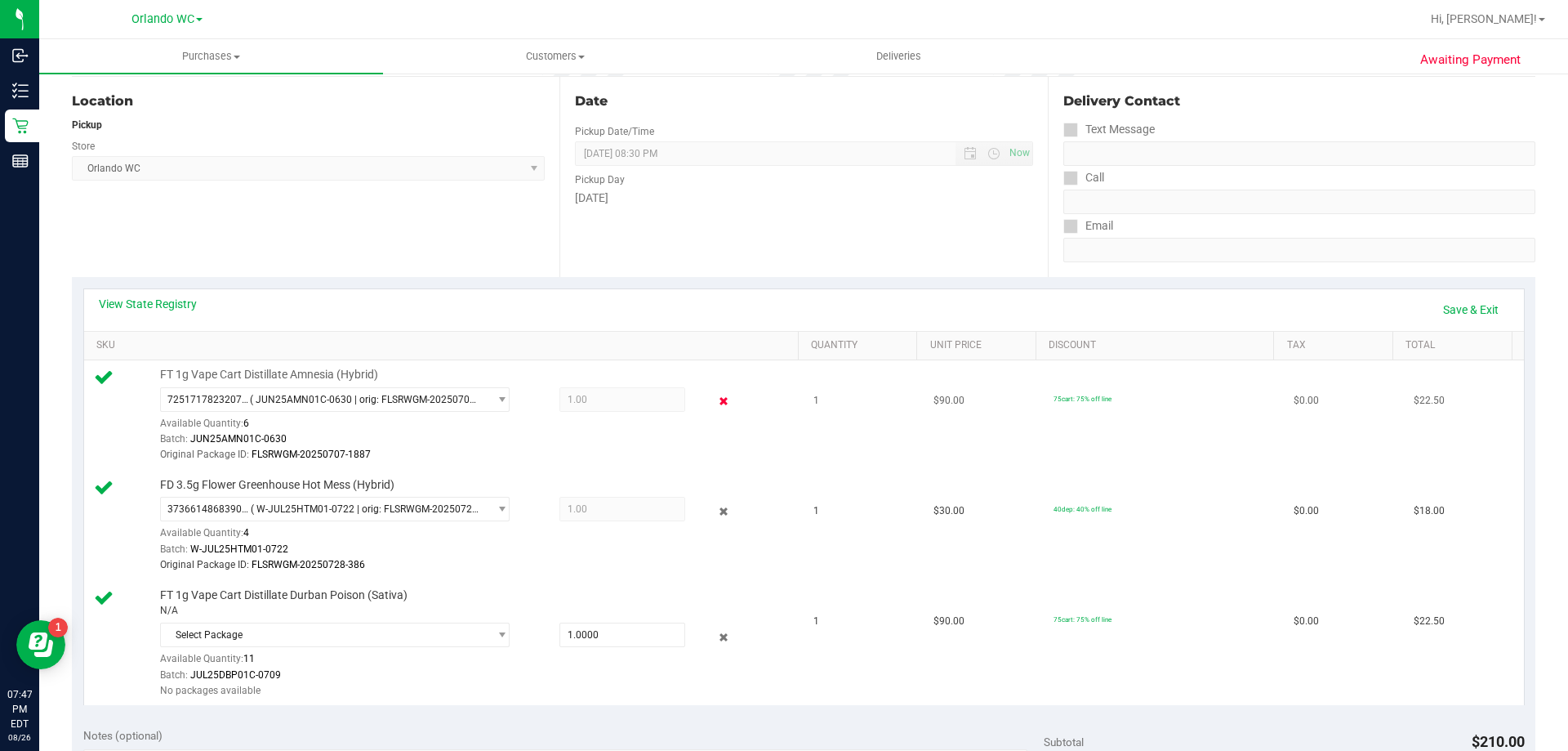
click at [715, 403] on icon at bounding box center [724, 402] width 17 height 19
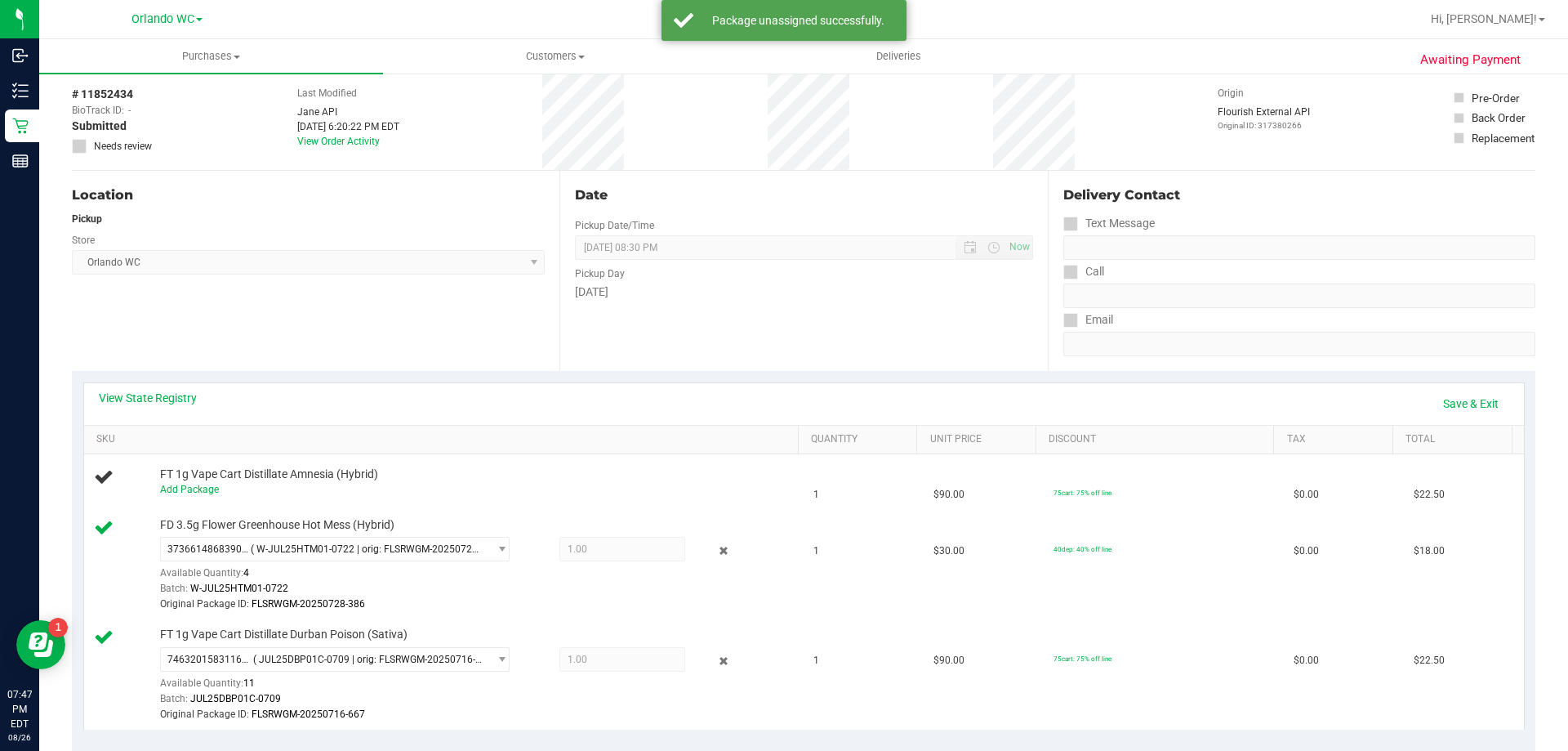
scroll to position [0, 0]
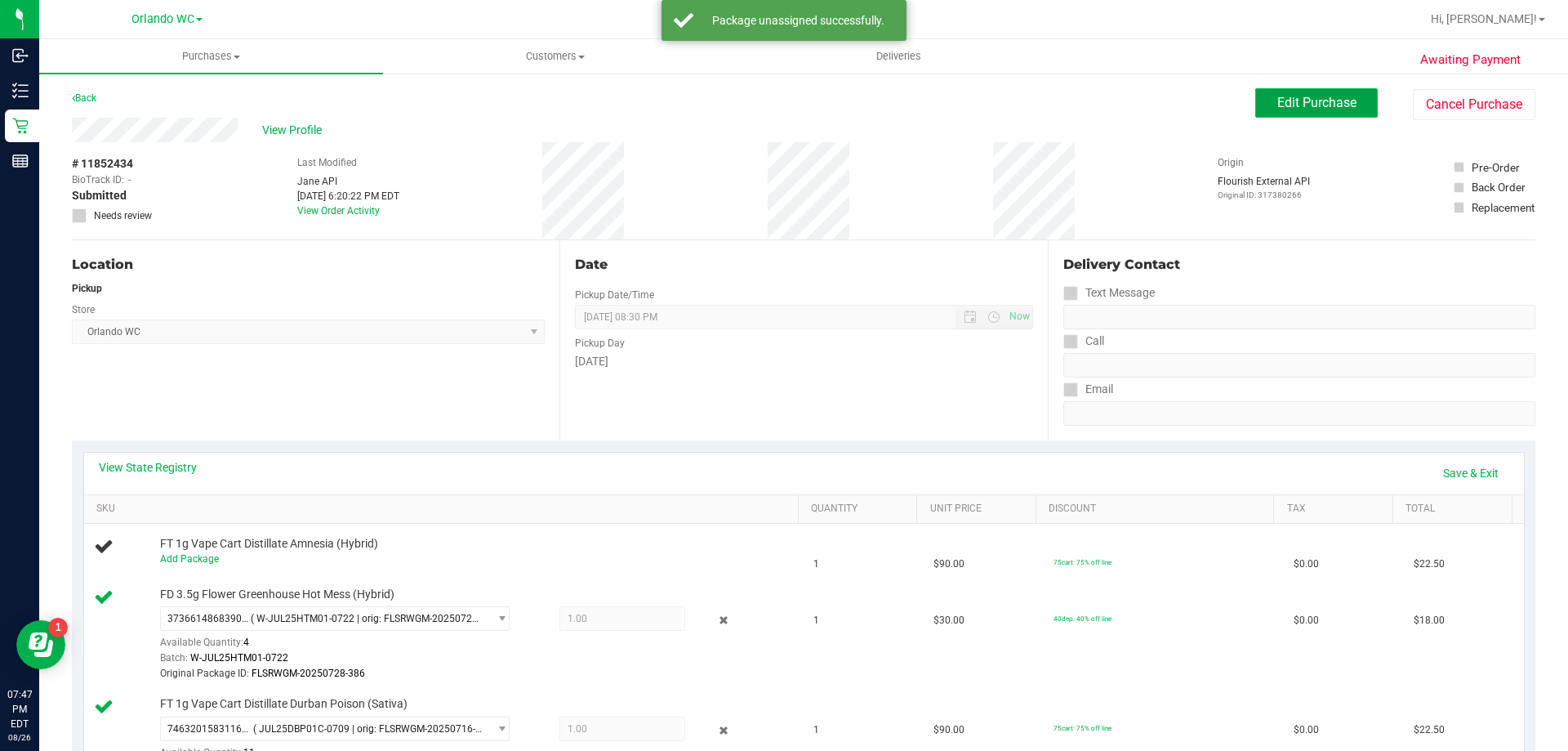
click at [1343, 109] on span "Edit Purchase" at bounding box center [1317, 102] width 80 height 16
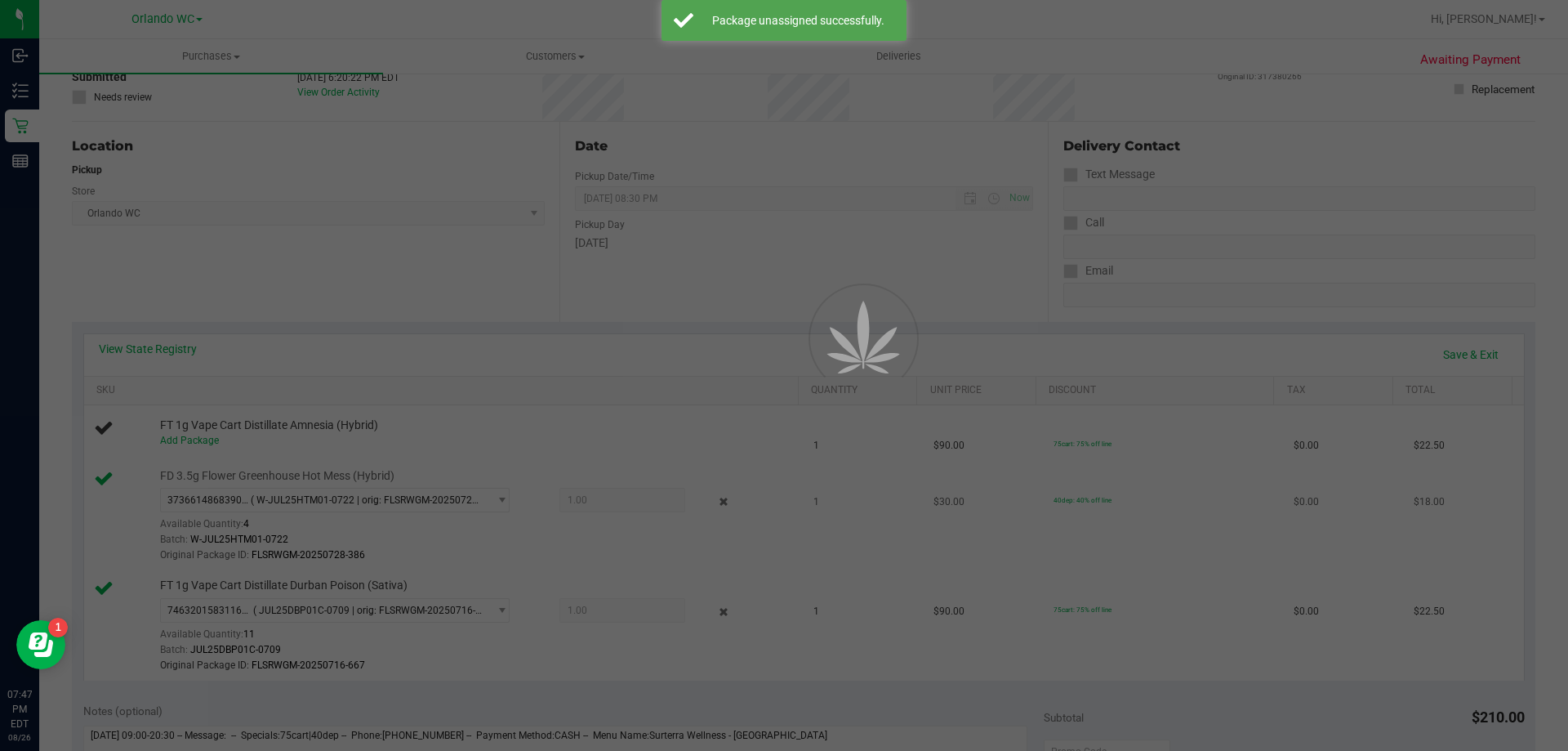
scroll to position [245, 0]
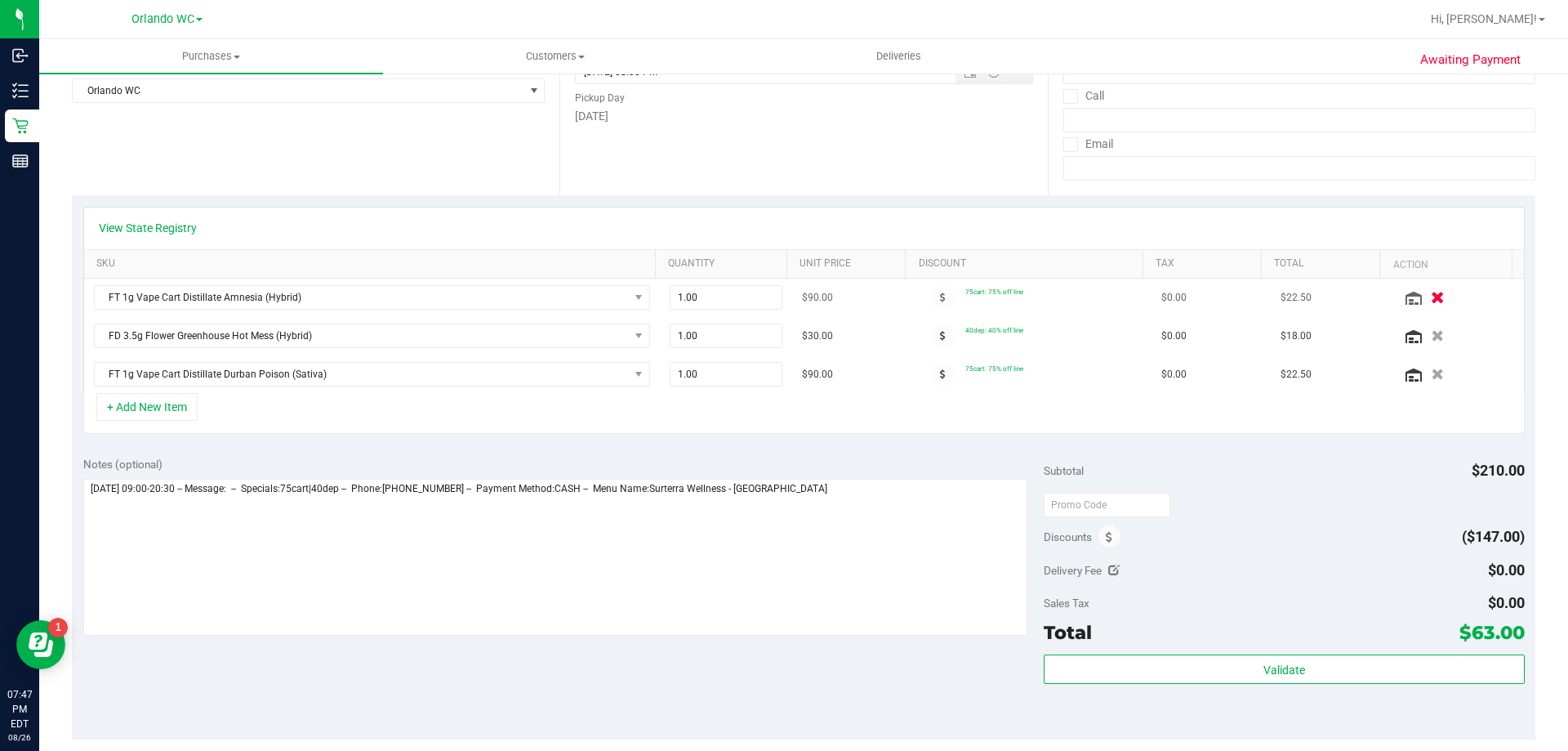
click at [1423, 291] on button "button" at bounding box center [1437, 297] width 28 height 17
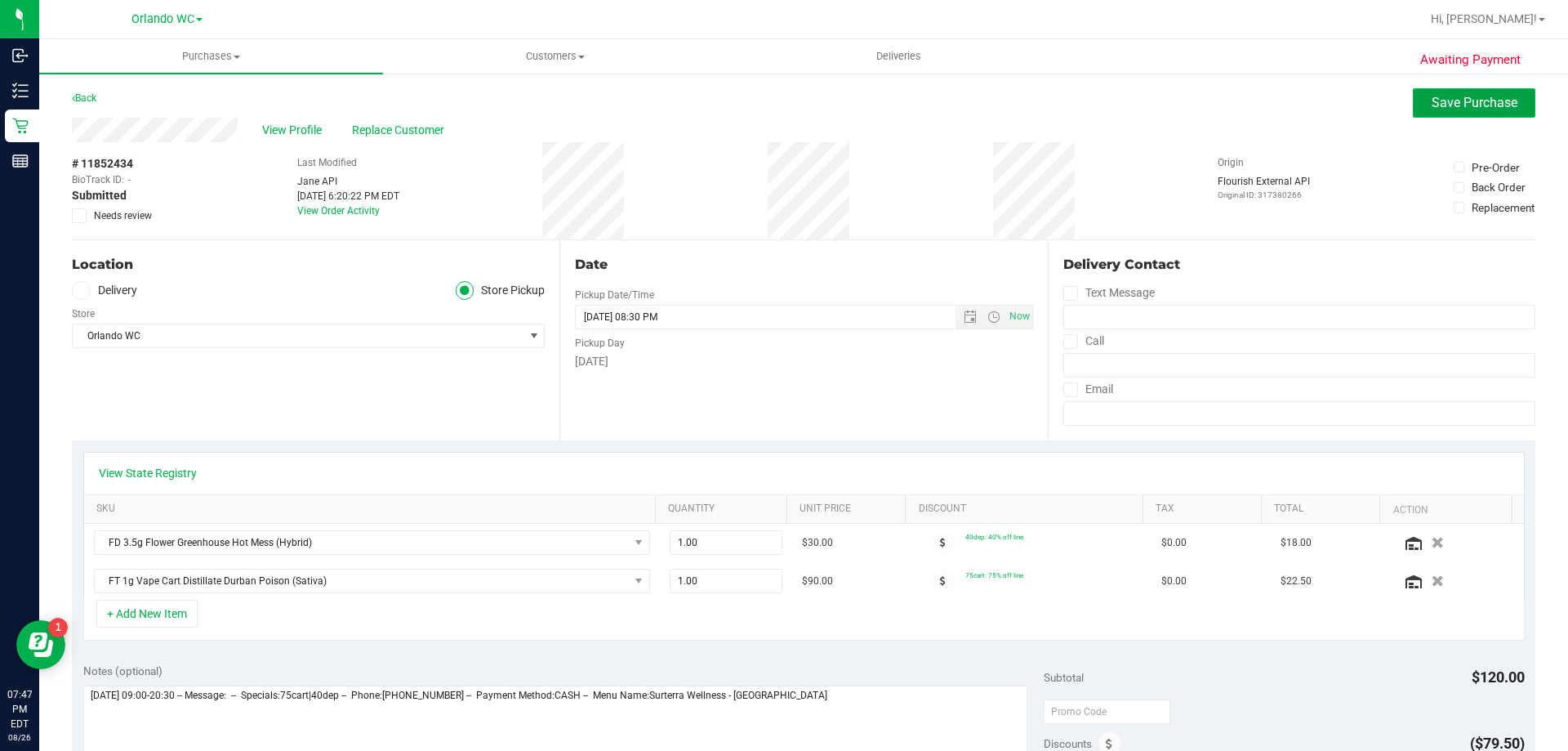
click at [1485, 107] on span "Save Purchase" at bounding box center [1474, 102] width 86 height 16
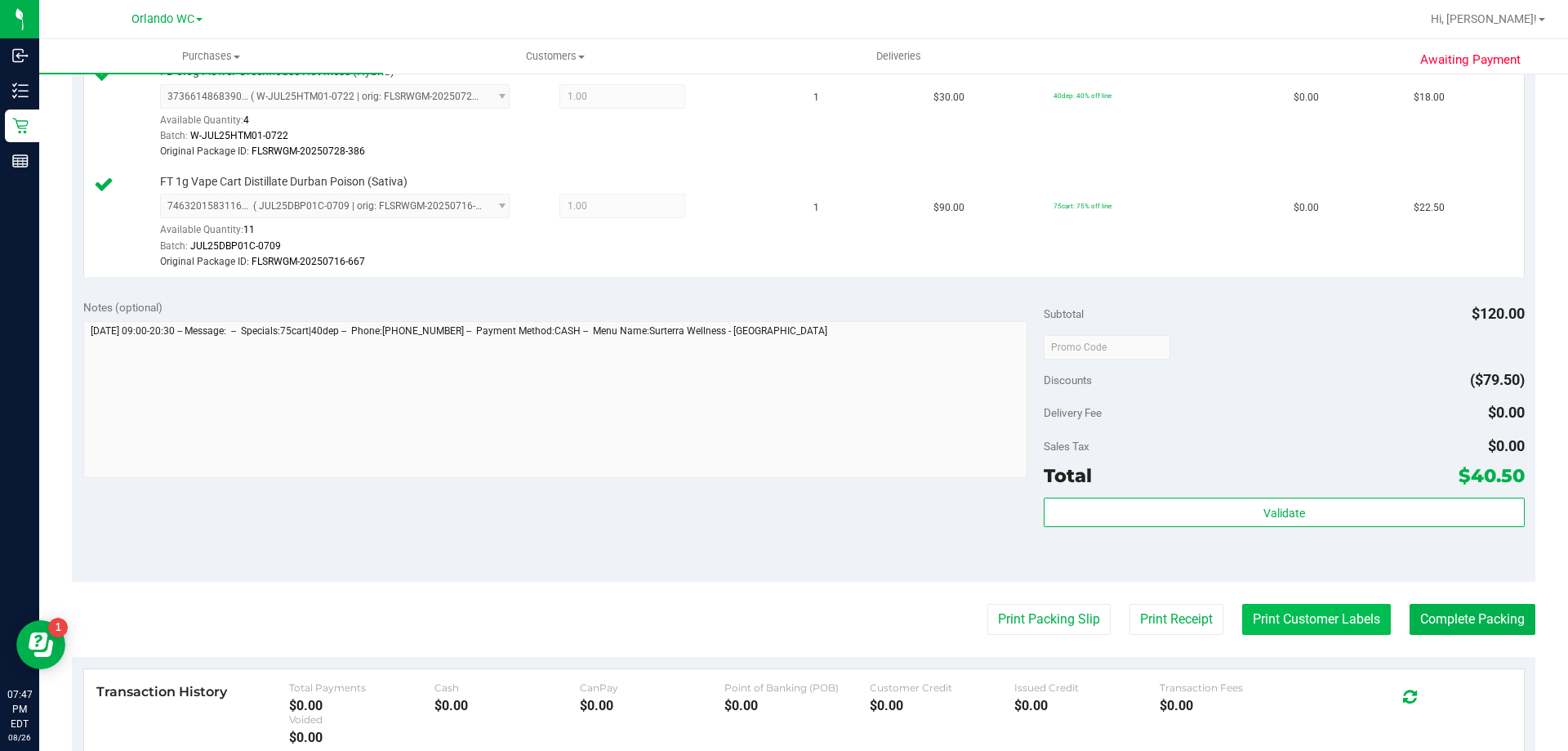
scroll to position [490, 0]
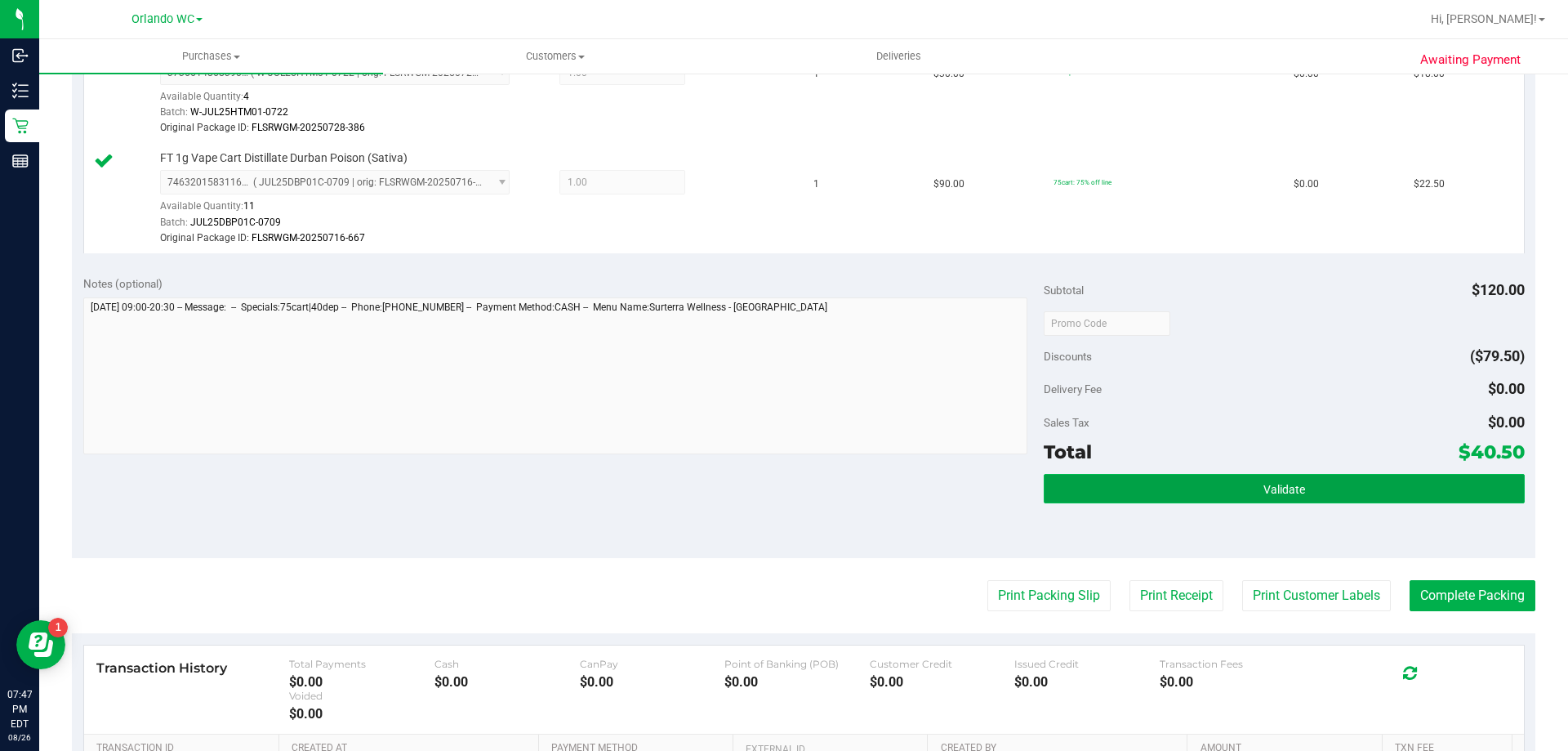
click at [1334, 483] on button "Validate" at bounding box center [1284, 489] width 481 height 29
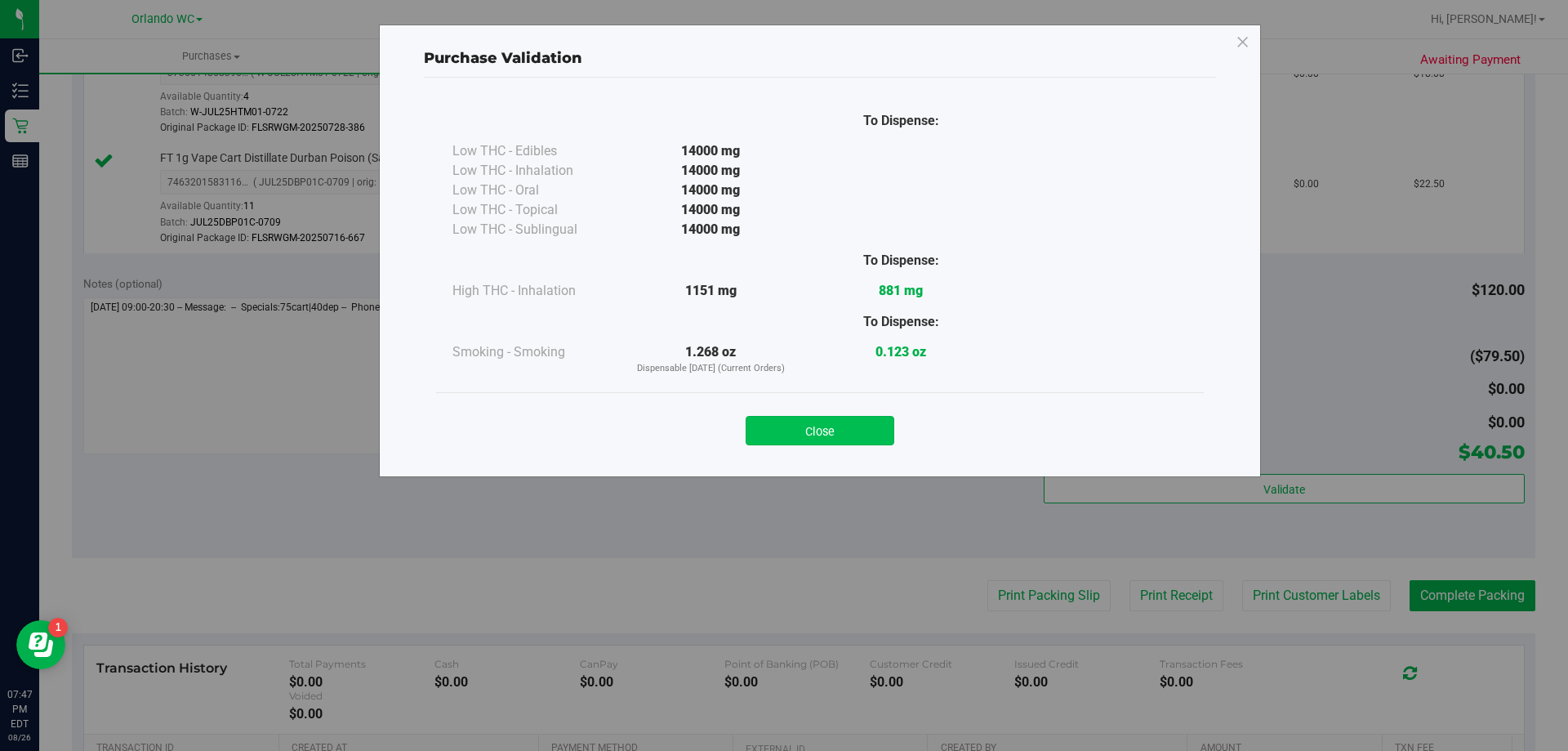
click at [823, 436] on button "Close" at bounding box center [820, 431] width 149 height 29
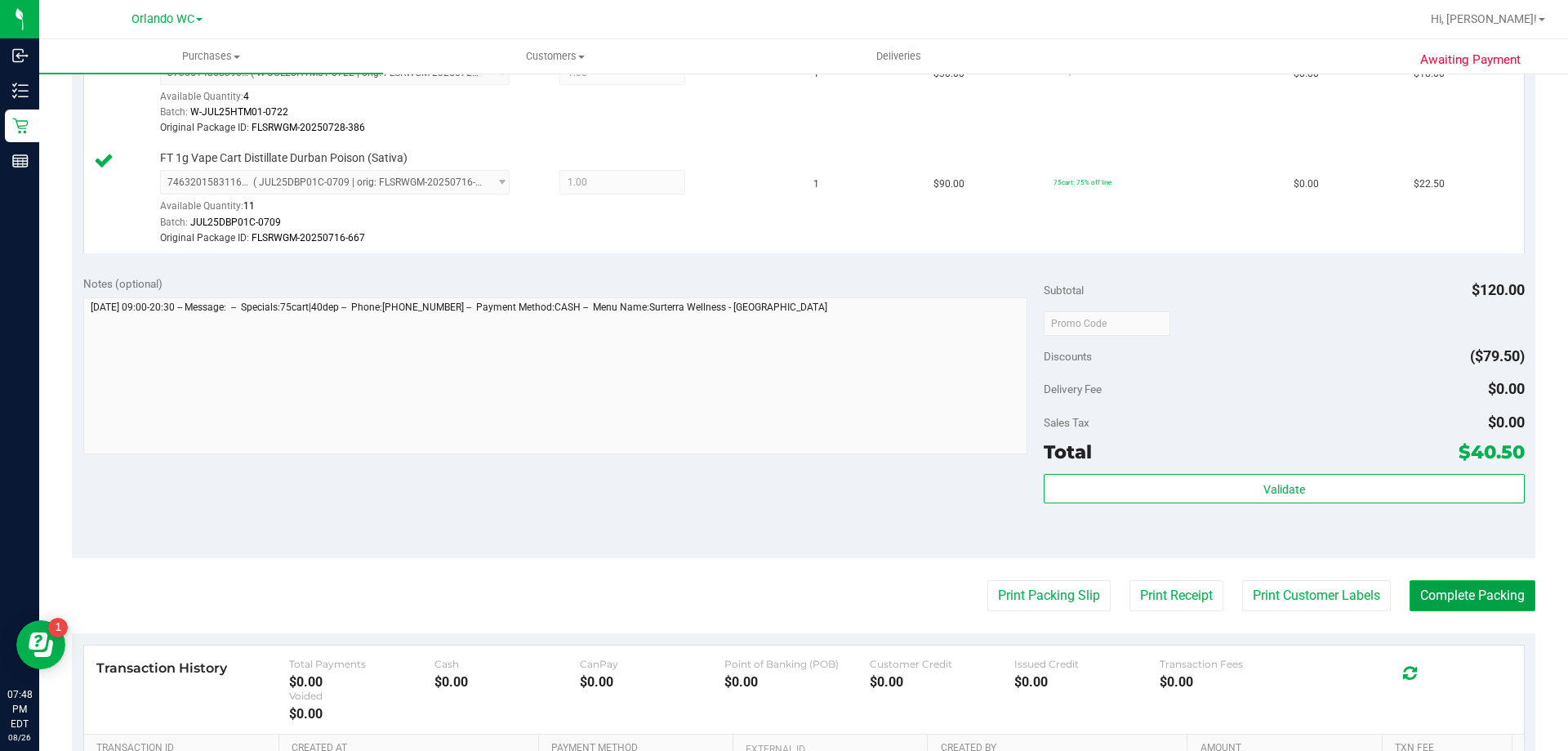
click at [1509, 591] on button "Complete Packing" at bounding box center [1472, 596] width 126 height 31
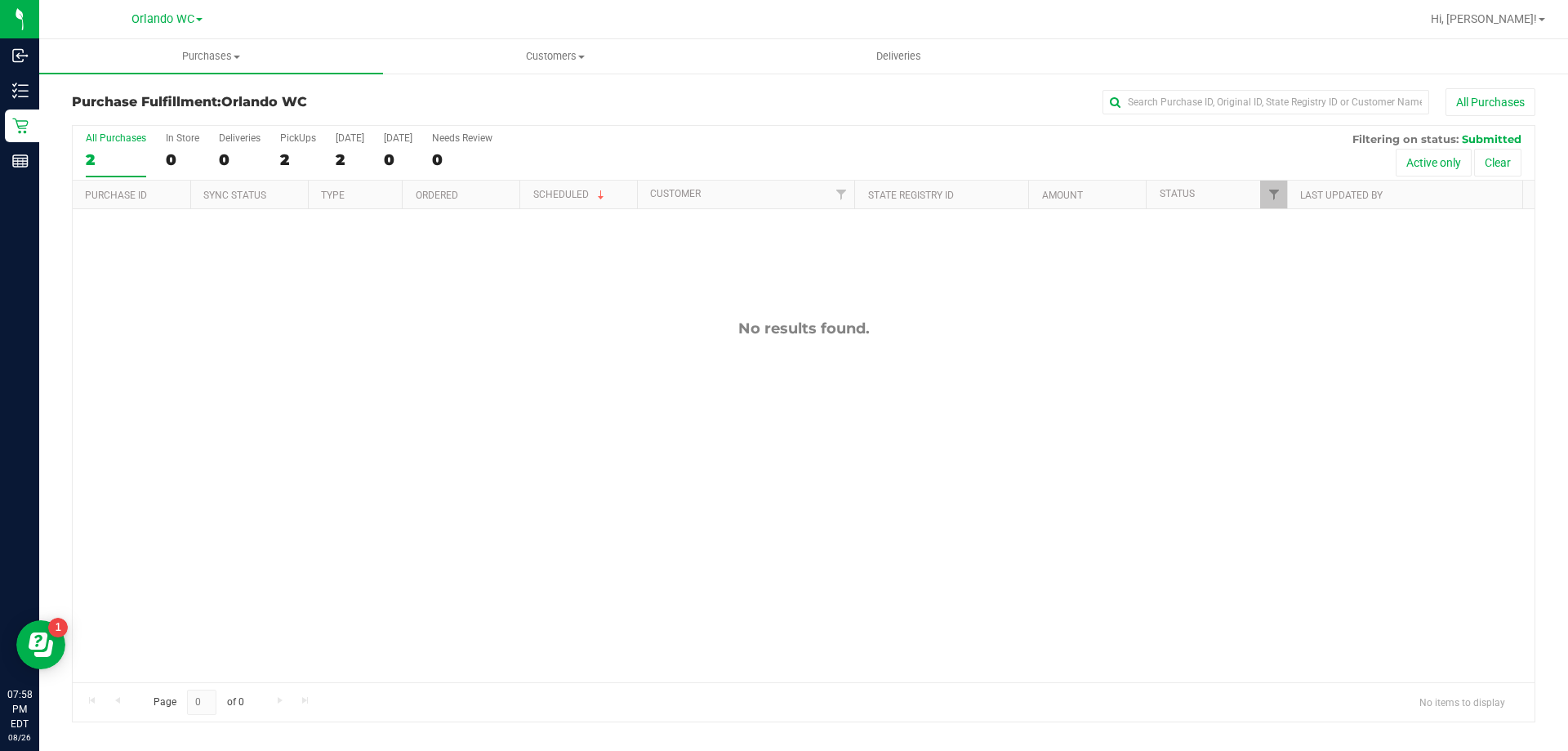
click at [325, 364] on div "No results found." at bounding box center [803, 501] width 1462 height 584
drag, startPoint x: 739, startPoint y: 322, endPoint x: 813, endPoint y: 327, distance: 74.2
click at [813, 327] on div "No results found." at bounding box center [803, 328] width 1462 height 18
click at [830, 327] on div at bounding box center [803, 424] width 1462 height 596
drag, startPoint x: 887, startPoint y: 339, endPoint x: 642, endPoint y: 358, distance: 245.7
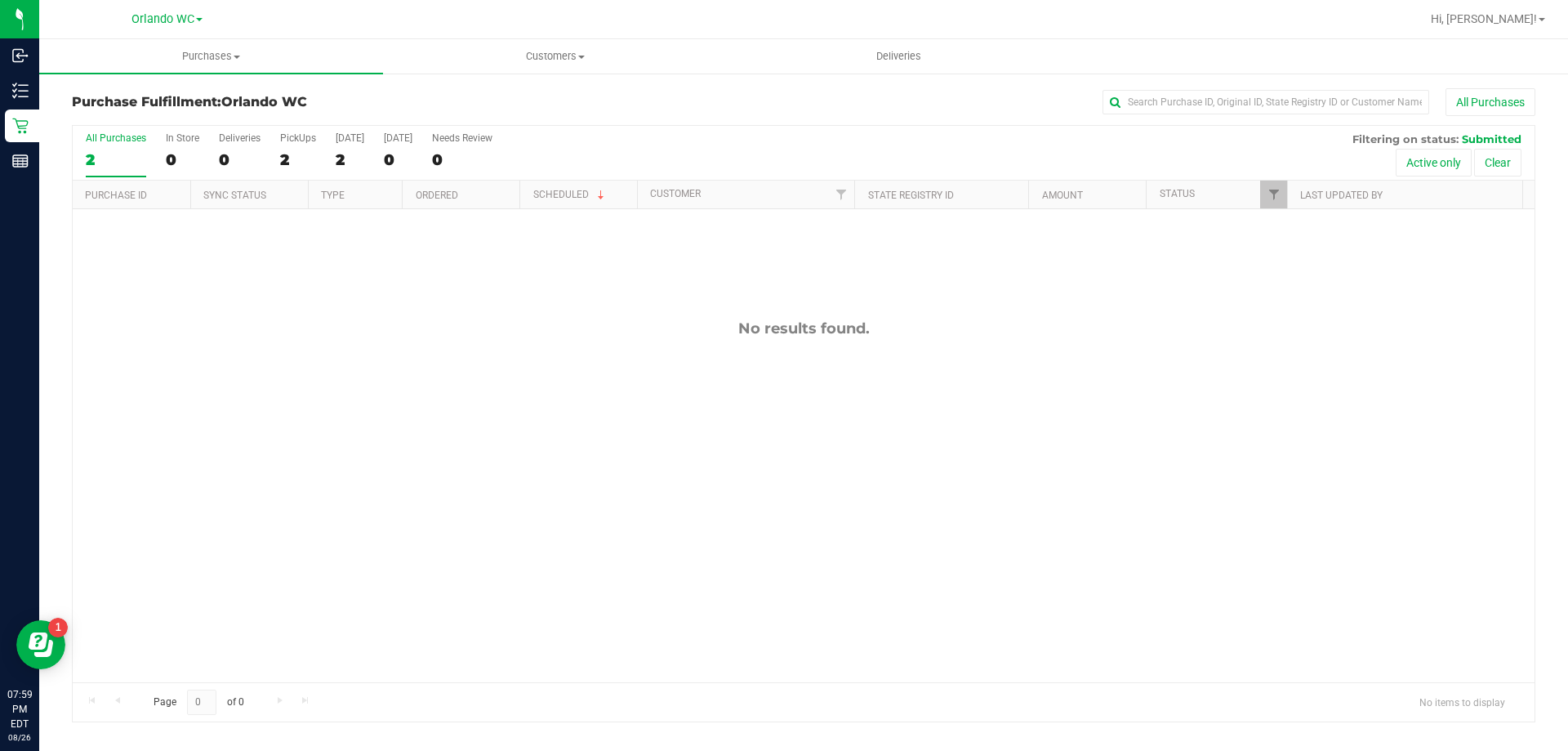
click at [642, 358] on div "No results found." at bounding box center [803, 501] width 1462 height 584
click at [512, 554] on div "No results found." at bounding box center [803, 501] width 1462 height 584
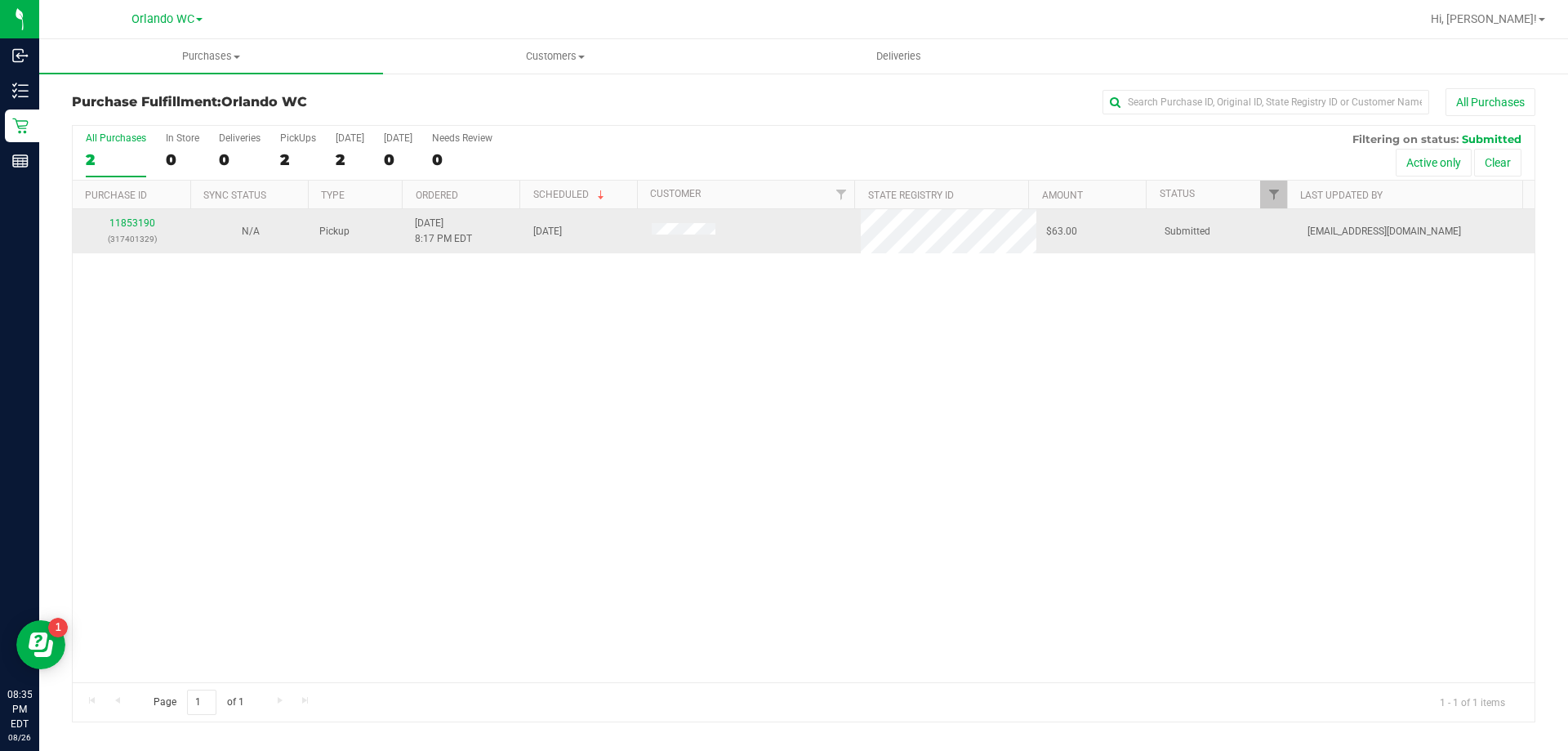
click at [136, 239] on p "(317401329)" at bounding box center [132, 239] width 99 height 16
click at [141, 223] on link "11853190" at bounding box center [132, 223] width 46 height 11
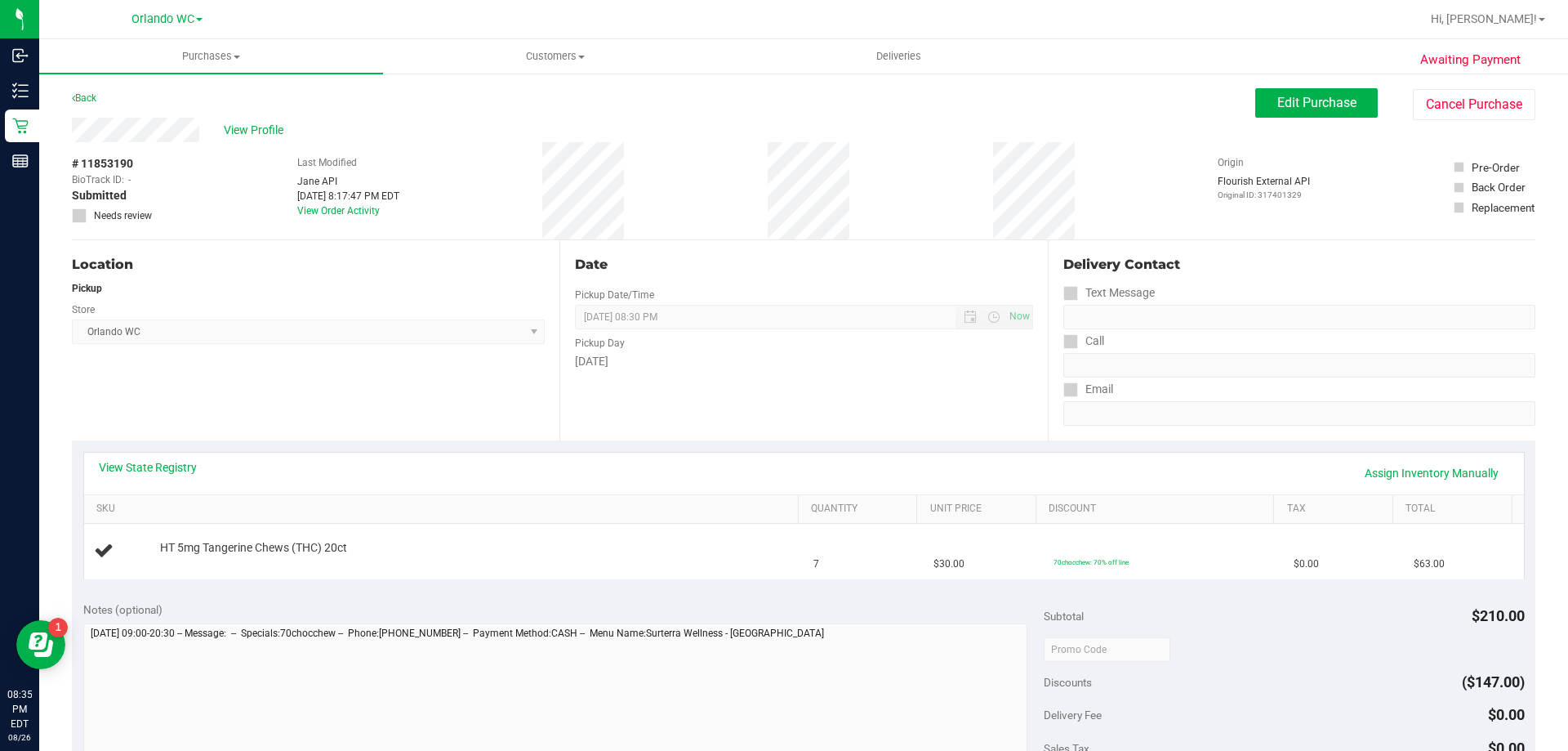
click at [1454, 145] on div "Pre-Order Back Order Replacement" at bounding box center [1494, 191] width 81 height 97
click at [1448, 111] on button "Cancel Purchase" at bounding box center [1474, 105] width 123 height 31
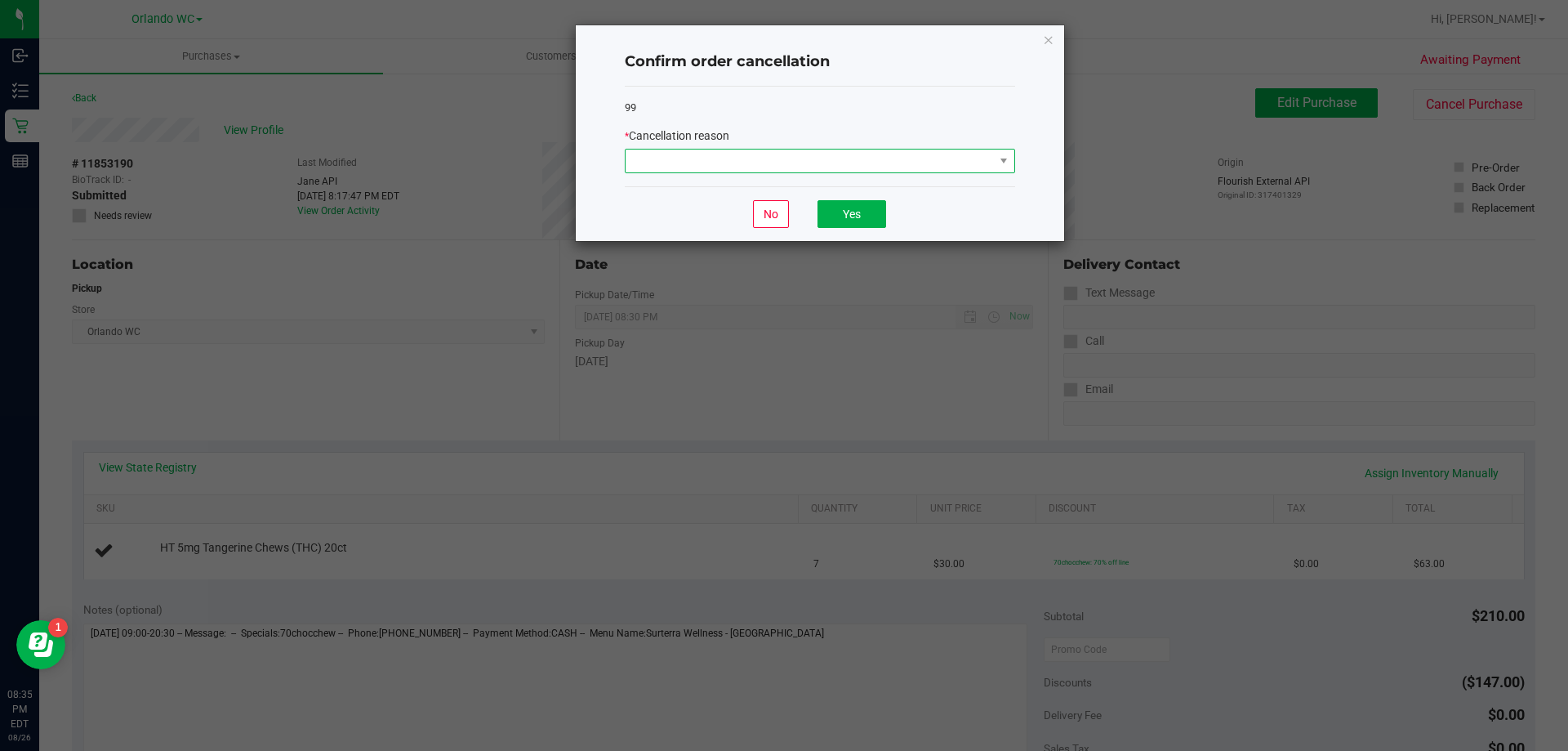
click at [778, 158] on span at bounding box center [810, 161] width 368 height 23
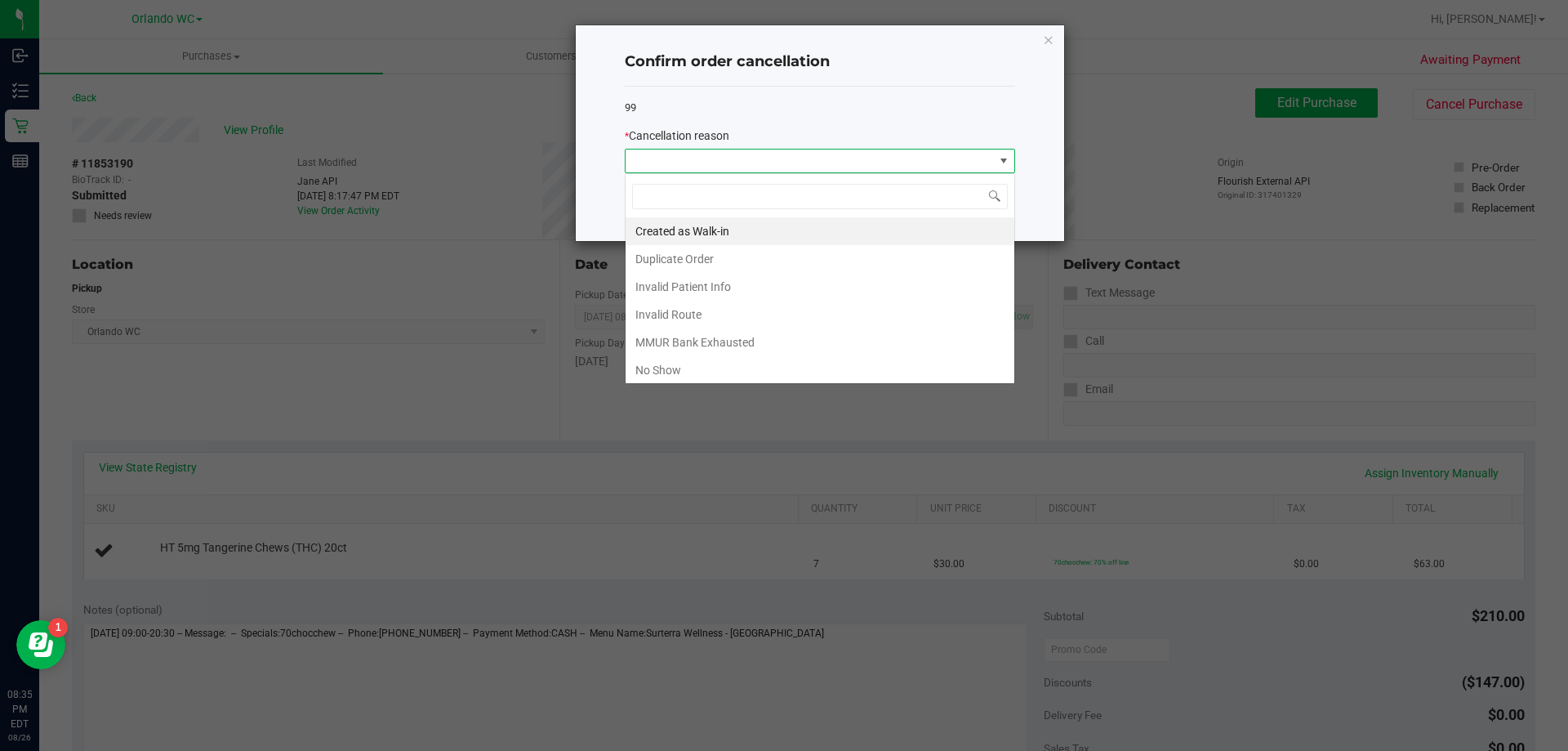
scroll to position [24, 390]
click at [701, 374] on li "No Show" at bounding box center [820, 370] width 389 height 28
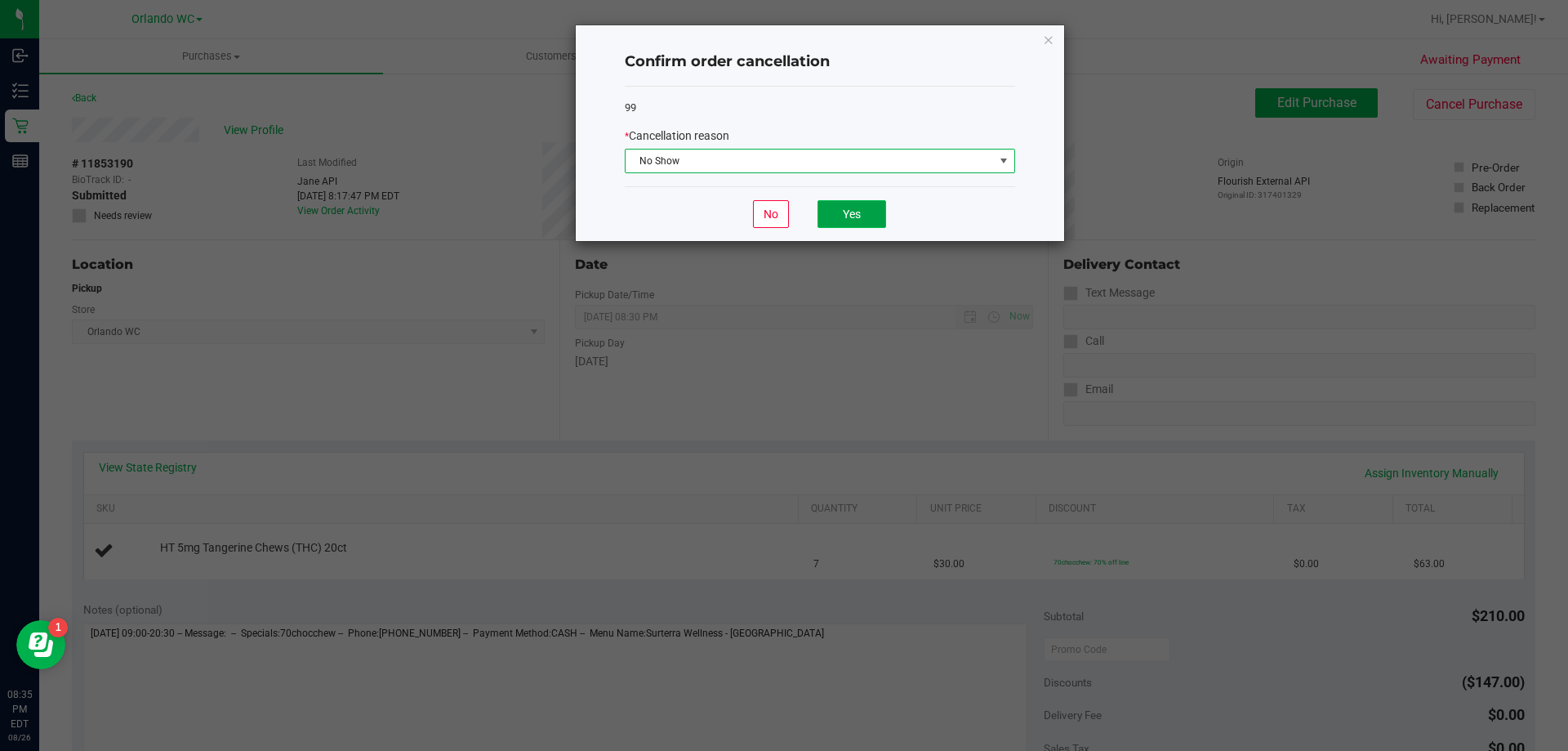
click at [843, 223] on button "Yes" at bounding box center [851, 214] width 68 height 28
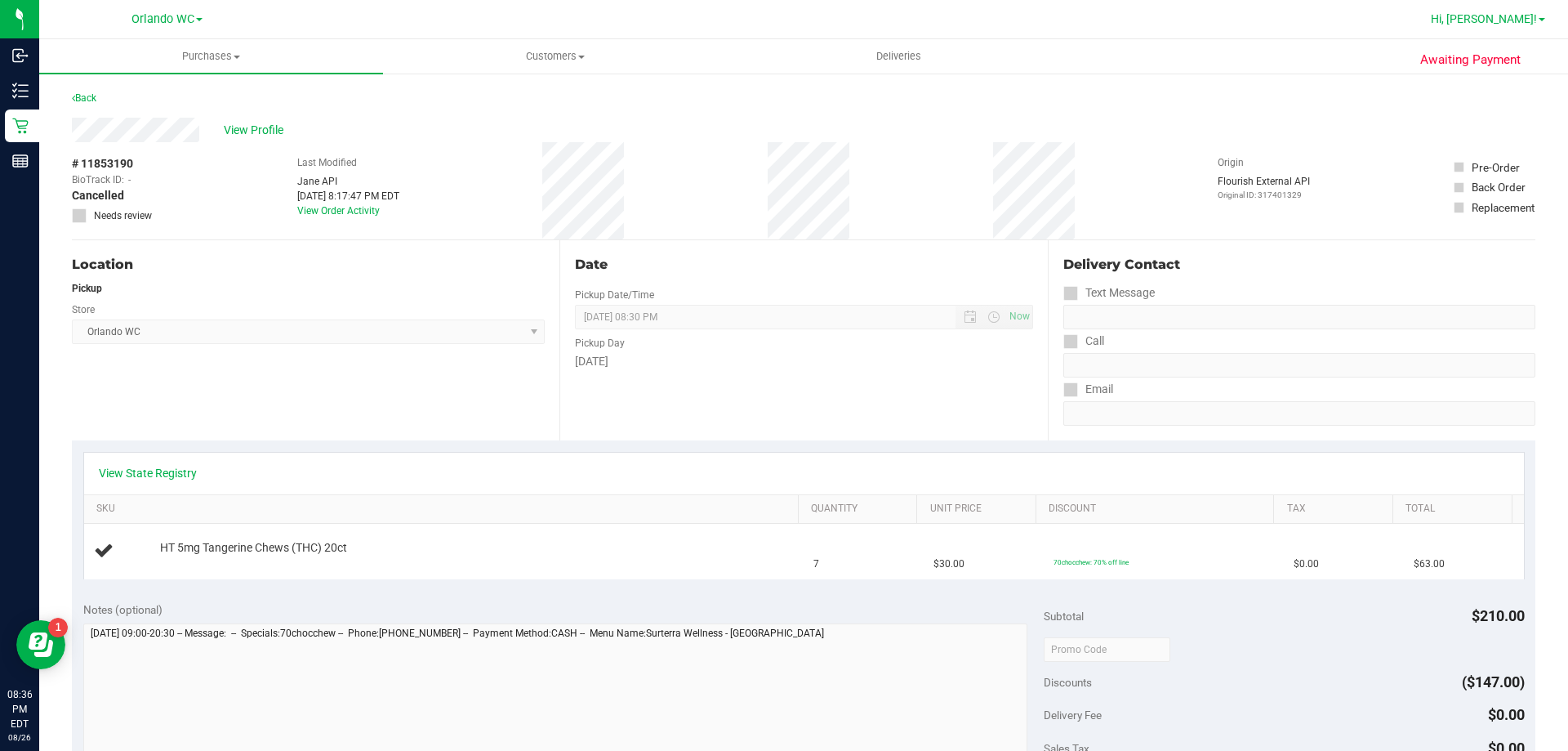
click at [1513, 16] on span "Hi, [PERSON_NAME]!" at bounding box center [1484, 18] width 106 height 13
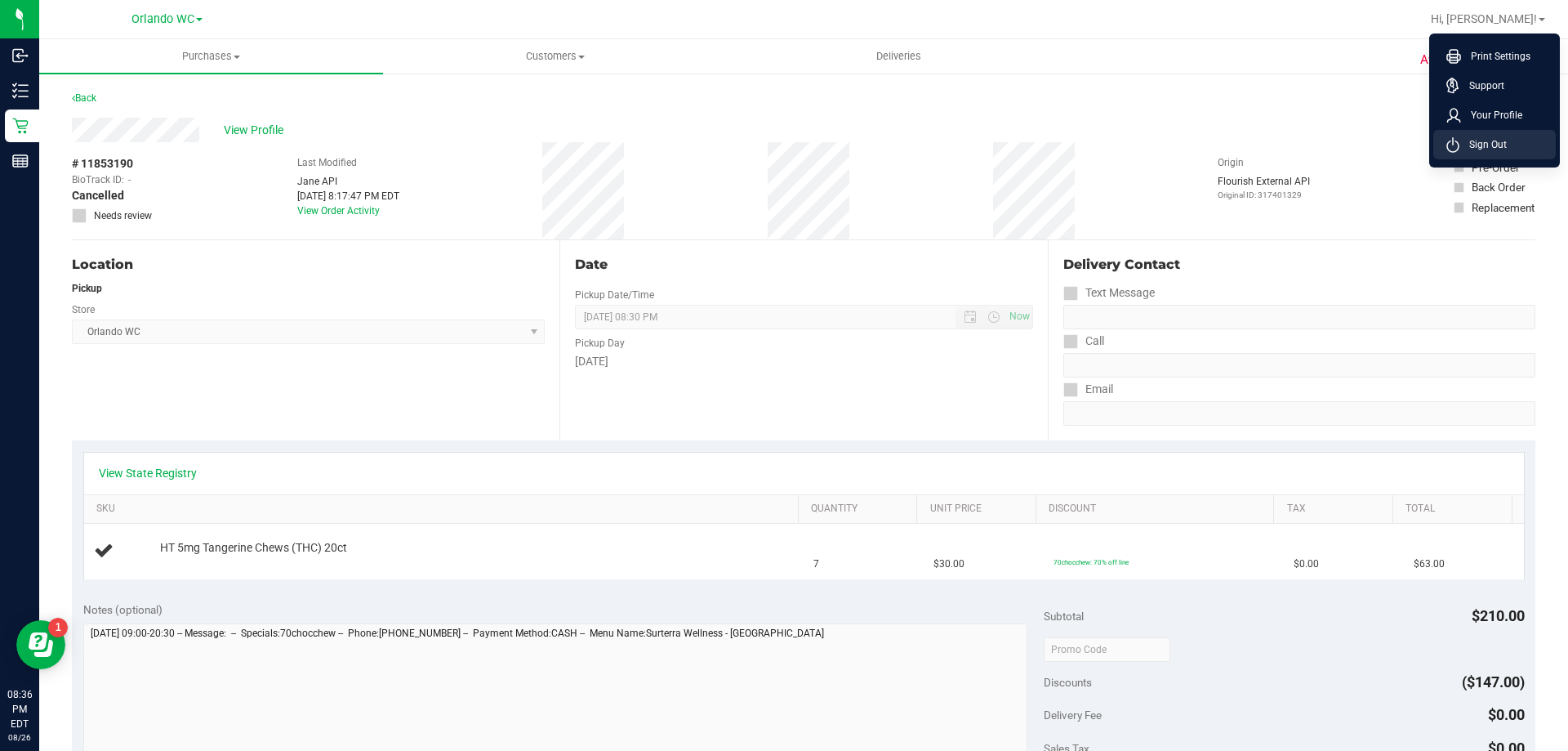
click at [1462, 140] on span "Sign Out" at bounding box center [1483, 145] width 48 height 16
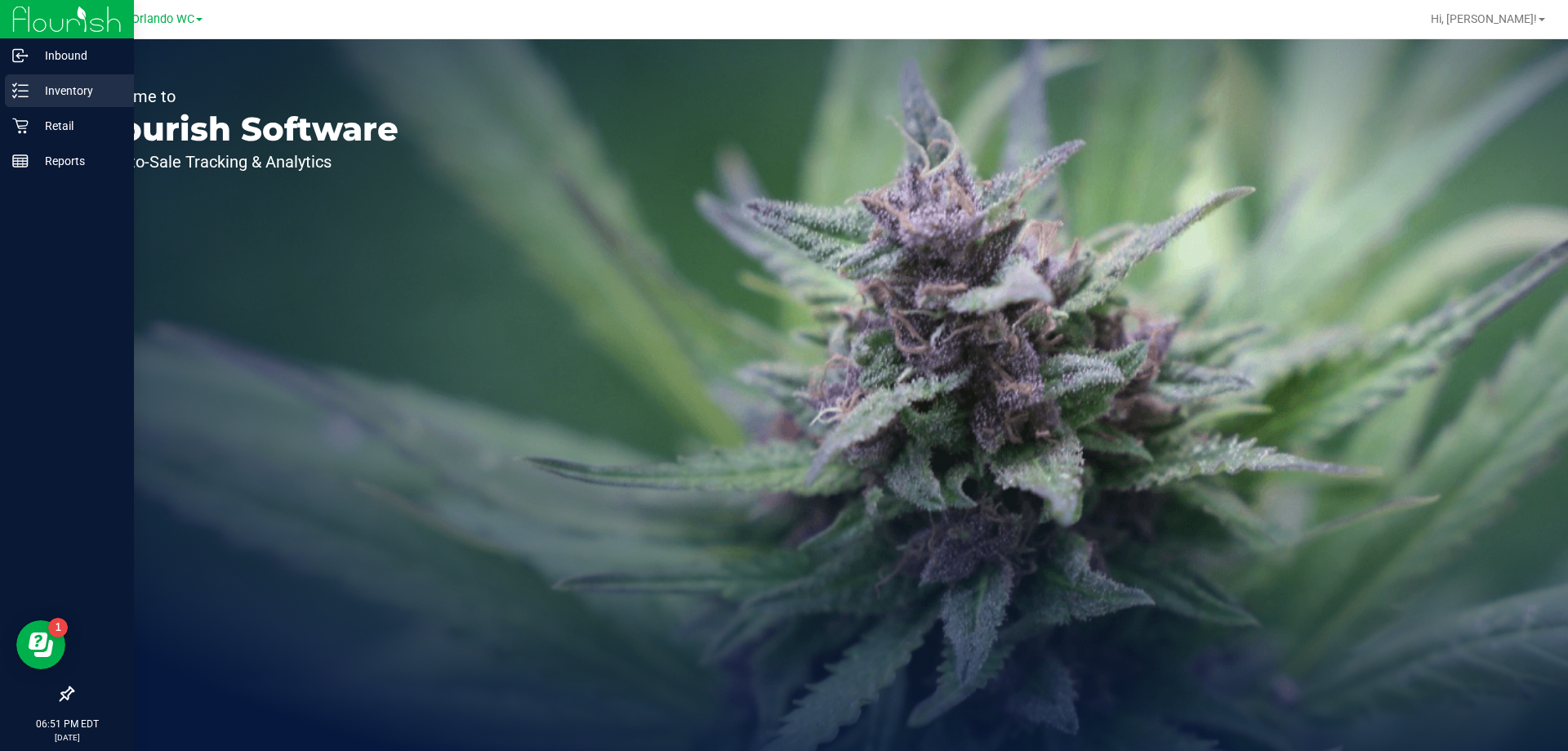
click at [55, 85] on p "Inventory" at bounding box center [77, 90] width 98 height 20
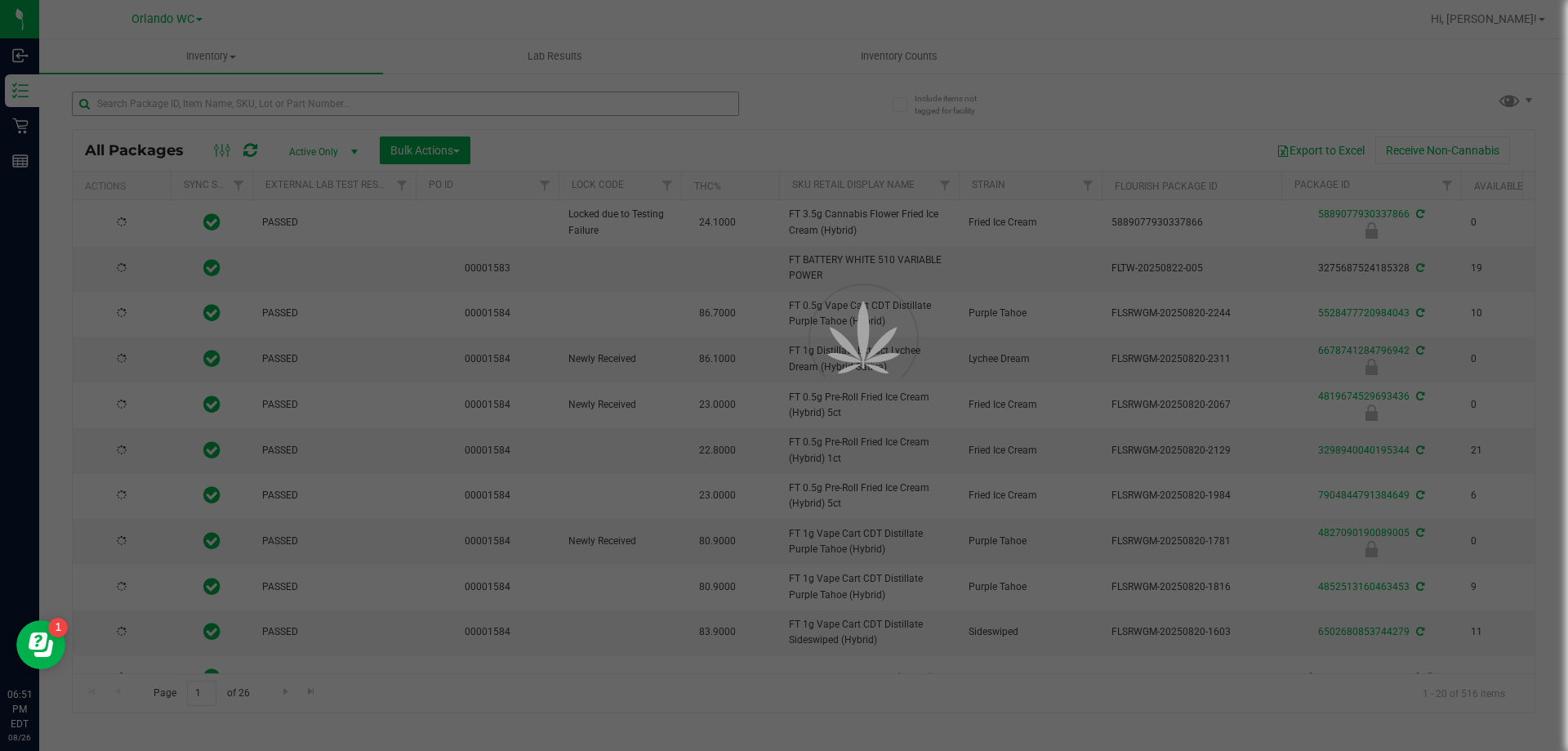
click at [229, 102] on div at bounding box center [784, 375] width 1568 height 751
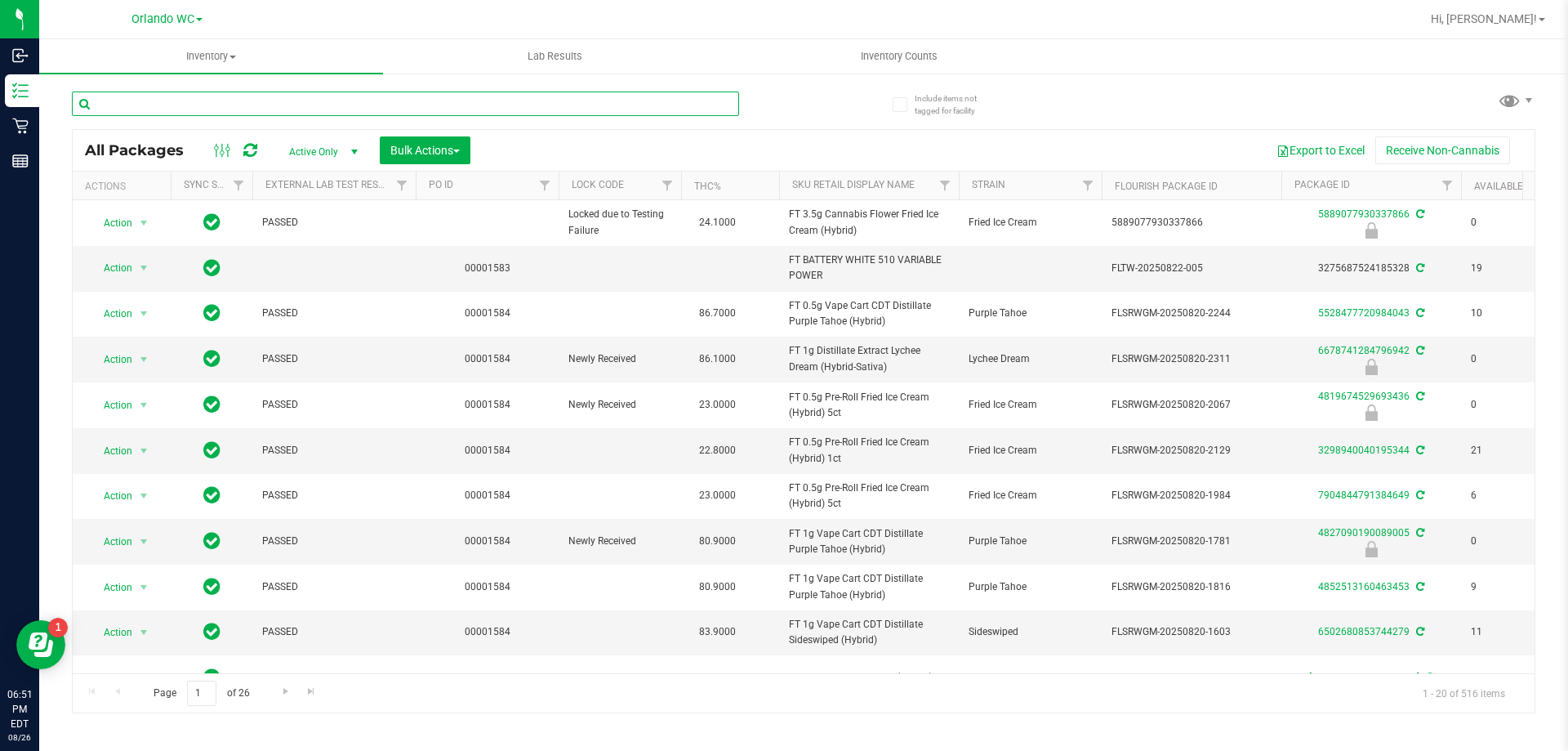
click at [222, 105] on input "text" at bounding box center [405, 104] width 668 height 24
type input "mixed berry"
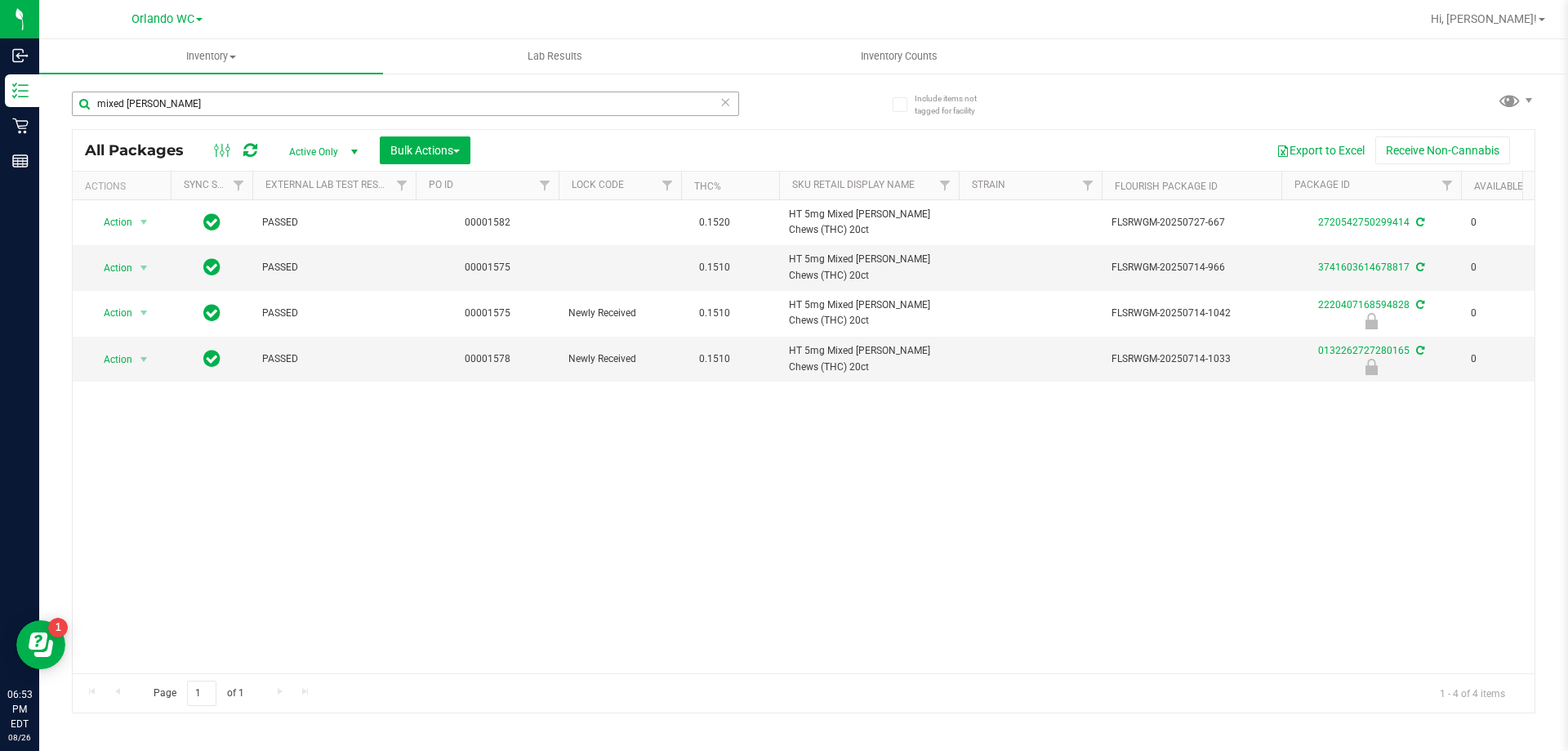
drag, startPoint x: 183, startPoint y: 90, endPoint x: 175, endPoint y: 96, distance: 10.0
click at [180, 91] on div "mixed berry" at bounding box center [437, 103] width 732 height 52
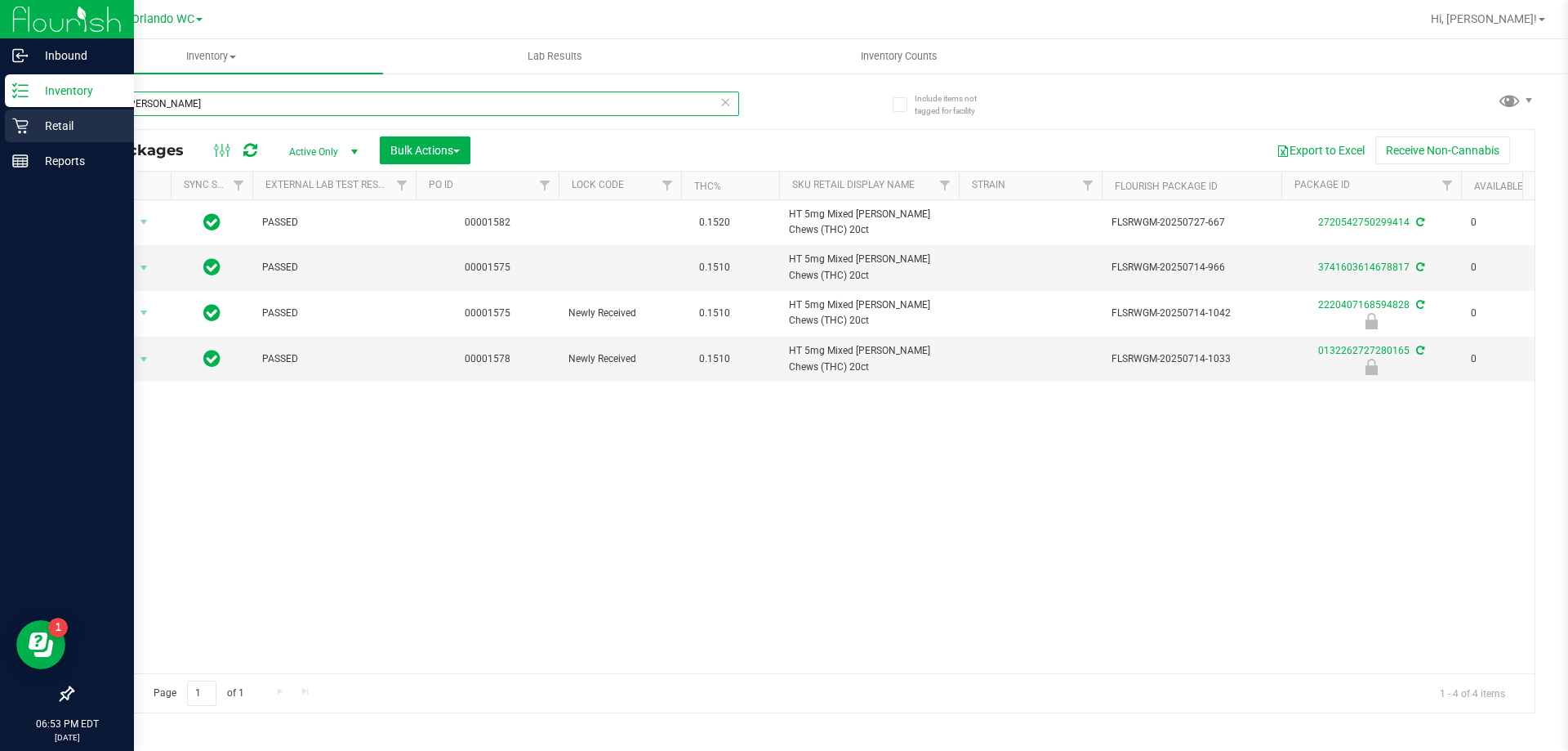
drag, startPoint x: 175, startPoint y: 96, endPoint x: 0, endPoint y: 114, distance: 175.9
click at [0, 114] on div "Inbound Inventory Retail Reports 06:53 PM EDT 08/26/2025 08/26 Orlando WC Hi, L…" at bounding box center [784, 375] width 1568 height 751
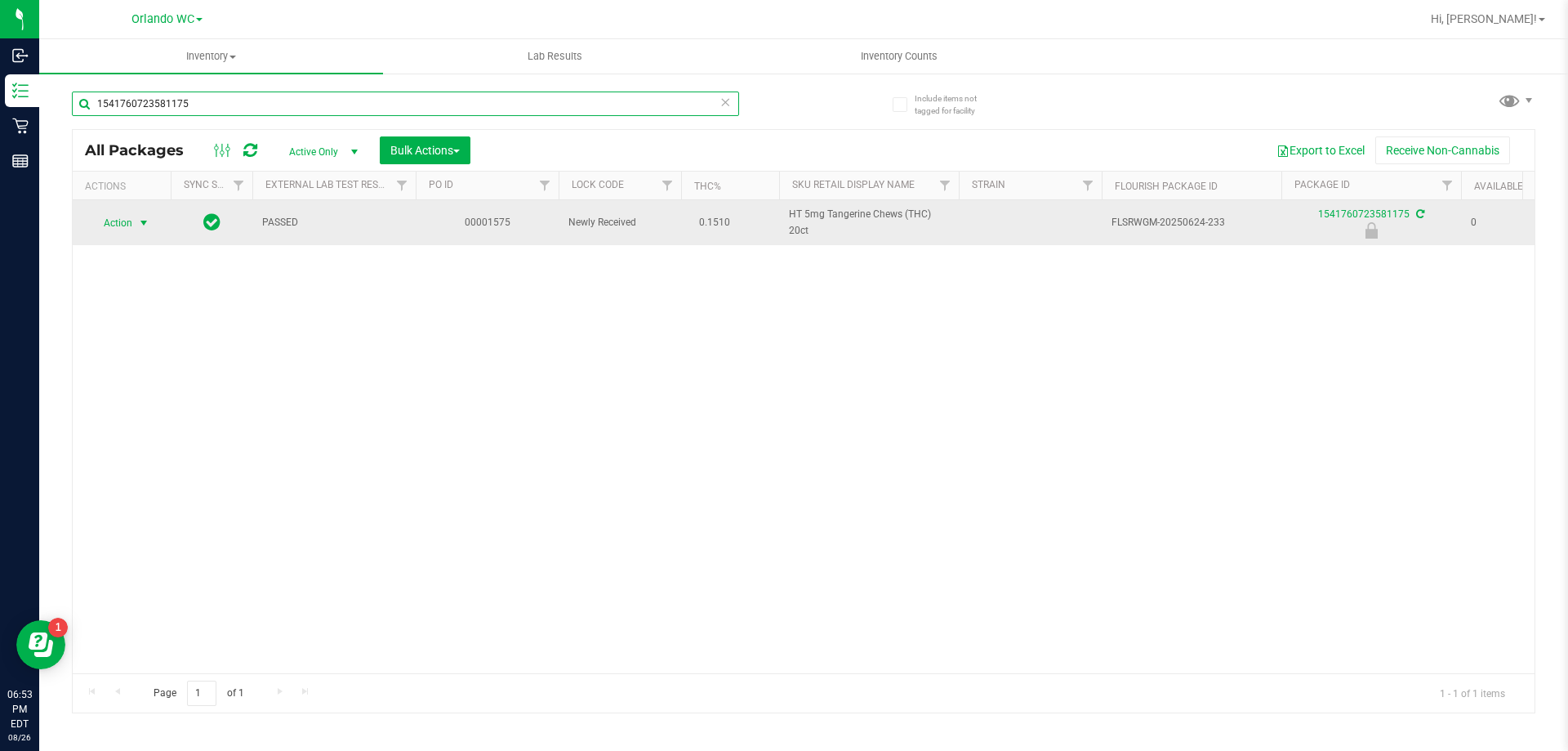
type input "1541760723581175"
click at [137, 223] on span "select" at bounding box center [143, 223] width 13 height 13
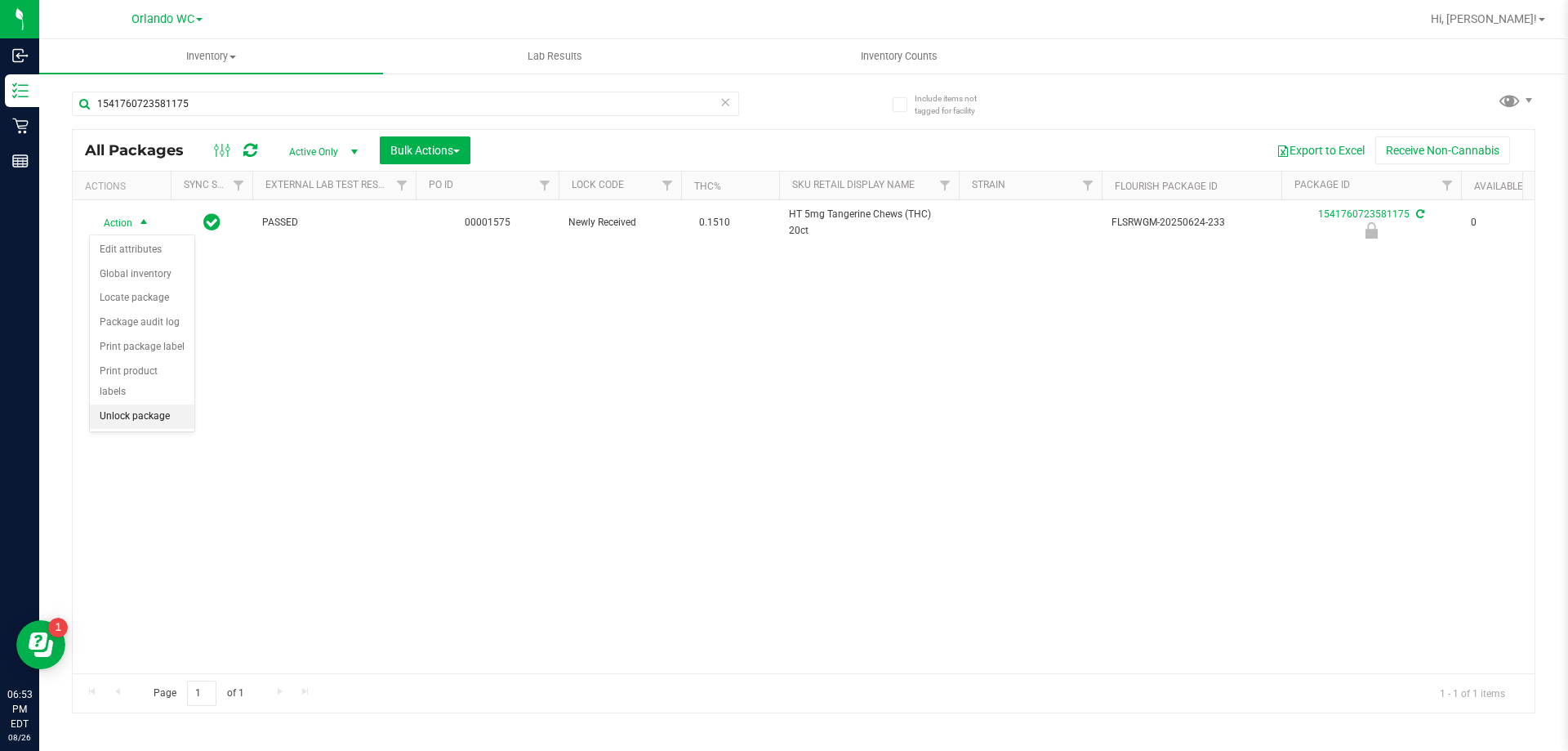
click at [164, 405] on li "Unlock package" at bounding box center [142, 417] width 105 height 24
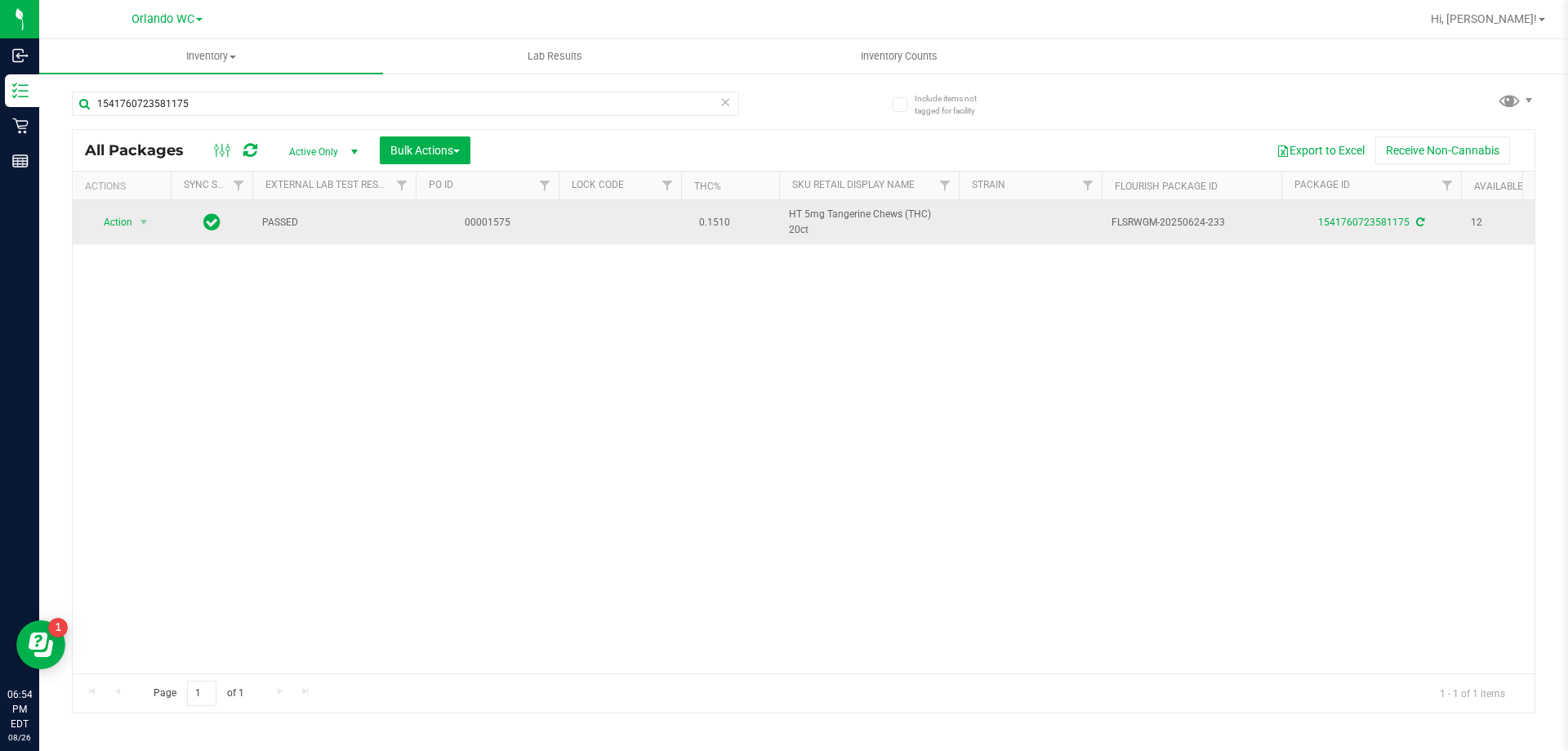
click at [156, 220] on div "Action Action Create package Edit attributes Global inventory Locate package Lo…" at bounding box center [121, 222] width 79 height 23
click at [137, 221] on span "select" at bounding box center [145, 222] width 21 height 23
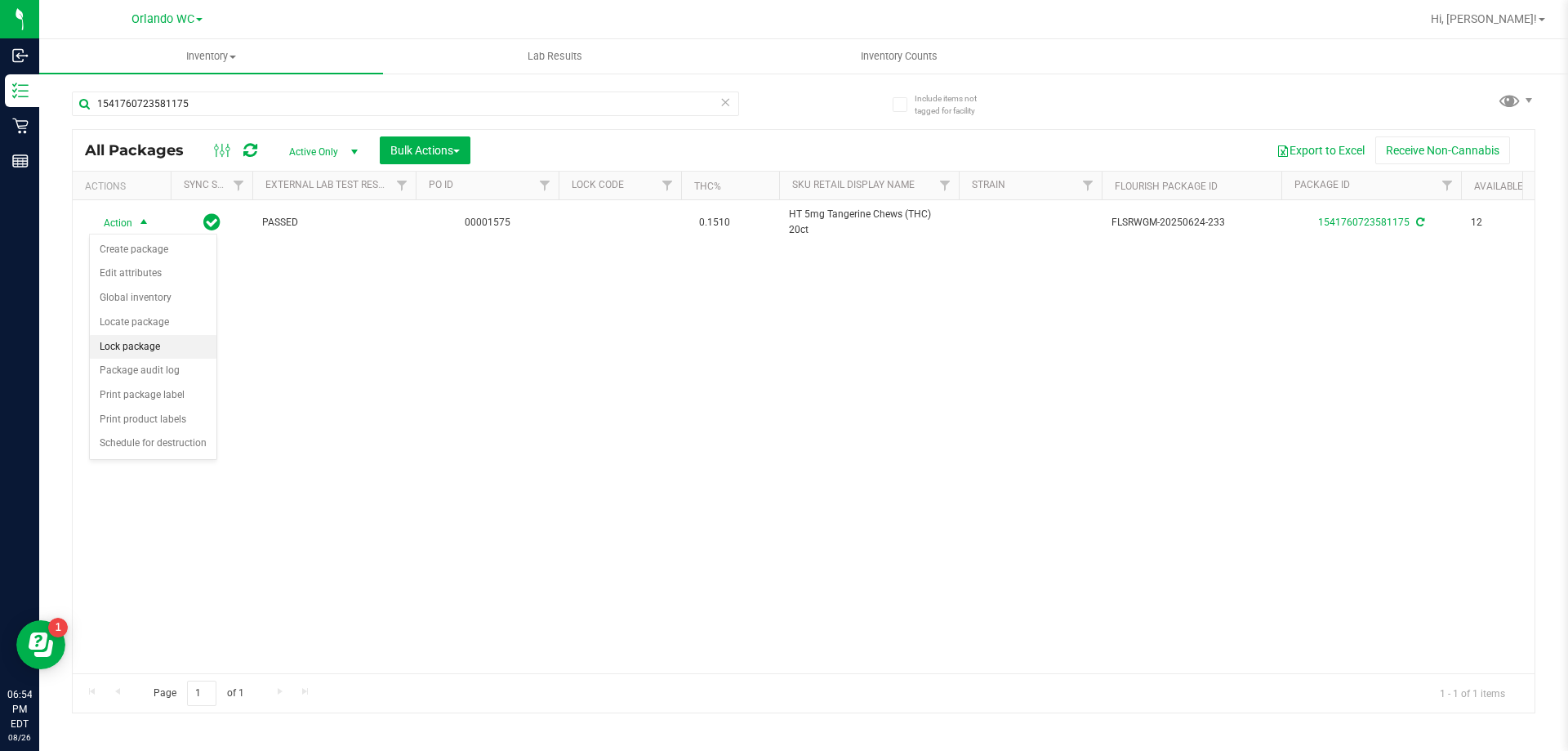
click at [144, 345] on li "Lock package" at bounding box center [153, 347] width 126 height 24
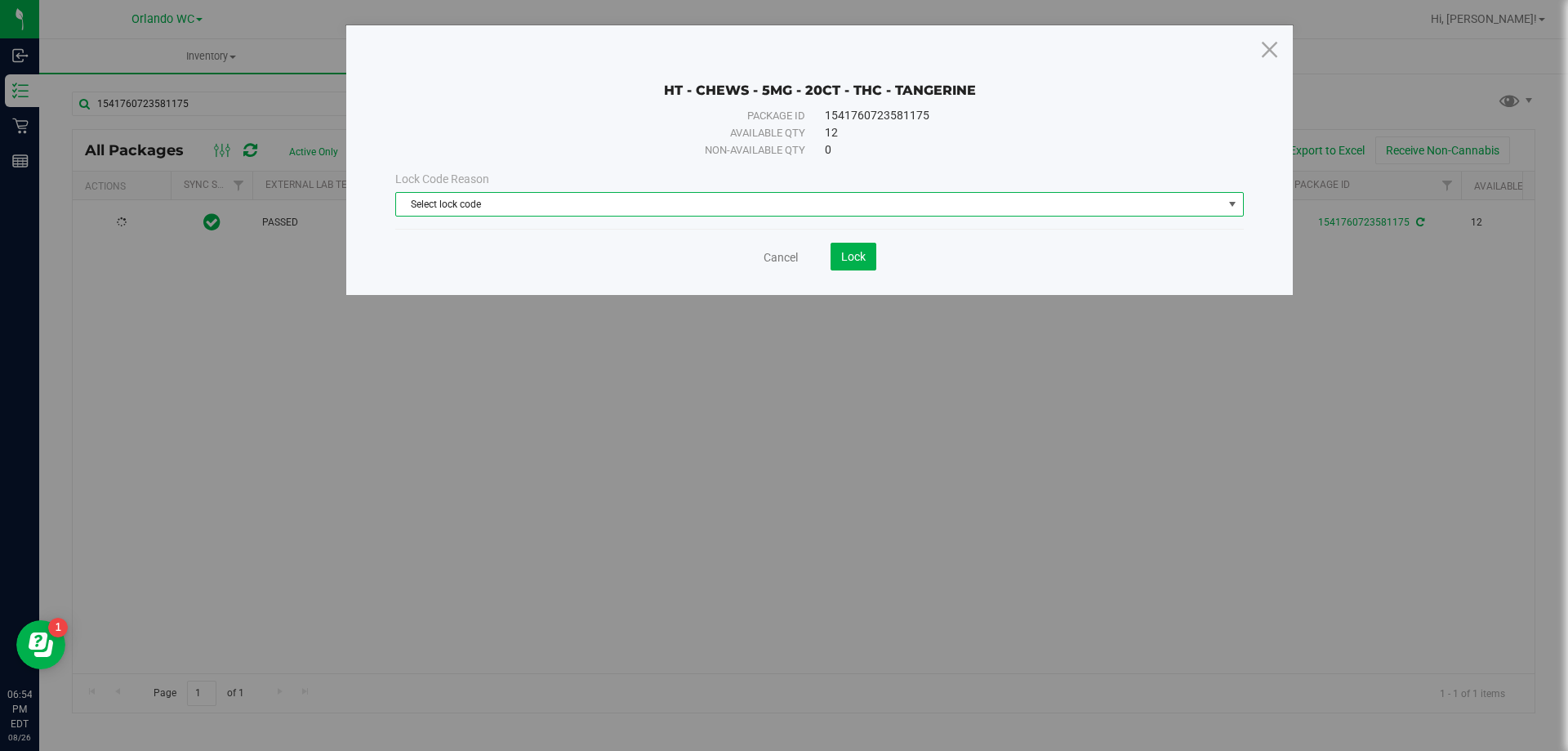
click at [875, 206] on span "Select lock code" at bounding box center [810, 204] width 827 height 23
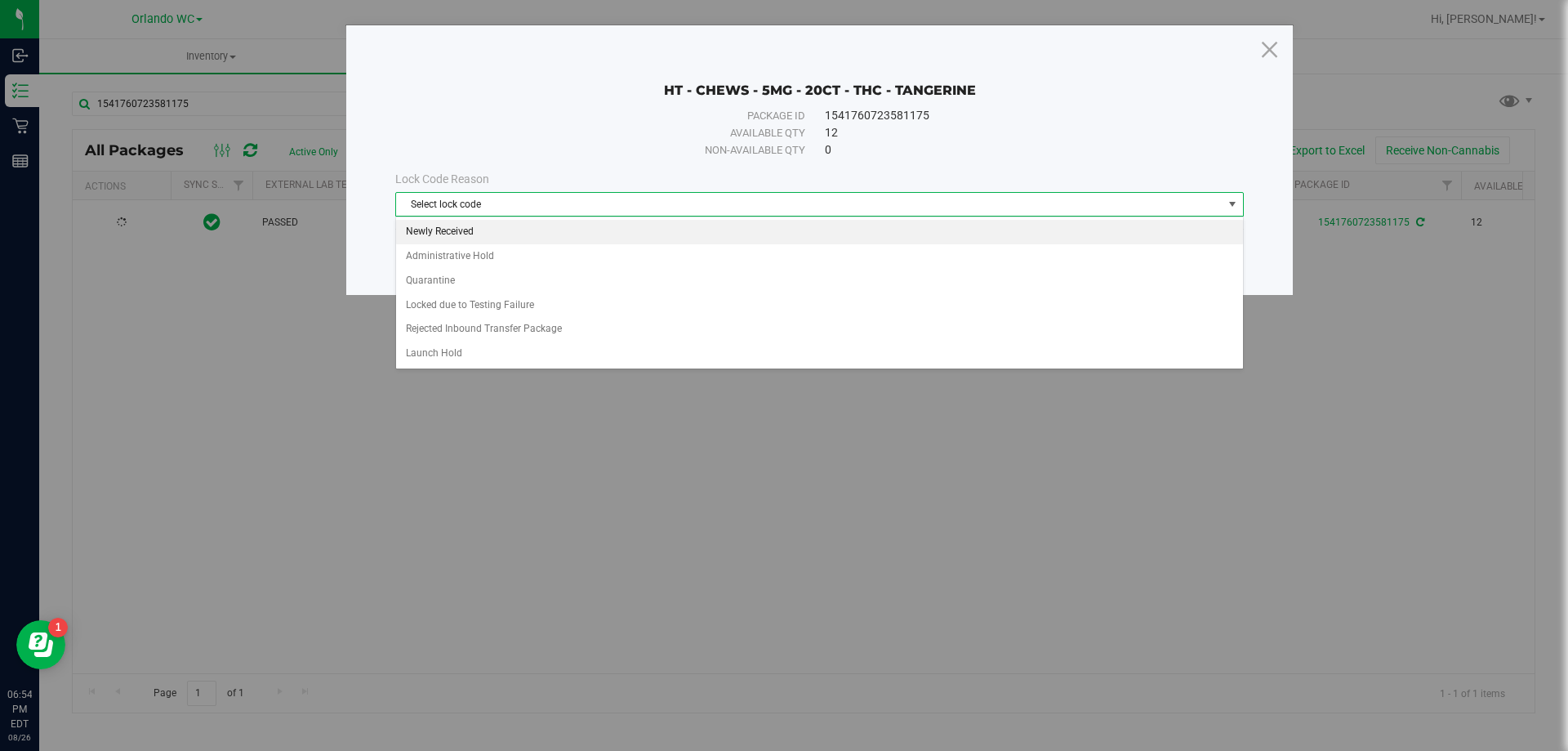
click at [482, 226] on li "Newly Received" at bounding box center [820, 232] width 847 height 24
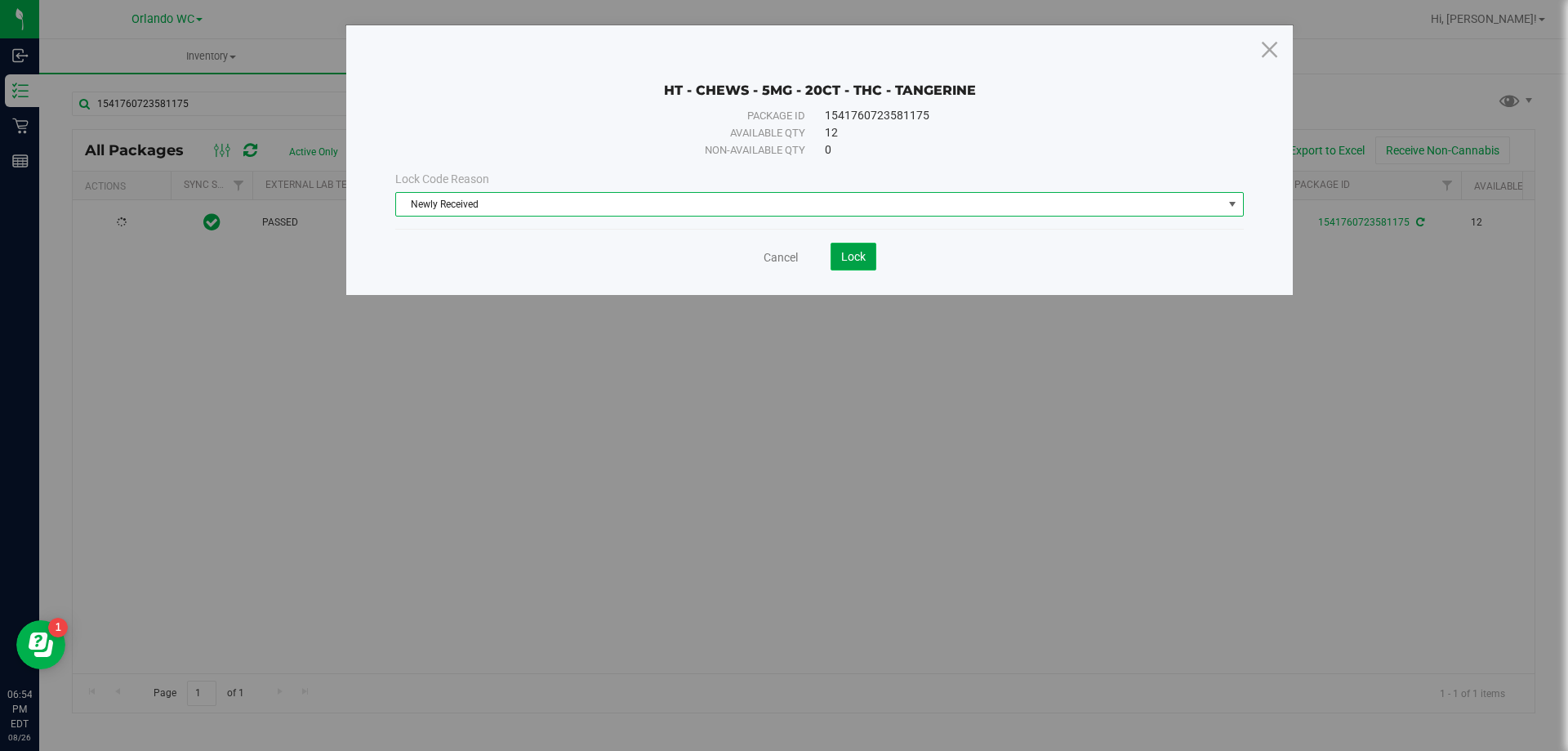
click at [862, 260] on span "Lock" at bounding box center [854, 256] width 24 height 13
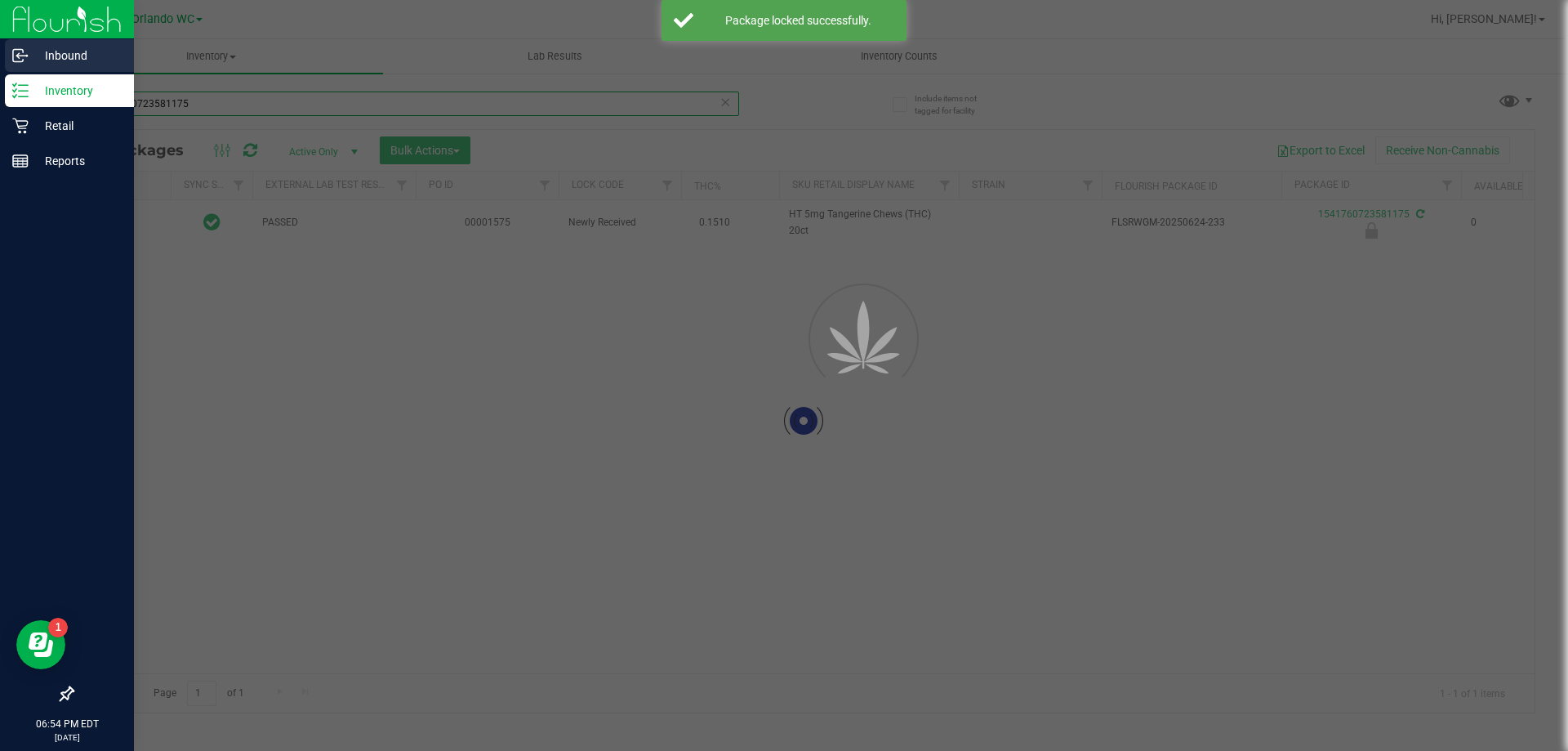
drag, startPoint x: 203, startPoint y: 105, endPoint x: 0, endPoint y: 42, distance: 212.6
click at [39, 42] on div "Inventory All packages All inventory Waste log Create inventory Lab Results Inv…" at bounding box center [803, 395] width 1529 height 712
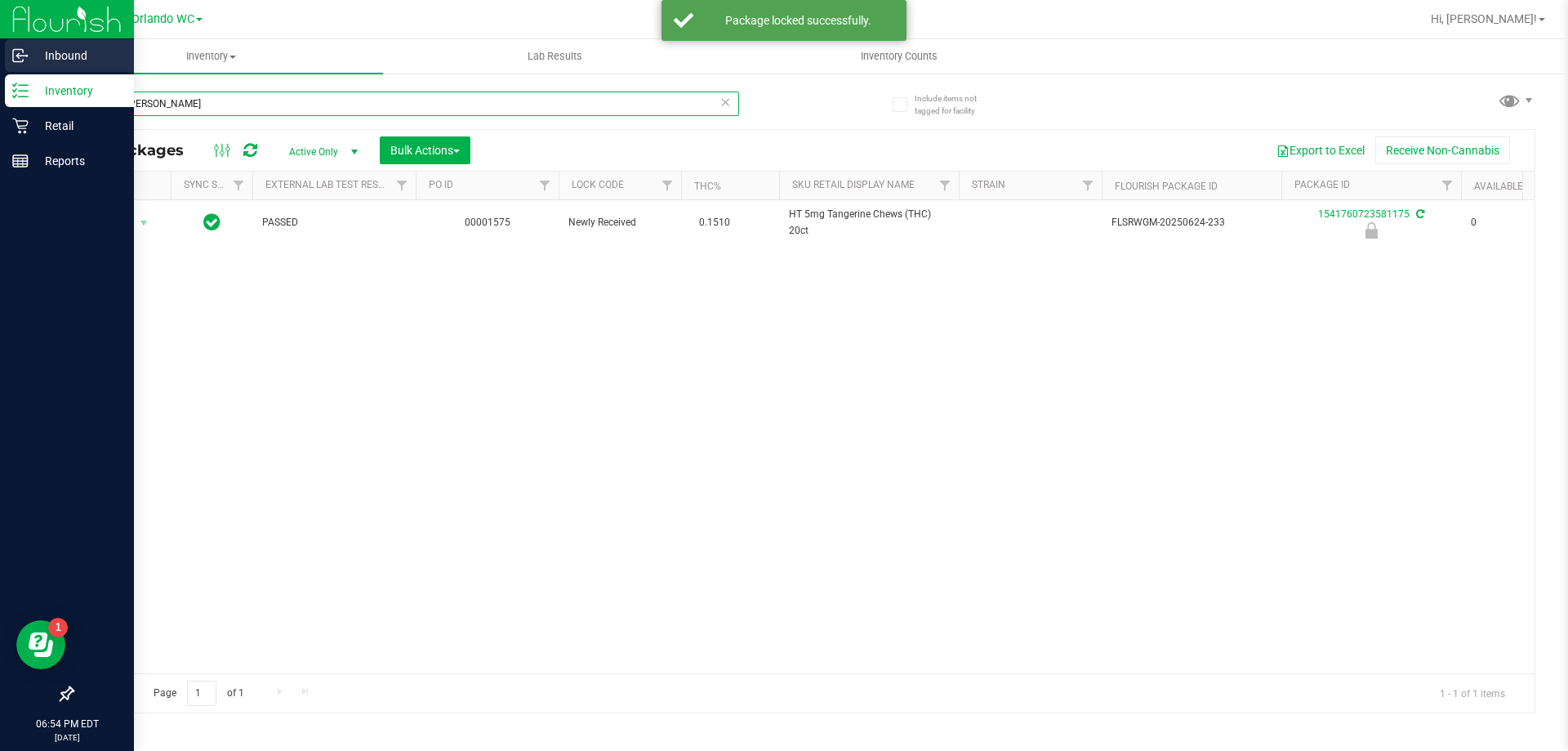
type input "mixed berry"
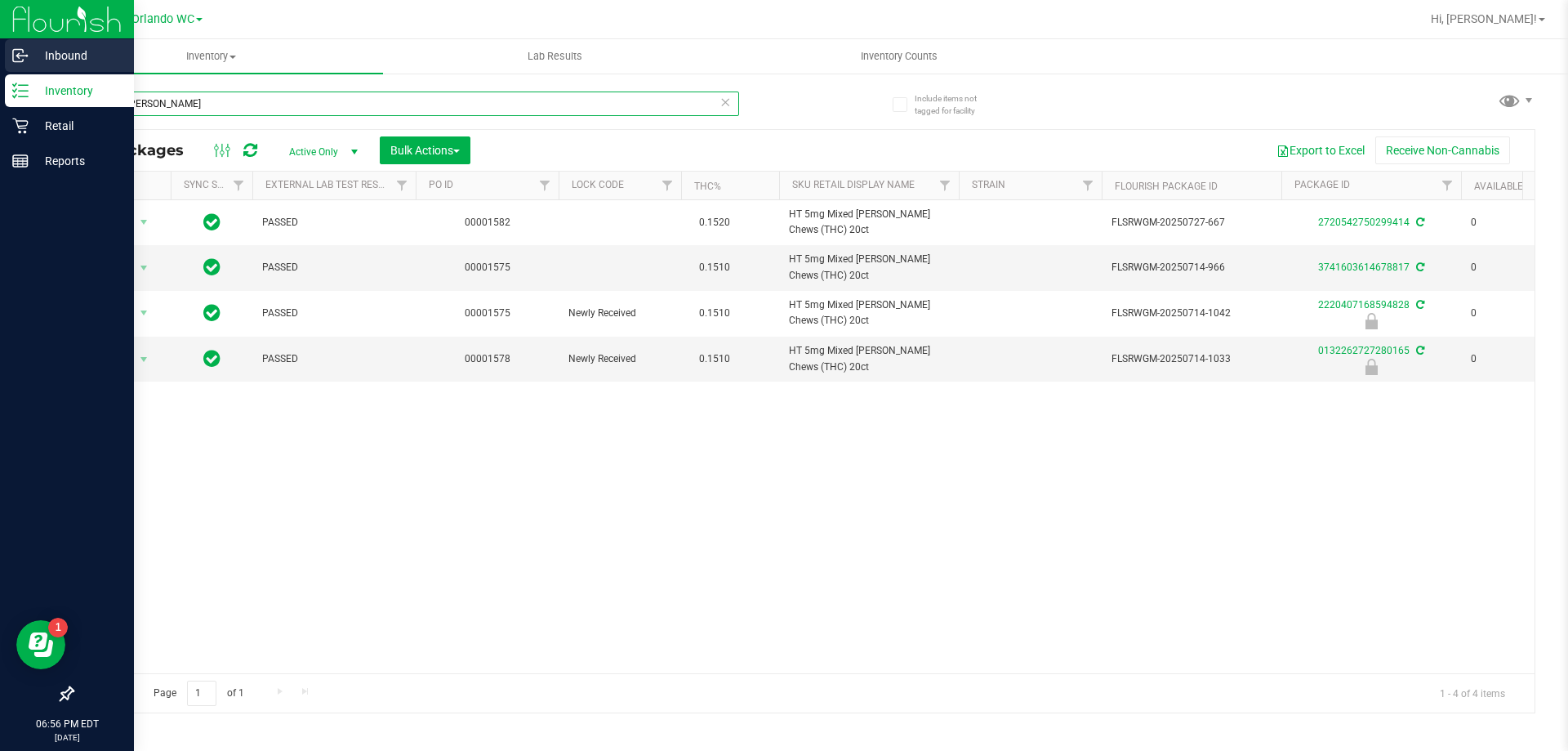
drag, startPoint x: 160, startPoint y: 105, endPoint x: 0, endPoint y: 74, distance: 163.0
click at [0, 74] on div "Inbound Inventory Retail Reports 06:56 PM EDT 08/26/2025 08/26 Orlando WC Hi, L…" at bounding box center [784, 375] width 1568 height 751
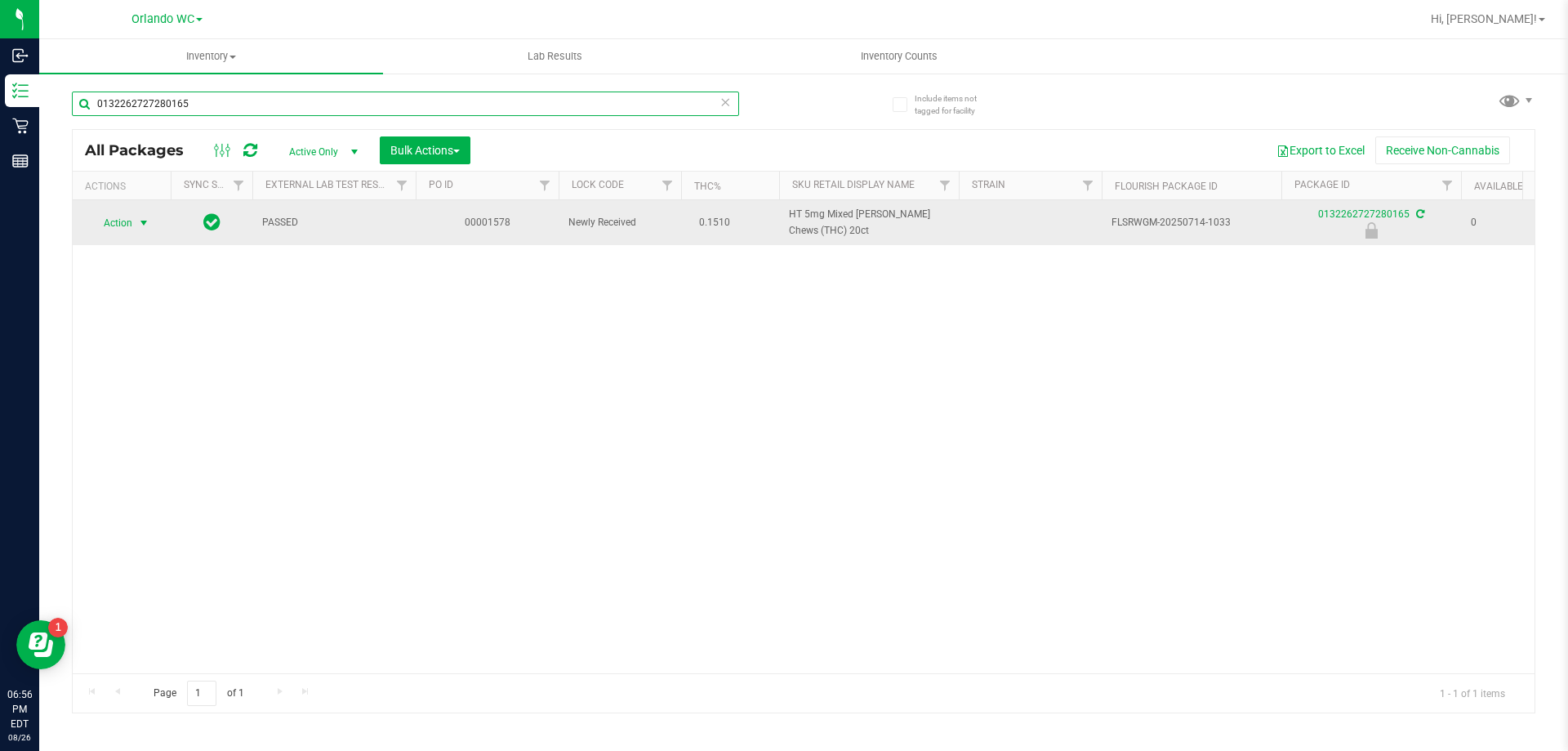
type input "0132262727280165"
click at [135, 224] on span "select" at bounding box center [145, 223] width 21 height 23
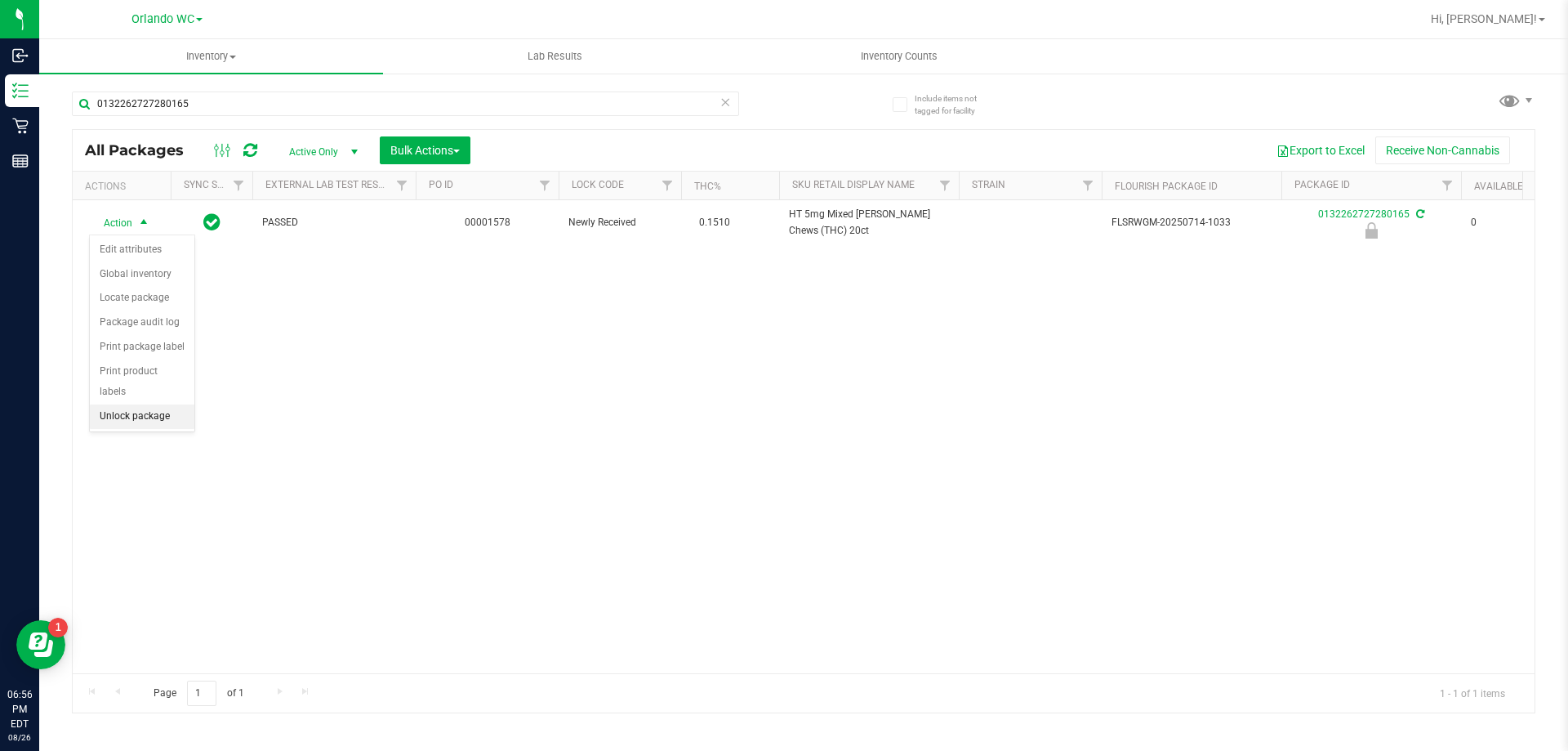
click at [151, 405] on li "Unlock package" at bounding box center [142, 417] width 105 height 24
drag, startPoint x: 248, startPoint y: 84, endPoint x: 237, endPoint y: 94, distance: 14.9
click at [241, 94] on div "0132262727280165" at bounding box center [437, 103] width 732 height 52
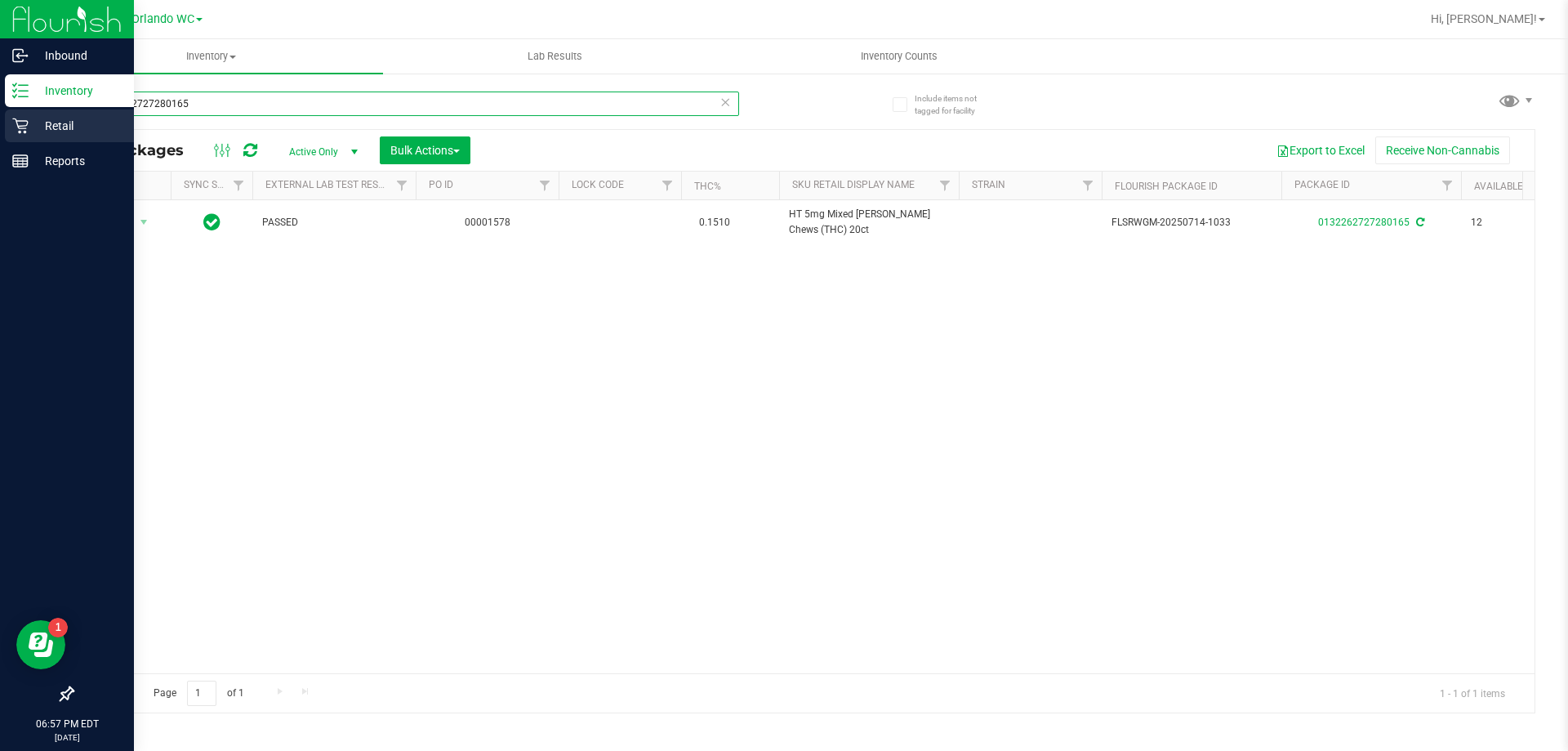
drag, startPoint x: 229, startPoint y: 100, endPoint x: 0, endPoint y: 118, distance: 229.7
click at [0, 118] on div "Inbound Inventory Retail Reports 06:57 PM EDT 08/26/2025 08/26 Orlando WC Hi, L…" at bounding box center [784, 375] width 1568 height 751
type input "tangerine"
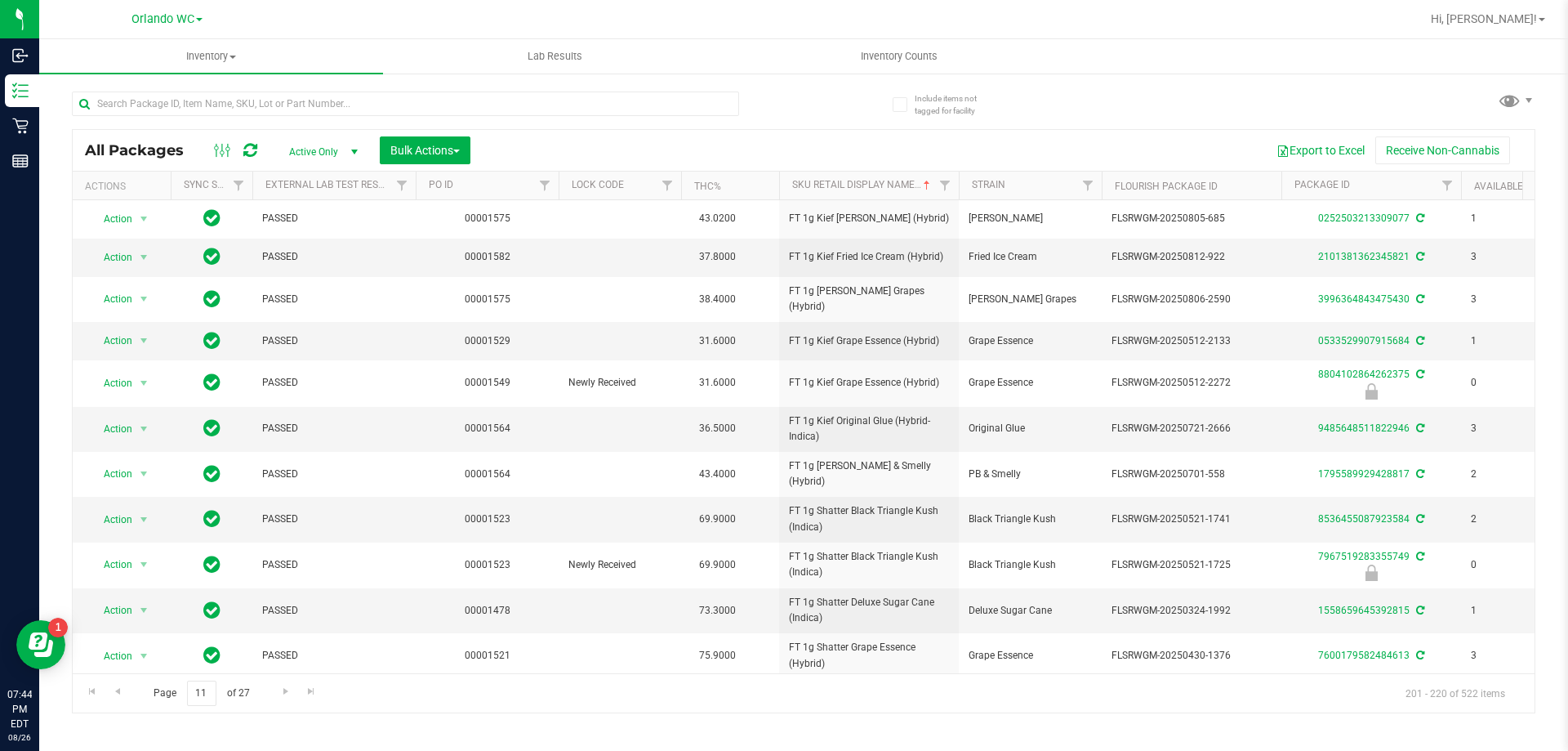
drag, startPoint x: 228, startPoint y: 107, endPoint x: 52, endPoint y: 94, distance: 176.5
click at [59, 94] on div "Include items not tagged for facility All Packages Active Only Active Only Lab …" at bounding box center [803, 320] width 1529 height 498
type input "FT 1g Vape Cart Distillate Durban Poison (Sativa)"
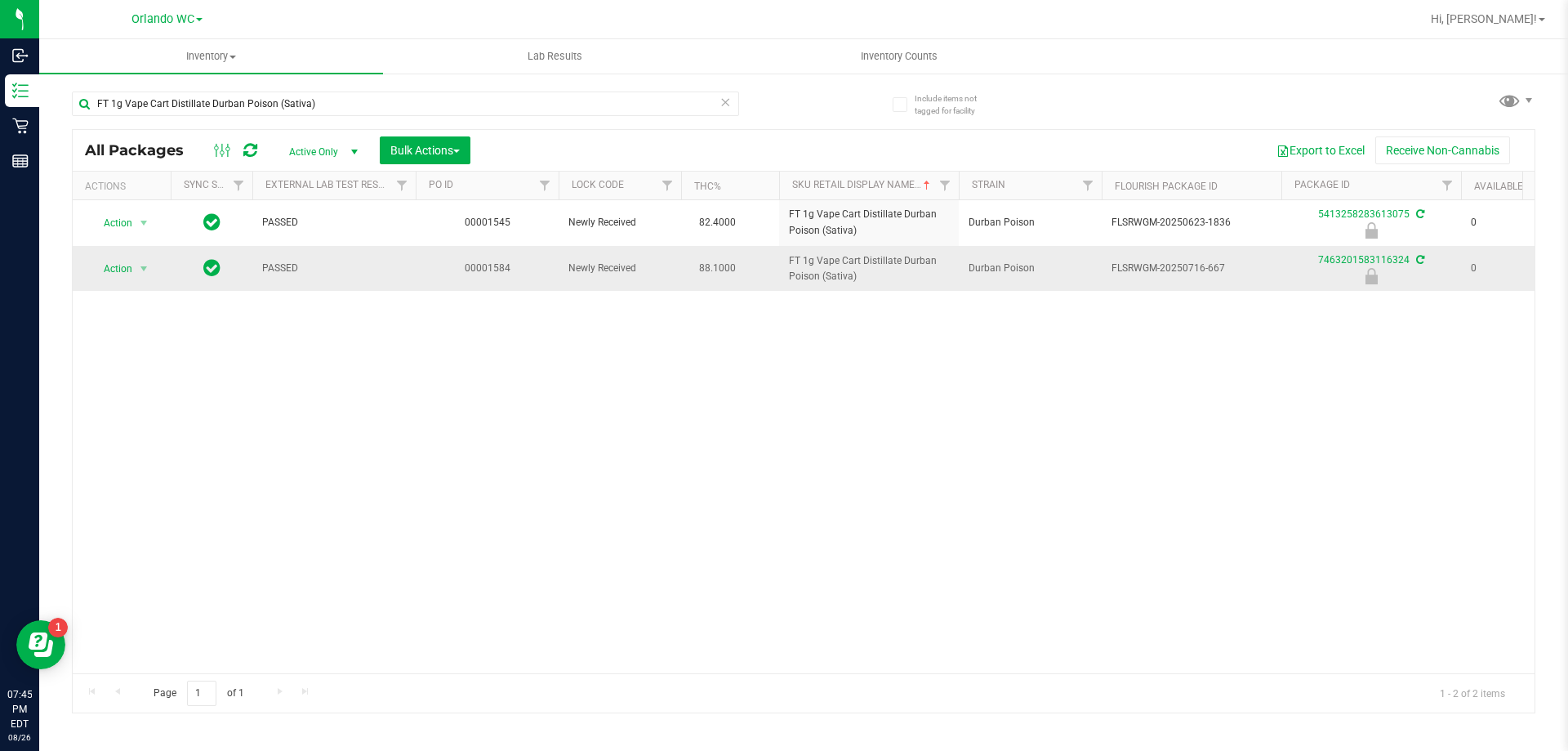
drag, startPoint x: 877, startPoint y: 282, endPoint x: 785, endPoint y: 262, distance: 94.1
click at [785, 262] on td "FT 1g Vape Cart Distillate Durban Poison (Sativa)" at bounding box center [869, 269] width 180 height 45
copy span "FT 1g Vape Cart Distillate Durban Poison (Sativa)"
click at [1211, 265] on span "FLSRWGM-20250716-667" at bounding box center [1191, 269] width 160 height 16
drag, startPoint x: 1204, startPoint y: 270, endPoint x: 1292, endPoint y: 270, distance: 88.0
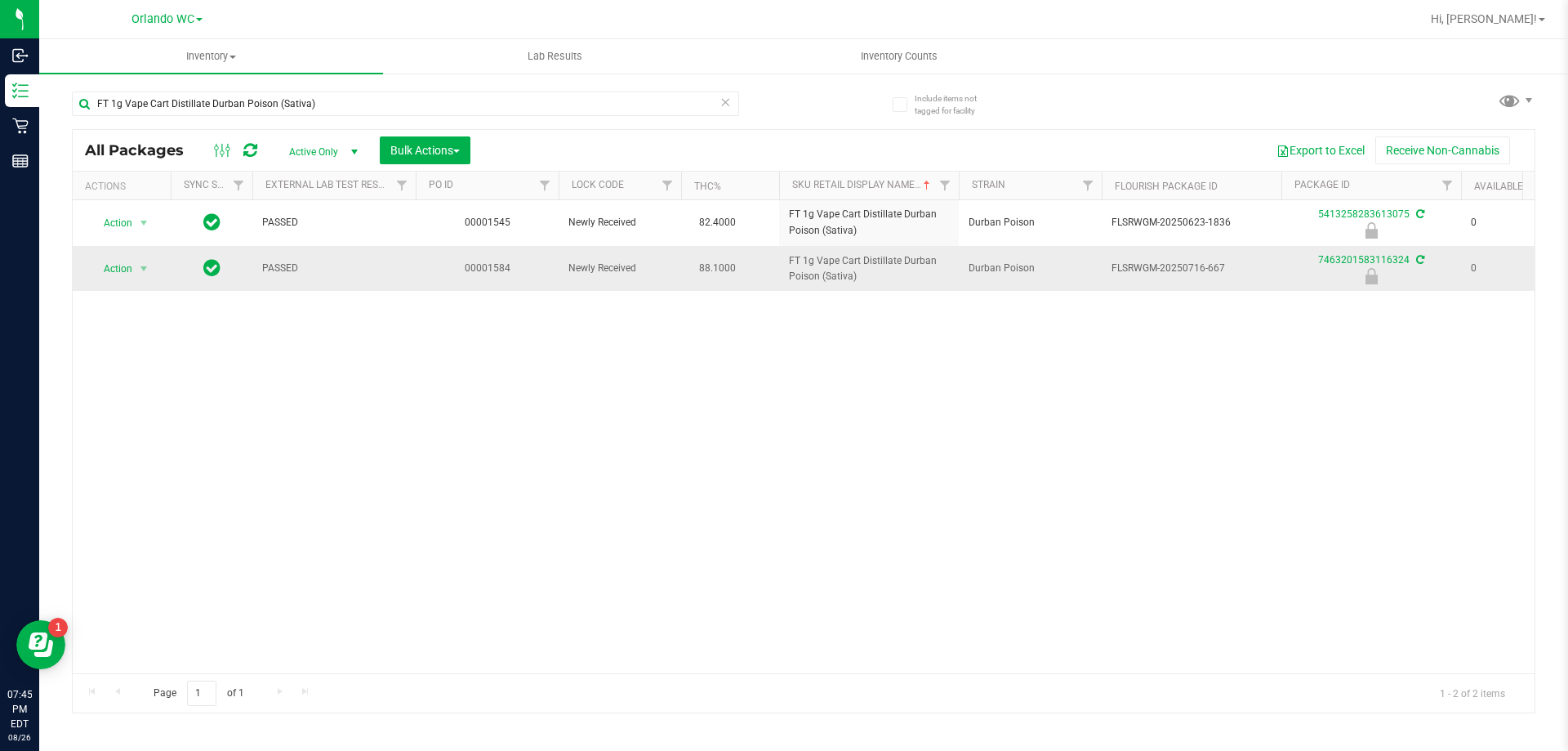
click at [1292, 270] on tr "Action Action Edit attributes Global inventory Locate package Package audit log…" at bounding box center [1269, 269] width 2393 height 45
copy tr "-667 7463201583116324"
click at [154, 416] on div "Action Action Edit attributes Global inventory Locate package Package audit log…" at bounding box center [803, 437] width 1462 height 473
drag, startPoint x: 367, startPoint y: 108, endPoint x: 0, endPoint y: -19, distance: 388.4
click at [0, 0] on html "Inbound Inventory Retail Reports 07:46 PM EDT [DATE] 08/26 Orlando WC Hi, [PERS…" at bounding box center [784, 375] width 1568 height 751
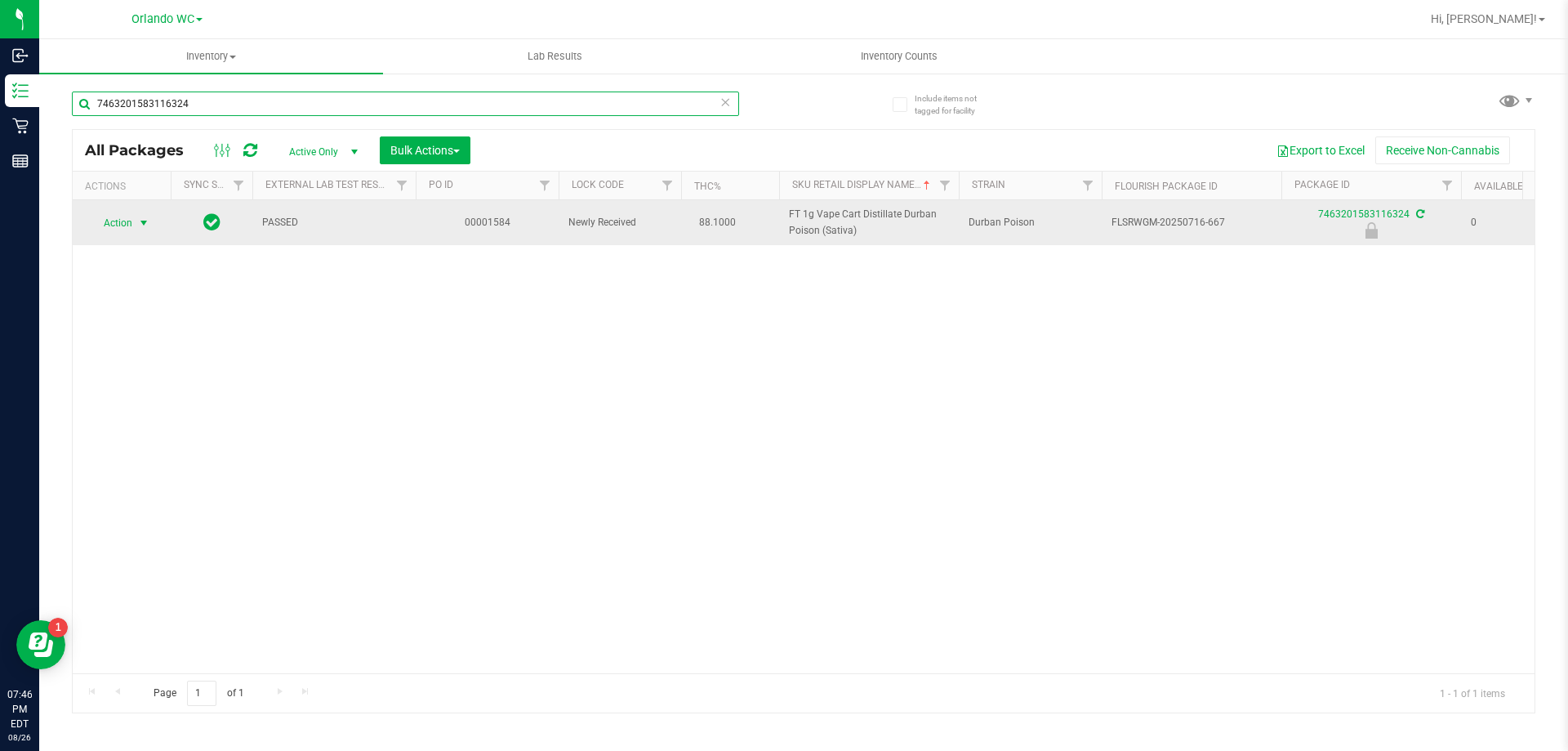
type input "7463201583116324"
click at [132, 226] on span "Action" at bounding box center [111, 223] width 44 height 23
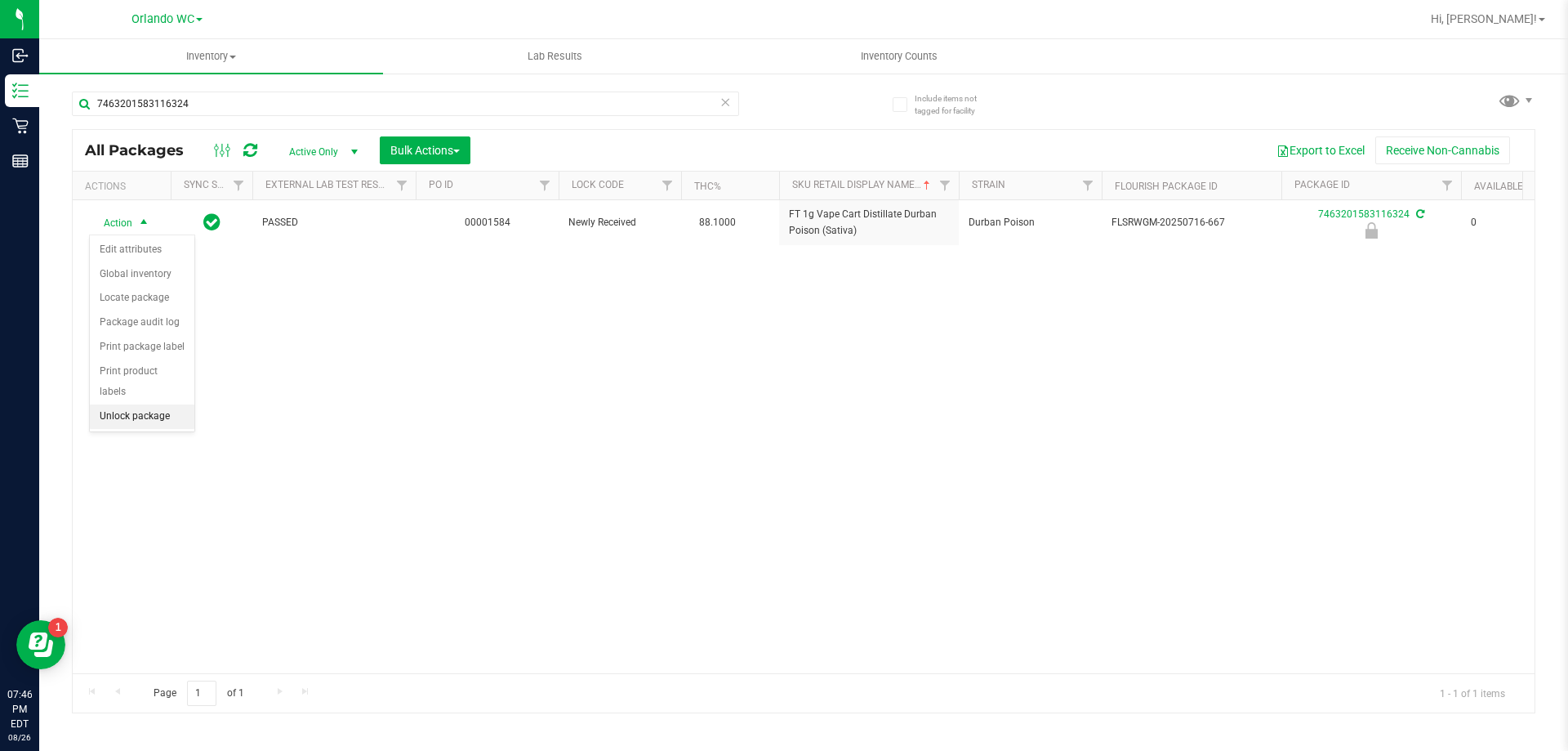
click at [156, 405] on li "Unlock package" at bounding box center [142, 417] width 105 height 24
